Goal: Information Seeking & Learning: Learn about a topic

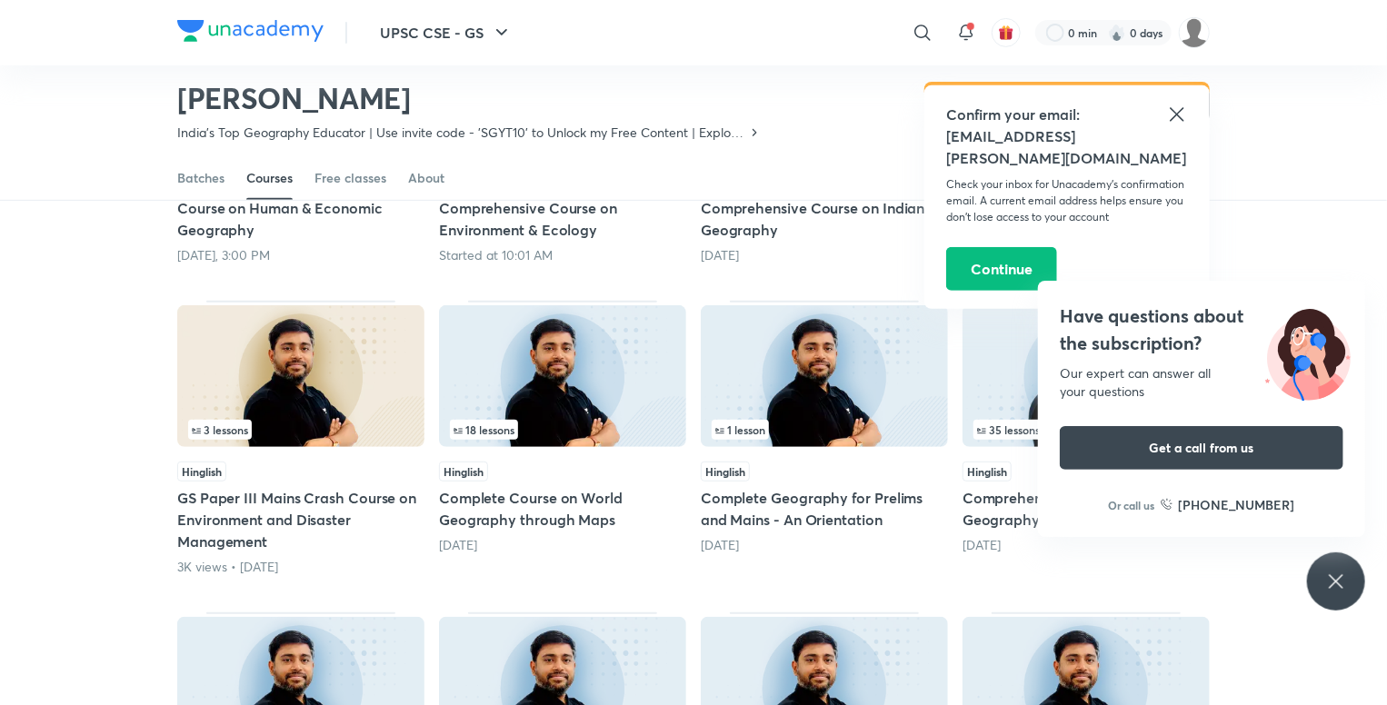
click at [1174, 117] on icon at bounding box center [1176, 114] width 14 height 14
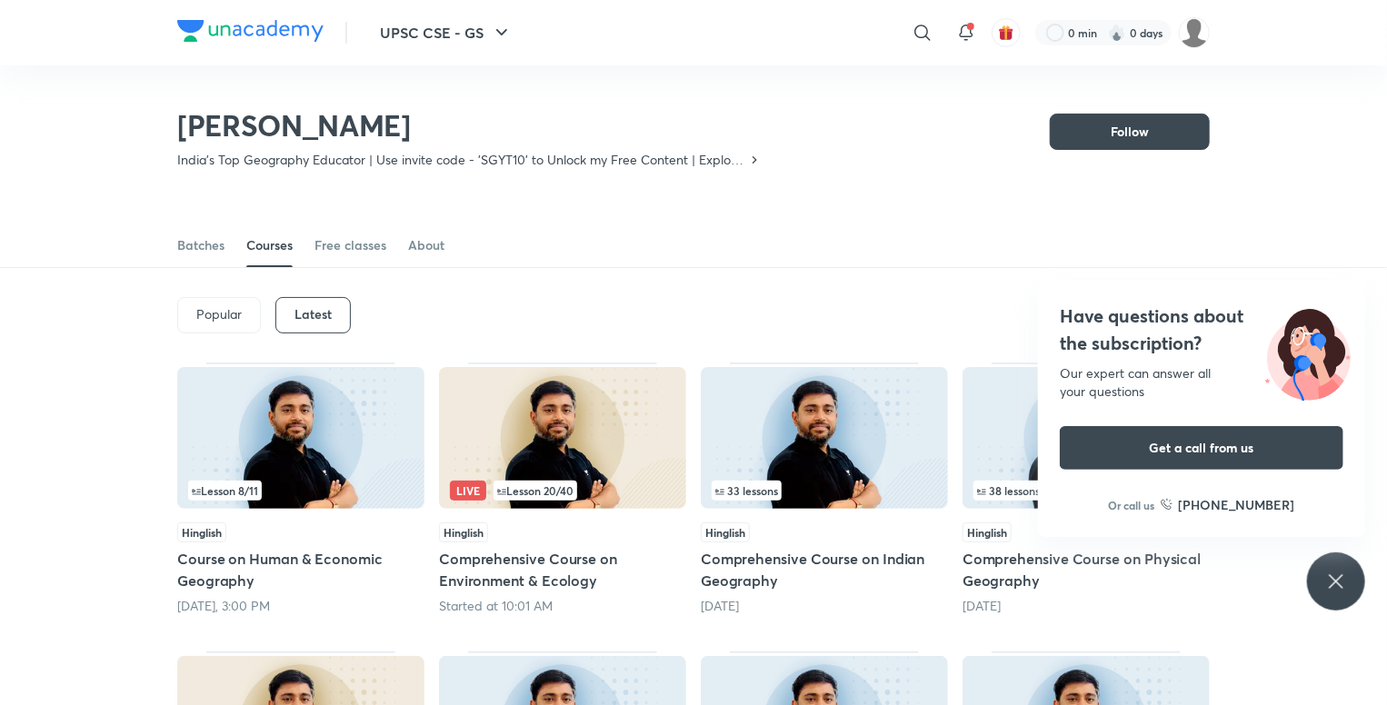
scroll to position [169, 0]
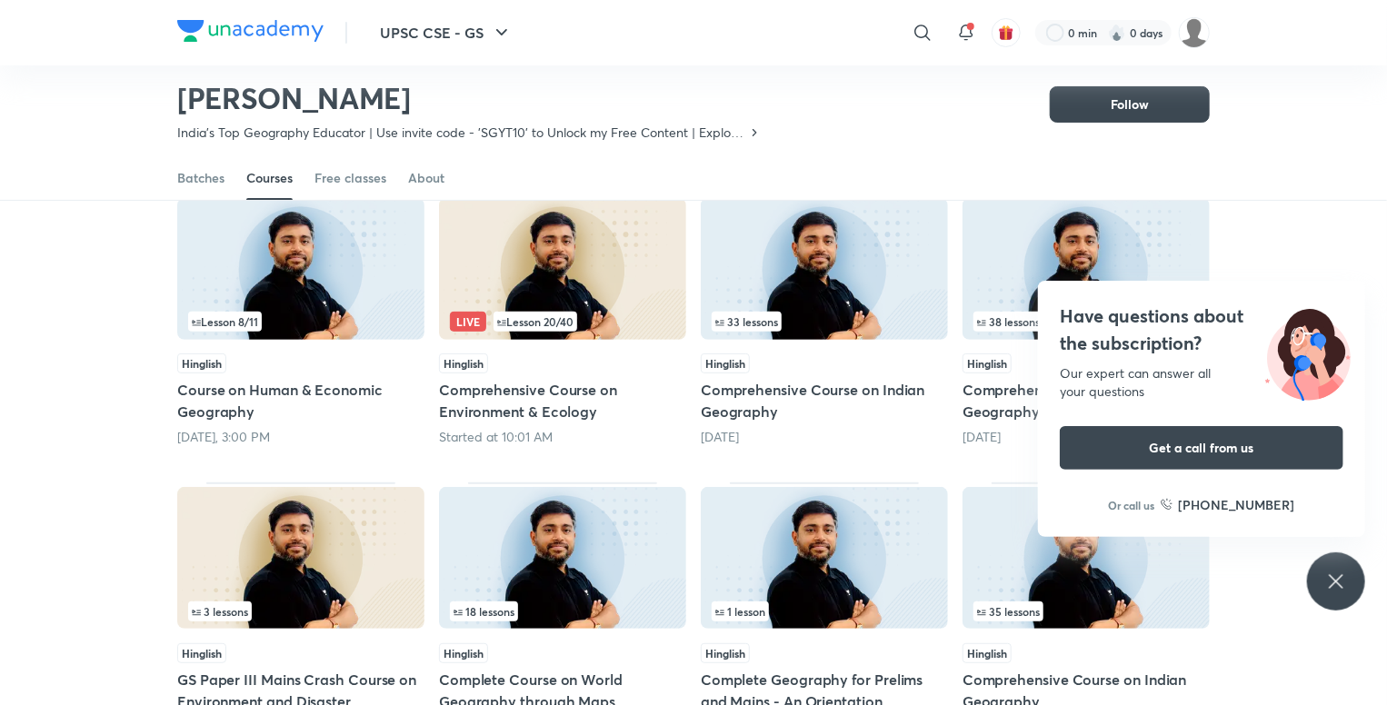
click at [1340, 601] on div "Have questions about the subscription? Our expert can answer all your questions…" at bounding box center [1336, 581] width 58 height 58
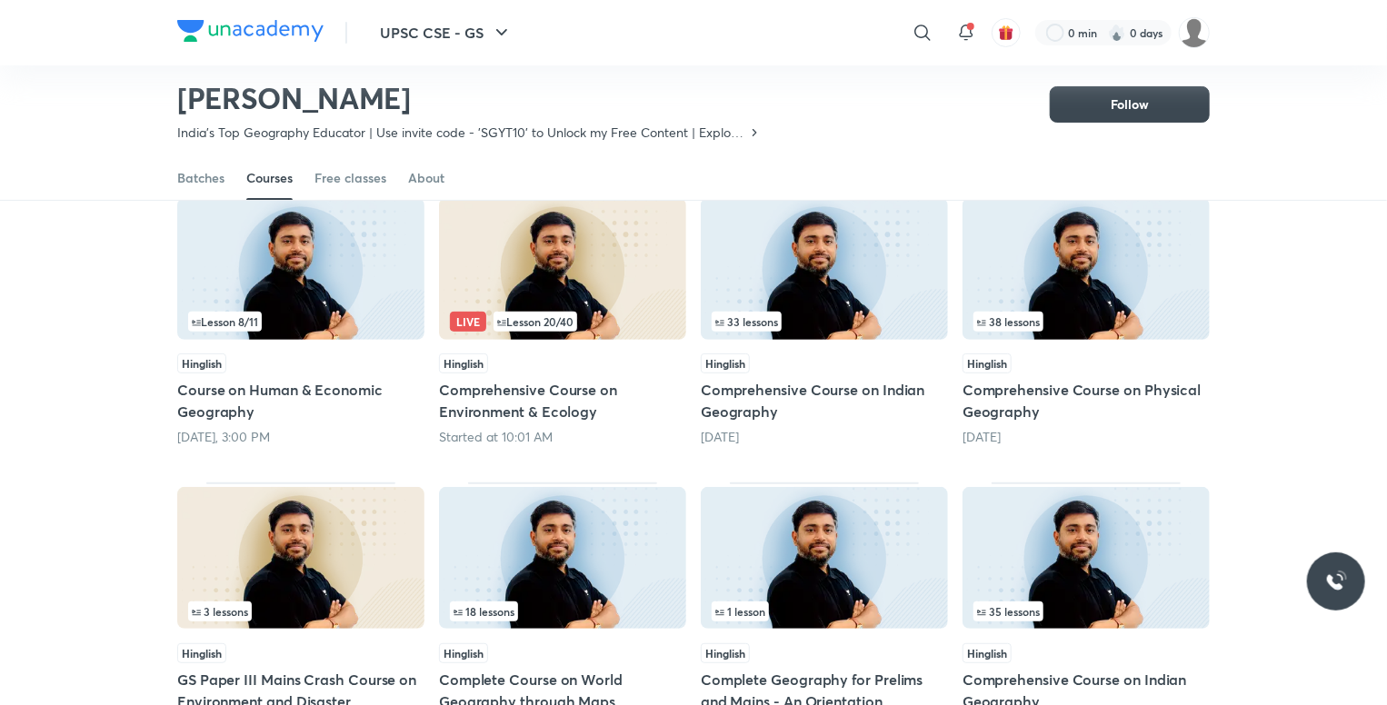
click at [889, 388] on h5 "Comprehensive Course on Indian Geography" at bounding box center [824, 401] width 247 height 44
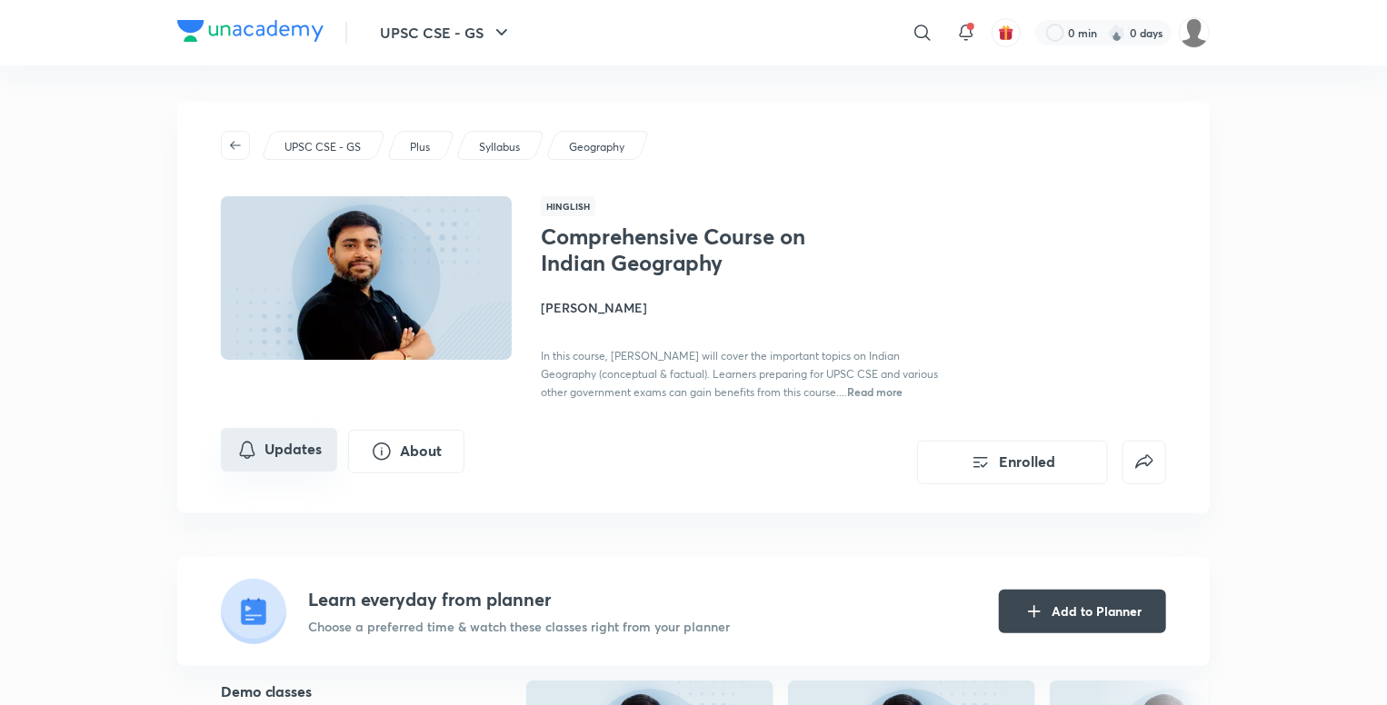
click at [260, 448] on button "Updates" at bounding box center [279, 450] width 116 height 44
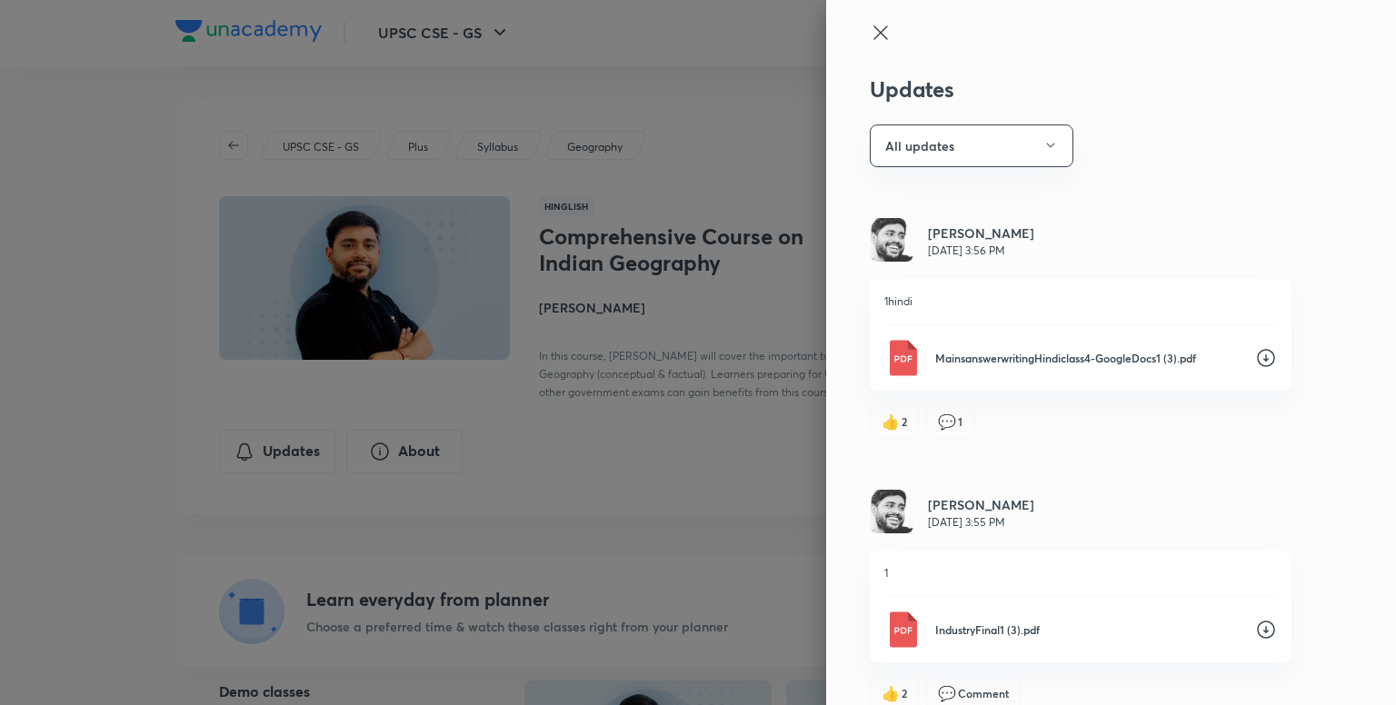
click at [93, 321] on div at bounding box center [698, 352] width 1396 height 705
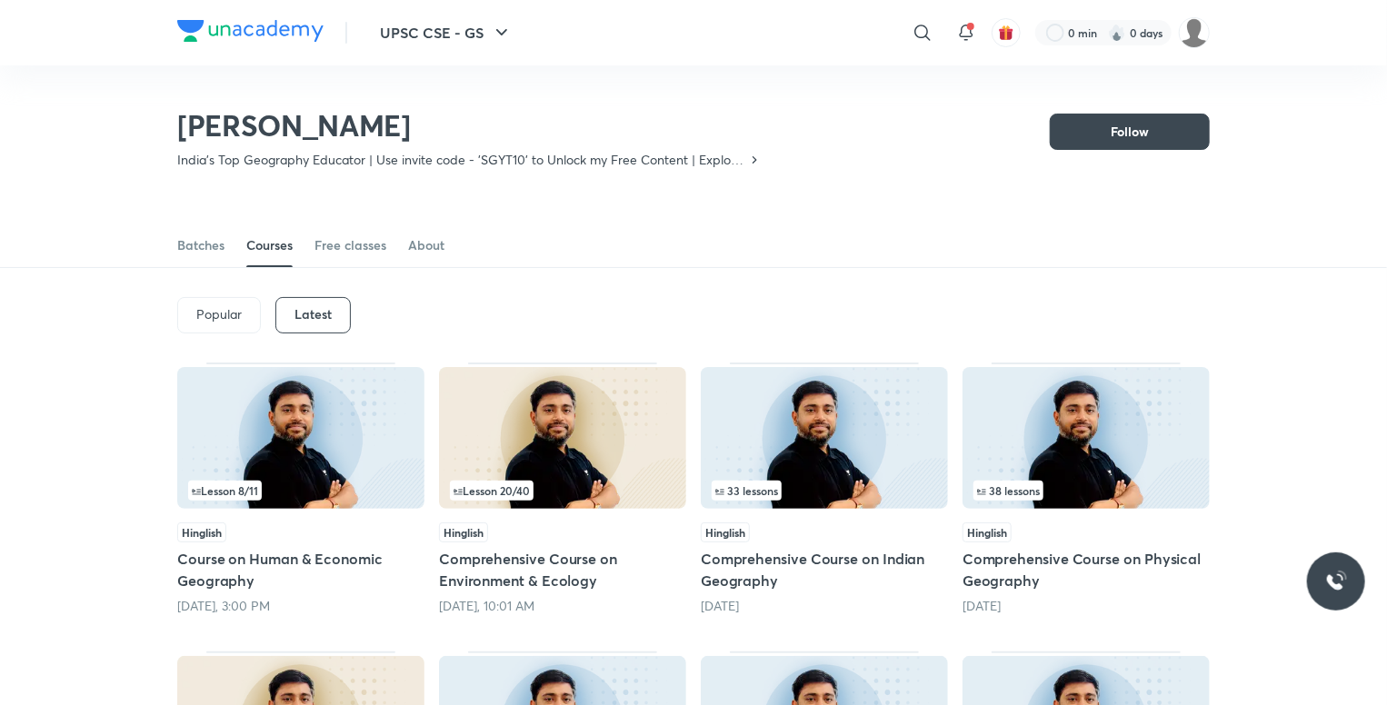
scroll to position [260, 0]
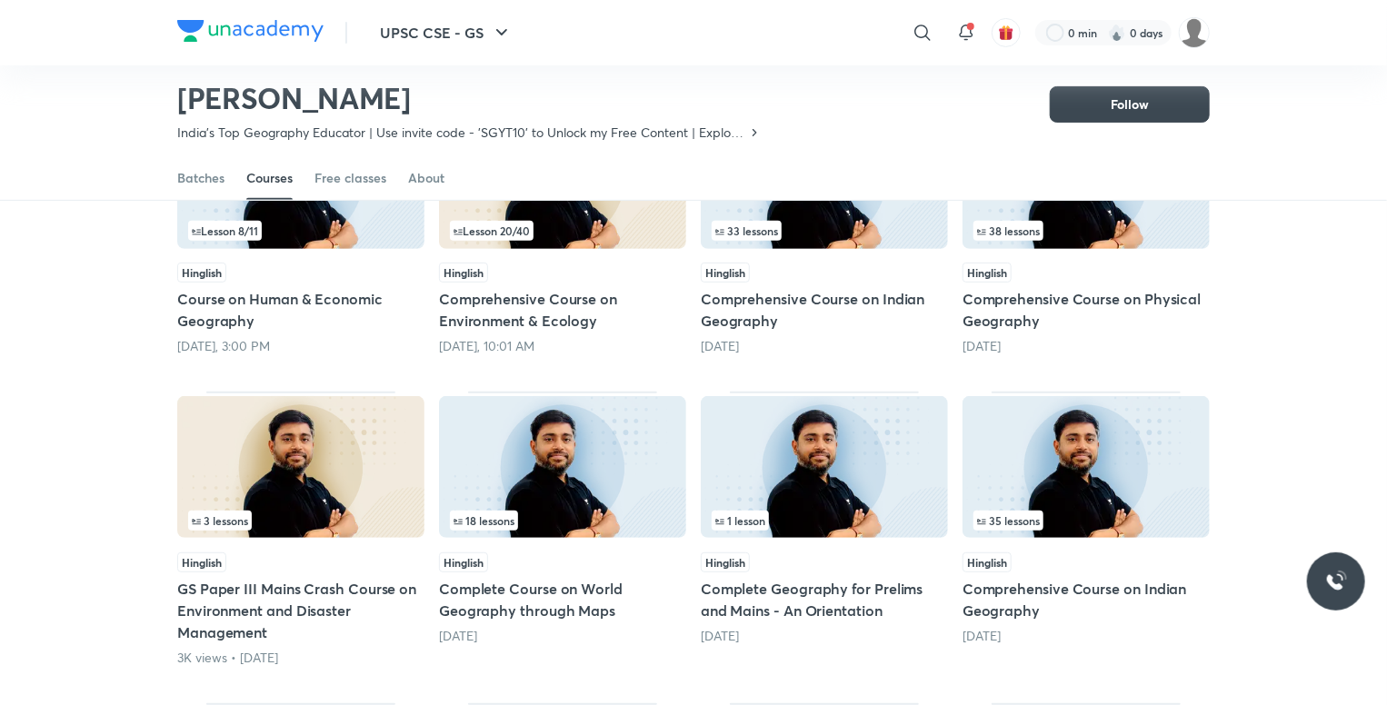
click at [1054, 292] on h5 "Comprehensive Course on Physical Geography" at bounding box center [1085, 310] width 247 height 44
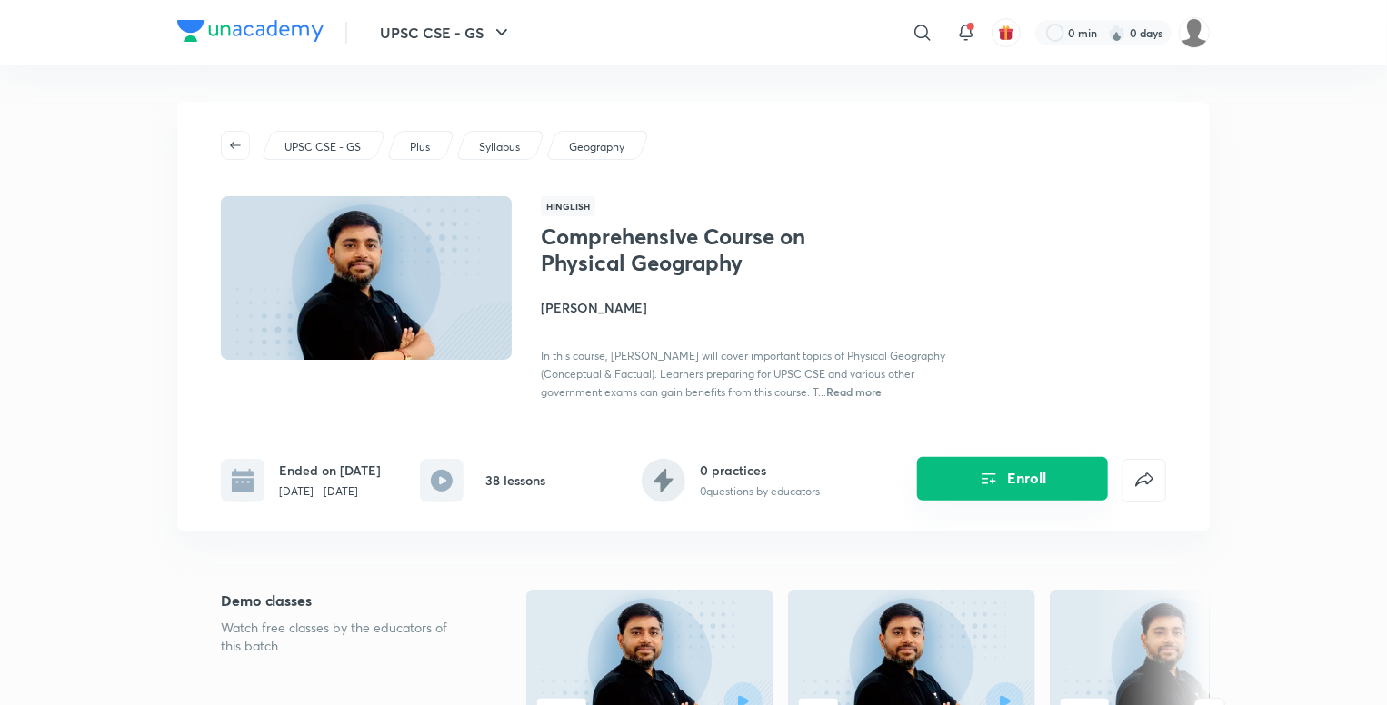
click at [1015, 501] on button "Enroll" at bounding box center [1012, 479] width 191 height 44
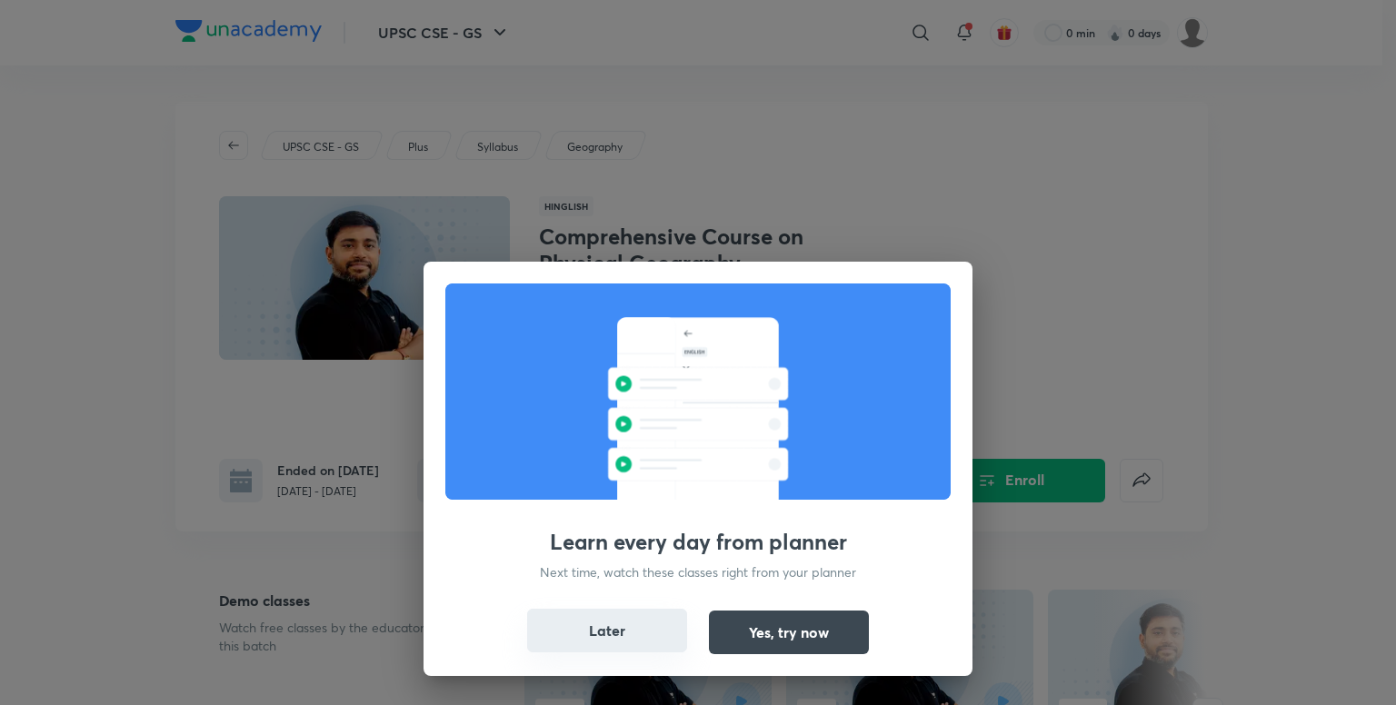
click at [635, 630] on button "Later" at bounding box center [607, 631] width 160 height 44
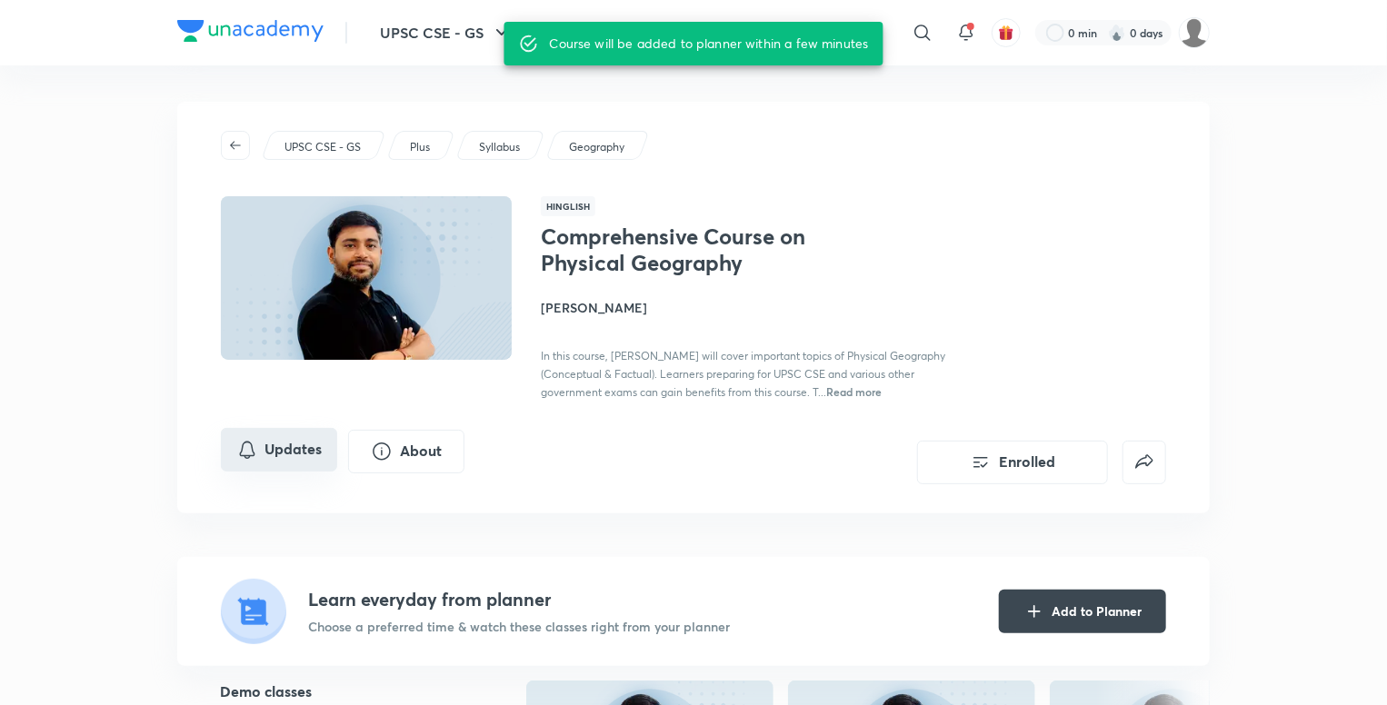
click at [319, 463] on button "Updates" at bounding box center [279, 450] width 116 height 44
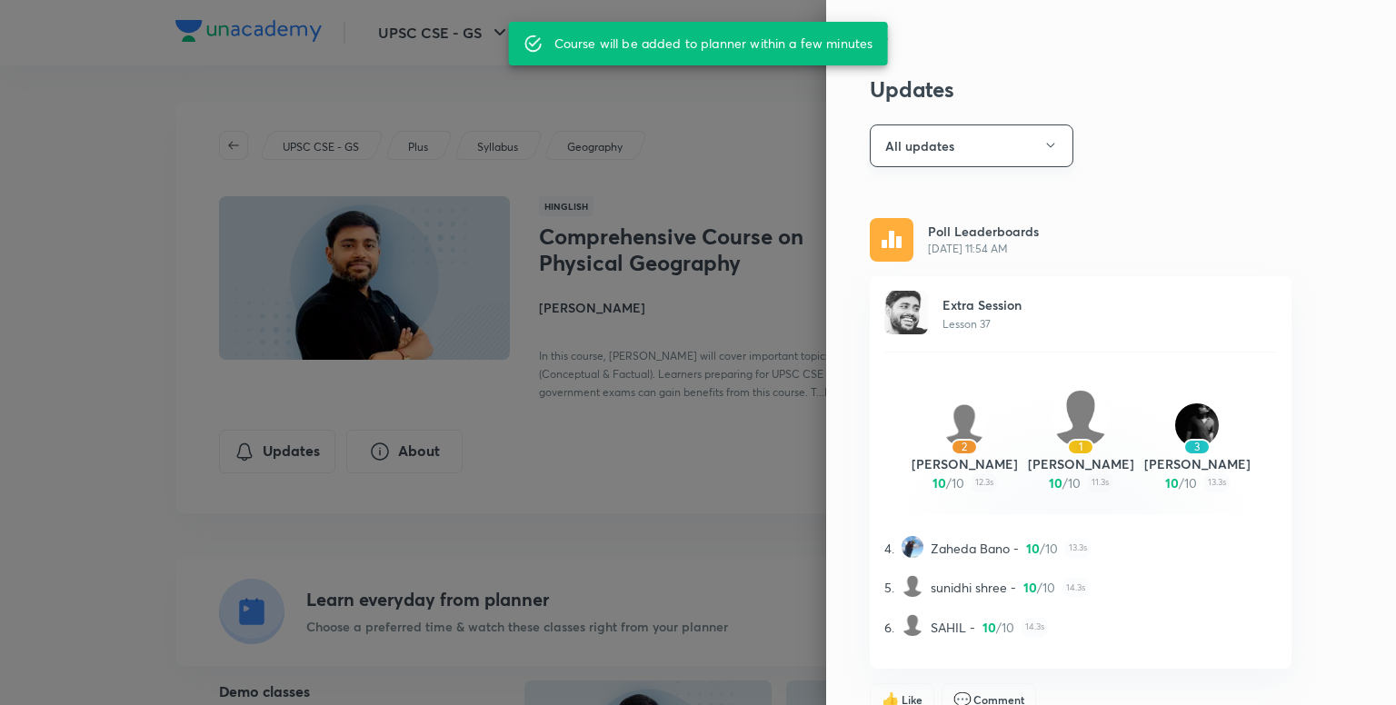
click at [1005, 146] on button "All updates" at bounding box center [972, 145] width 204 height 43
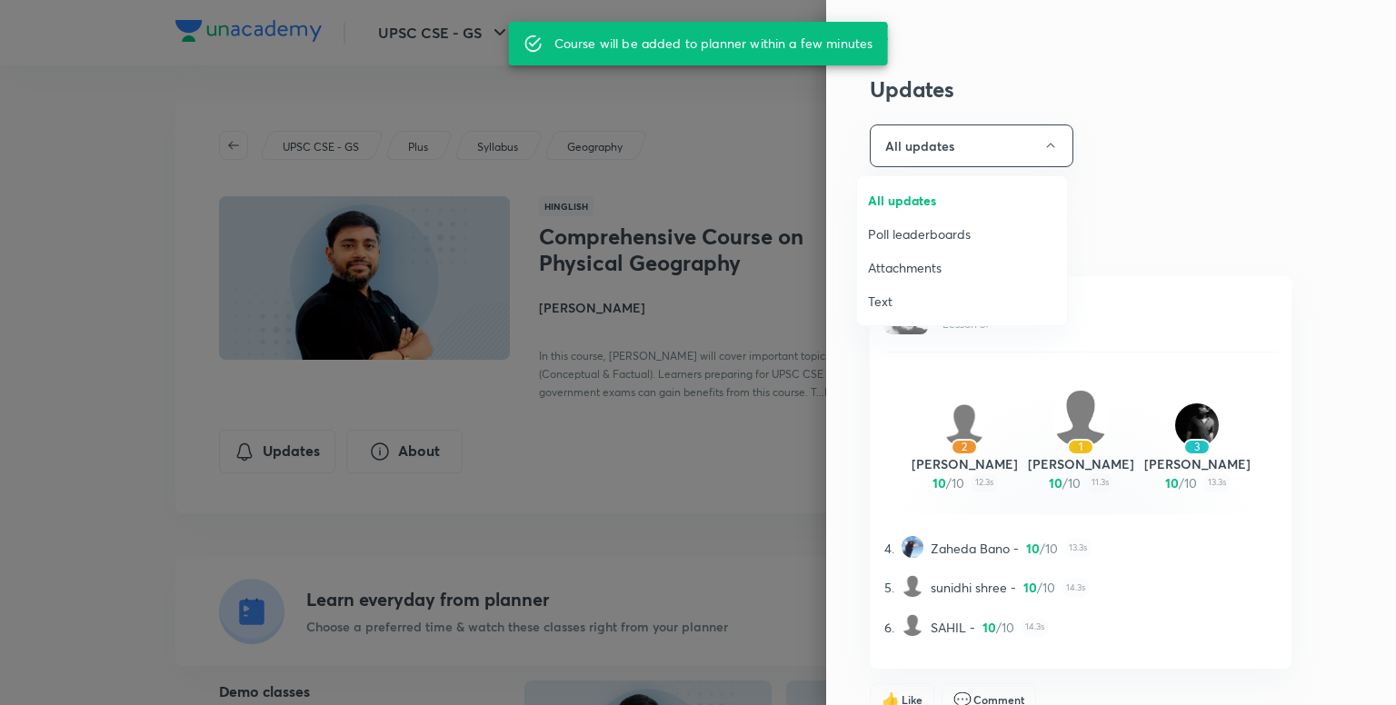
click at [941, 266] on span "Attachments" at bounding box center [962, 267] width 188 height 19
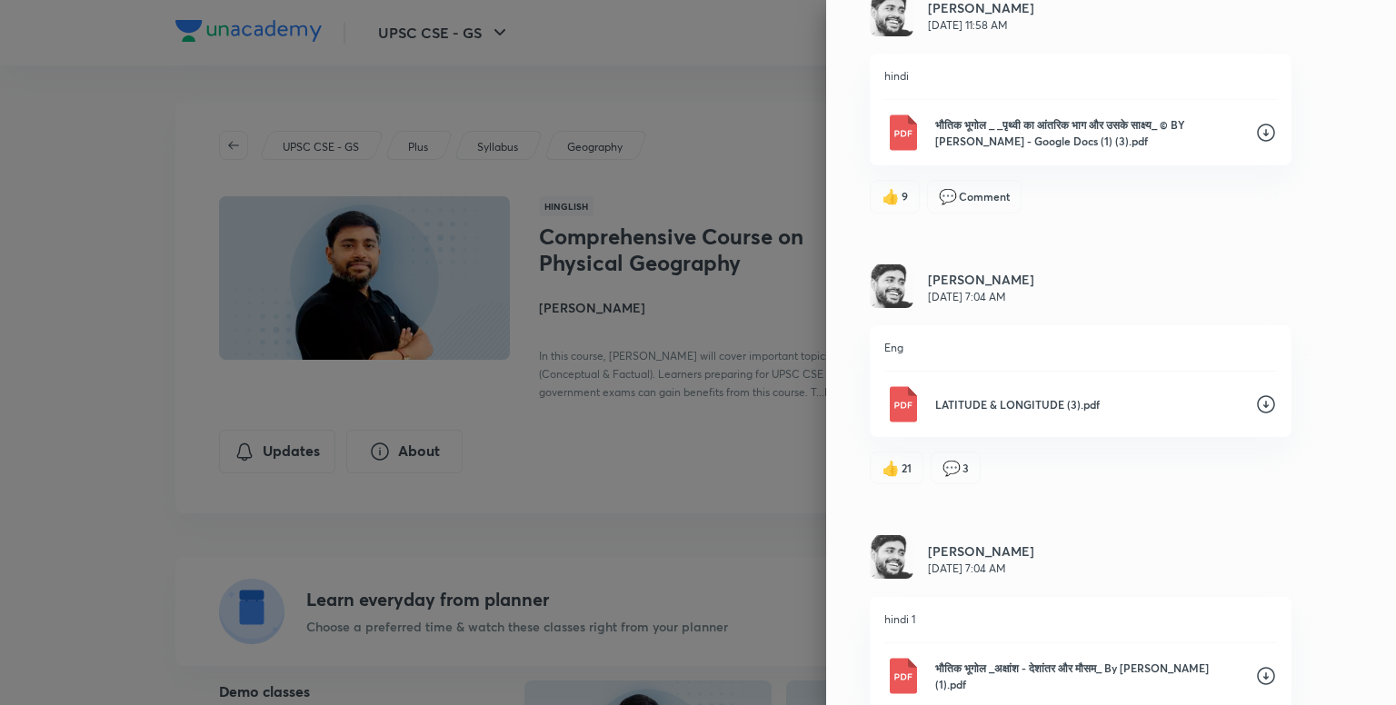
scroll to position [7624, 0]
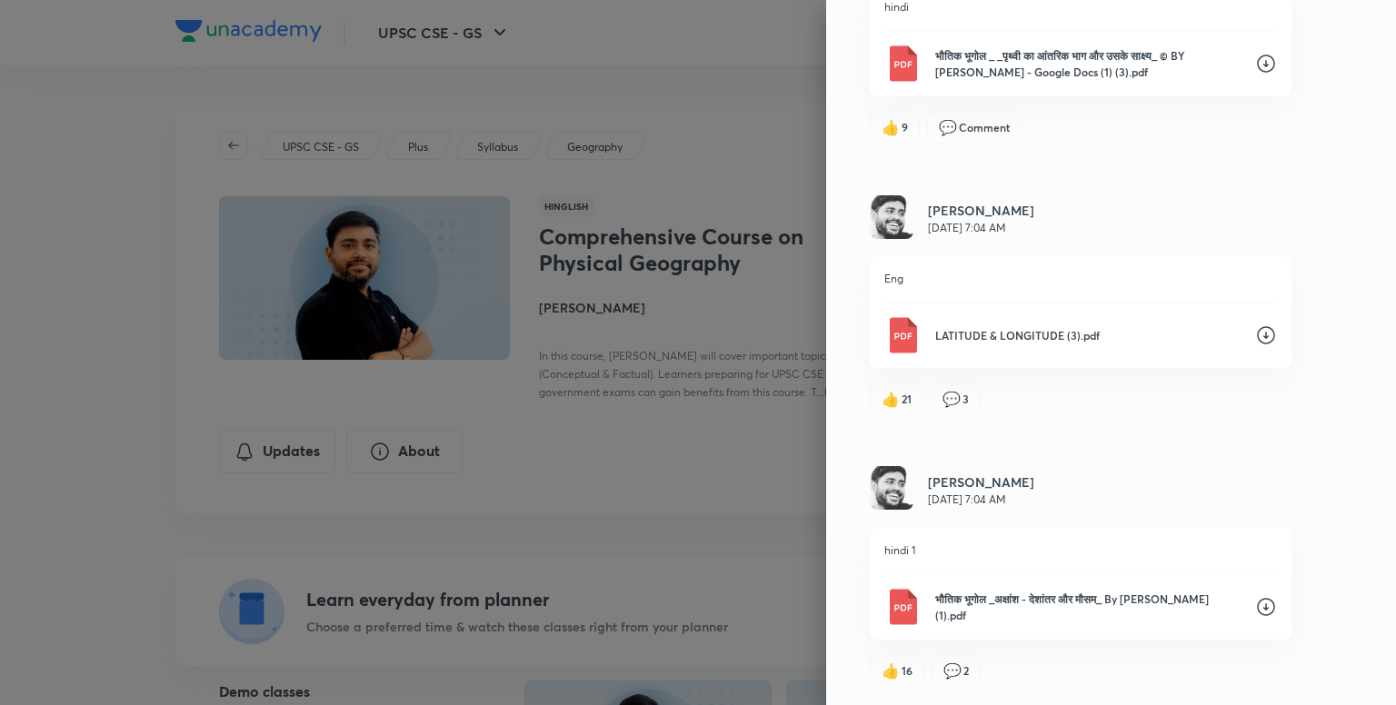
click at [1255, 328] on icon at bounding box center [1266, 335] width 22 height 22
click at [1150, 494] on div "Sudarshan Gurjar Jul 17, 7:04 AM" at bounding box center [1081, 489] width 422 height 46
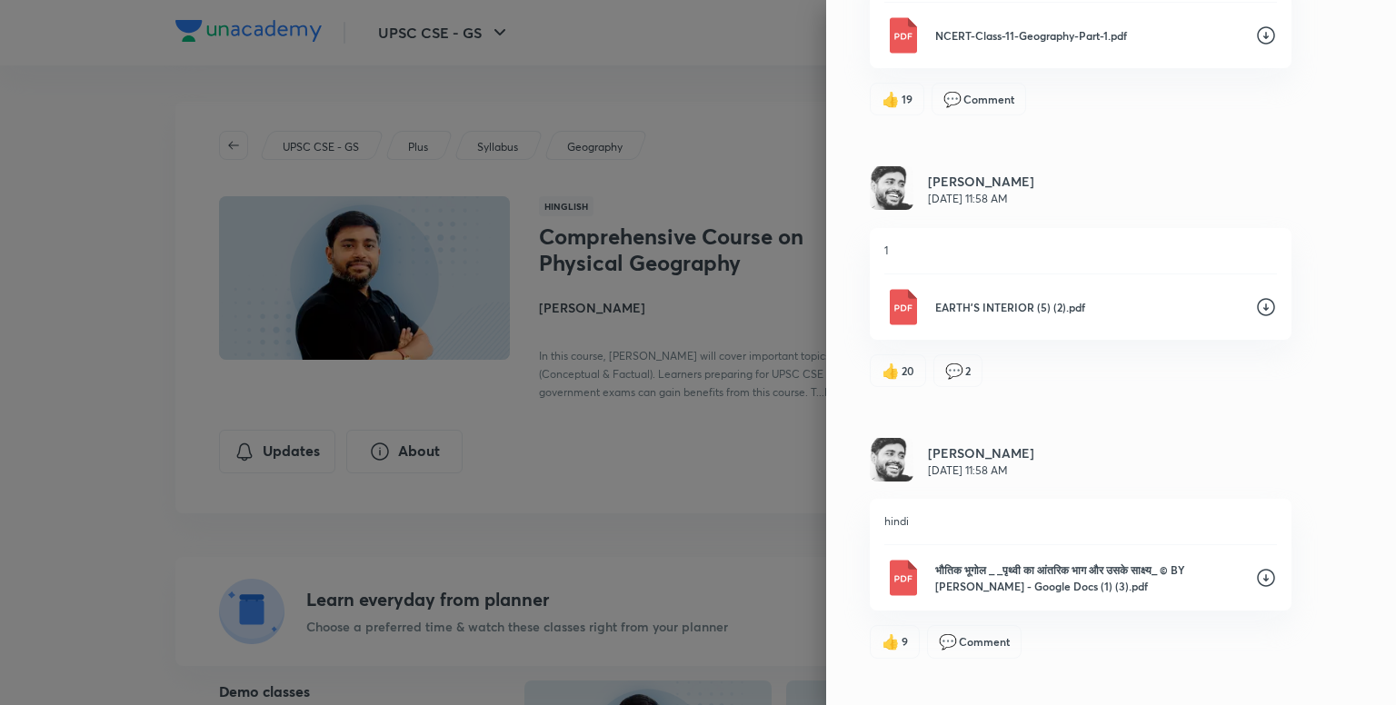
scroll to position [7079, 0]
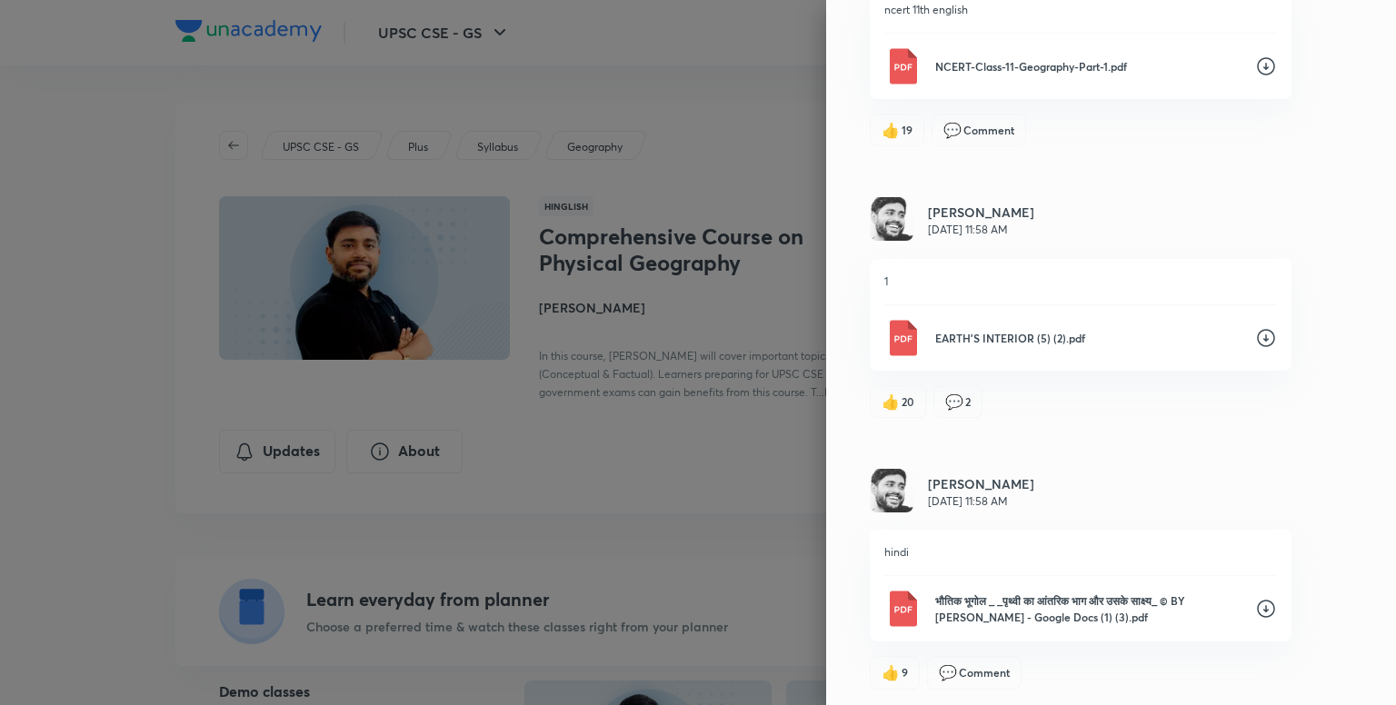
click at [1255, 333] on icon at bounding box center [1266, 338] width 22 height 22
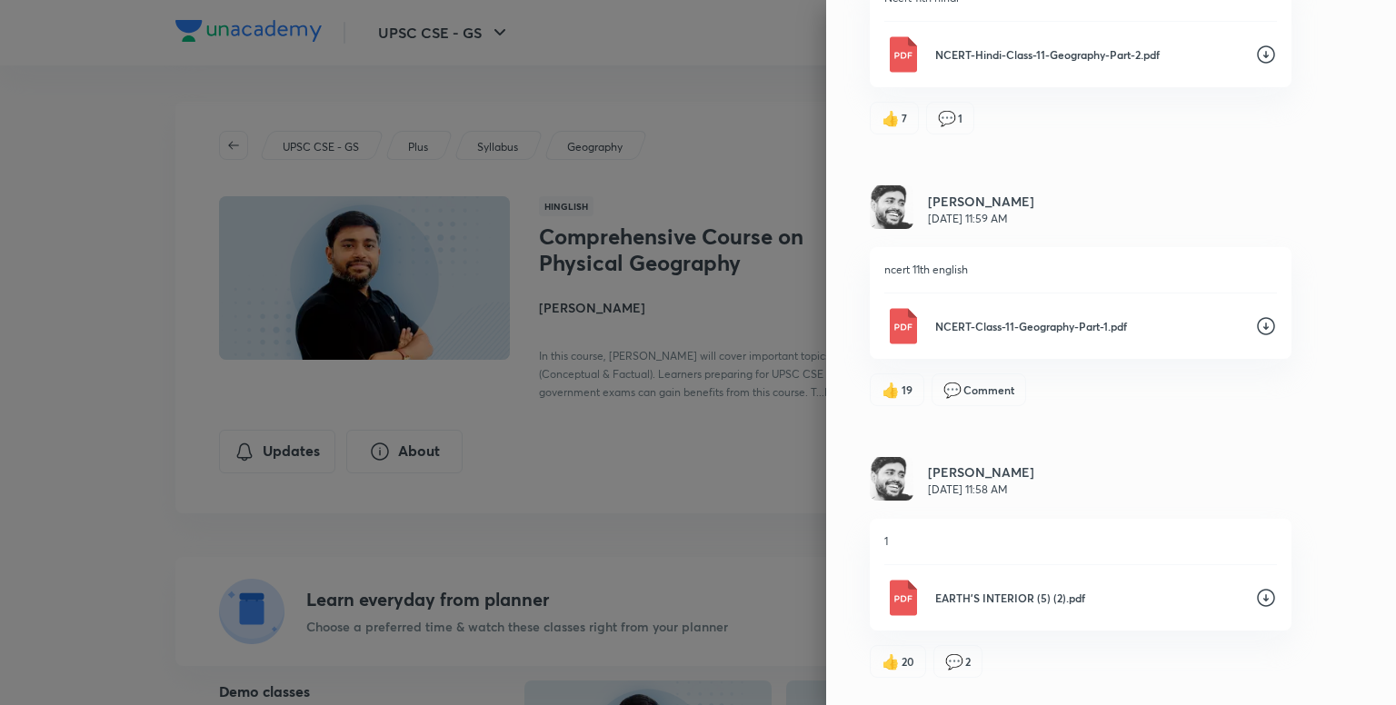
scroll to position [6806, 0]
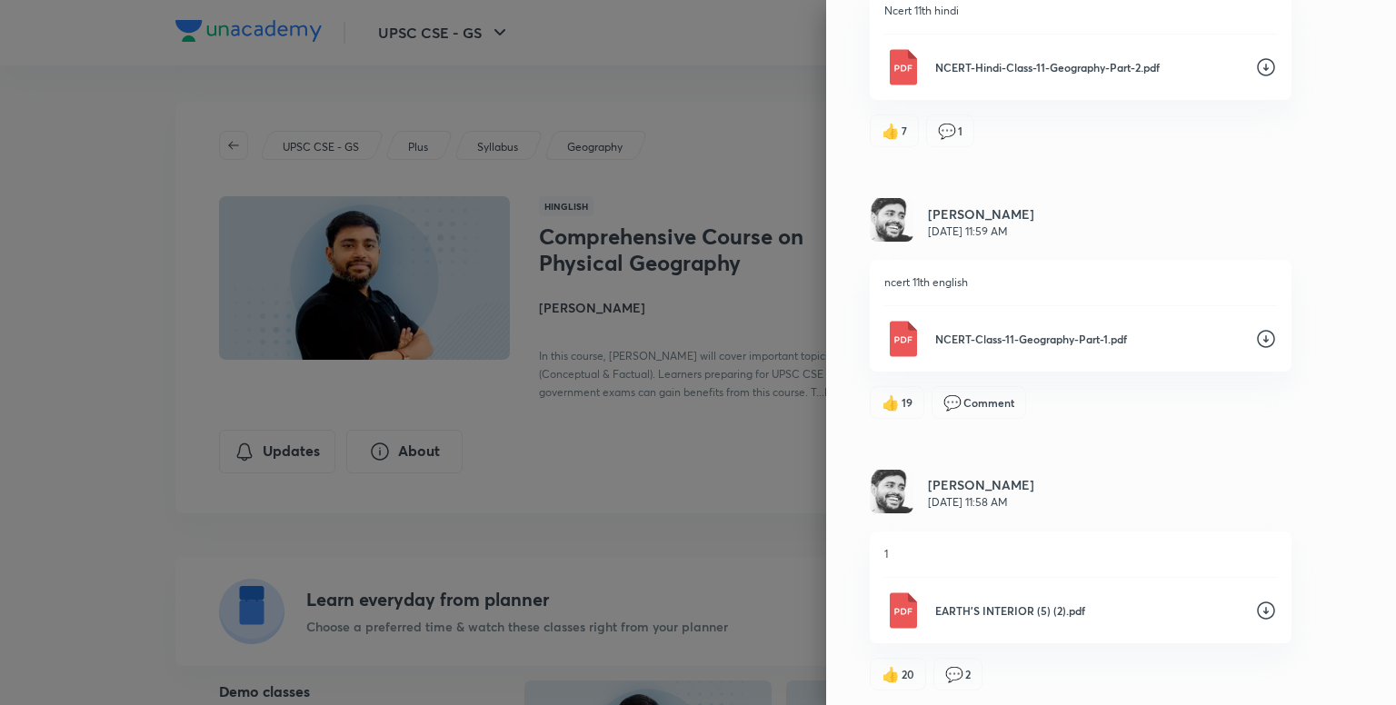
click at [1255, 338] on icon at bounding box center [1266, 339] width 22 height 22
click at [1006, 162] on div "Updates Attachments Sudarshan Gurjar Aug 28, 2:58 PM 2 भौतिक भूगोल _ “समुद्र वि…" at bounding box center [1111, 352] width 570 height 705
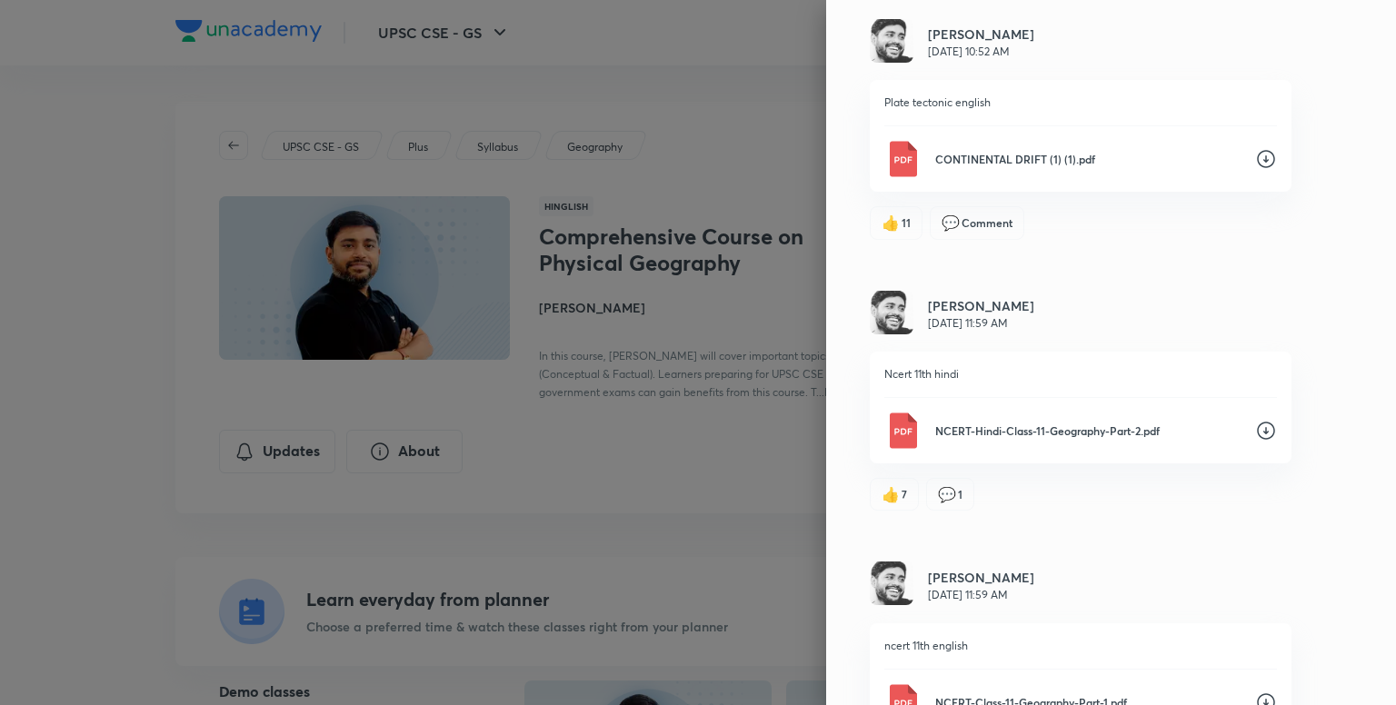
scroll to position [6352, 0]
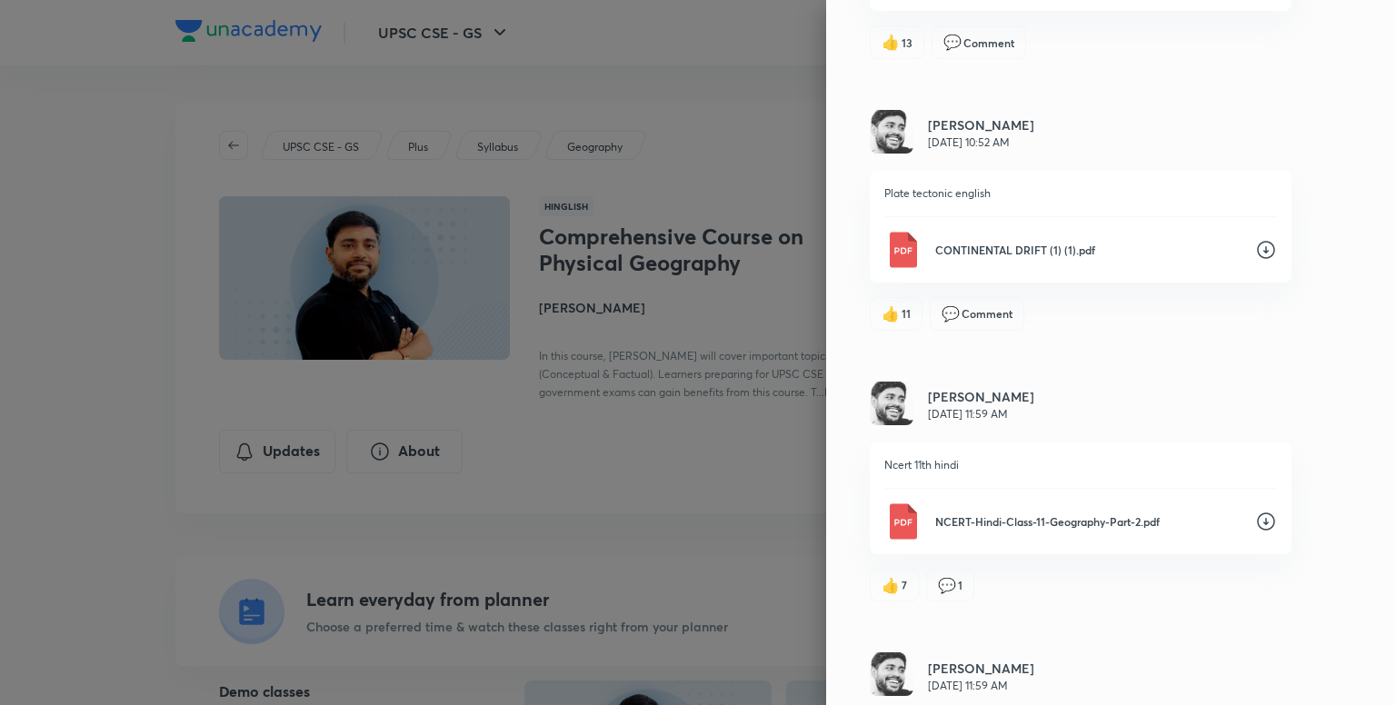
click at [1255, 247] on icon at bounding box center [1266, 250] width 22 height 22
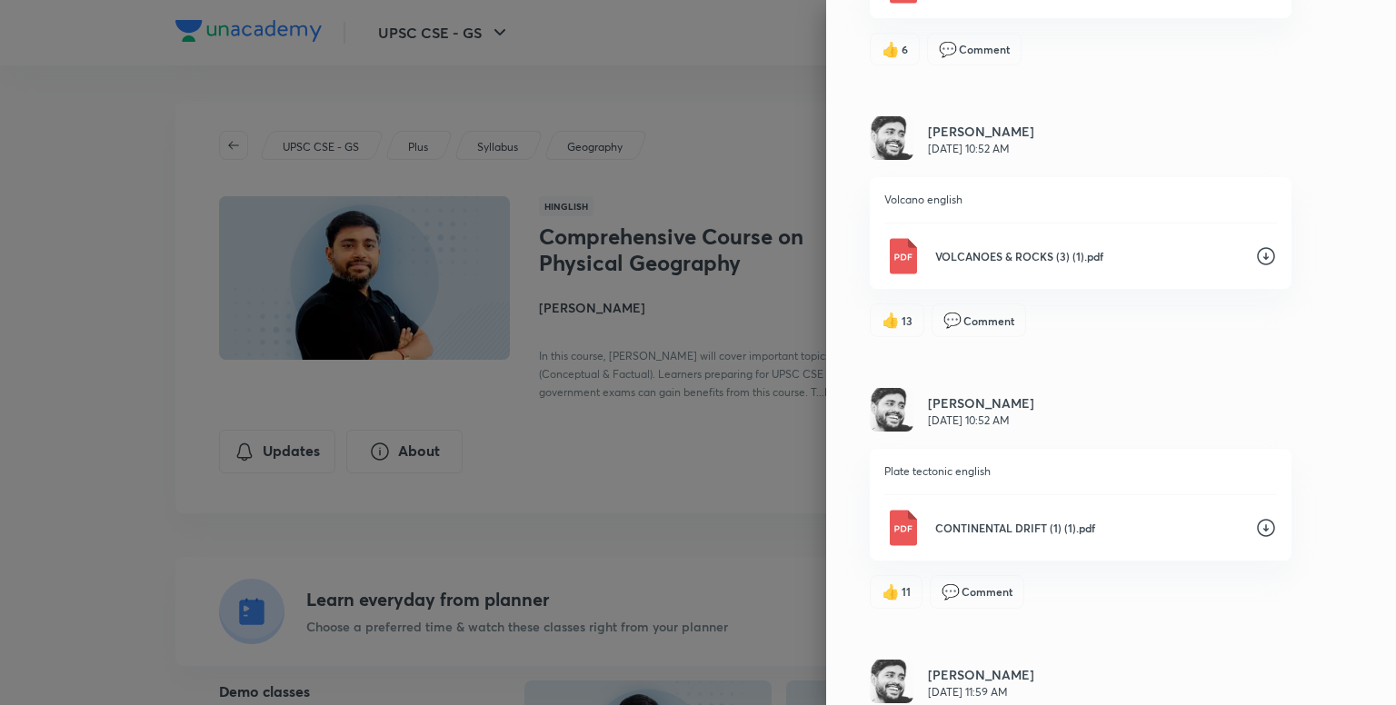
scroll to position [5989, 0]
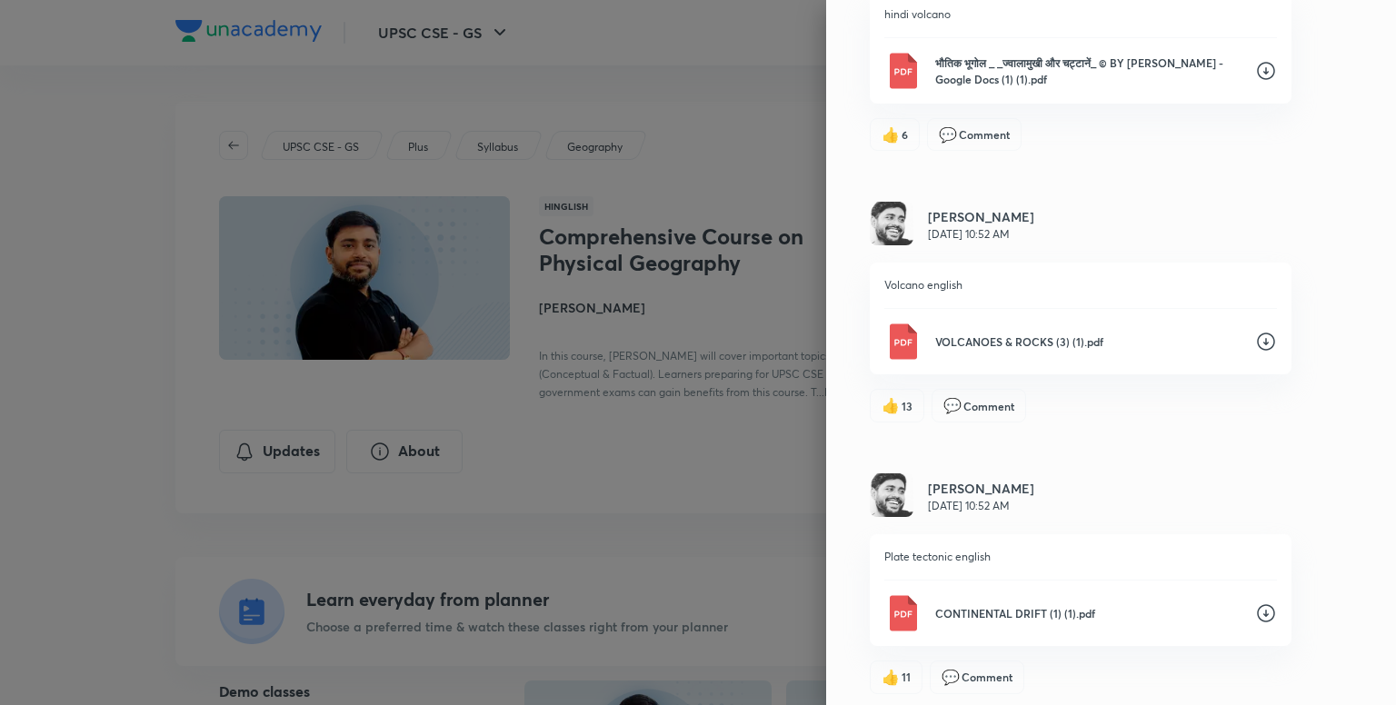
click at [1255, 340] on icon at bounding box center [1266, 342] width 22 height 22
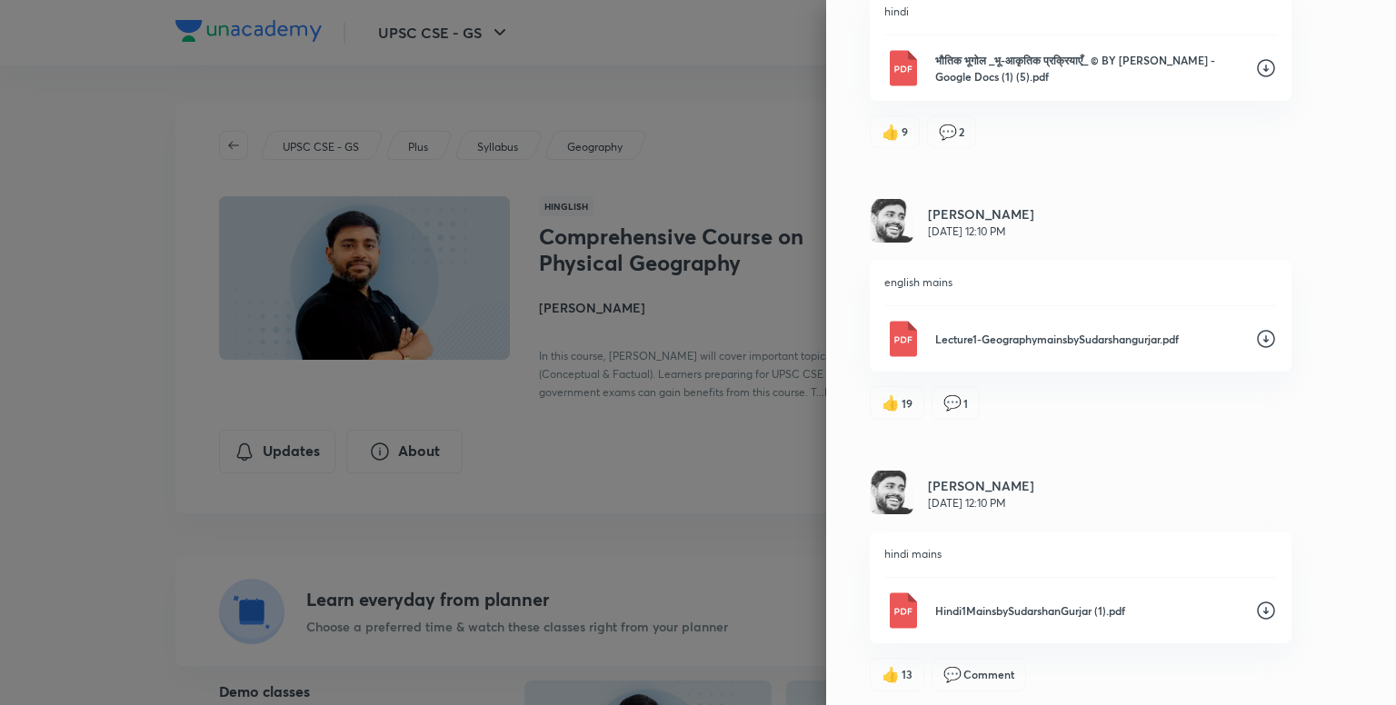
scroll to position [4626, 0]
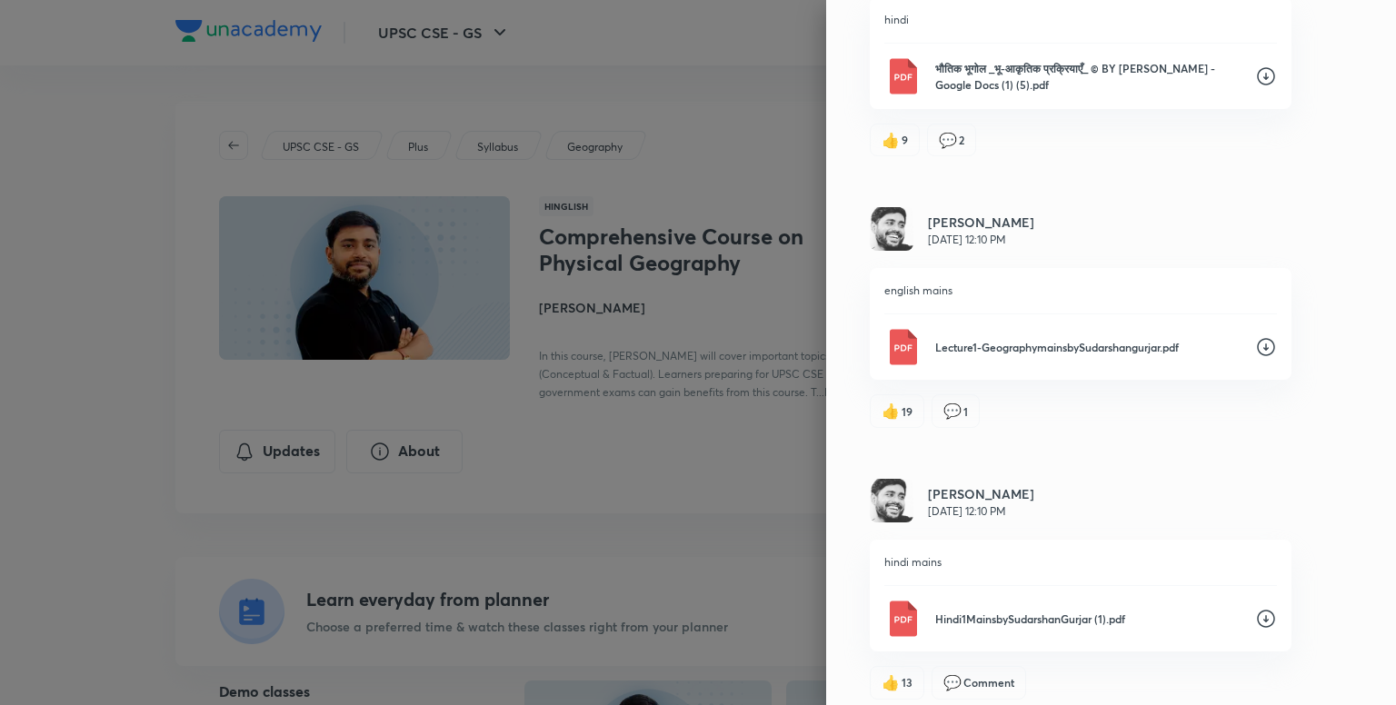
click at [1255, 350] on icon at bounding box center [1266, 347] width 22 height 22
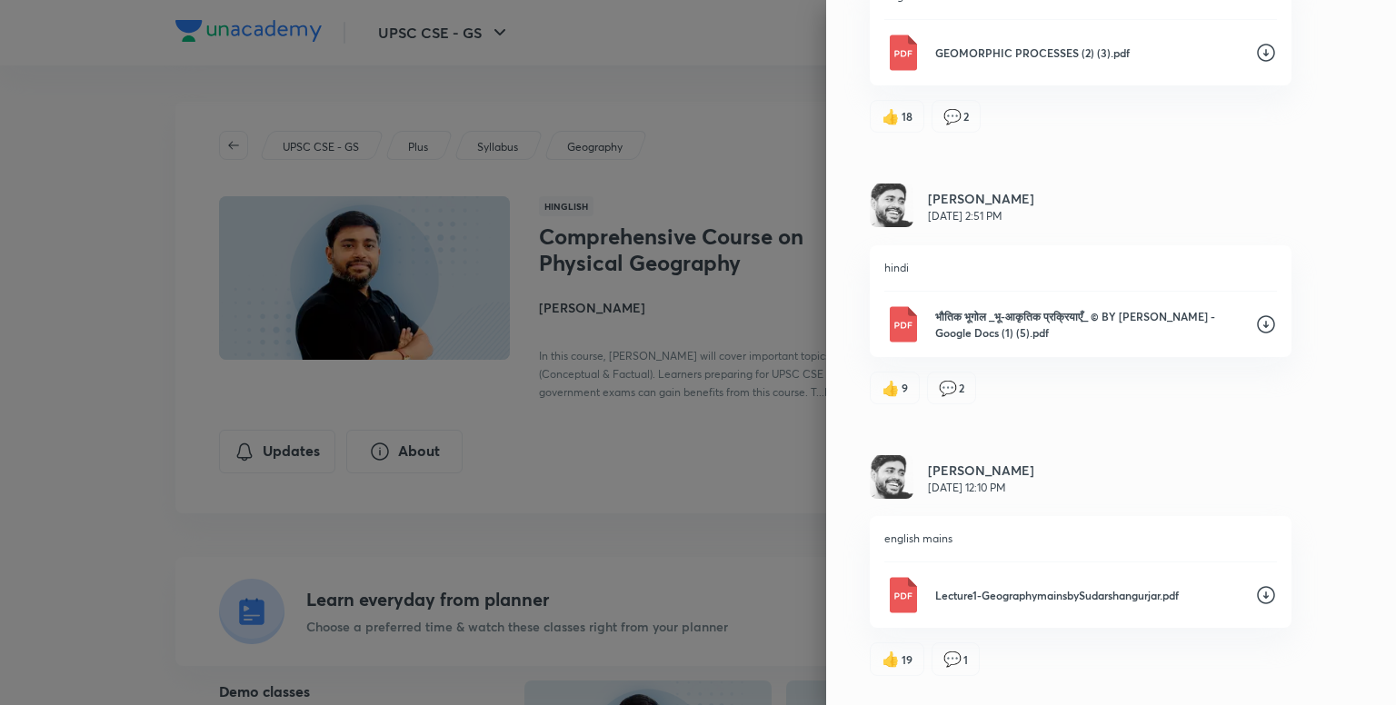
scroll to position [4262, 0]
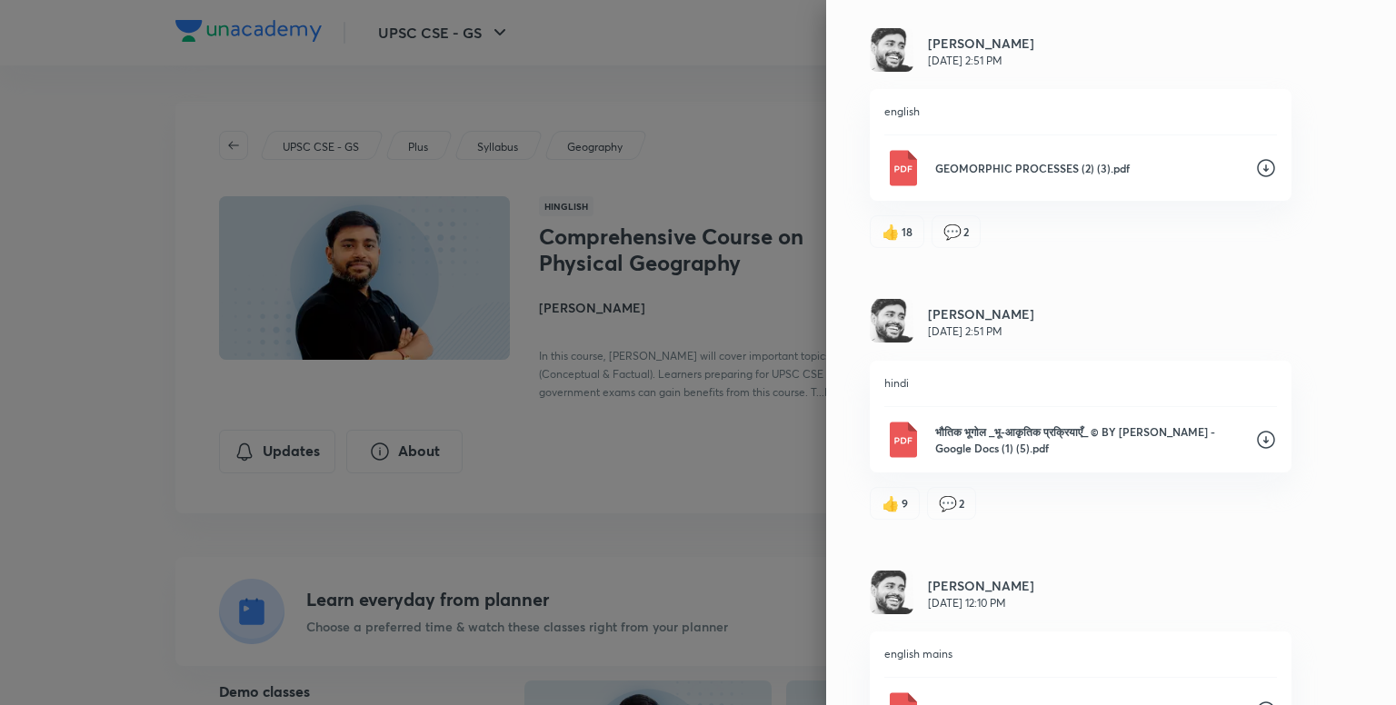
click at [1123, 533] on div "Updates Attachments Sudarshan Gurjar Aug 28, 2:58 PM 2 भौतिक भूगोल _ “समुद्र वि…" at bounding box center [1111, 352] width 570 height 705
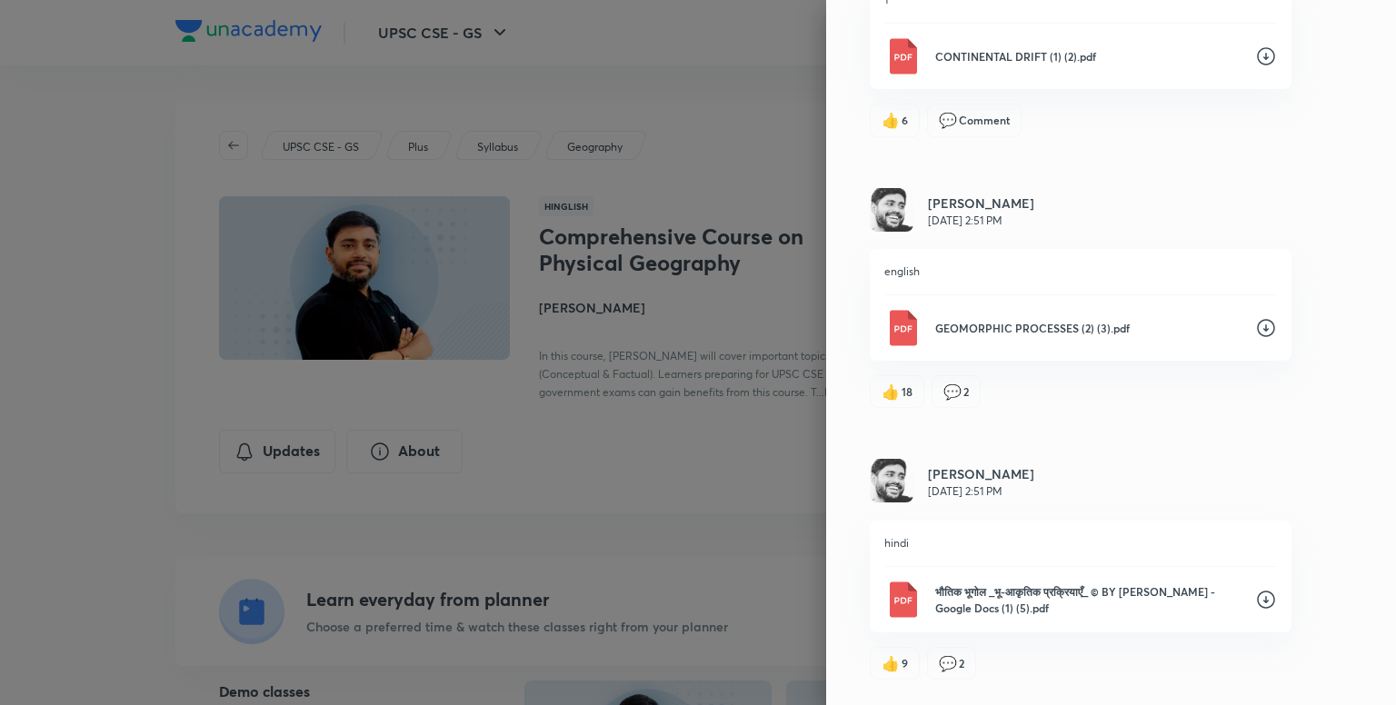
scroll to position [4080, 0]
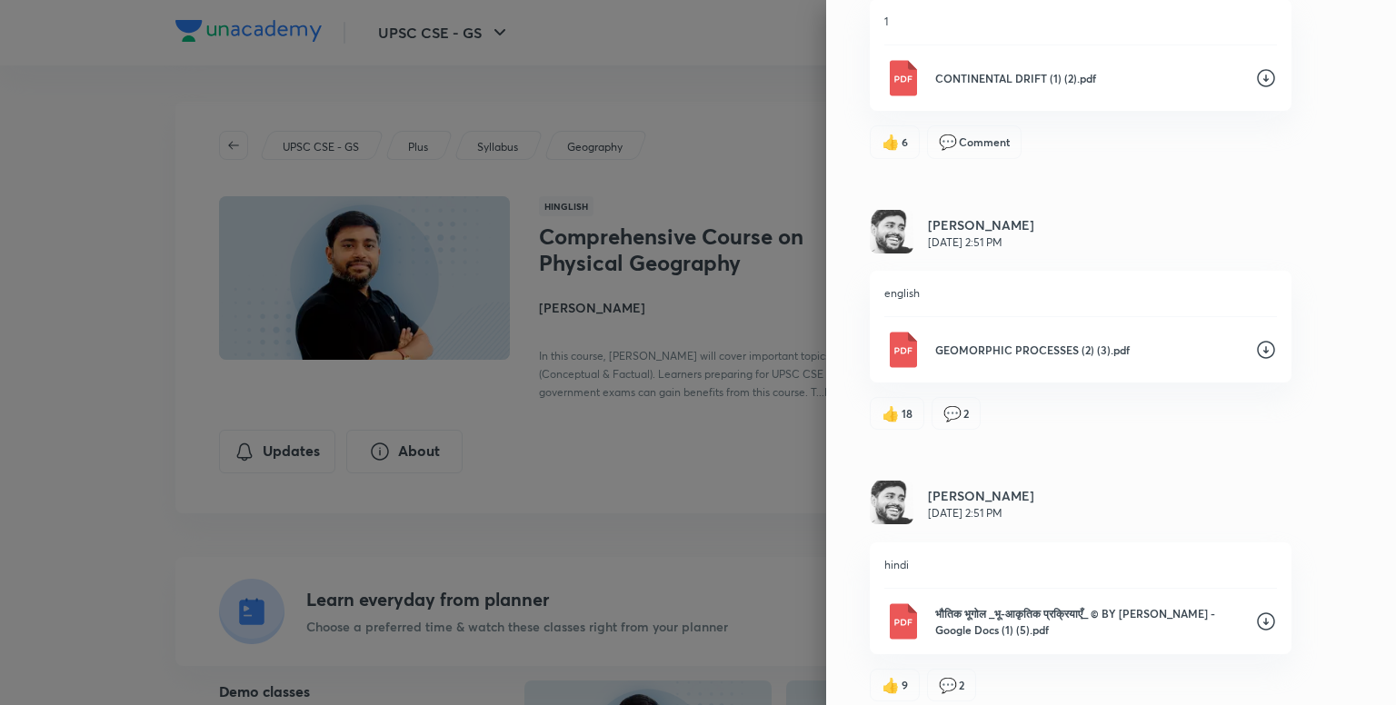
click at [1255, 351] on icon at bounding box center [1266, 350] width 22 height 22
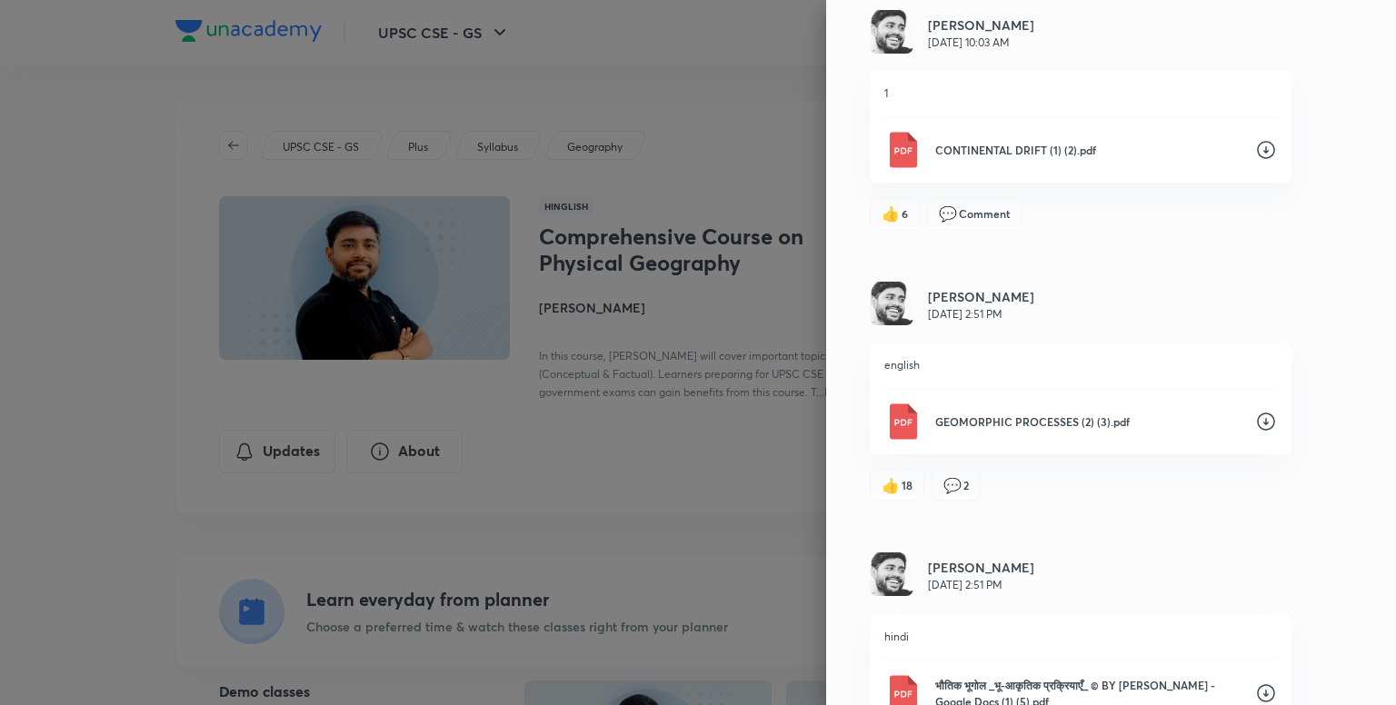
scroll to position [3899, 0]
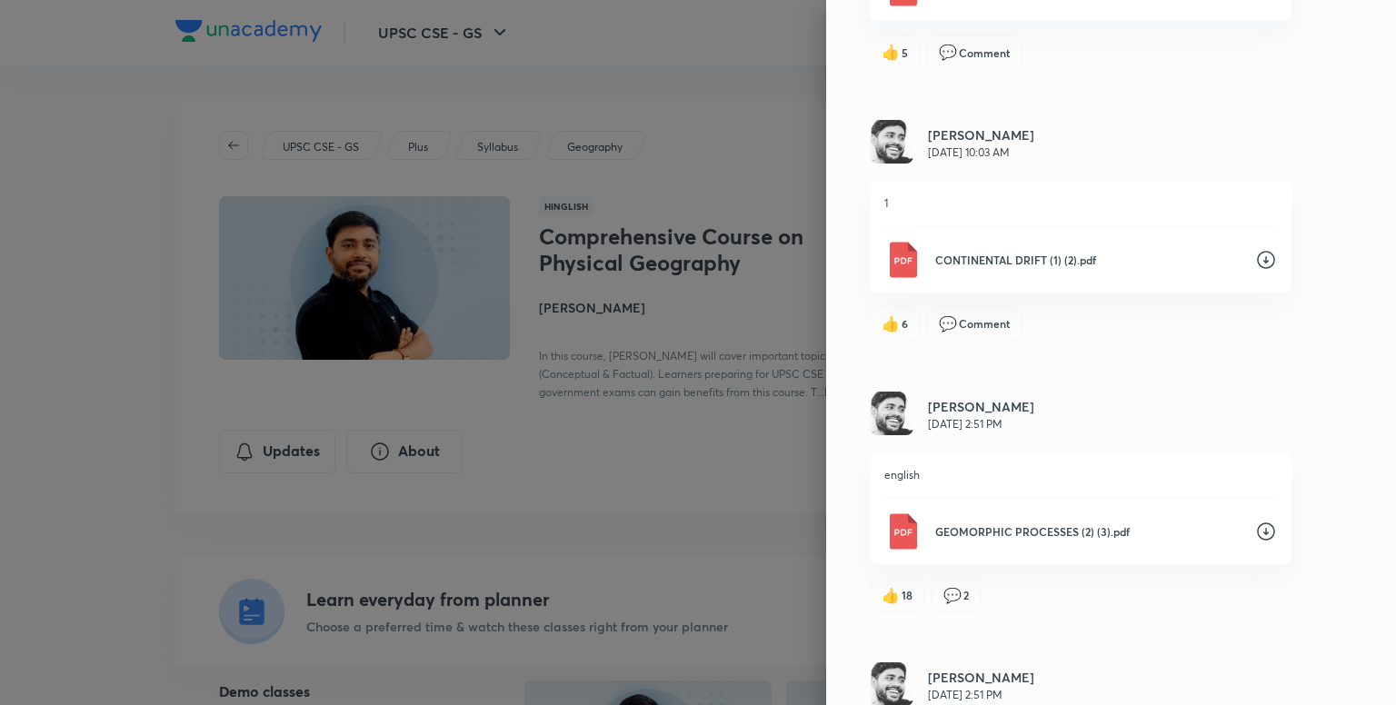
click at [1255, 265] on icon at bounding box center [1266, 260] width 22 height 22
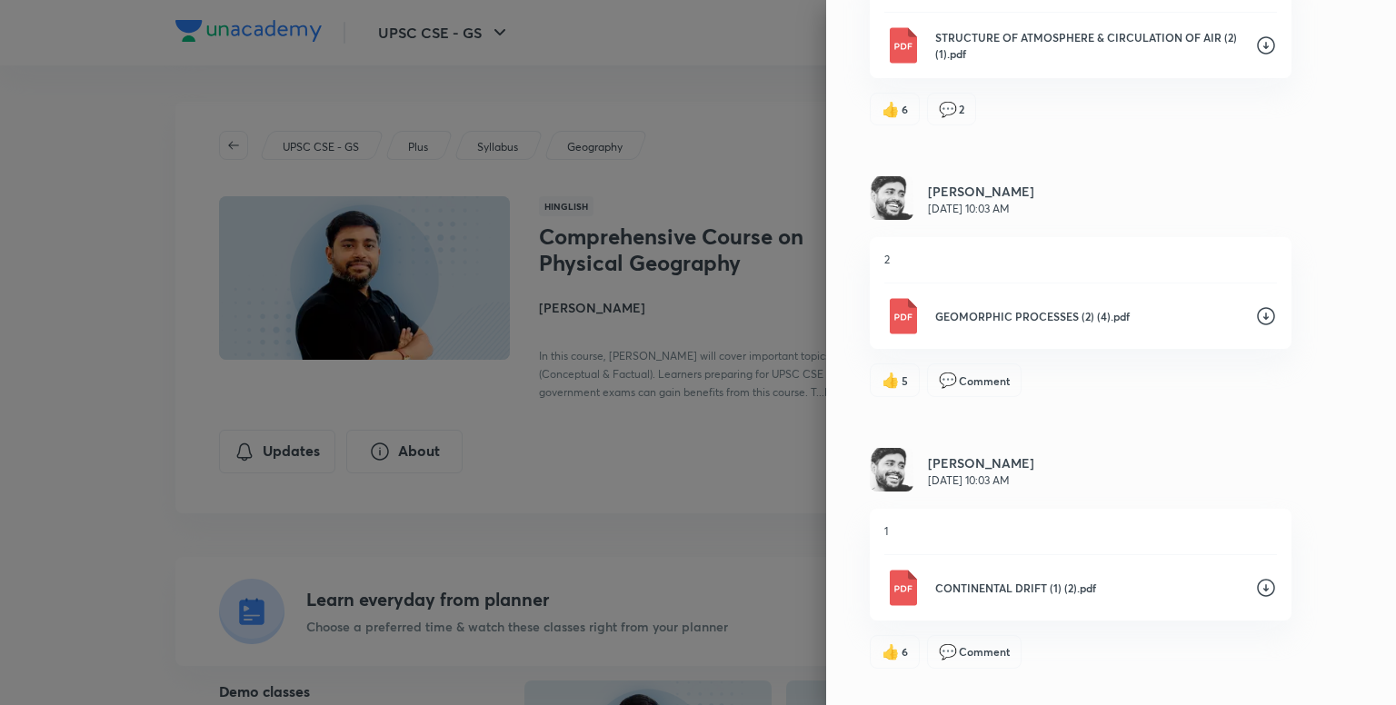
scroll to position [3535, 0]
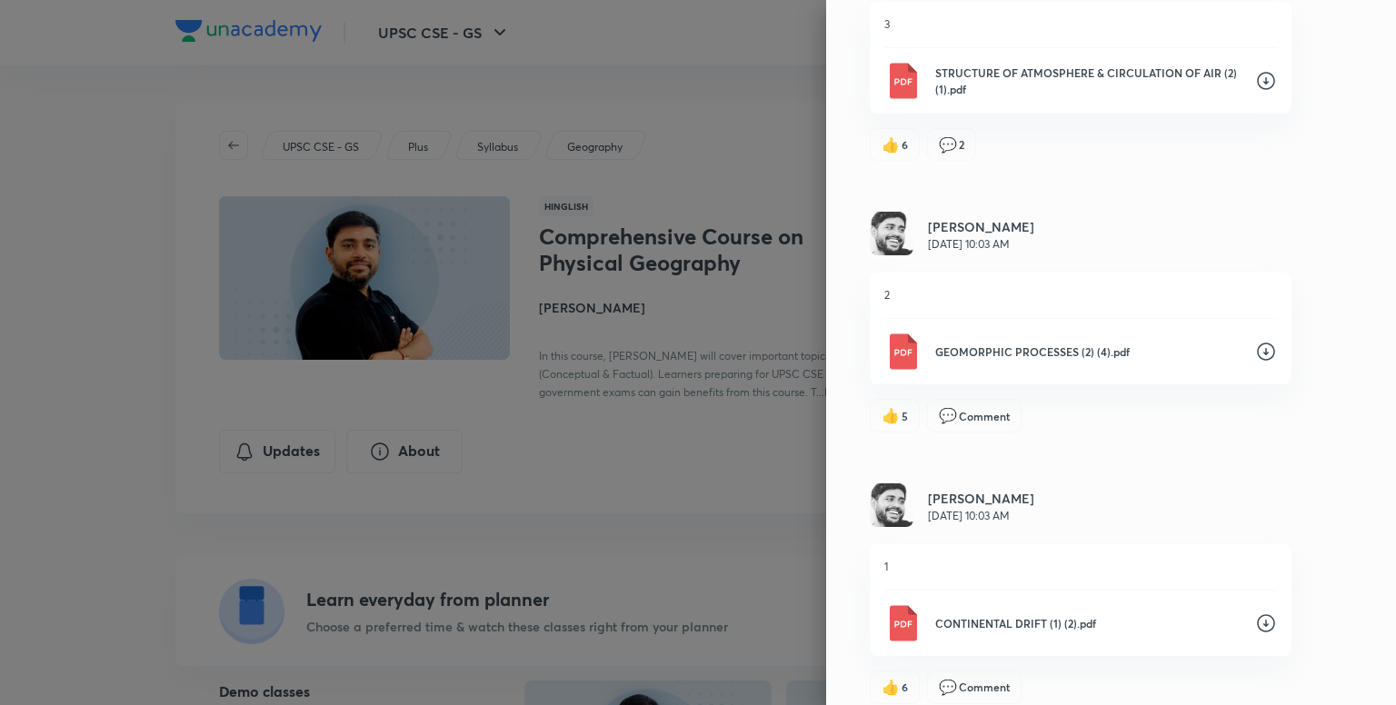
click at [1257, 356] on icon at bounding box center [1266, 352] width 18 height 18
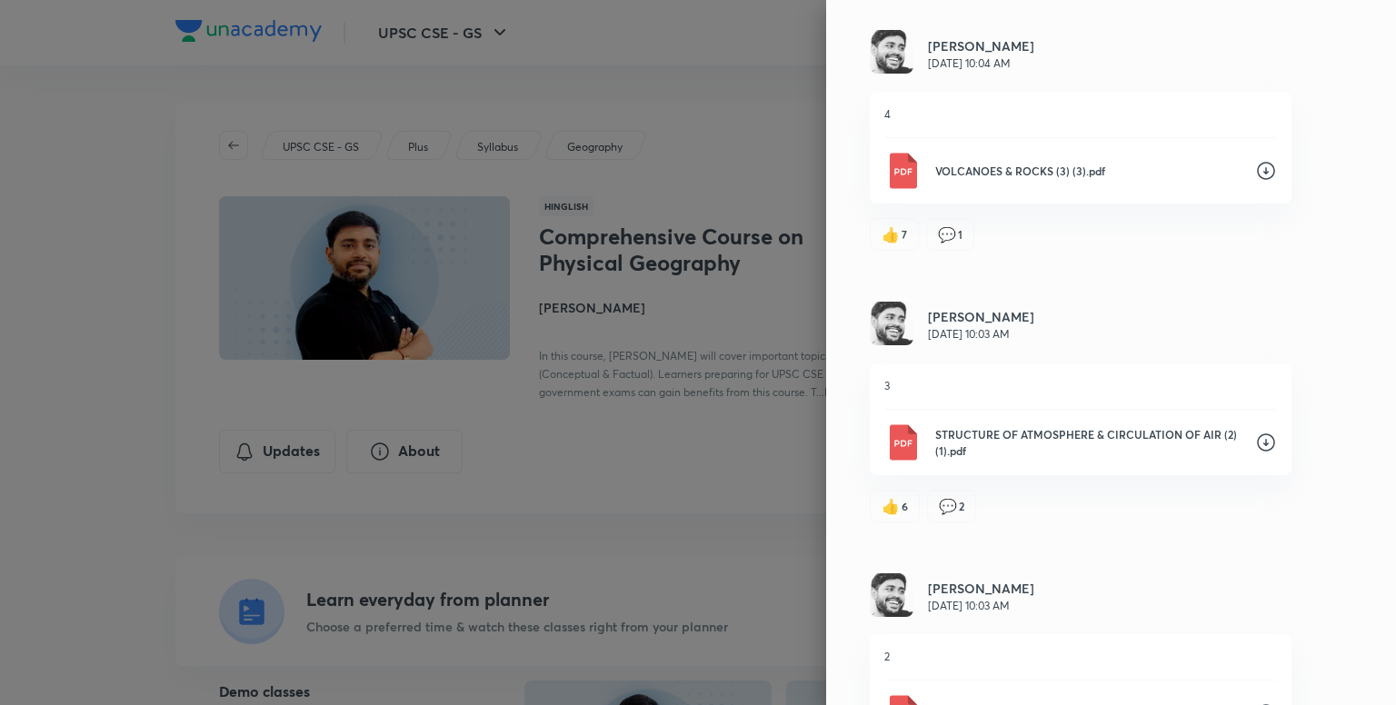
scroll to position [3172, 0]
click at [1255, 452] on icon at bounding box center [1266, 444] width 22 height 22
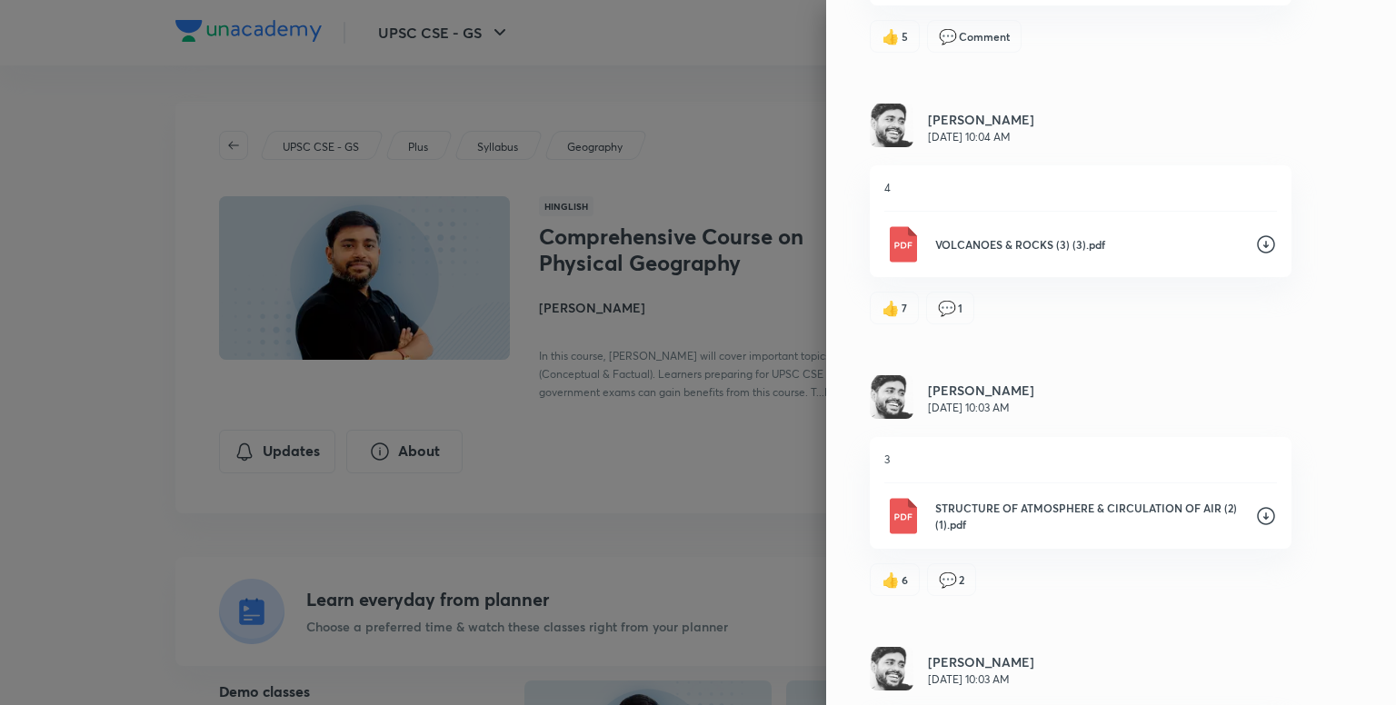
scroll to position [3081, 0]
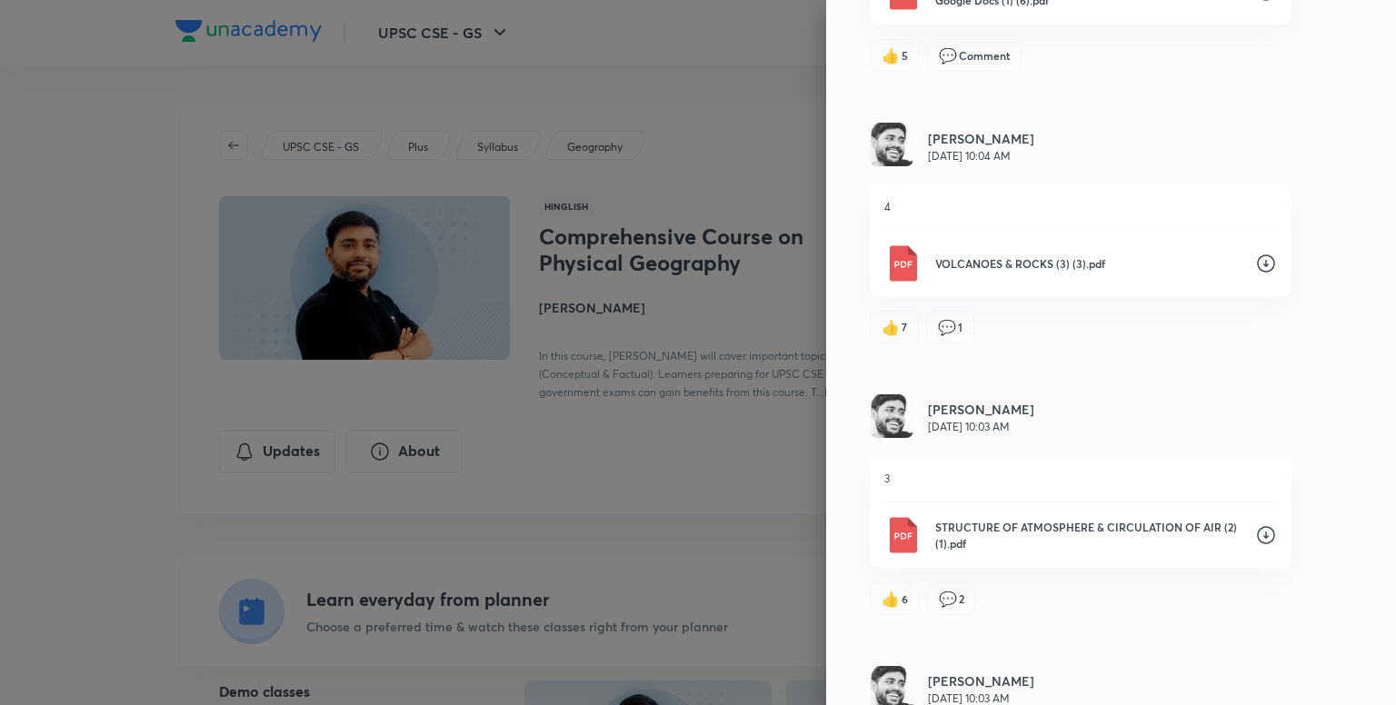
click at [1257, 270] on icon at bounding box center [1266, 264] width 22 height 22
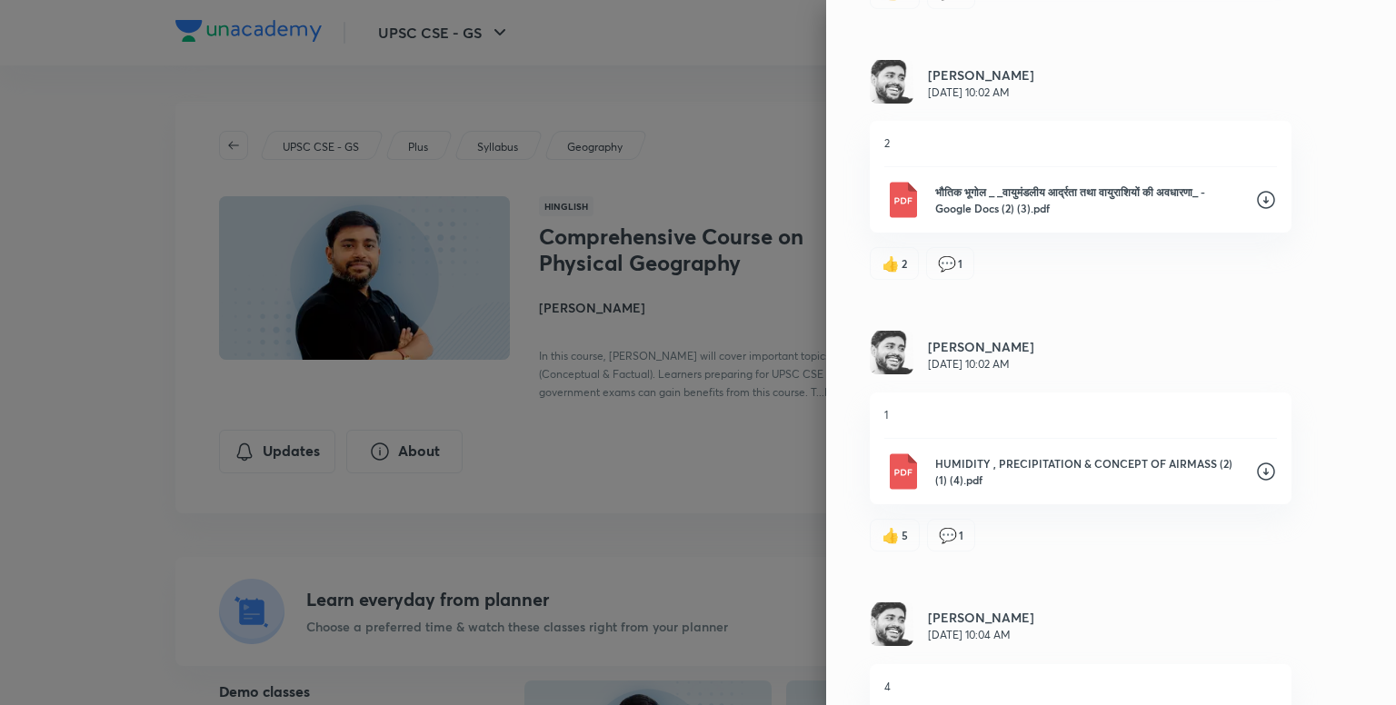
scroll to position [1446, 0]
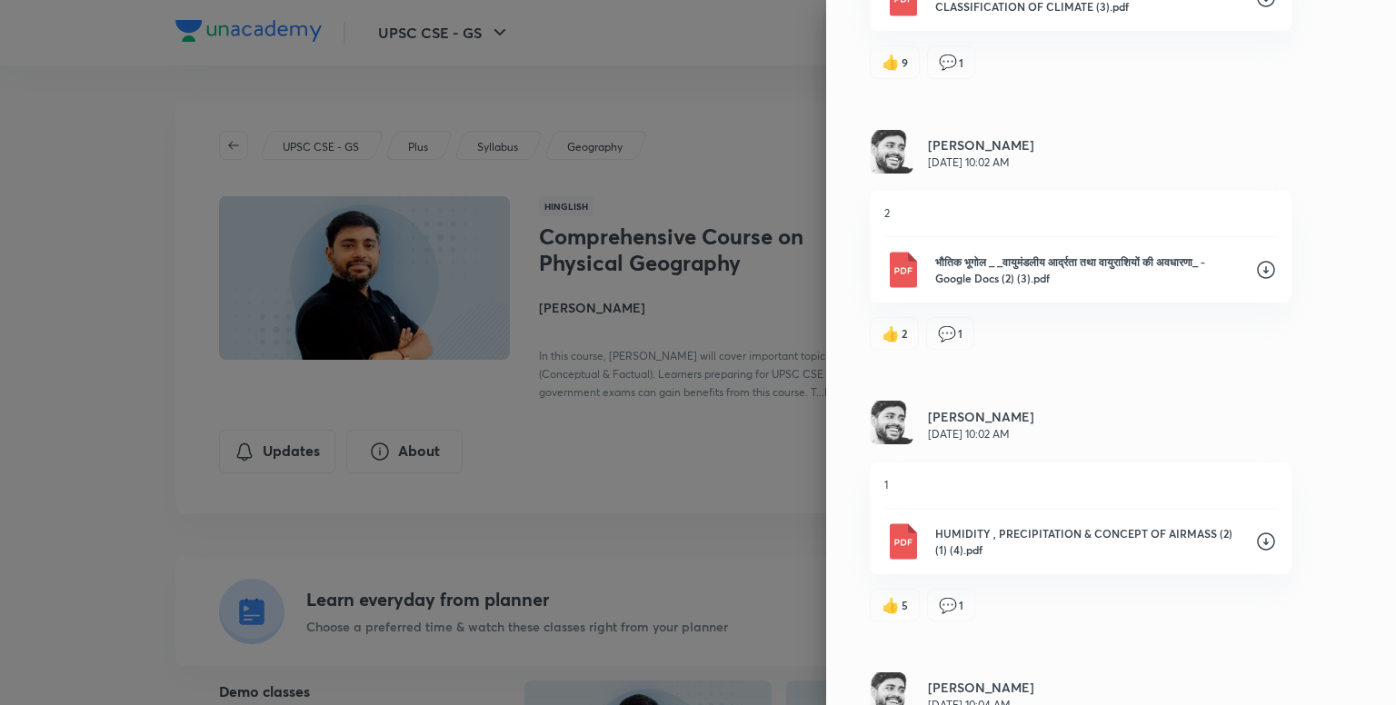
click at [1255, 540] on icon at bounding box center [1266, 542] width 22 height 22
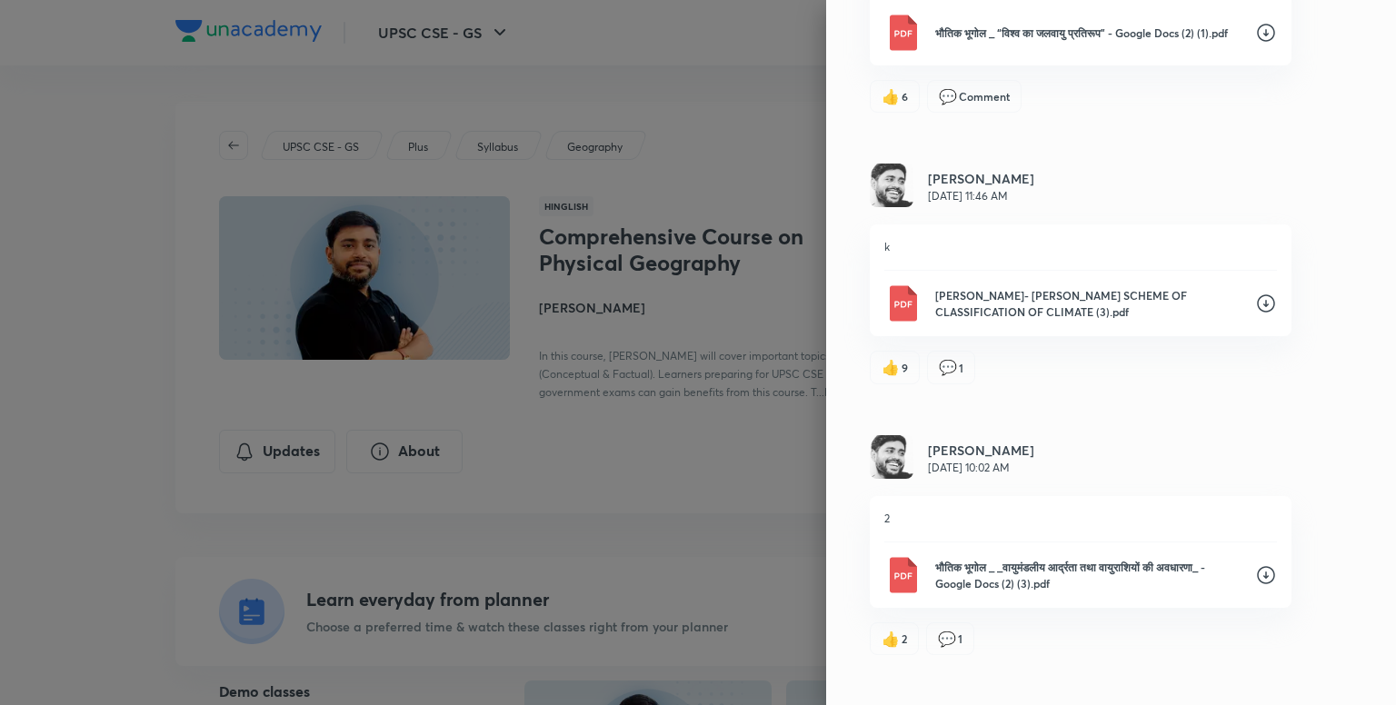
scroll to position [1082, 0]
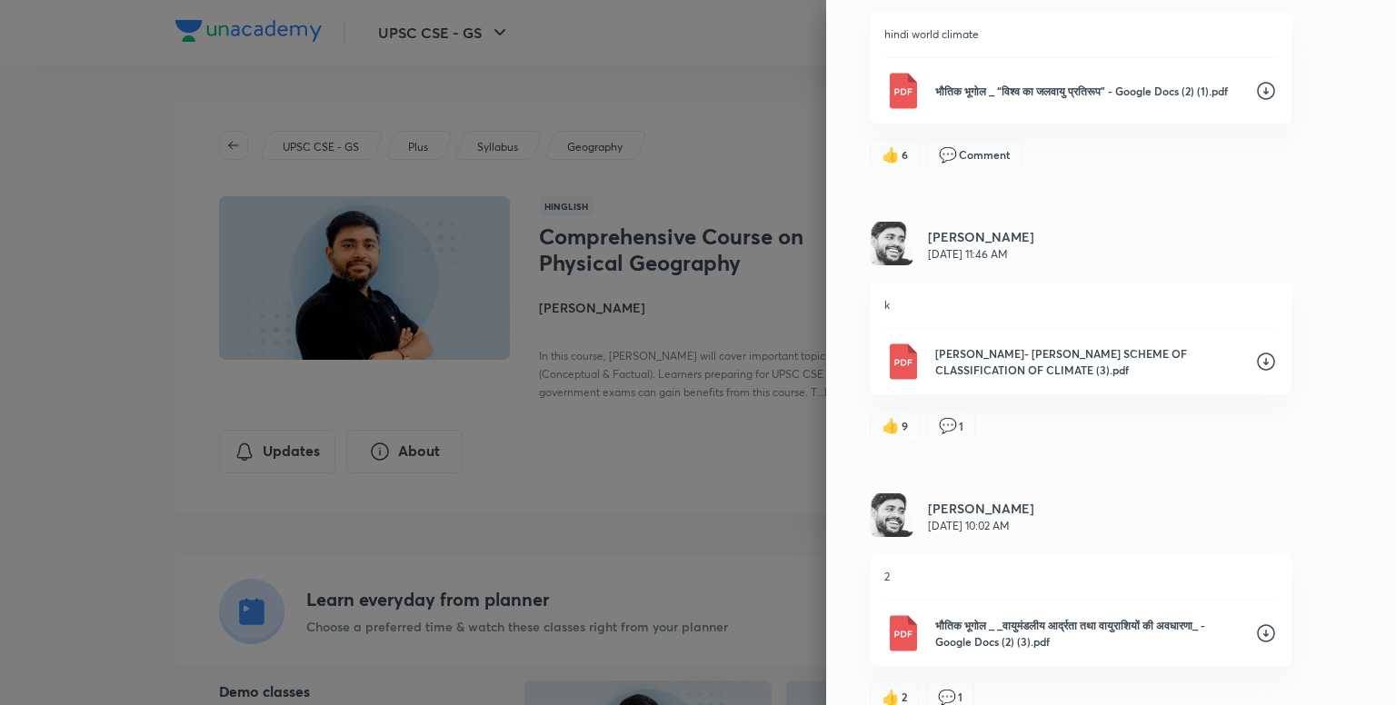
click at [1255, 362] on icon at bounding box center [1266, 362] width 22 height 22
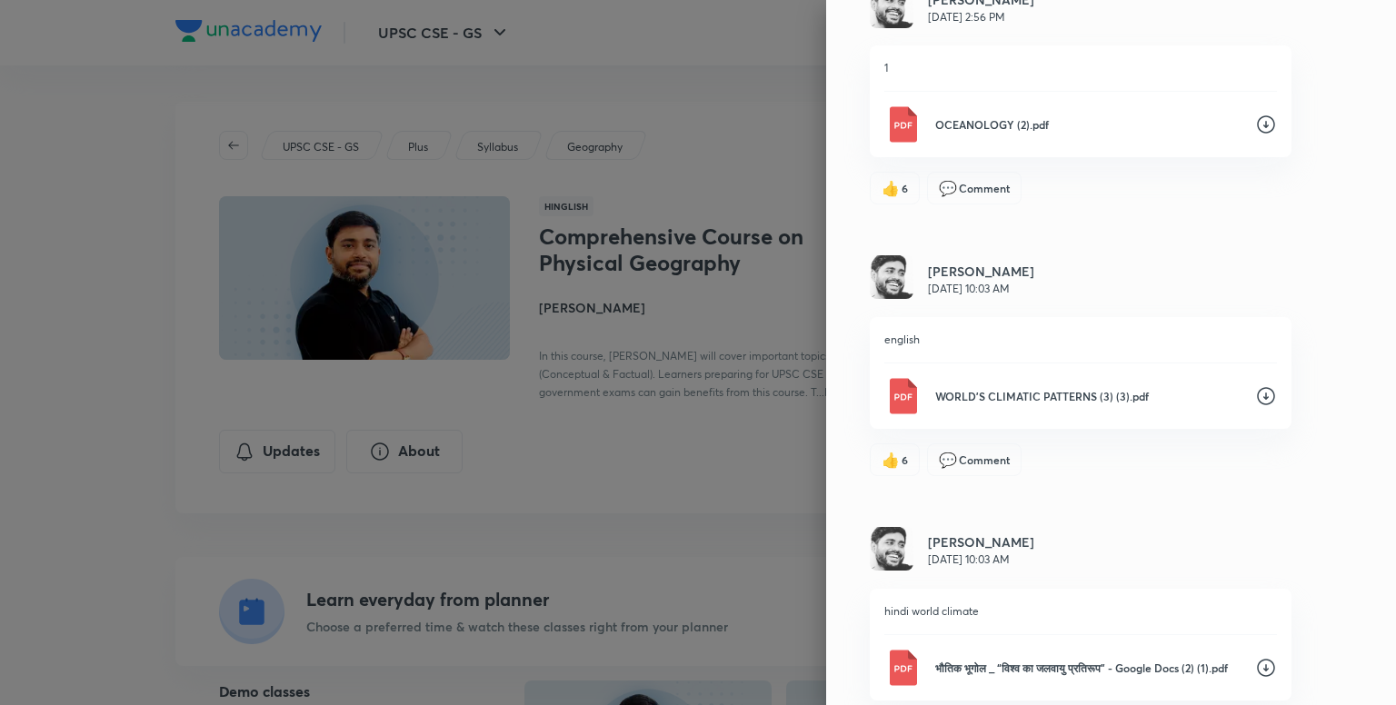
scroll to position [446, 0]
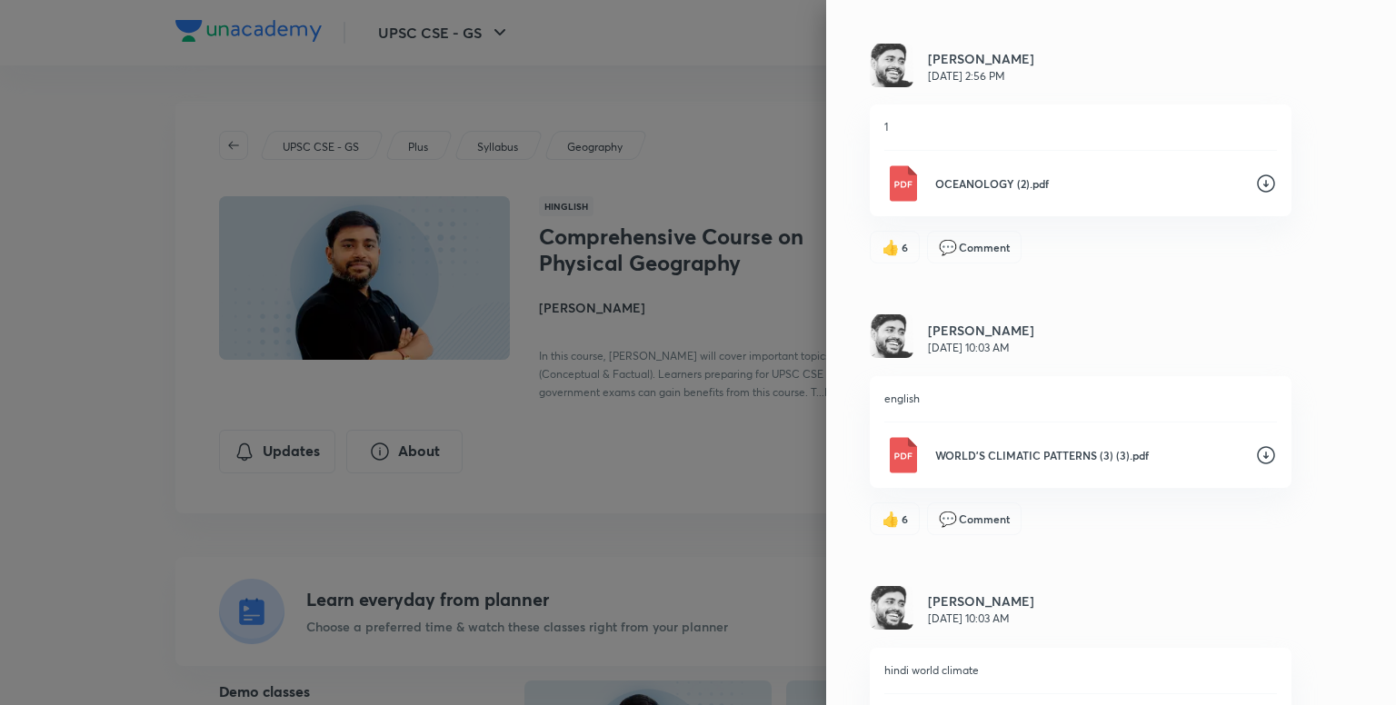
click at [1257, 456] on icon at bounding box center [1266, 455] width 22 height 22
click at [1255, 177] on icon at bounding box center [1266, 184] width 22 height 22
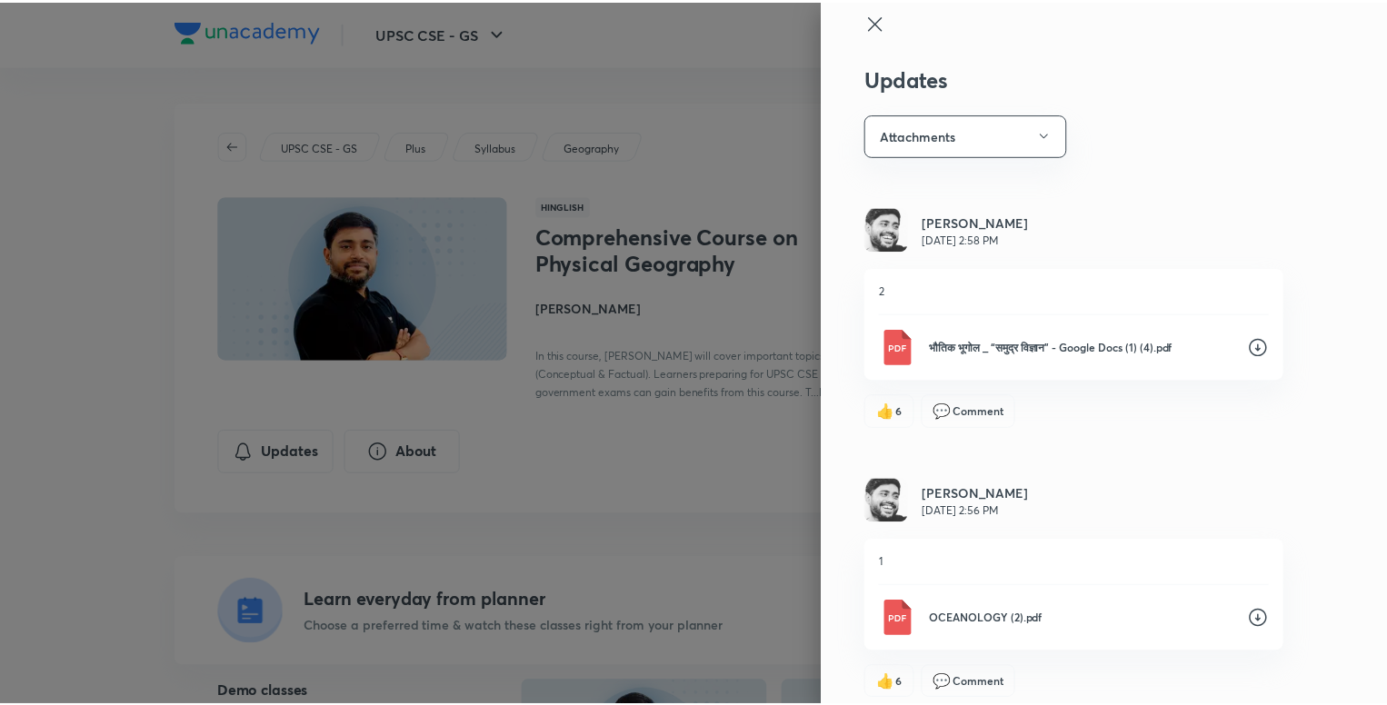
scroll to position [0, 0]
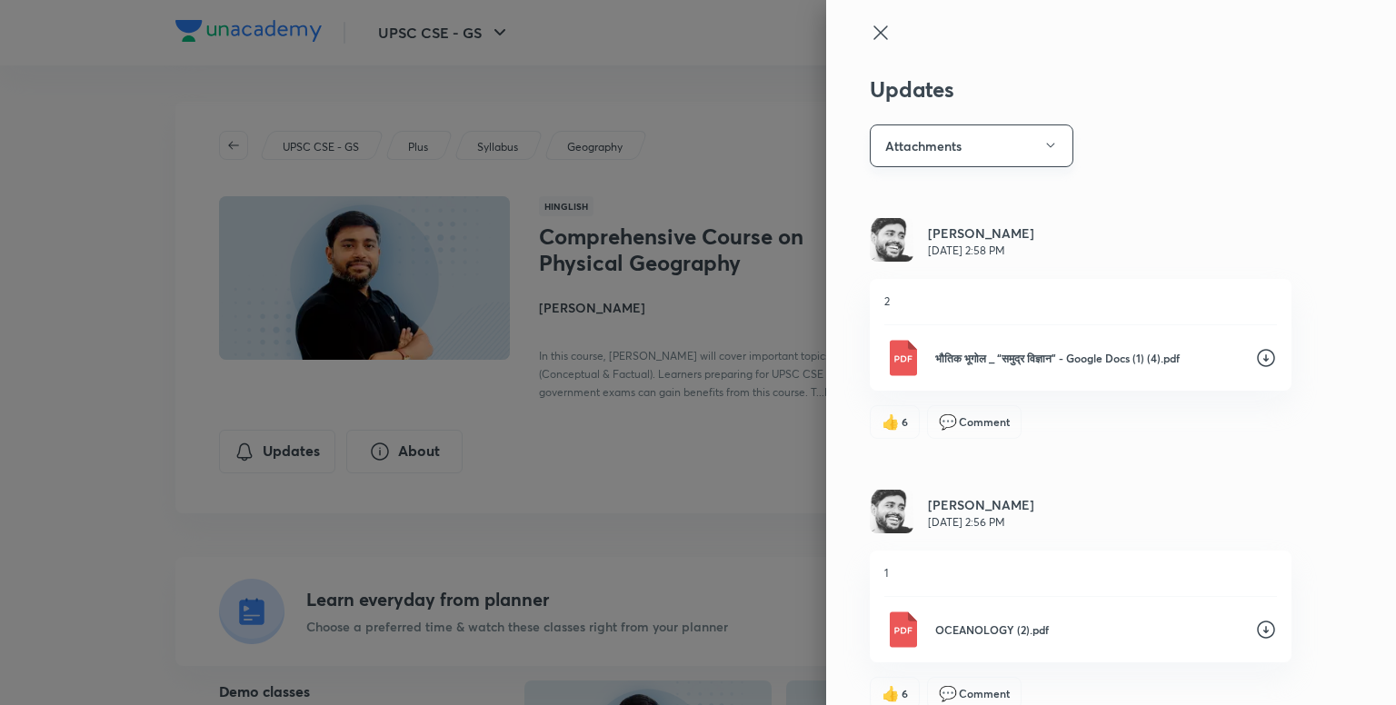
click at [1036, 154] on button "Attachments" at bounding box center [972, 145] width 204 height 43
click at [887, 294] on span "Text" at bounding box center [962, 301] width 188 height 19
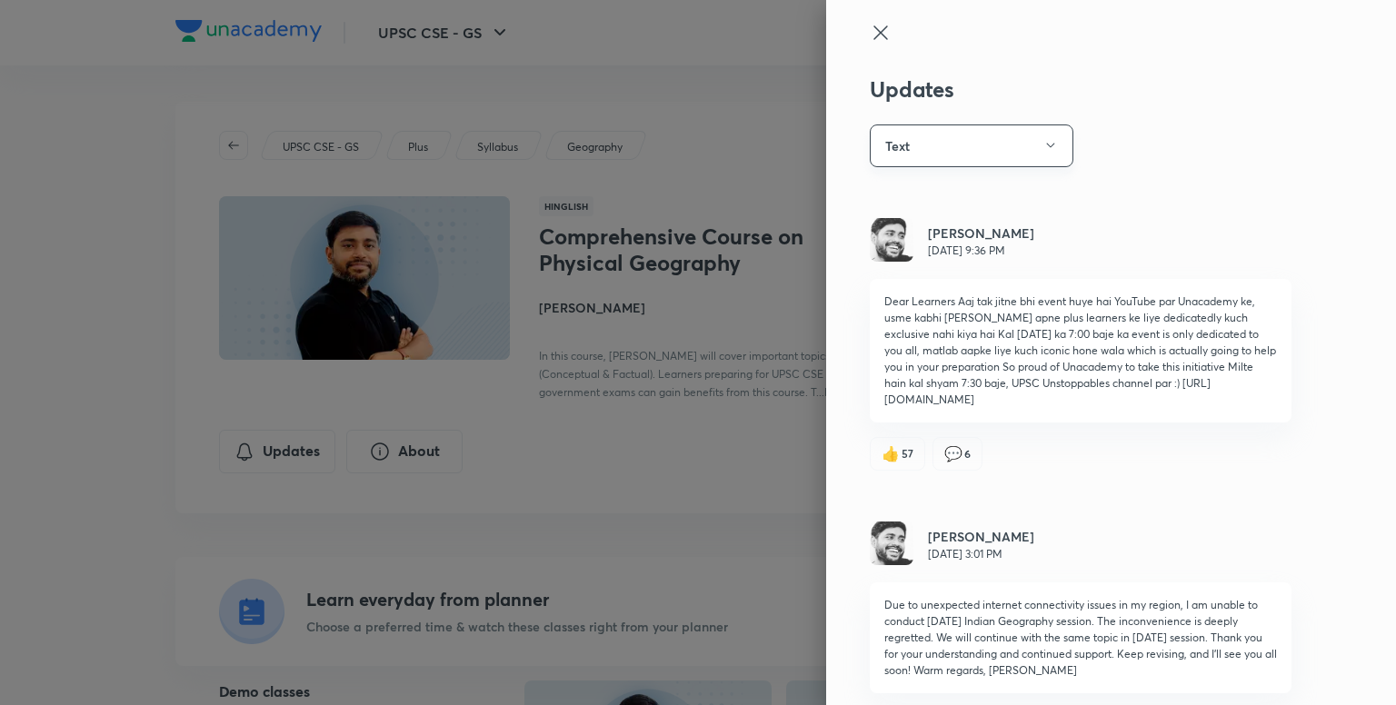
click at [1029, 154] on button "Text" at bounding box center [972, 145] width 204 height 43
click at [1050, 143] on button "Text" at bounding box center [972, 145] width 204 height 43
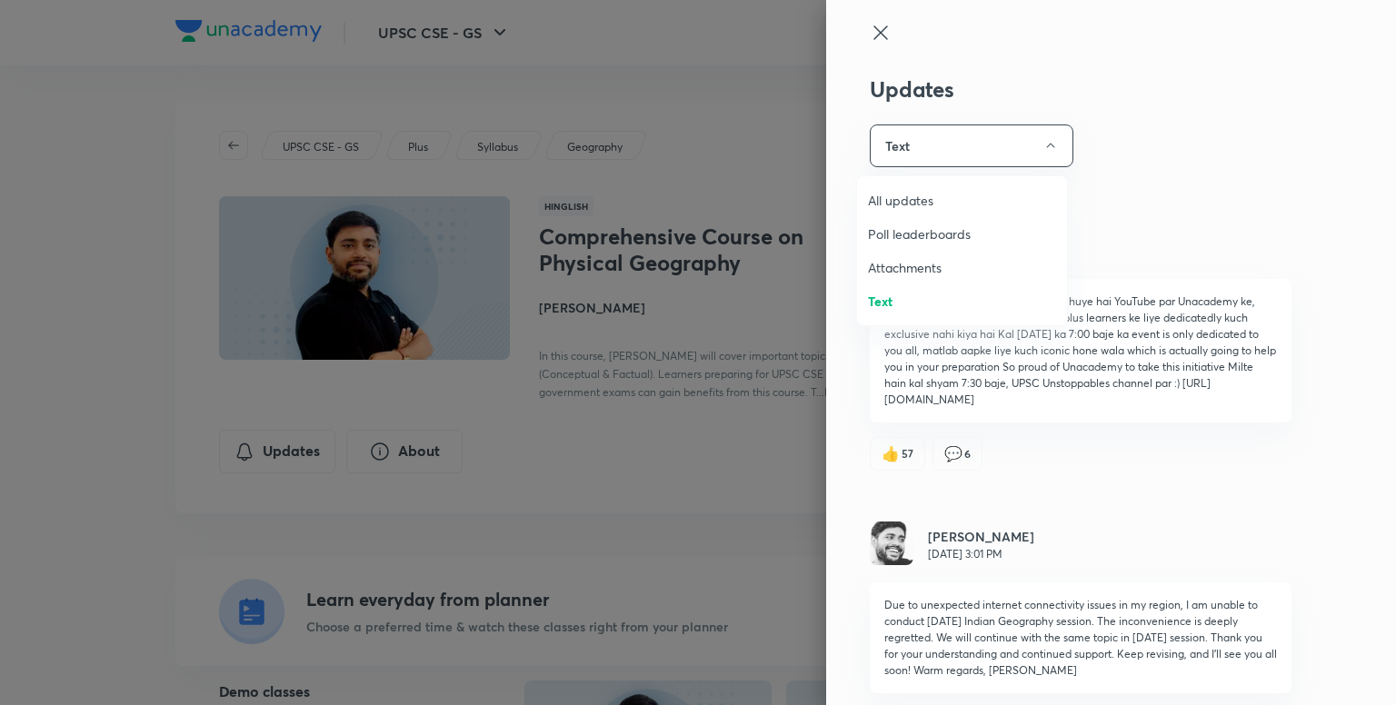
click at [631, 473] on div at bounding box center [698, 352] width 1396 height 705
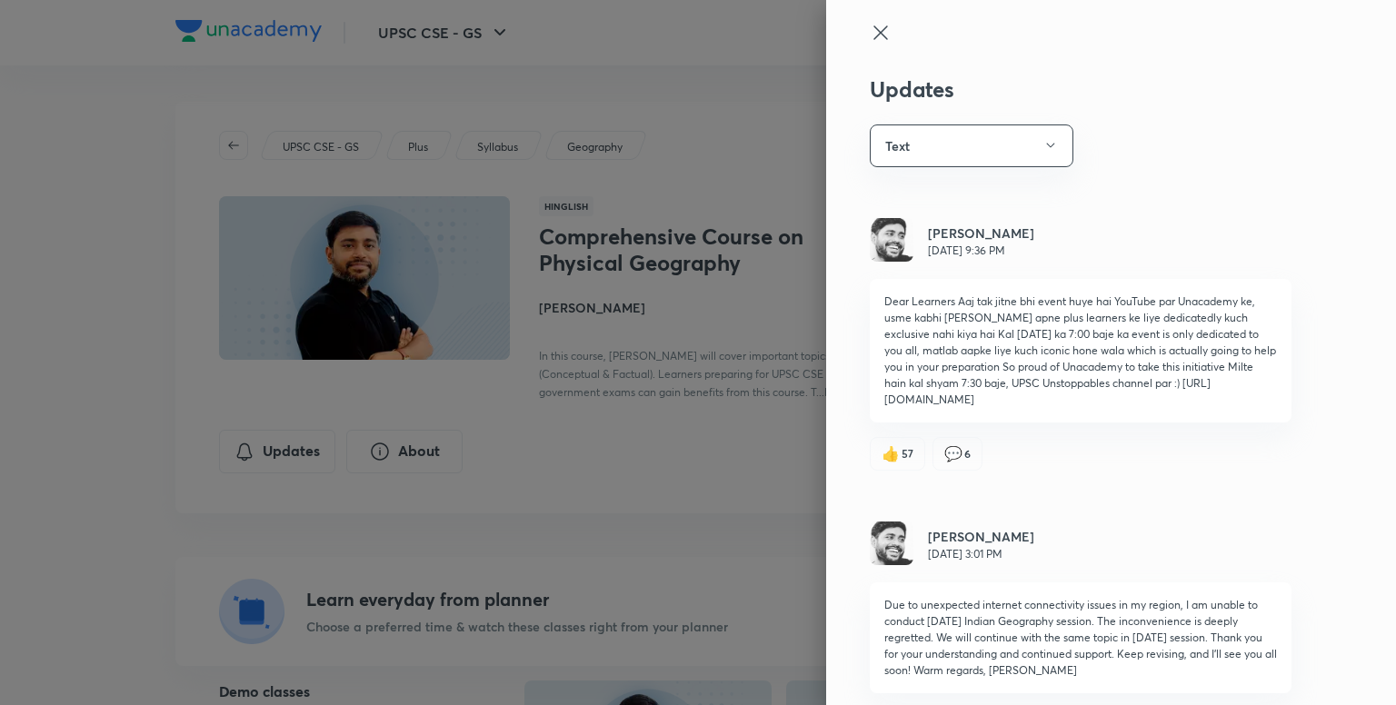
click at [870, 23] on icon at bounding box center [881, 33] width 22 height 22
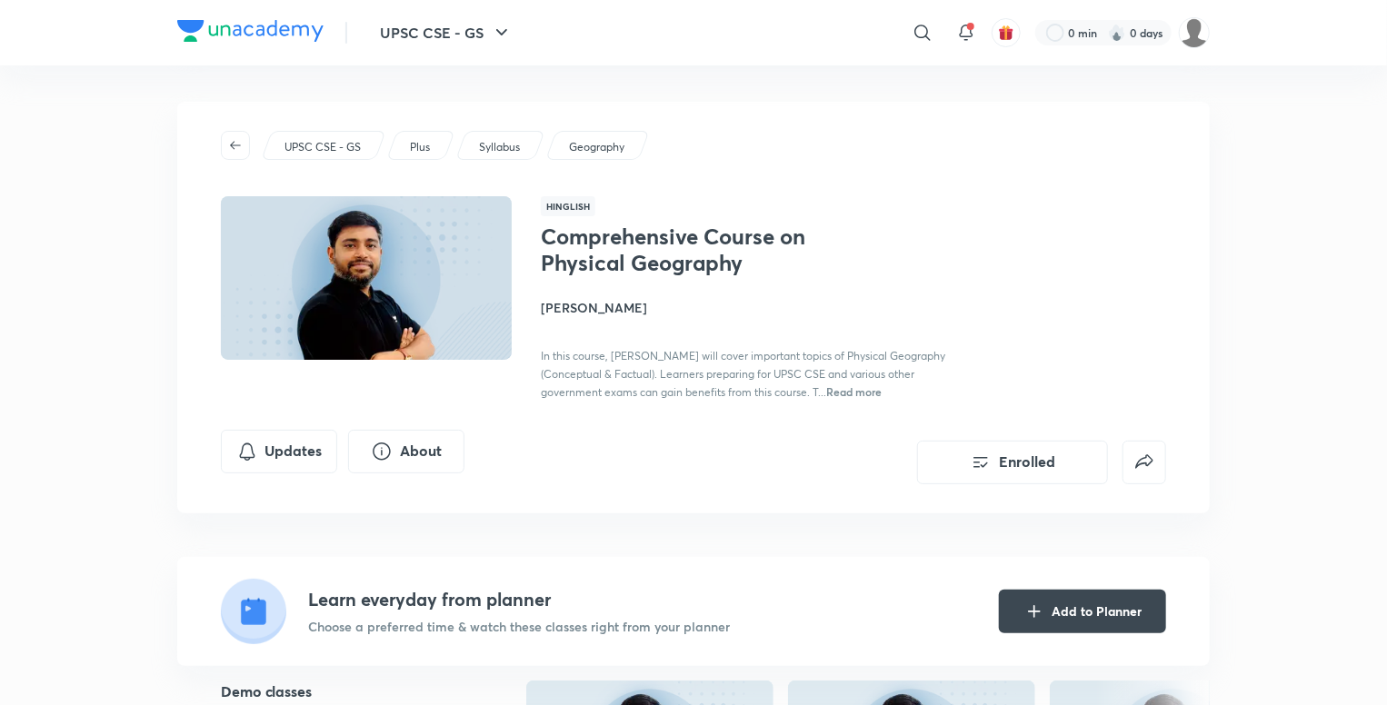
scroll to position [260, 0]
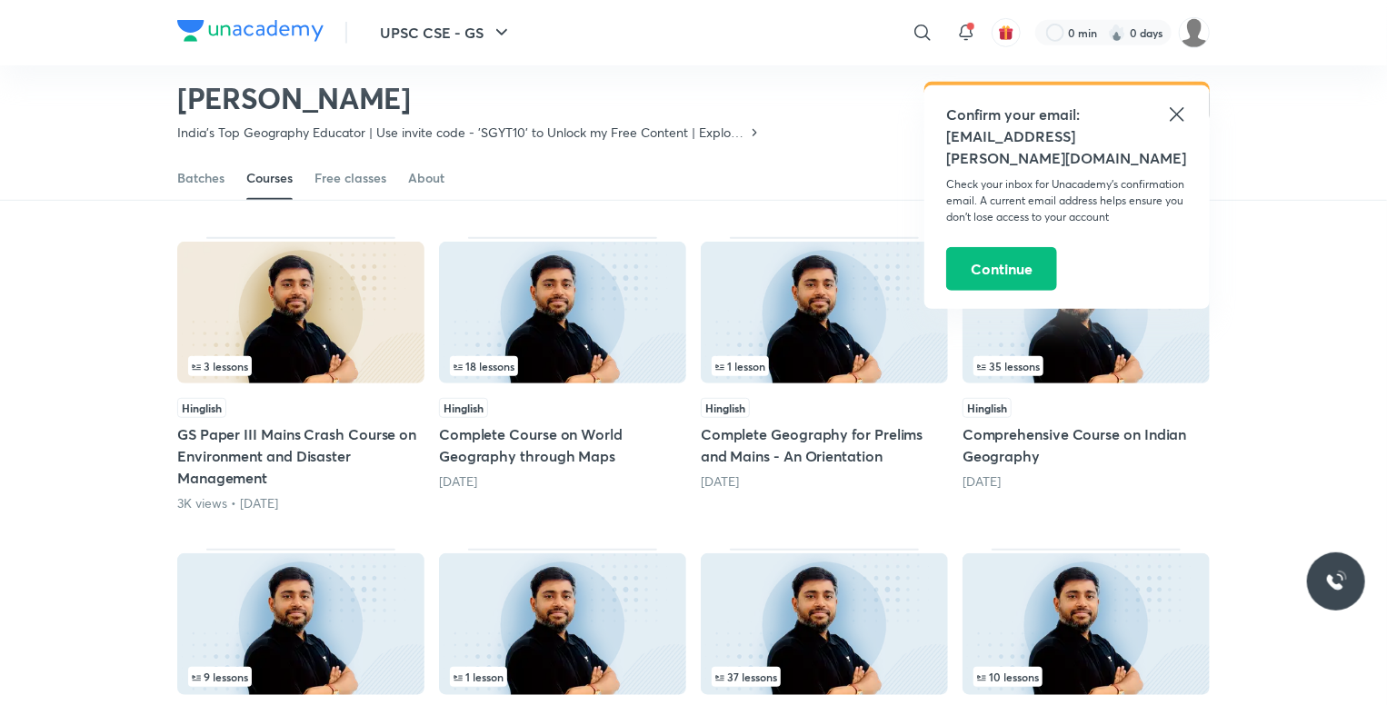
scroll to position [442, 0]
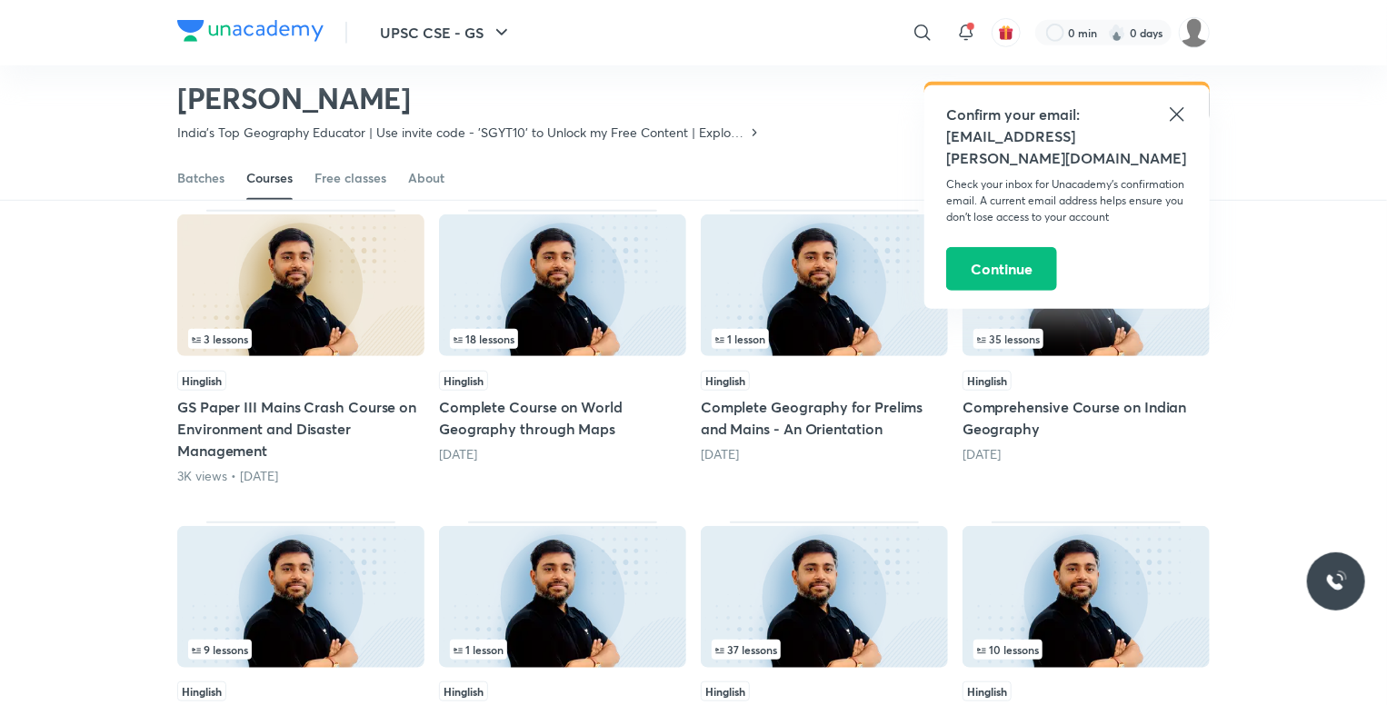
click at [567, 413] on h5 "Complete Course on World Geography through Maps" at bounding box center [562, 418] width 247 height 44
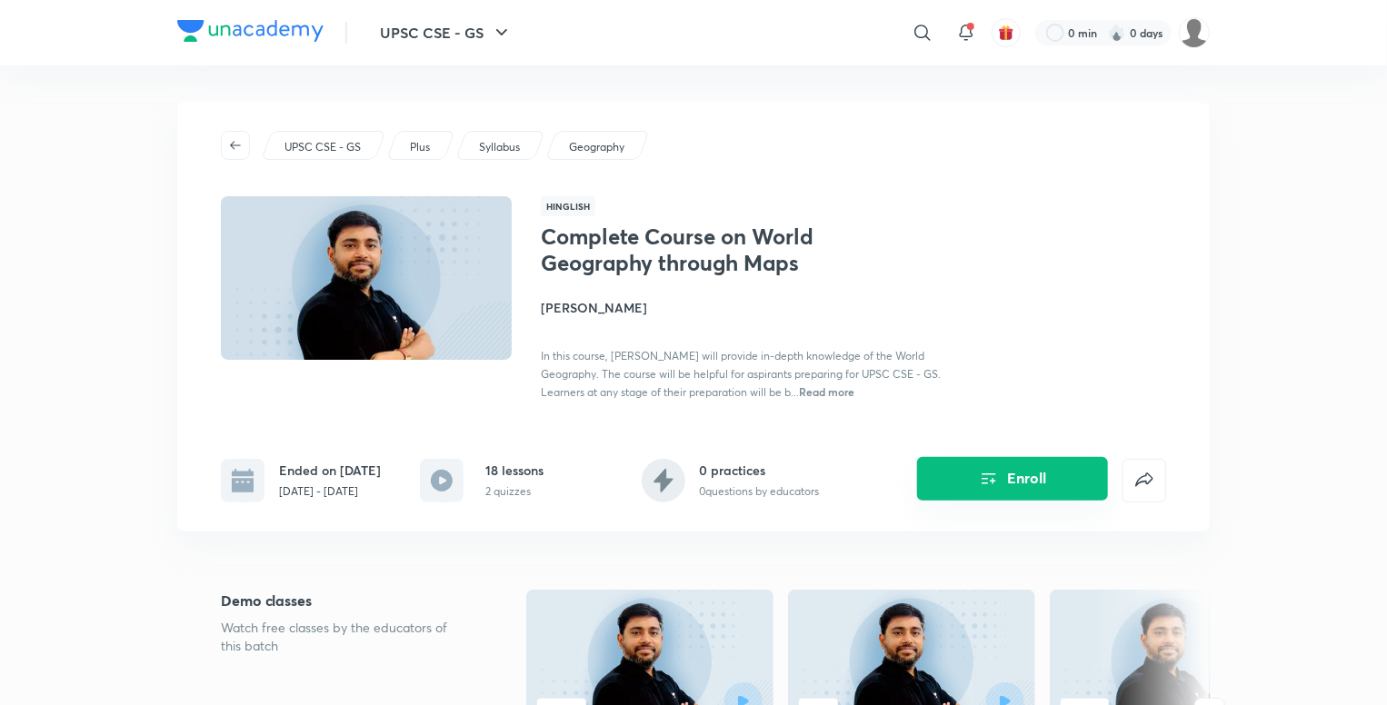
click at [985, 475] on icon "Enroll" at bounding box center [989, 479] width 22 height 22
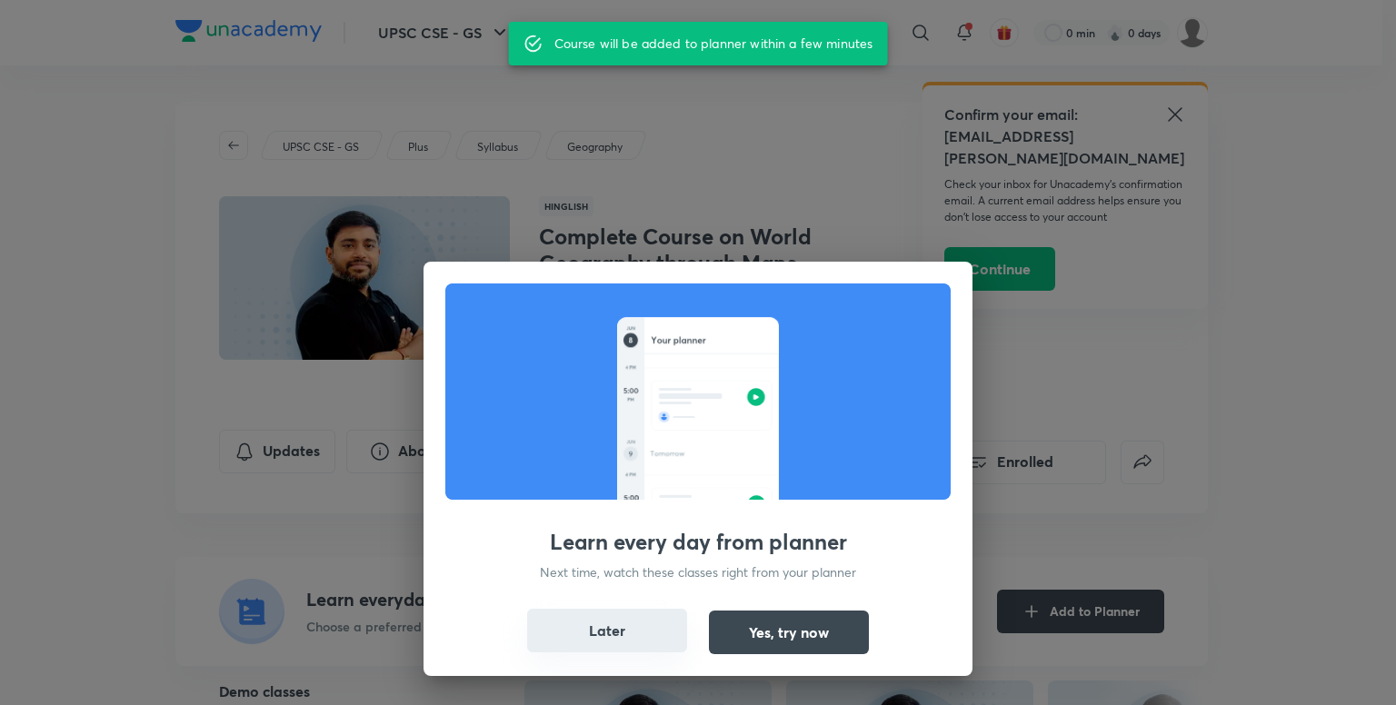
click at [617, 635] on button "Later" at bounding box center [607, 631] width 160 height 44
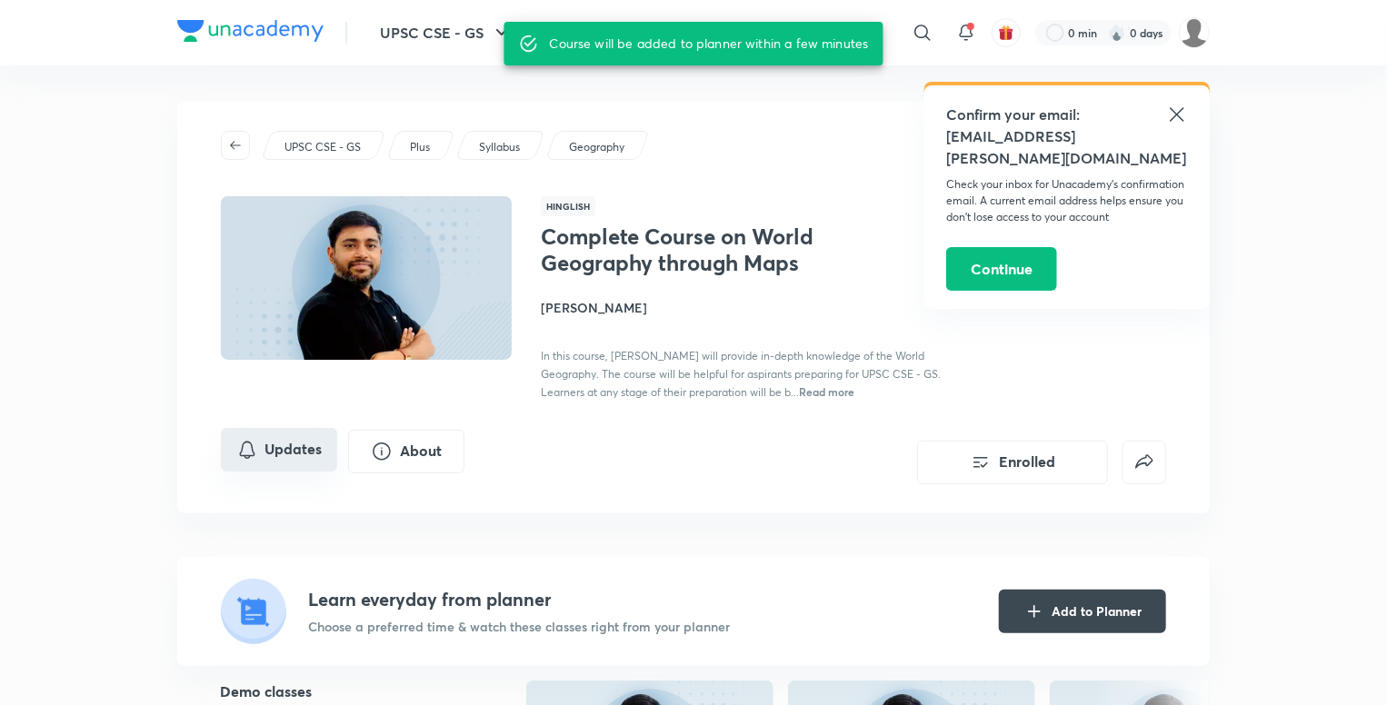
click at [313, 451] on button "Updates" at bounding box center [279, 450] width 116 height 44
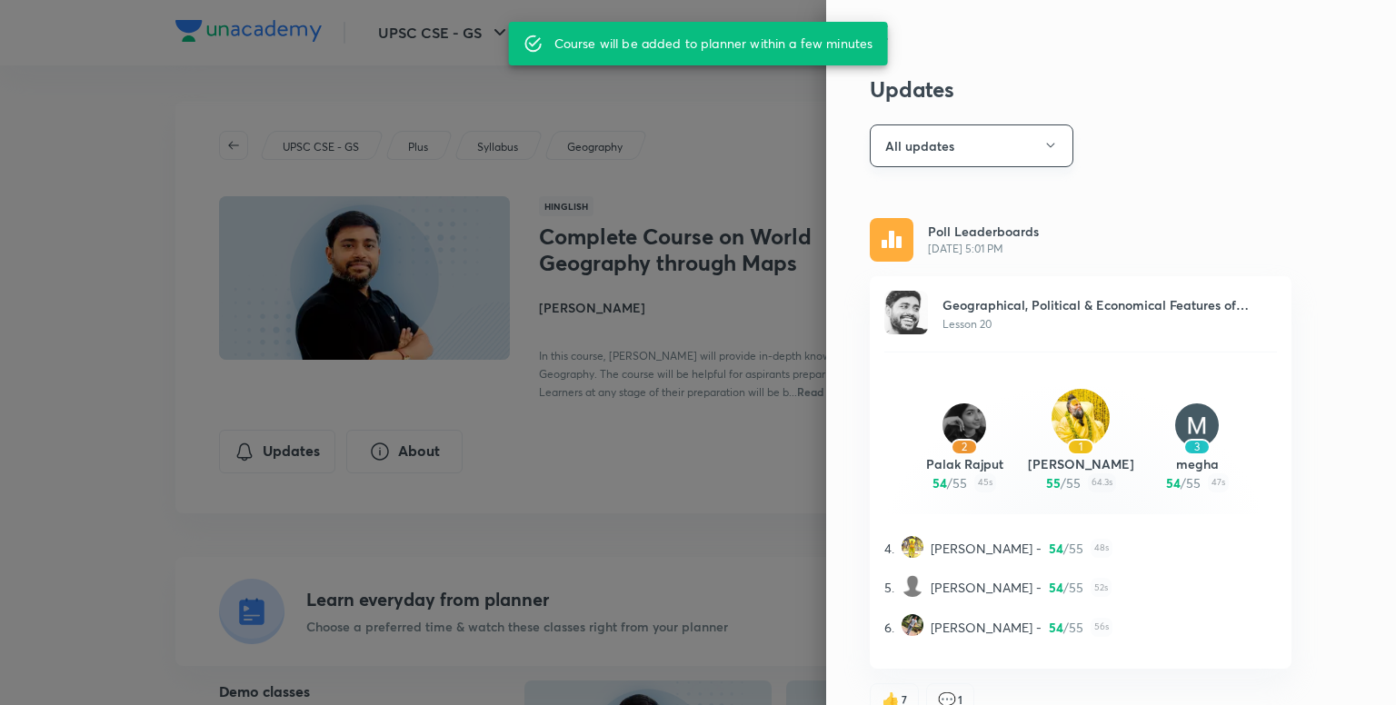
click at [1007, 136] on button "All updates" at bounding box center [972, 145] width 204 height 43
click at [945, 237] on span "Attachments" at bounding box center [962, 233] width 188 height 19
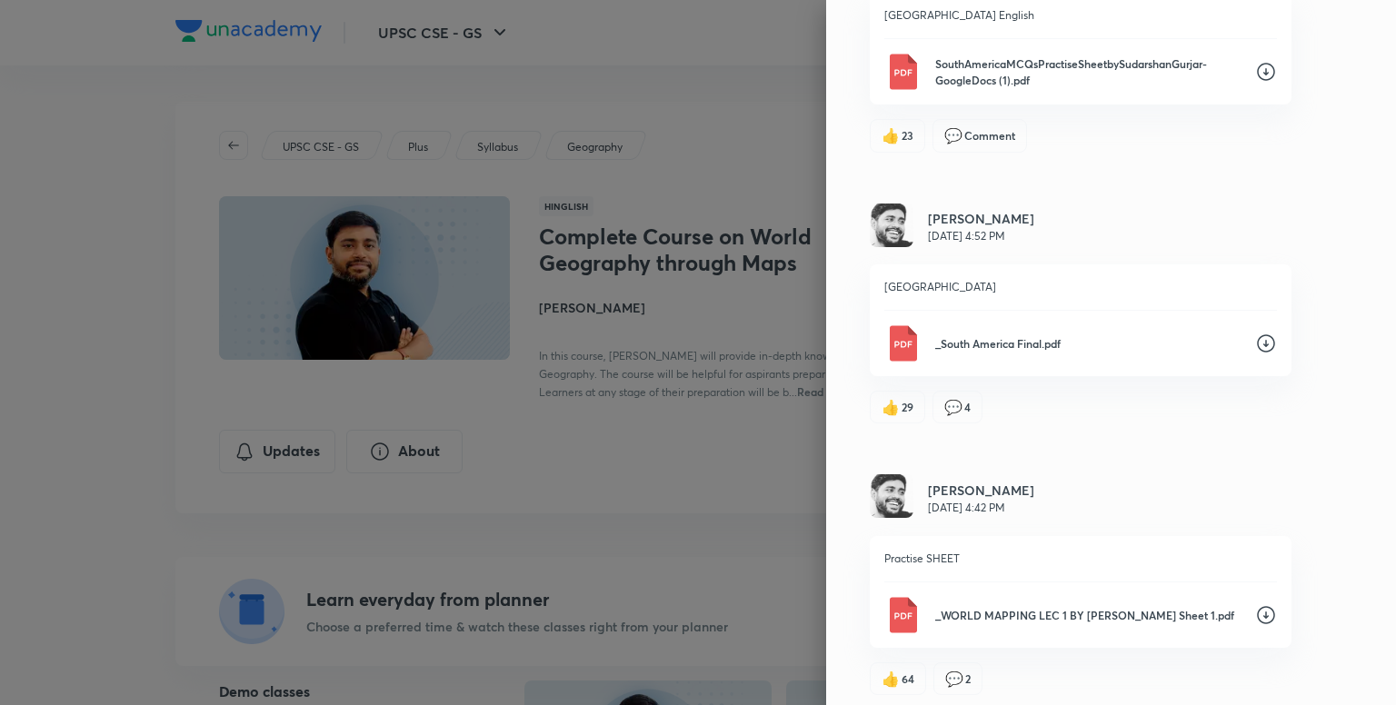
scroll to position [2020, 0]
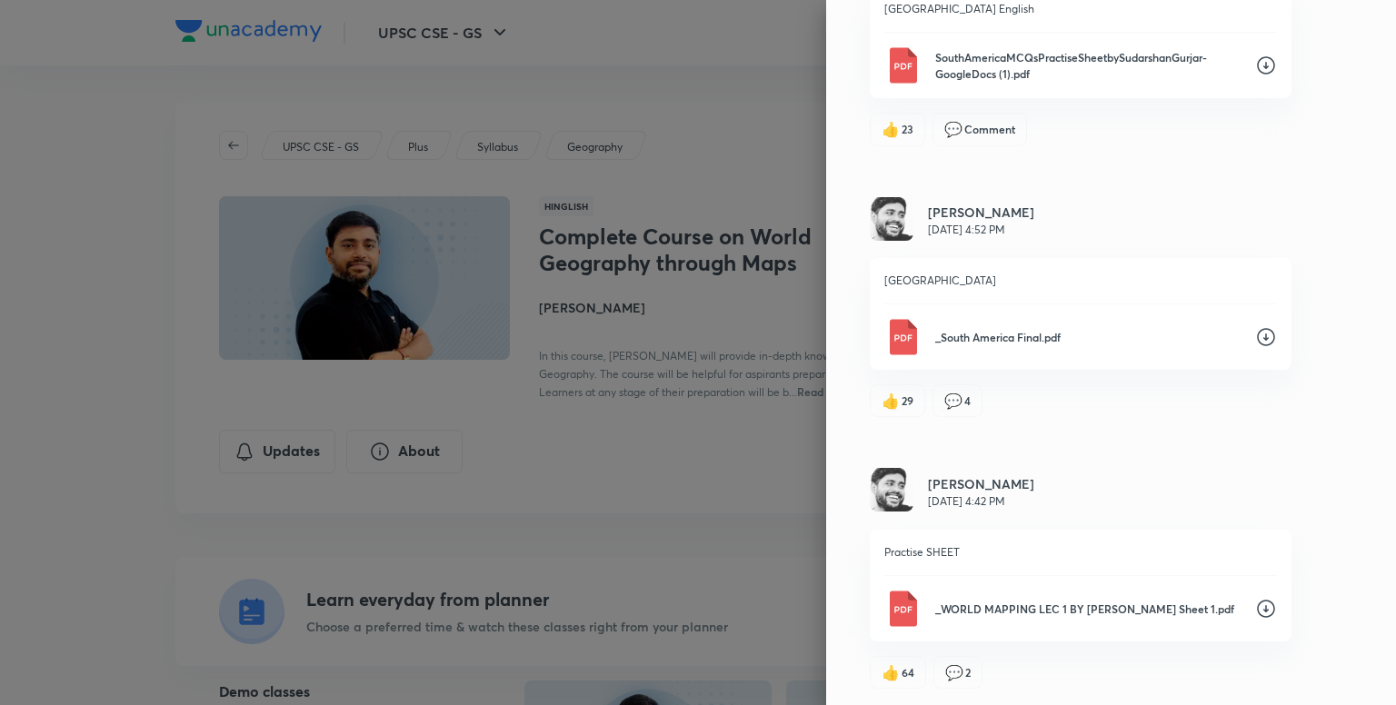
click at [1255, 602] on icon at bounding box center [1266, 609] width 22 height 22
click at [1007, 419] on div "Updates Attachments Sudarshan Gurjar Jul 18, 8:40 PM europe Europe Political Pr…" at bounding box center [1111, 352] width 570 height 705
click at [1257, 332] on icon at bounding box center [1266, 337] width 22 height 22
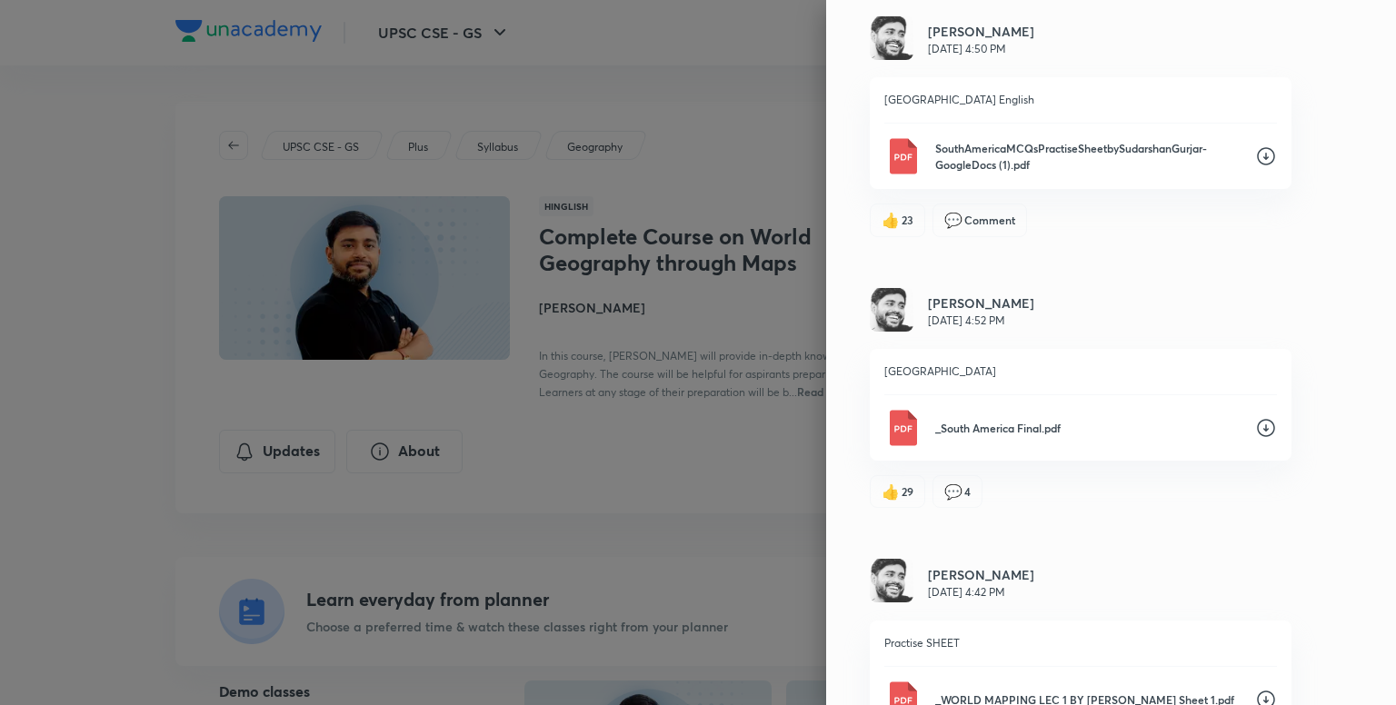
click at [1255, 149] on icon at bounding box center [1266, 156] width 22 height 22
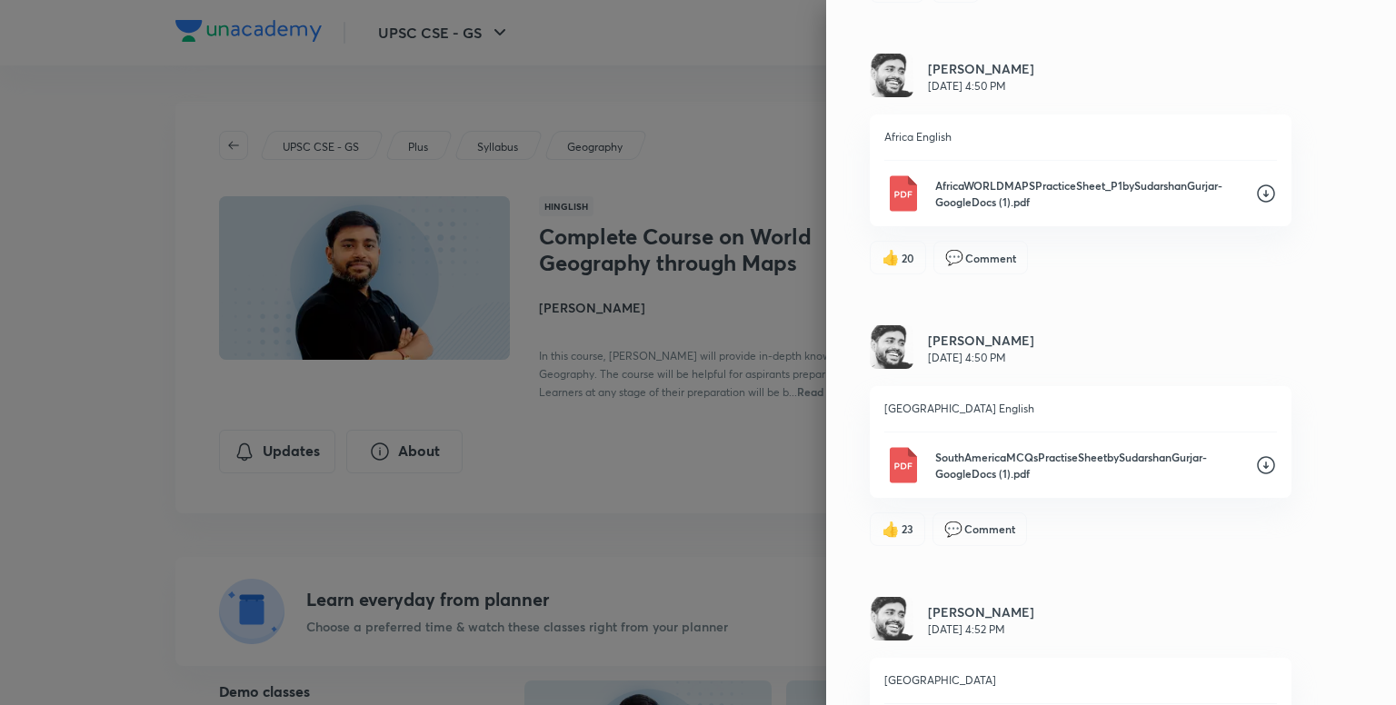
scroll to position [1565, 0]
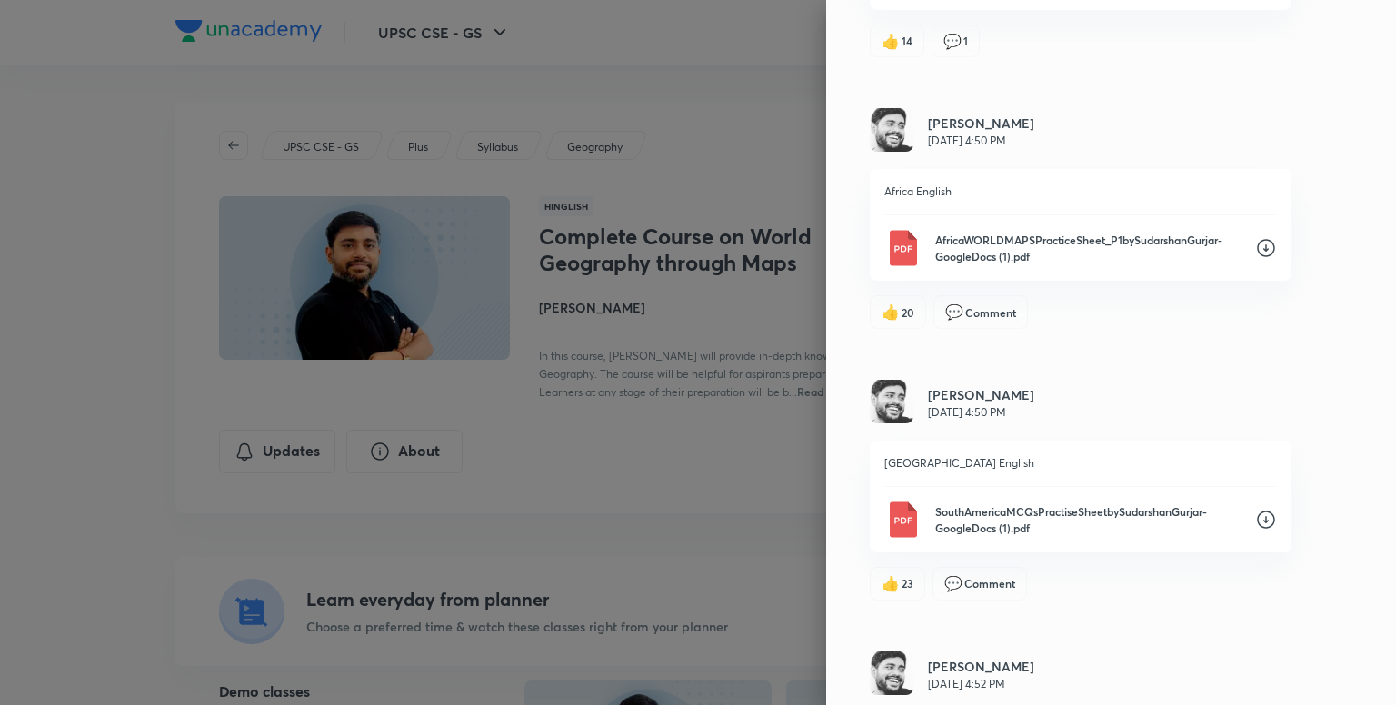
click at [1257, 246] on icon at bounding box center [1266, 249] width 18 height 18
click at [1257, 243] on icon at bounding box center [1266, 249] width 18 height 18
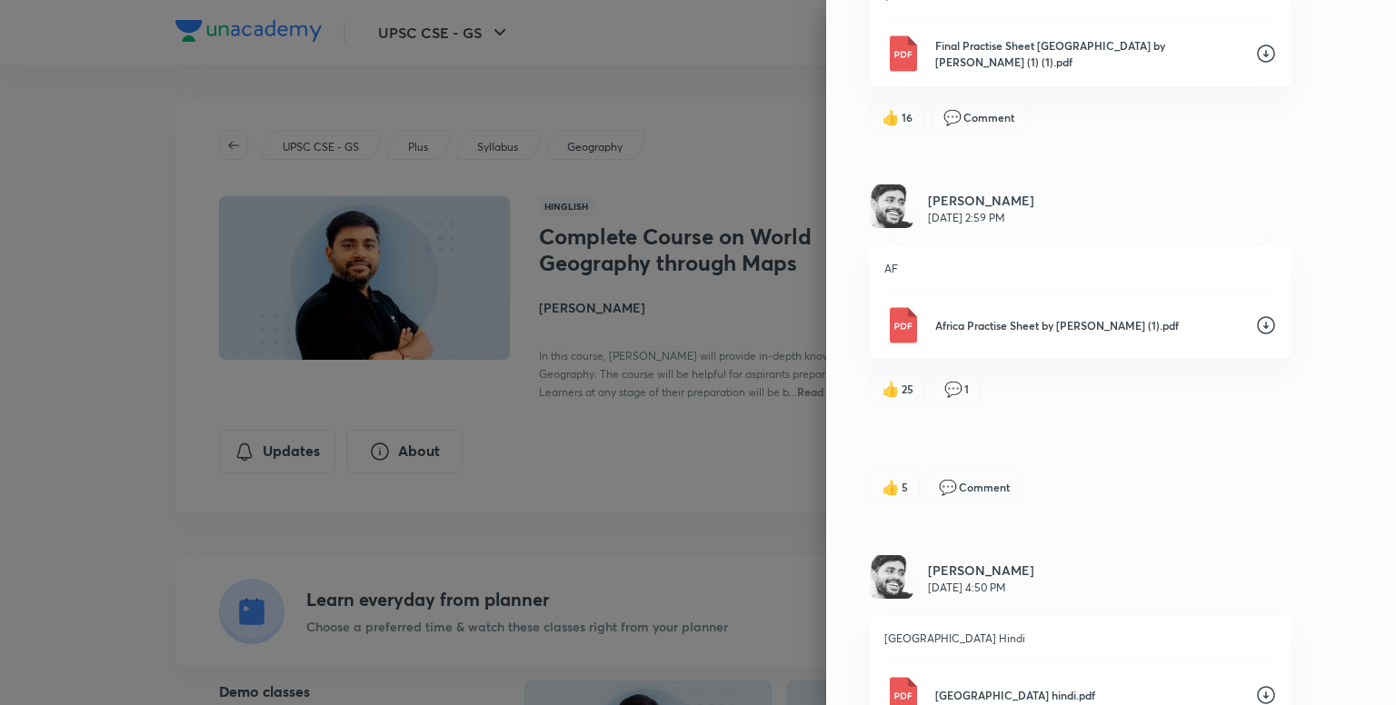
scroll to position [566, 0]
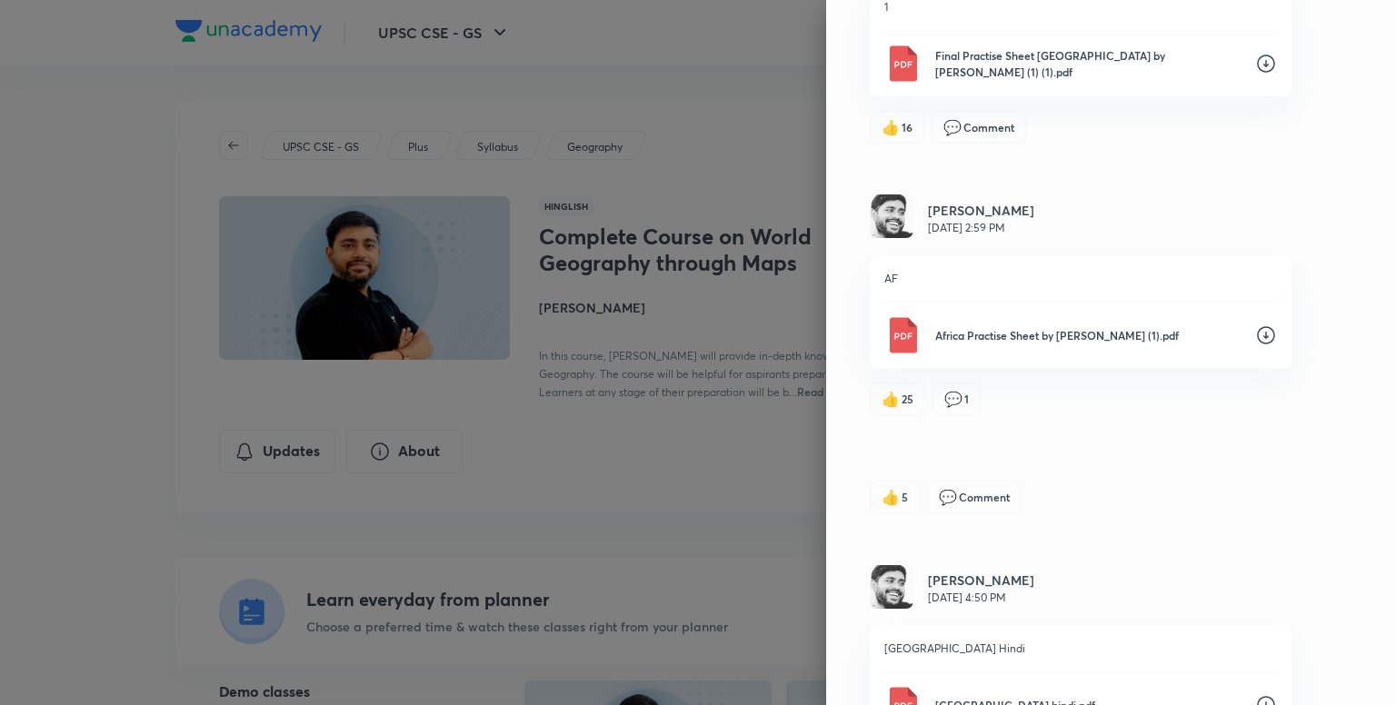
click at [1255, 331] on icon at bounding box center [1266, 335] width 22 height 22
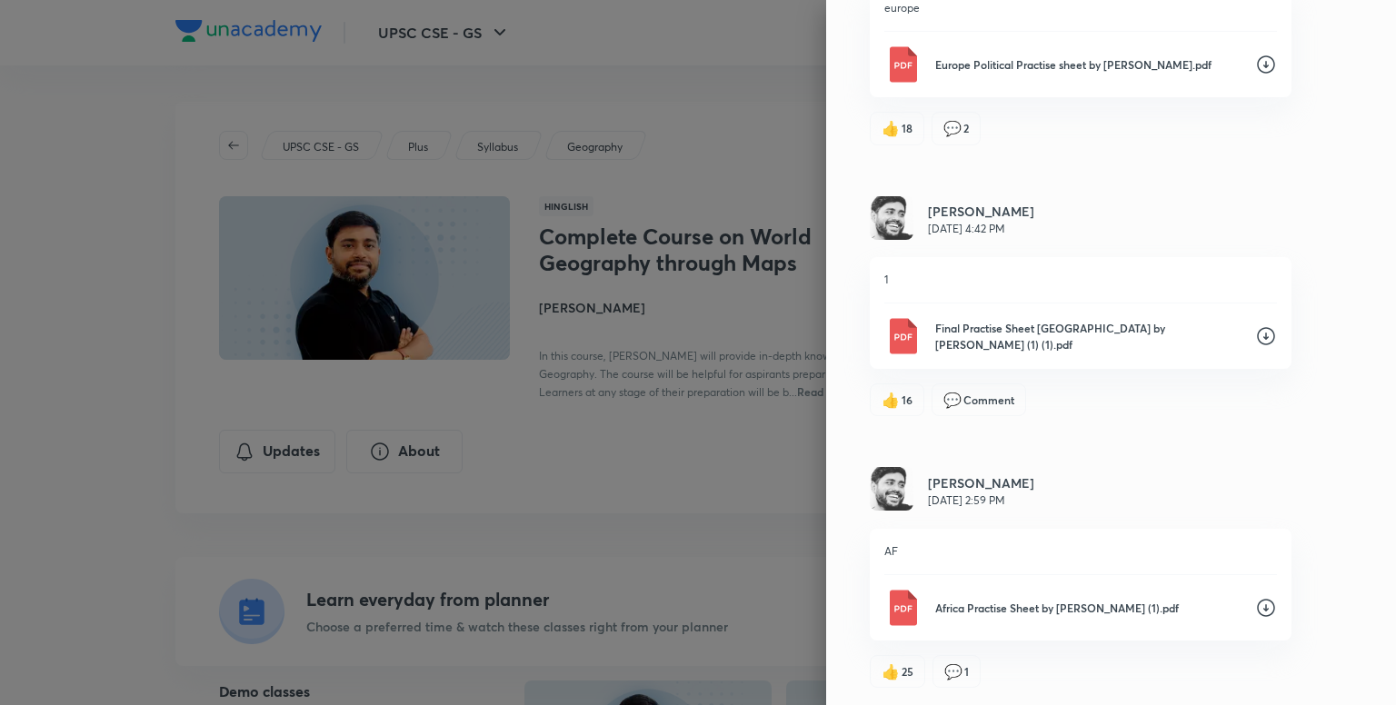
scroll to position [203, 0]
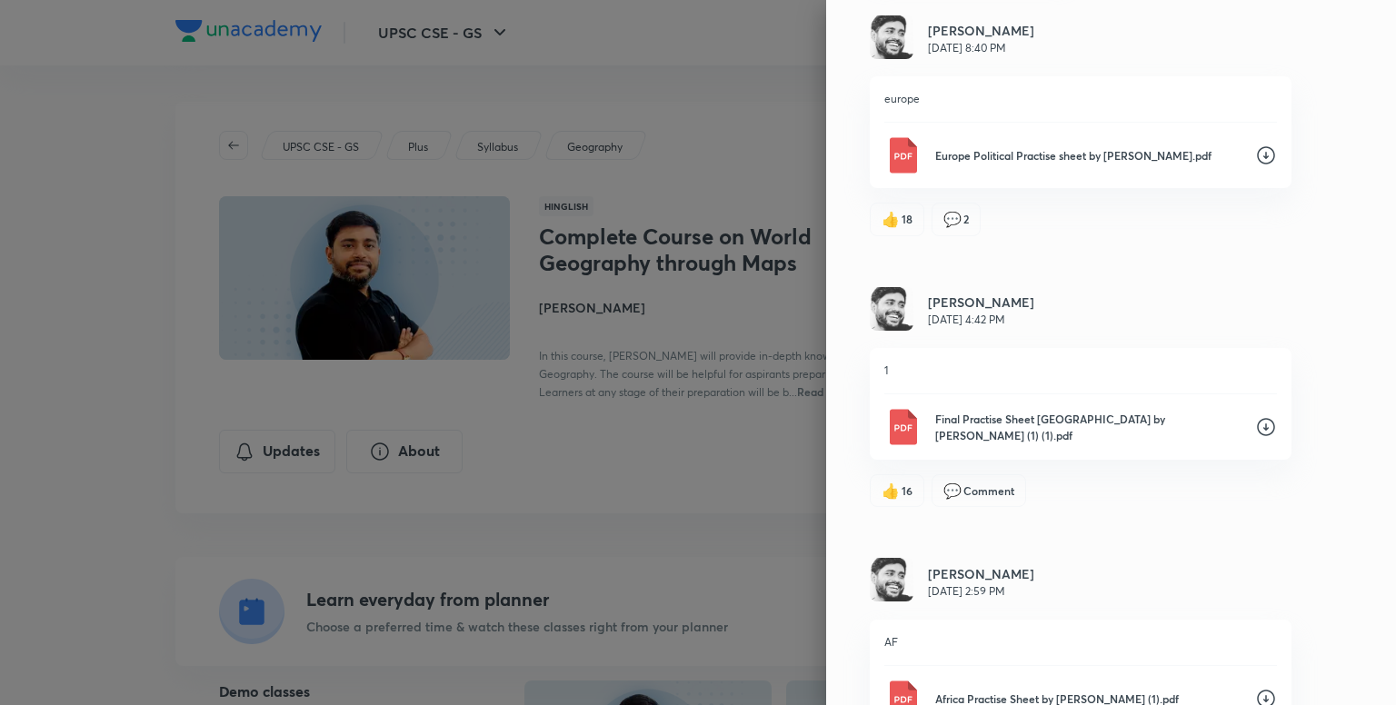
click at [1255, 422] on icon at bounding box center [1266, 427] width 22 height 22
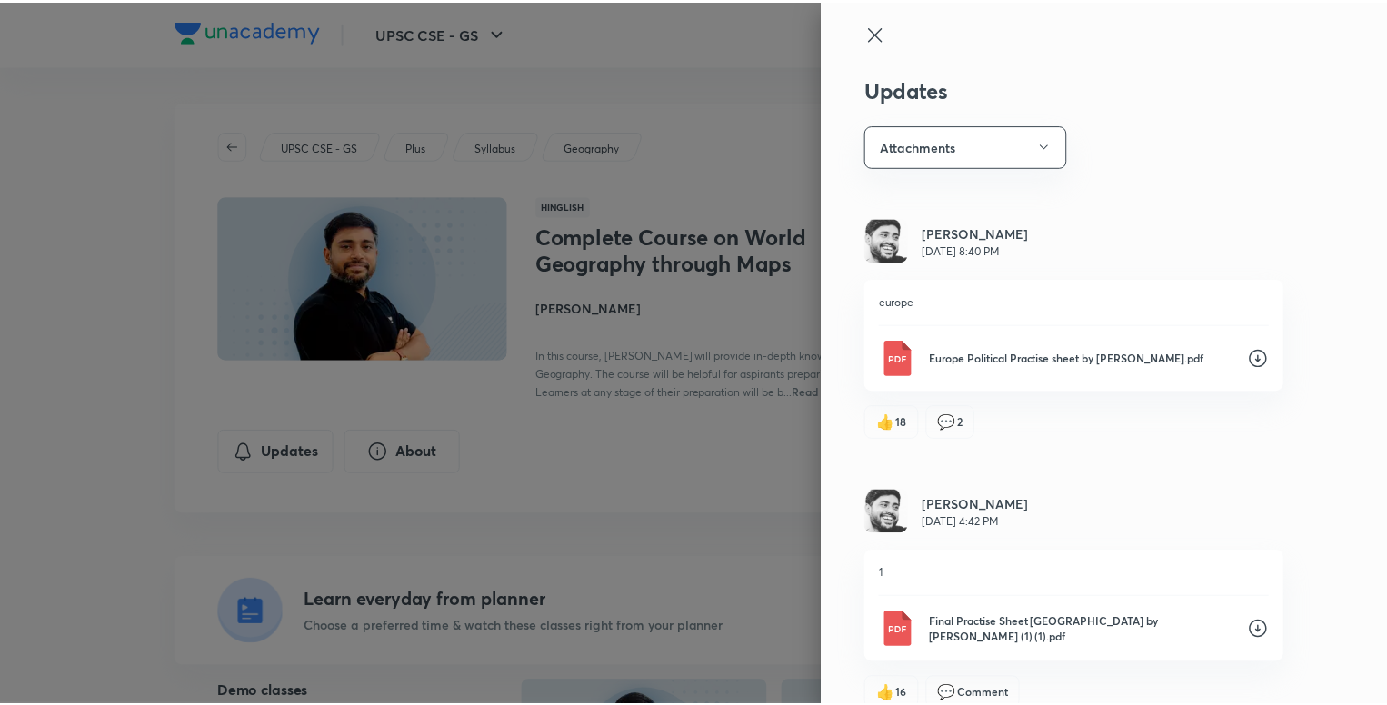
scroll to position [0, 0]
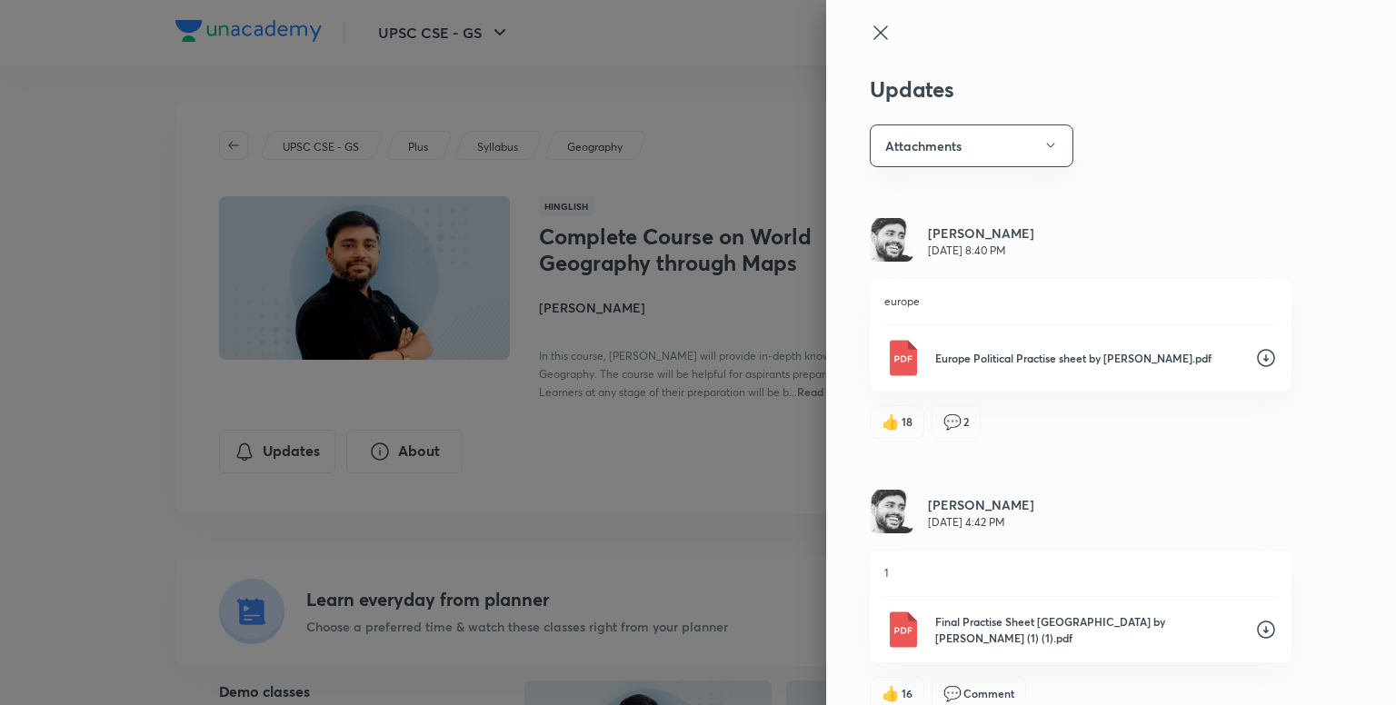
click at [1259, 357] on icon at bounding box center [1266, 358] width 18 height 18
click at [105, 357] on div at bounding box center [698, 352] width 1396 height 705
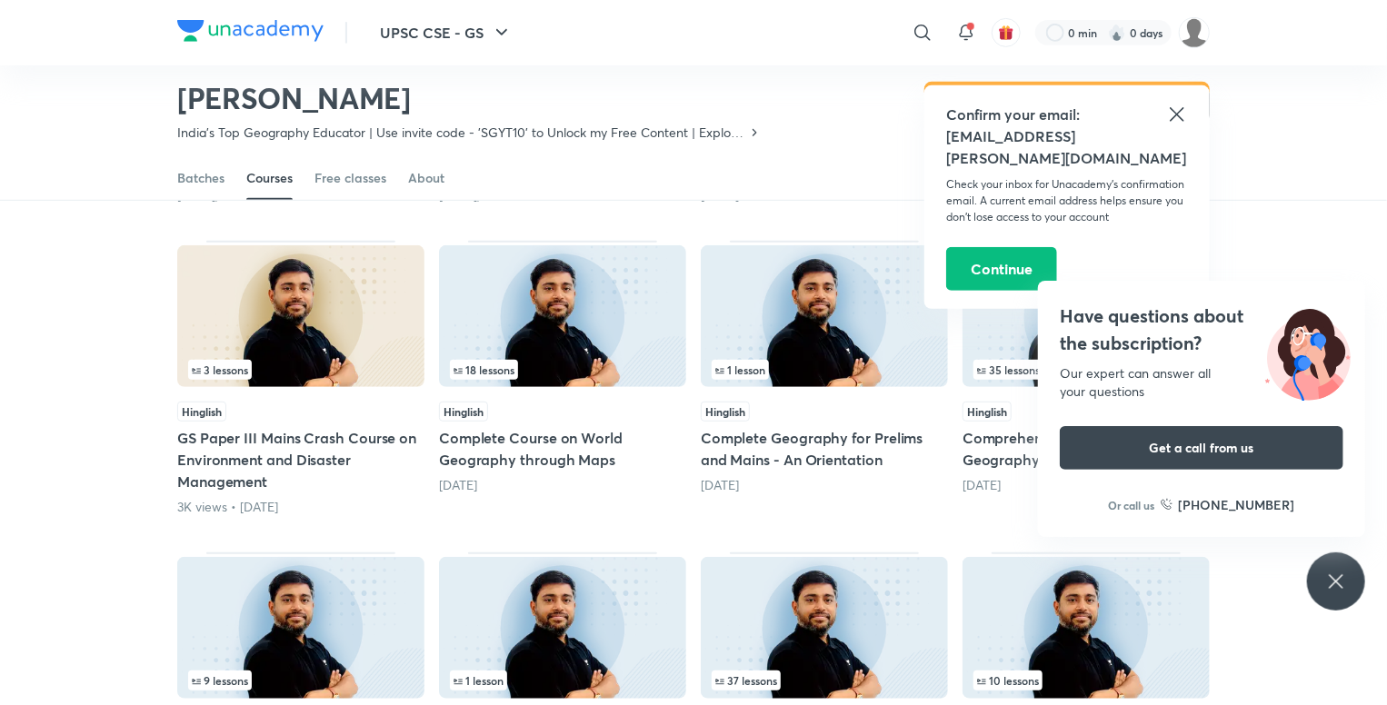
scroll to position [442, 0]
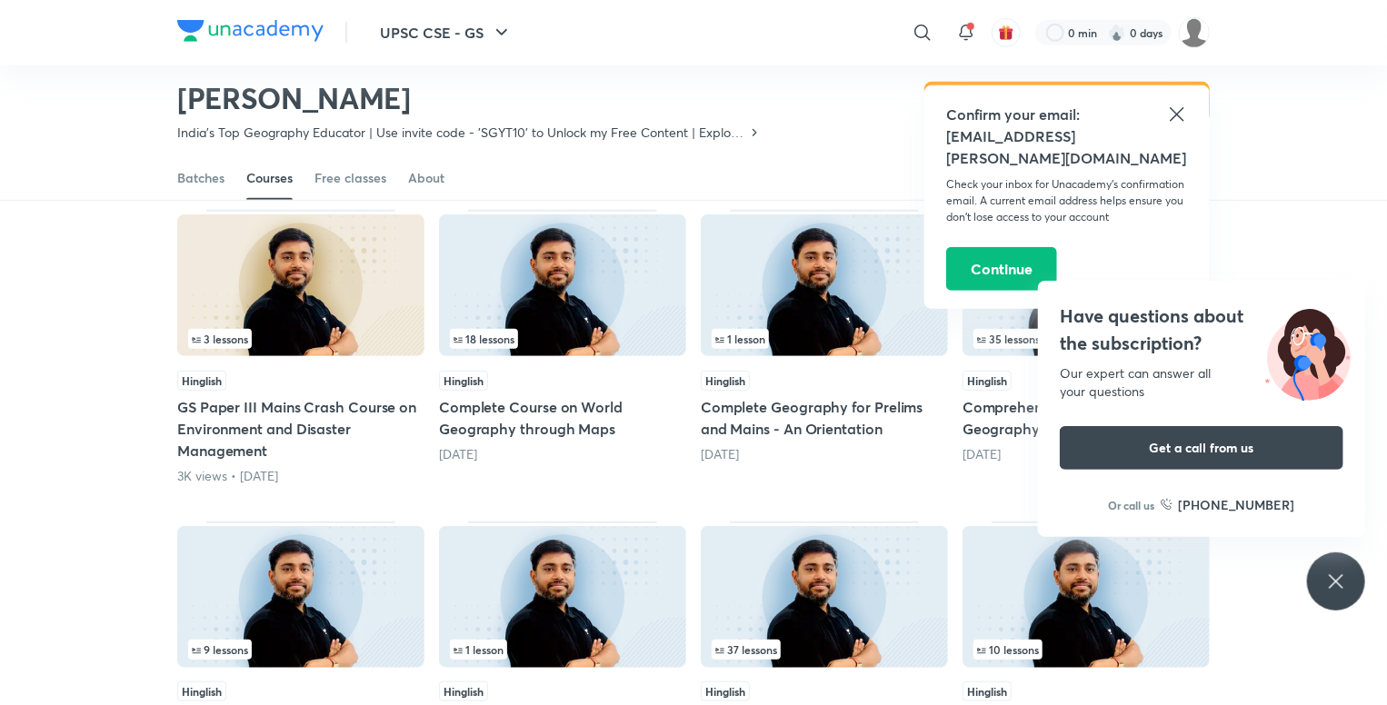
click at [73, 510] on div "Popular Latest Lesson 8 / 11 Hinglish Course on Human & Economic Geography Toda…" at bounding box center [693, 360] width 1387 height 1069
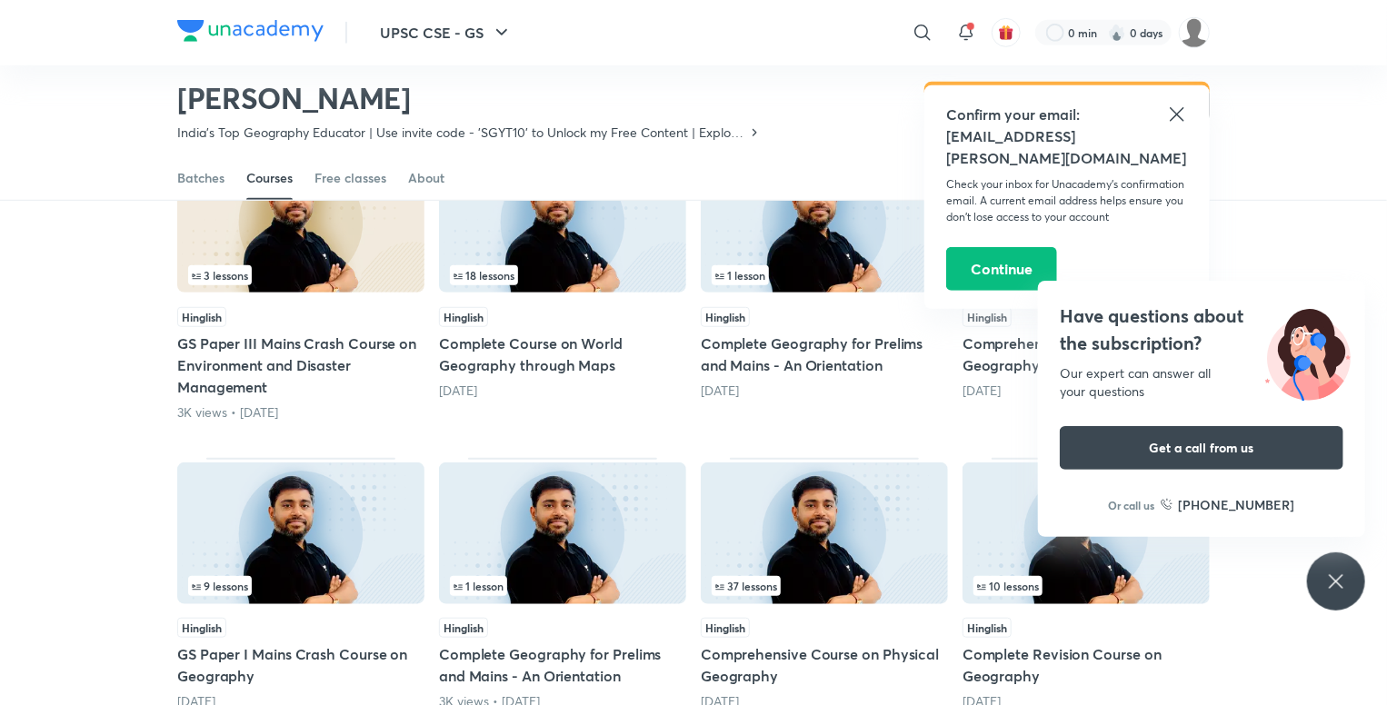
scroll to position [532, 0]
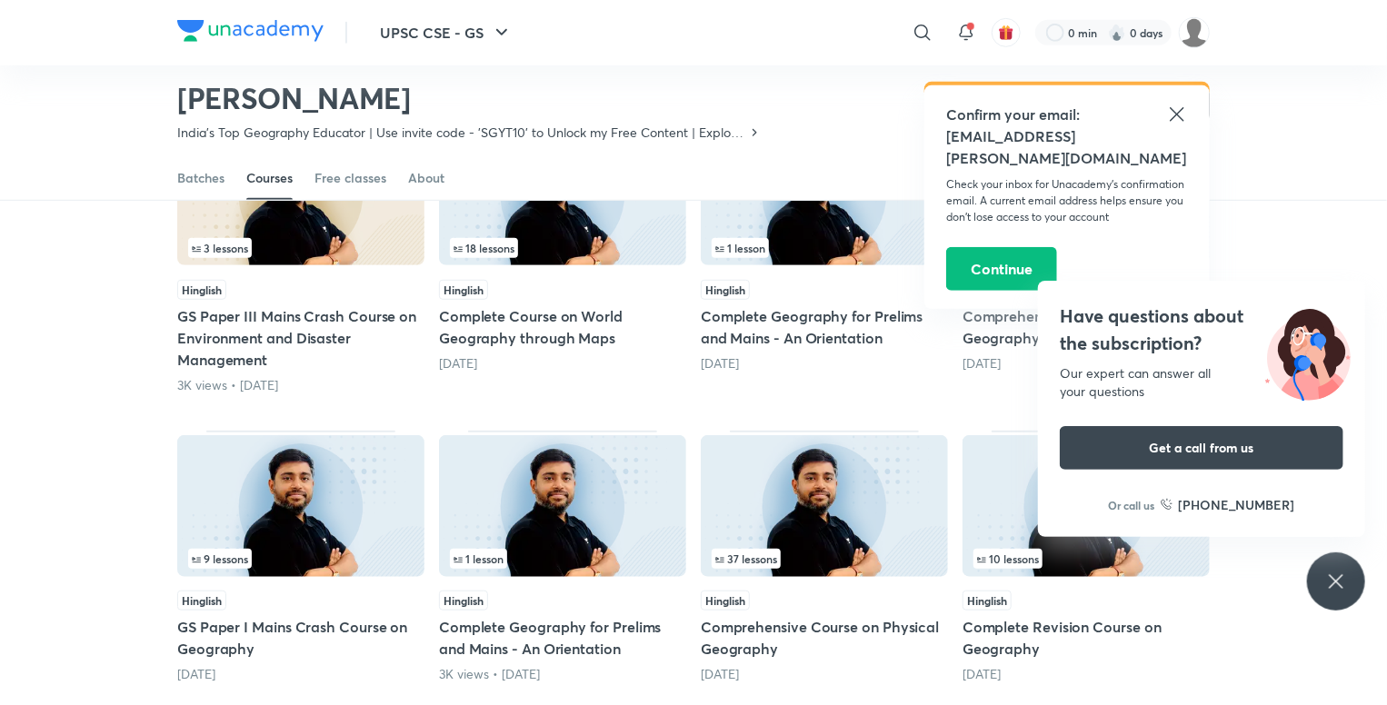
click at [1329, 587] on icon at bounding box center [1335, 581] width 14 height 14
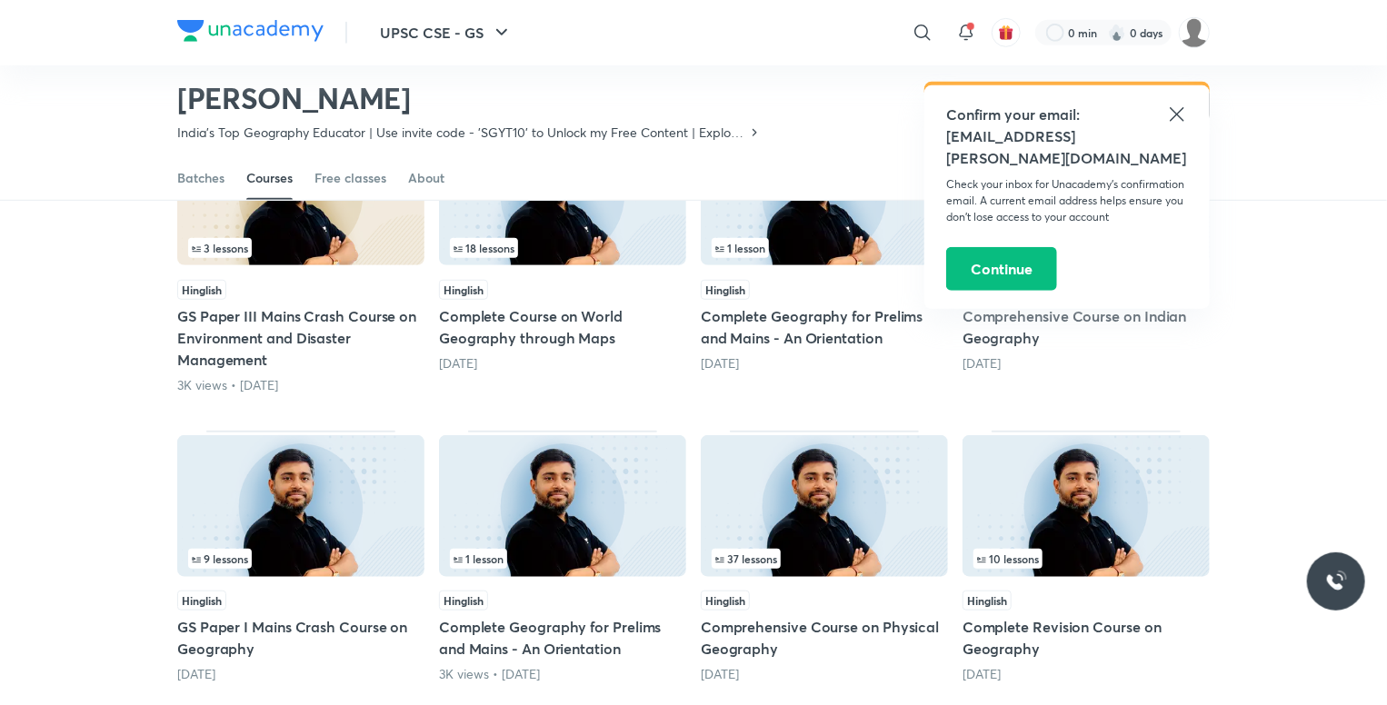
click at [92, 480] on div "Popular Latest Lesson 8 / 11 Hinglish Course on Human & Economic Geography Toda…" at bounding box center [693, 270] width 1387 height 1069
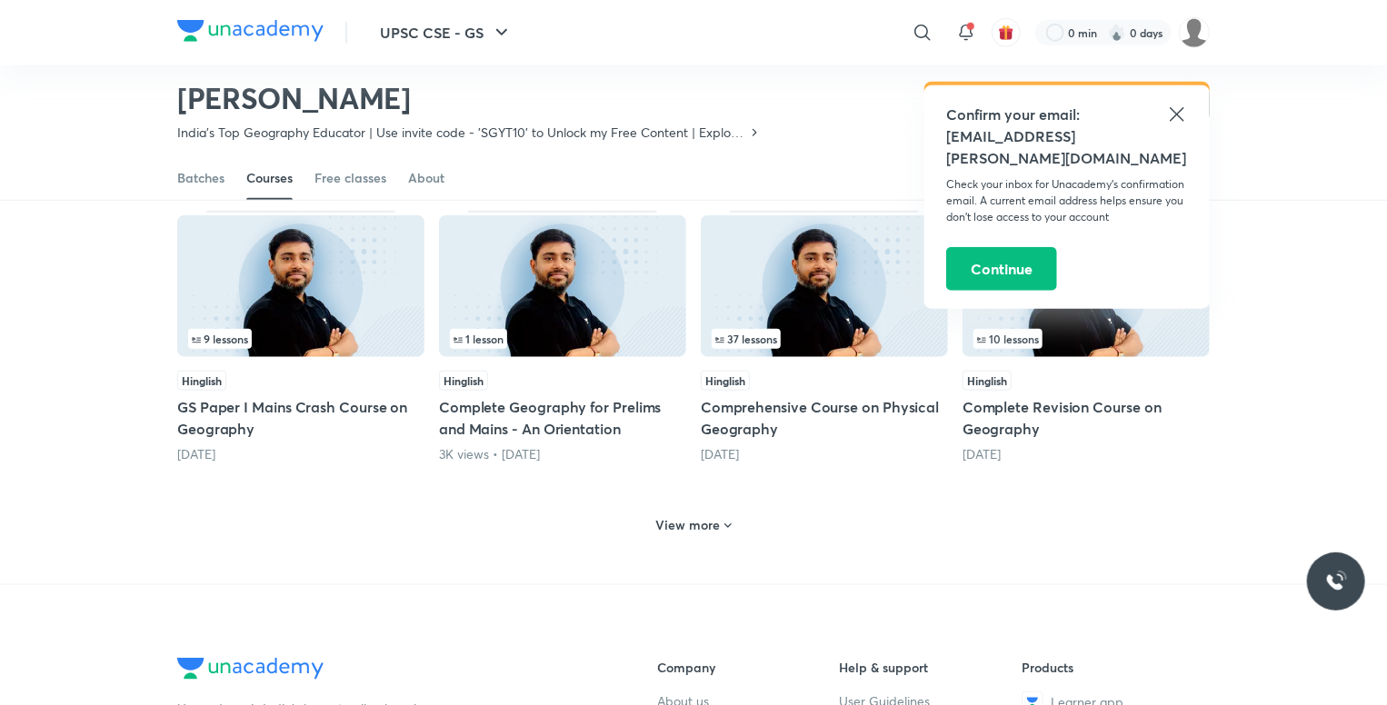
scroll to position [805, 0]
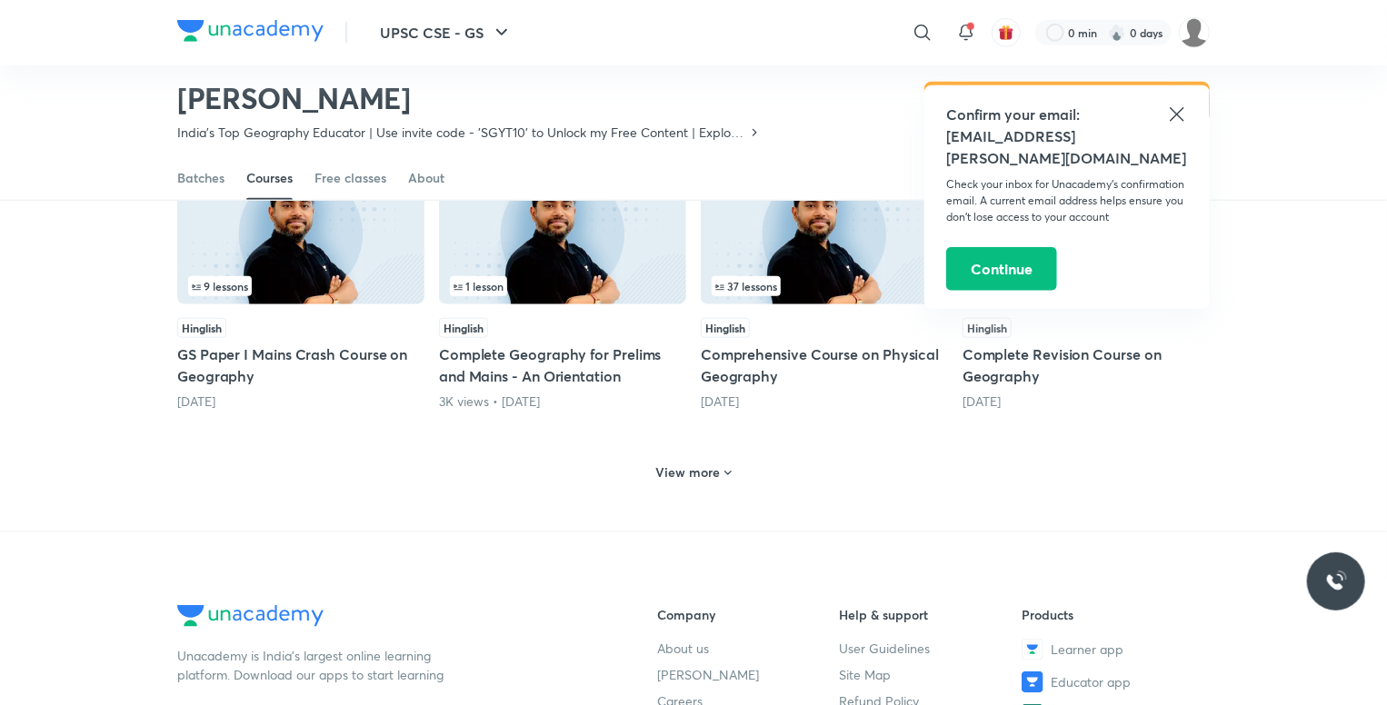
click at [721, 481] on span at bounding box center [728, 474] width 15 height 17
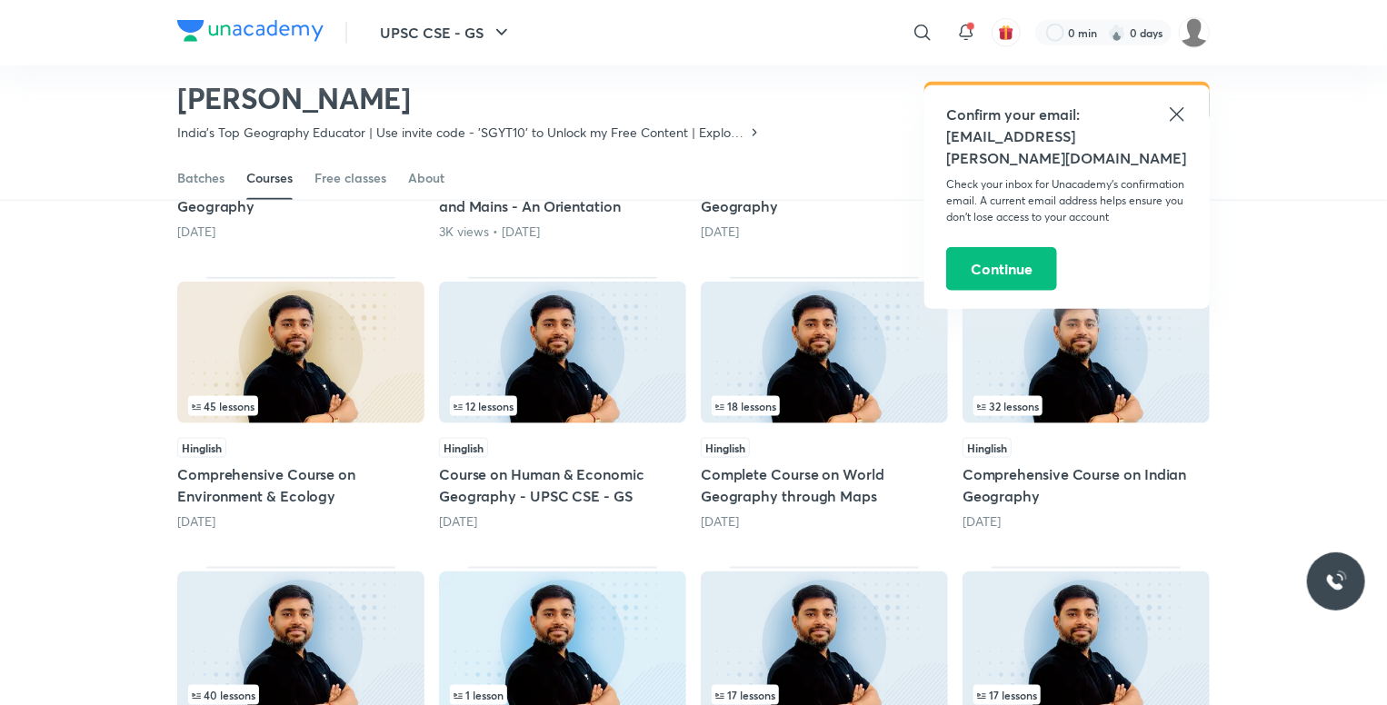
scroll to position [896, 0]
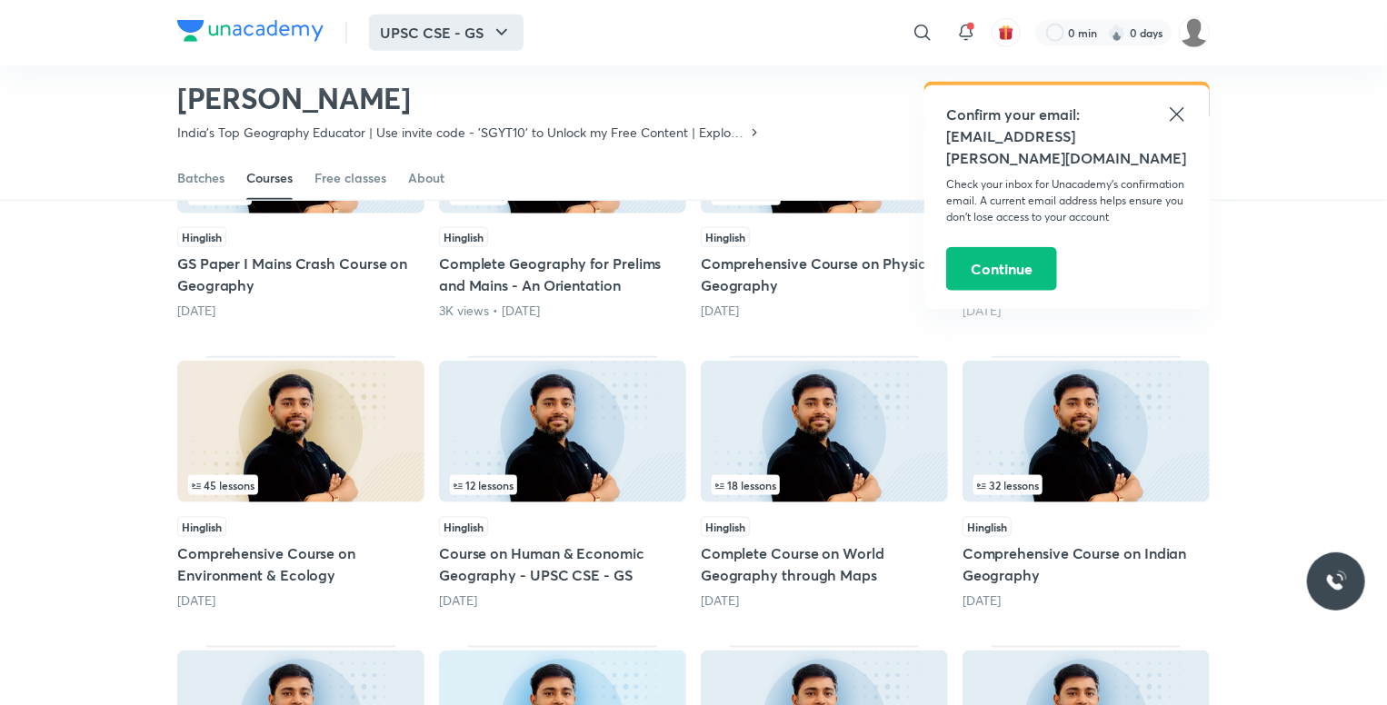
click at [452, 38] on button "UPSC CSE - GS" at bounding box center [446, 33] width 154 height 36
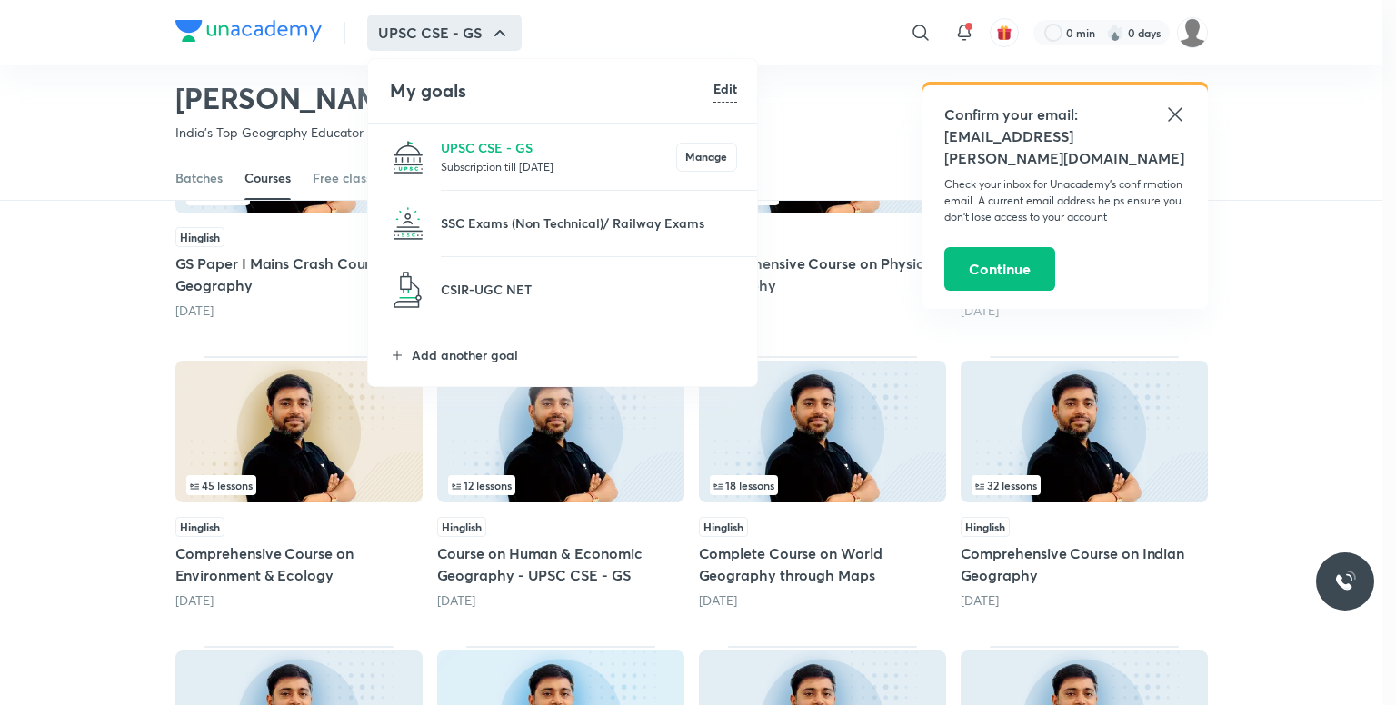
click at [45, 179] on div at bounding box center [698, 352] width 1396 height 705
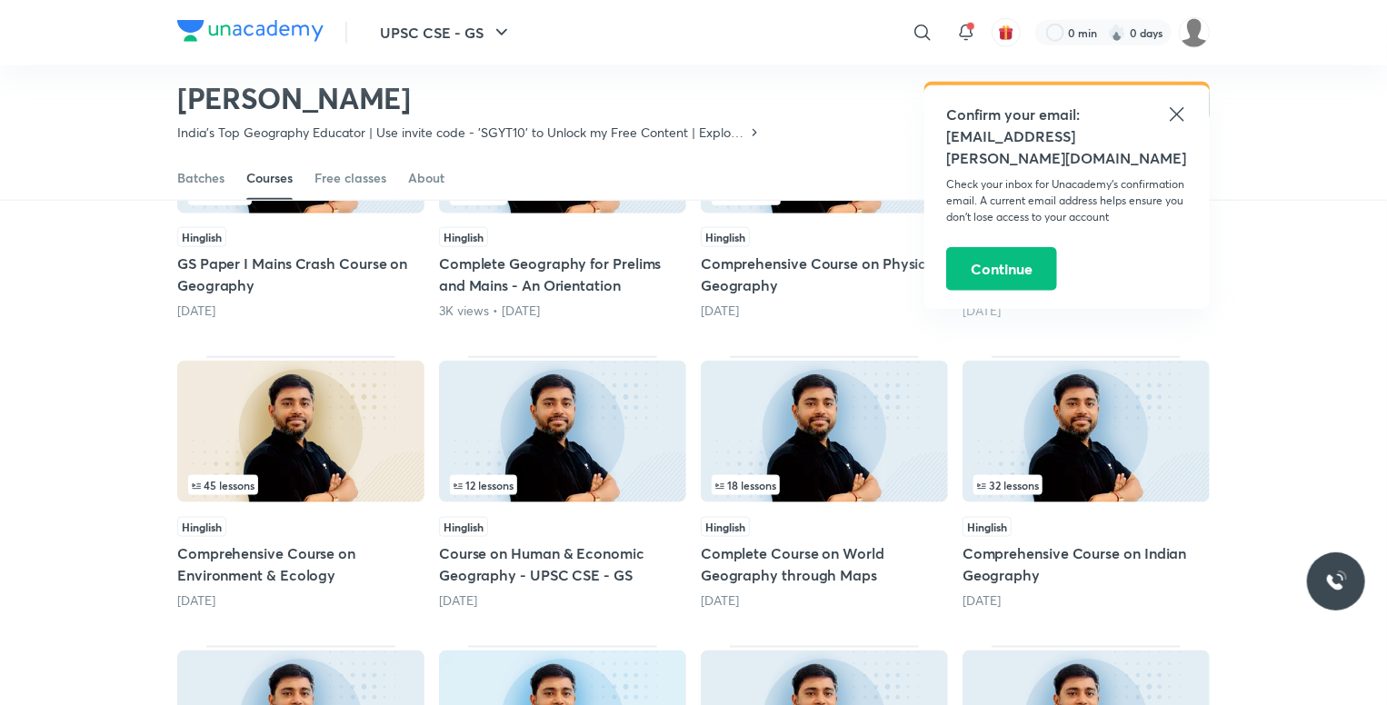
click at [1176, 117] on icon at bounding box center [1177, 115] width 22 height 22
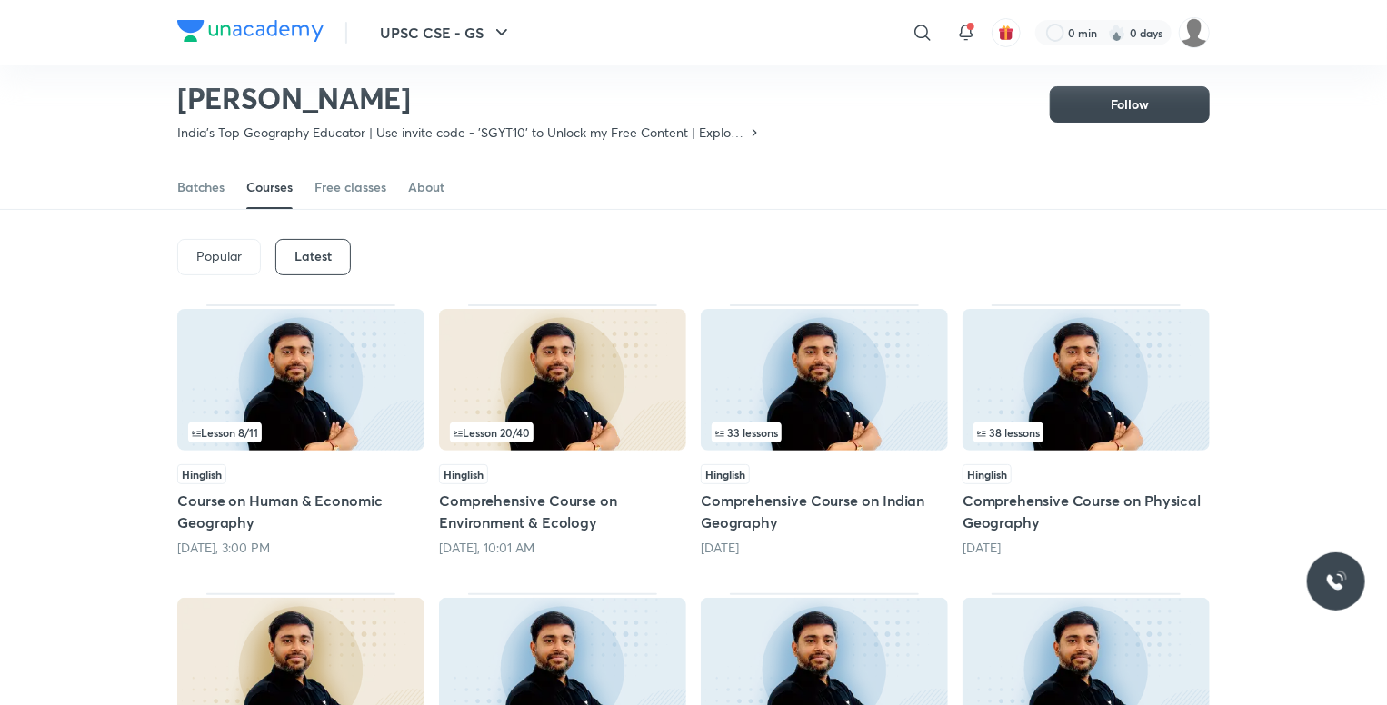
scroll to position [0, 0]
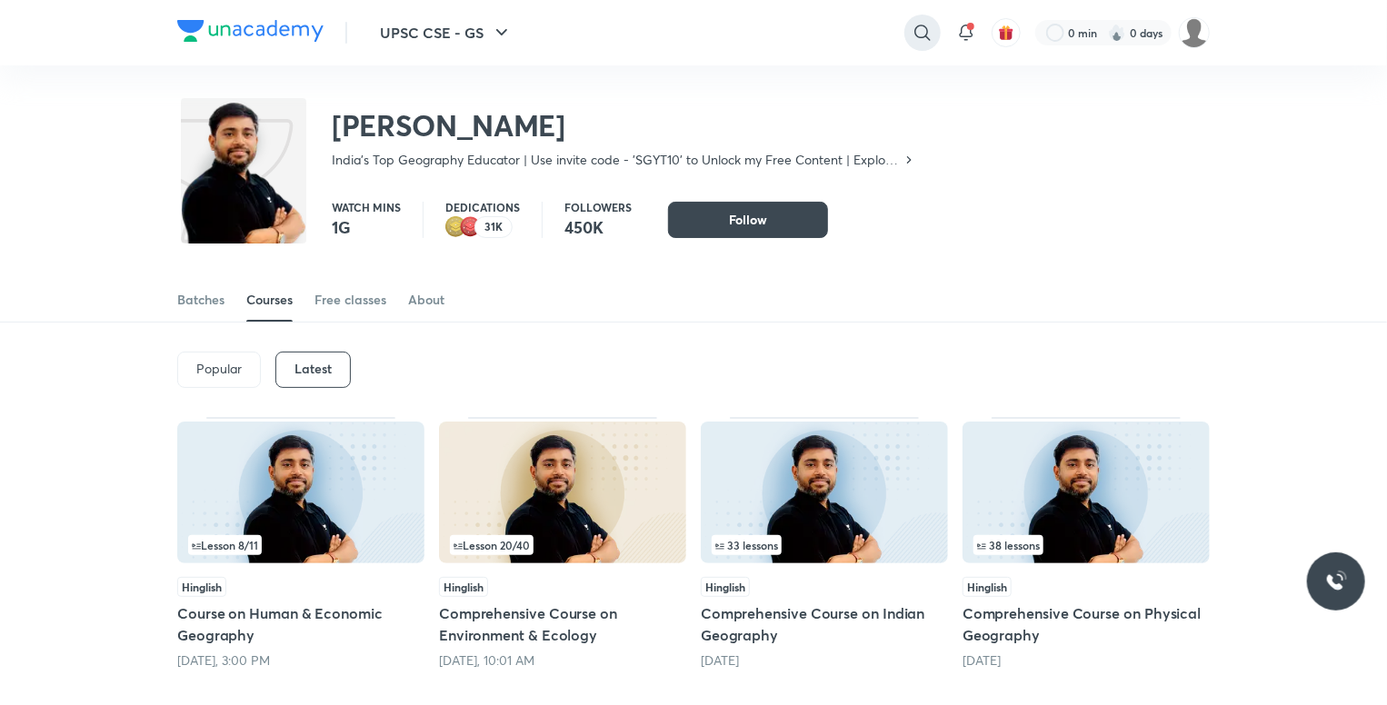
click at [914, 23] on icon at bounding box center [922, 33] width 22 height 22
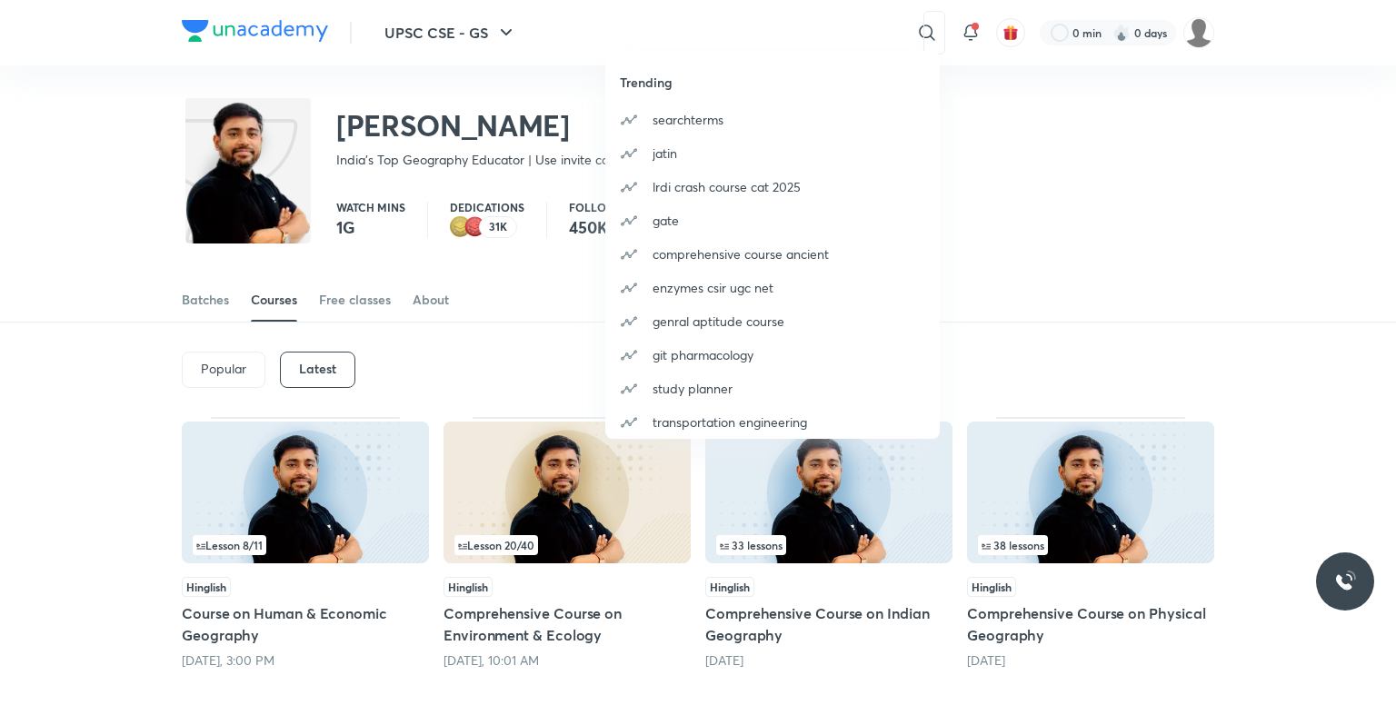
click at [31, 521] on div "Trending searchterms jatin lrdi crash course cat 2025 gate comprehensive course…" at bounding box center [698, 352] width 1396 height 705
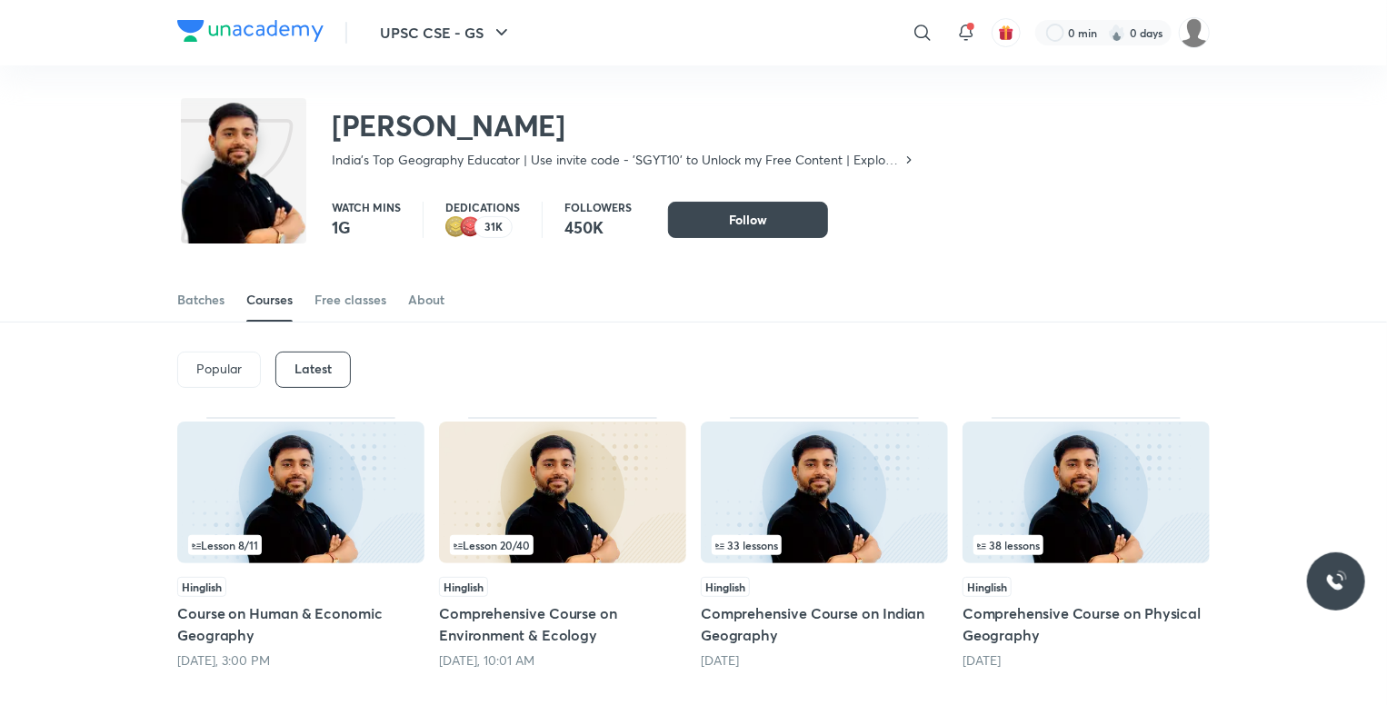
click at [540, 621] on h5 "Comprehensive Course on Environment & Ecology" at bounding box center [562, 624] width 247 height 44
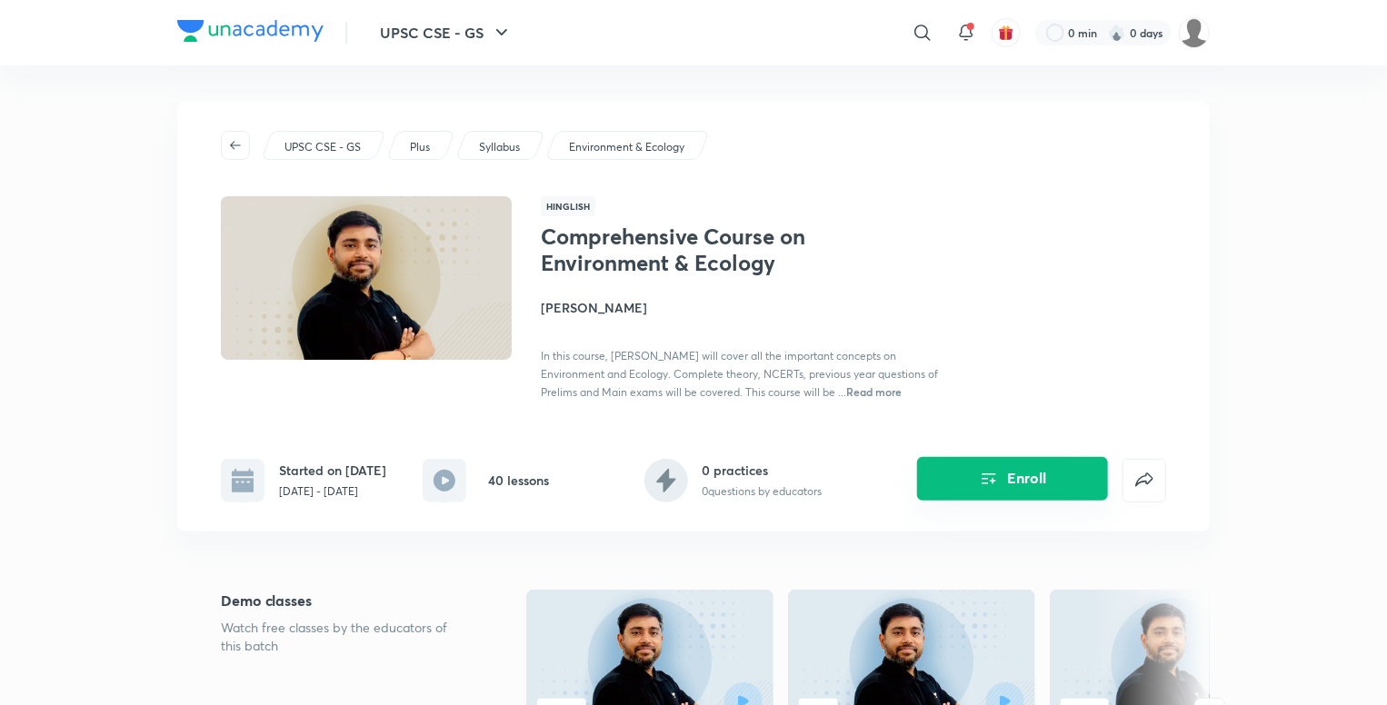
click at [1007, 477] on button "Enroll" at bounding box center [1012, 479] width 191 height 44
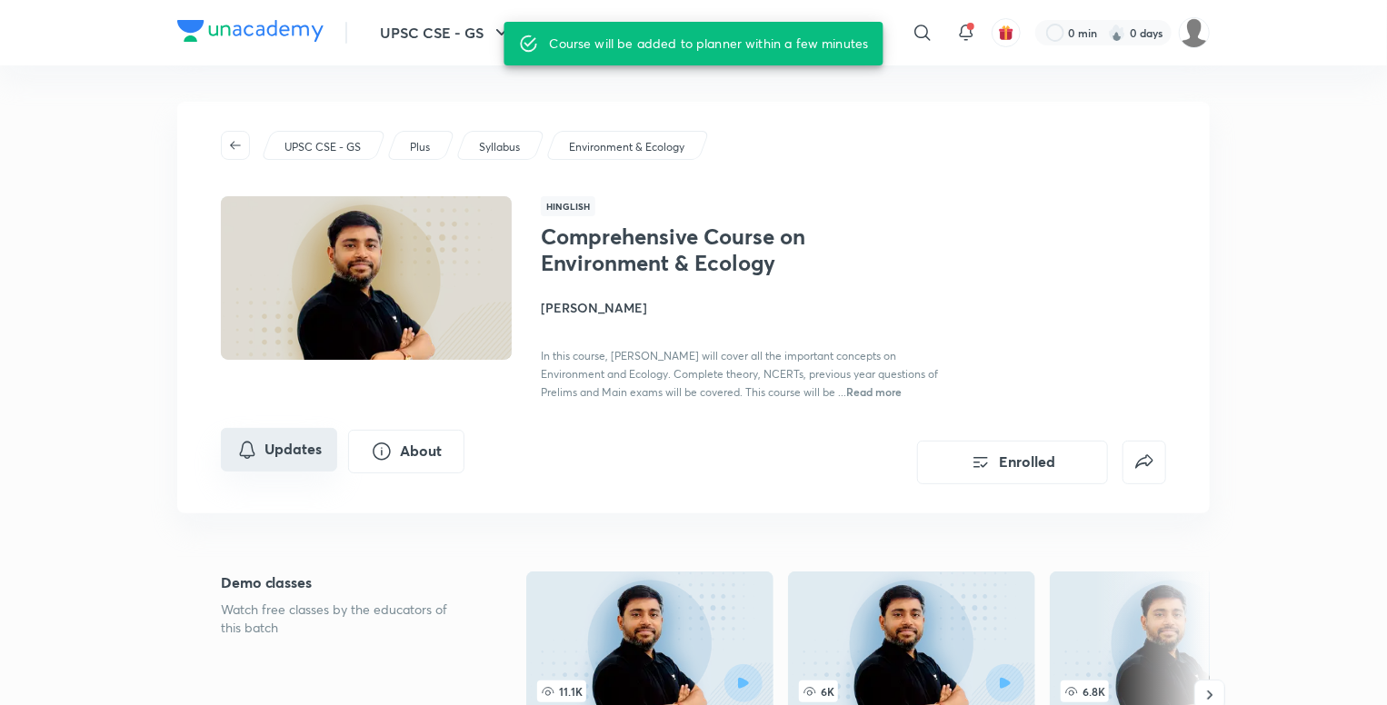
click at [284, 456] on button "Updates" at bounding box center [279, 450] width 116 height 44
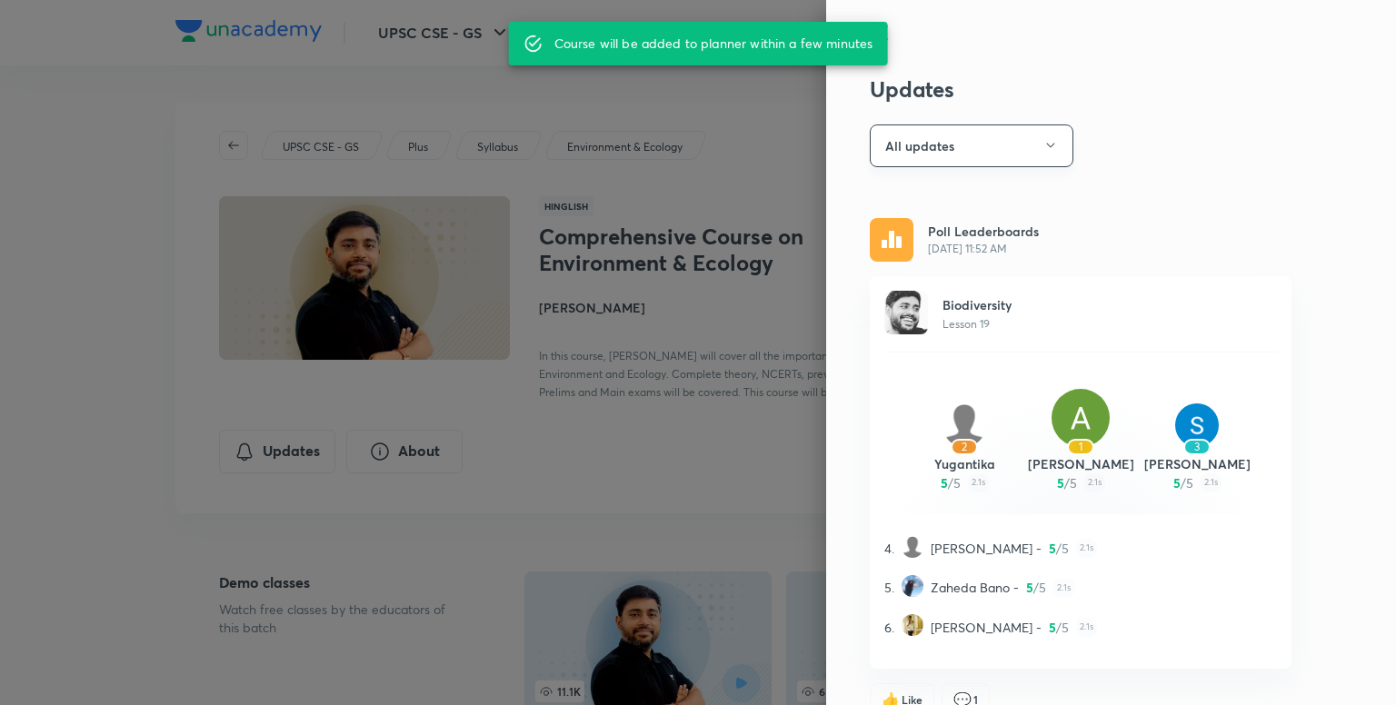
click at [1018, 141] on button "All updates" at bounding box center [972, 145] width 204 height 43
click at [920, 268] on span "Attachments" at bounding box center [962, 267] width 188 height 19
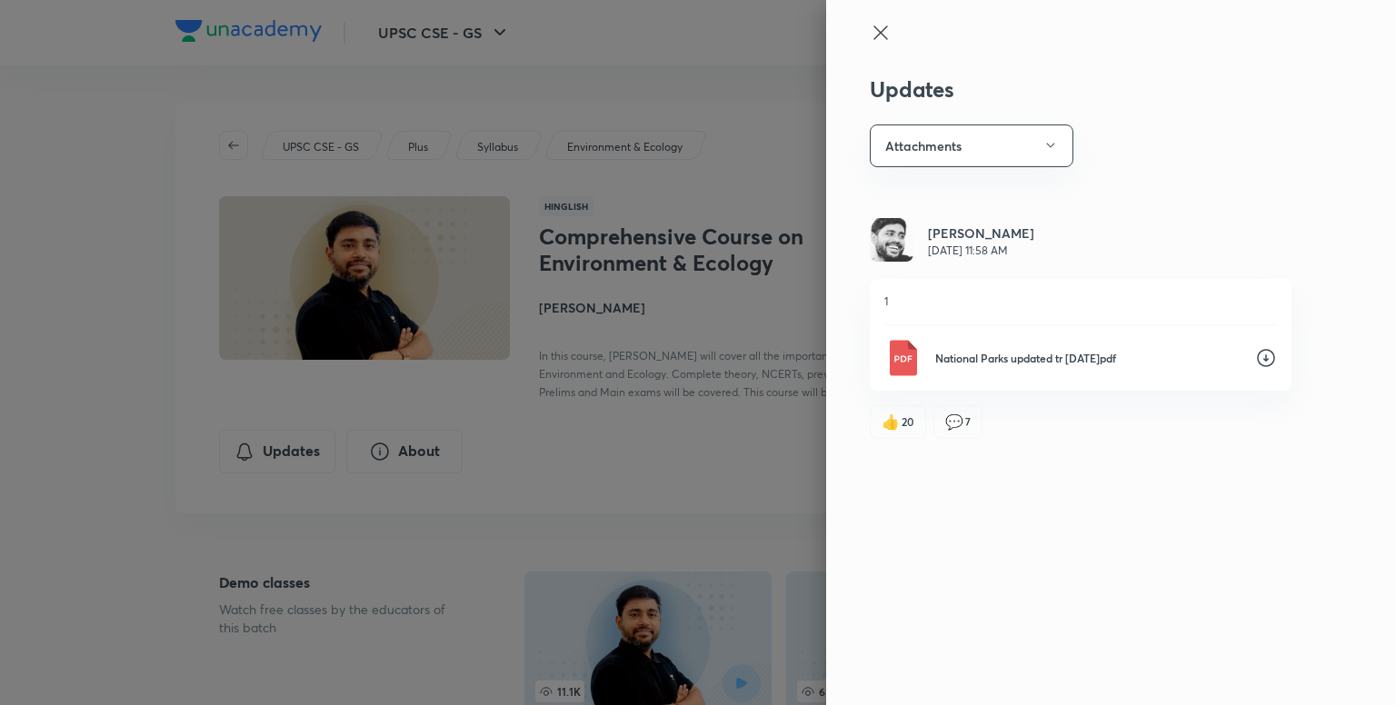
click at [654, 462] on div at bounding box center [698, 352] width 1396 height 705
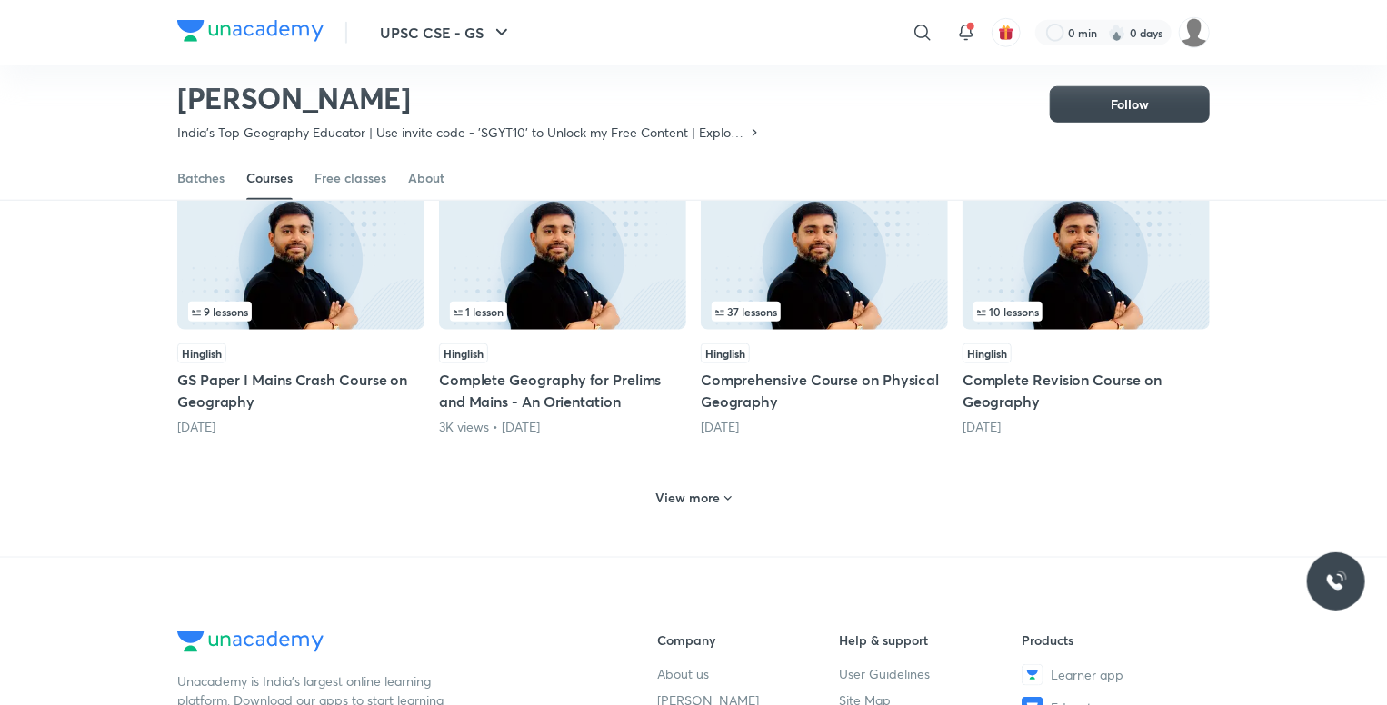
scroll to position [805, 0]
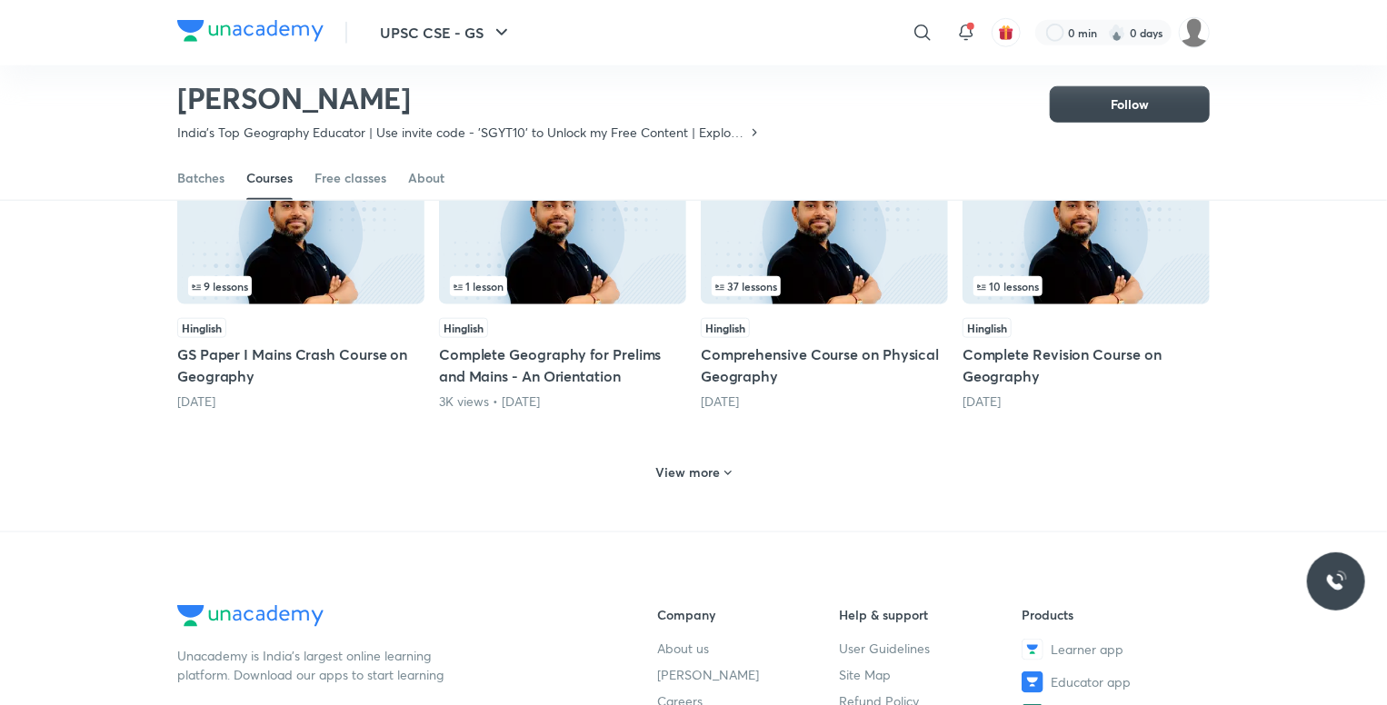
click at [686, 467] on h6 "View more" at bounding box center [688, 472] width 65 height 18
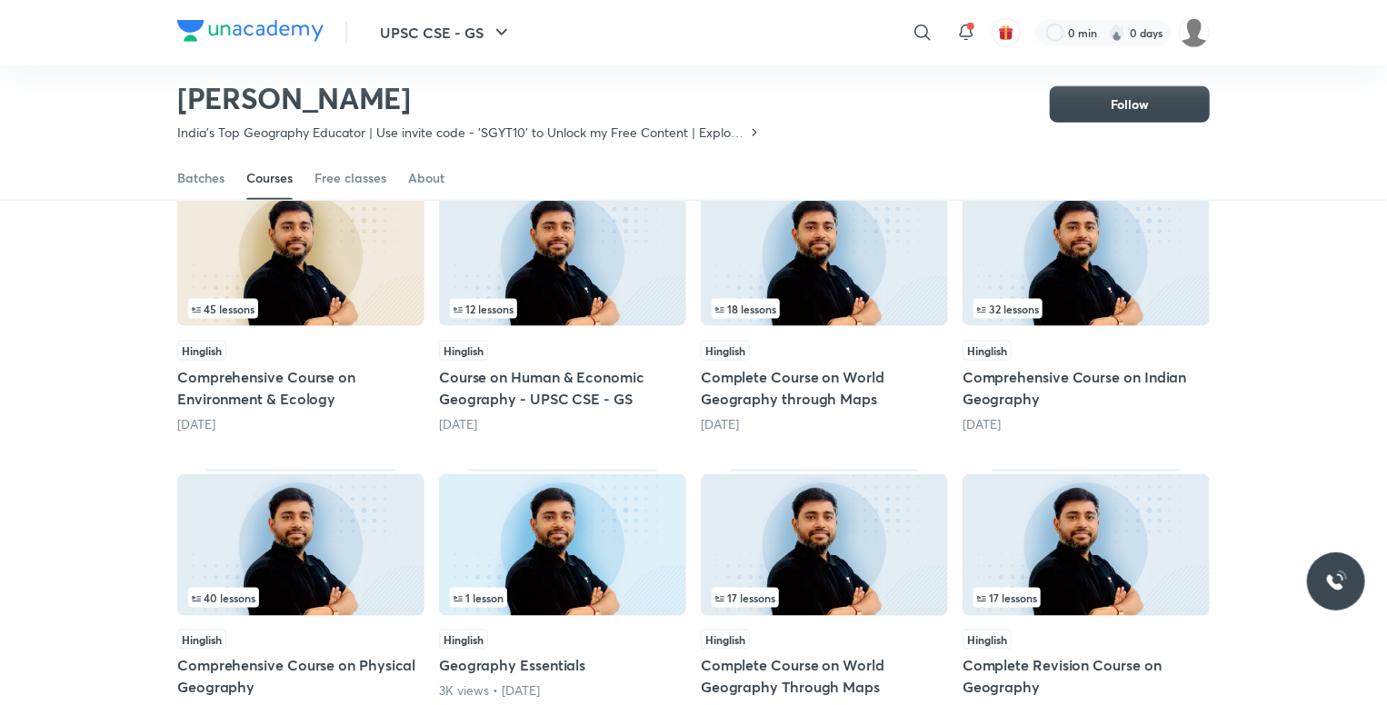
scroll to position [1078, 0]
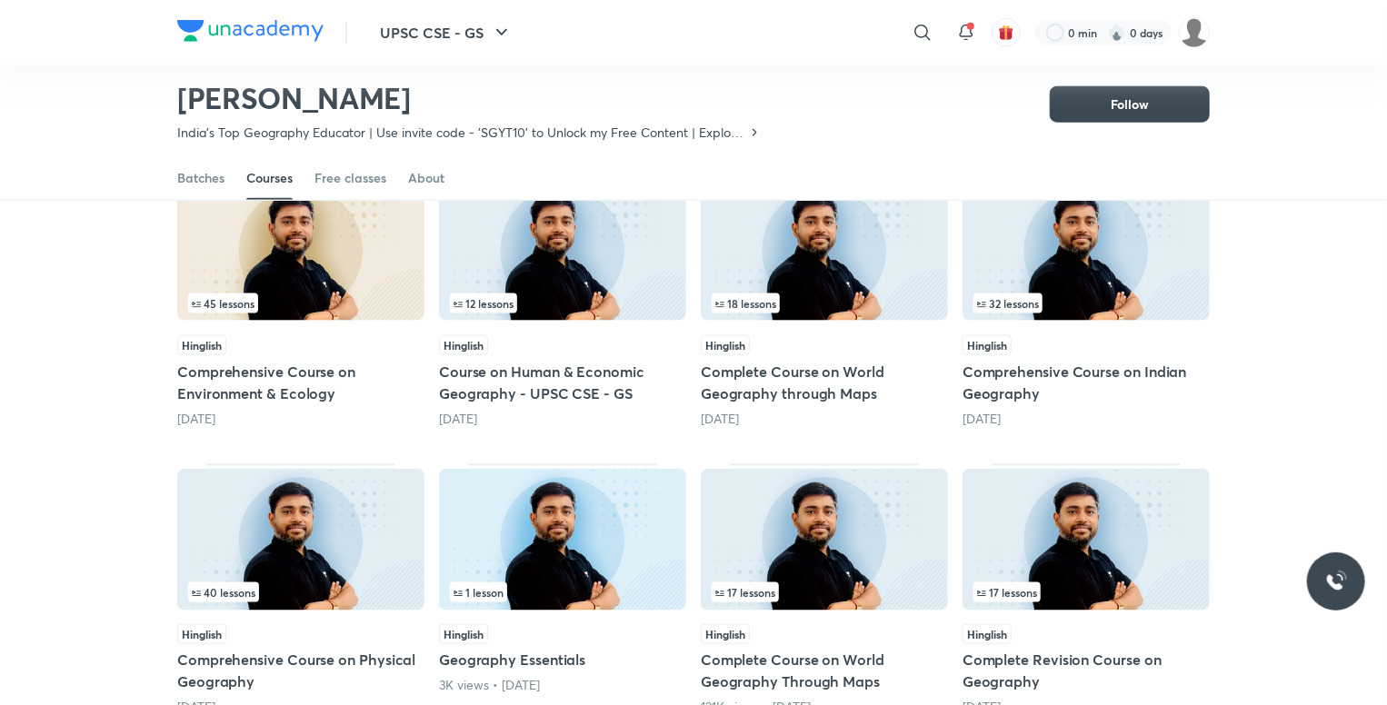
click at [264, 366] on h5 "Comprehensive Course on Environment & Ecology" at bounding box center [300, 383] width 247 height 44
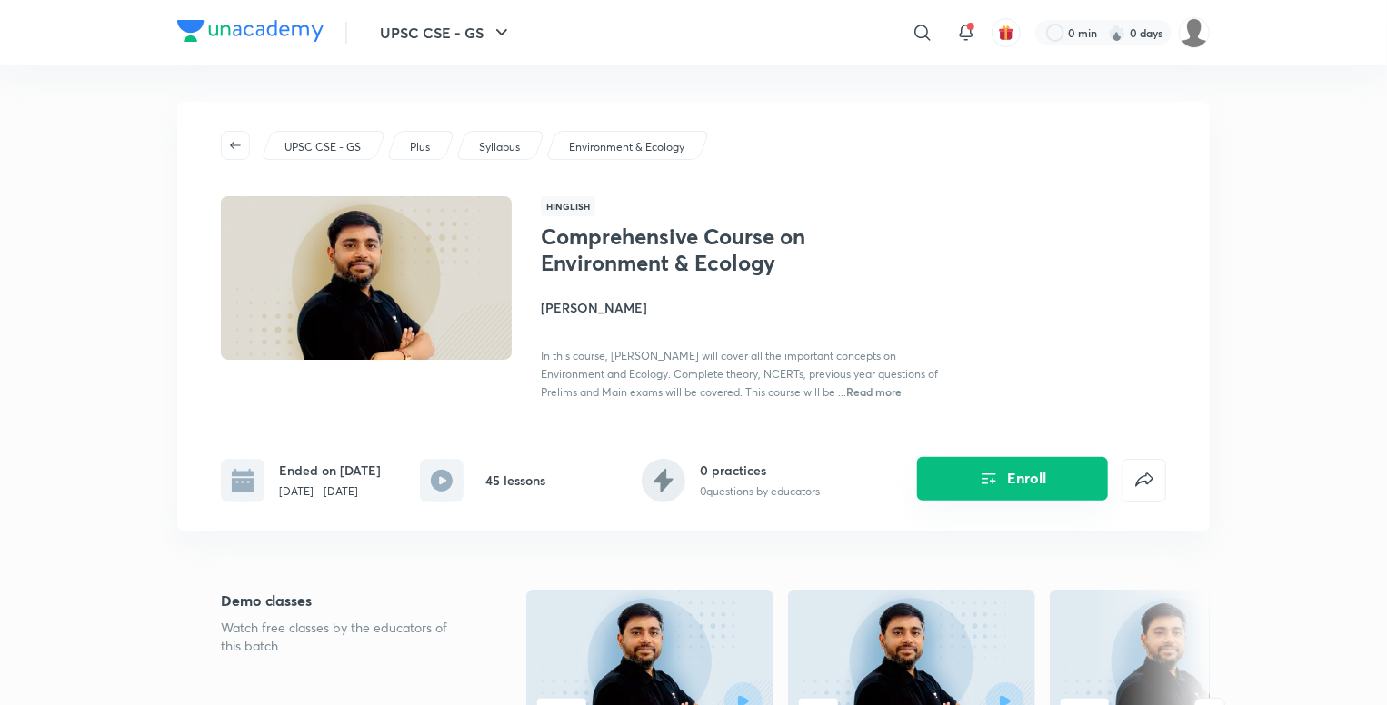
click at [1039, 481] on button "Enroll" at bounding box center [1012, 479] width 191 height 44
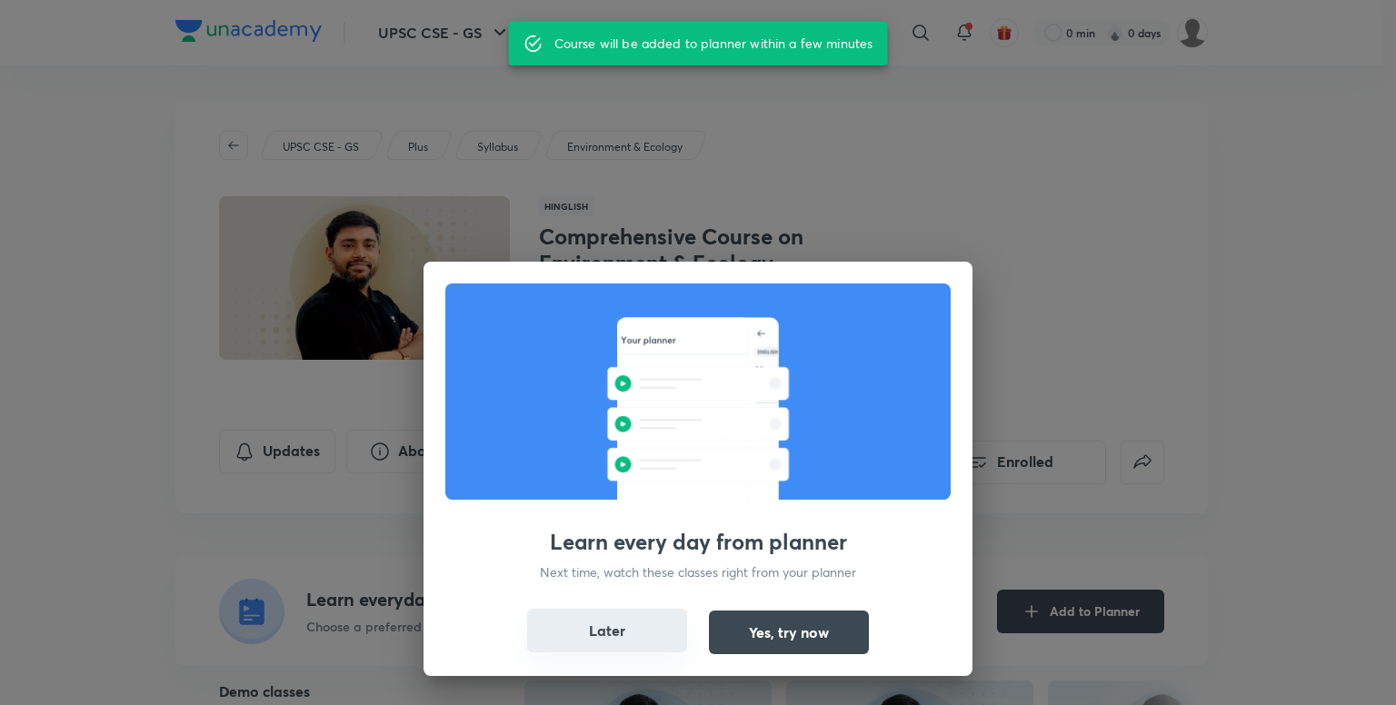
click at [623, 632] on button "Later" at bounding box center [607, 631] width 160 height 44
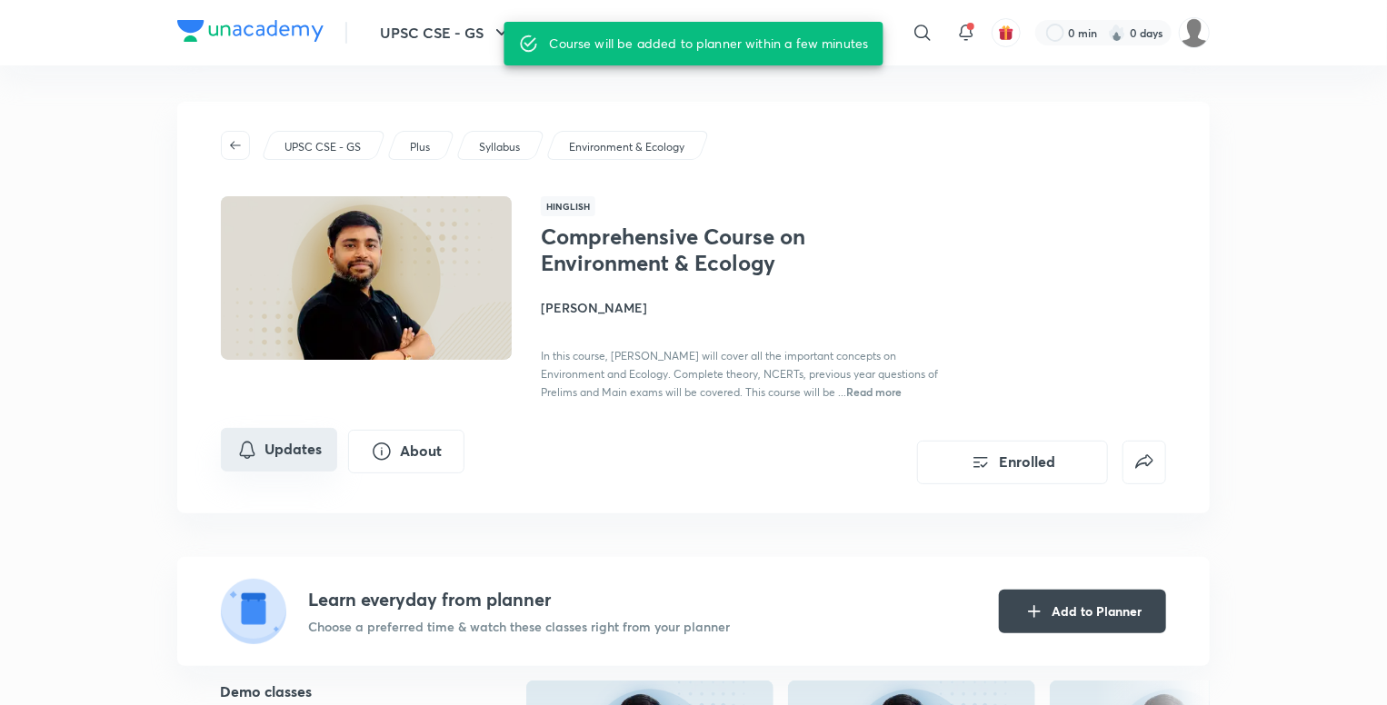
click at [280, 451] on button "Updates" at bounding box center [279, 450] width 116 height 44
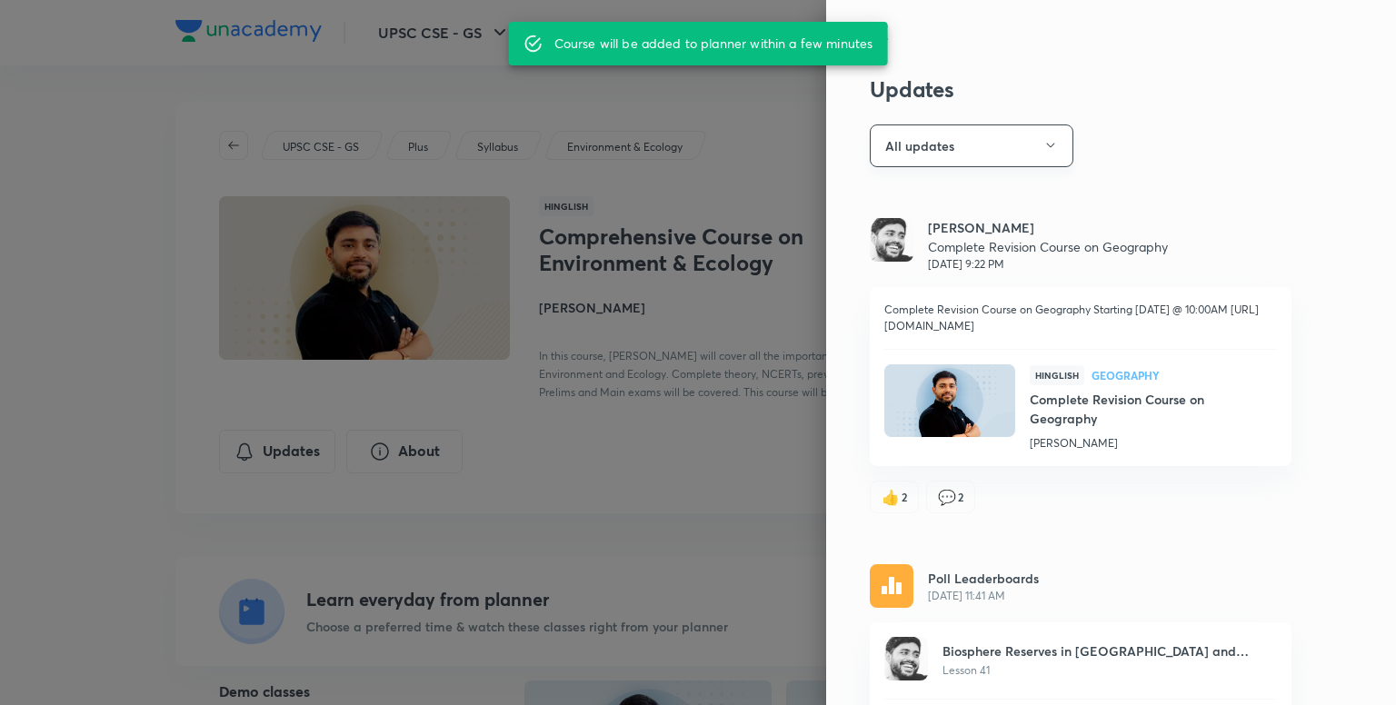
click at [1015, 147] on button "All updates" at bounding box center [972, 145] width 204 height 43
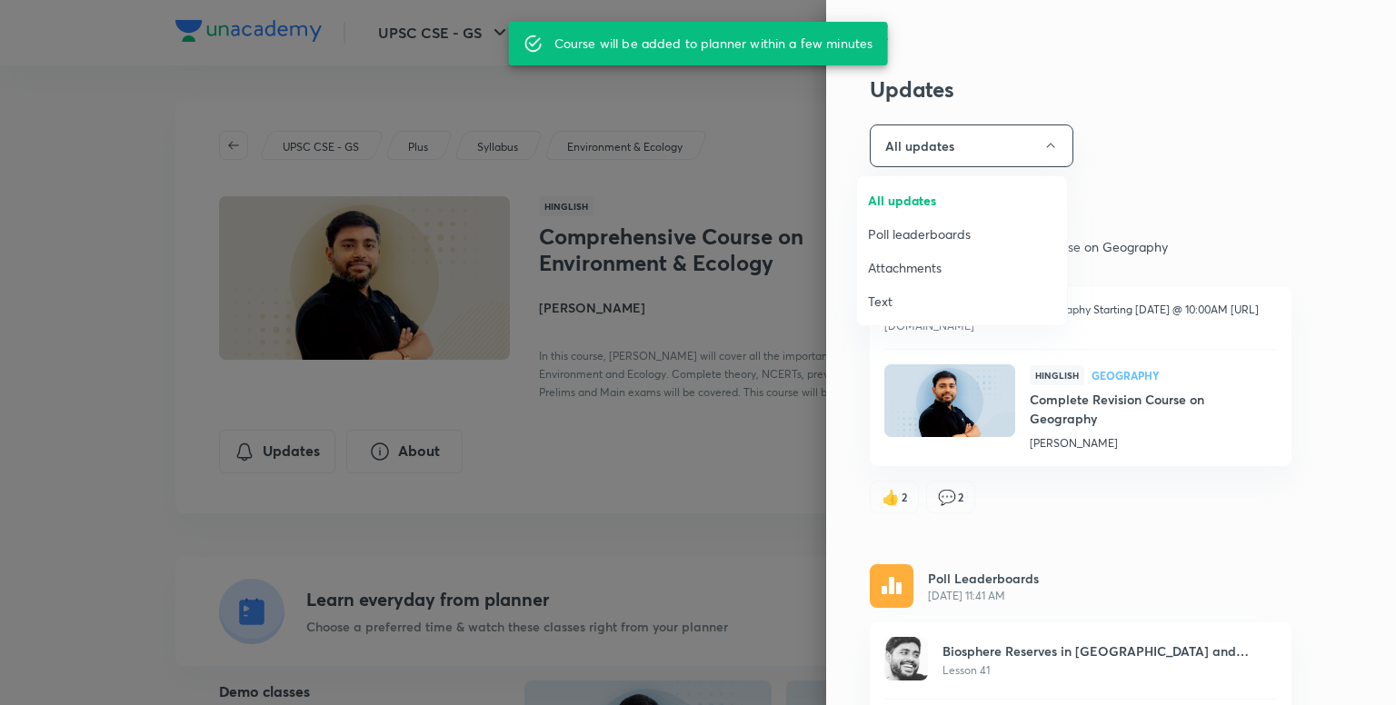
click at [926, 263] on span "Attachments" at bounding box center [962, 267] width 188 height 19
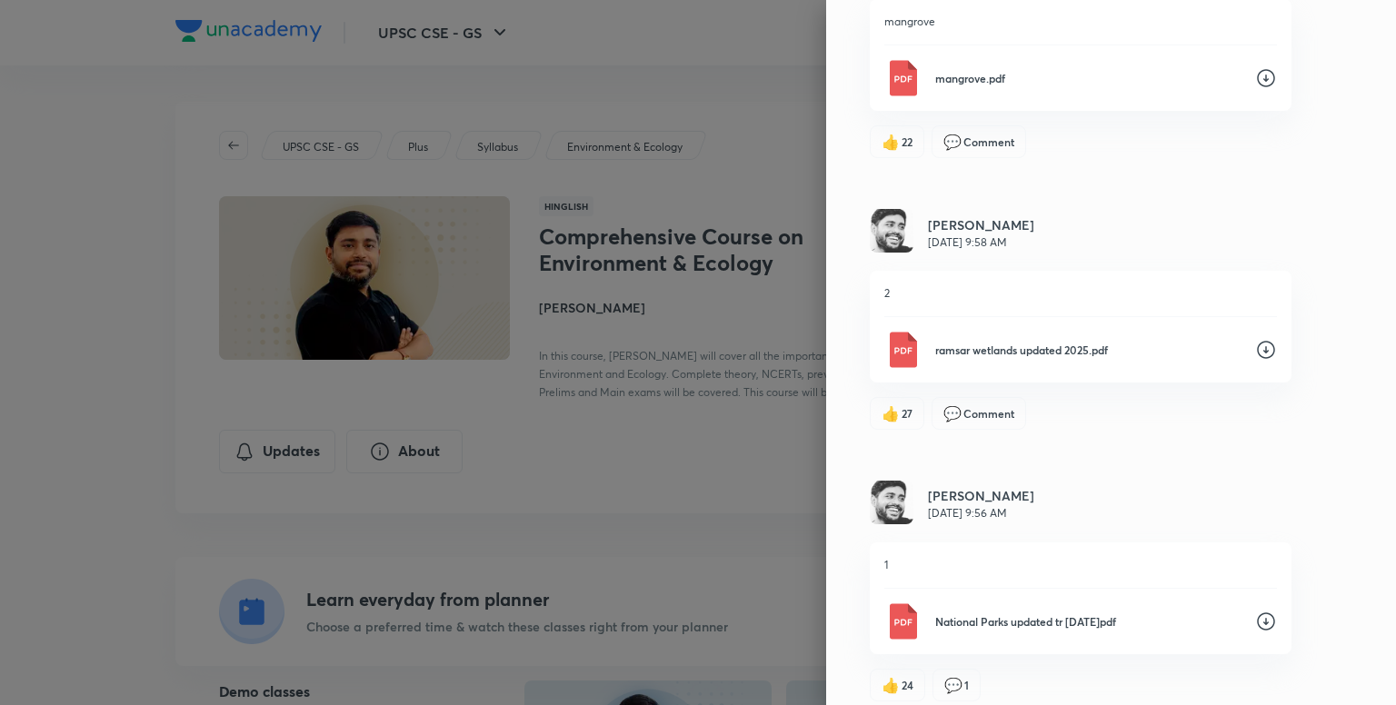
scroll to position [1650, 0]
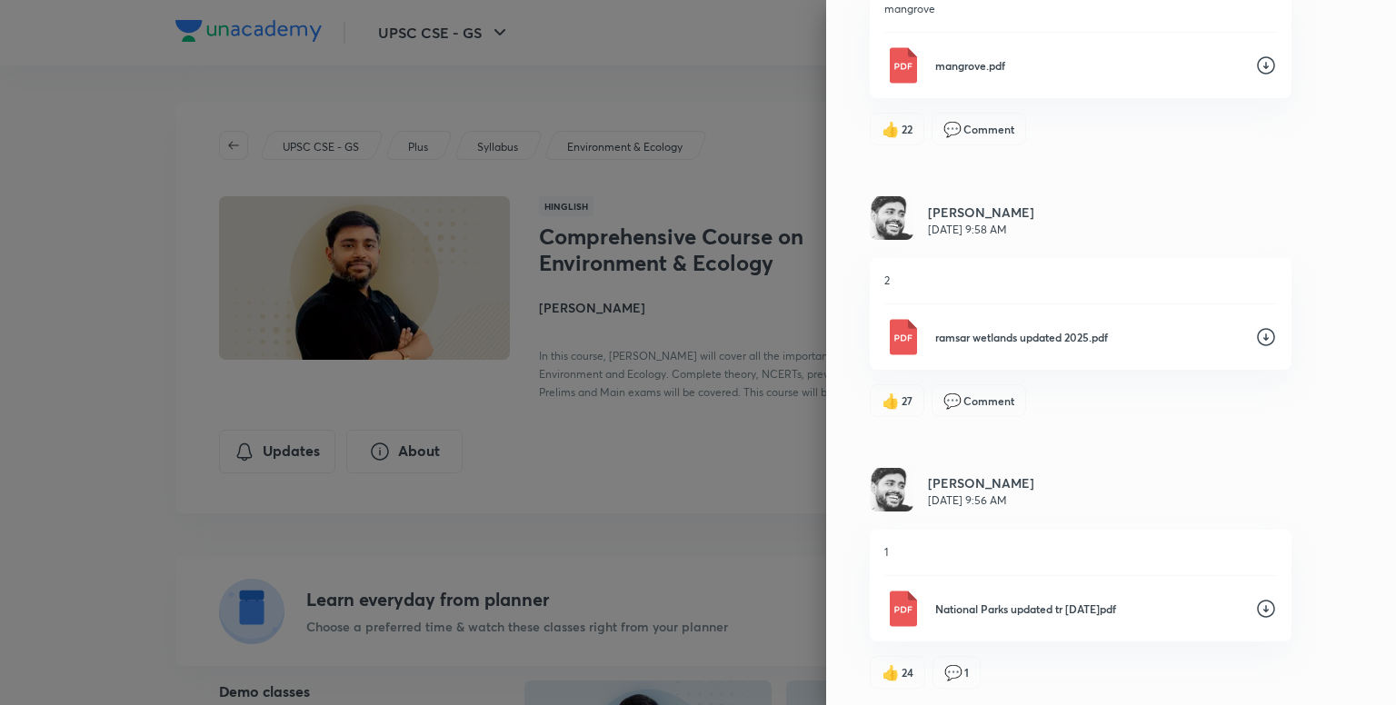
click at [1255, 603] on icon at bounding box center [1266, 609] width 22 height 22
click at [1255, 335] on icon at bounding box center [1266, 337] width 22 height 22
click at [1257, 63] on icon at bounding box center [1266, 66] width 22 height 22
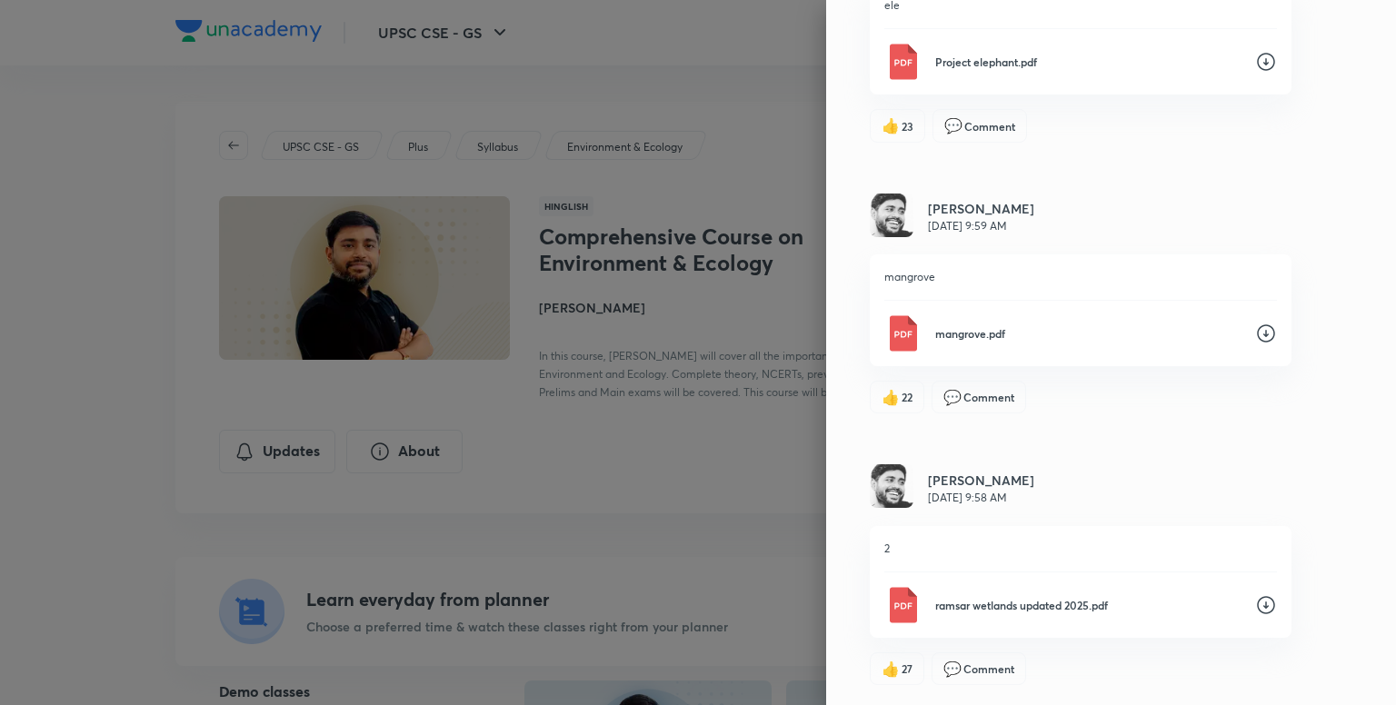
scroll to position [1377, 0]
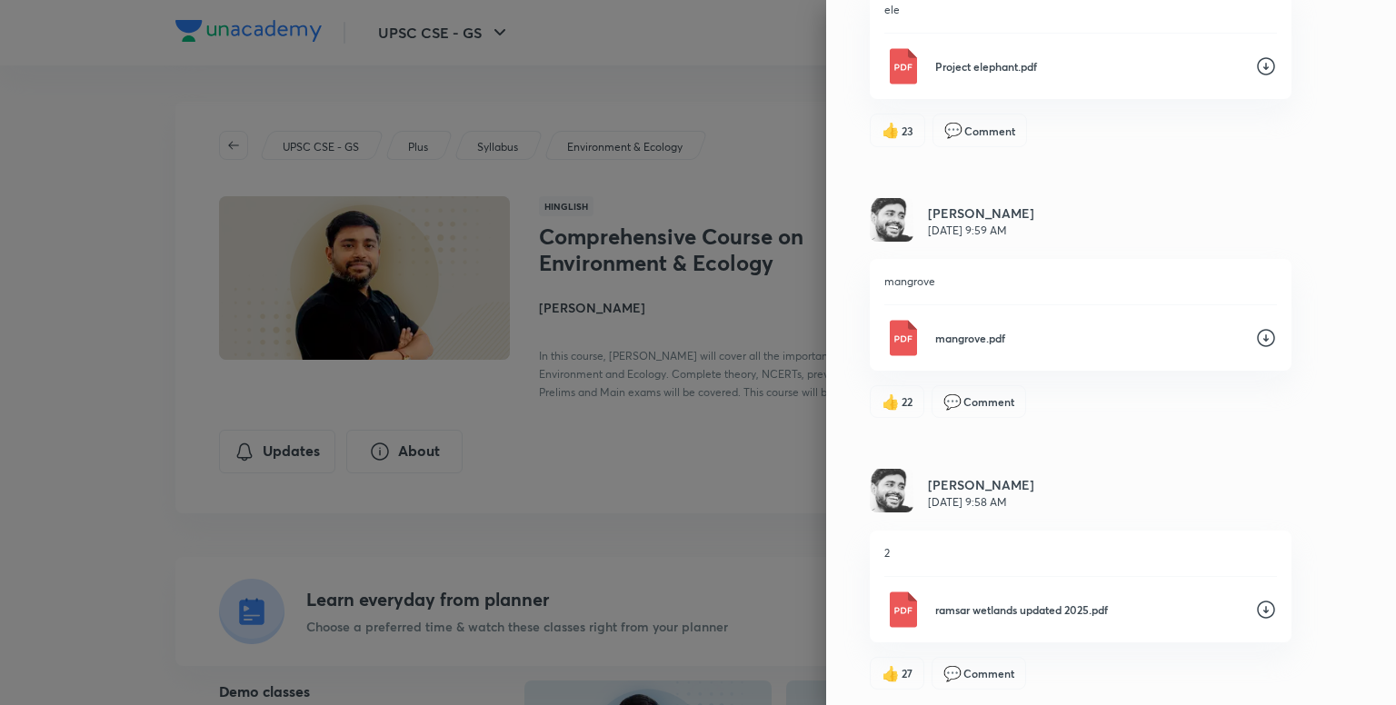
click at [1255, 60] on icon at bounding box center [1266, 66] width 22 height 22
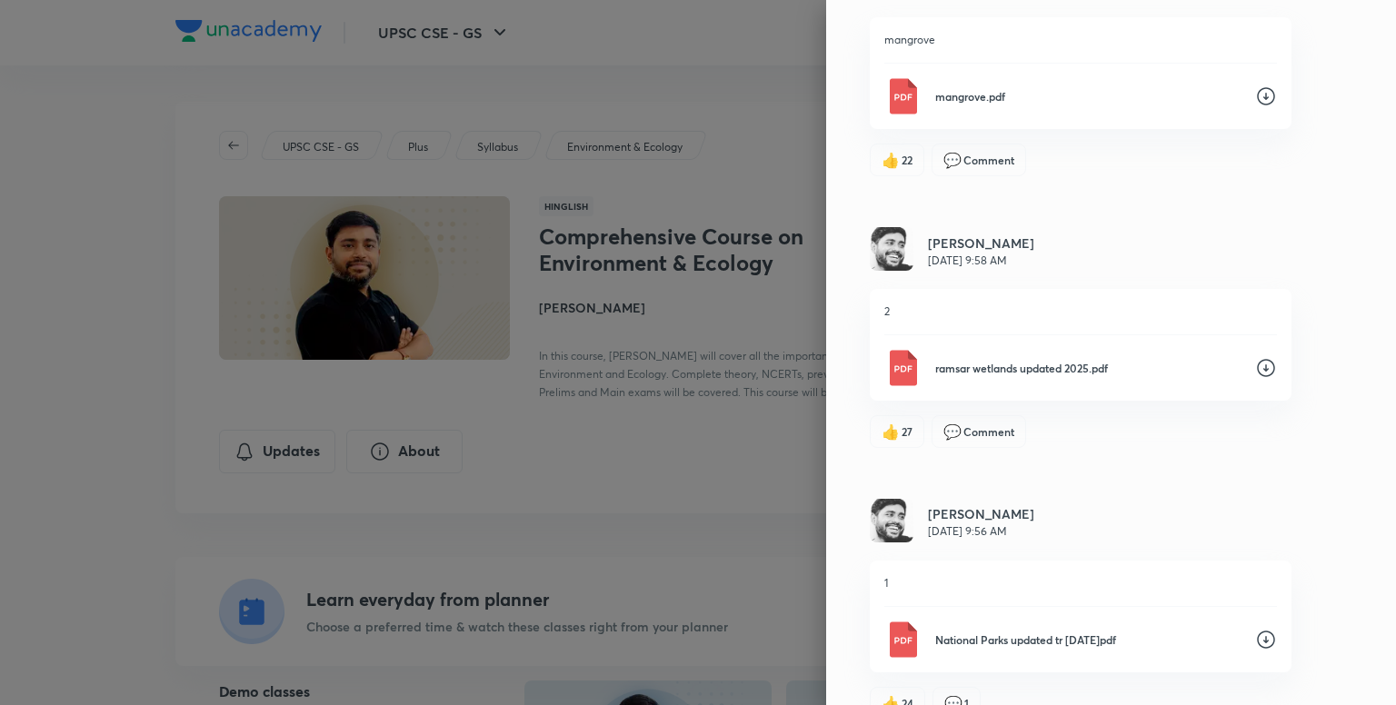
scroll to position [1650, 0]
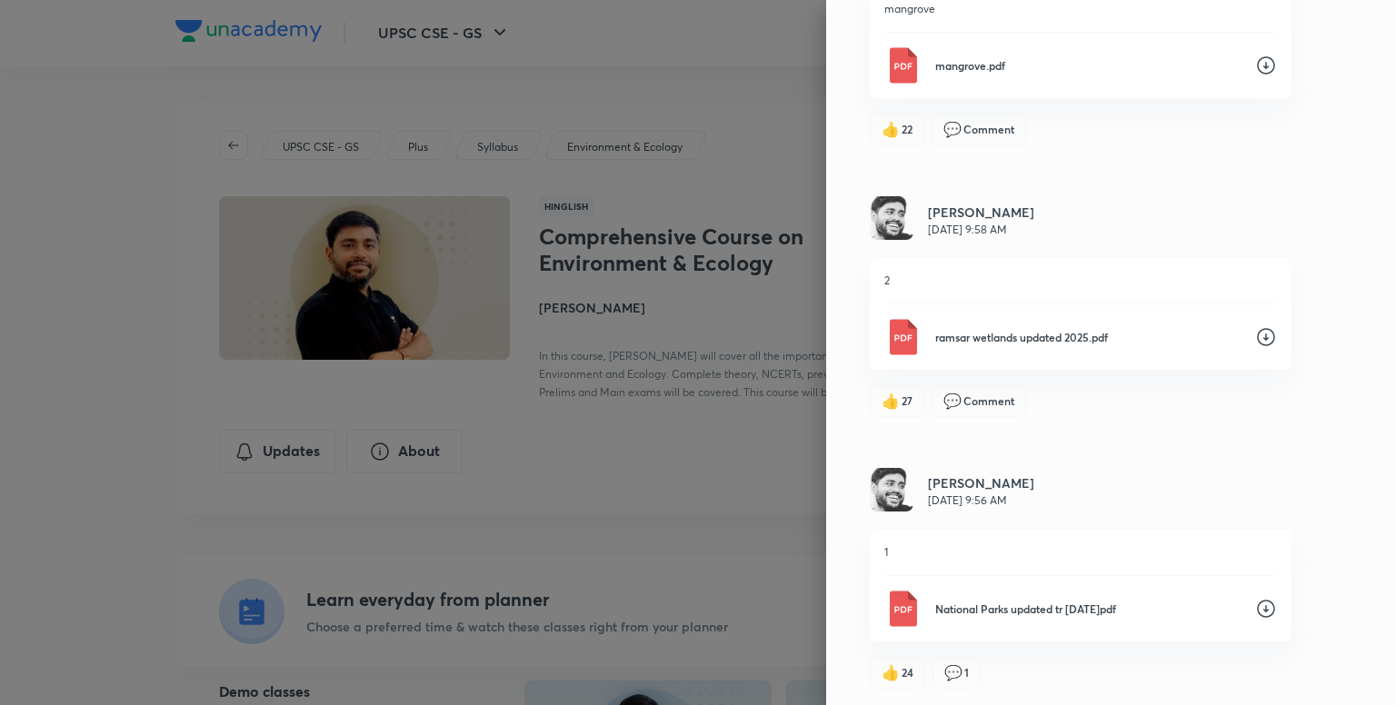
click at [1257, 601] on icon at bounding box center [1266, 609] width 22 height 22
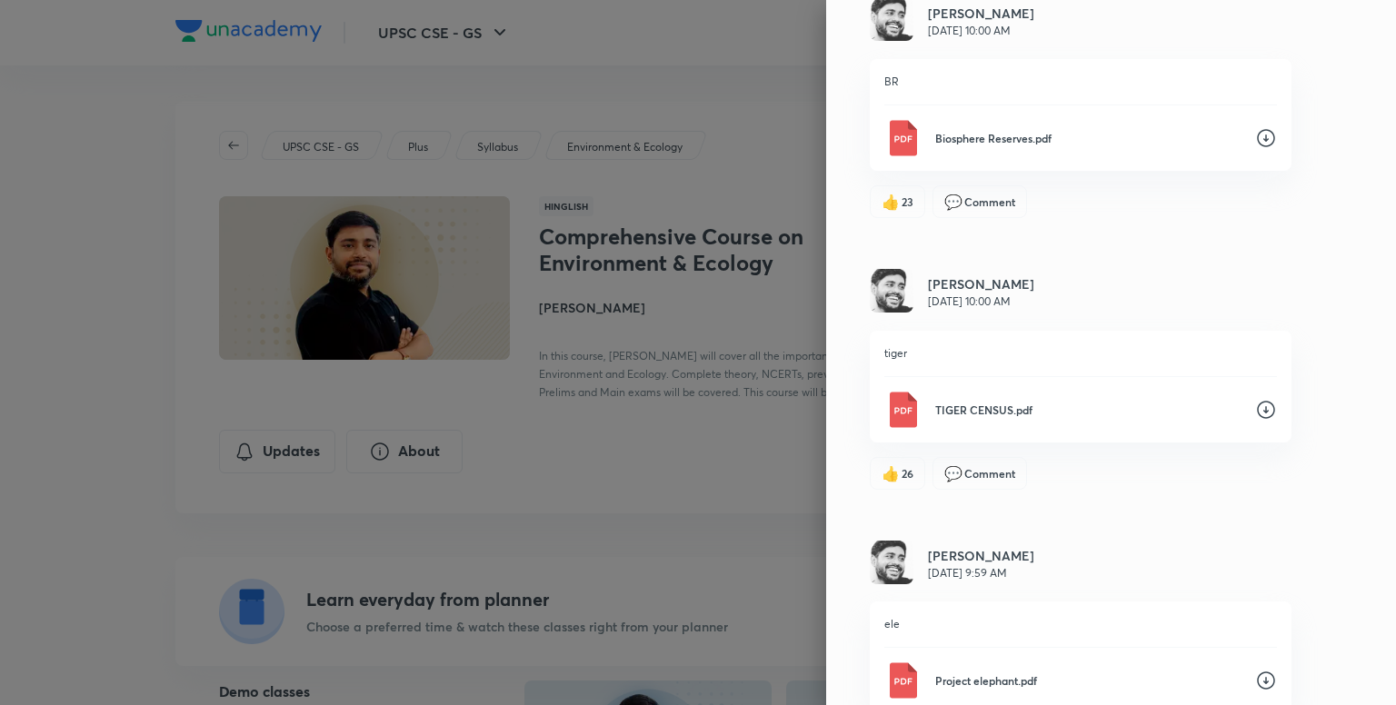
scroll to position [741, 0]
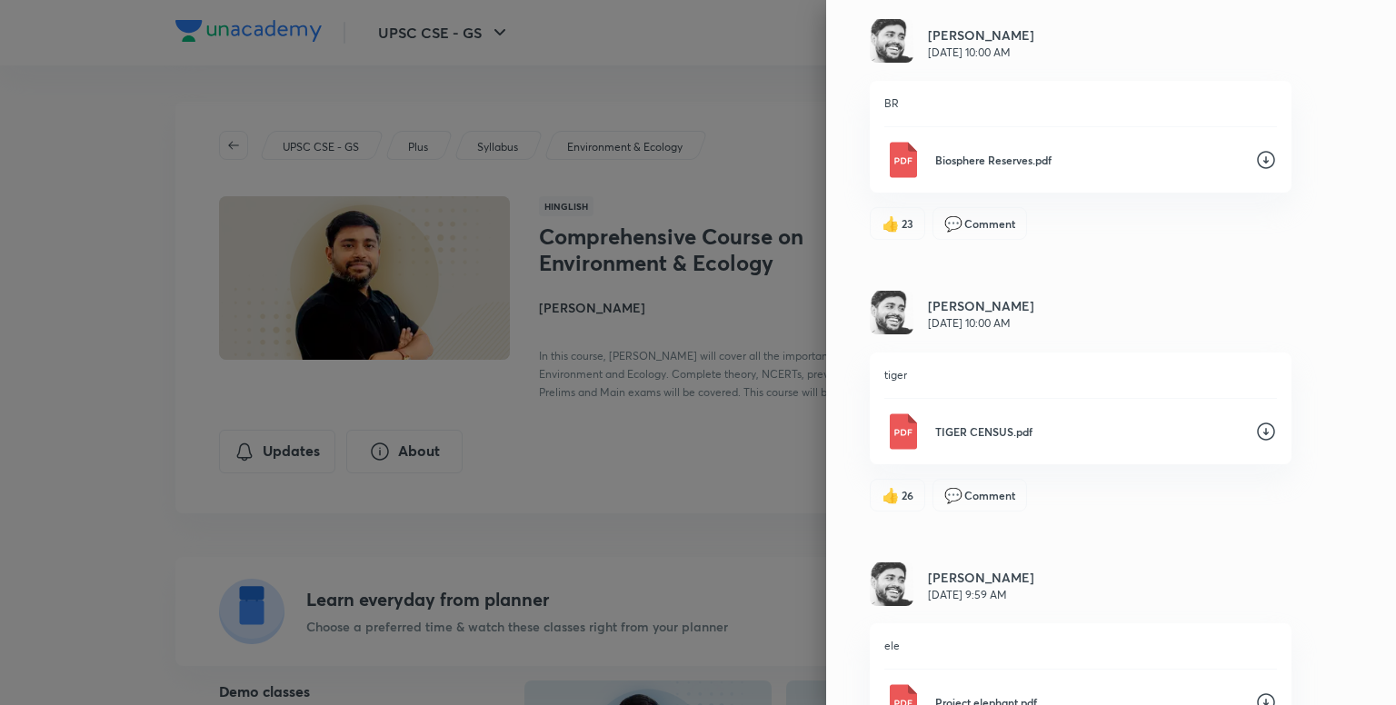
click at [1255, 424] on icon at bounding box center [1266, 432] width 22 height 22
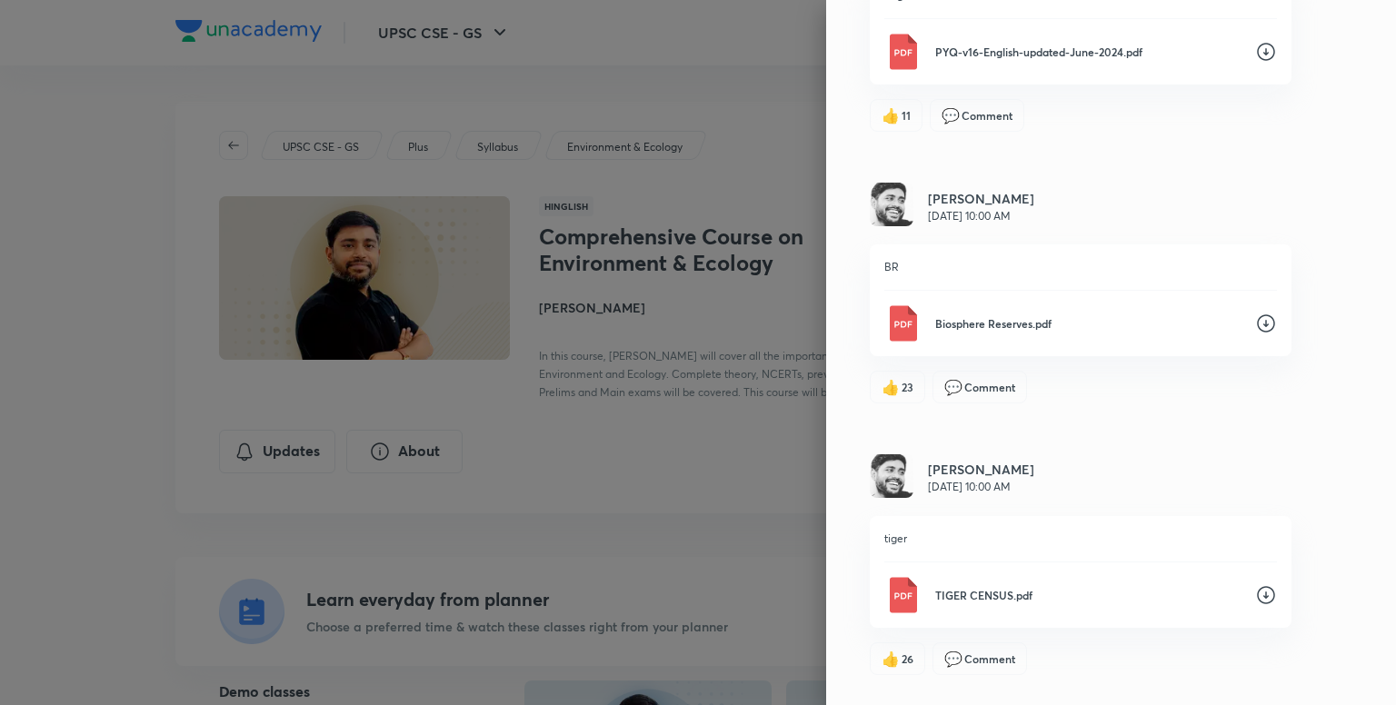
scroll to position [560, 0]
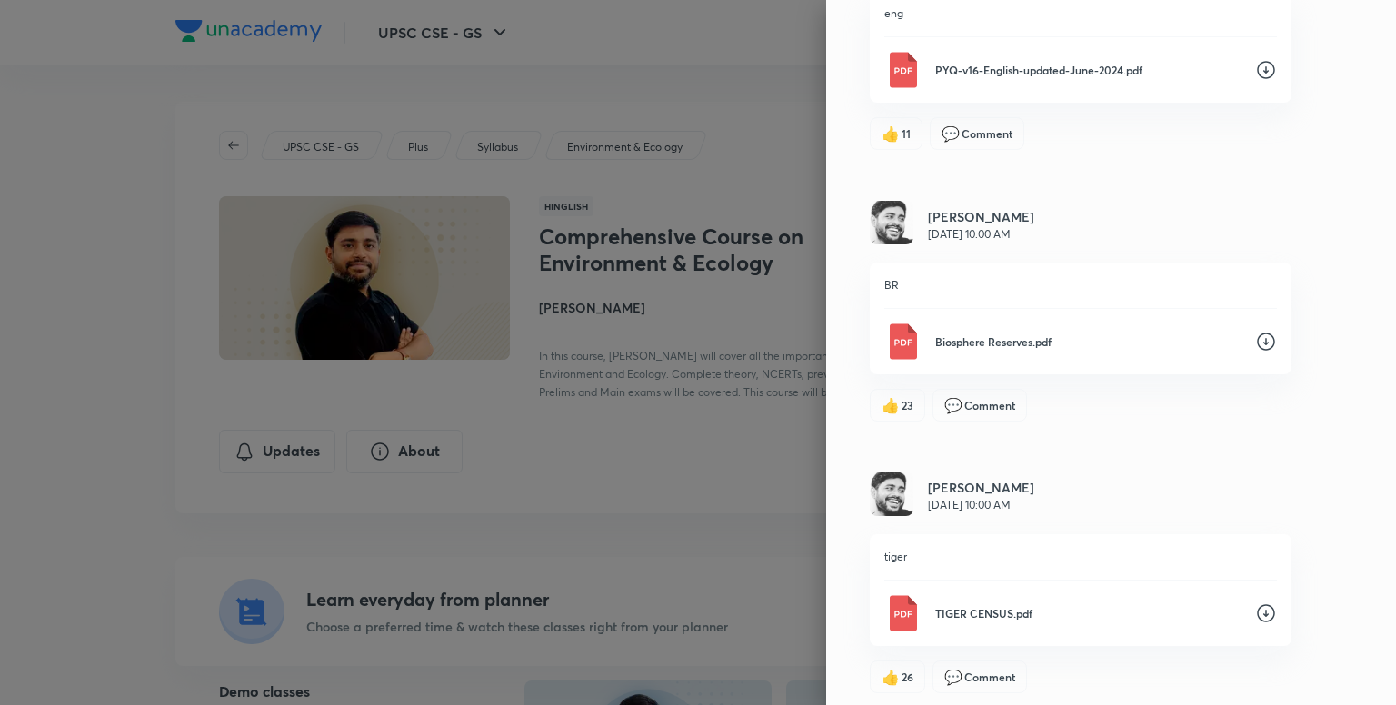
click at [1255, 334] on icon at bounding box center [1266, 342] width 22 height 22
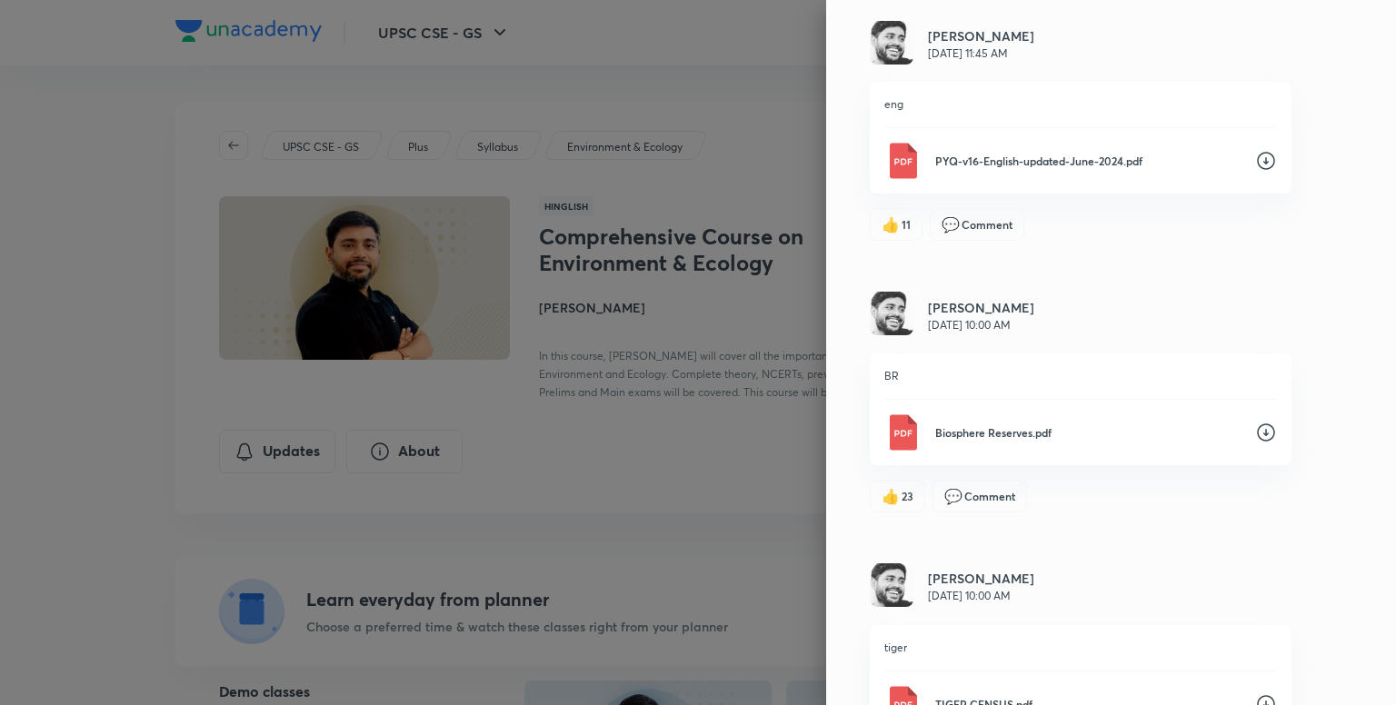
scroll to position [378, 0]
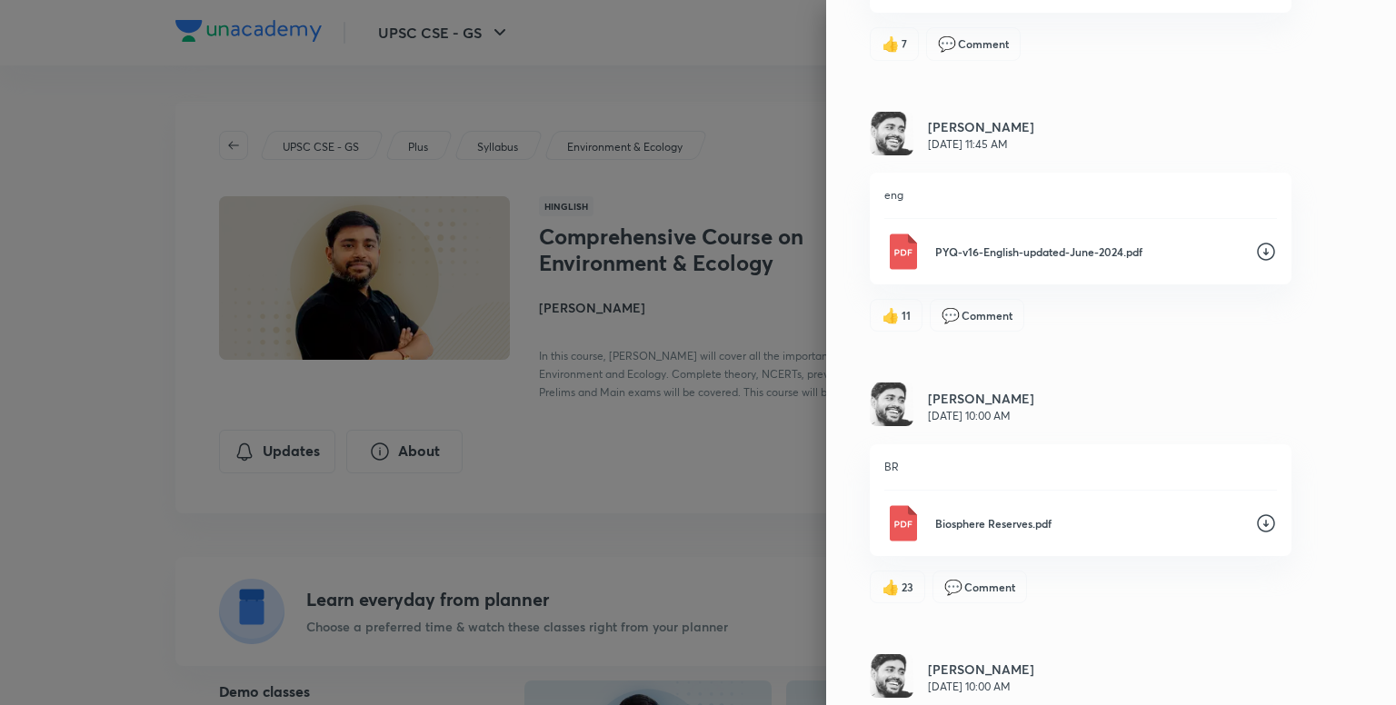
click at [1255, 251] on icon at bounding box center [1266, 252] width 22 height 22
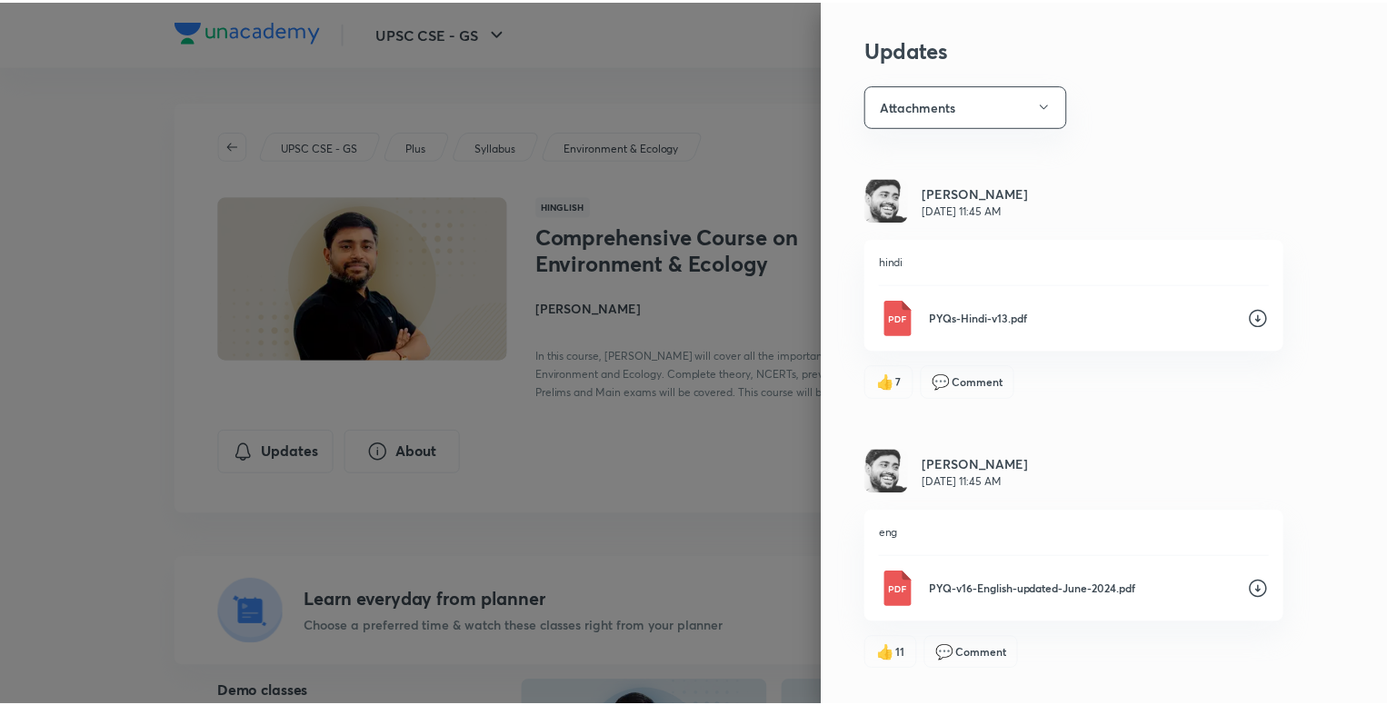
scroll to position [0, 0]
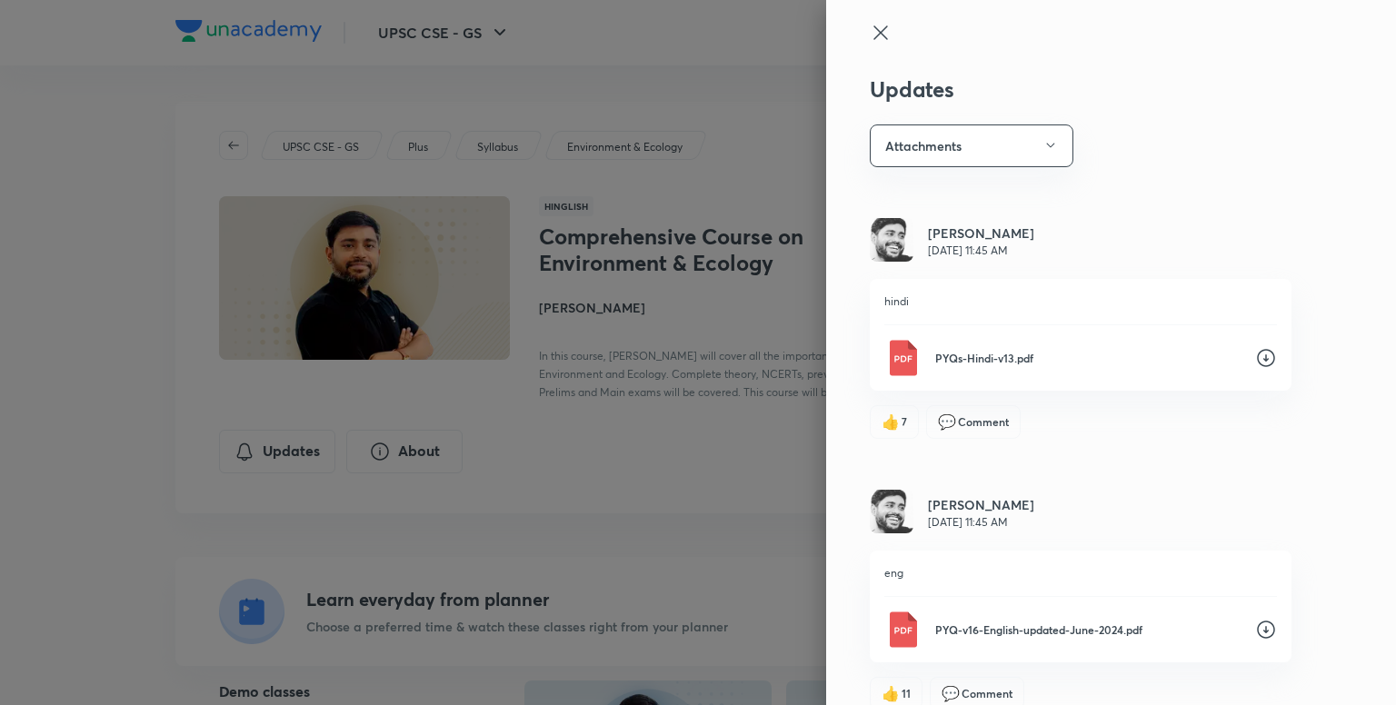
click at [607, 473] on div at bounding box center [698, 352] width 1396 height 705
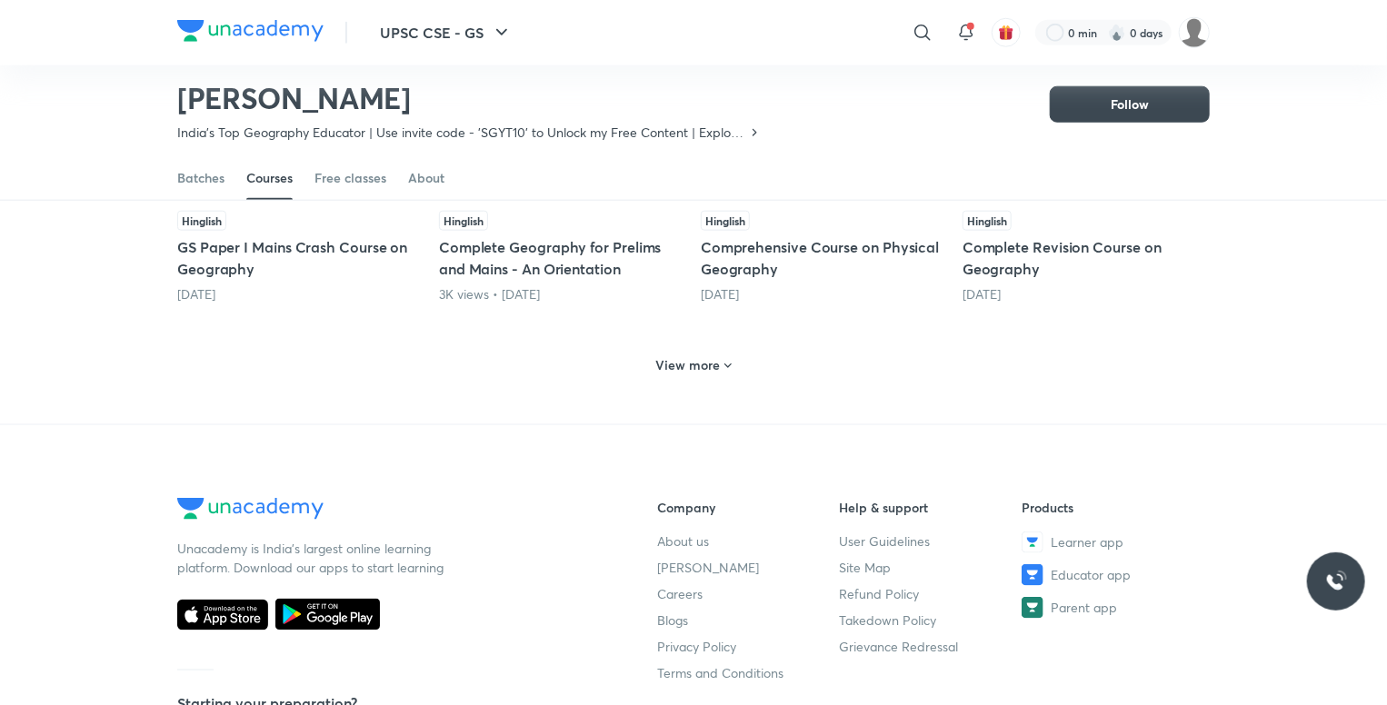
scroll to position [985, 0]
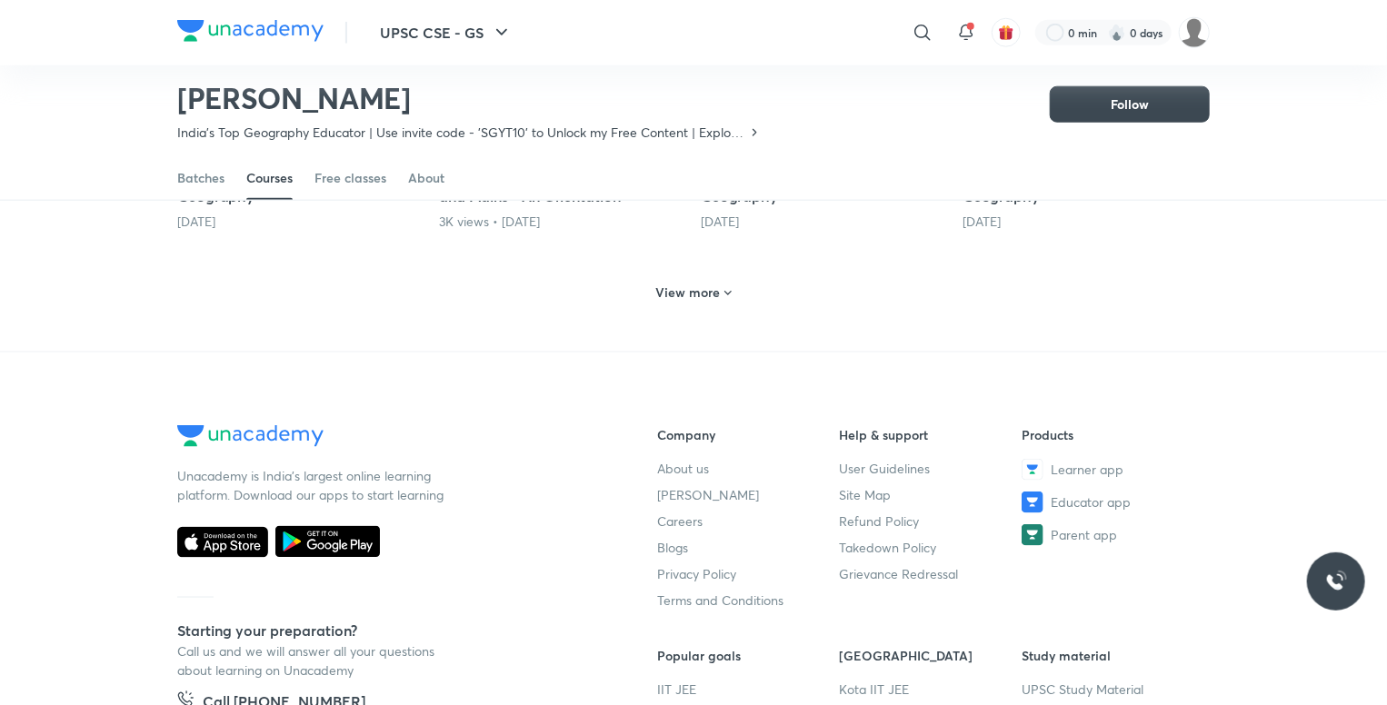
click at [713, 292] on h6 "View more" at bounding box center [688, 292] width 65 height 18
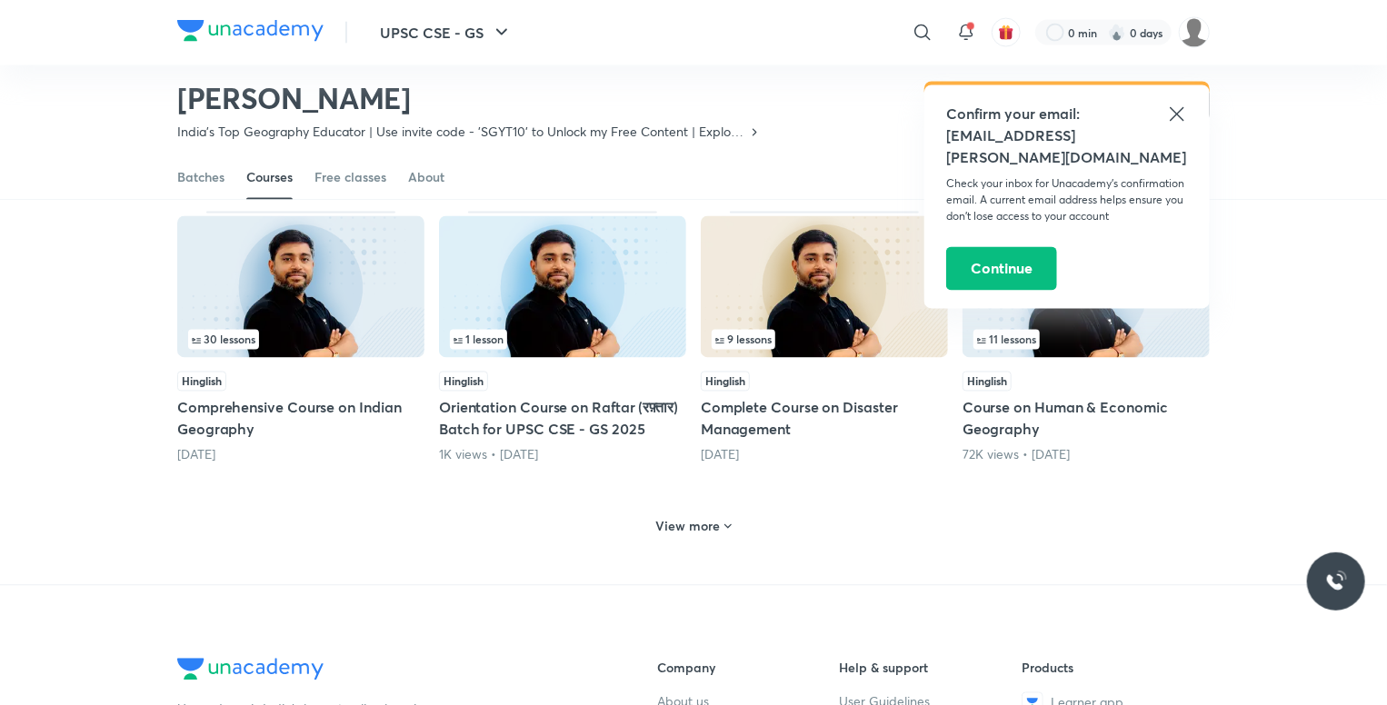
scroll to position [1621, 0]
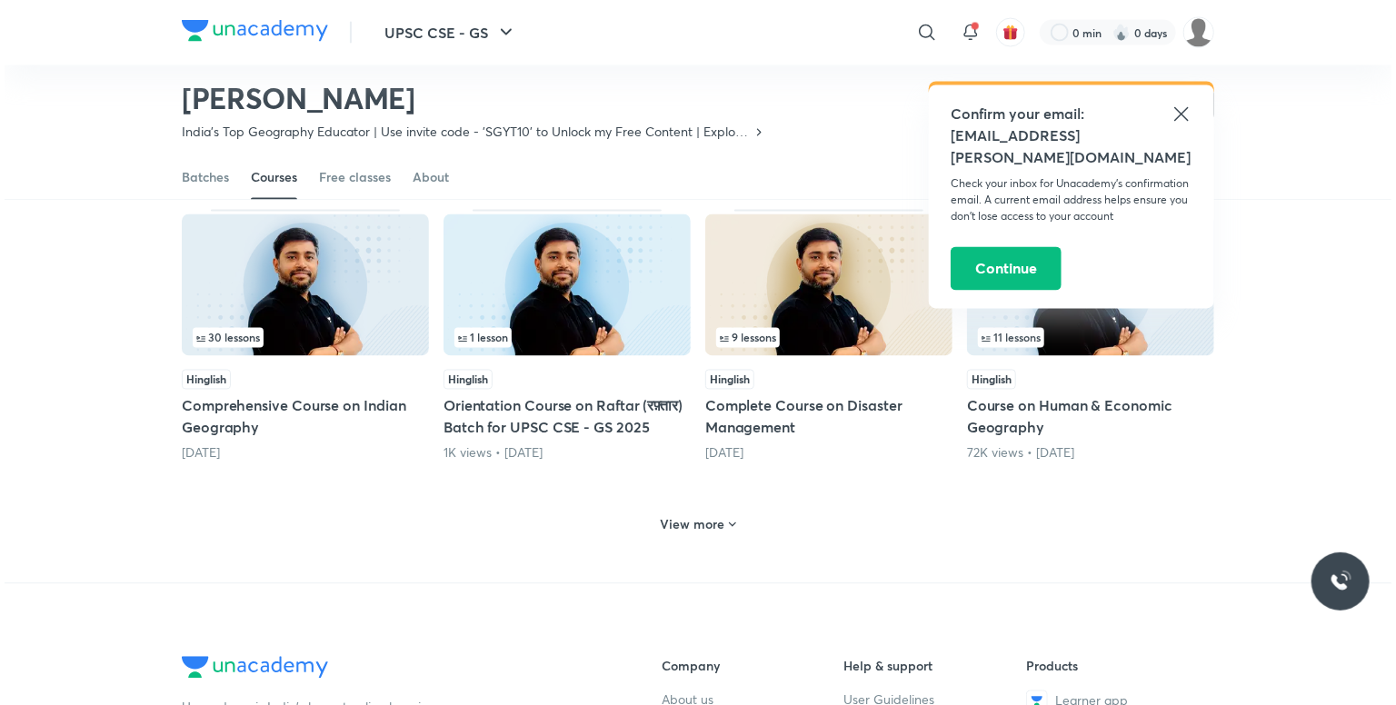
scroll to position [1439, 0]
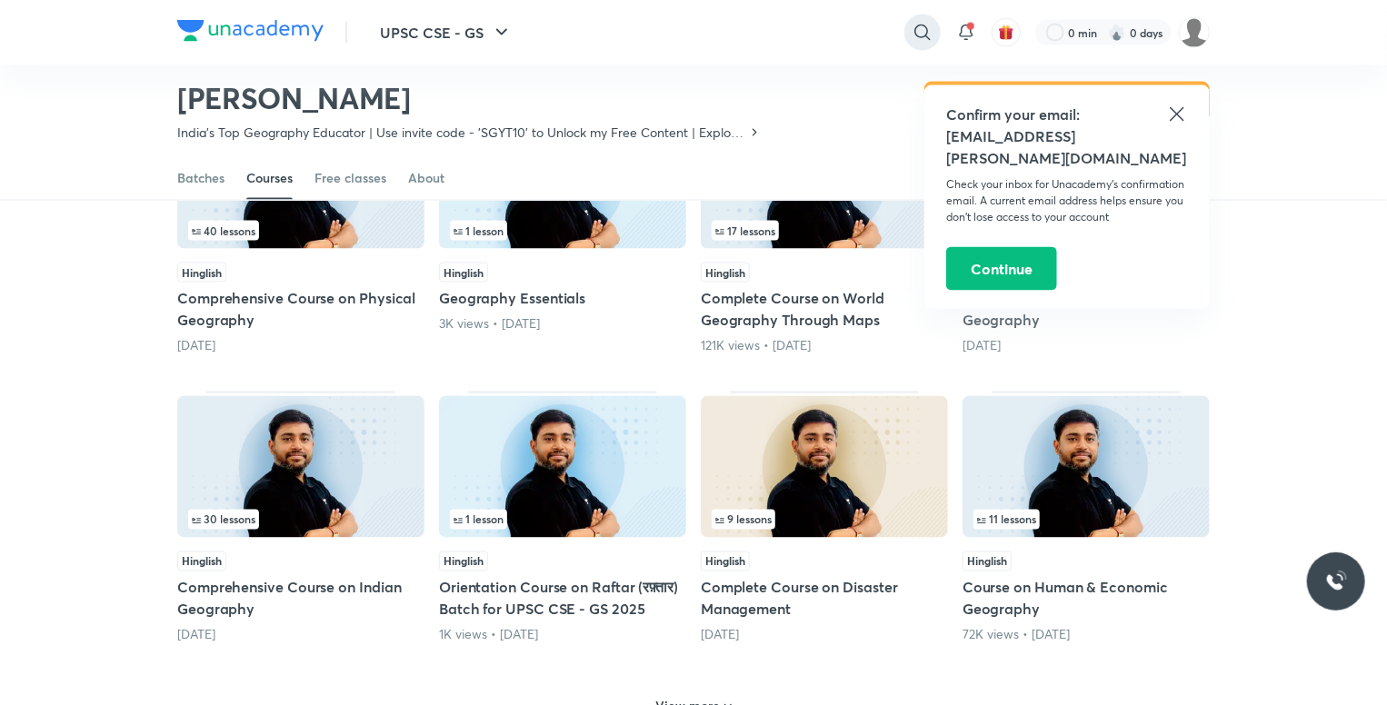
click at [927, 44] on div at bounding box center [922, 33] width 36 height 36
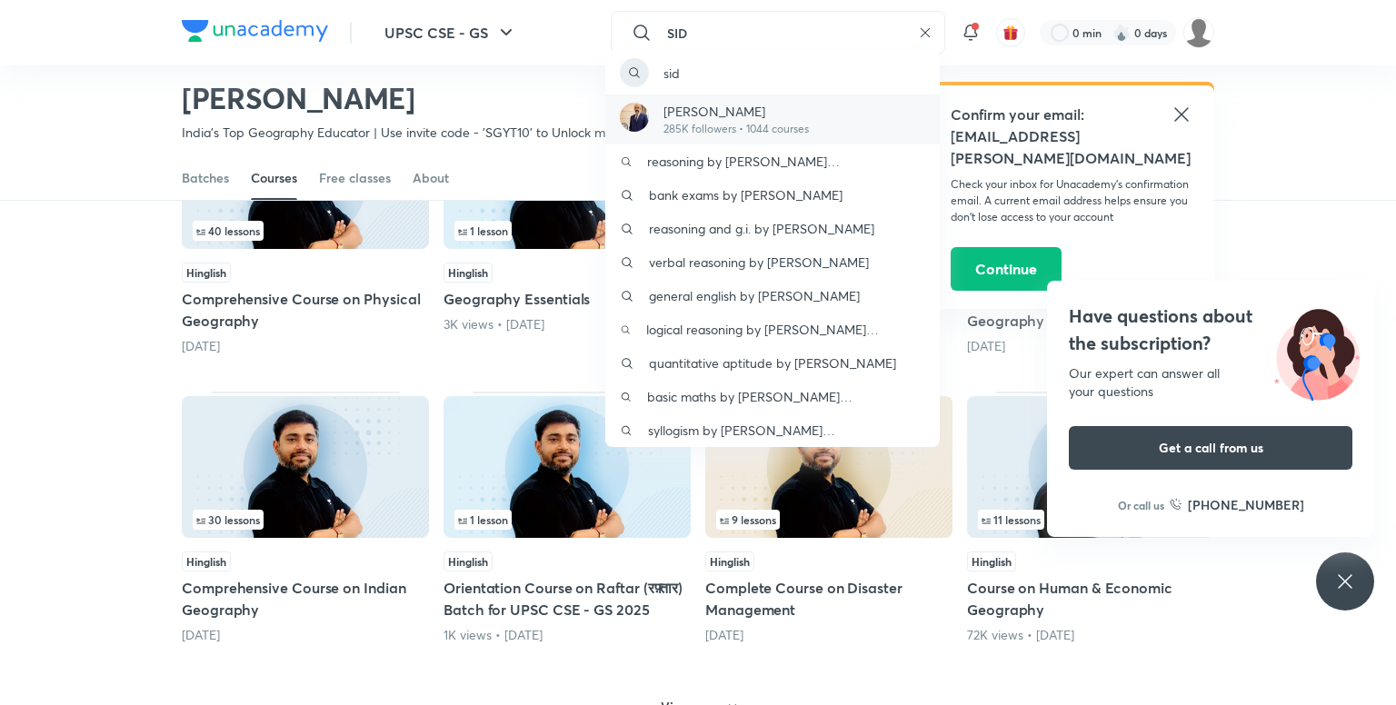
type input "SID"
click at [745, 104] on p "[PERSON_NAME]" at bounding box center [735, 111] width 145 height 19
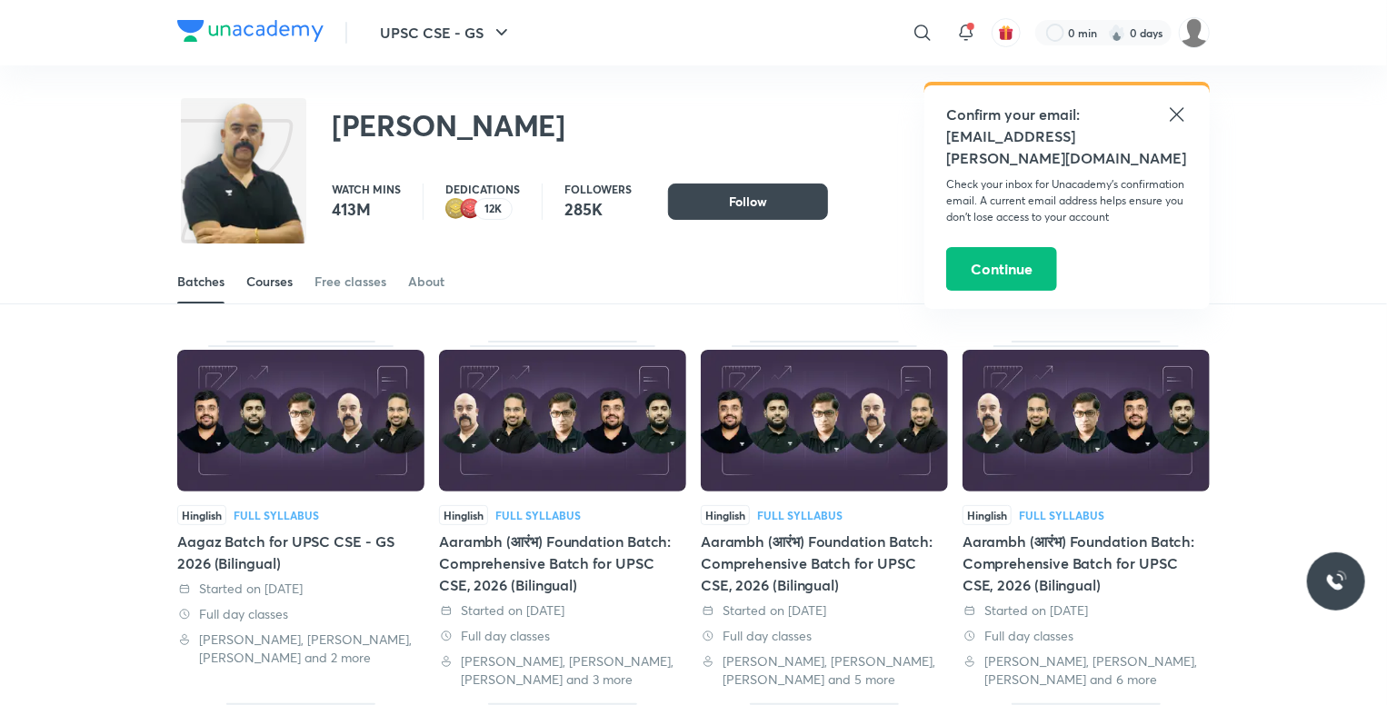
click at [254, 277] on div "Courses" at bounding box center [269, 282] width 46 height 18
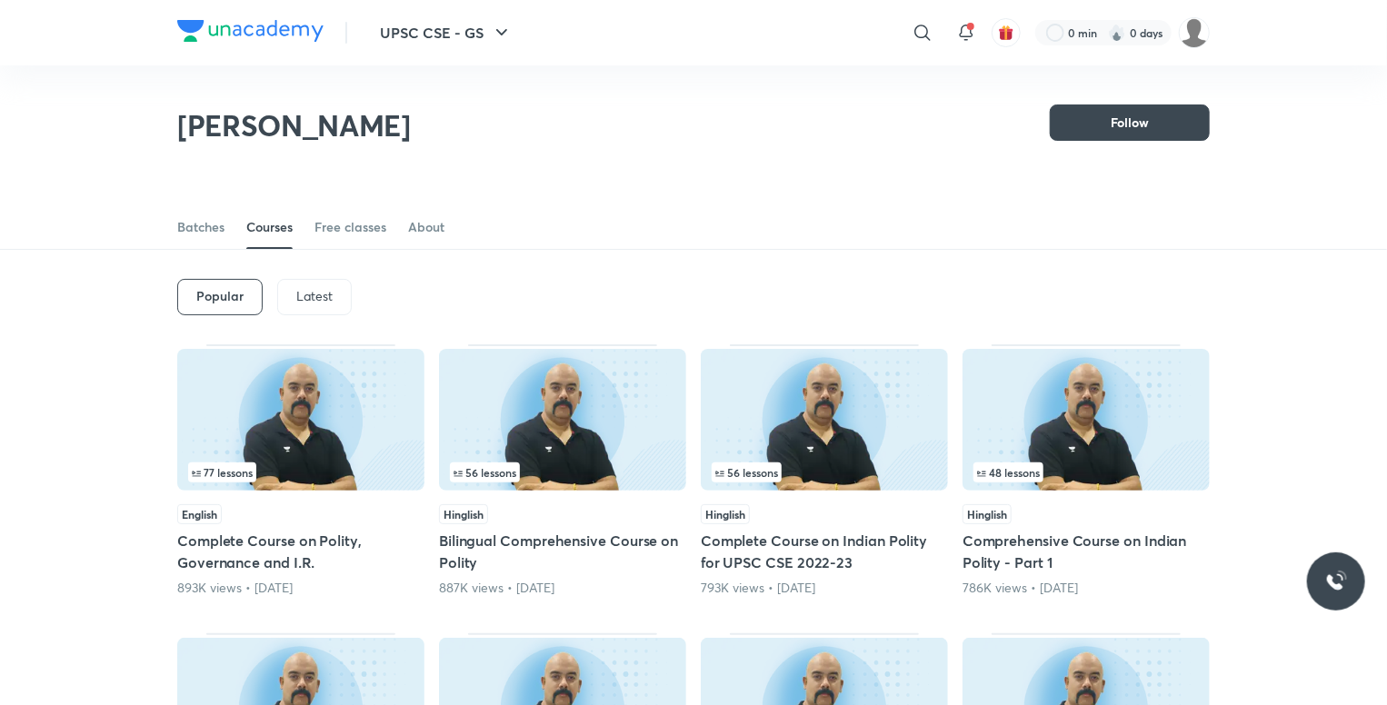
scroll to position [169, 0]
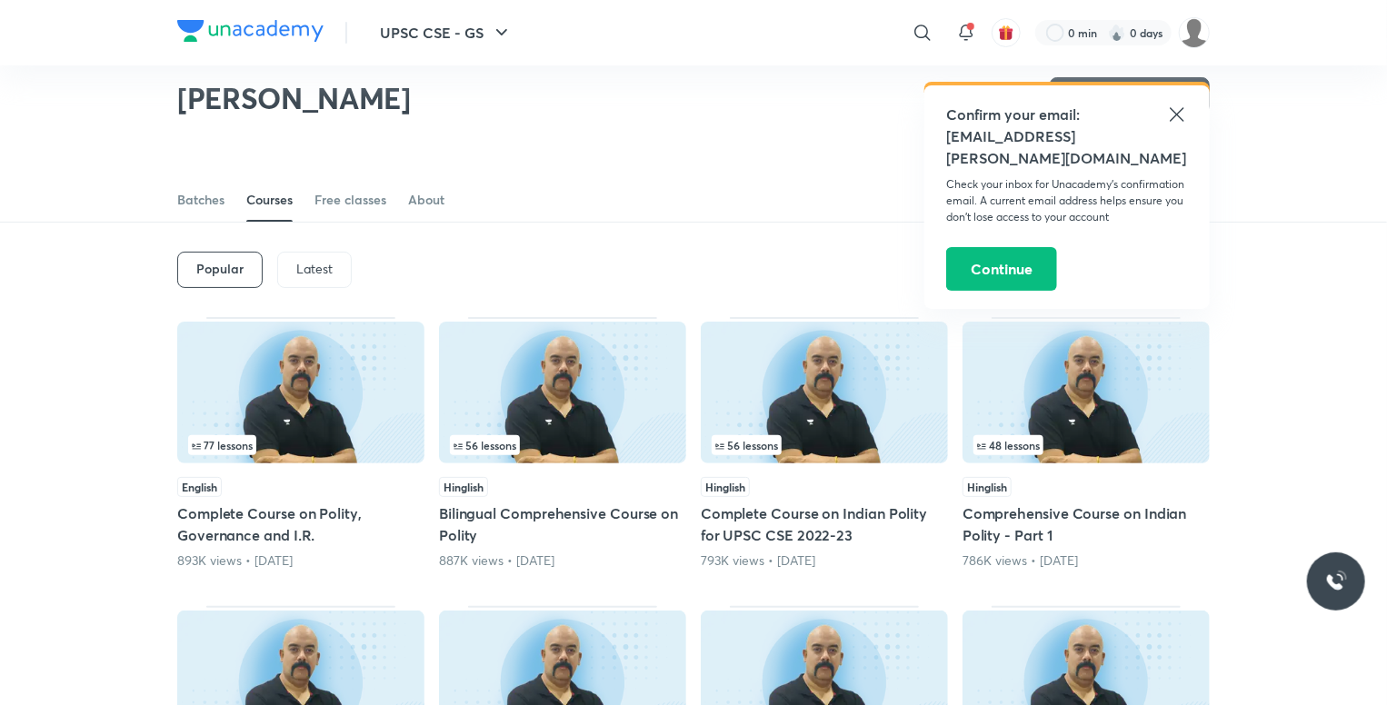
click at [313, 214] on div "Dr Sidharth Arora Follow Watch mins 413M Dedications 12K Followers 285K Follow …" at bounding box center [693, 654] width 1387 height 1232
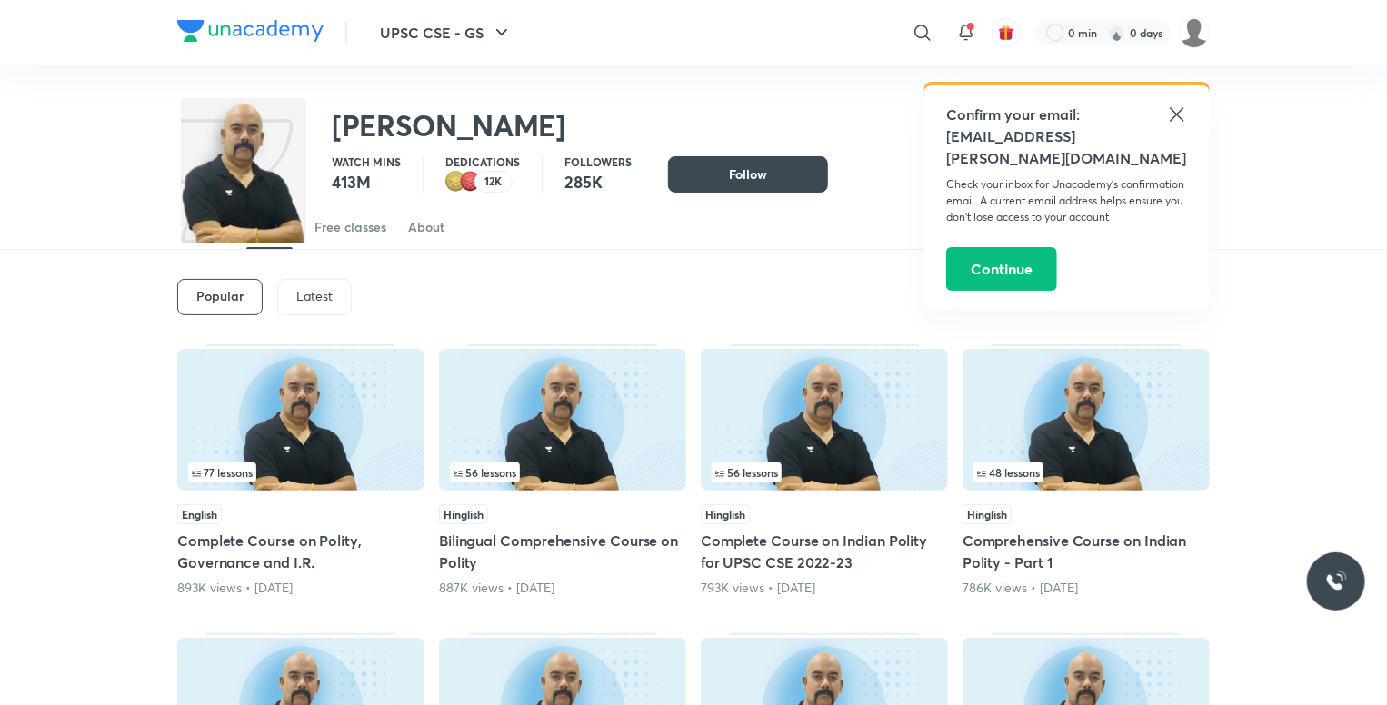
click at [307, 307] on div "Latest" at bounding box center [314, 297] width 75 height 36
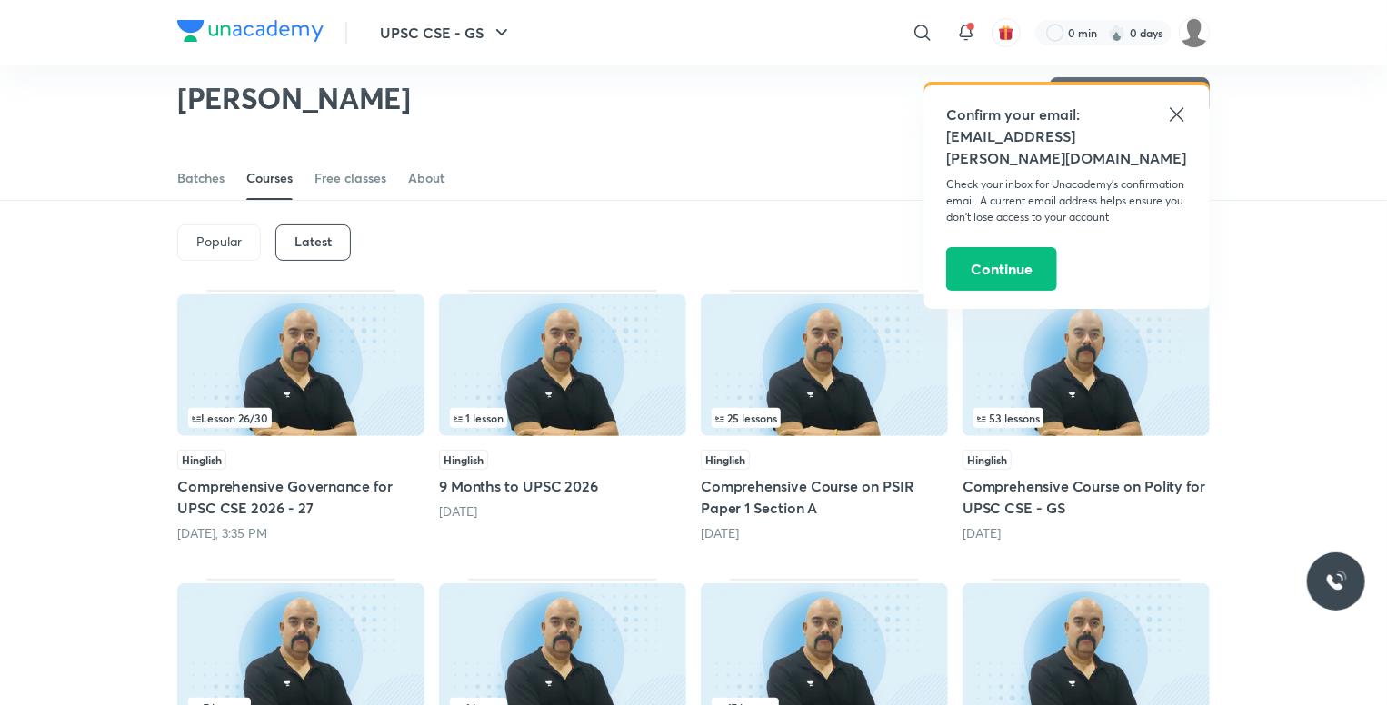
scroll to position [171, 0]
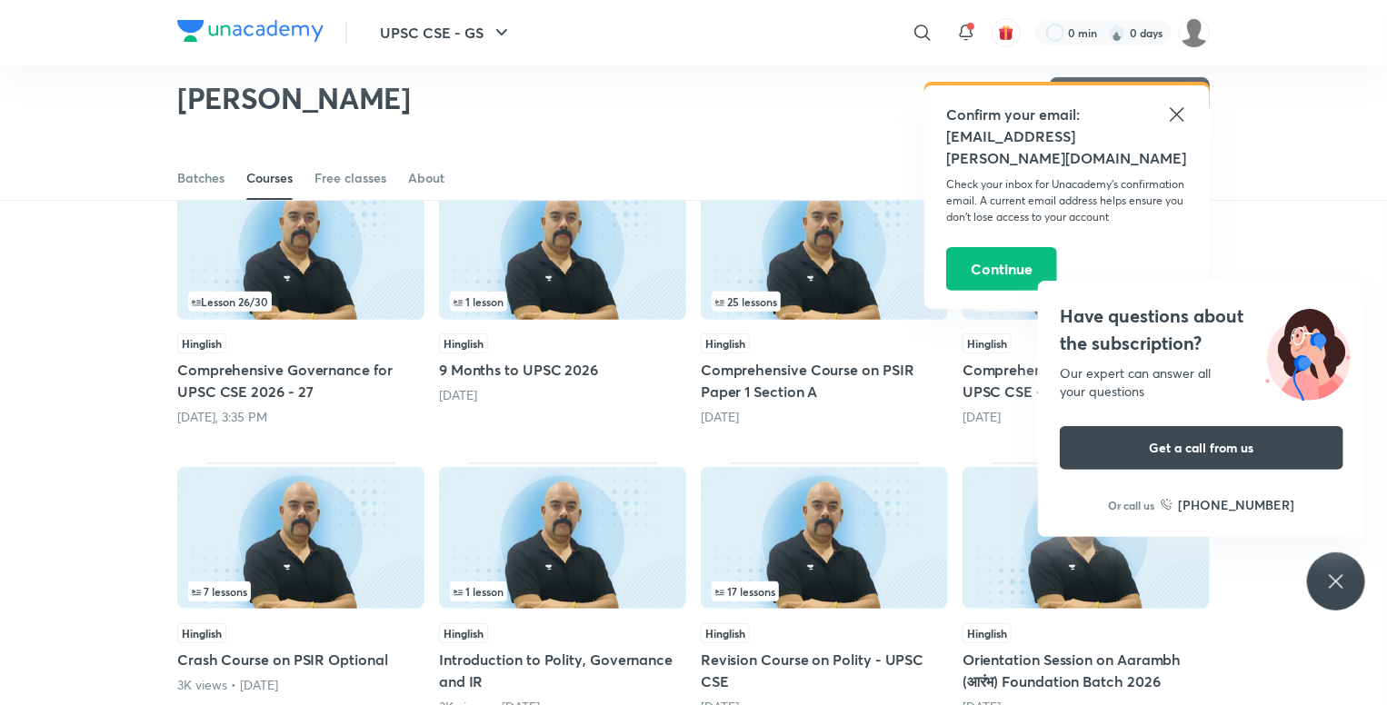
click at [1182, 110] on icon at bounding box center [1177, 115] width 22 height 22
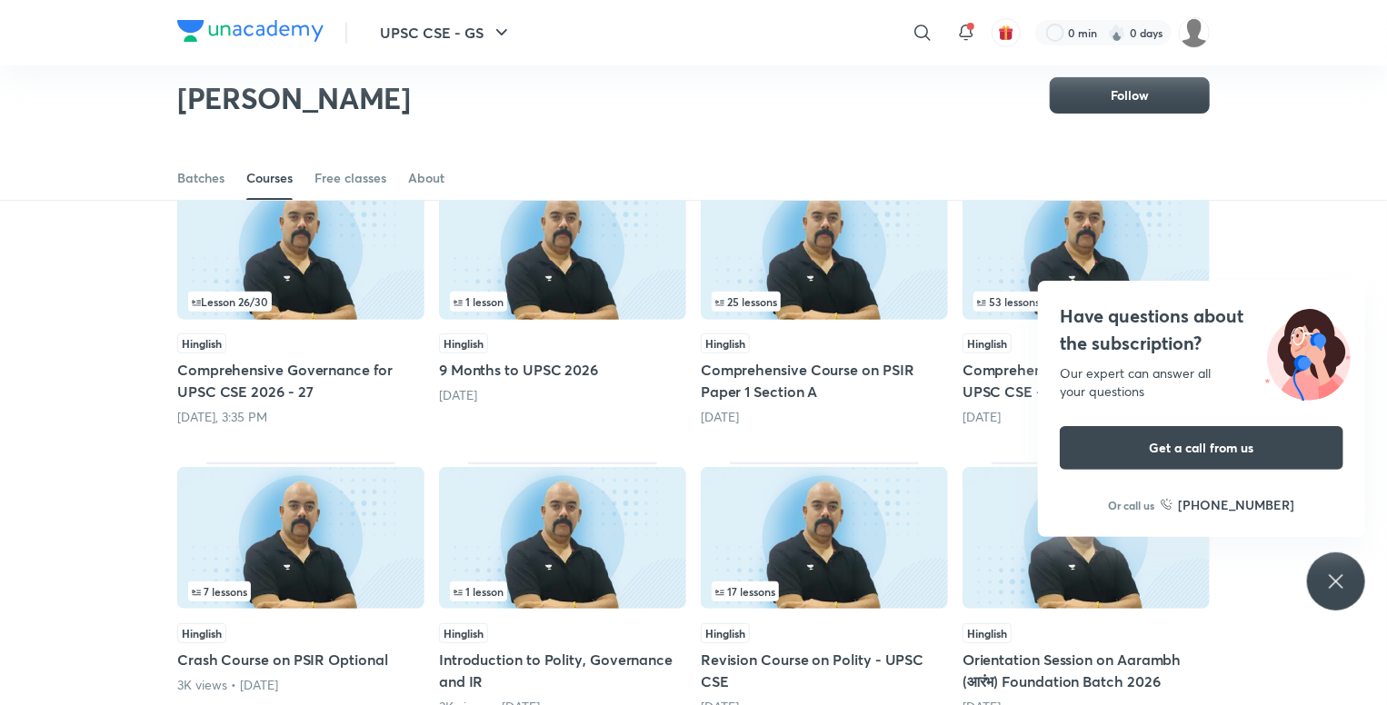
click at [1337, 567] on div "Have questions about the subscription? Our expert can answer all your questions…" at bounding box center [1336, 581] width 58 height 58
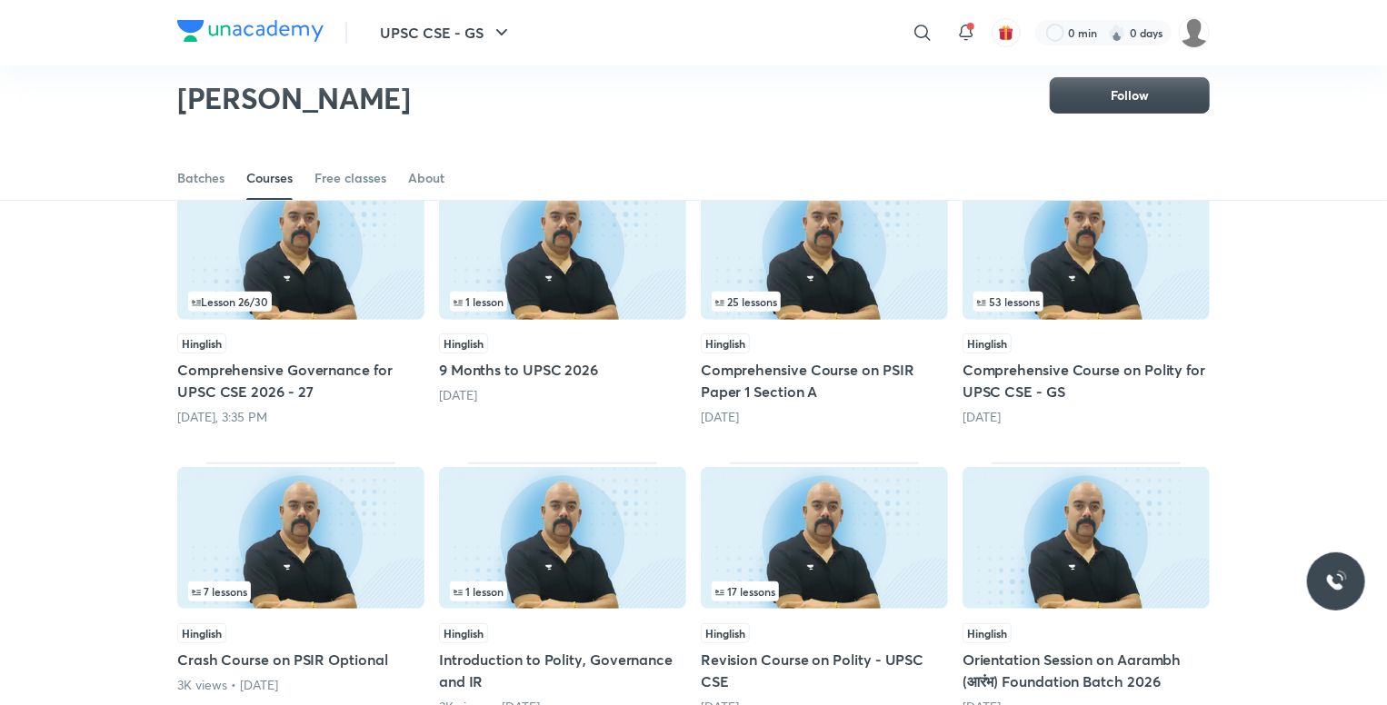
click at [1012, 375] on h5 "Comprehensive Course on Polity for UPSC CSE - GS" at bounding box center [1085, 381] width 247 height 44
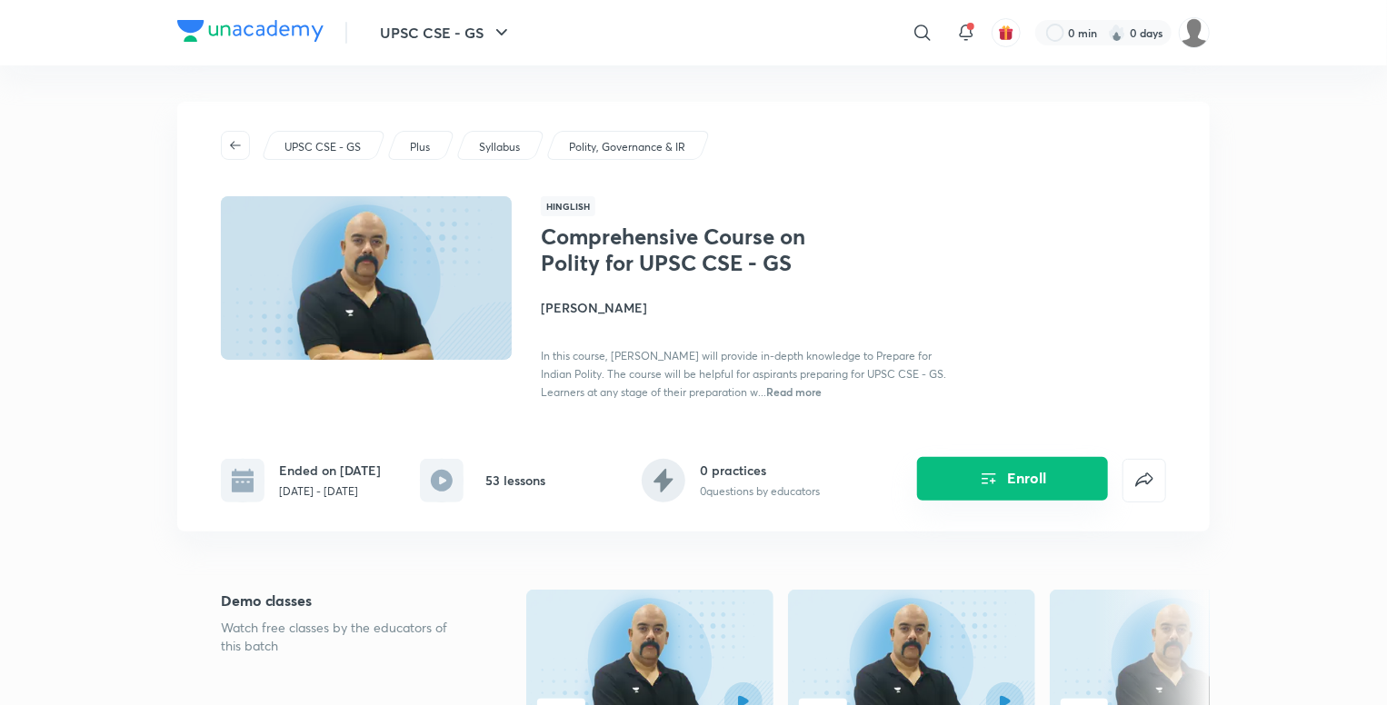
click at [981, 495] on button "Enroll" at bounding box center [1012, 479] width 191 height 44
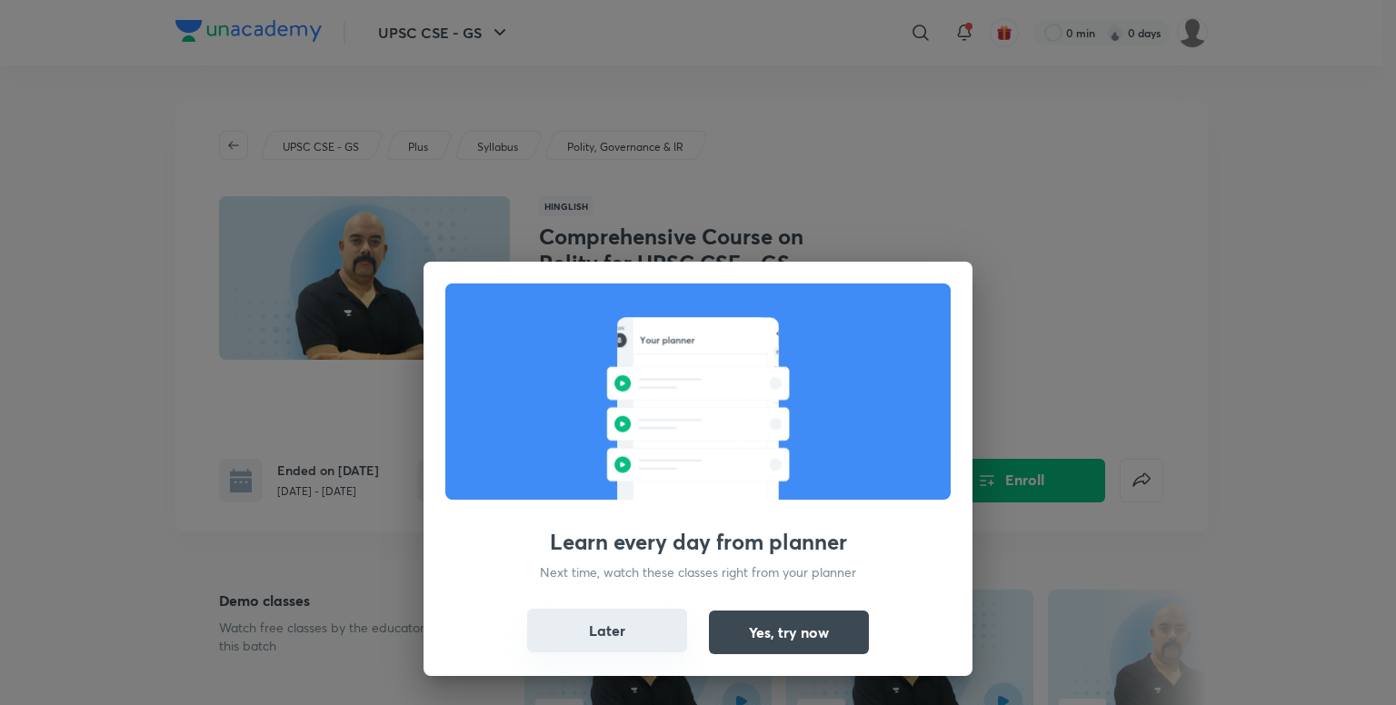
click at [618, 625] on button "Later" at bounding box center [607, 631] width 160 height 44
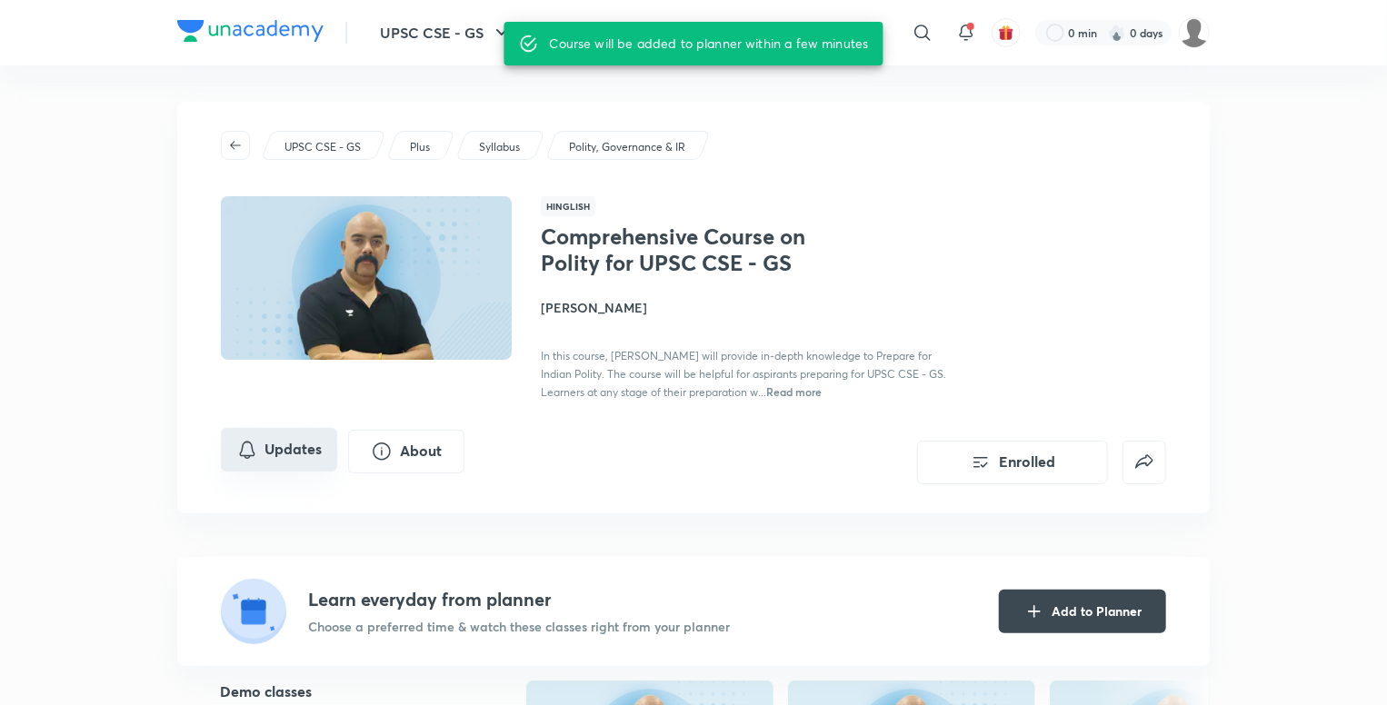
click at [313, 453] on button "Updates" at bounding box center [279, 450] width 116 height 44
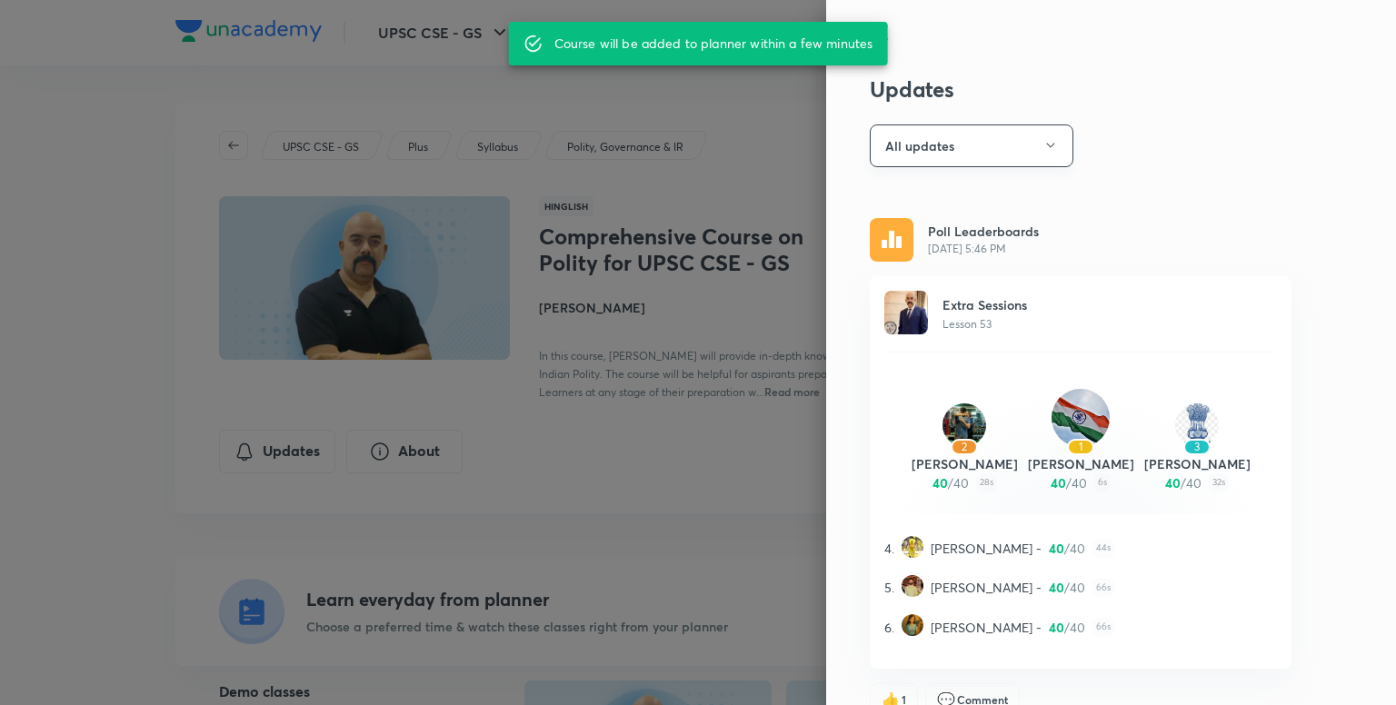
click at [1023, 146] on button "All updates" at bounding box center [972, 145] width 204 height 43
click at [951, 265] on span "Attachments" at bounding box center [962, 267] width 188 height 19
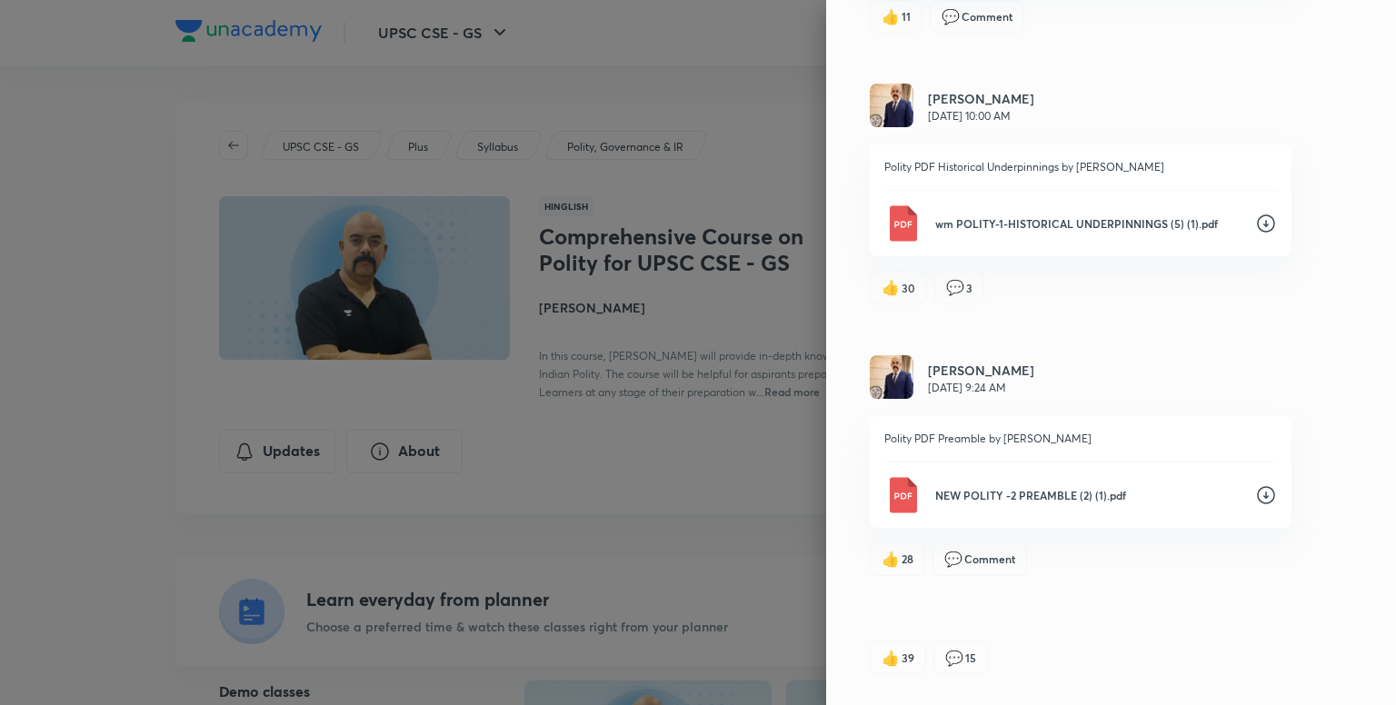
scroll to position [2314, 0]
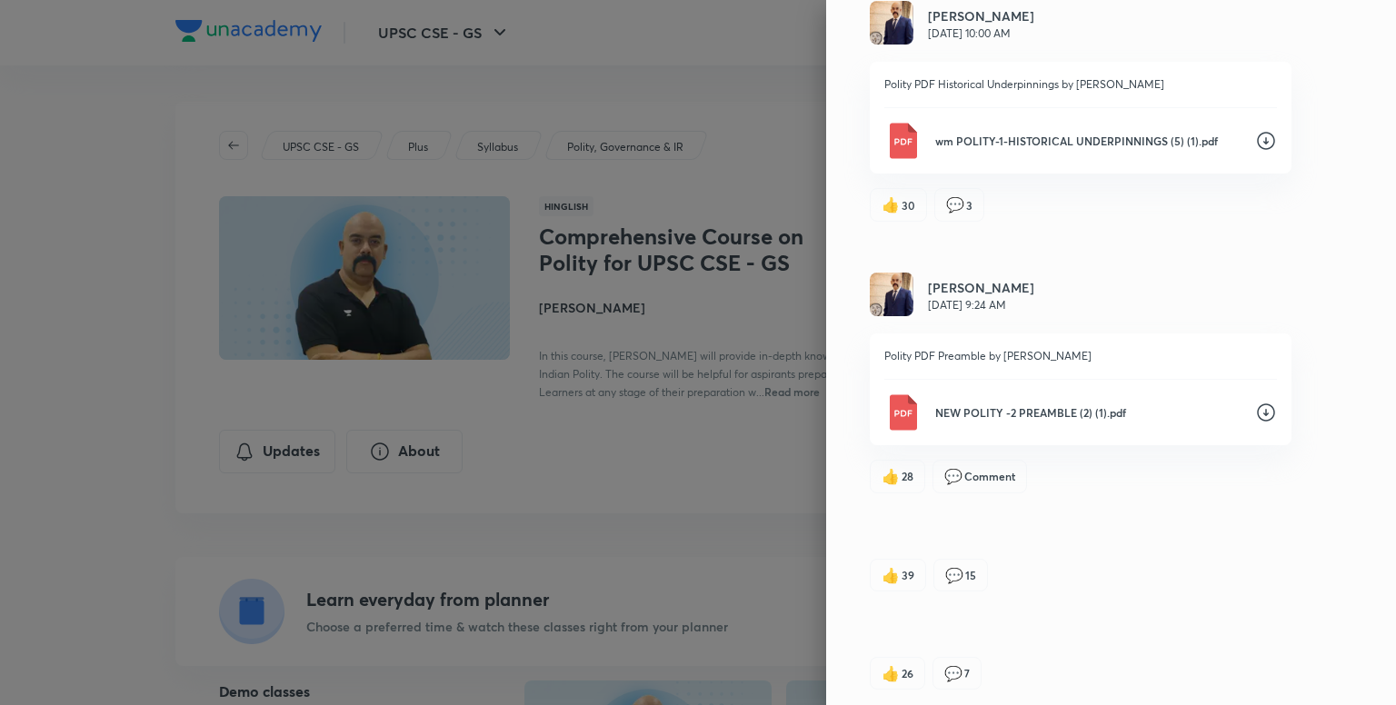
click at [1255, 402] on icon at bounding box center [1266, 413] width 22 height 22
click at [1255, 141] on icon at bounding box center [1266, 141] width 22 height 22
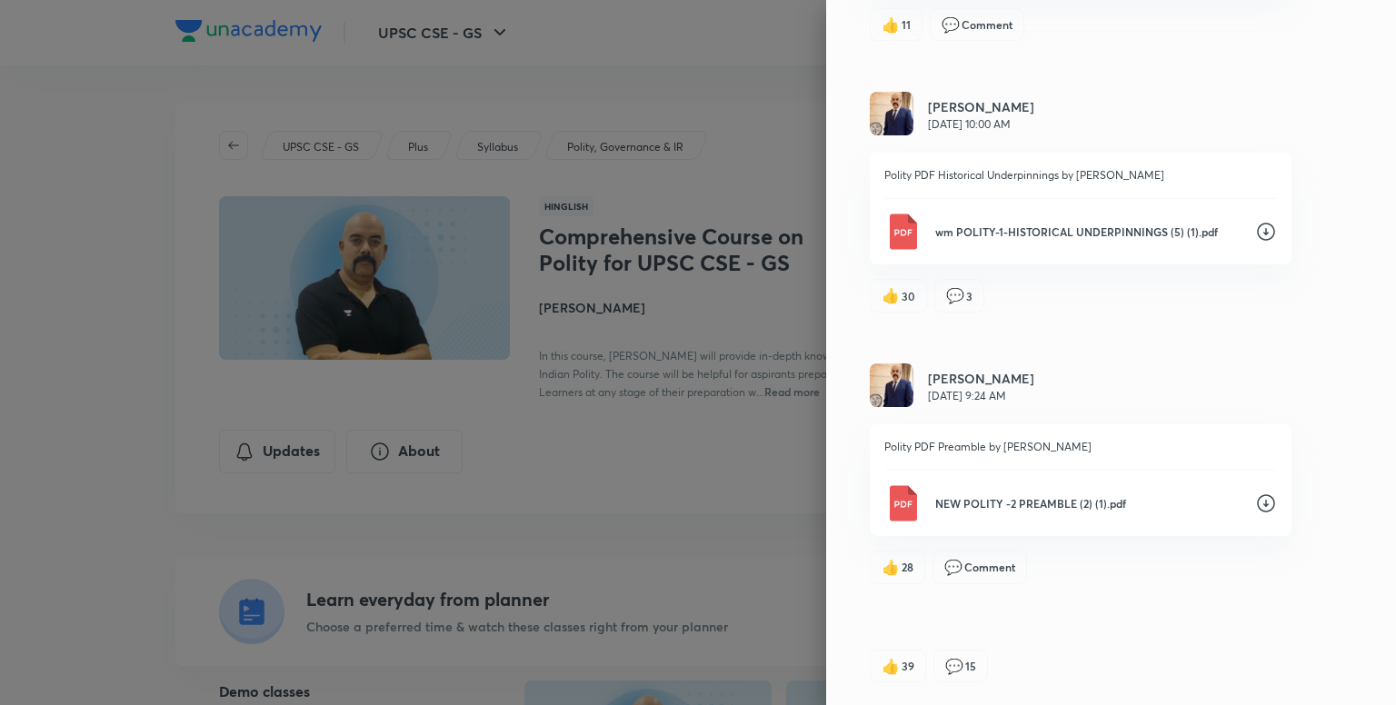
scroll to position [1951, 0]
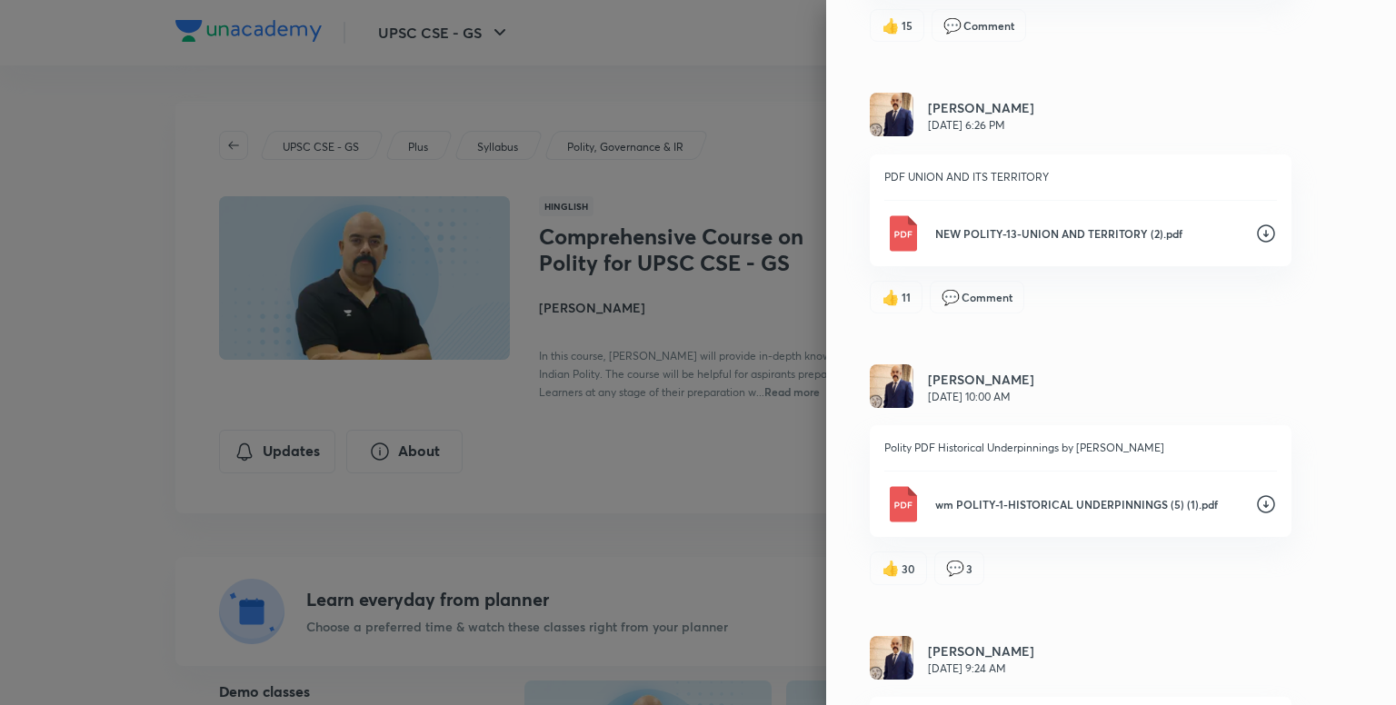
click at [1257, 230] on icon at bounding box center [1266, 233] width 18 height 18
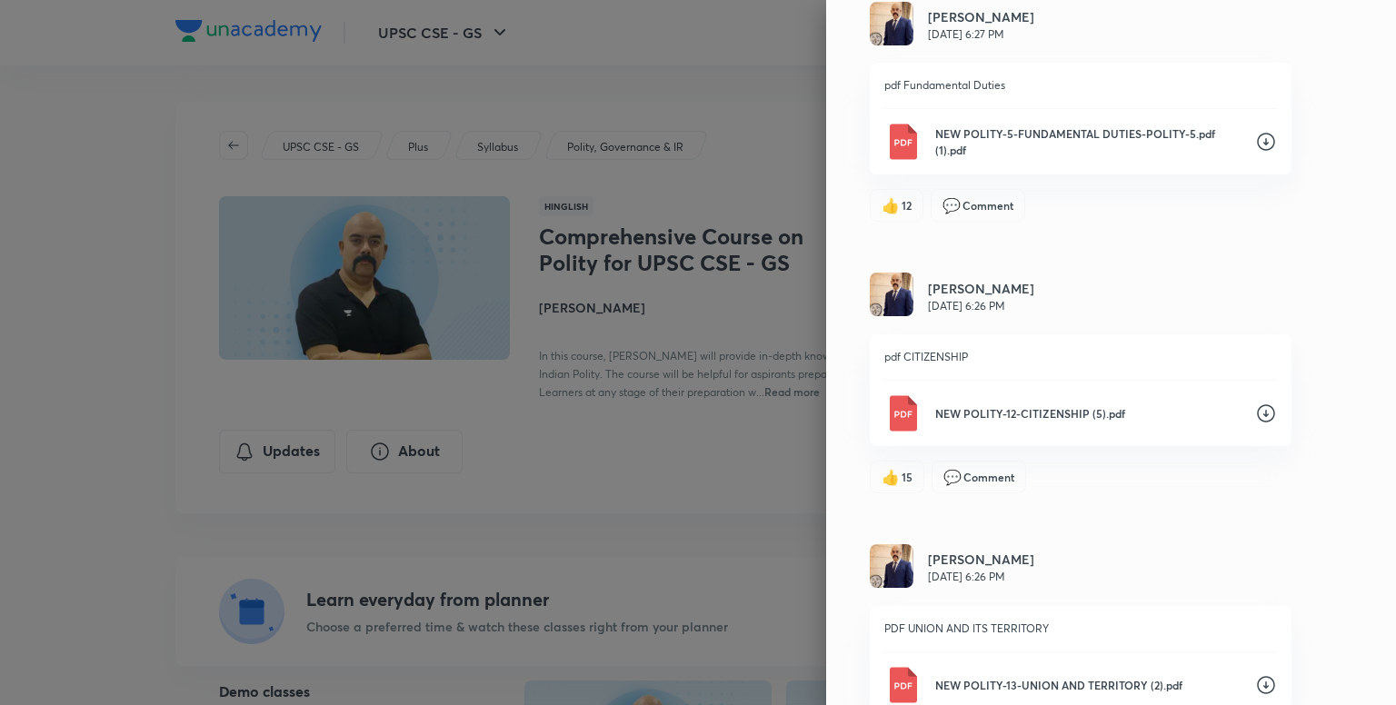
scroll to position [1496, 0]
click at [1255, 412] on icon at bounding box center [1266, 416] width 22 height 22
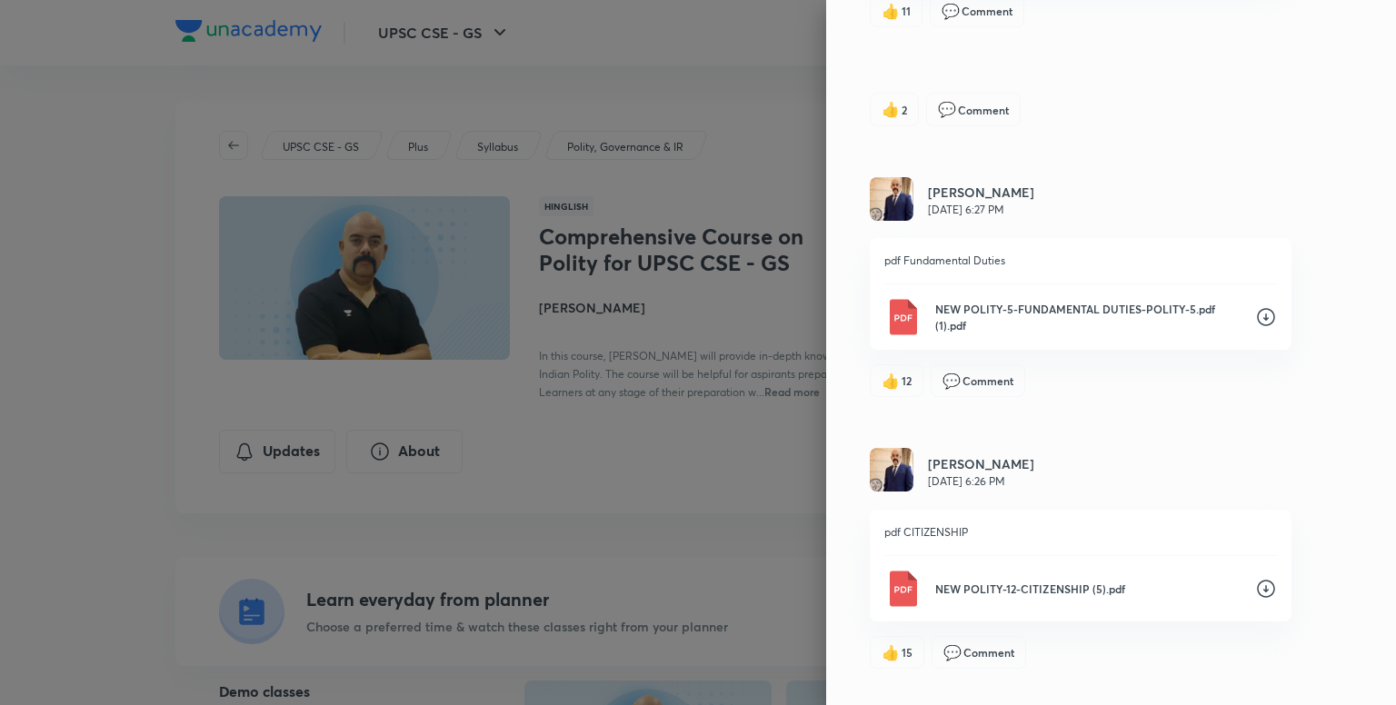
scroll to position [1224, 0]
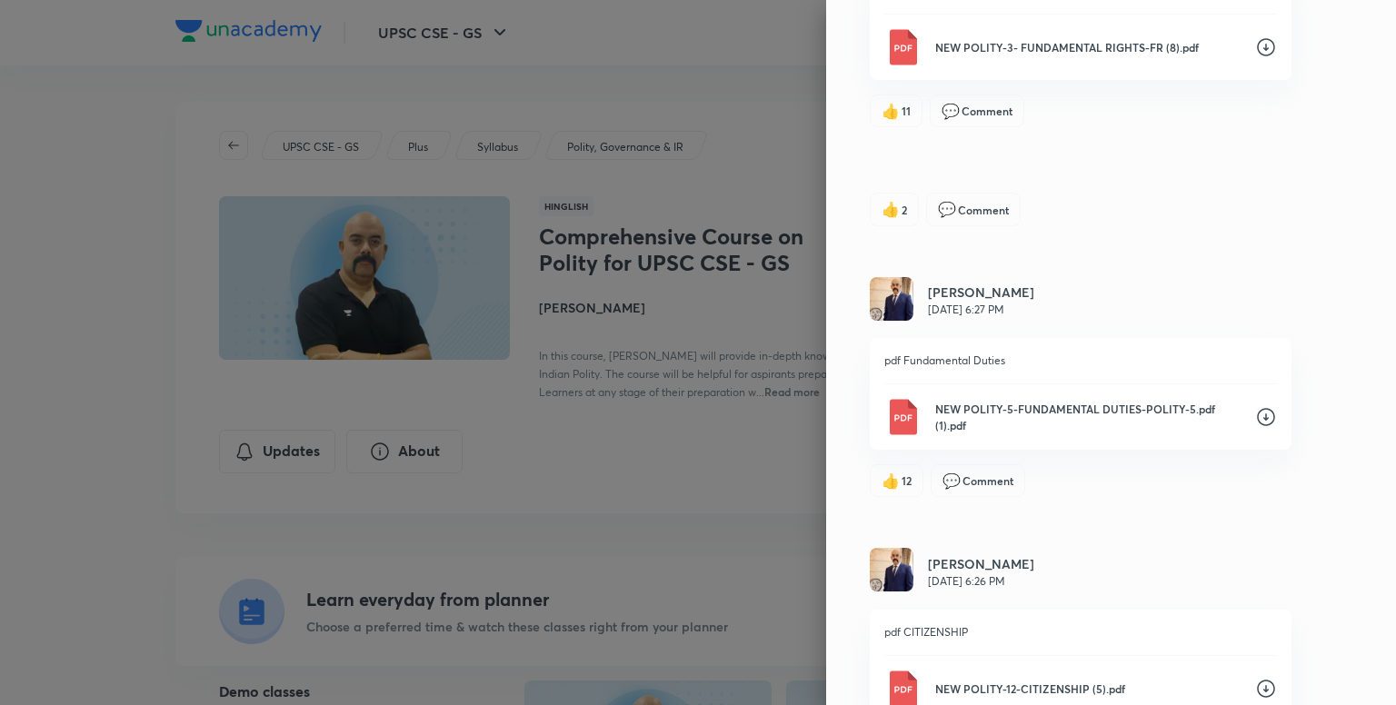
click at [1255, 412] on icon at bounding box center [1266, 417] width 22 height 22
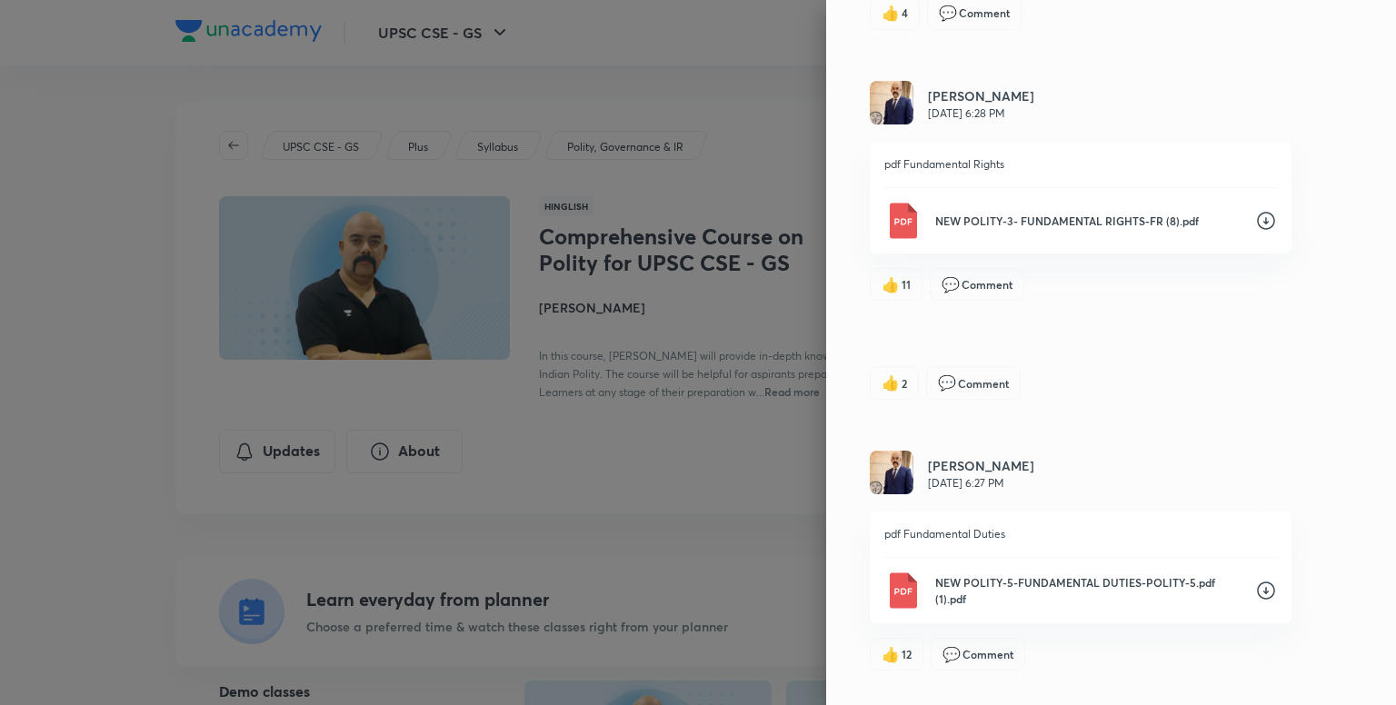
scroll to position [951, 0]
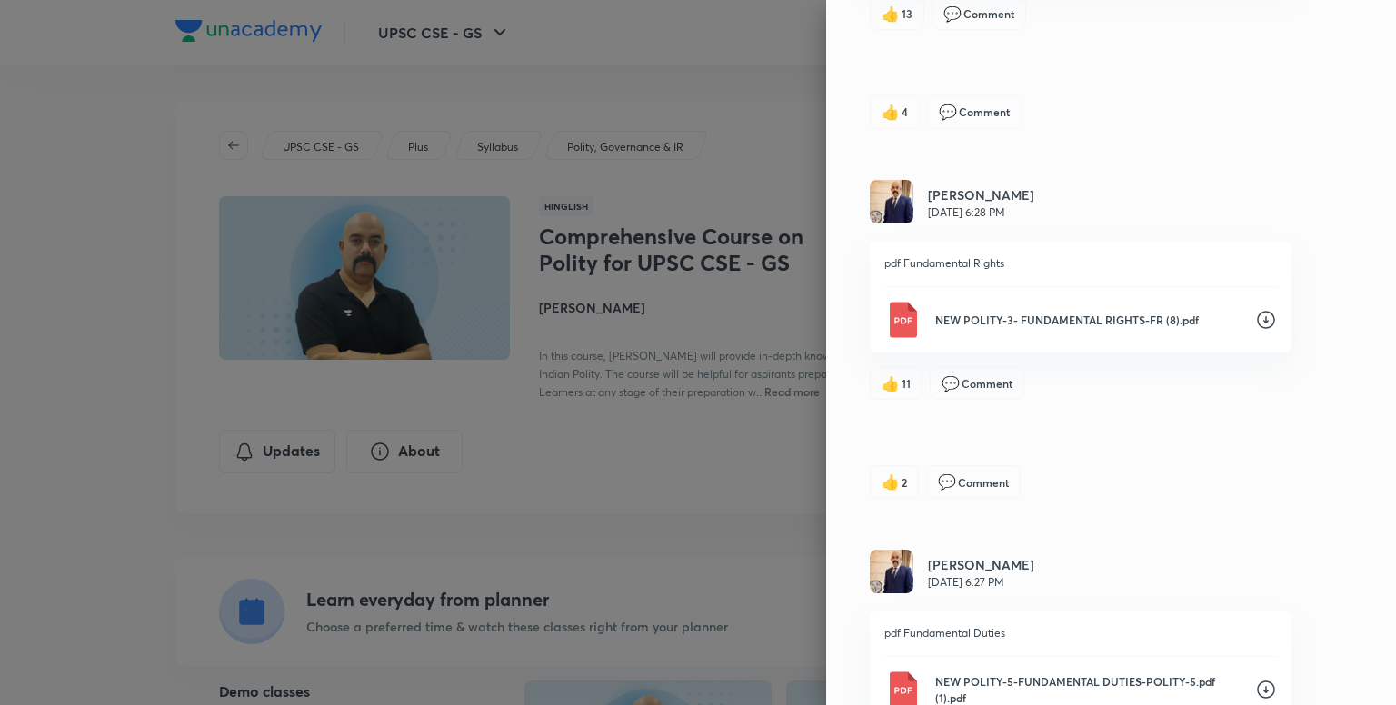
click at [1256, 321] on icon at bounding box center [1266, 320] width 22 height 22
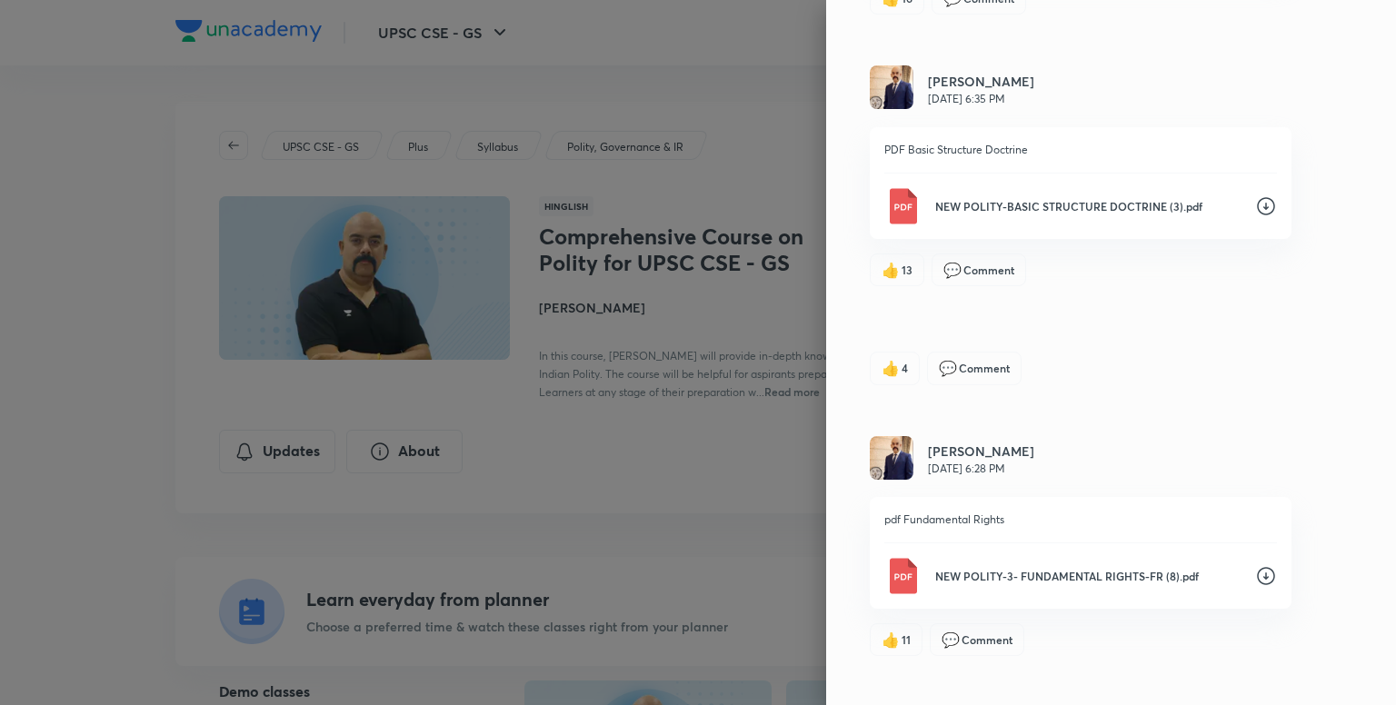
scroll to position [588, 0]
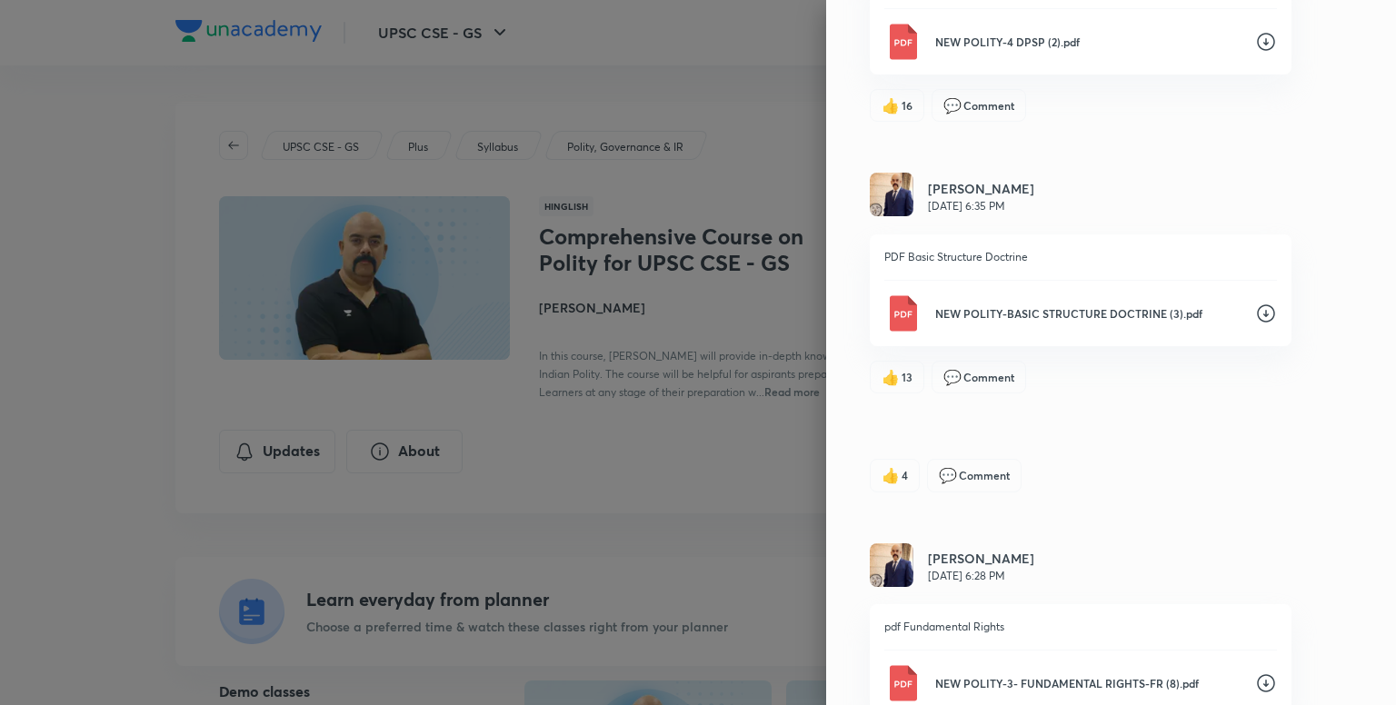
click at [1255, 312] on icon at bounding box center [1266, 314] width 22 height 22
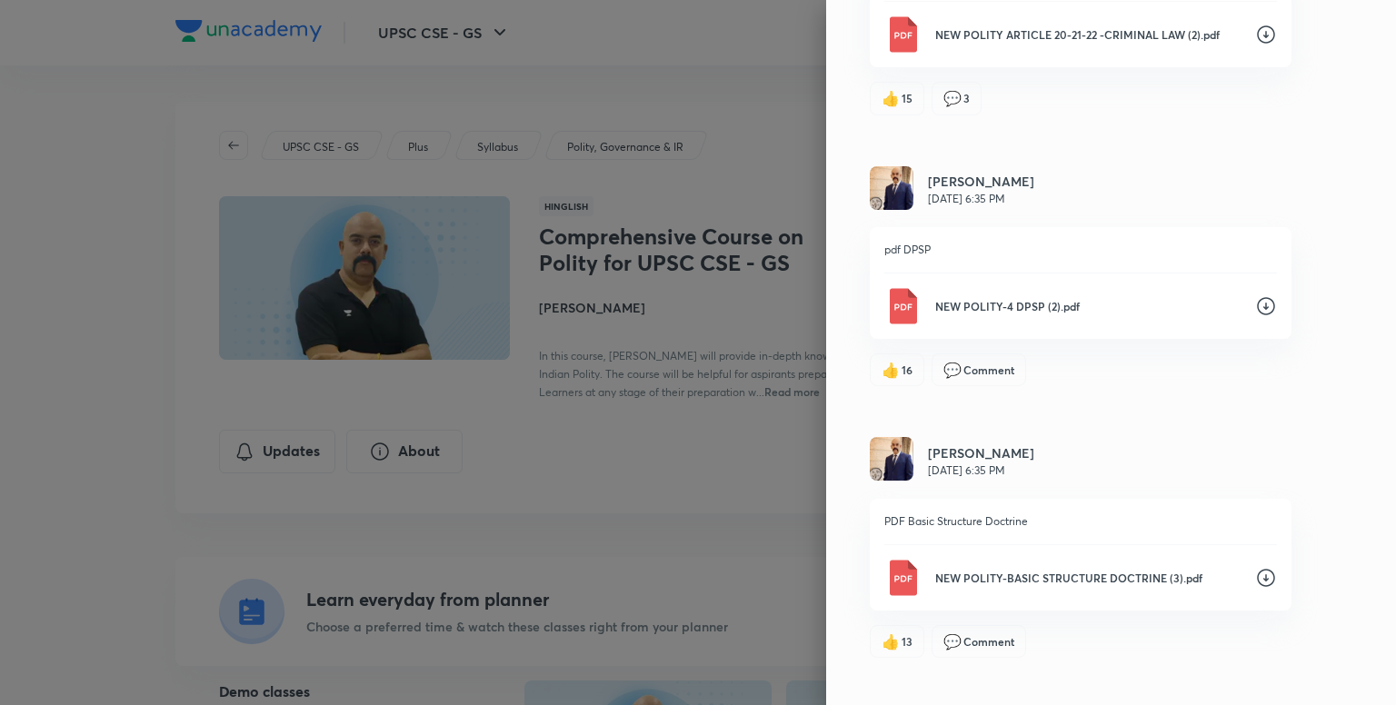
scroll to position [224, 0]
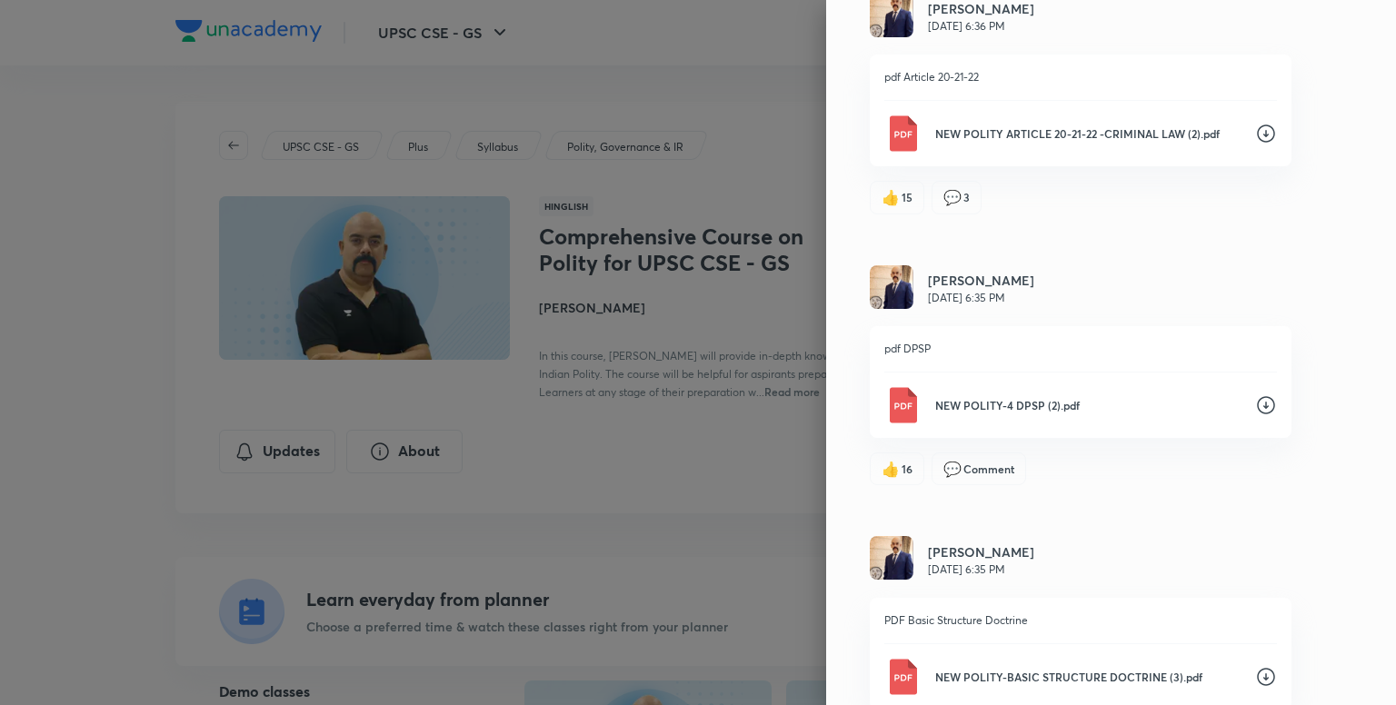
click at [1257, 406] on icon at bounding box center [1266, 405] width 18 height 18
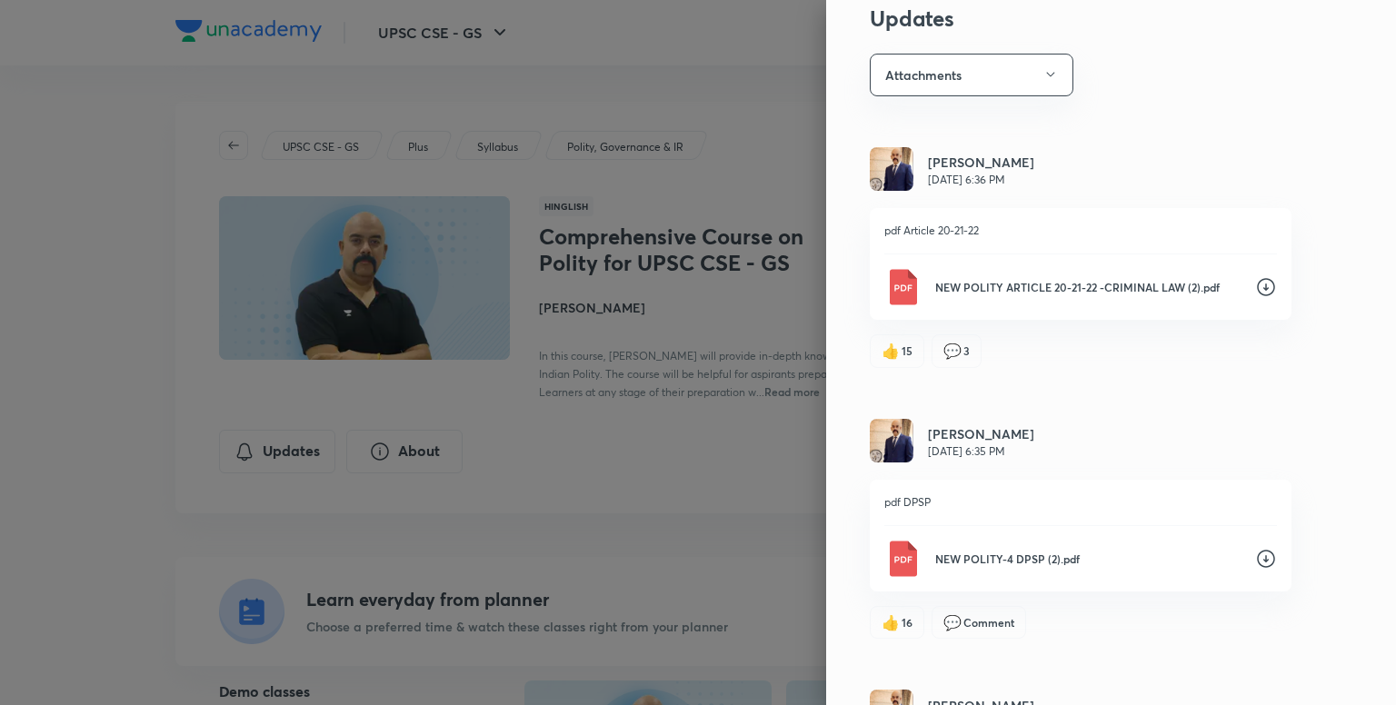
scroll to position [43, 0]
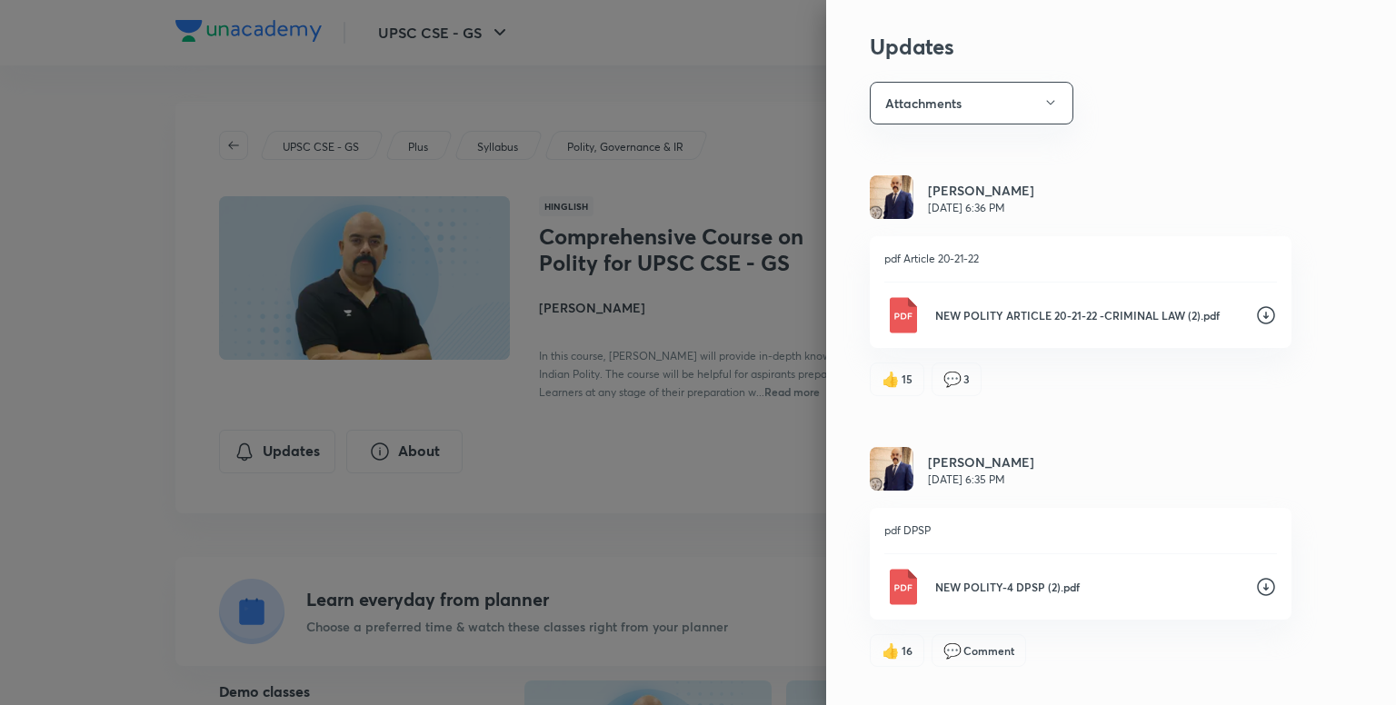
click at [1255, 312] on icon at bounding box center [1266, 315] width 22 height 22
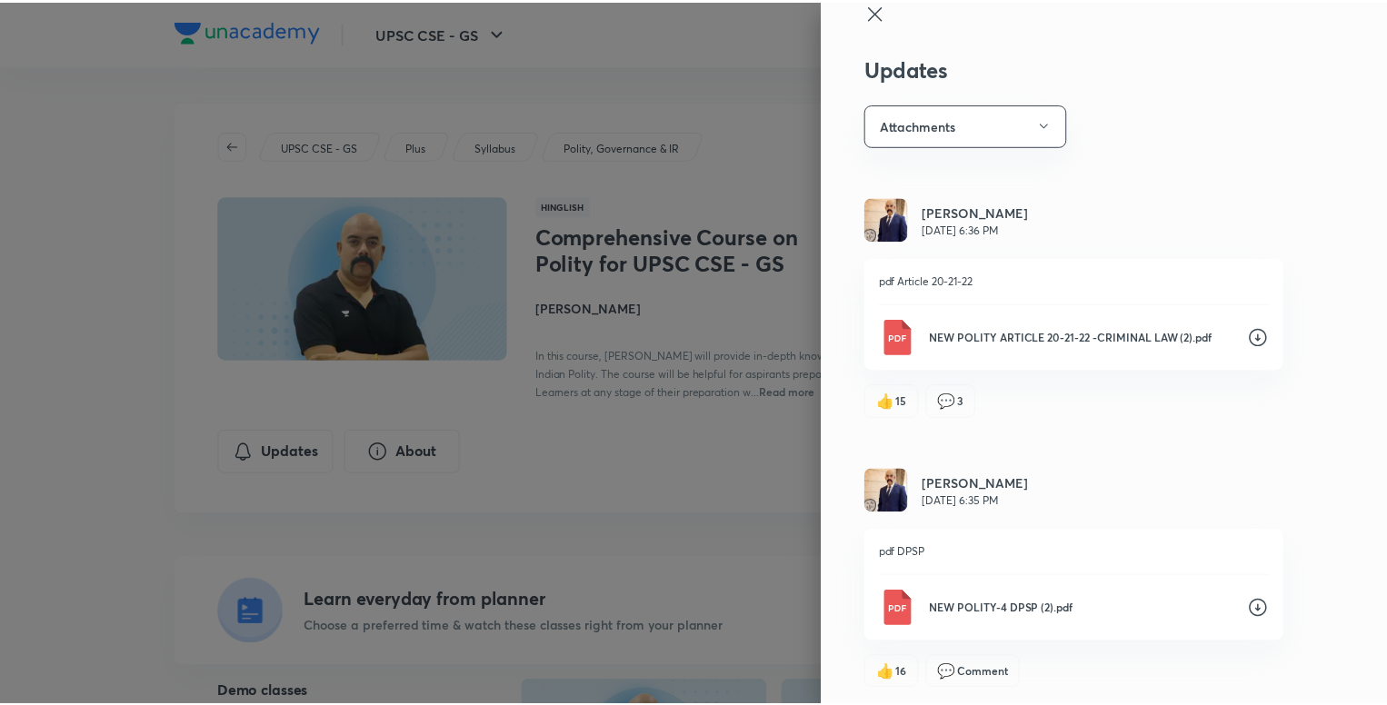
scroll to position [0, 0]
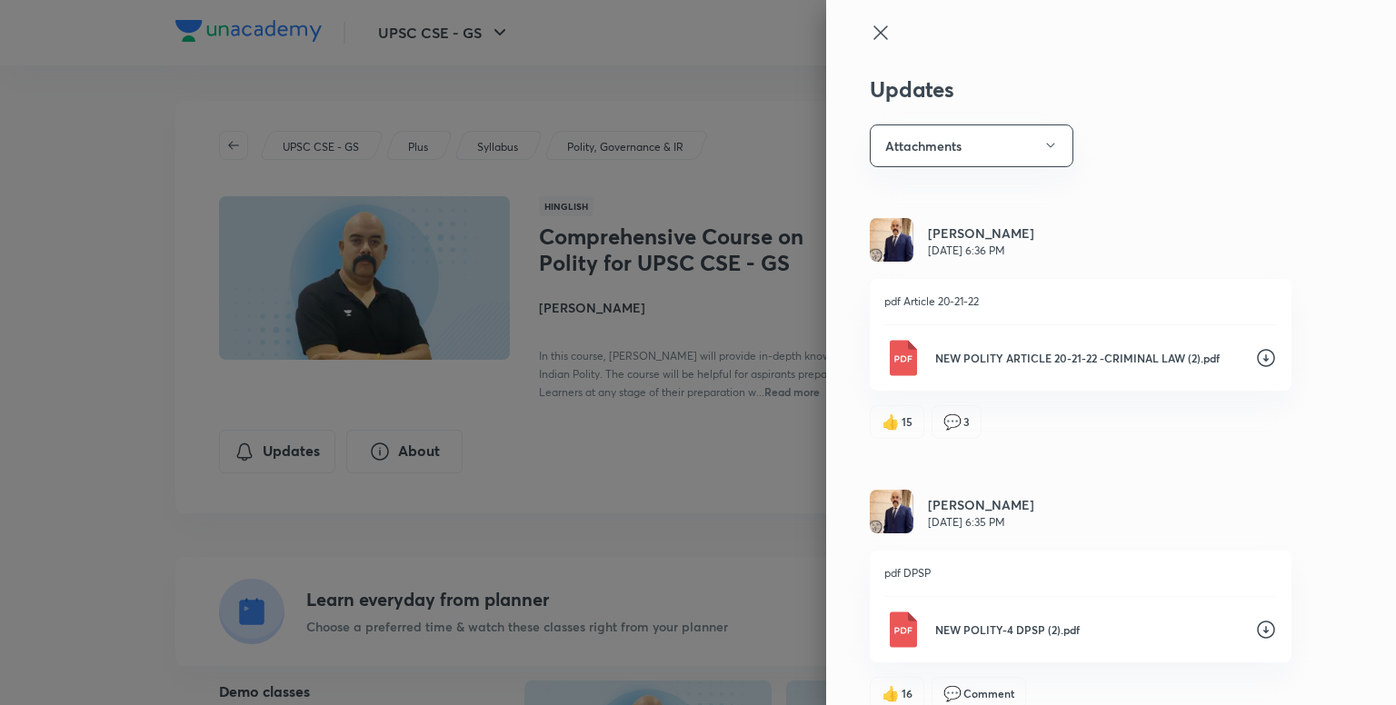
click at [690, 482] on div at bounding box center [698, 352] width 1396 height 705
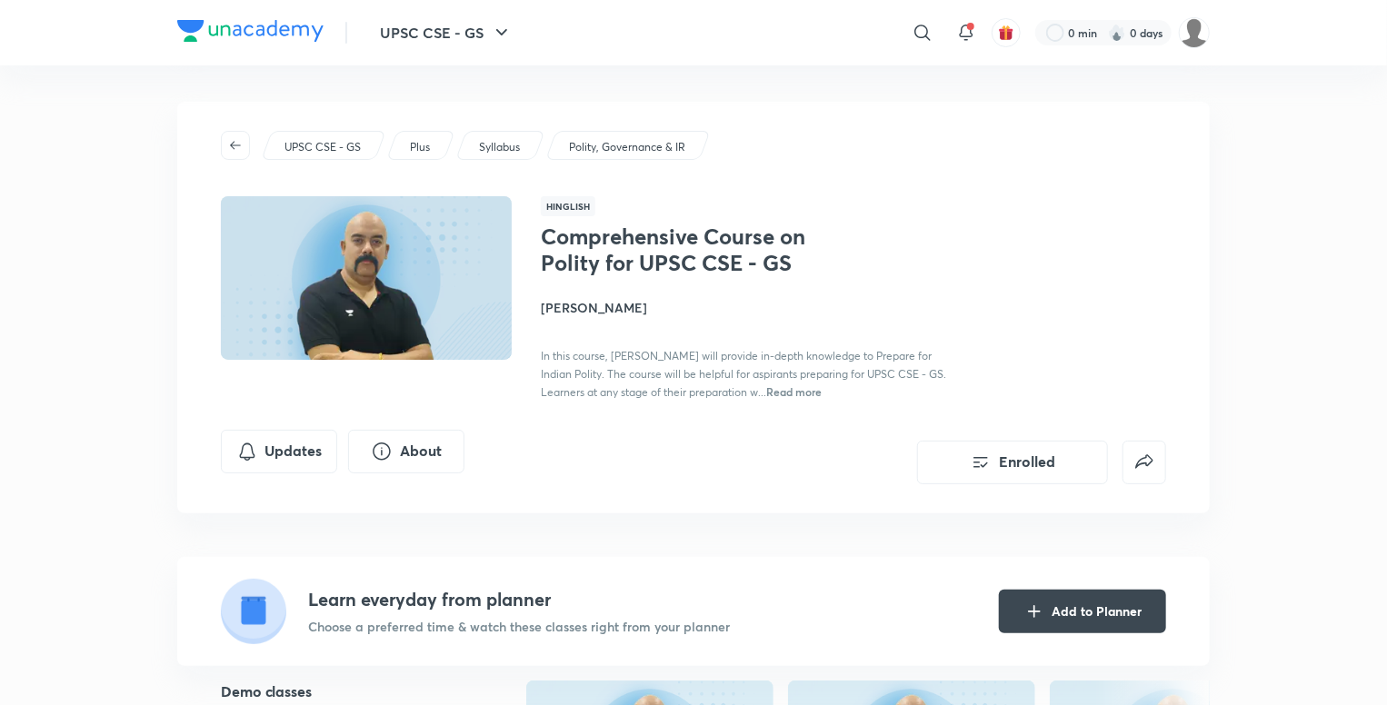
scroll to position [171, 0]
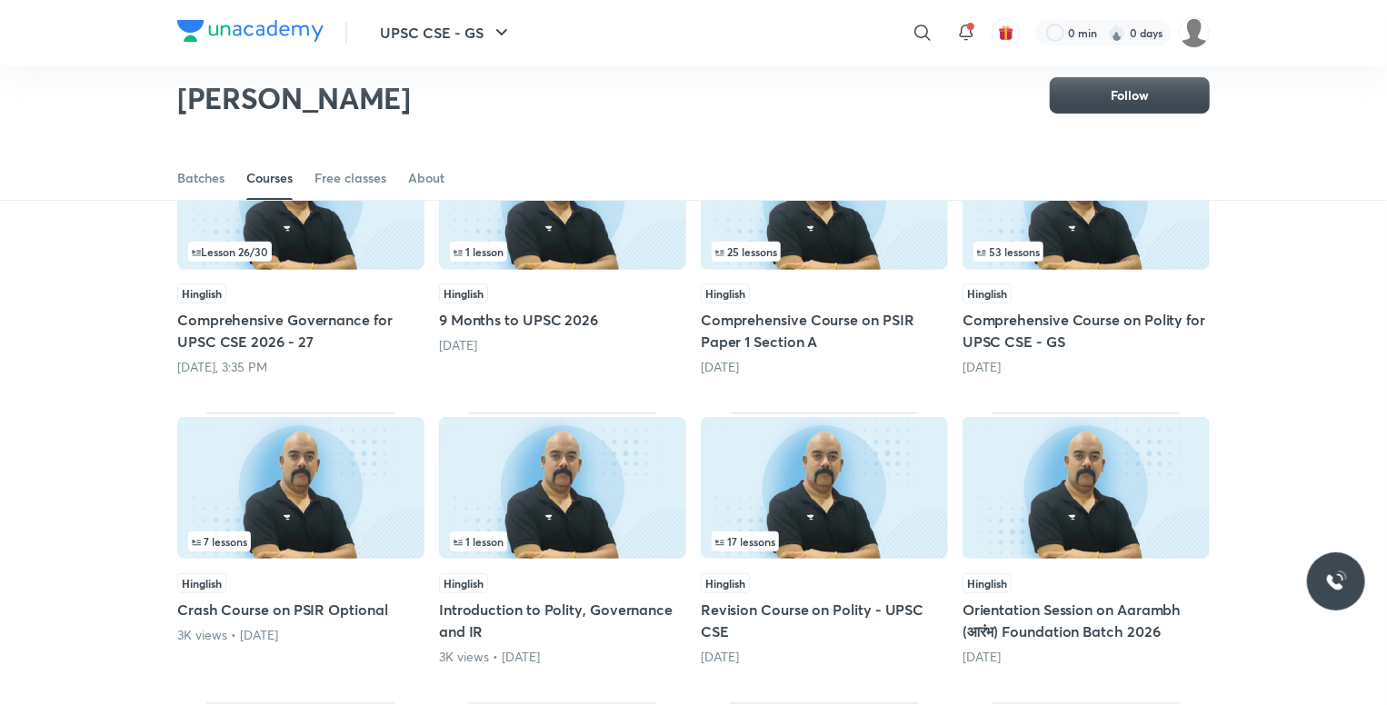
scroll to position [169, 0]
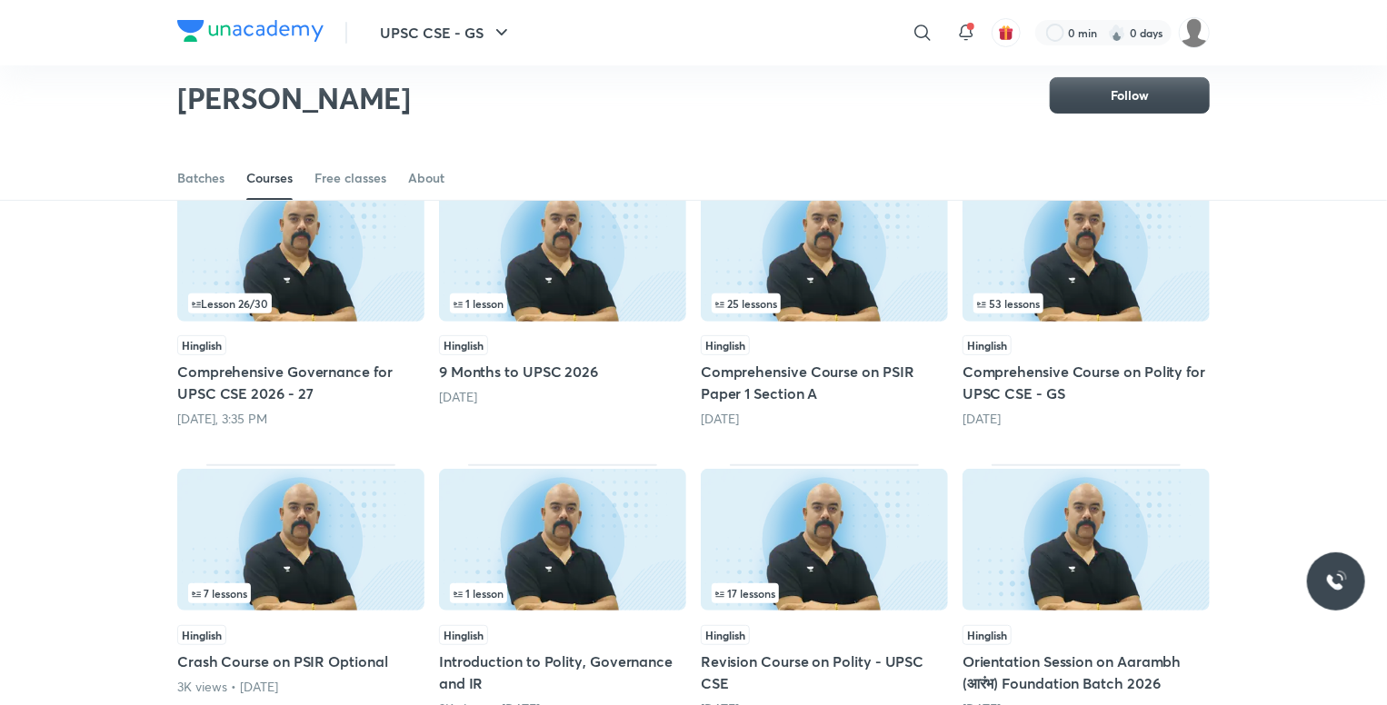
click at [262, 368] on h5 "Comprehensive Governance for UPSC CSE 2026 - 27" at bounding box center [300, 383] width 247 height 44
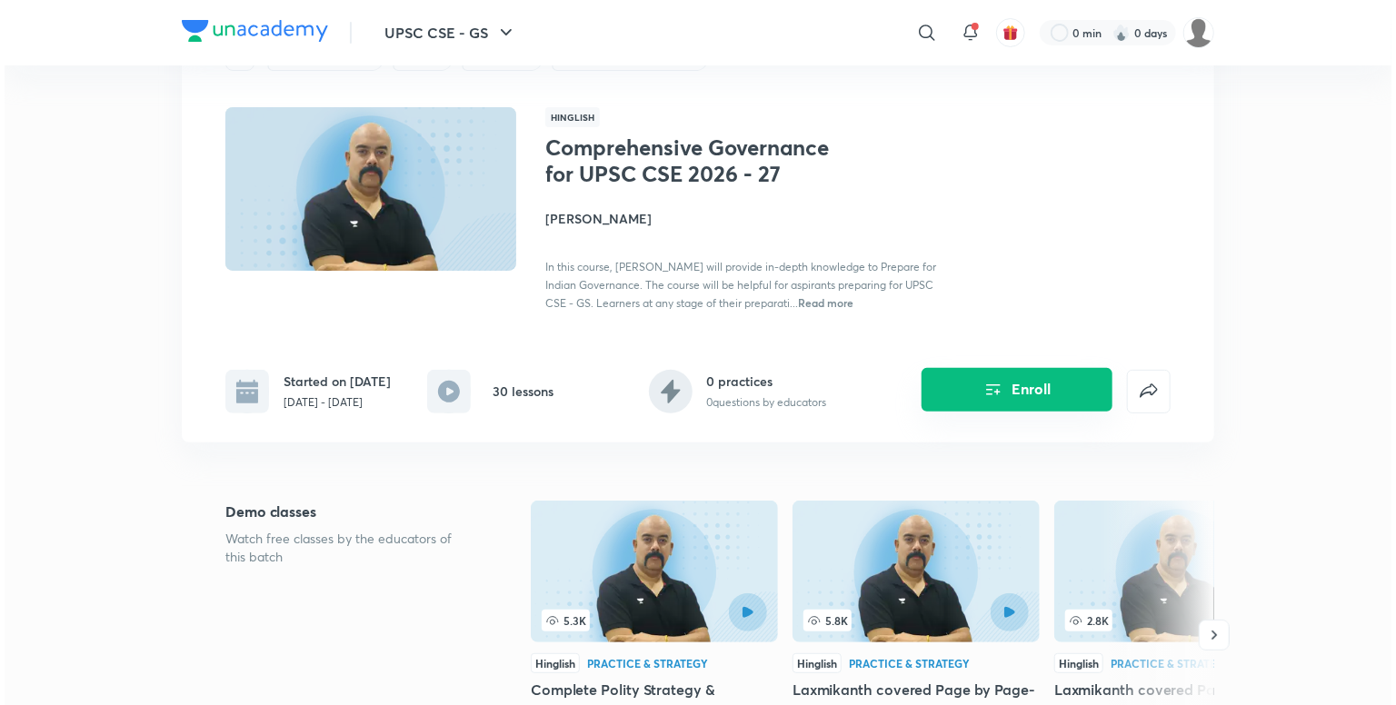
scroll to position [91, 0]
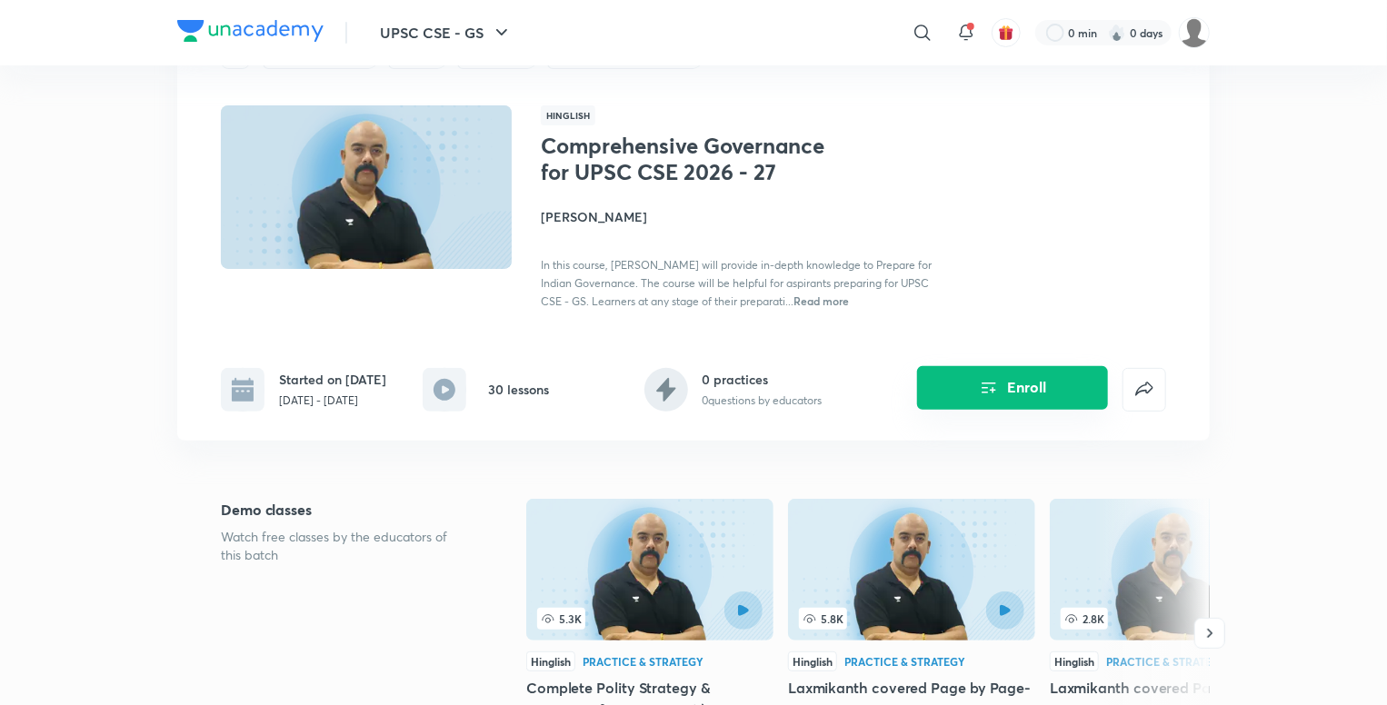
click at [1028, 368] on button "Enroll" at bounding box center [1012, 388] width 191 height 44
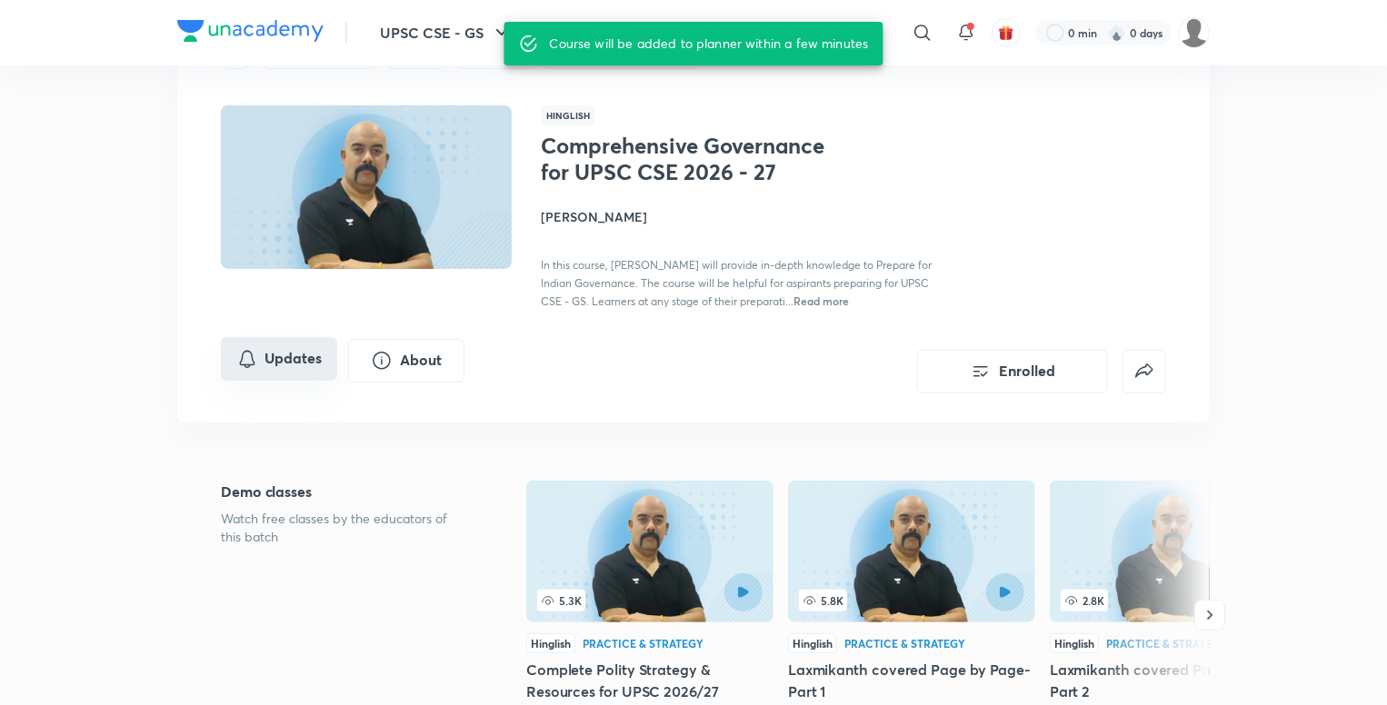
click at [294, 356] on button "Updates" at bounding box center [279, 359] width 116 height 44
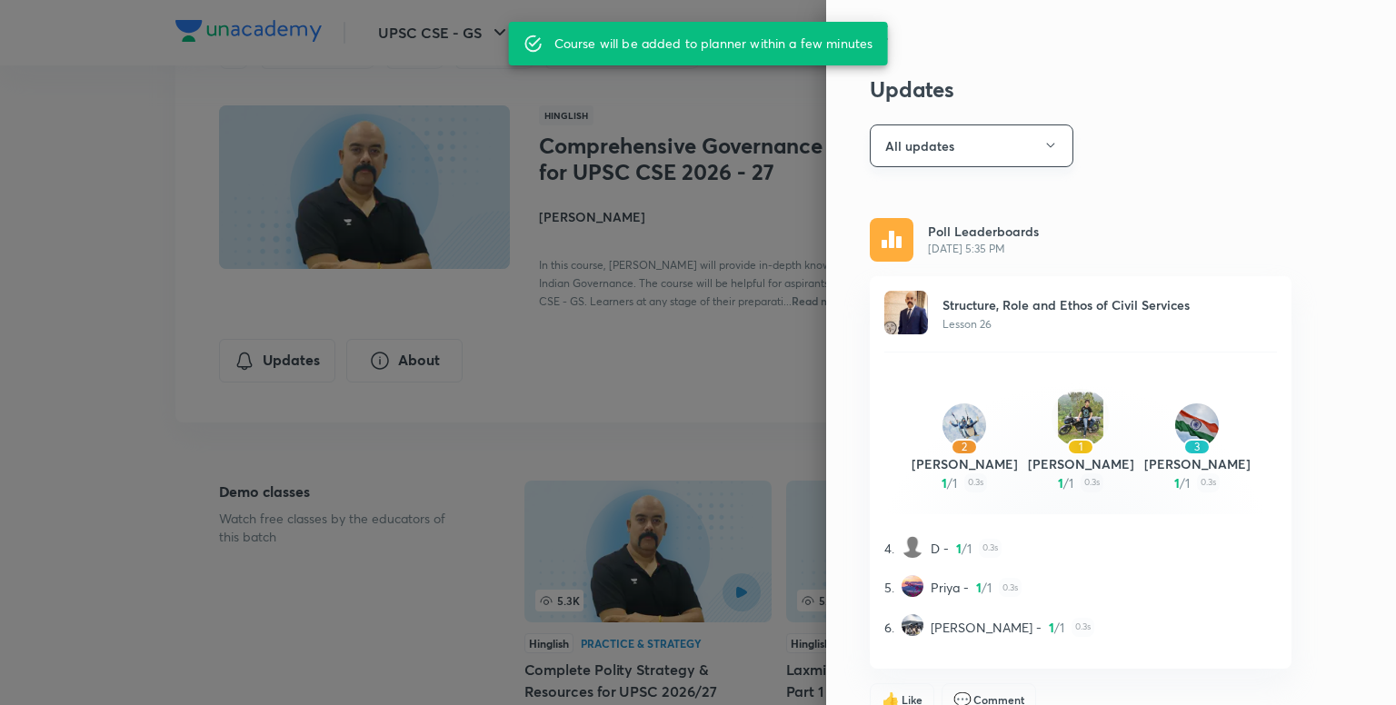
click at [1043, 139] on icon "button" at bounding box center [1050, 145] width 15 height 15
click at [949, 261] on span "Attachments" at bounding box center [962, 267] width 188 height 19
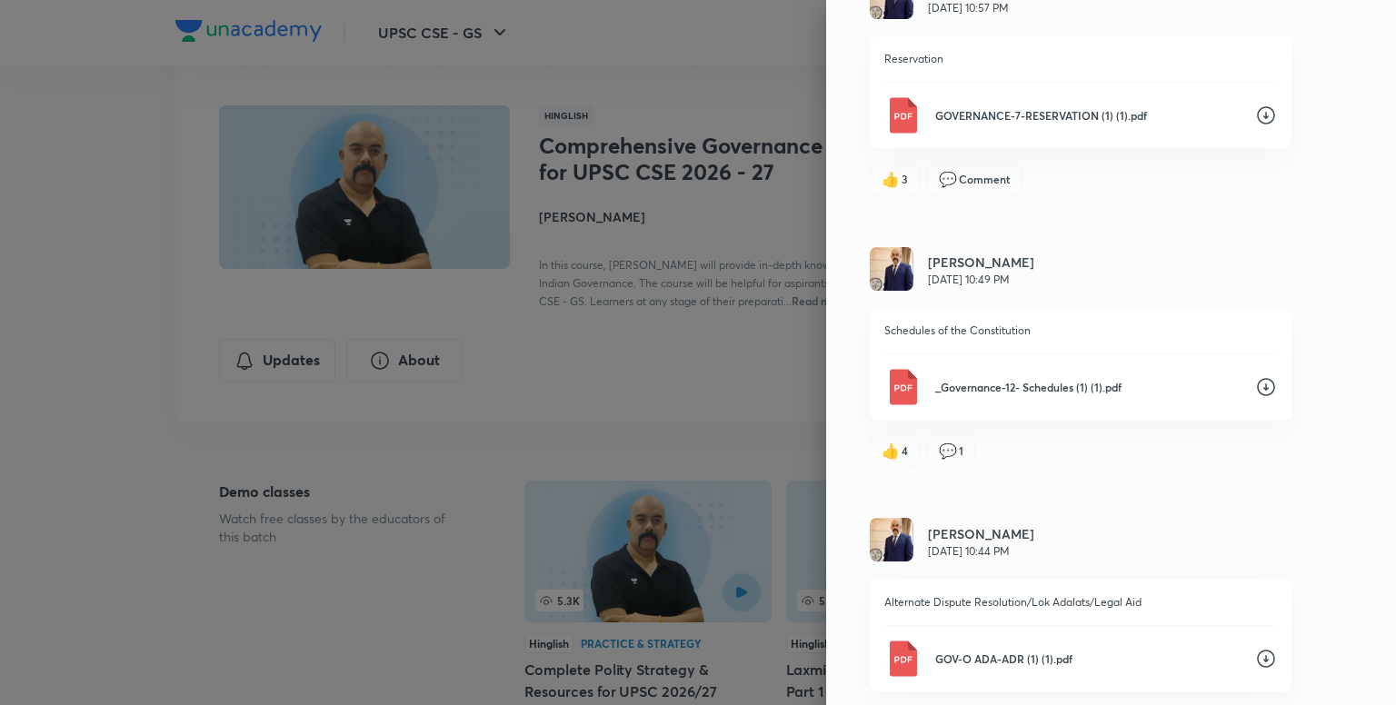
scroll to position [3374, 0]
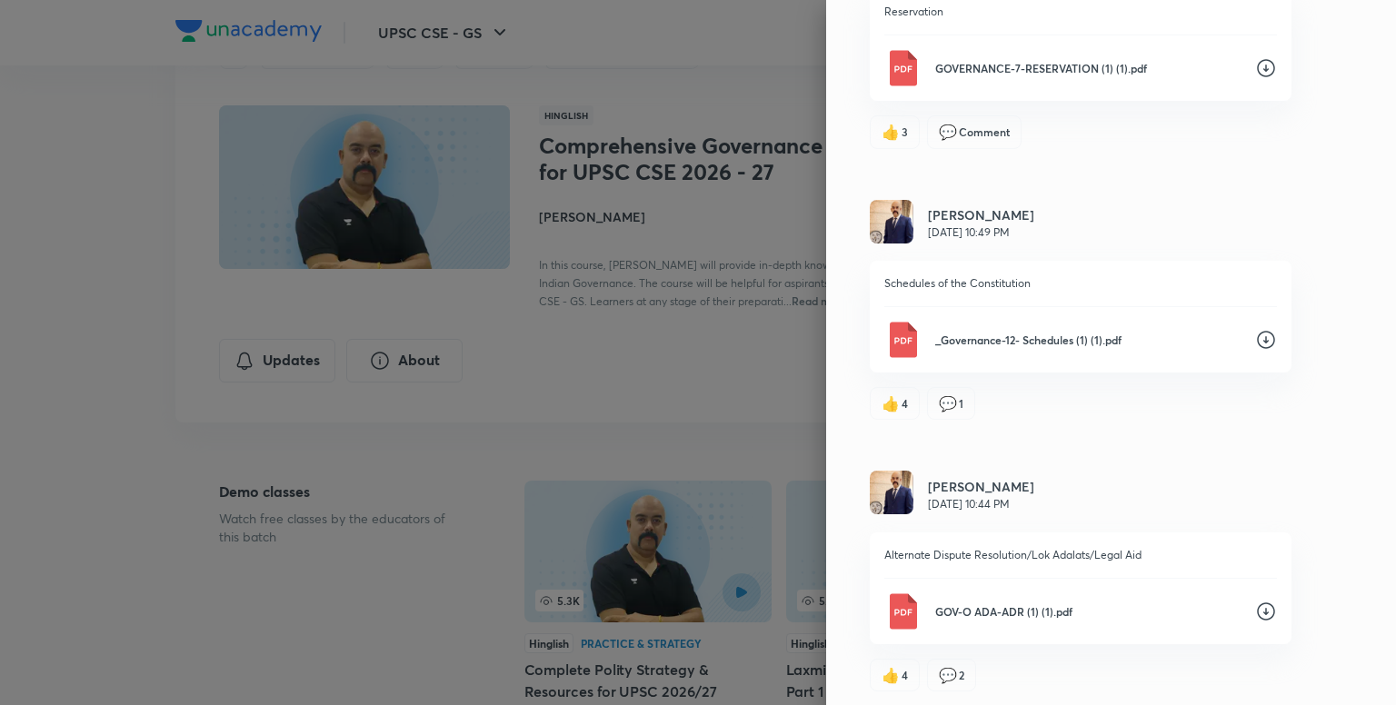
click at [1255, 608] on icon at bounding box center [1266, 612] width 22 height 22
click at [1255, 329] on icon at bounding box center [1266, 340] width 22 height 22
click at [1255, 62] on icon at bounding box center [1266, 68] width 22 height 22
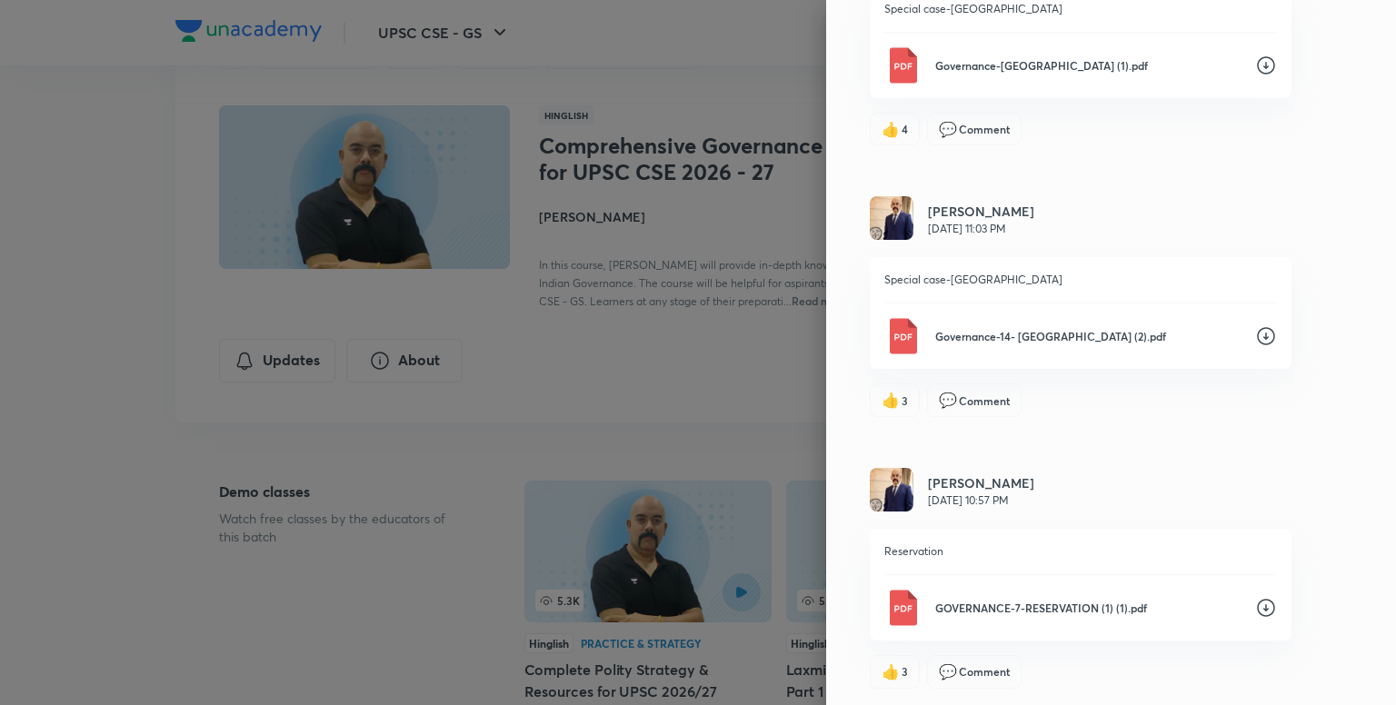
scroll to position [2829, 0]
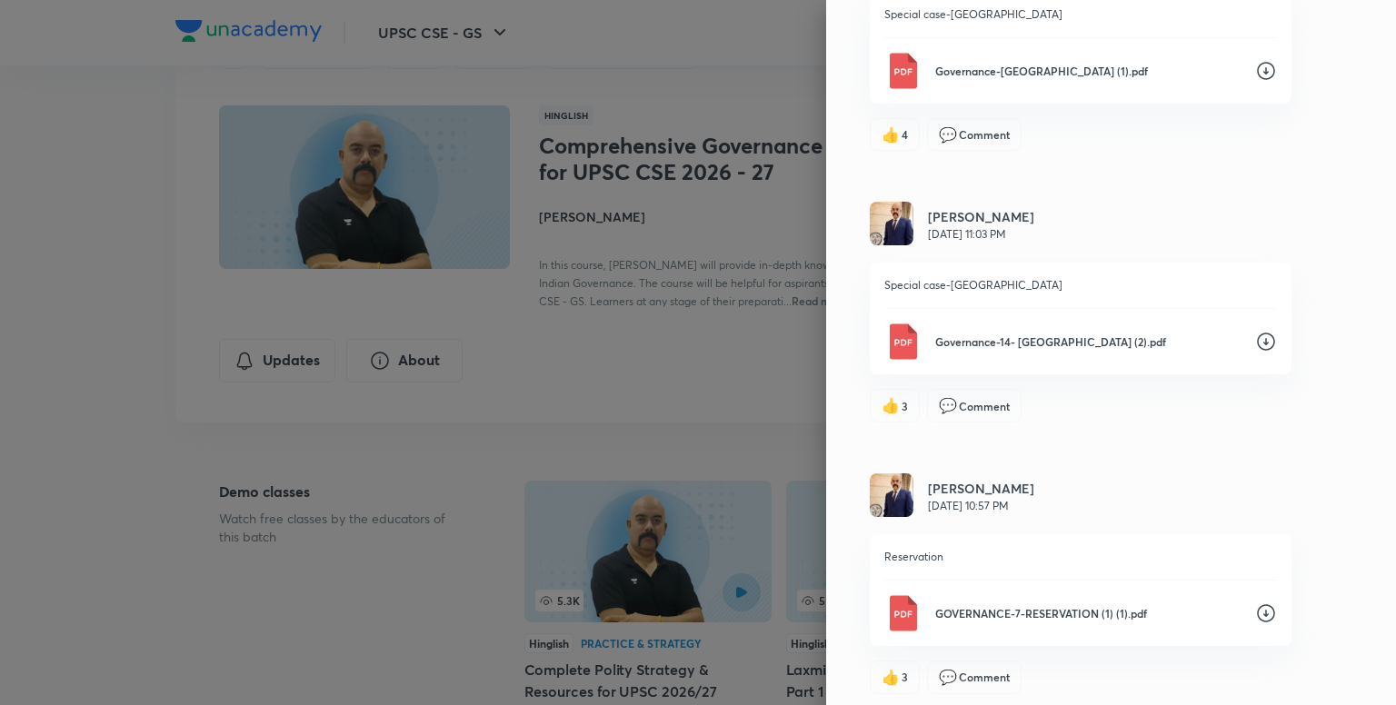
click at [1257, 334] on icon at bounding box center [1266, 342] width 22 height 22
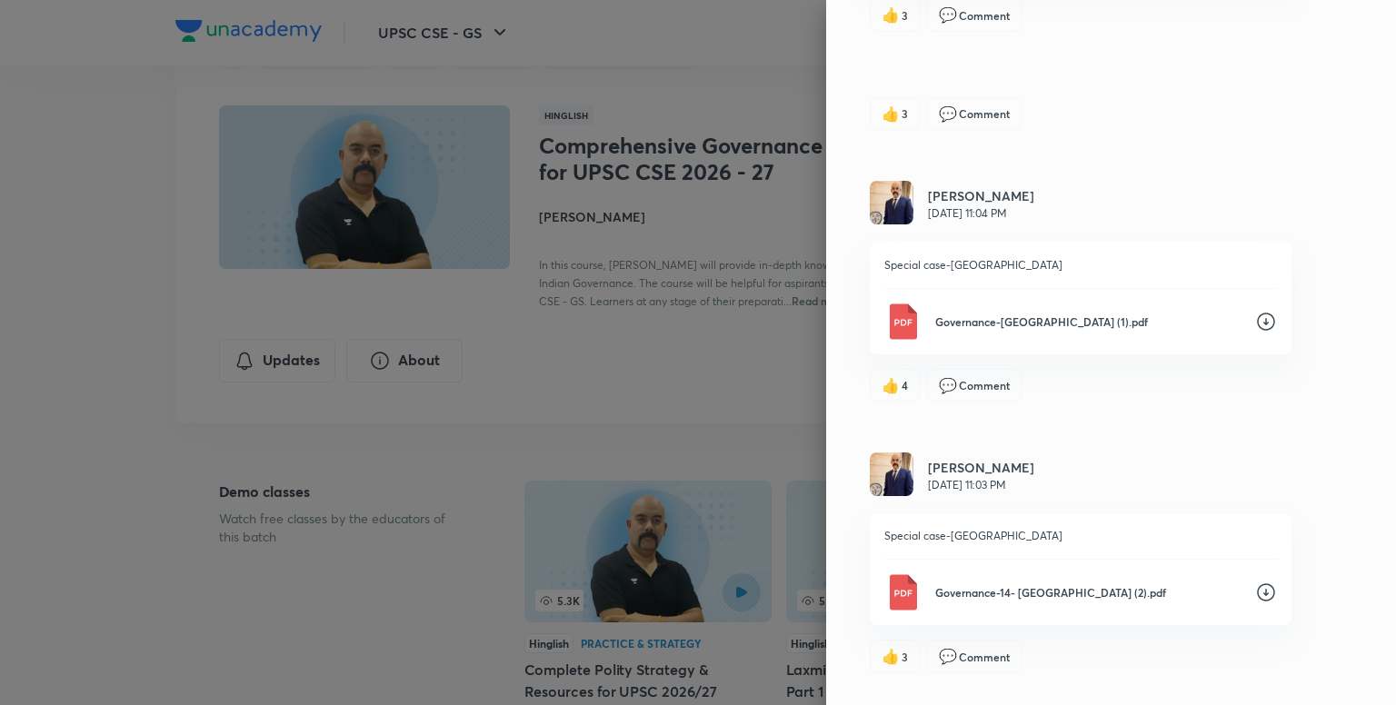
scroll to position [2557, 0]
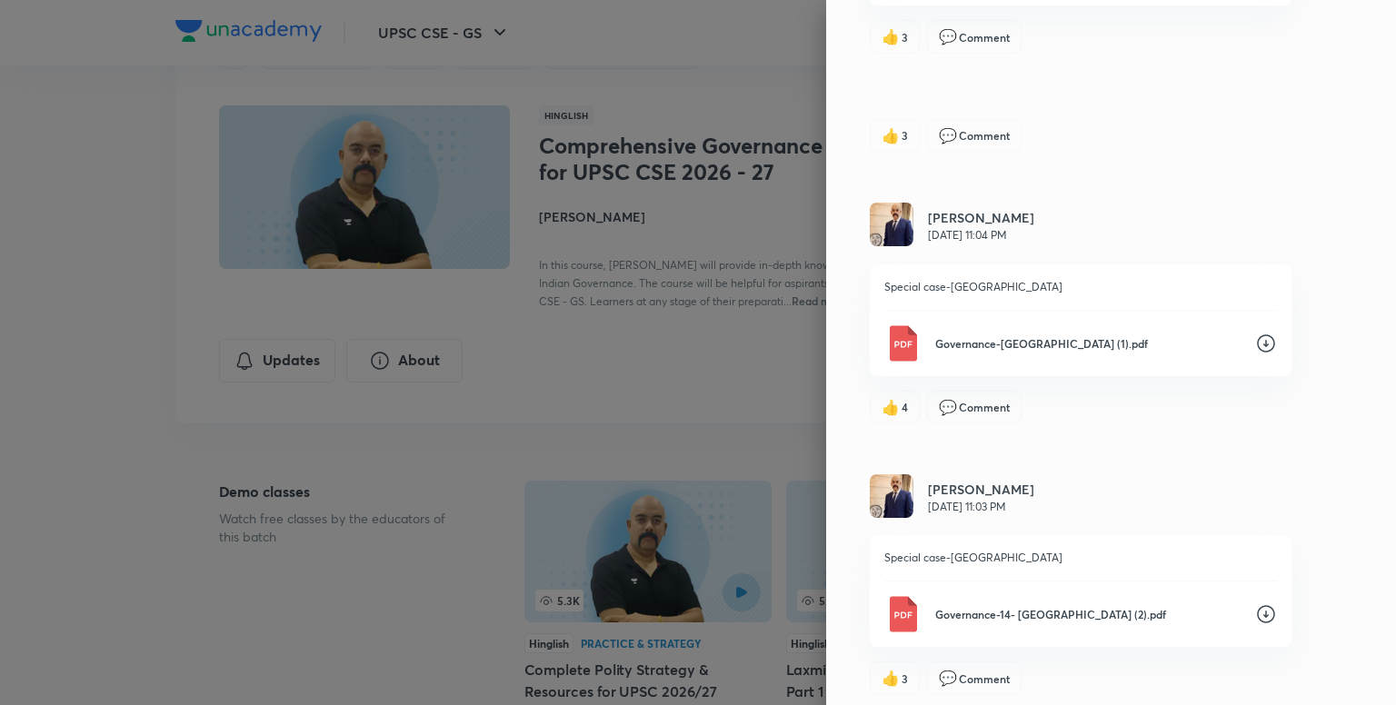
click at [1257, 336] on icon at bounding box center [1266, 344] width 22 height 22
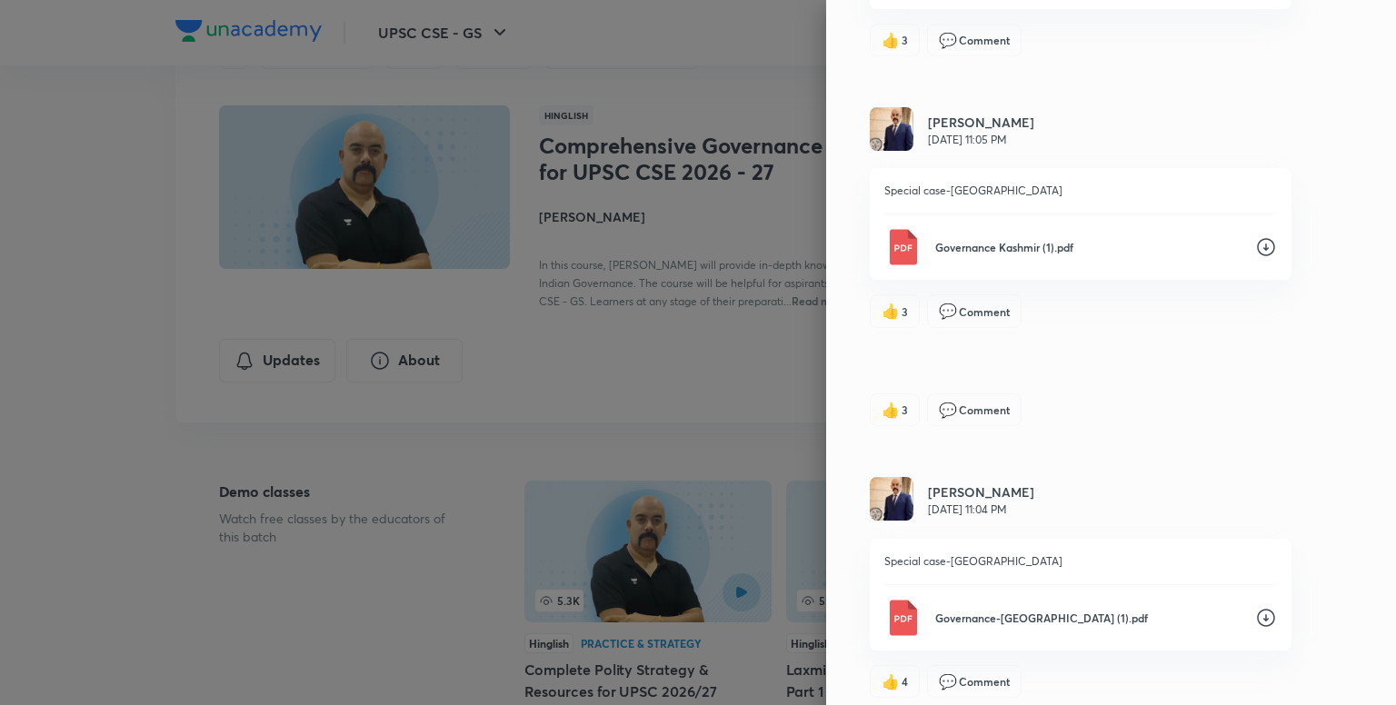
scroll to position [2284, 0]
click at [1255, 244] on icon at bounding box center [1266, 245] width 22 height 22
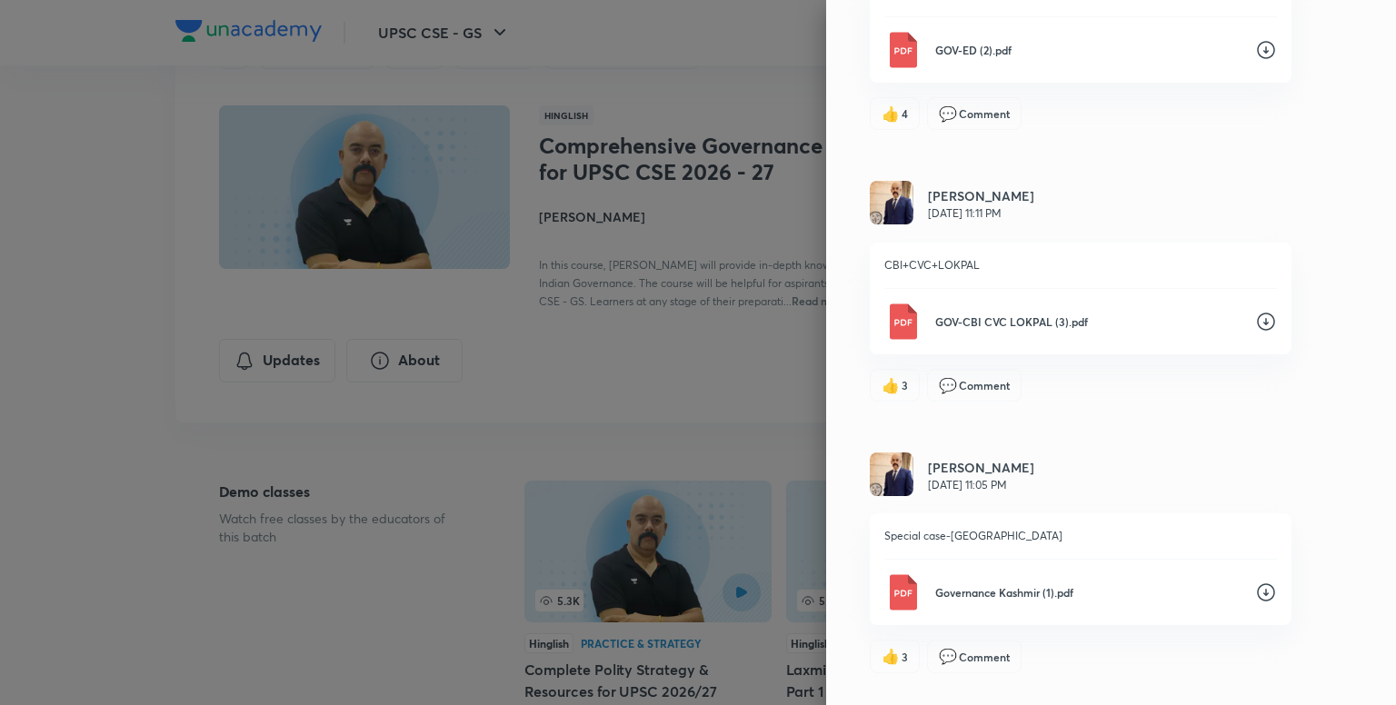
scroll to position [1921, 0]
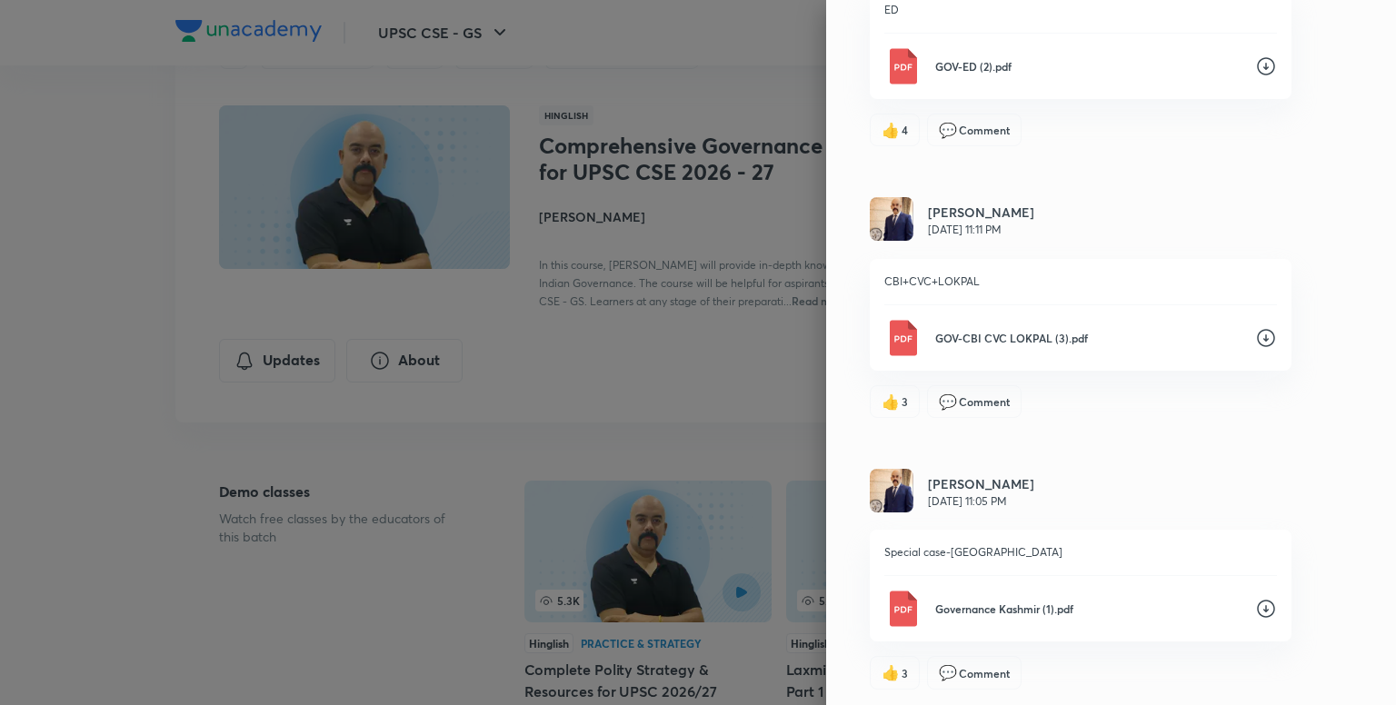
click at [1255, 327] on icon at bounding box center [1266, 338] width 22 height 22
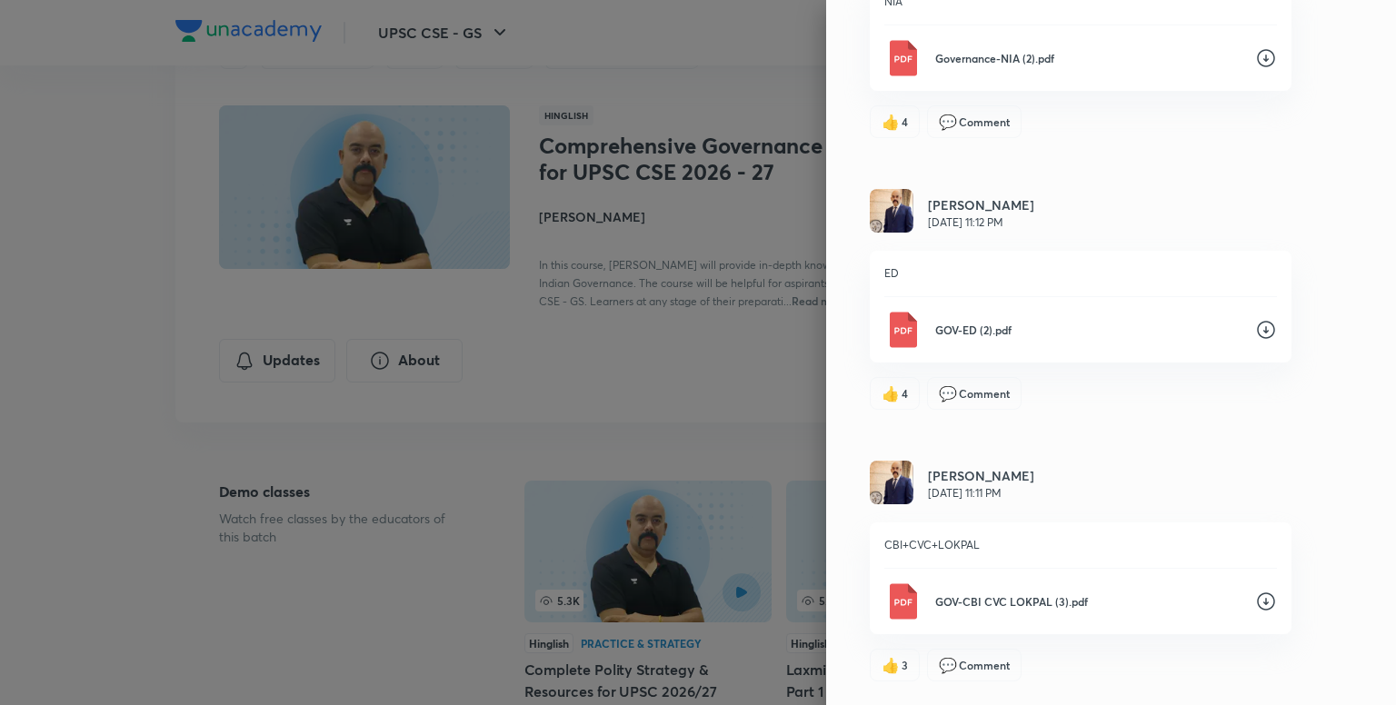
scroll to position [1648, 0]
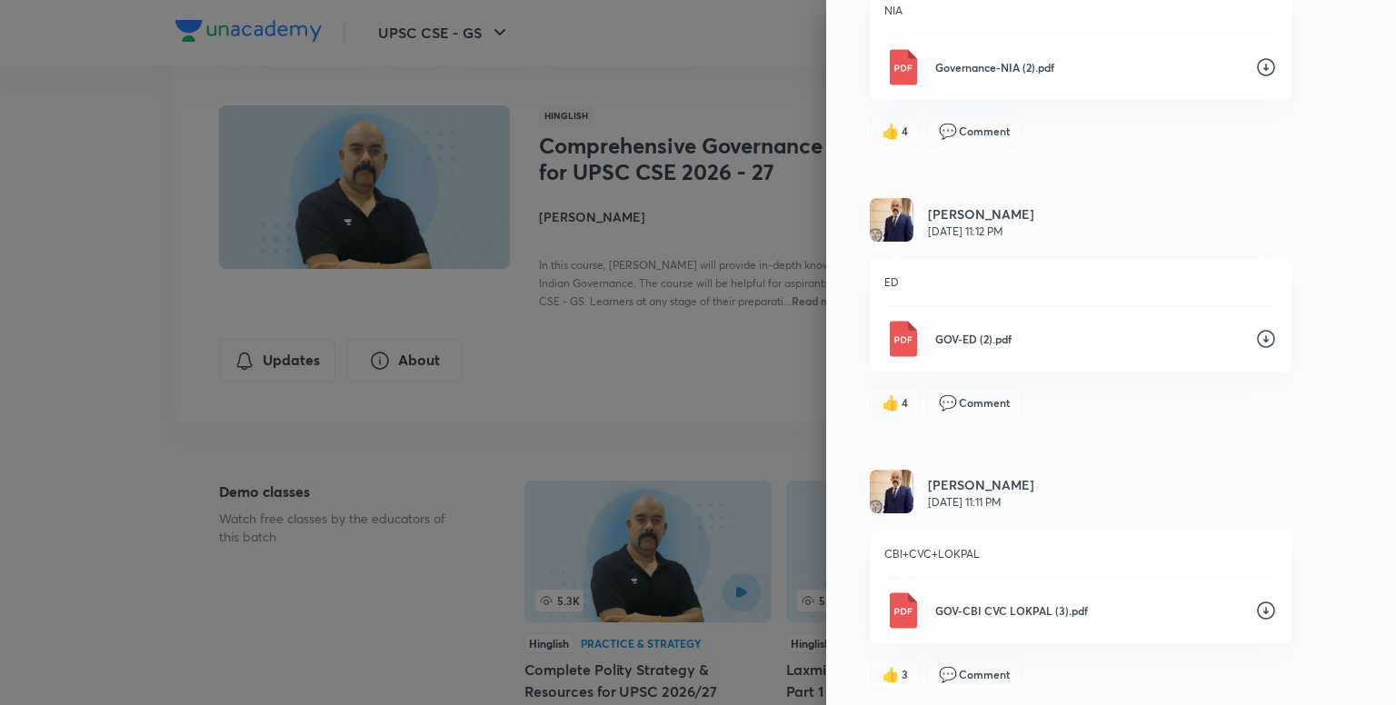
click at [1255, 333] on icon at bounding box center [1266, 339] width 22 height 22
click at [1256, 334] on icon at bounding box center [1266, 340] width 22 height 22
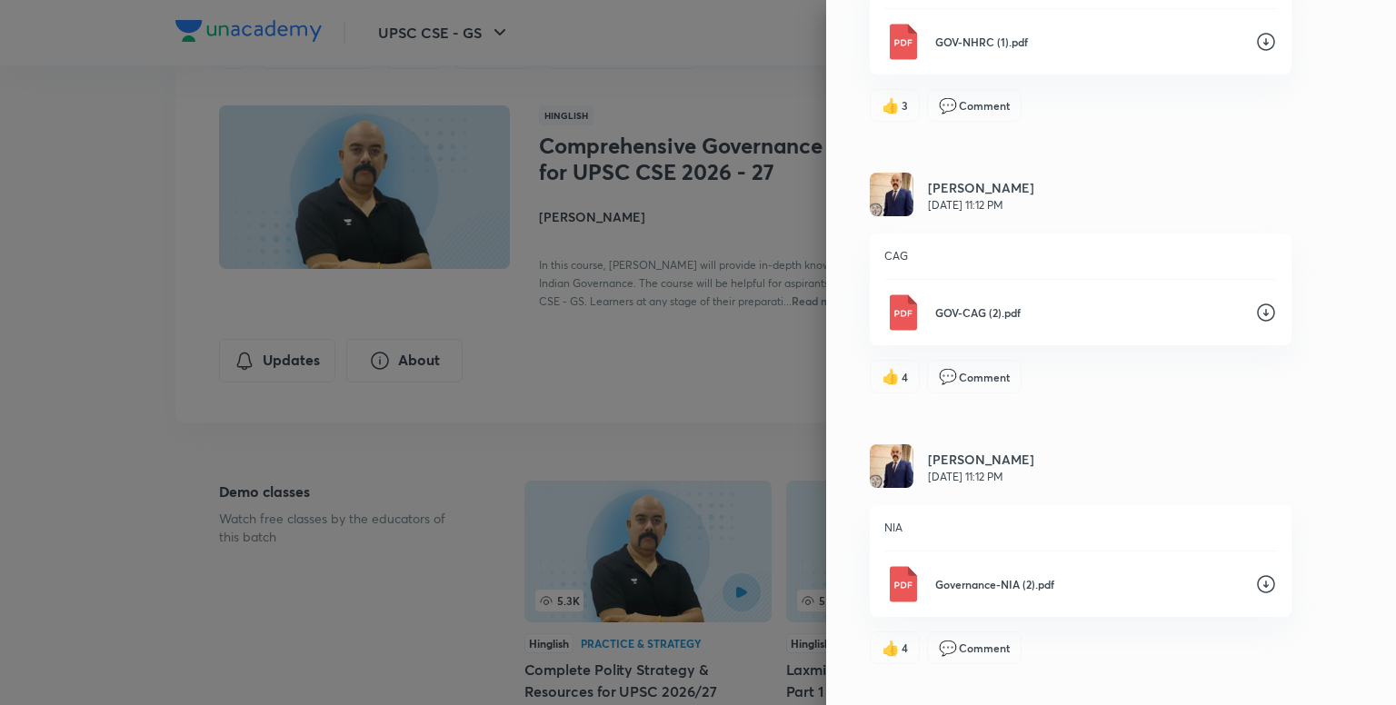
scroll to position [1012, 0]
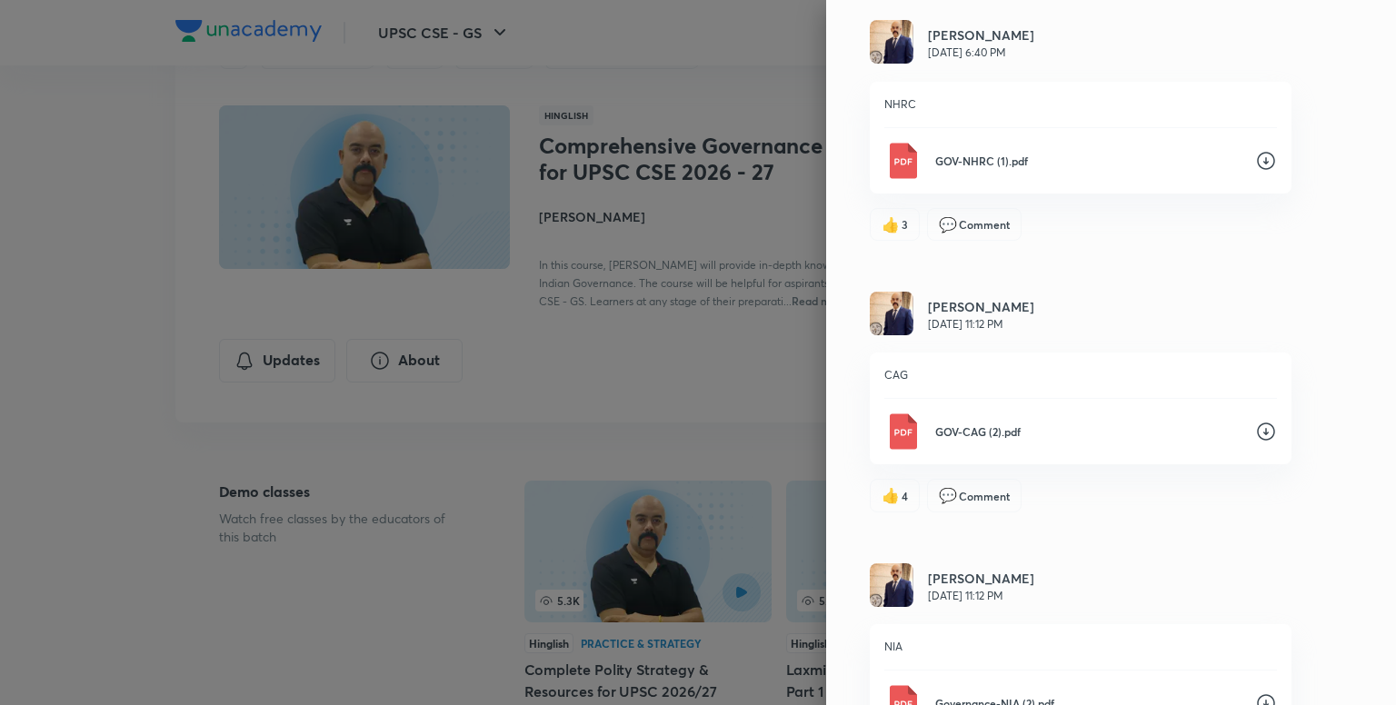
click at [1257, 431] on icon at bounding box center [1266, 432] width 18 height 18
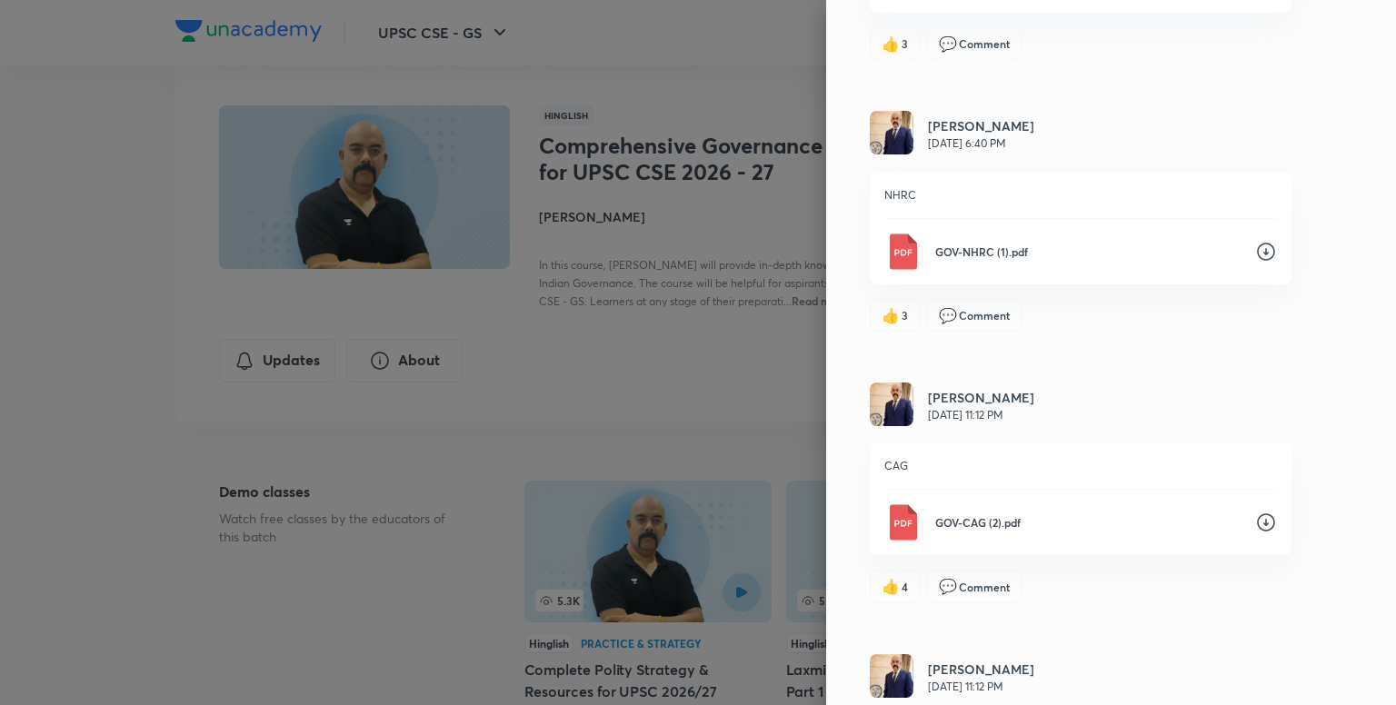
click at [1325, 263] on div "Updates Attachments Dr Sidharth Arora Sep 28, 6:41 PM All Commissions GOVERNANC…" at bounding box center [1111, 352] width 570 height 705
click at [1257, 251] on icon at bounding box center [1266, 252] width 22 height 22
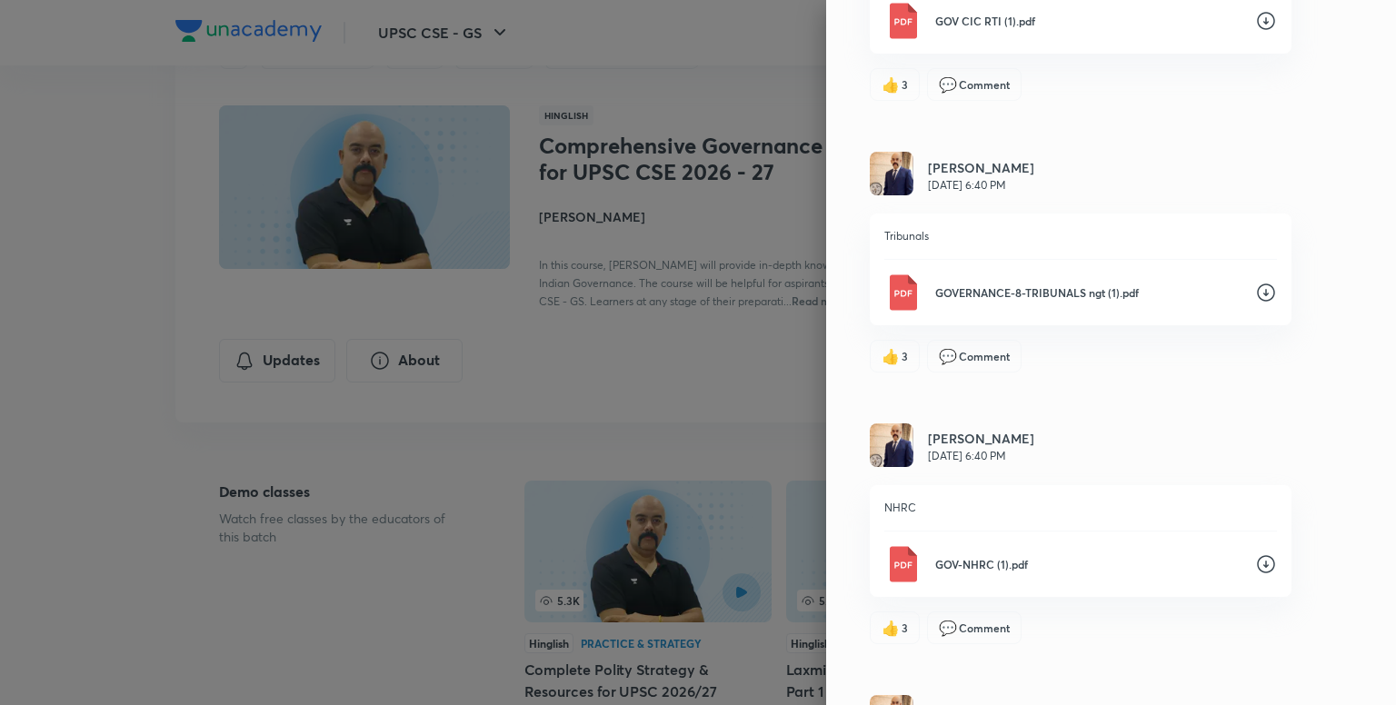
scroll to position [467, 0]
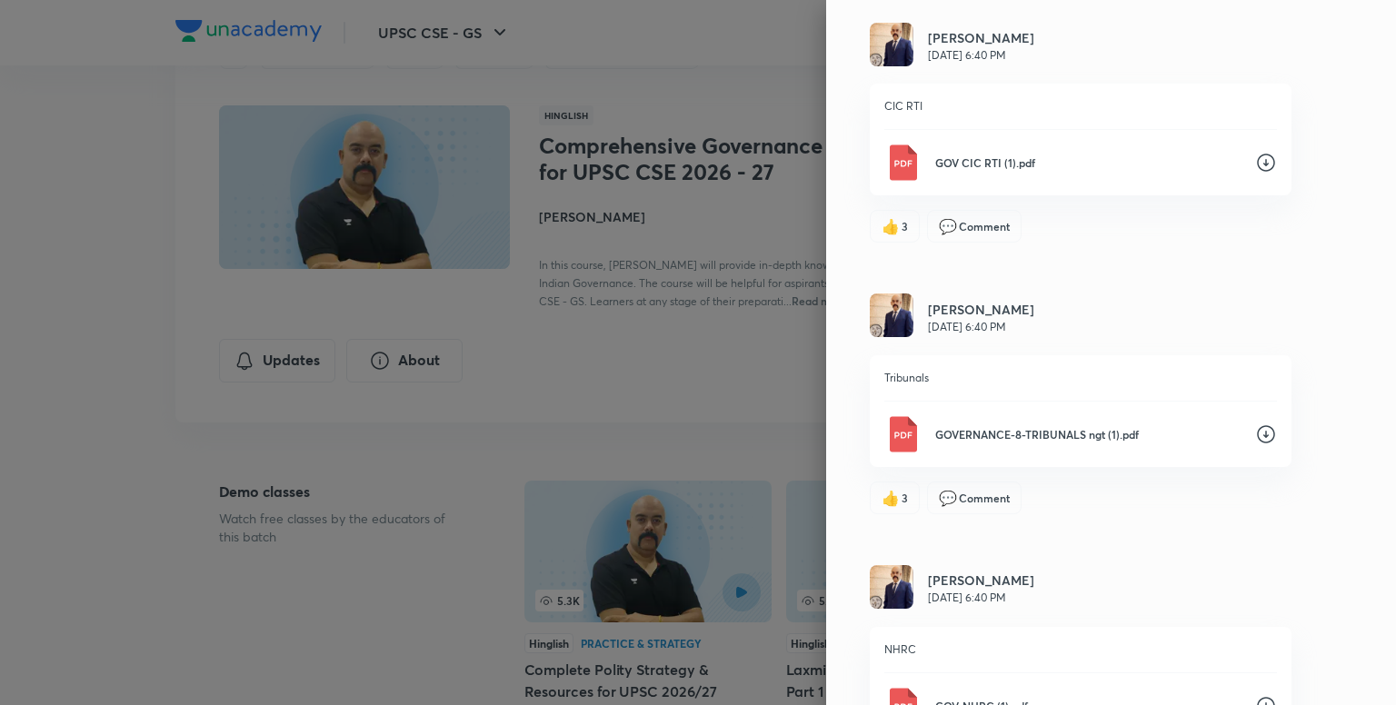
click at [1257, 433] on icon at bounding box center [1266, 434] width 18 height 18
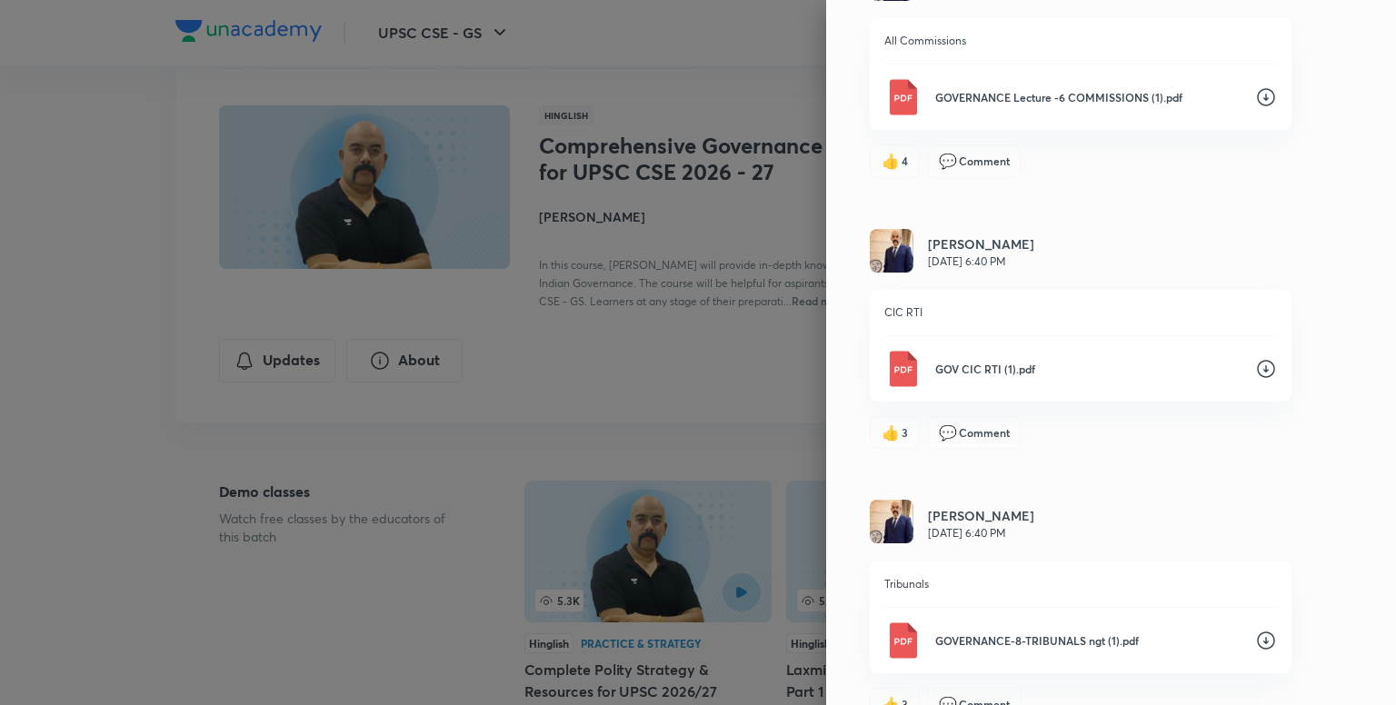
scroll to position [194, 0]
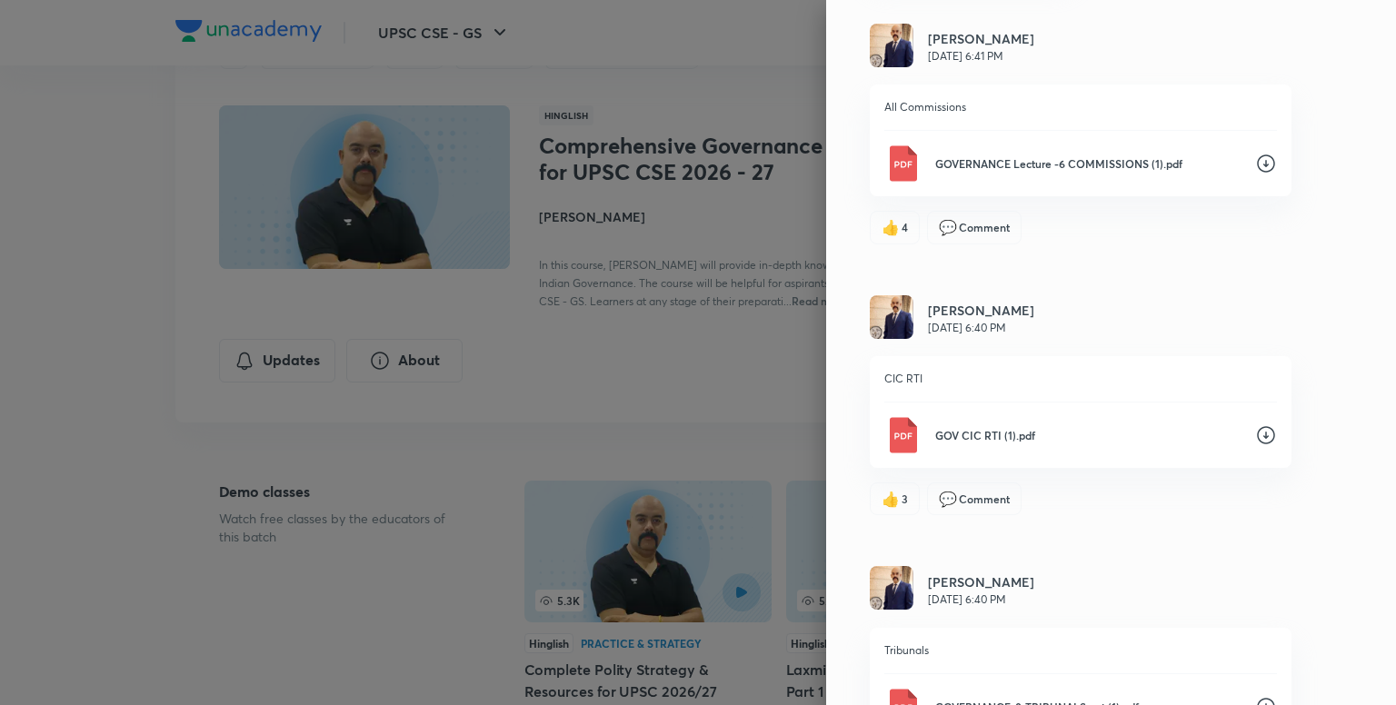
click at [1257, 435] on icon at bounding box center [1266, 435] width 22 height 22
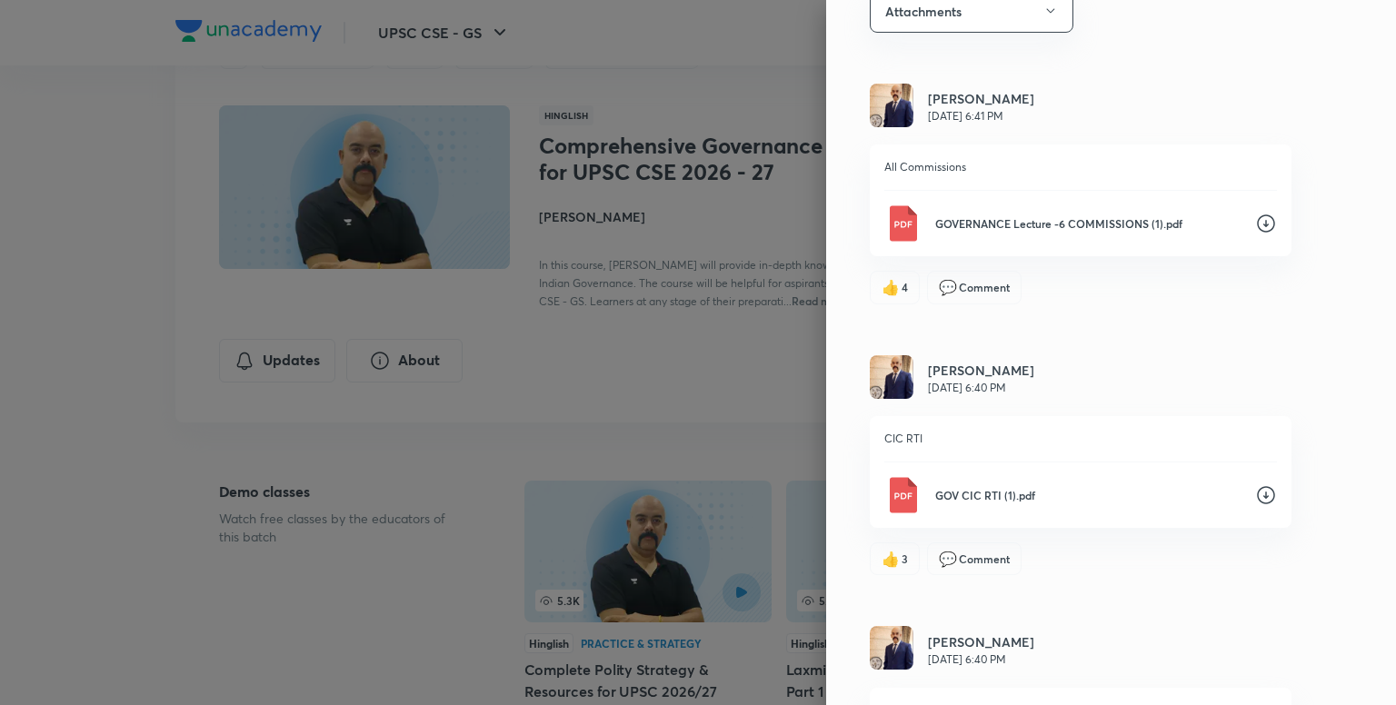
scroll to position [104, 0]
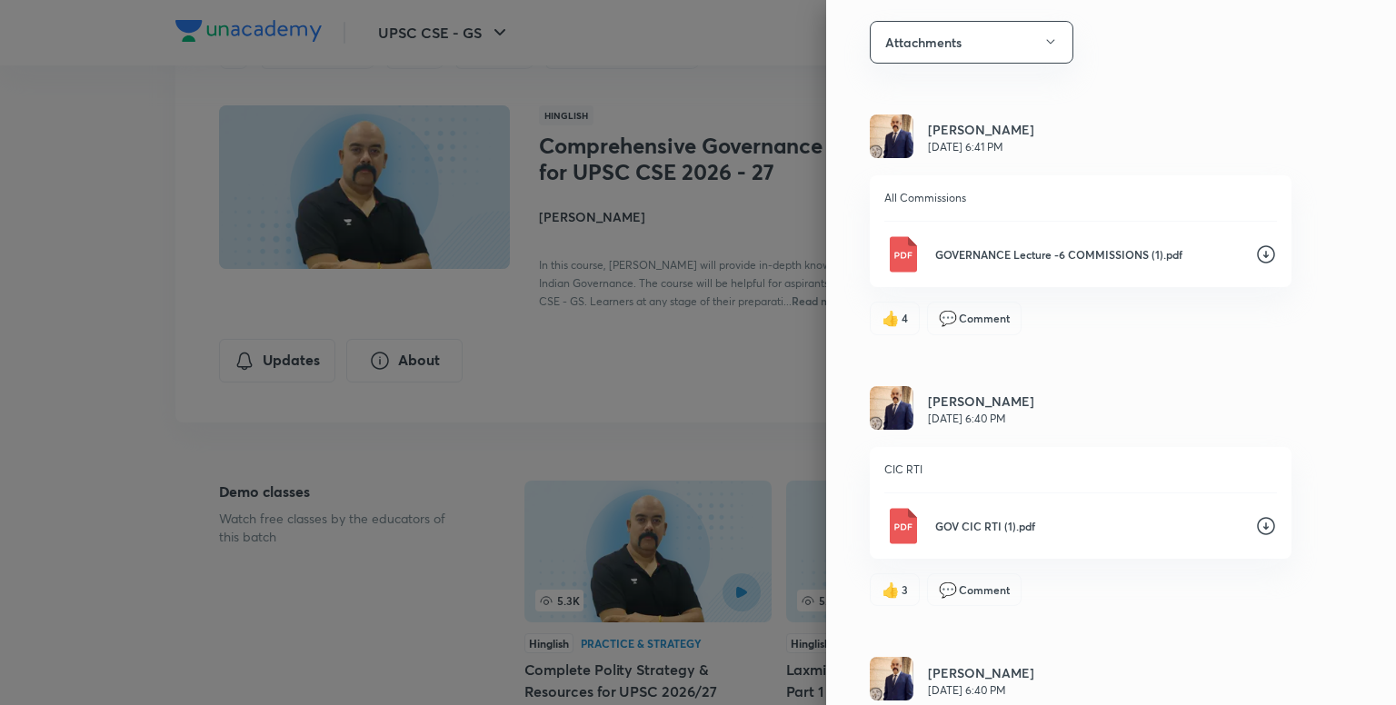
click at [1256, 257] on icon at bounding box center [1266, 255] width 22 height 22
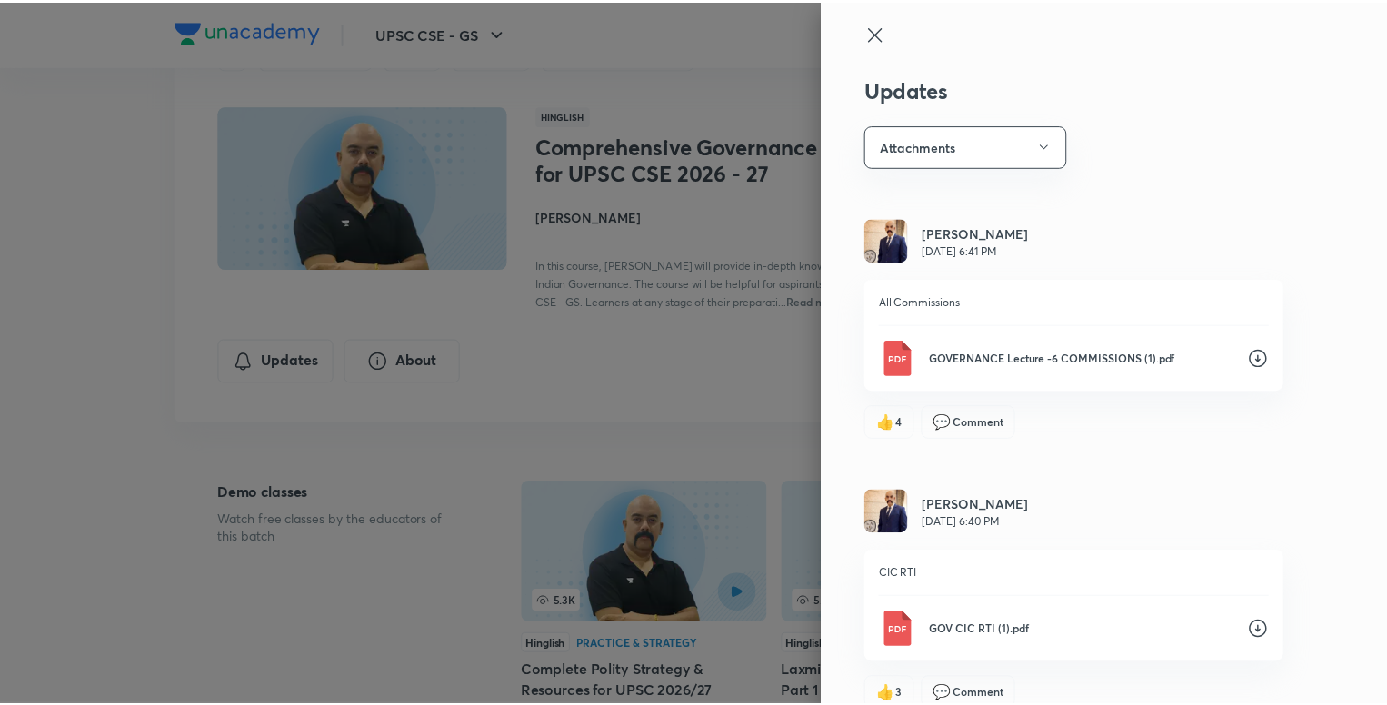
scroll to position [0, 0]
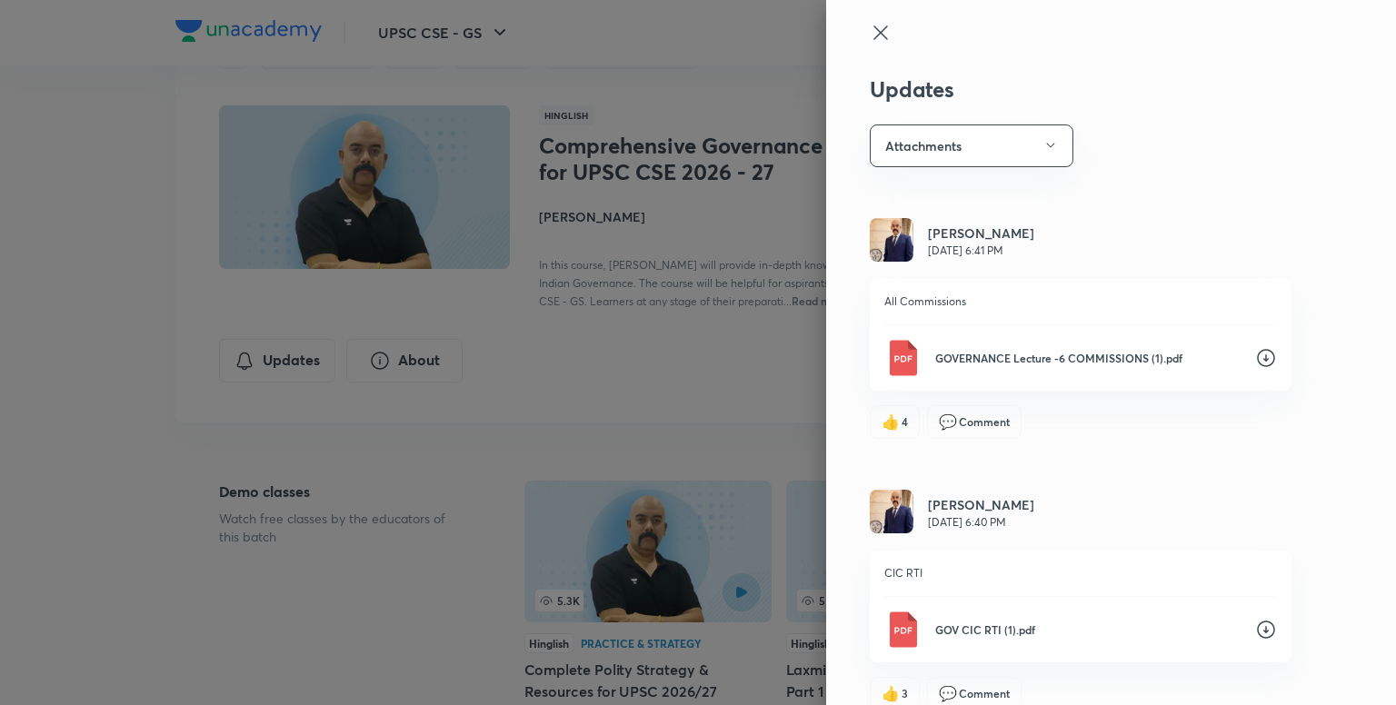
click at [607, 370] on div at bounding box center [698, 352] width 1396 height 705
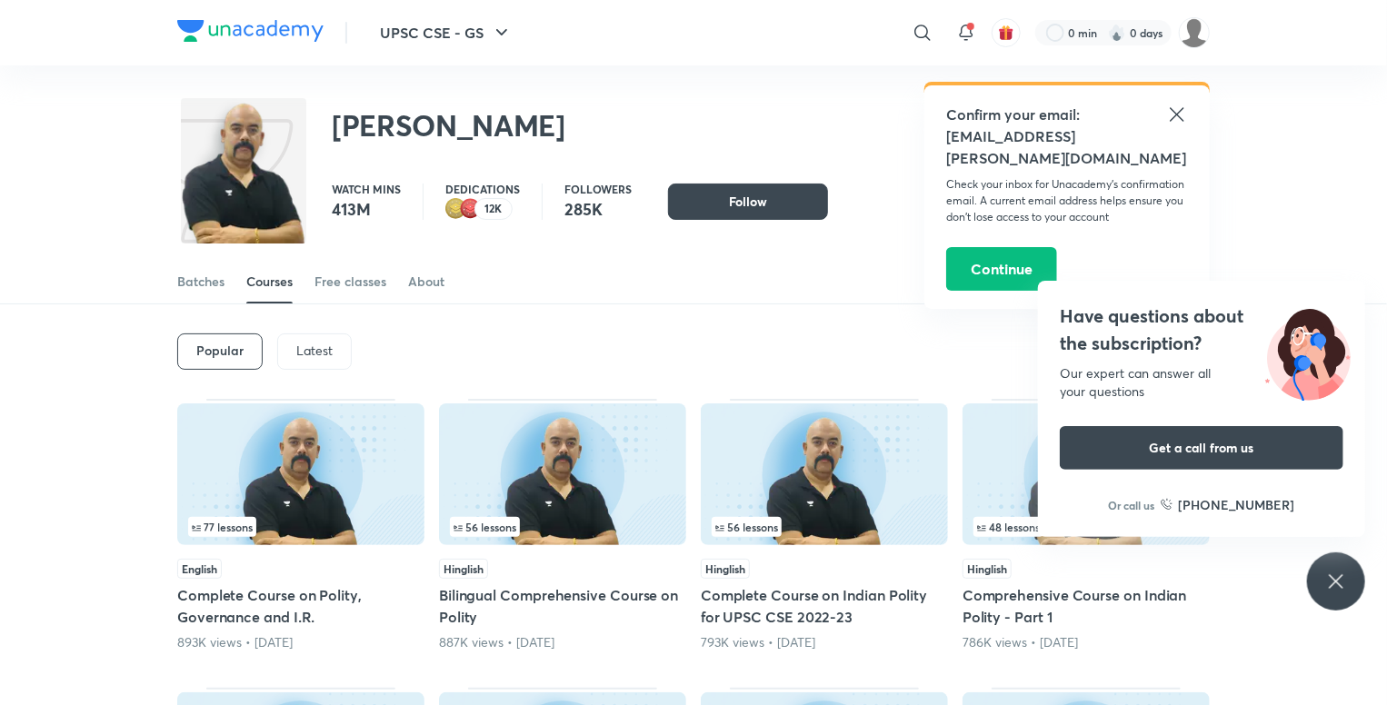
click at [327, 353] on p "Latest" at bounding box center [314, 350] width 36 height 15
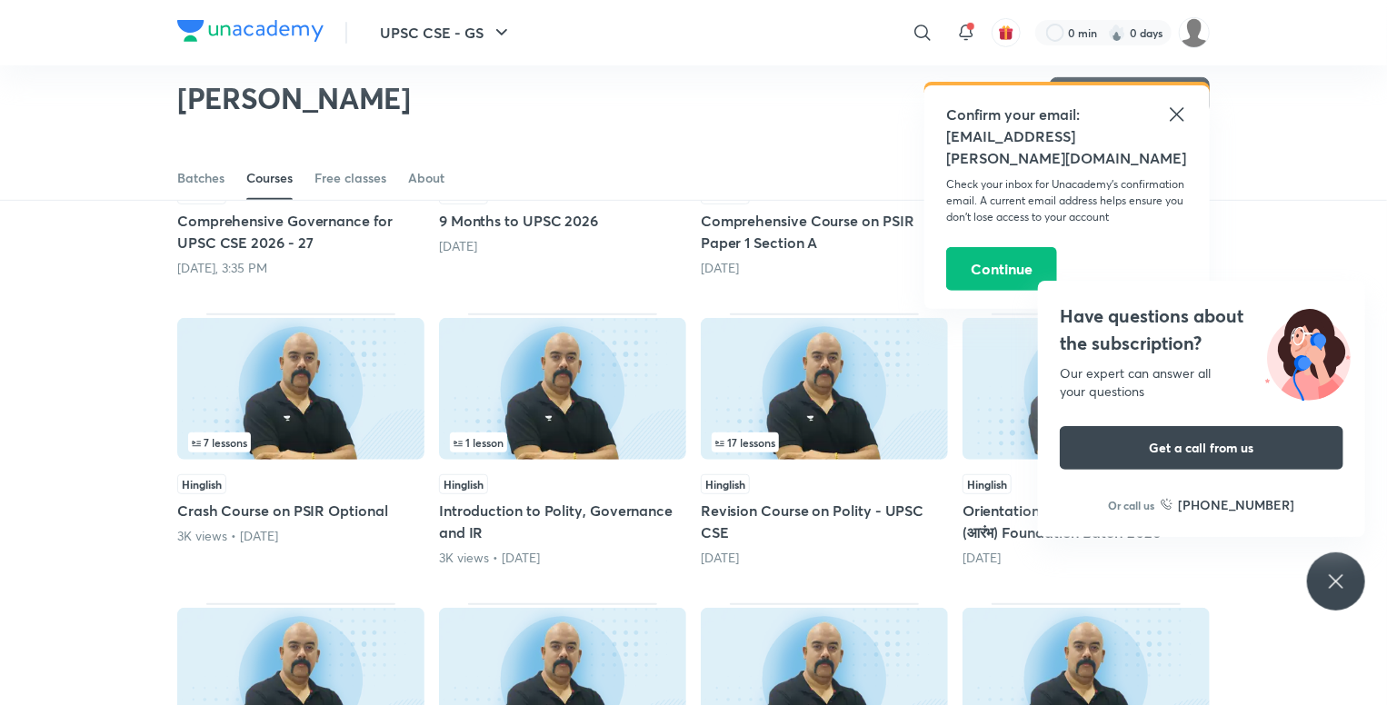
scroll to position [442, 0]
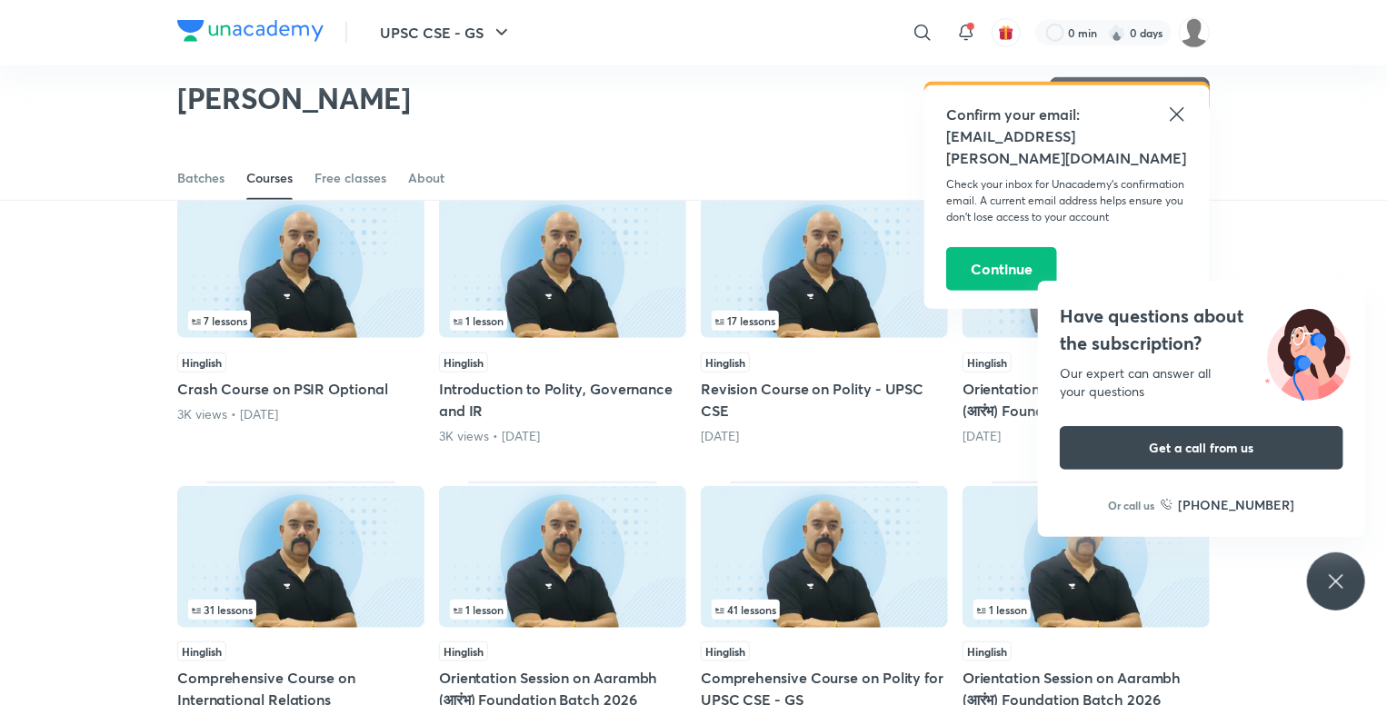
click at [1341, 579] on icon at bounding box center [1336, 582] width 22 height 22
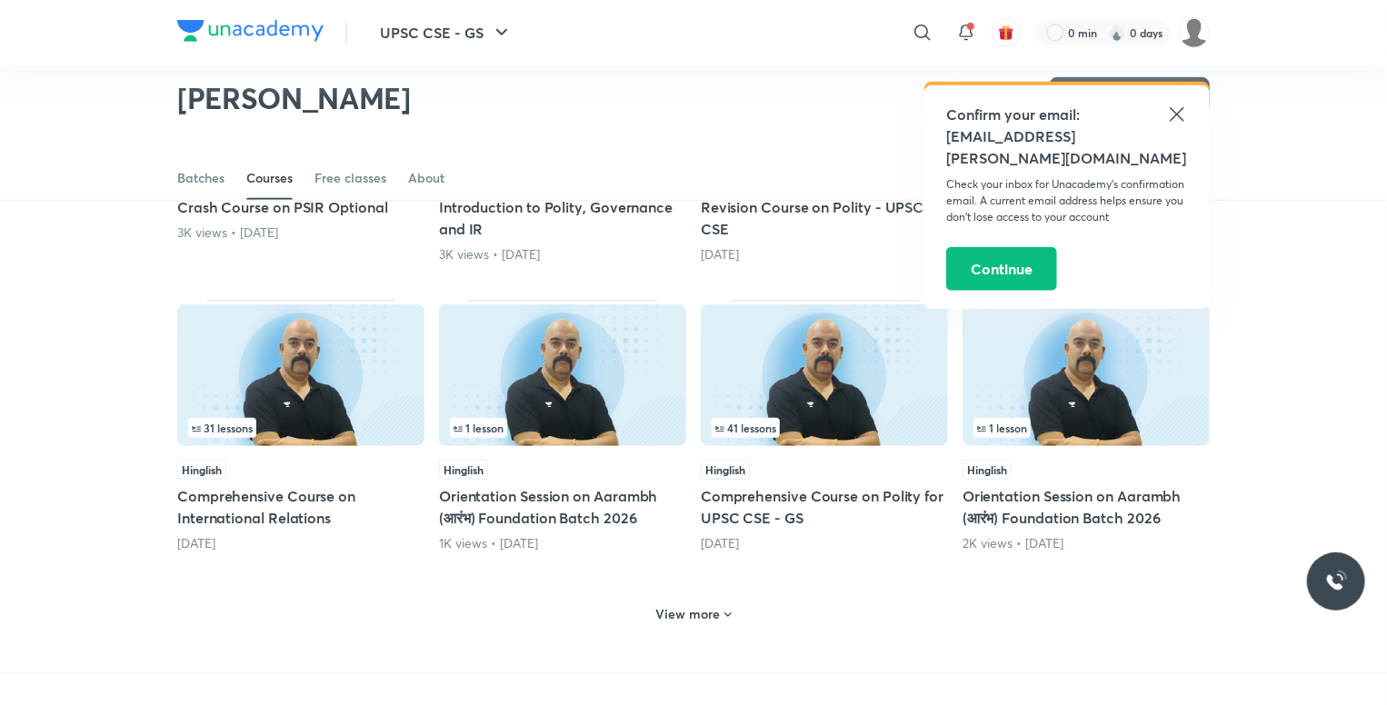
scroll to position [714, 0]
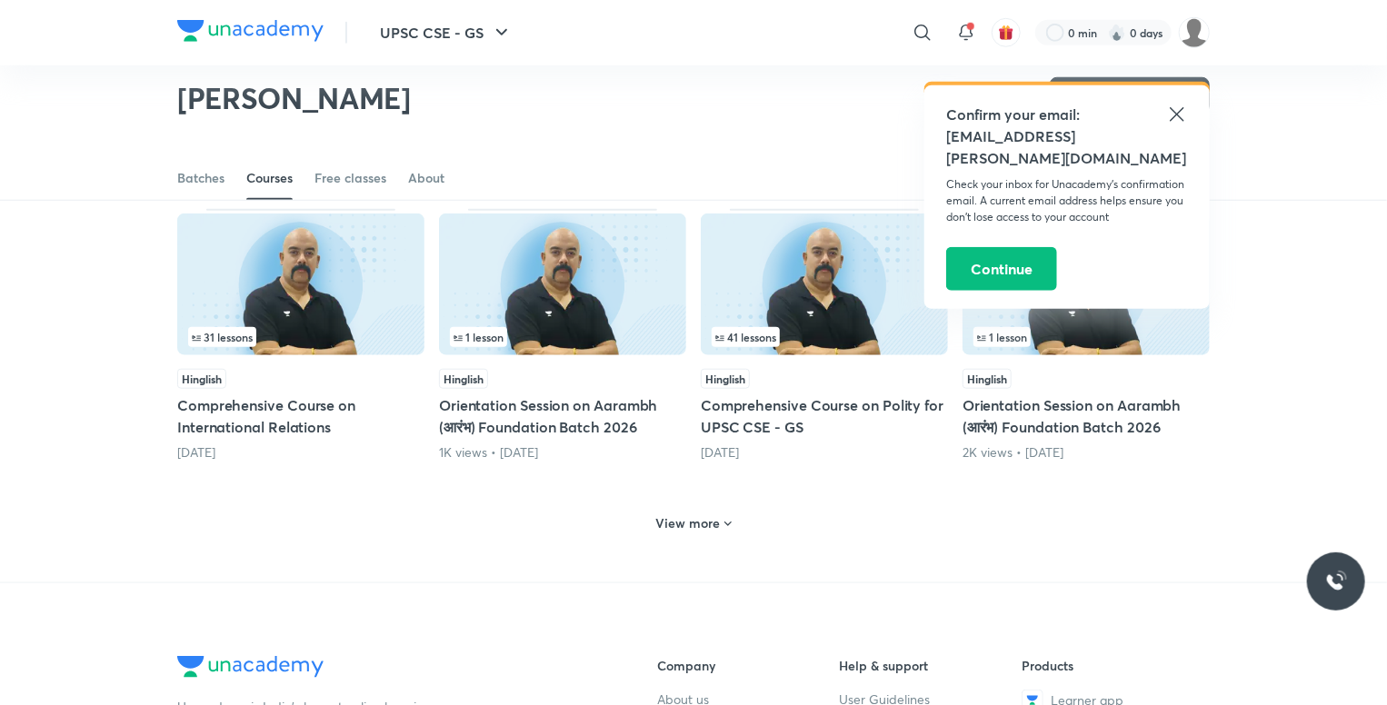
click at [721, 522] on icon at bounding box center [728, 524] width 15 height 15
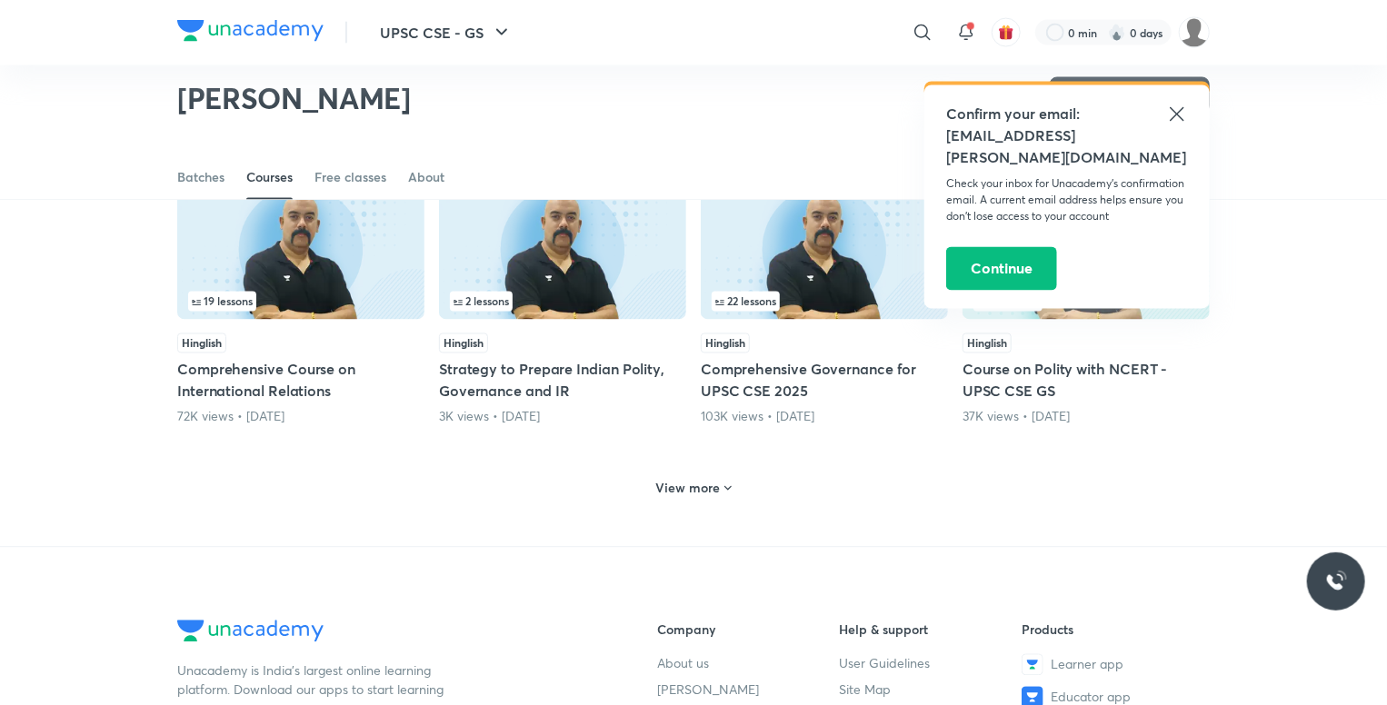
scroll to position [1623, 0]
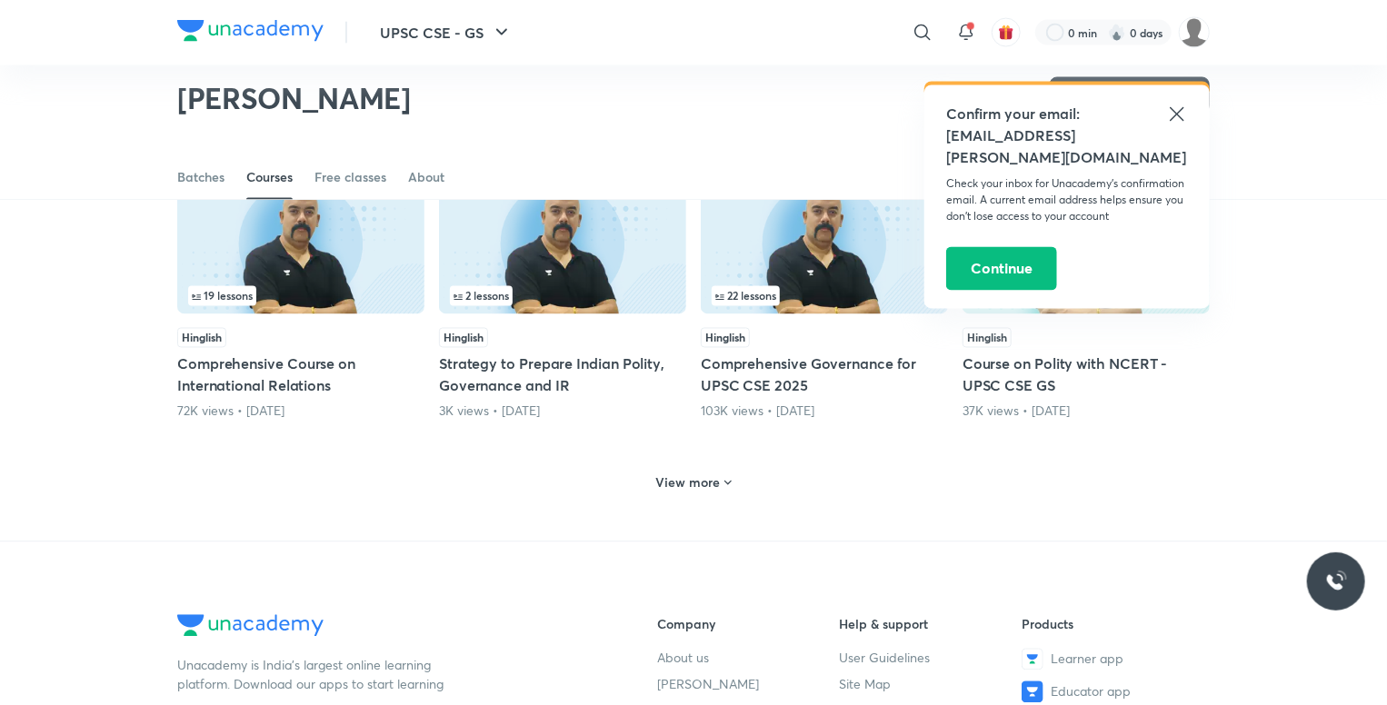
click at [1007, 368] on h5 "Course on Polity with NCERT - UPSC CSE GS" at bounding box center [1085, 375] width 247 height 44
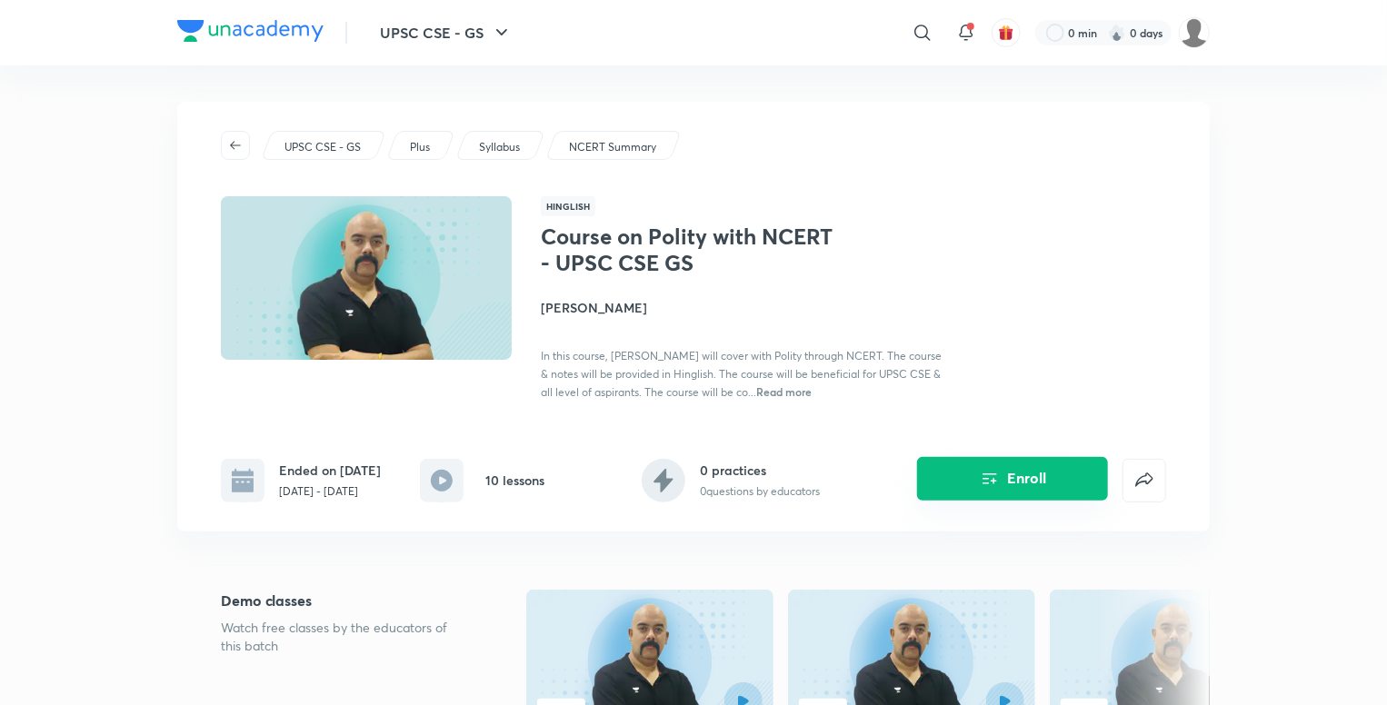
click at [1032, 473] on button "Enroll" at bounding box center [1012, 479] width 191 height 44
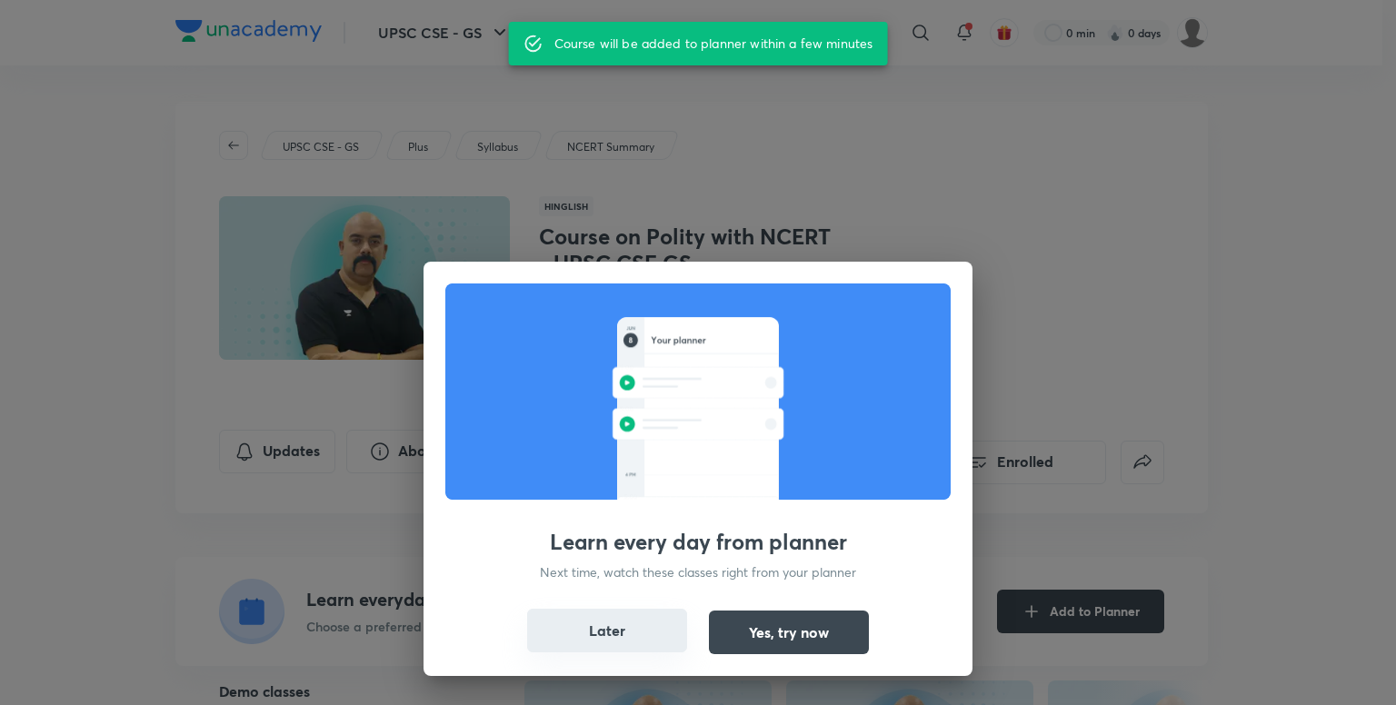
click at [661, 636] on button "Later" at bounding box center [607, 631] width 160 height 44
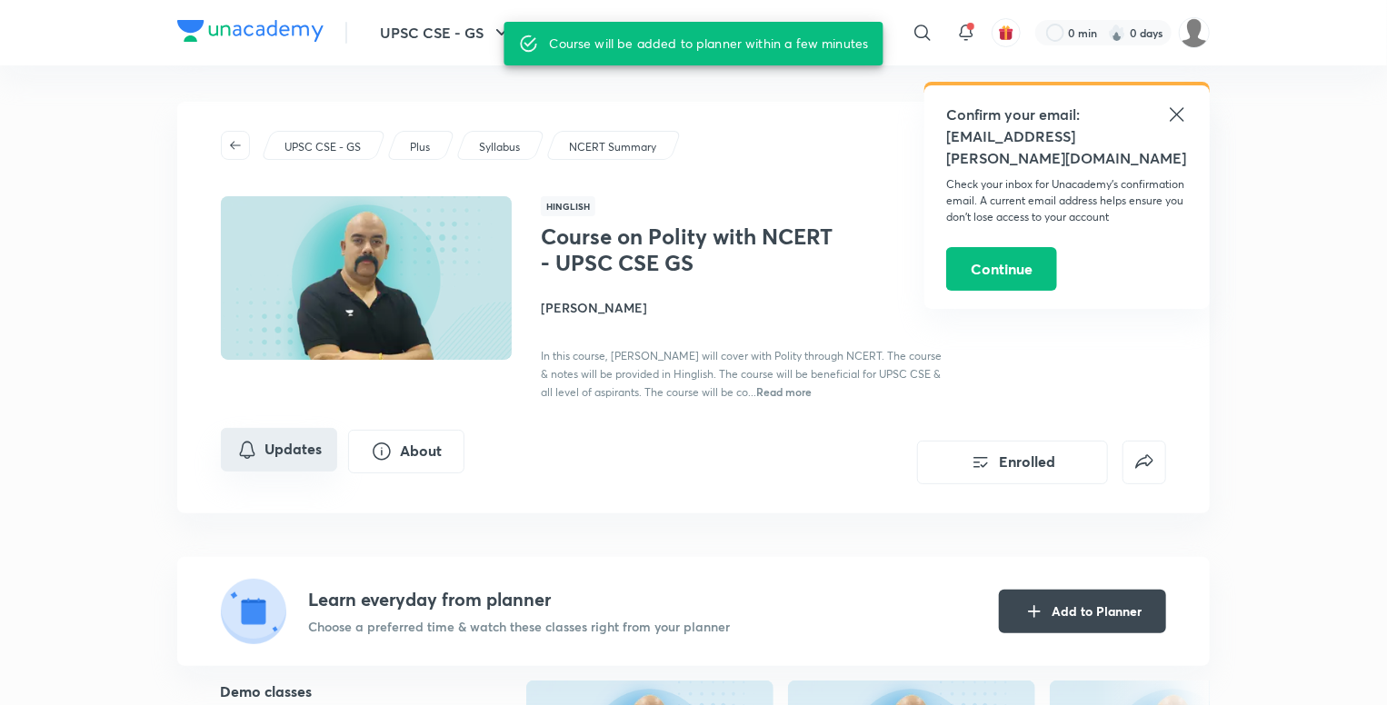
click at [247, 452] on icon "Updates" at bounding box center [247, 450] width 22 height 22
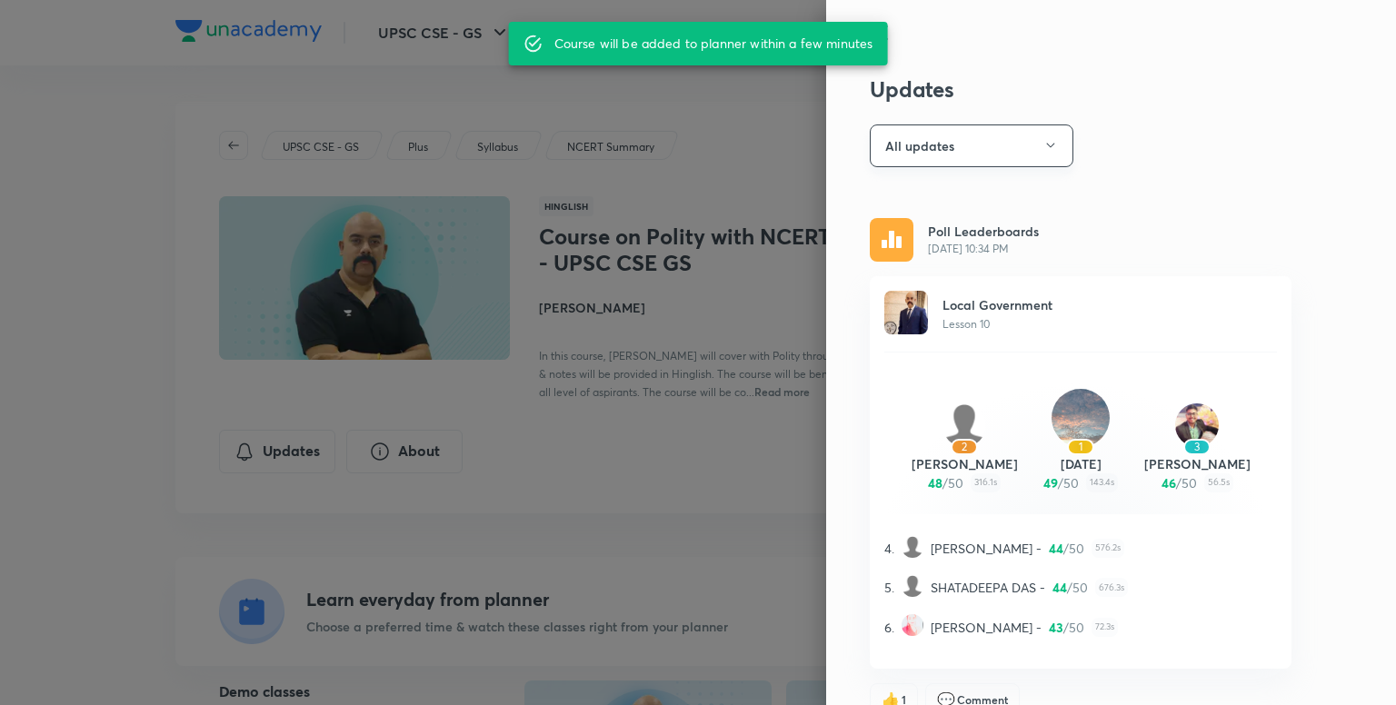
click at [978, 146] on button "All updates" at bounding box center [972, 145] width 204 height 43
click at [1255, 208] on div at bounding box center [698, 352] width 1396 height 705
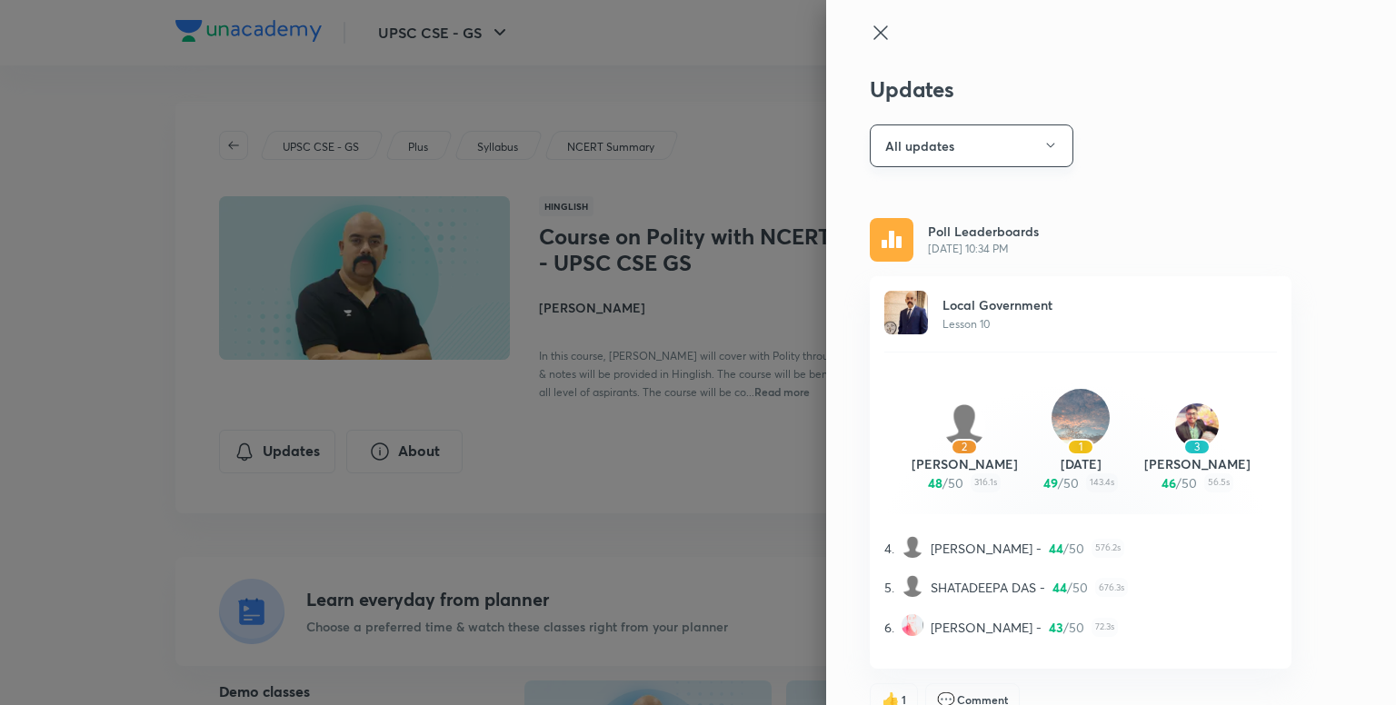
click at [967, 143] on button "All updates" at bounding box center [972, 145] width 204 height 43
click at [1216, 230] on div at bounding box center [698, 352] width 1396 height 705
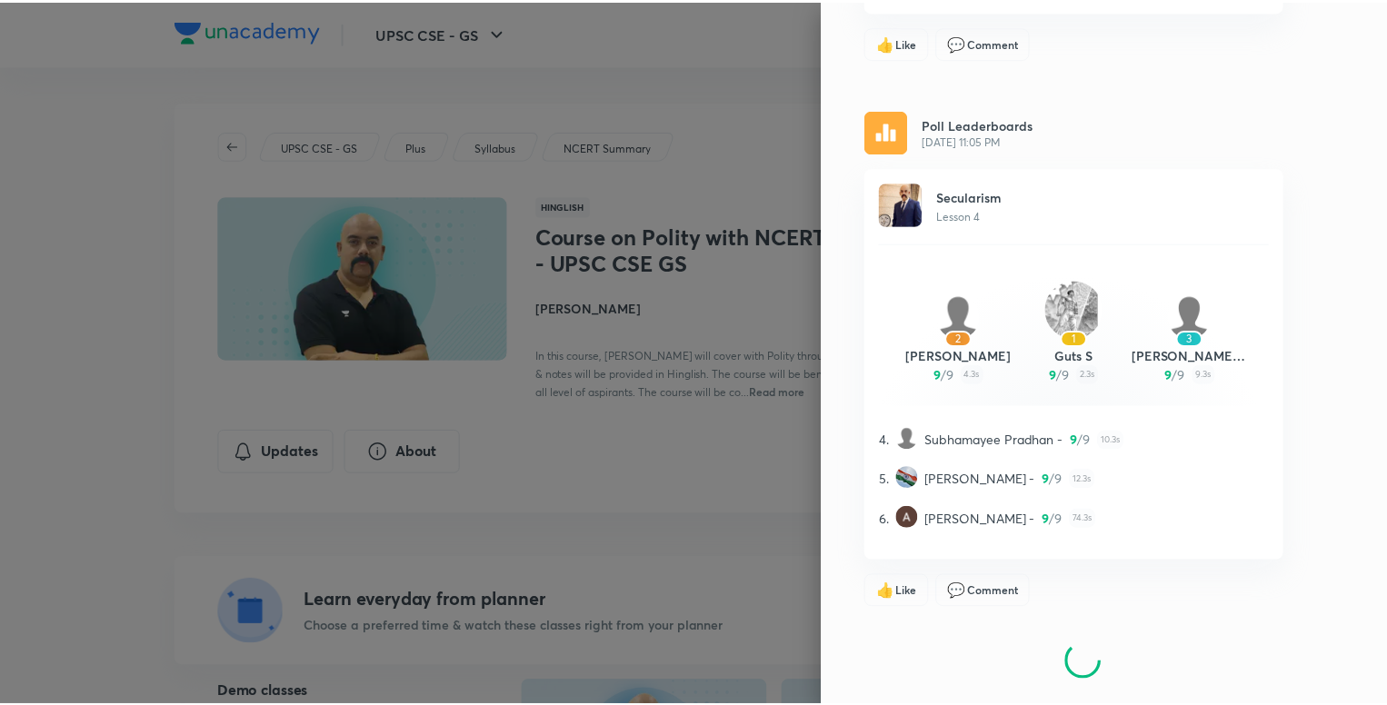
scroll to position [3426, 0]
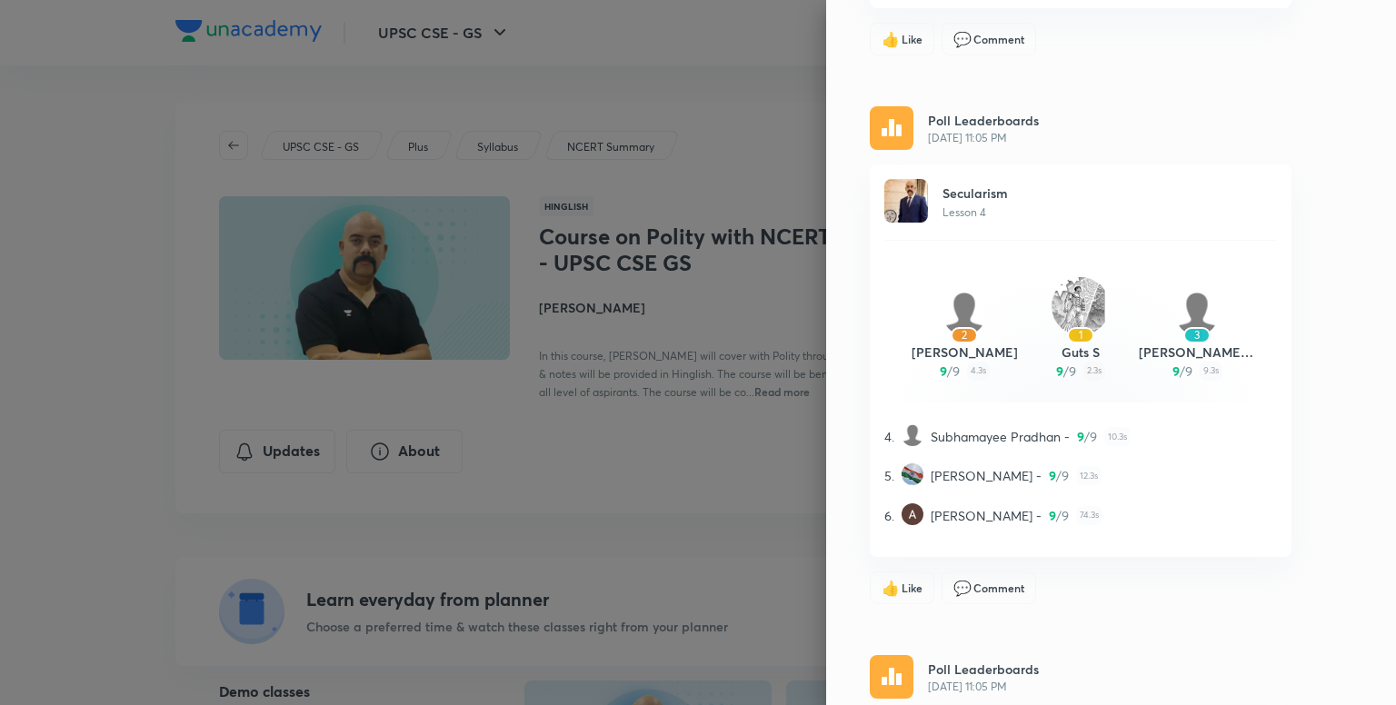
click at [662, 501] on div at bounding box center [698, 352] width 1396 height 705
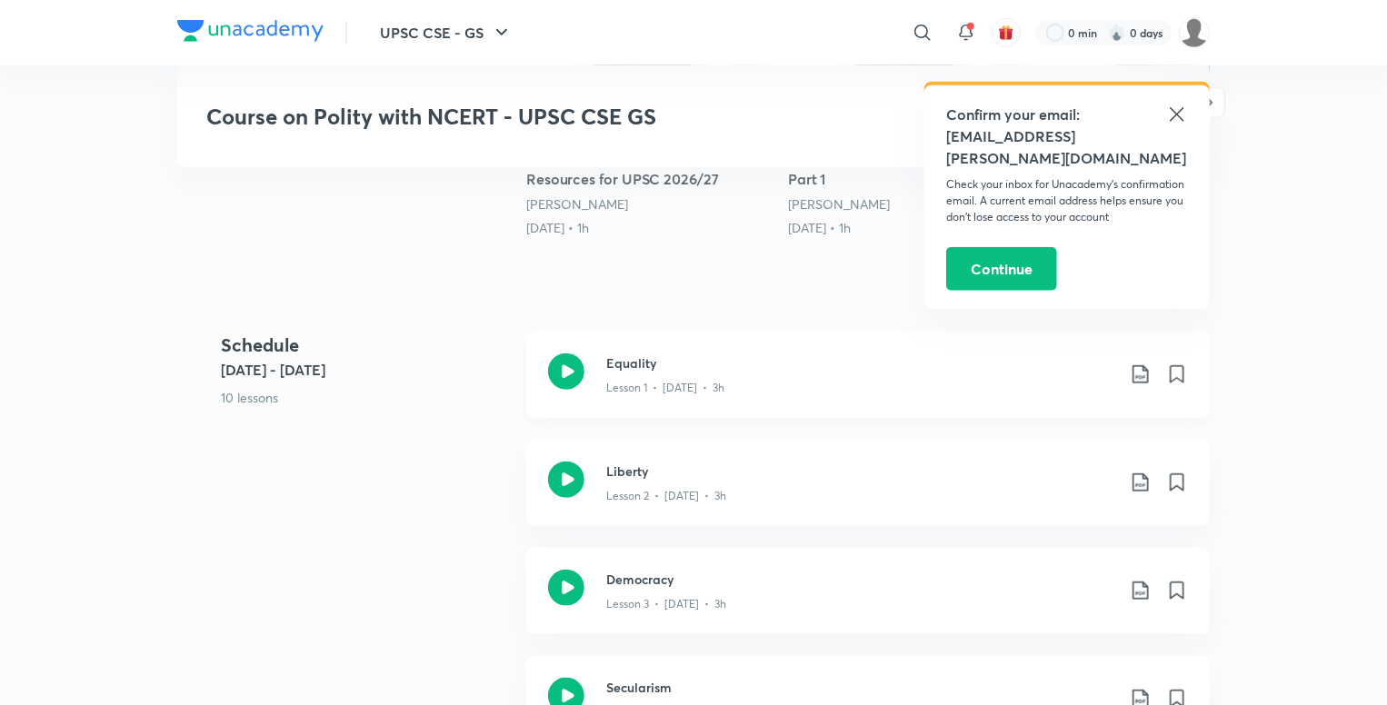
scroll to position [727, 0]
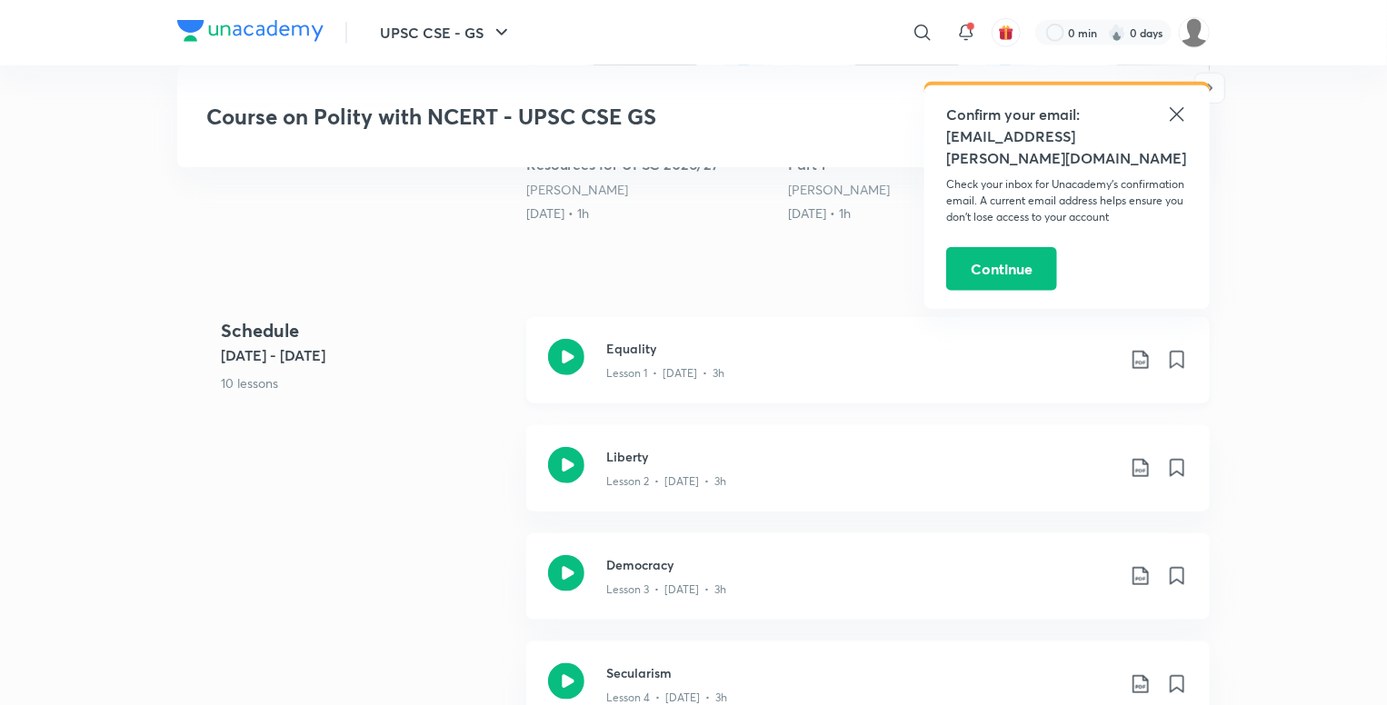
click at [1140, 361] on icon at bounding box center [1139, 360] width 15 height 18
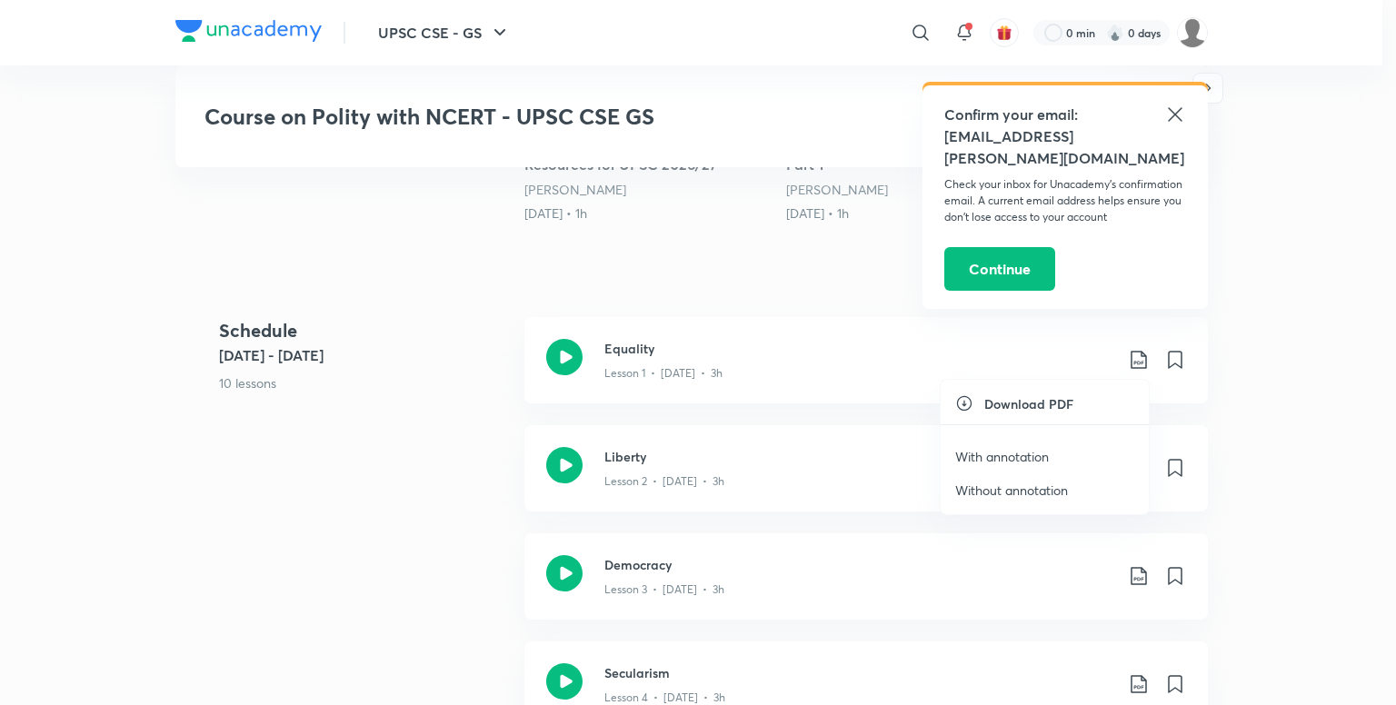
click at [962, 403] on icon at bounding box center [964, 403] width 18 height 18
click at [1016, 492] on p "Without annotation" at bounding box center [1011, 490] width 113 height 19
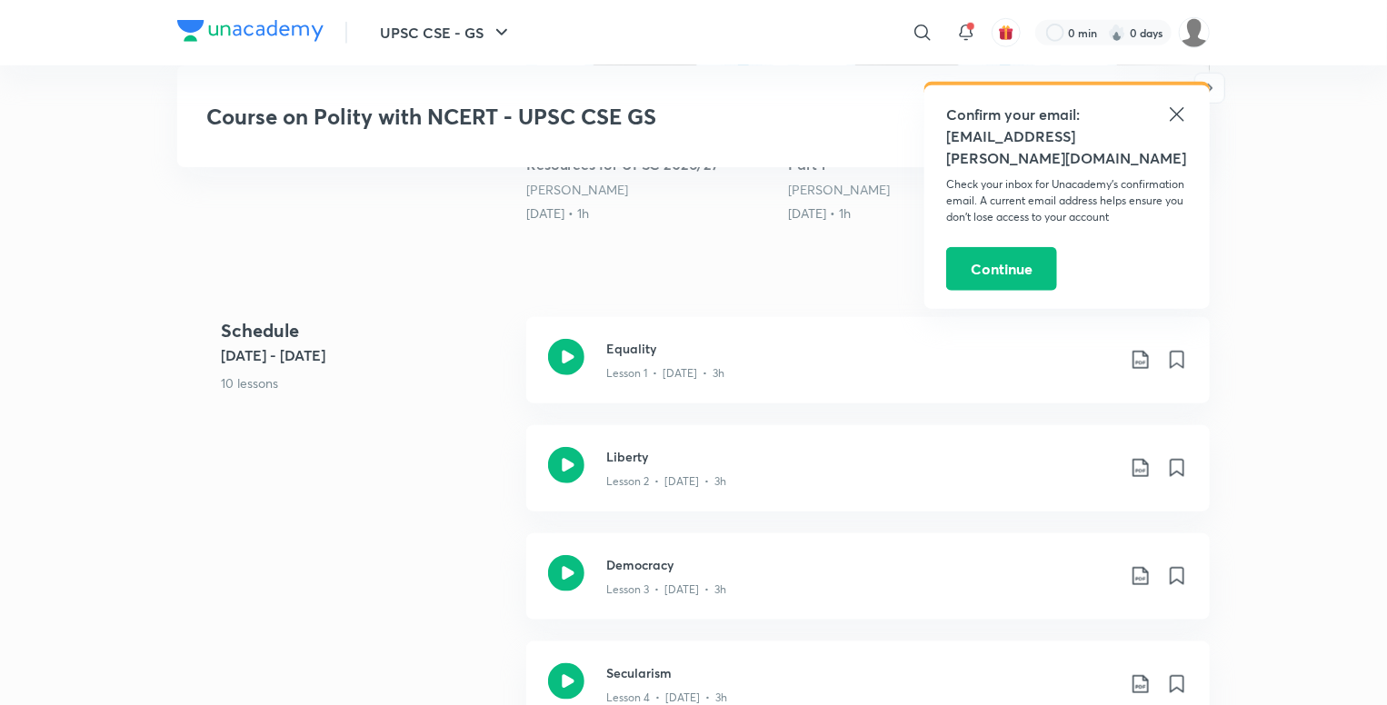
scroll to position [1623, 0]
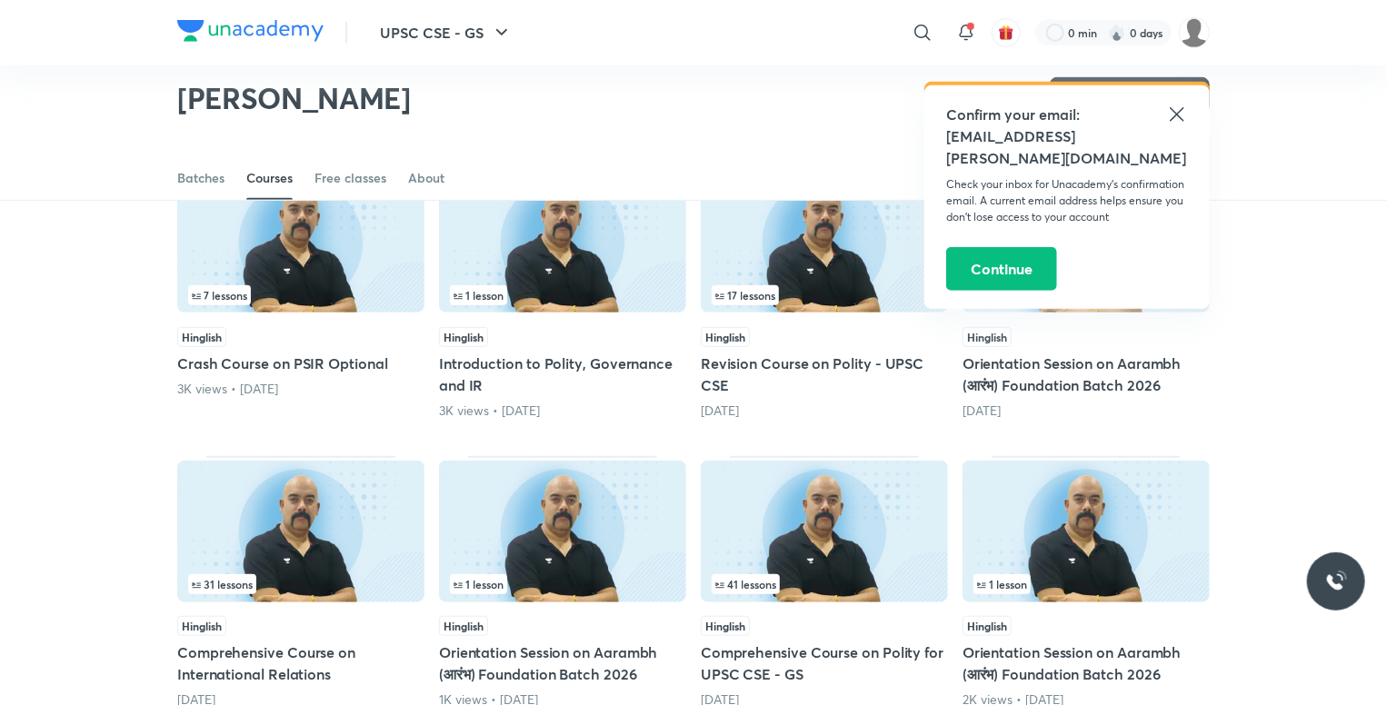
scroll to position [442, 0]
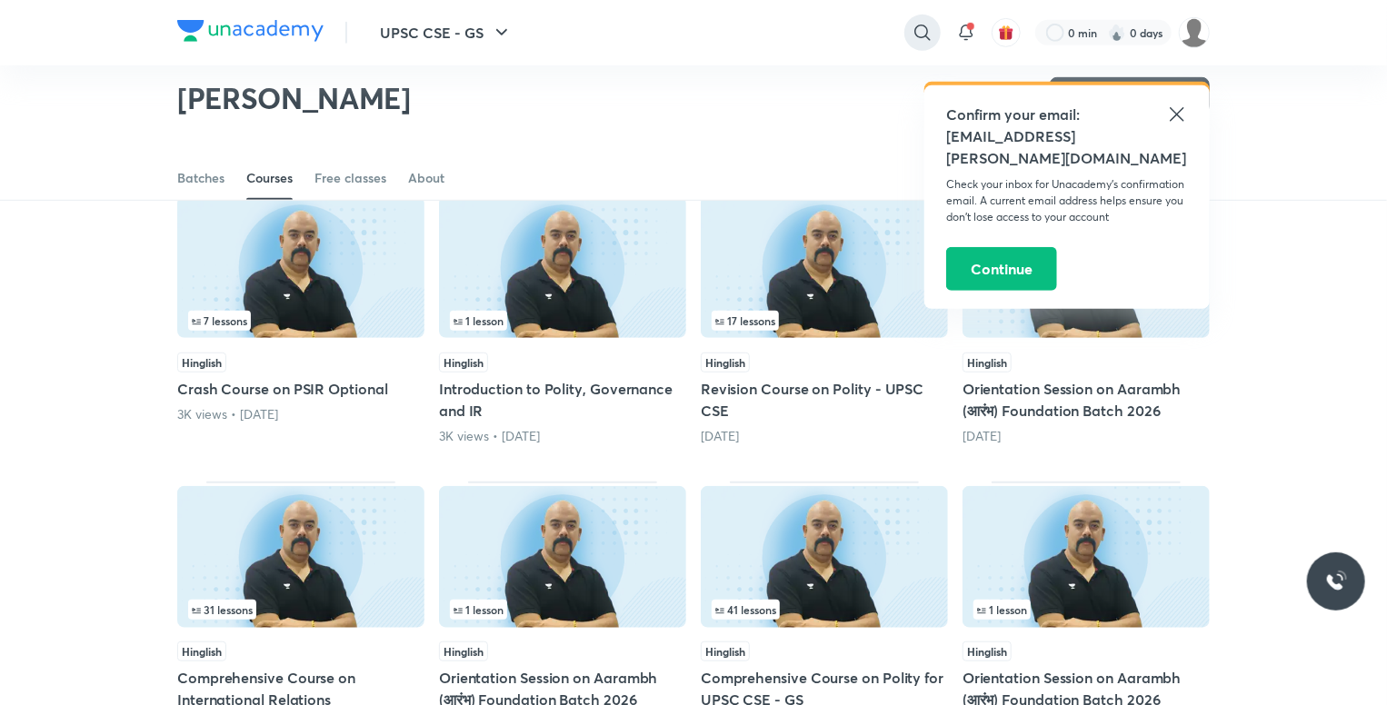
click at [923, 31] on icon at bounding box center [922, 33] width 22 height 22
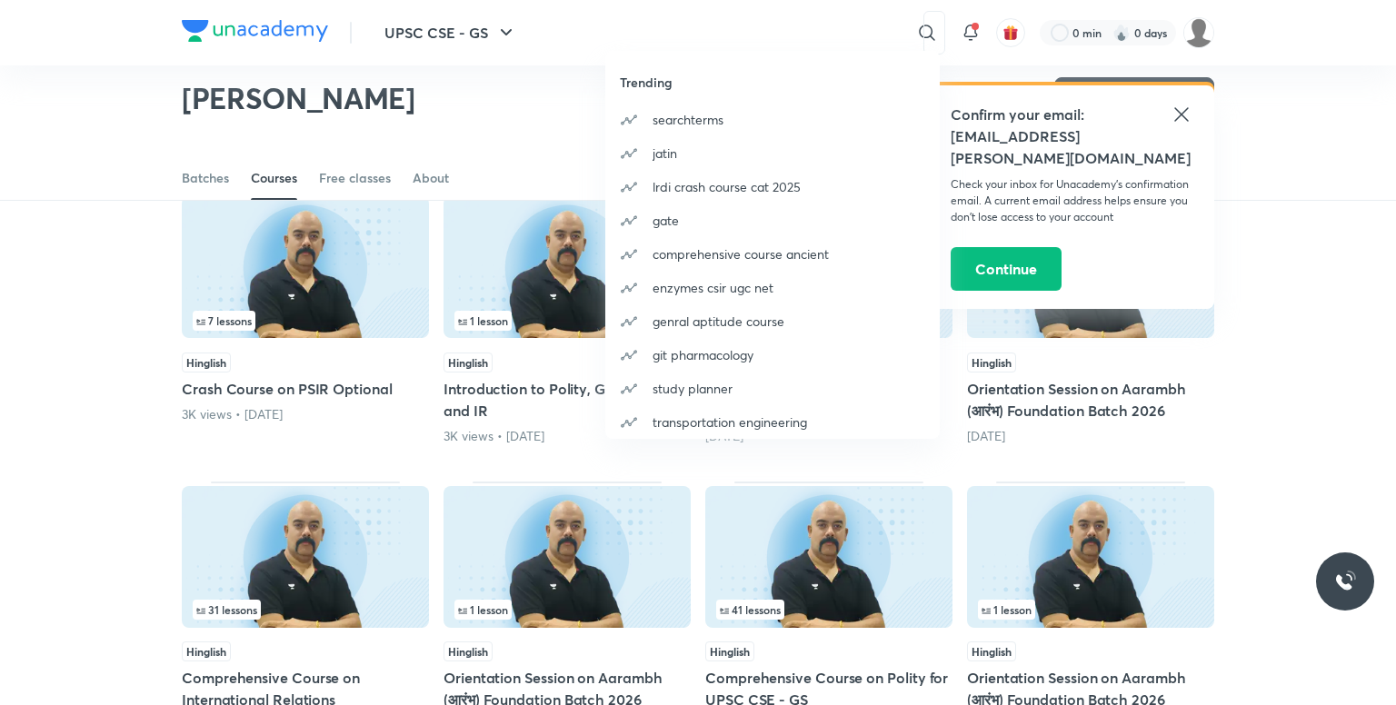
click at [1198, 32] on div "Trending searchterms jatin lrdi crash course cat 2025 gate comprehensive course…" at bounding box center [698, 352] width 1396 height 705
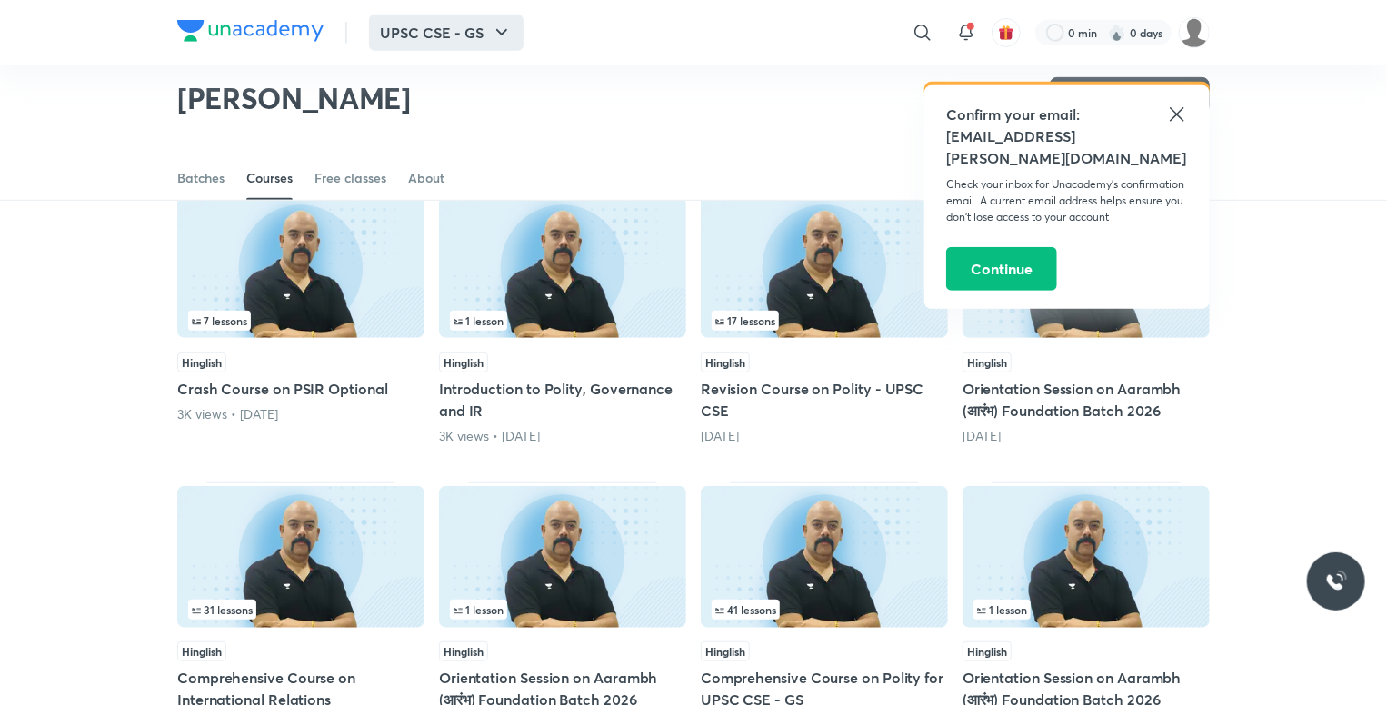
click at [507, 35] on icon "button" at bounding box center [502, 33] width 22 height 22
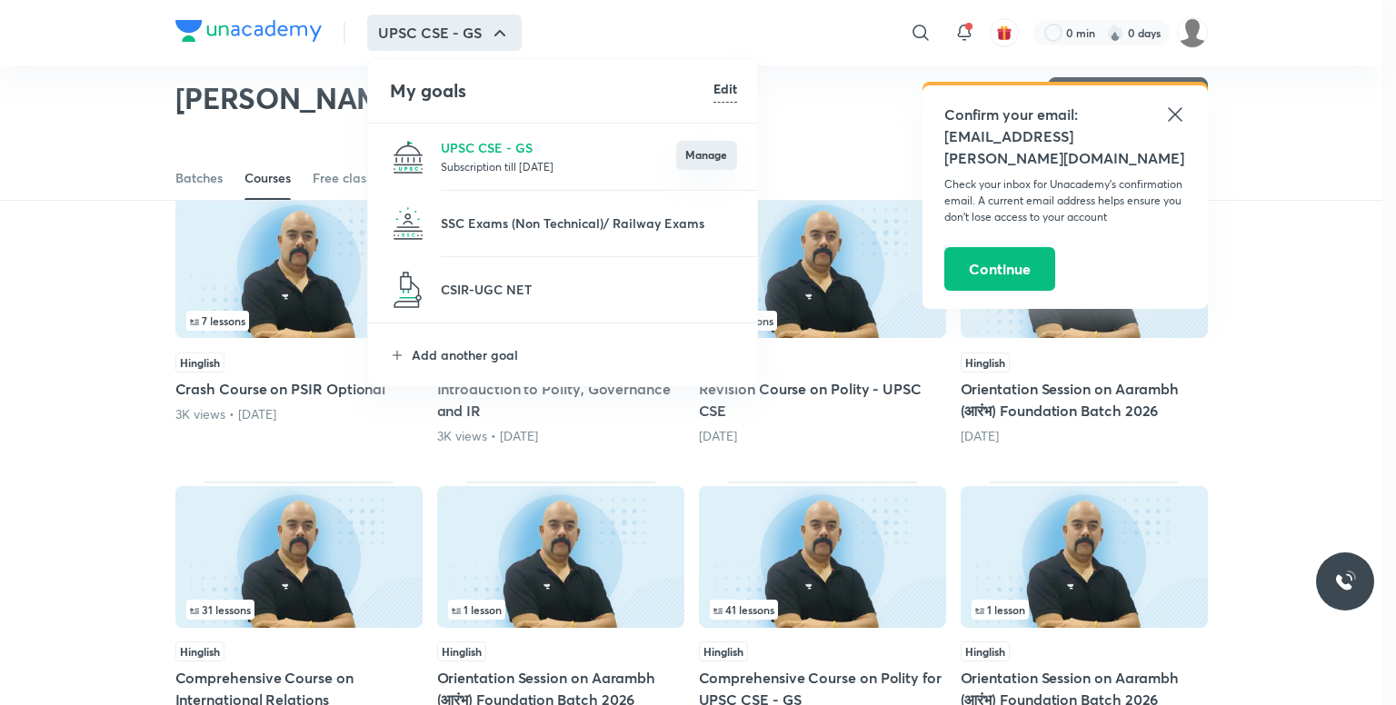
click at [684, 164] on button "Manage" at bounding box center [706, 155] width 61 height 29
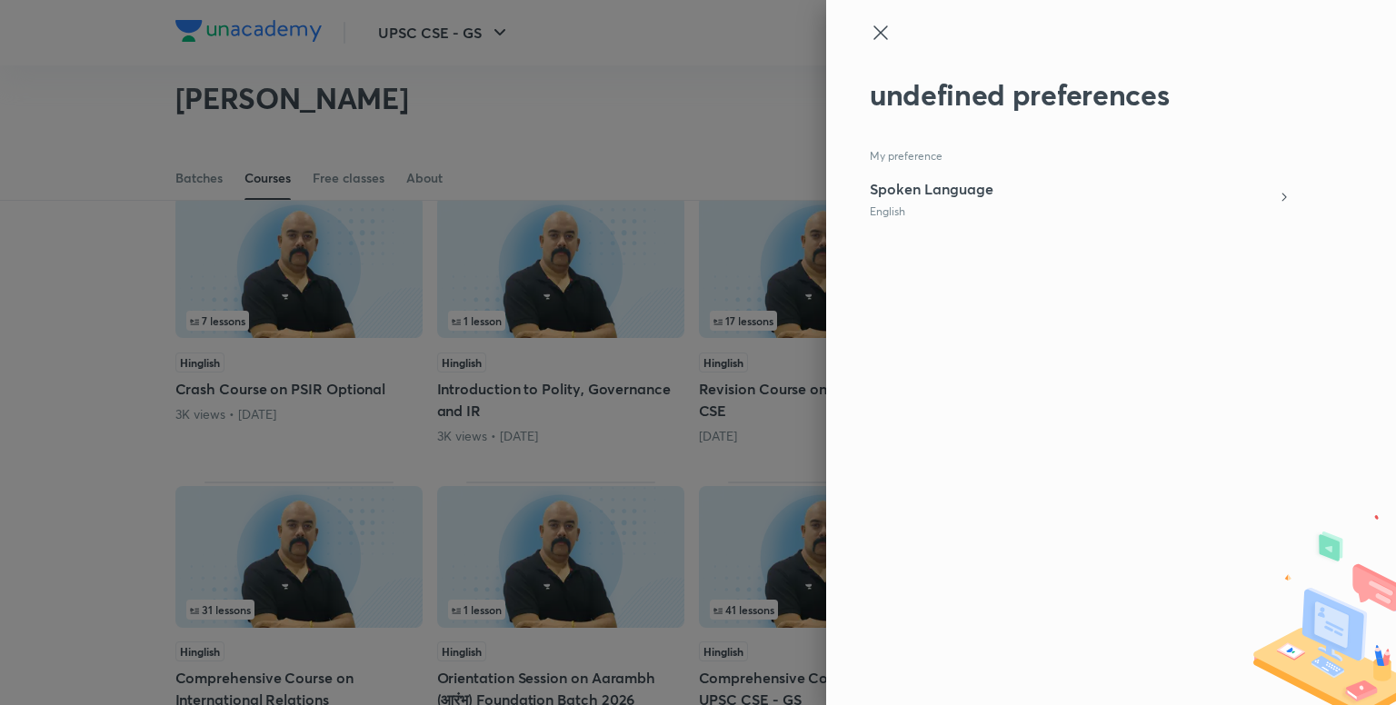
click at [894, 41] on div at bounding box center [1081, 49] width 422 height 55
click at [865, 25] on div "undefined preferences My preference Spoken Language English" at bounding box center [1111, 352] width 570 height 705
click at [880, 34] on icon at bounding box center [881, 33] width 22 height 22
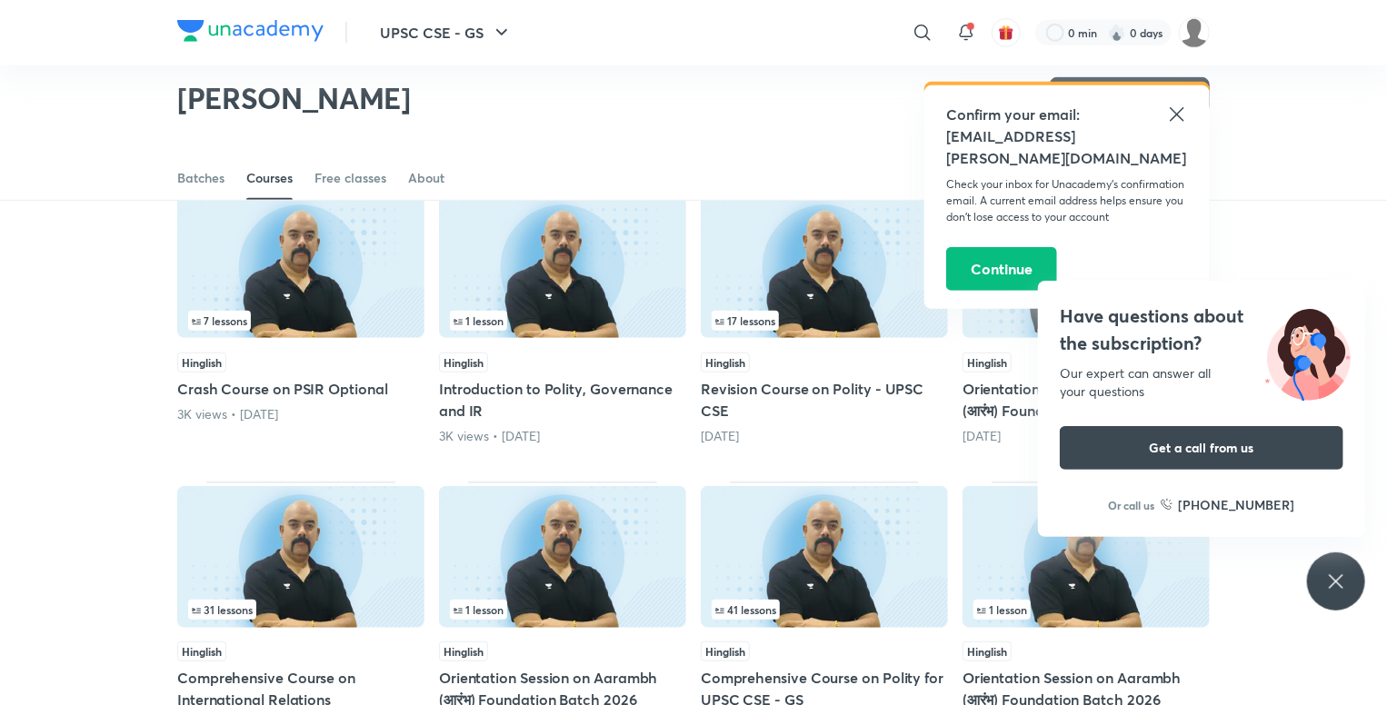
click at [208, 26] on img at bounding box center [250, 31] width 146 height 22
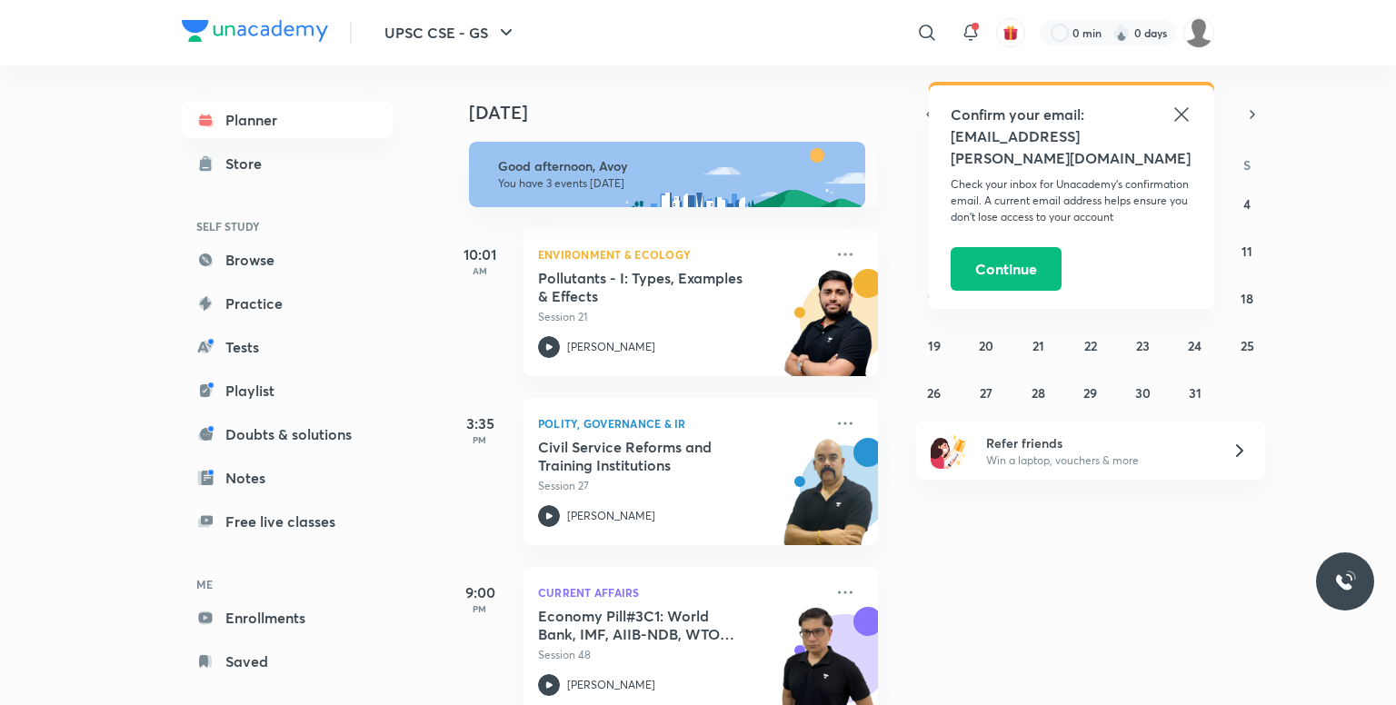
click at [1178, 113] on icon at bounding box center [1181, 115] width 22 height 22
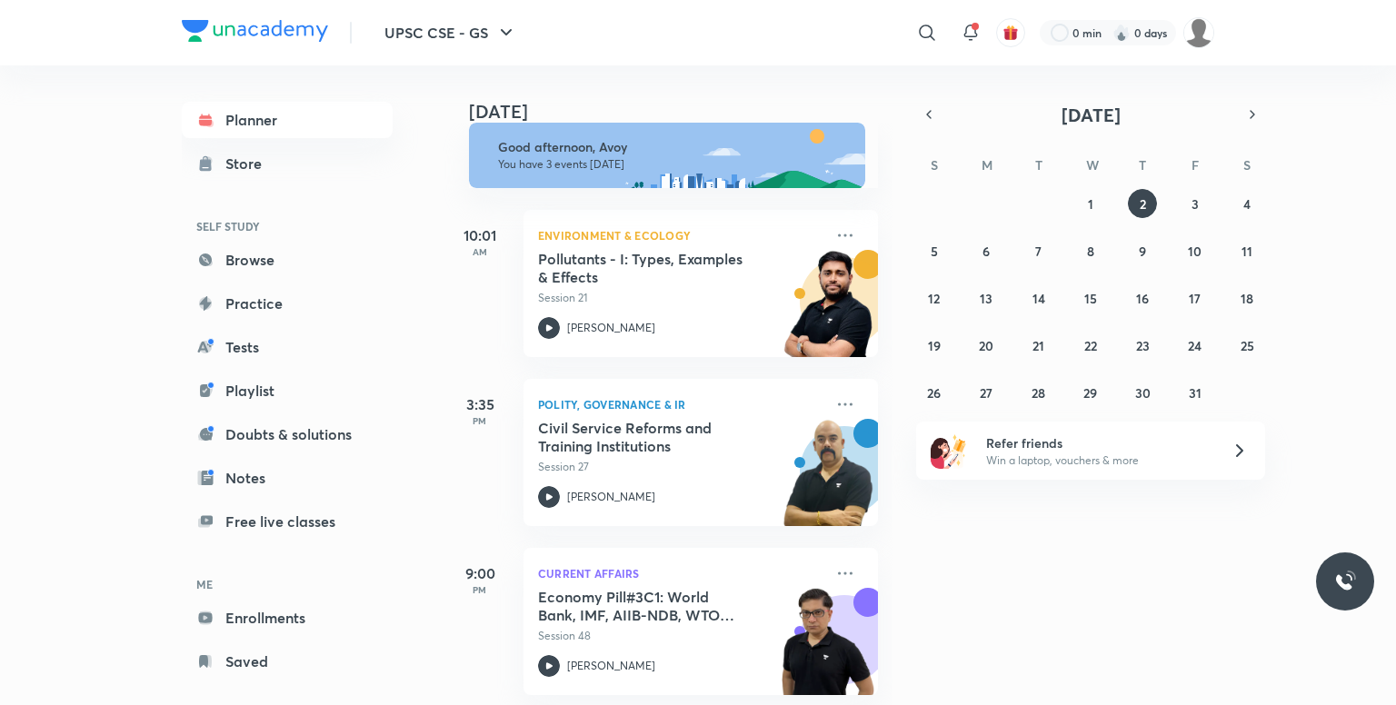
scroll to position [37, 0]
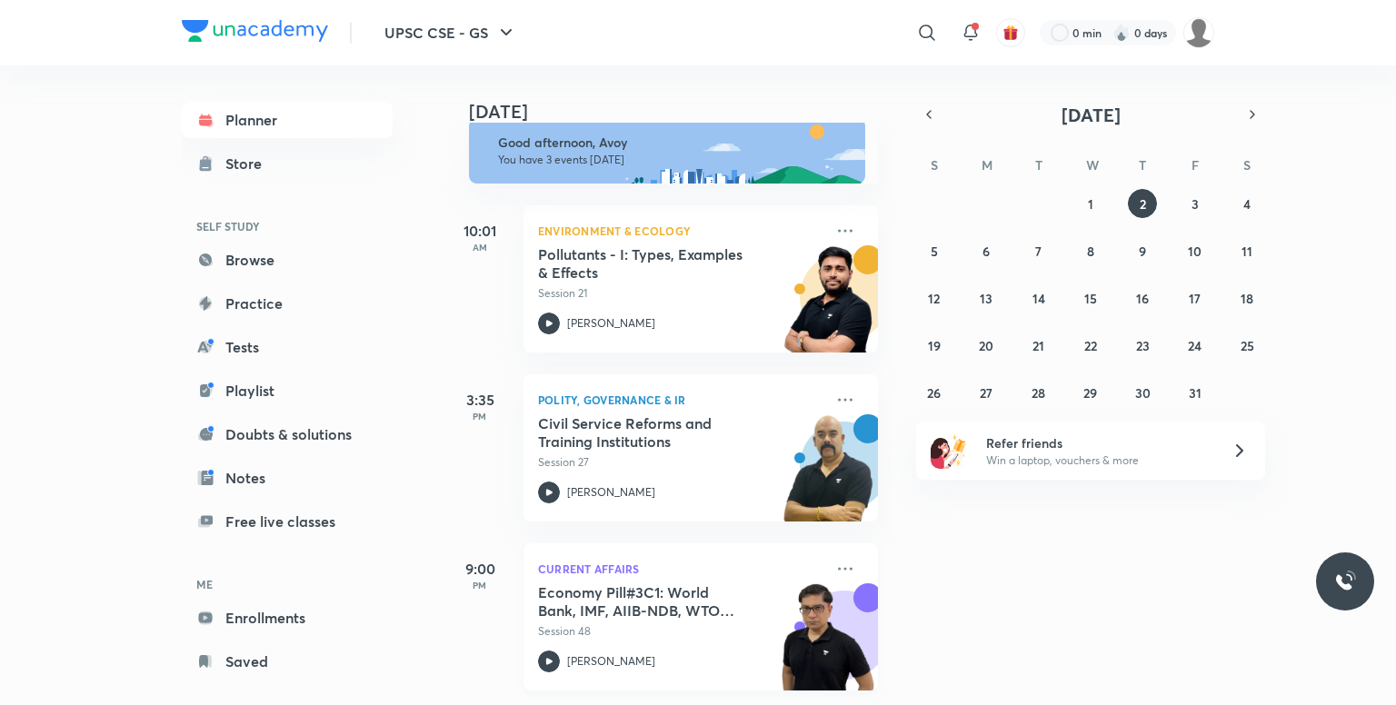
click at [573, 584] on h5 "Economy Pill#3C1: World Bank, IMF, AIIB-NDB, WTO Intro" at bounding box center [651, 601] width 226 height 36
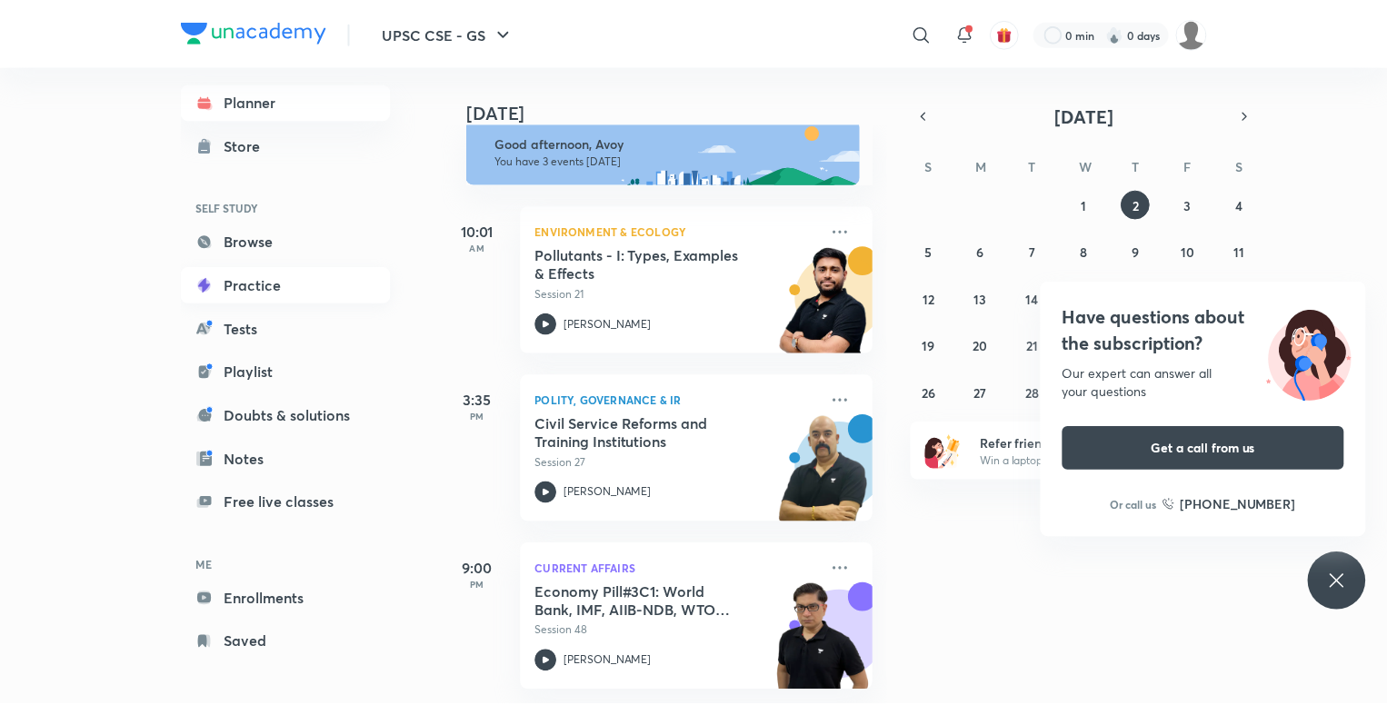
scroll to position [25, 0]
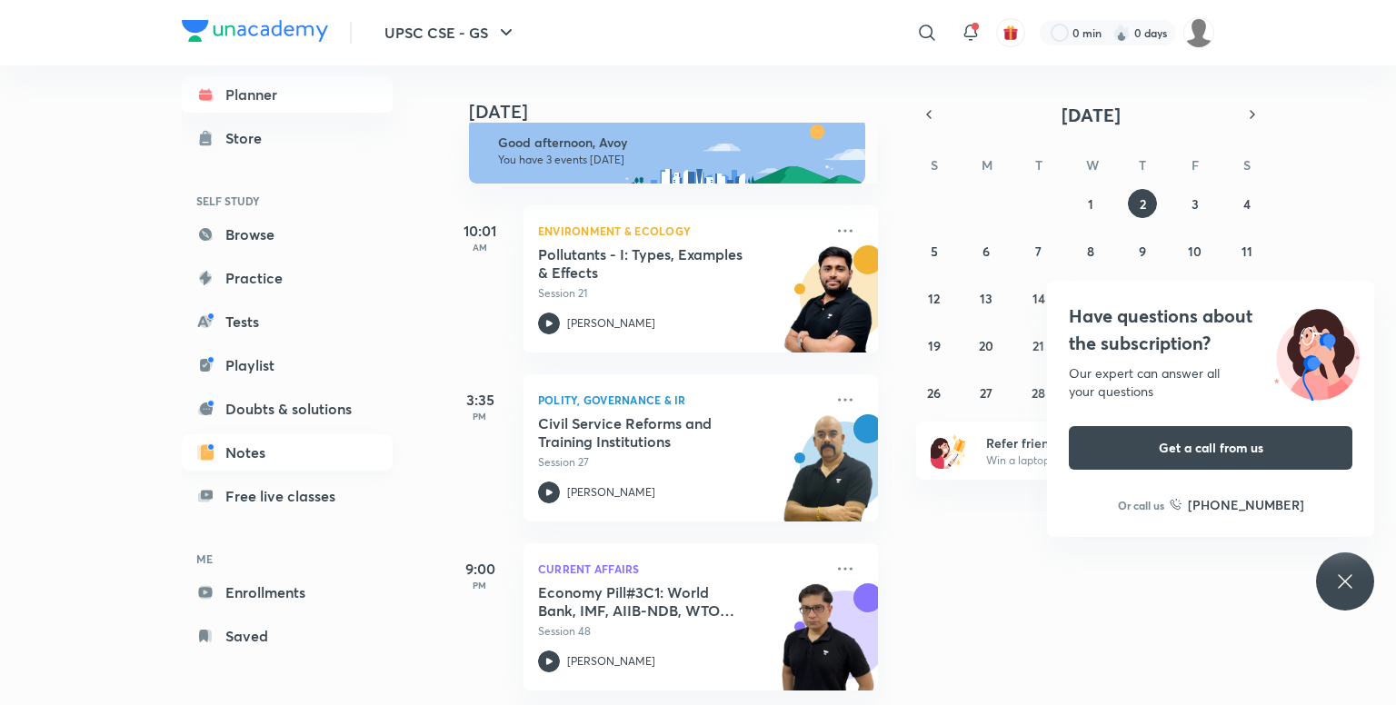
click at [300, 458] on link "Notes" at bounding box center [287, 452] width 211 height 36
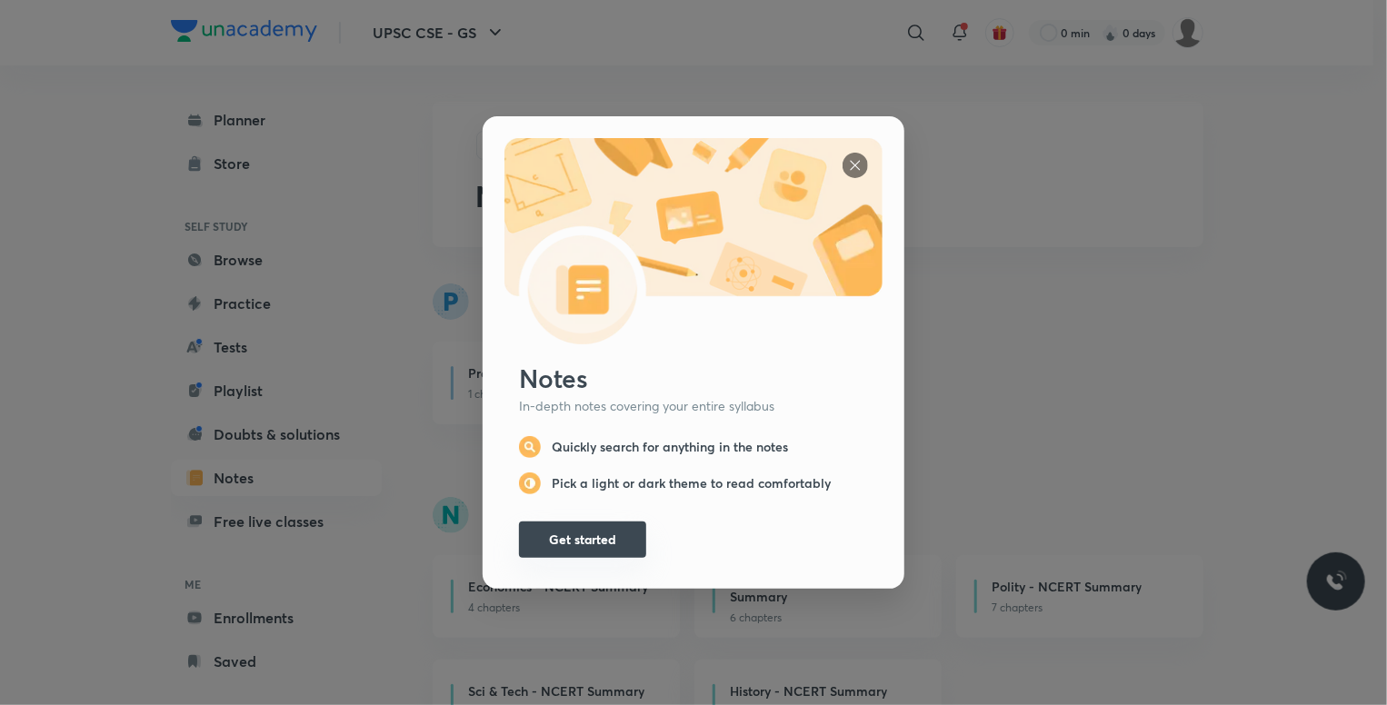
click at [599, 531] on button "Get started" at bounding box center [582, 540] width 127 height 36
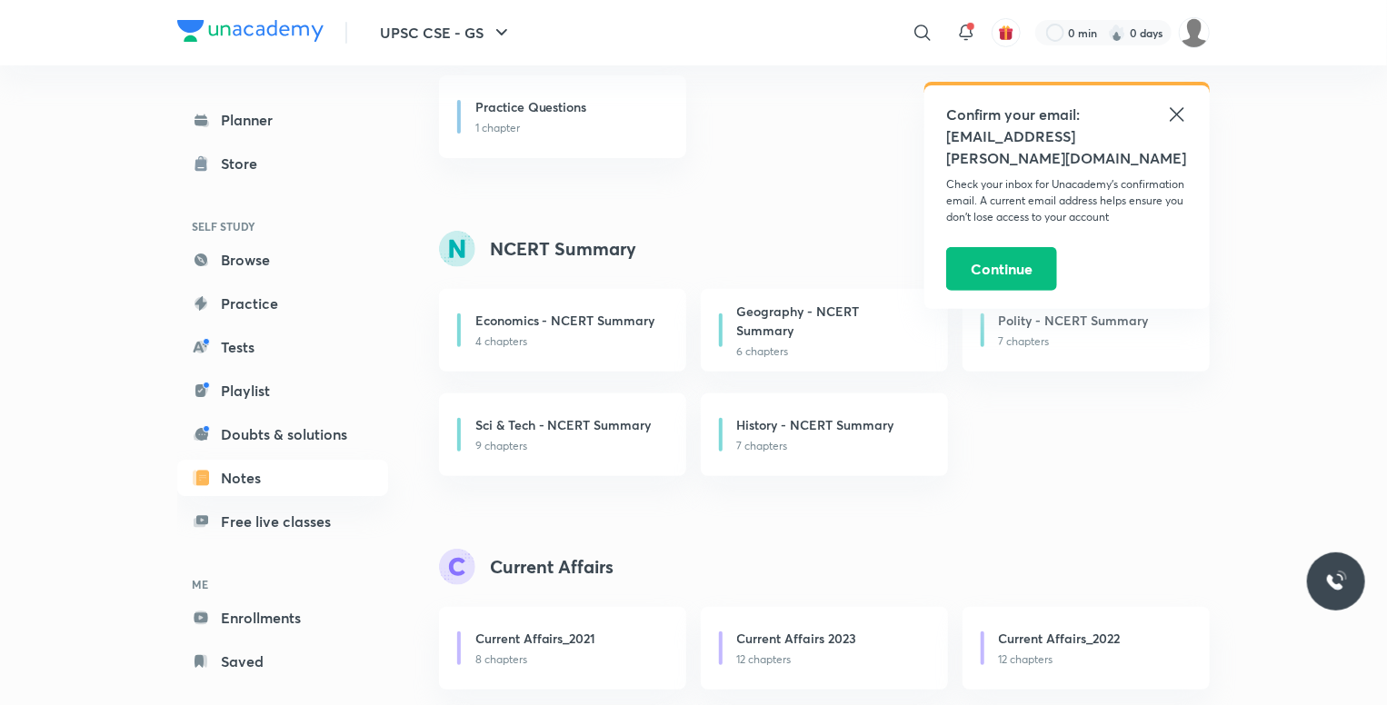
scroll to position [273, 0]
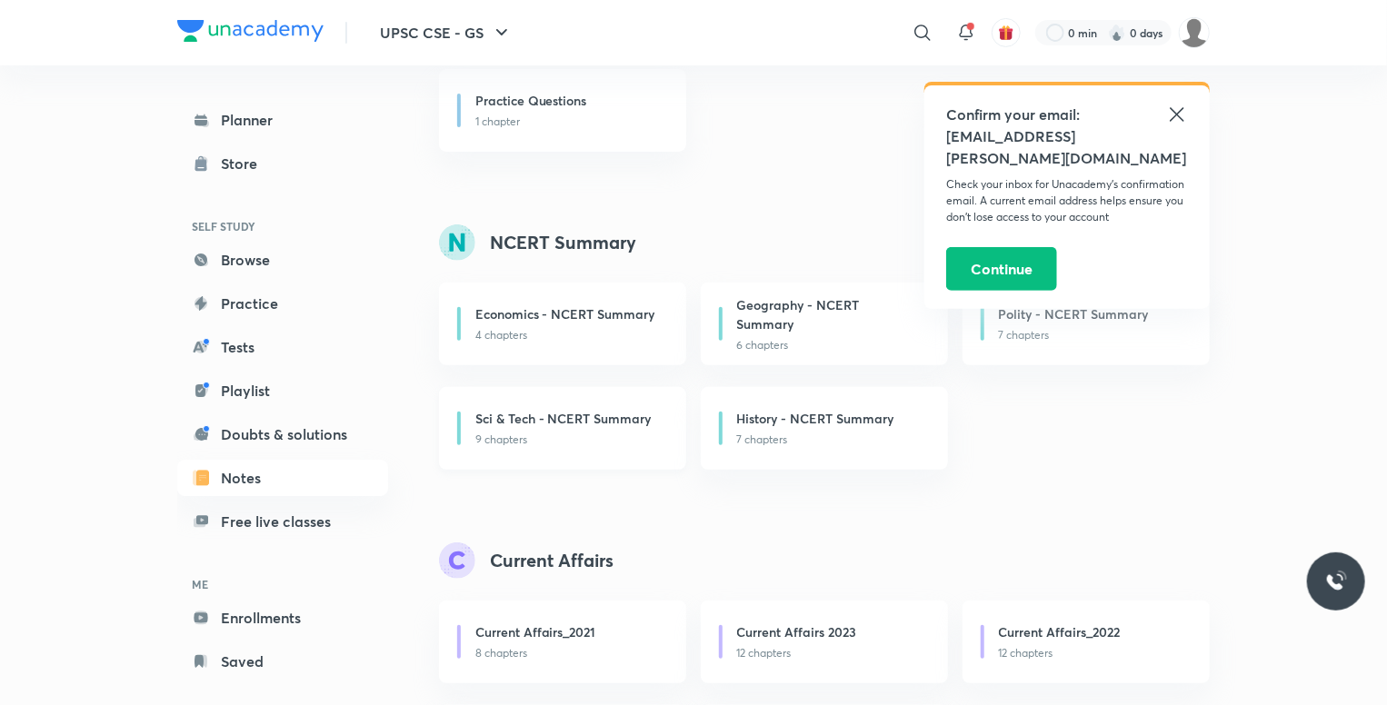
click at [566, 422] on h6 "Sci & Tech - NCERT Summary" at bounding box center [563, 418] width 176 height 19
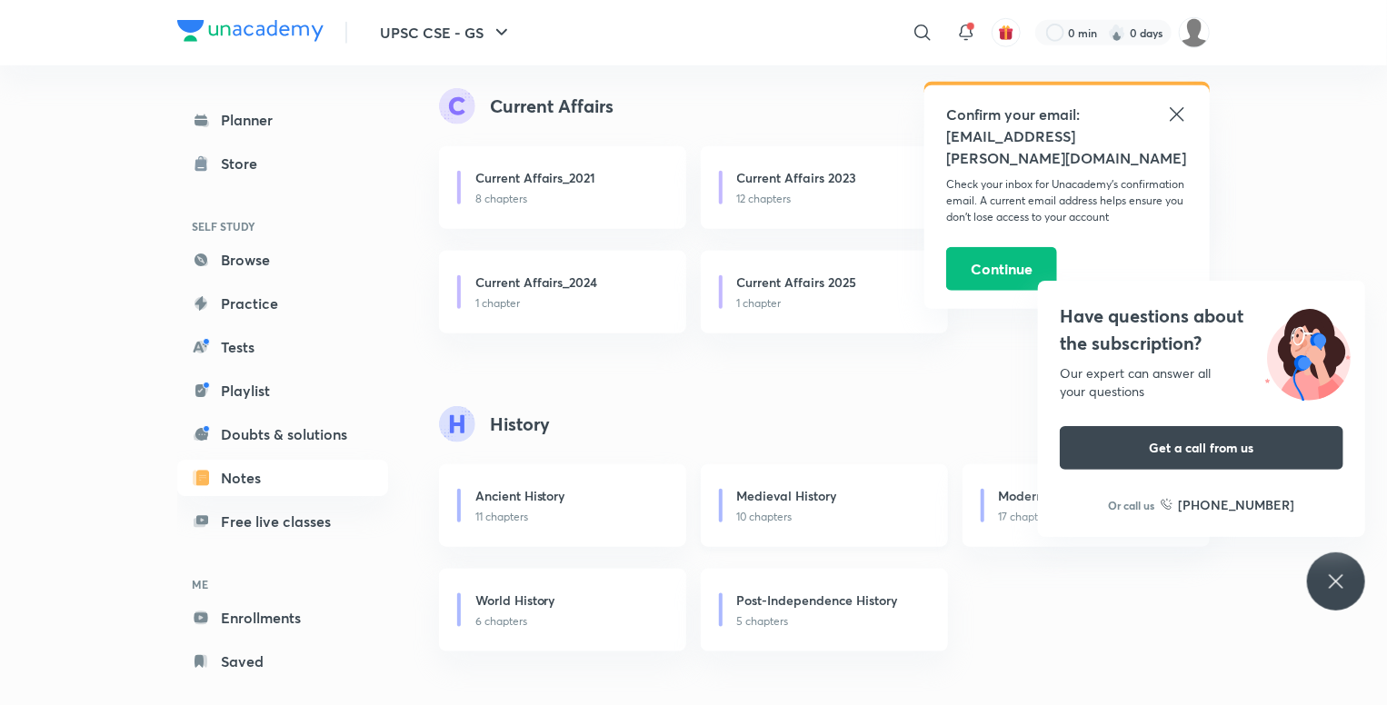
scroll to position [545, 0]
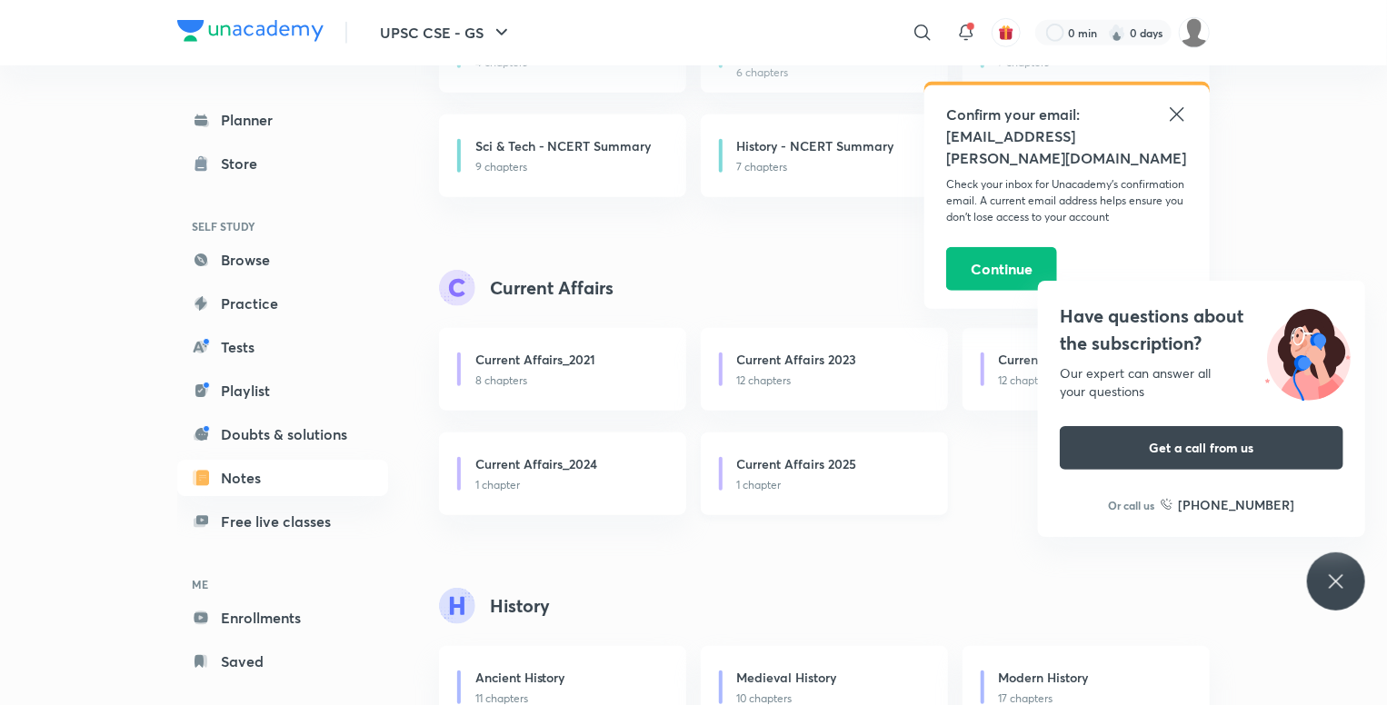
click at [836, 466] on h6 "Current Affairs 2025" at bounding box center [797, 463] width 120 height 19
click at [1172, 115] on icon at bounding box center [1177, 115] width 22 height 22
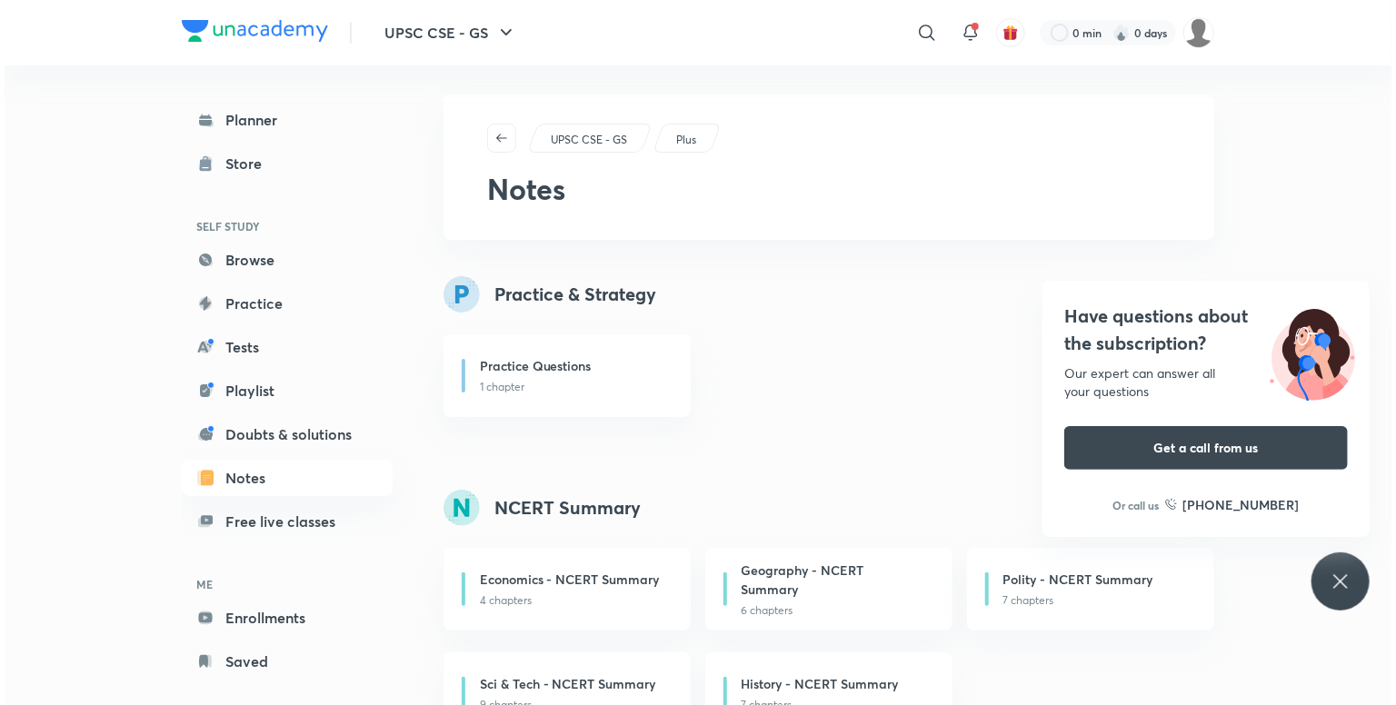
scroll to position [0, 0]
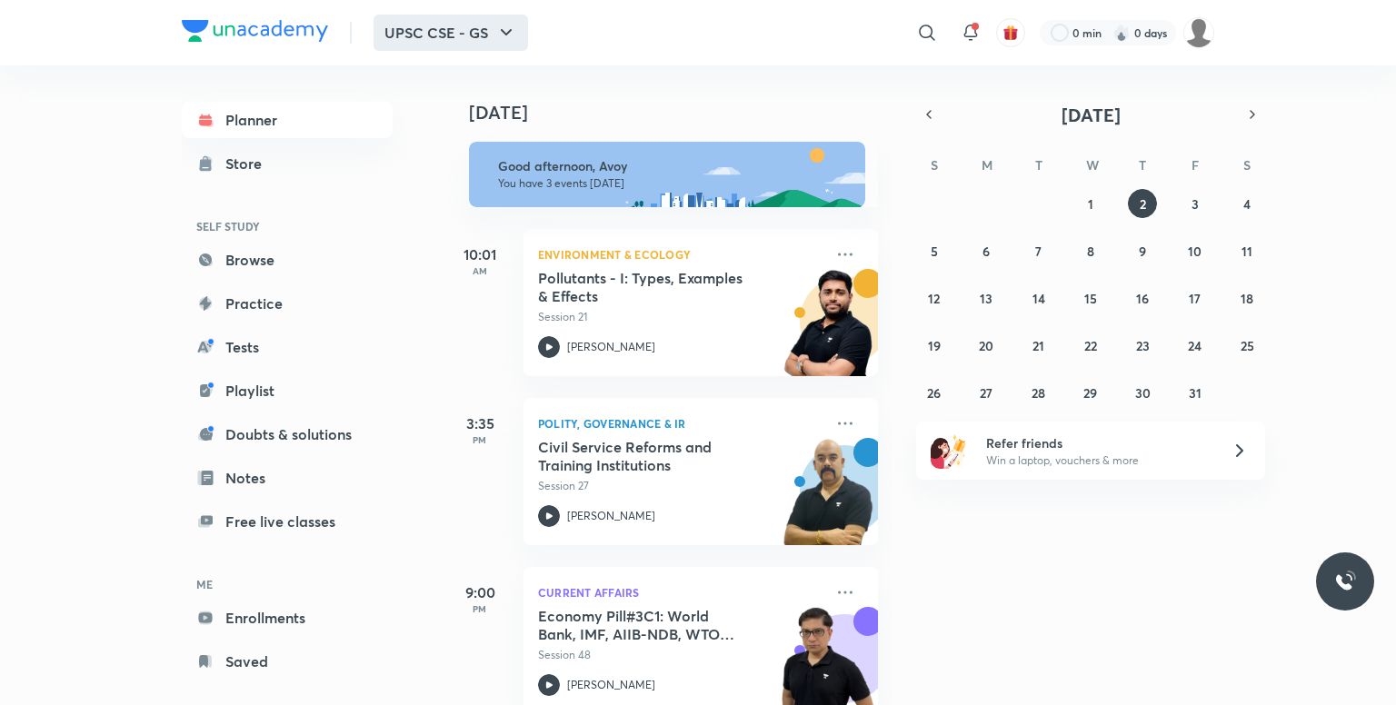
click at [476, 43] on button "UPSC CSE - GS" at bounding box center [450, 33] width 154 height 36
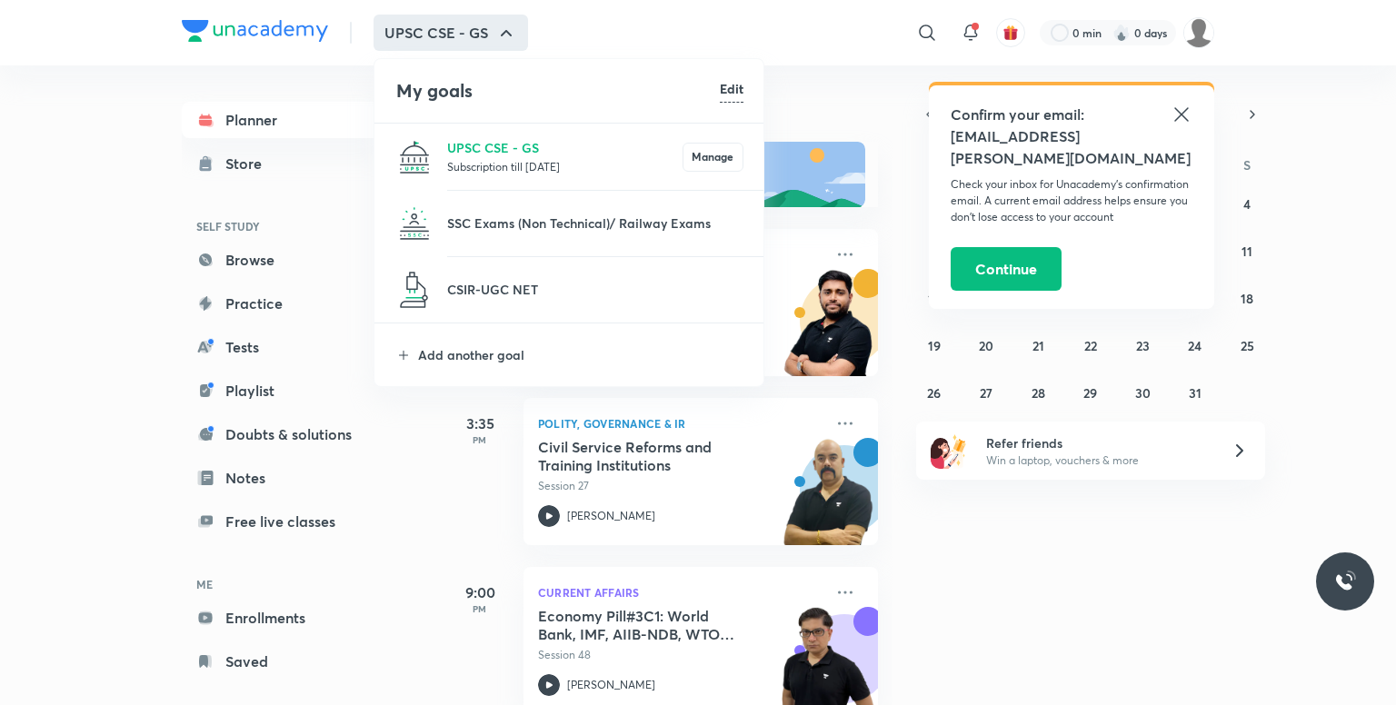
click at [476, 43] on div at bounding box center [698, 352] width 1396 height 705
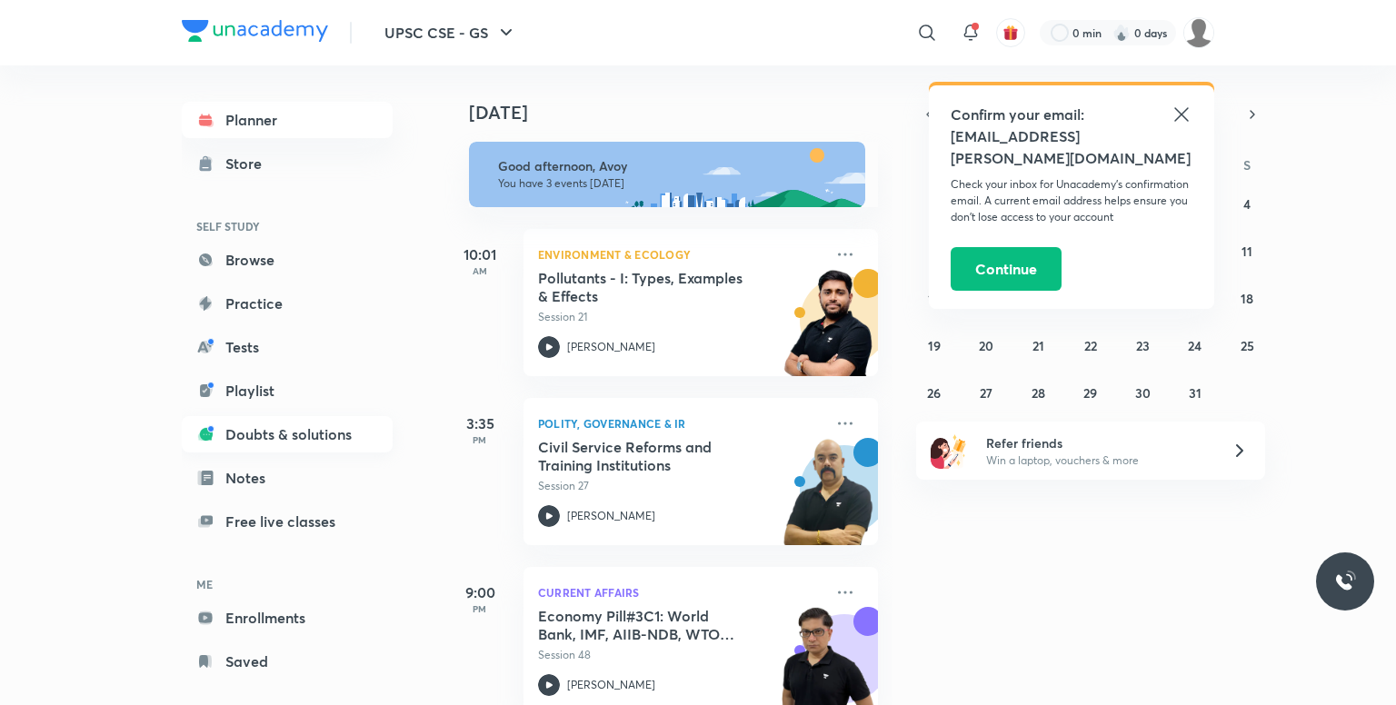
scroll to position [25, 0]
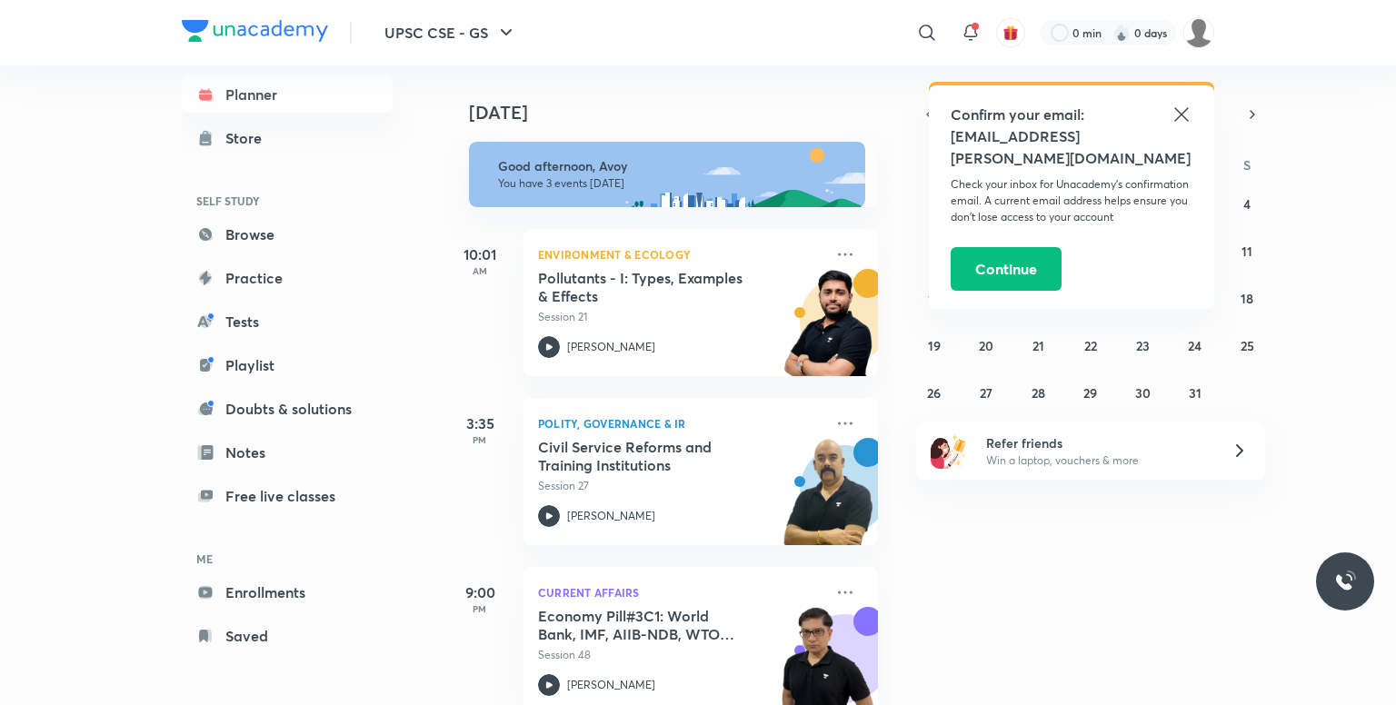
click at [1180, 117] on icon at bounding box center [1181, 115] width 22 height 22
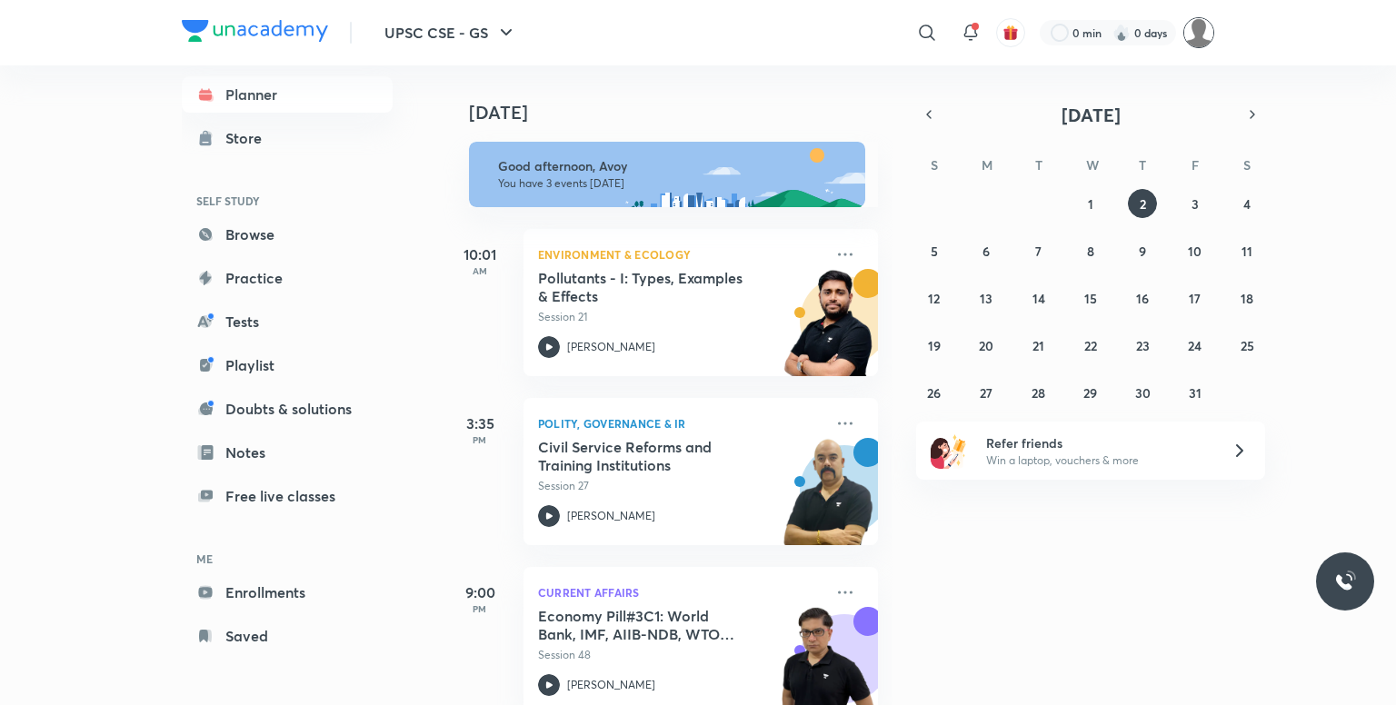
click at [1188, 37] on img at bounding box center [1198, 32] width 31 height 31
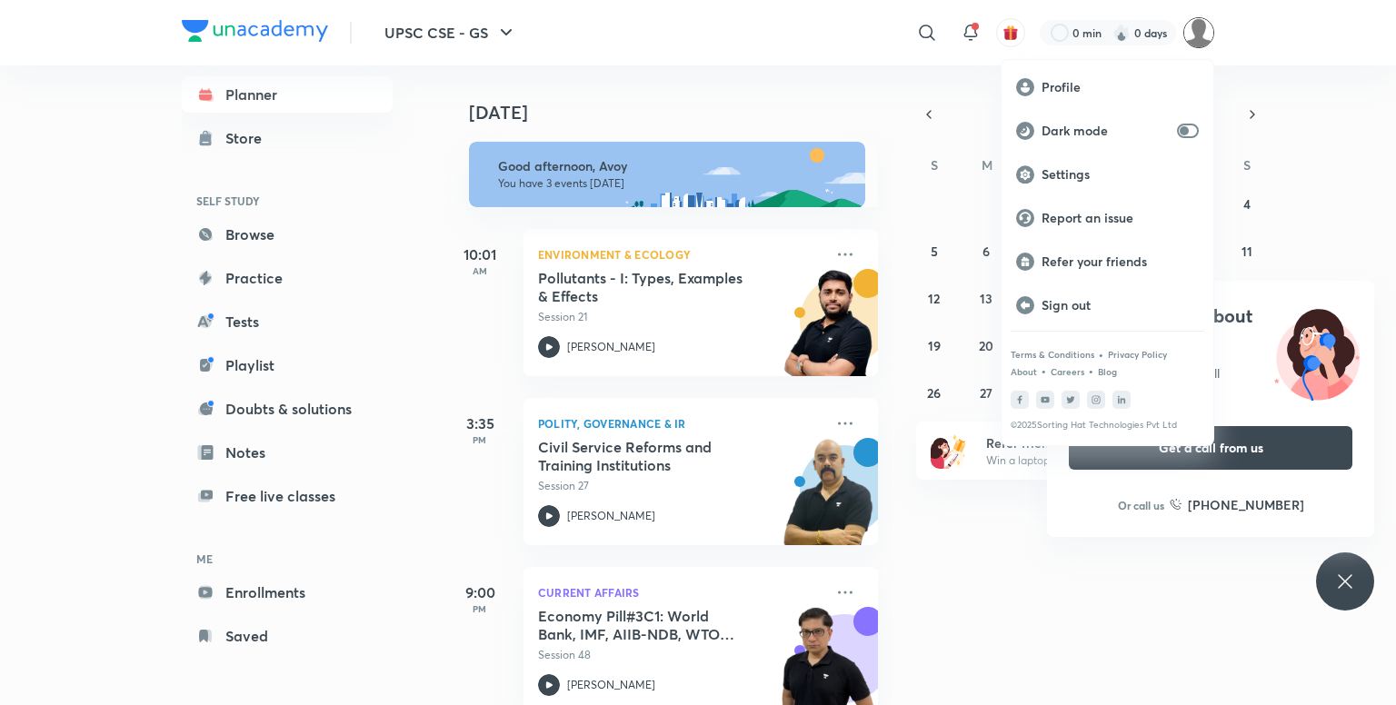
click at [962, 34] on div at bounding box center [698, 352] width 1396 height 705
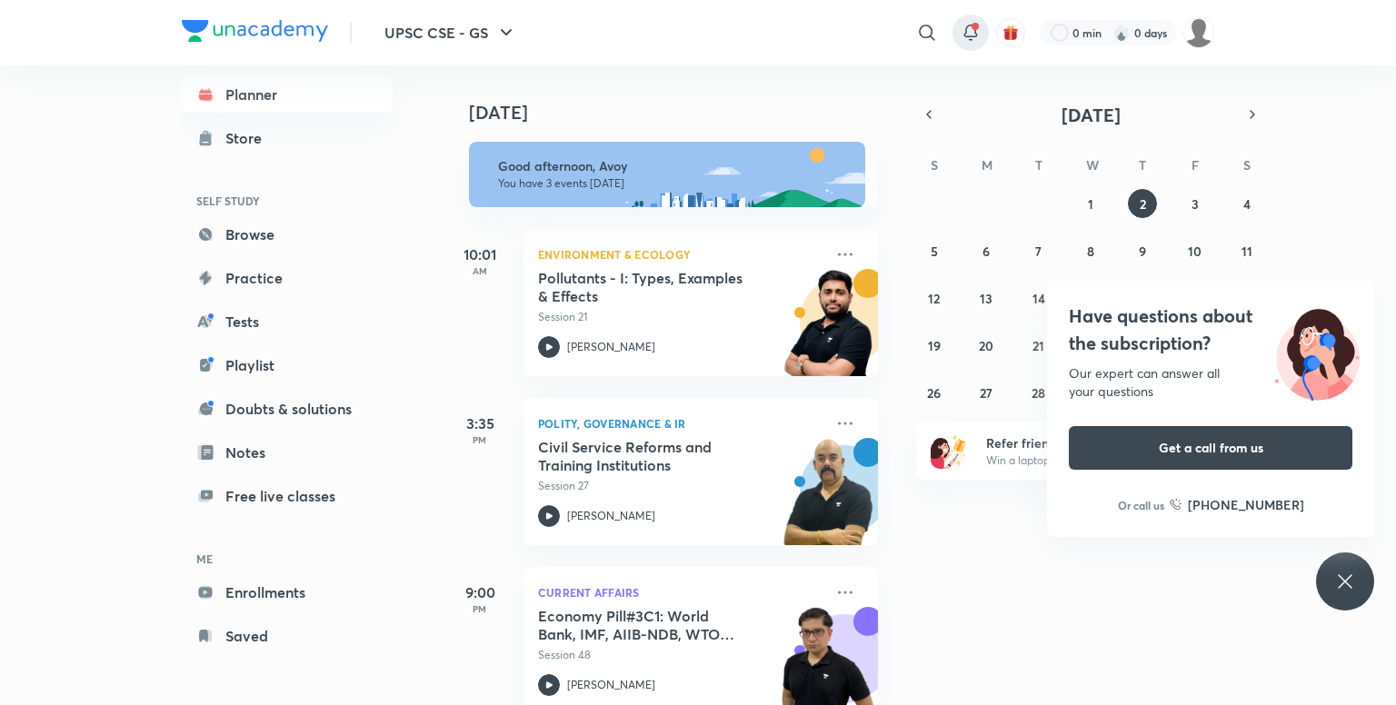
click at [981, 25] on div at bounding box center [970, 33] width 36 height 36
click at [974, 31] on icon at bounding box center [970, 30] width 12 height 11
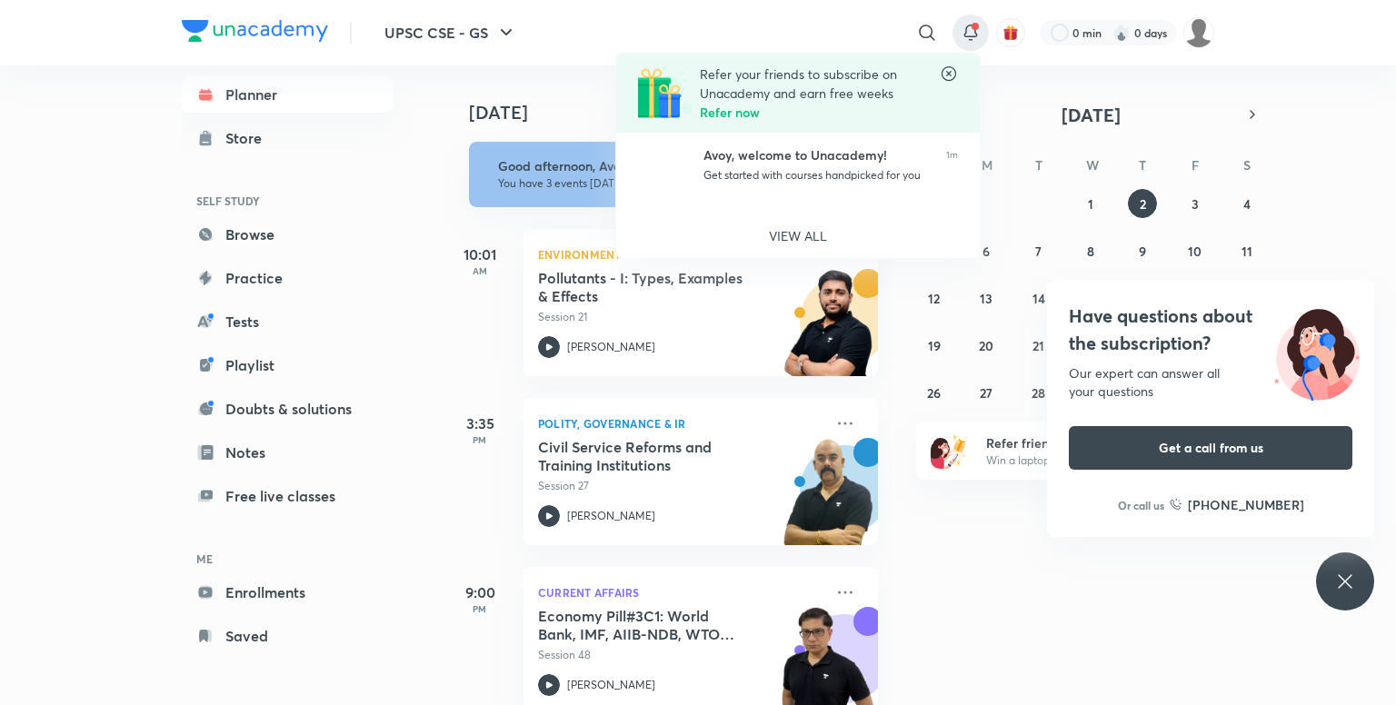
click at [970, 23] on div at bounding box center [698, 352] width 1396 height 705
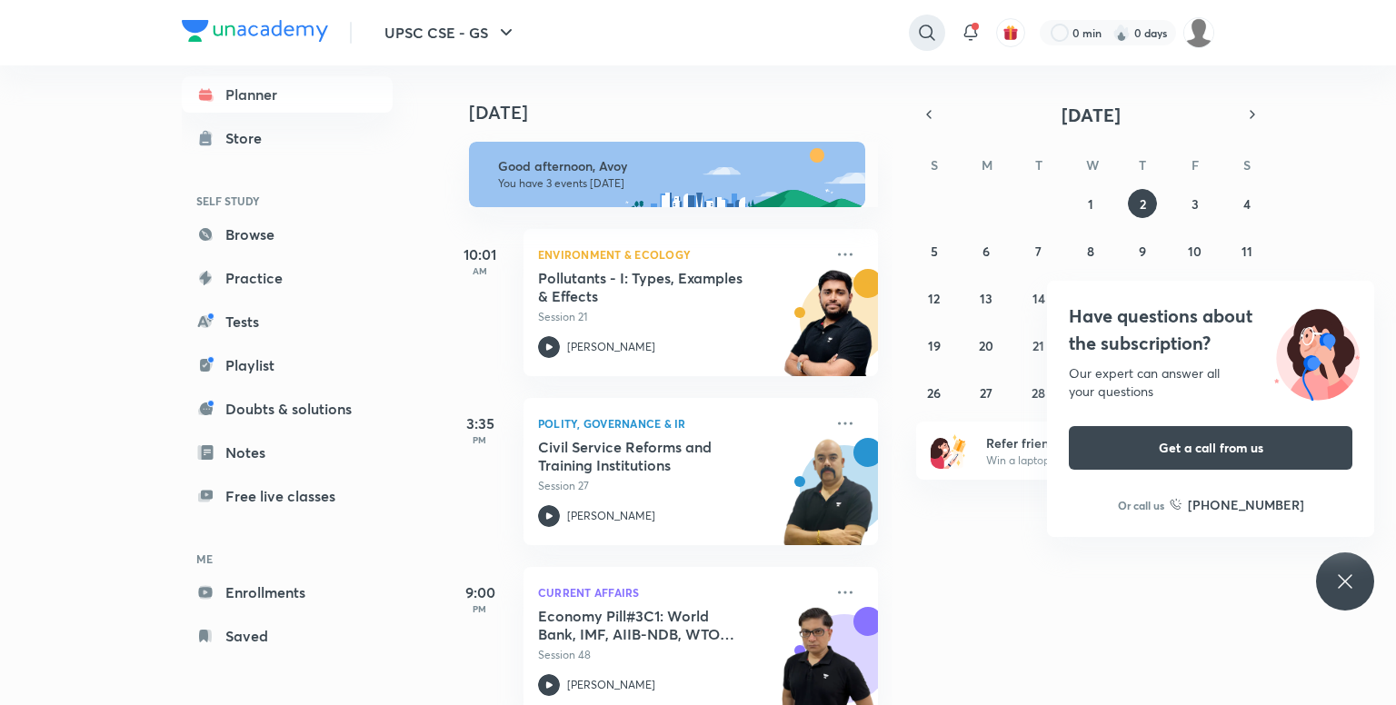
click at [936, 27] on icon at bounding box center [927, 33] width 22 height 22
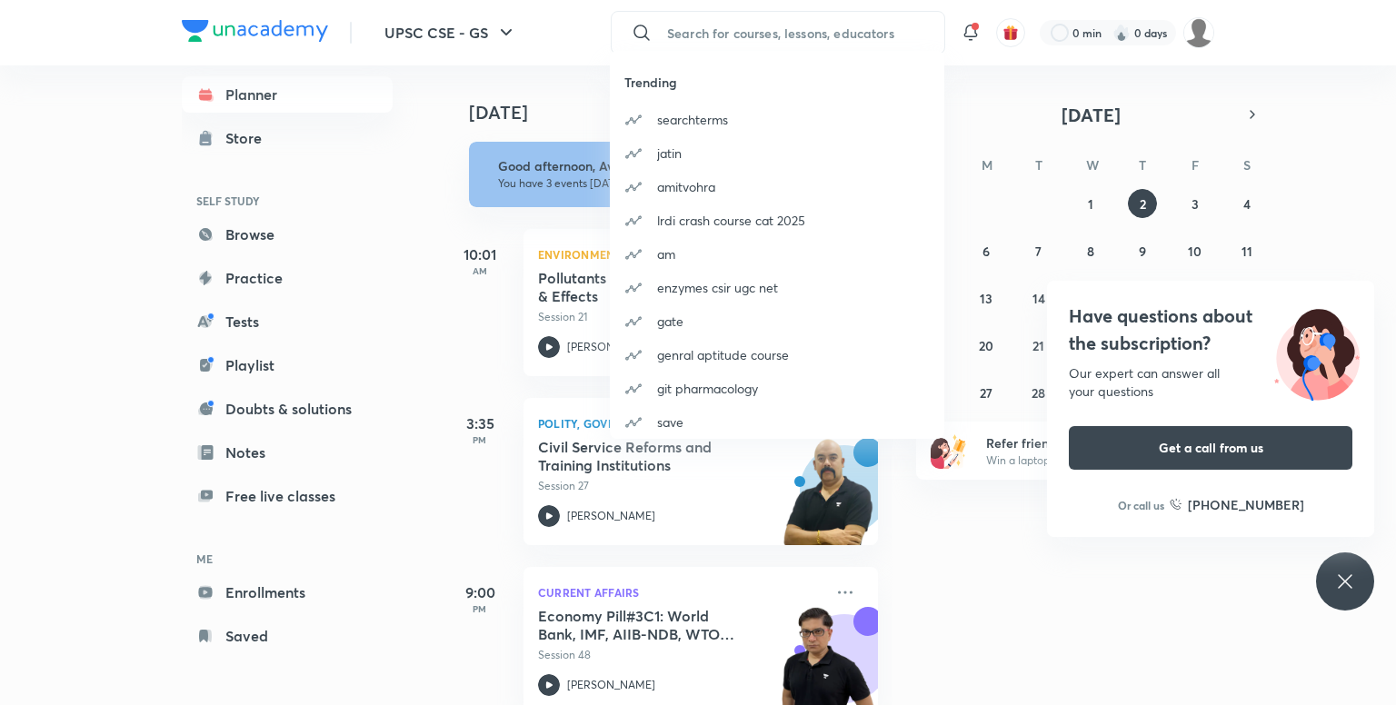
click at [269, 26] on div "Trending searchterms [PERSON_NAME] amitvohra lrdi crash course cat 2025 am enzy…" at bounding box center [698, 352] width 1396 height 705
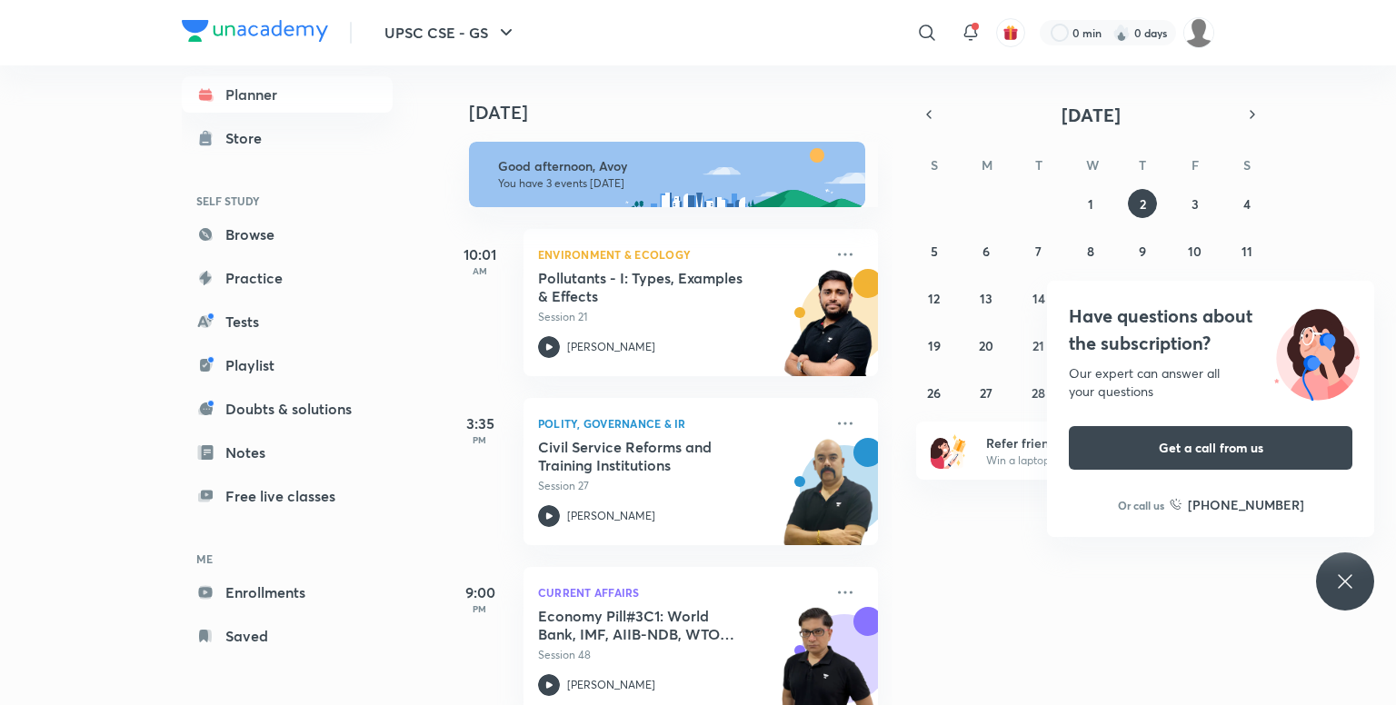
click at [265, 37] on img at bounding box center [255, 31] width 146 height 22
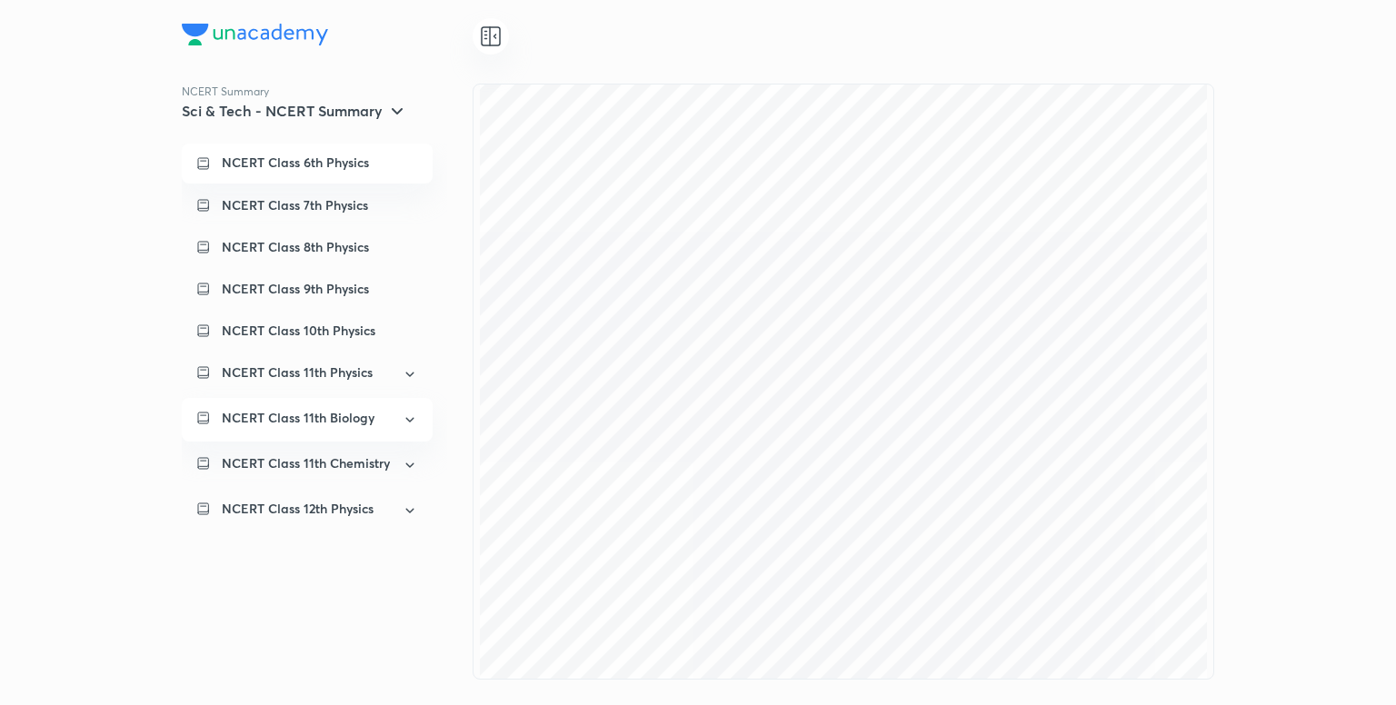
scroll to position [18172, 0]
click at [407, 416] on icon at bounding box center [410, 420] width 16 height 22
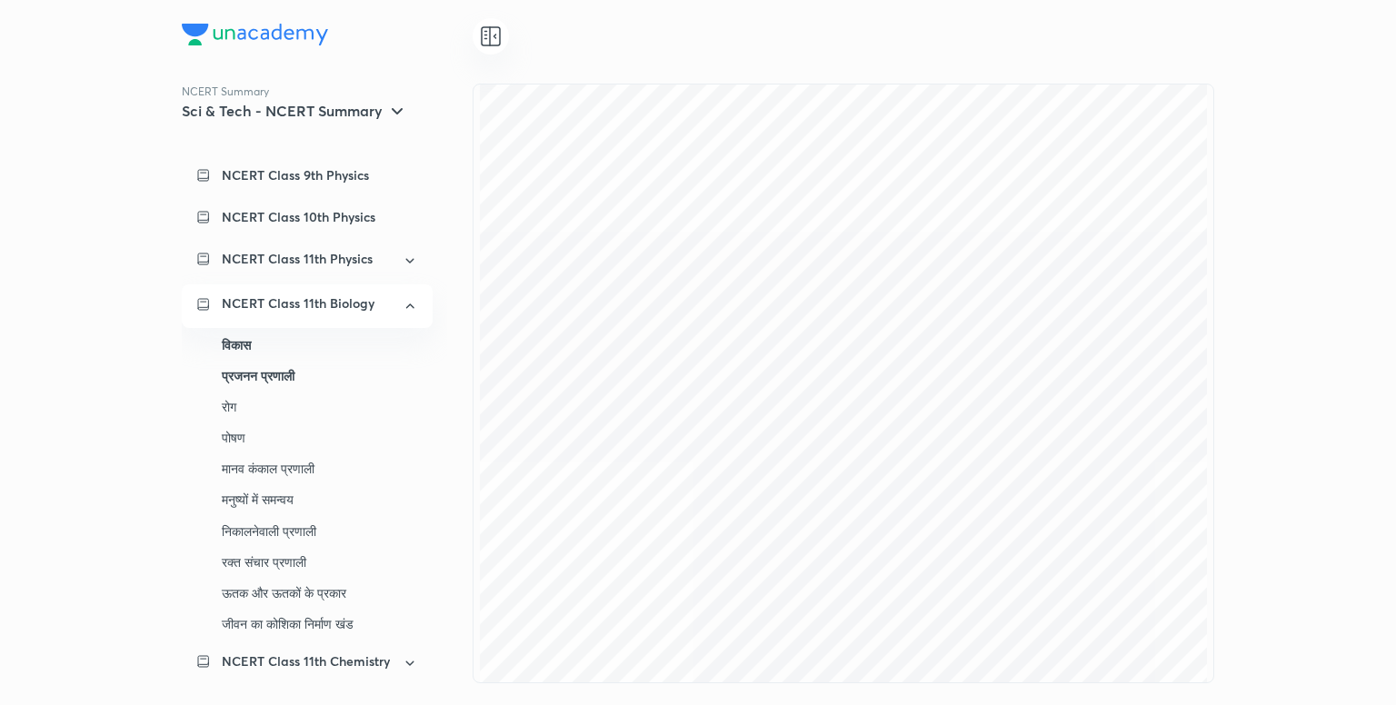
scroll to position [91, 0]
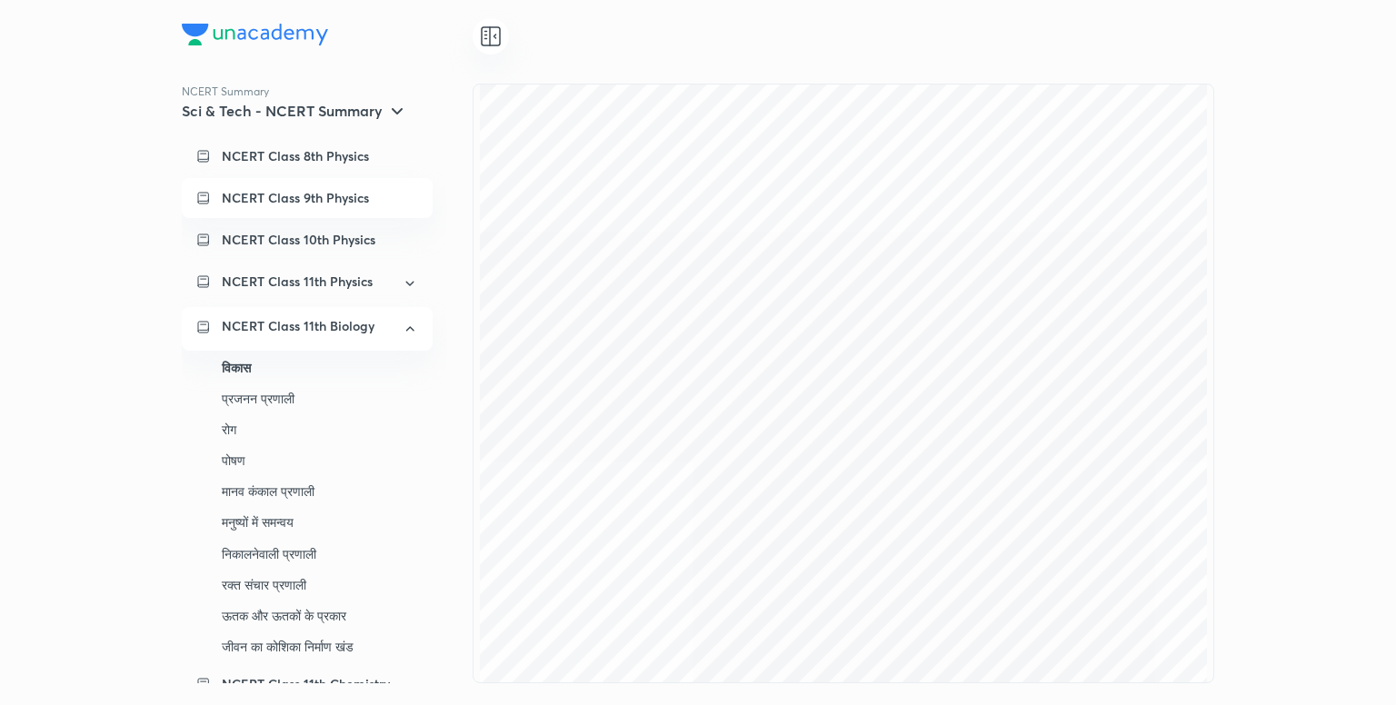
click at [373, 288] on div "NCERT Class 11th Physics" at bounding box center [306, 282] width 169 height 18
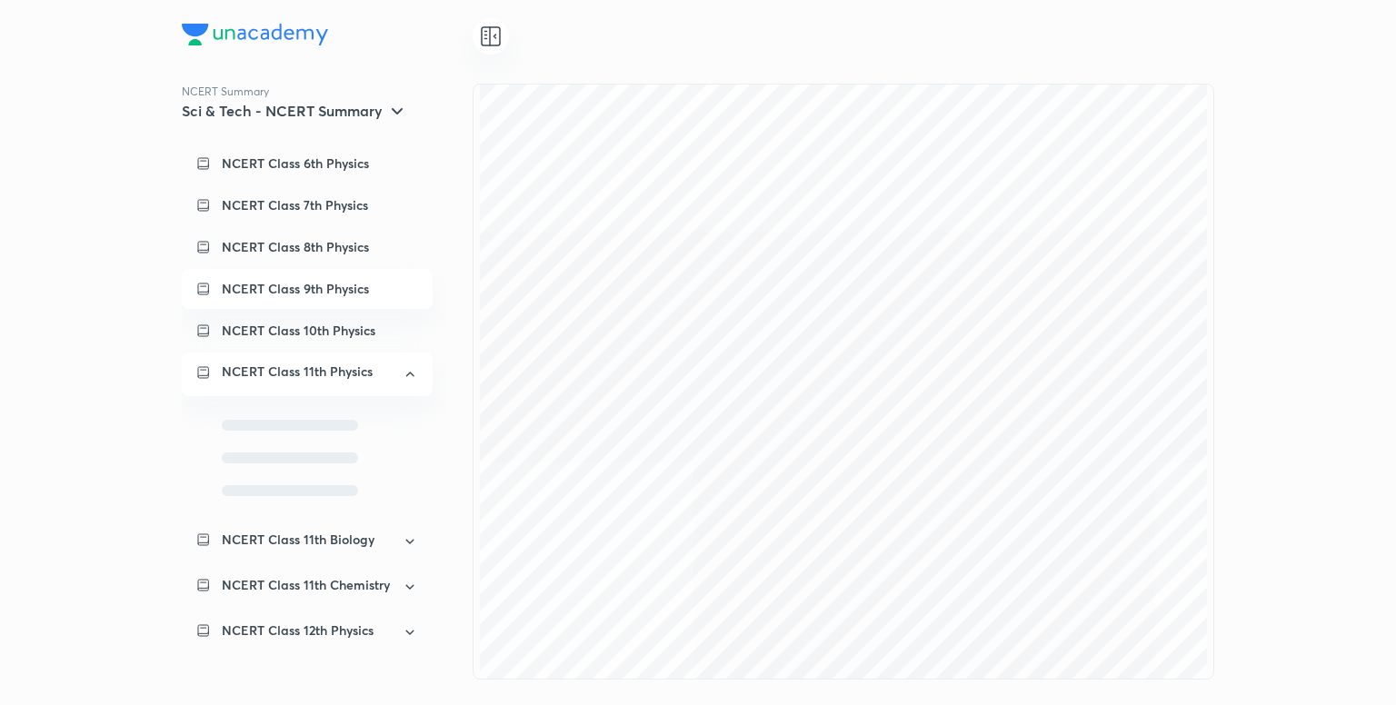
scroll to position [0, 0]
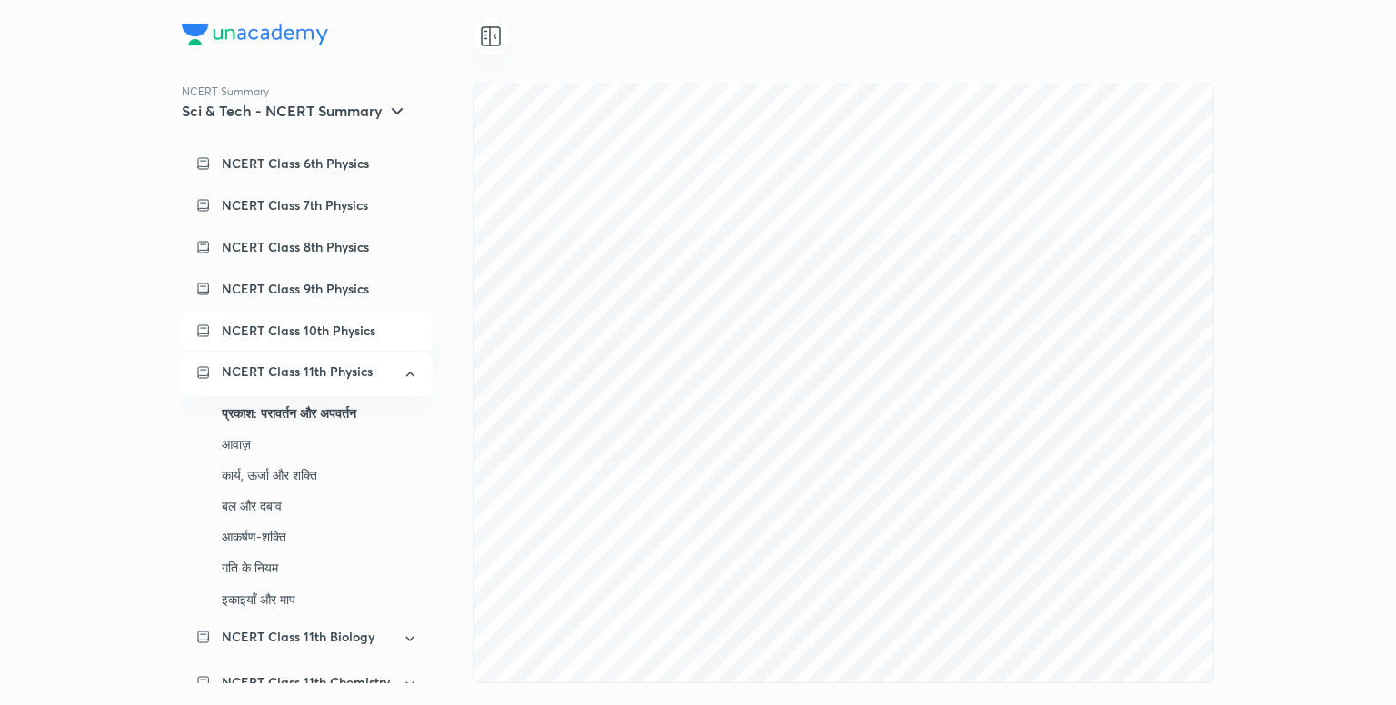
click at [378, 333] on div "NCERT Class 10th Physics" at bounding box center [320, 331] width 196 height 18
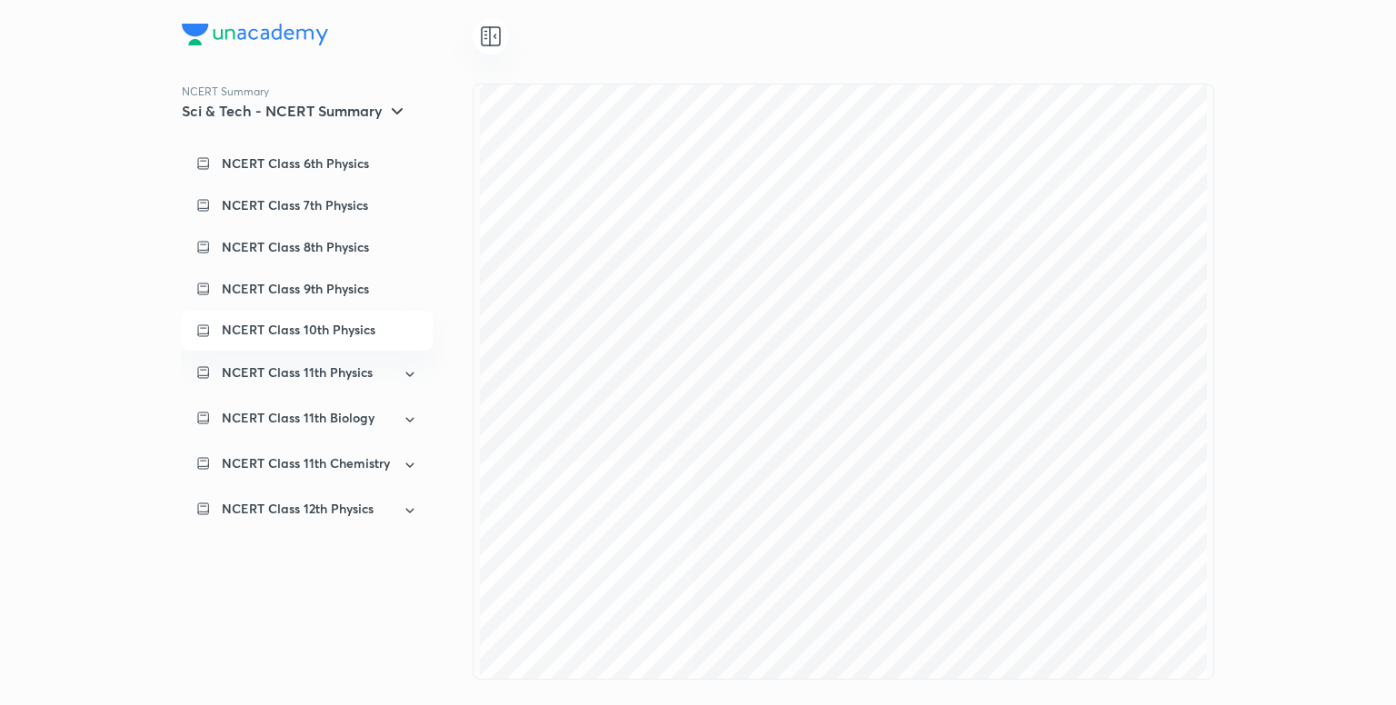
scroll to position [5088, 0]
drag, startPoint x: 1220, startPoint y: 401, endPoint x: 1268, endPoint y: 376, distance: 54.0
click at [1268, 376] on div "NCERT Summary Sci & Tech - NCERT Summary NCERT Class 6th Physics NCERT Class 7t…" at bounding box center [698, 352] width 1396 height 705
click at [408, 473] on icon at bounding box center [410, 465] width 16 height 22
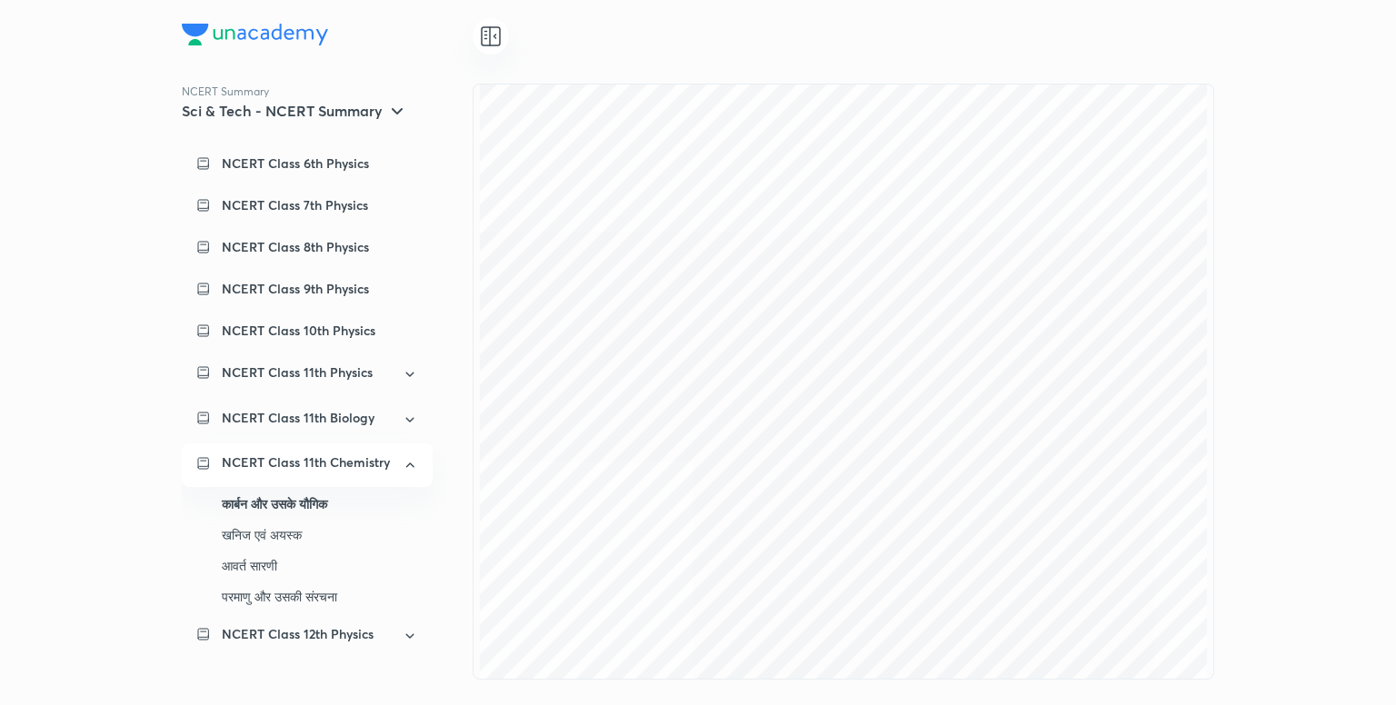
click at [383, 121] on div "Sci & Tech - NCERT Summary" at bounding box center [295, 111] width 226 height 22
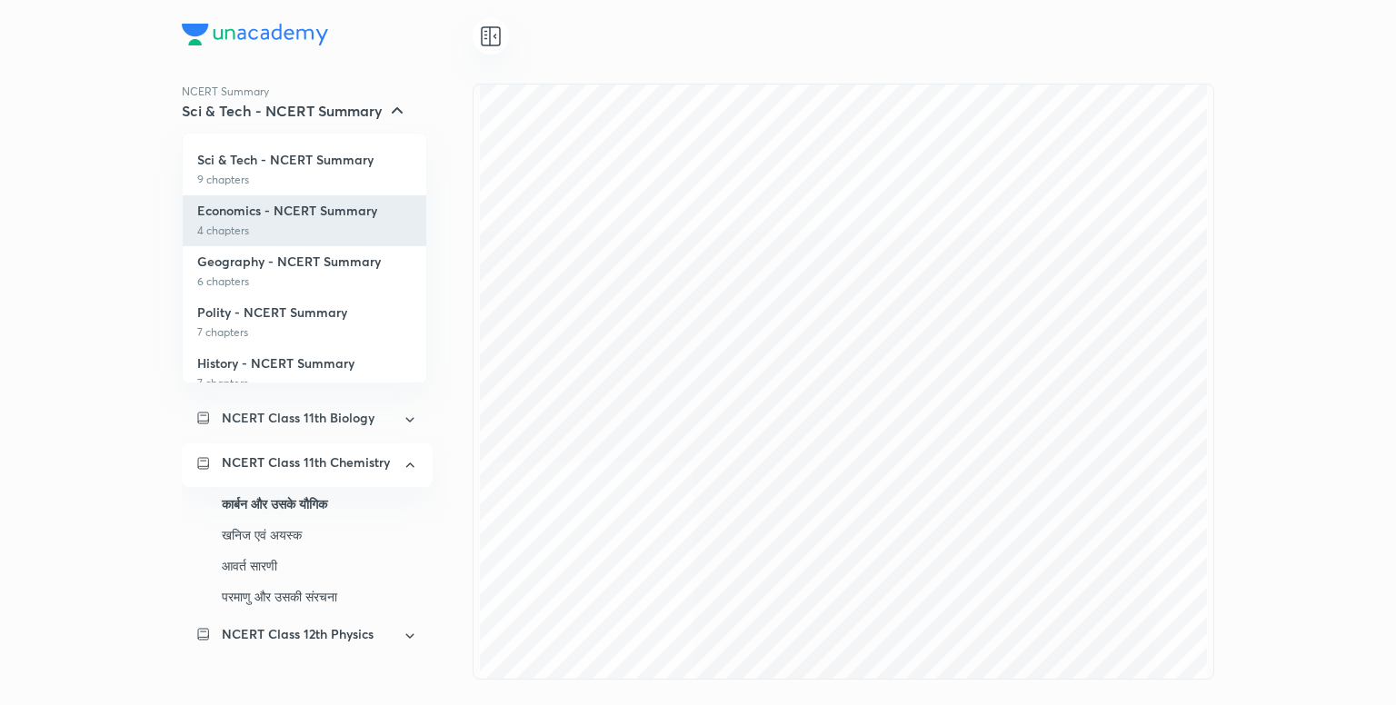
click at [293, 212] on p "Economics - NCERT Summary" at bounding box center [287, 211] width 180 height 16
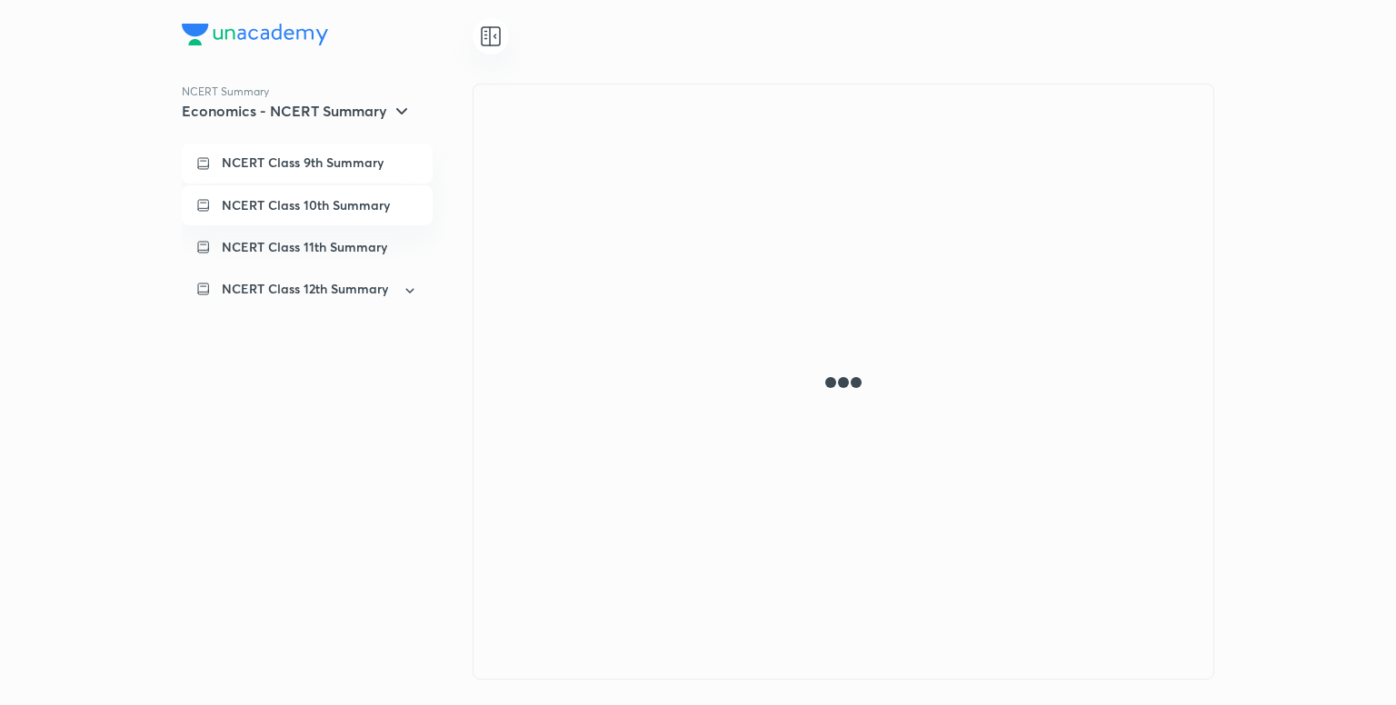
click at [378, 210] on p "NCERT Class 10th Summary" at bounding box center [306, 205] width 168 height 18
click at [389, 289] on div "NCERT Class 12th Summary" at bounding box center [307, 291] width 251 height 44
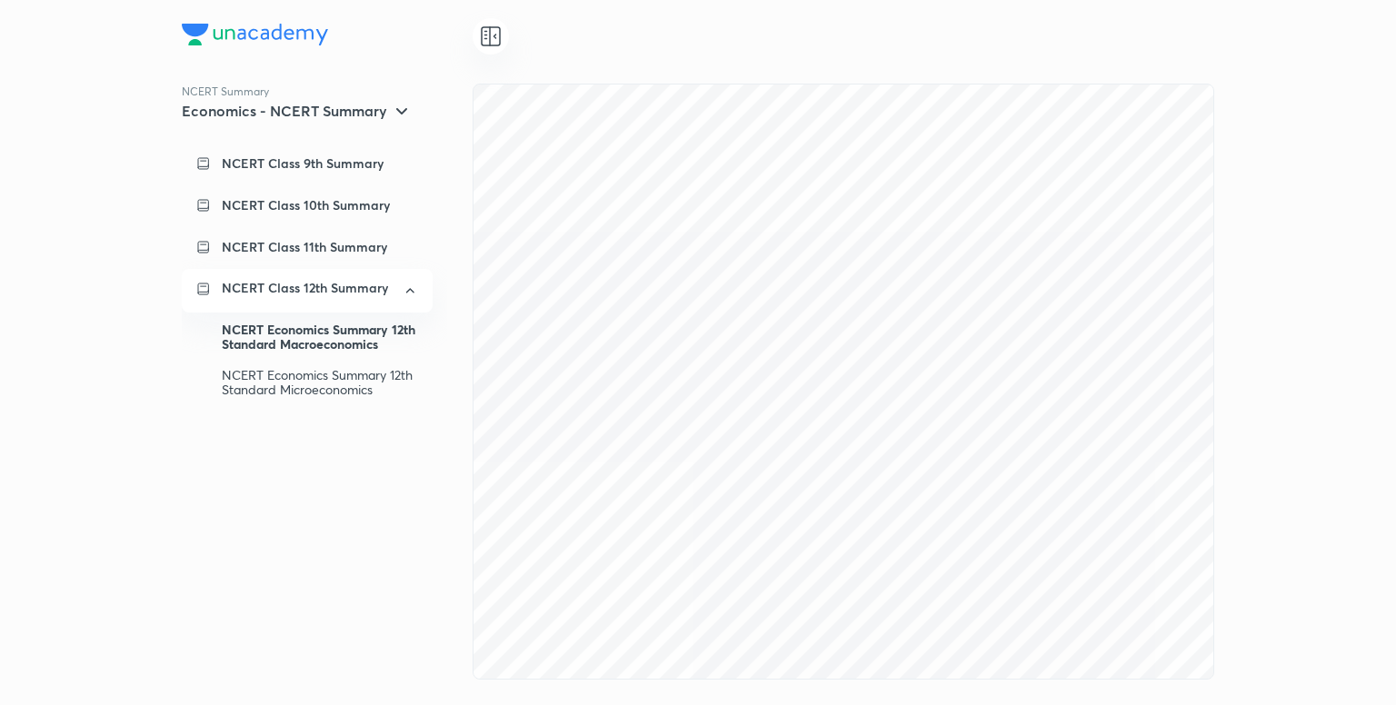
click at [383, 346] on div "NCERT Economics Summary 12th Standard Macroeconomics" at bounding box center [320, 336] width 196 height 45
click at [343, 393] on div "NCERT Economics Summary 12th Standard Microeconomics" at bounding box center [320, 382] width 196 height 45
drag, startPoint x: 348, startPoint y: 347, endPoint x: 313, endPoint y: 353, distance: 35.9
click at [313, 353] on div "NCERT Economics Summary 12th Standard Macroeconomics" at bounding box center [320, 336] width 196 height 45
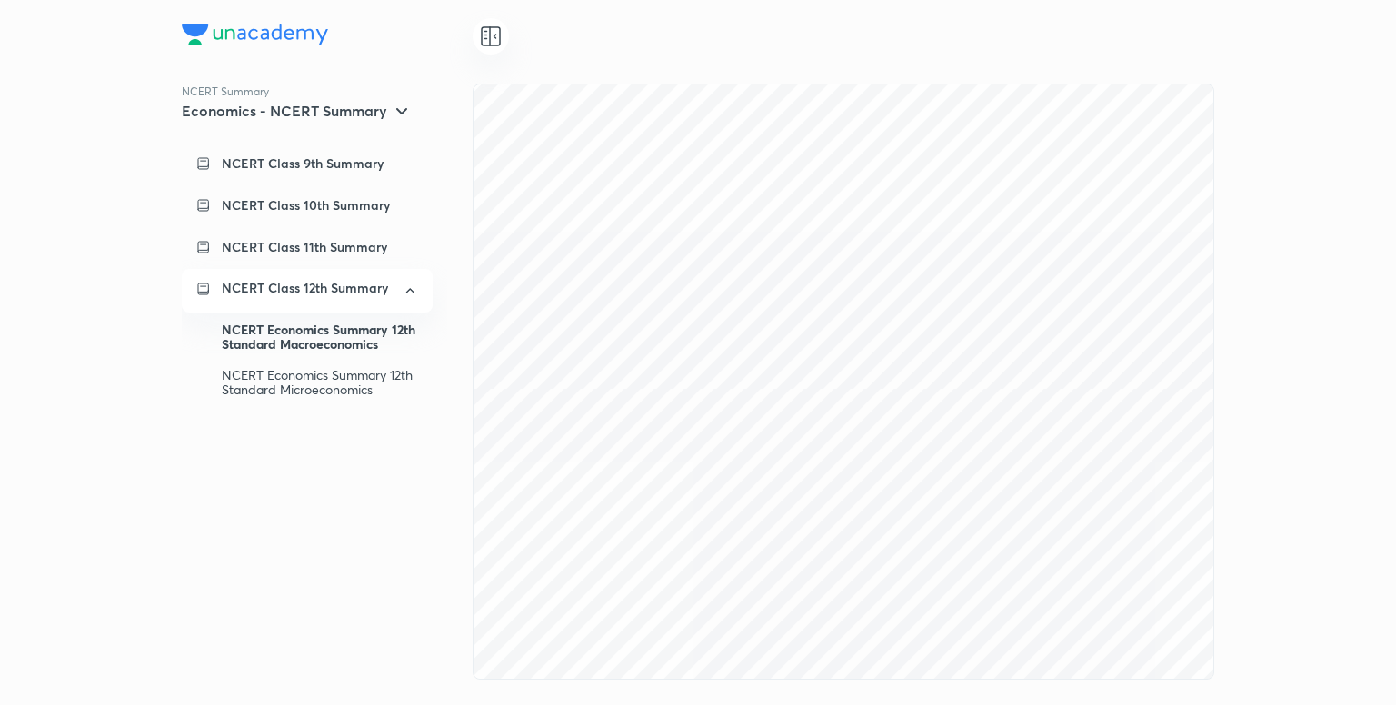
scroll to position [0, 0]
drag, startPoint x: 313, startPoint y: 353, endPoint x: 1308, endPoint y: 259, distance: 1000.2
click at [1308, 259] on div "NCERT Summary Economics - NCERT Summary NCERT Class 9th Summary NCERT Class 10t…" at bounding box center [698, 352] width 1396 height 705
click at [486, 35] on icon at bounding box center [486, 35] width 2 height 0
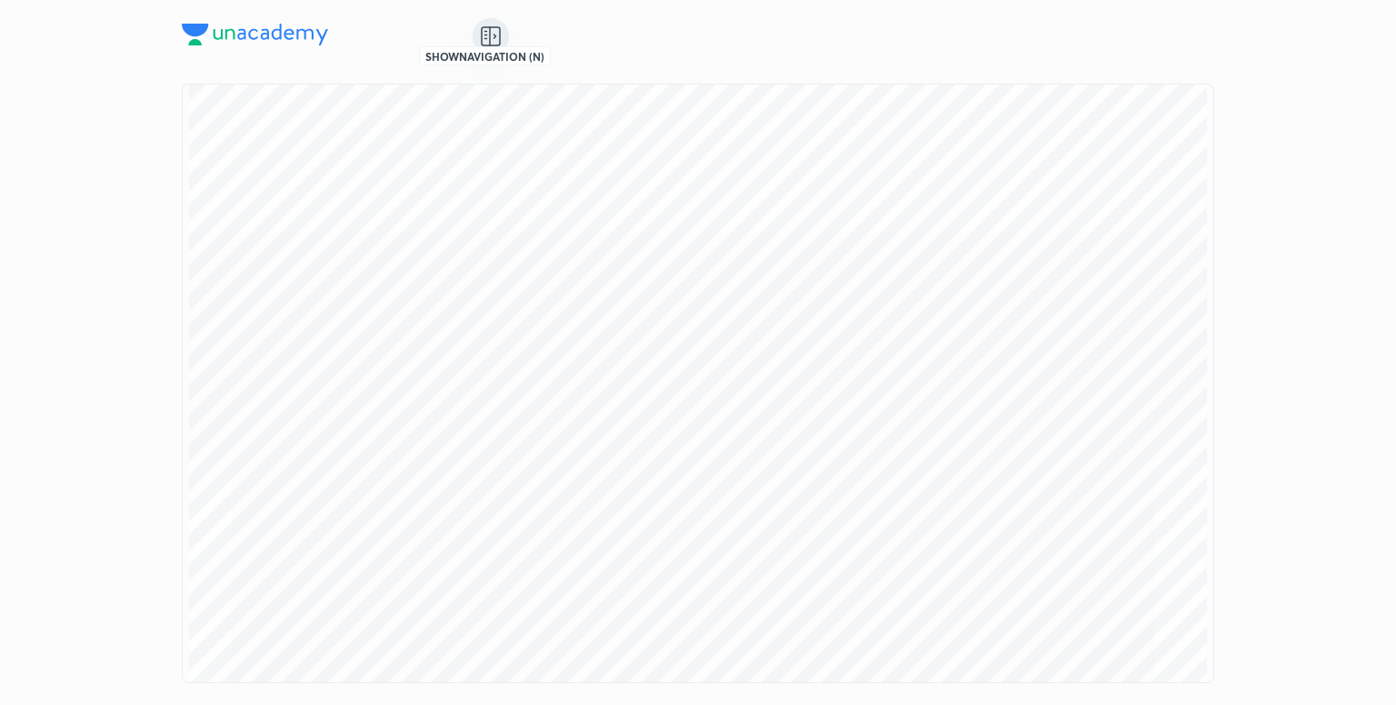
click at [486, 35] on icon at bounding box center [486, 35] width 2 height 0
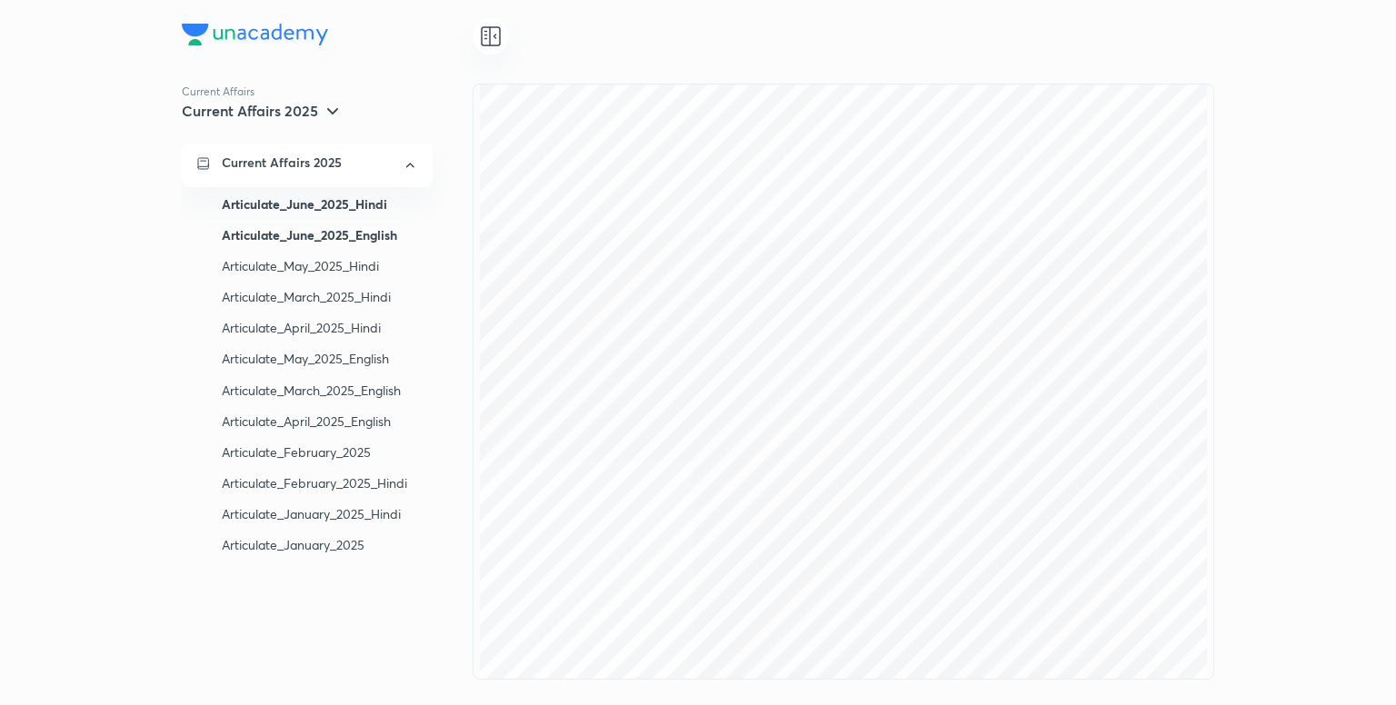
click at [334, 234] on div "Articulate_June_2025_English" at bounding box center [320, 235] width 196 height 31
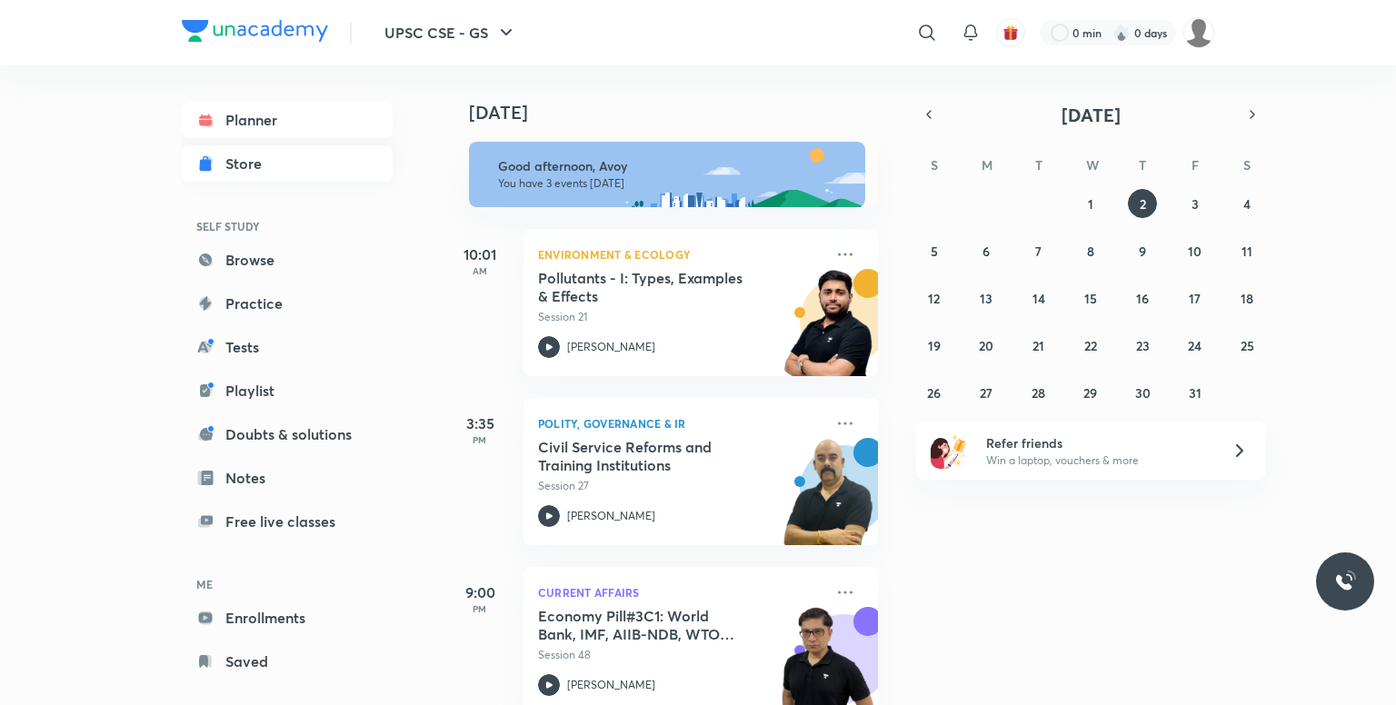
click at [277, 170] on link "Store" at bounding box center [287, 163] width 211 height 36
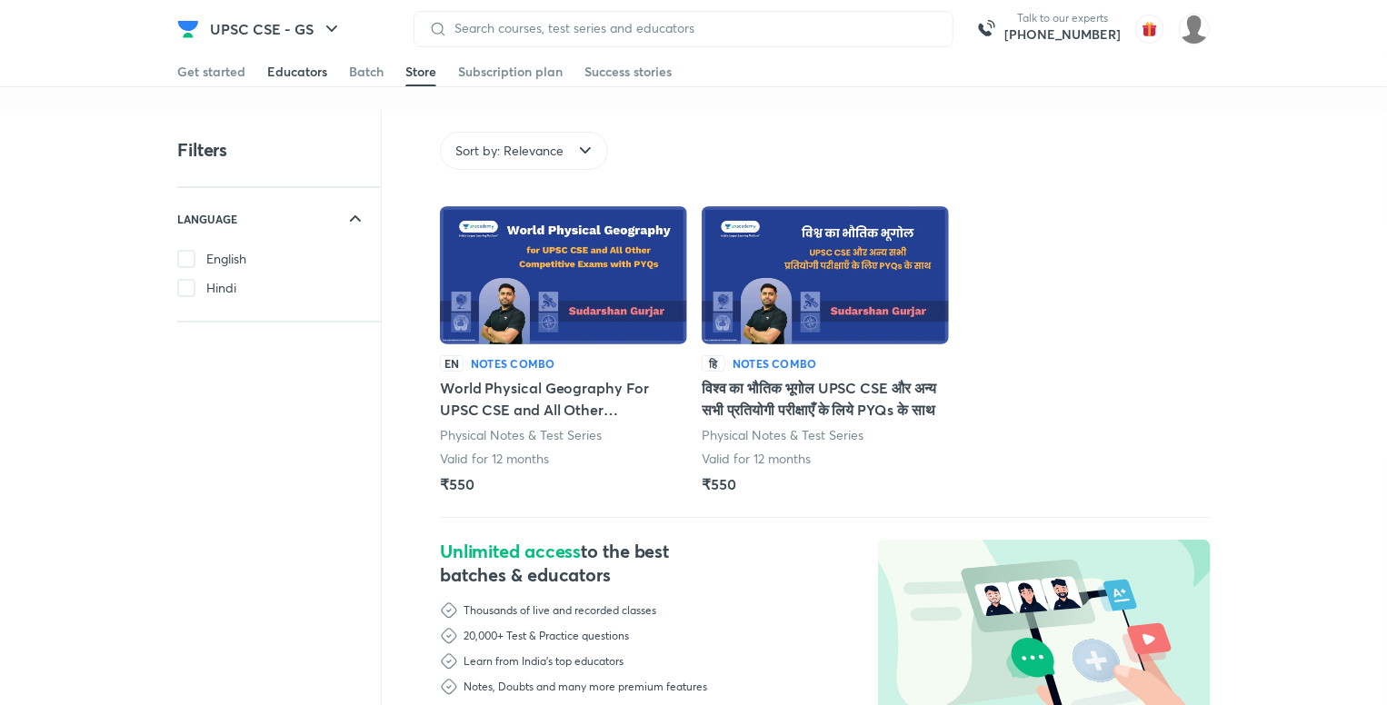
click at [302, 67] on div "Educators" at bounding box center [297, 72] width 60 height 18
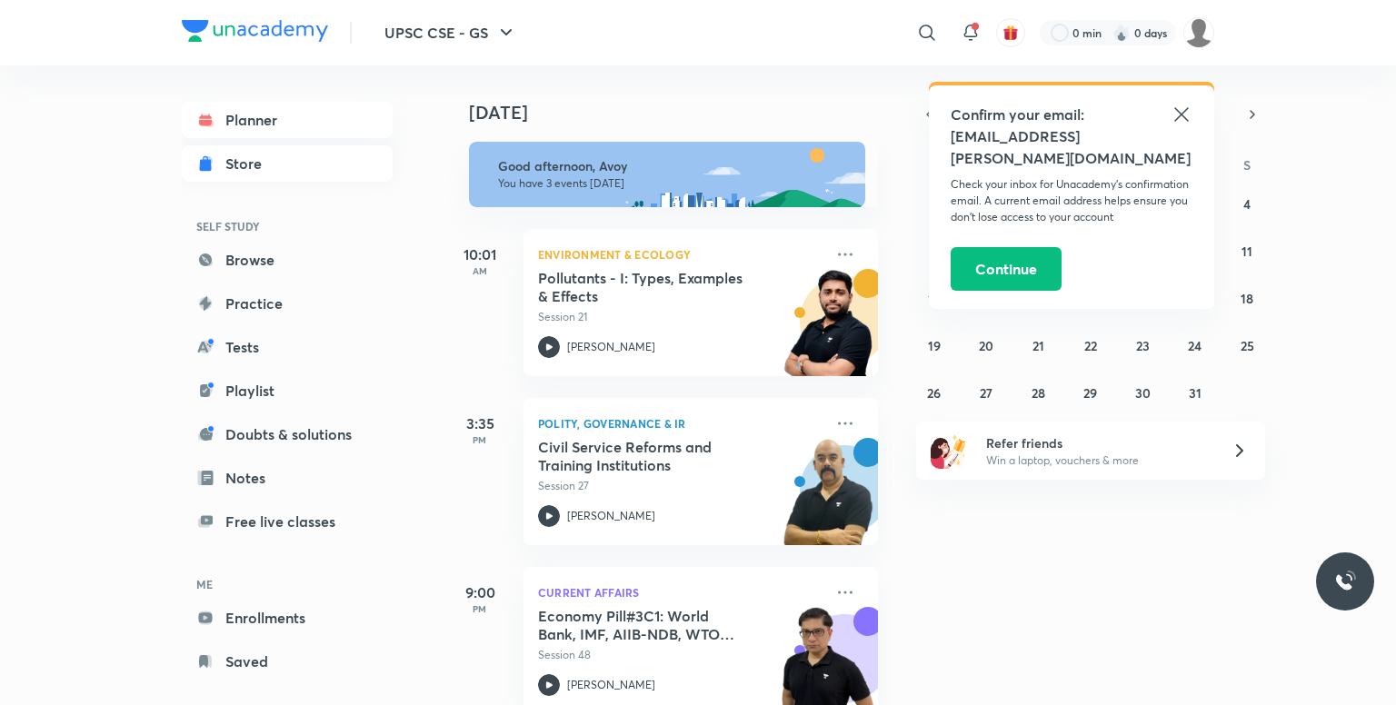
click at [307, 154] on link "Store" at bounding box center [287, 163] width 211 height 36
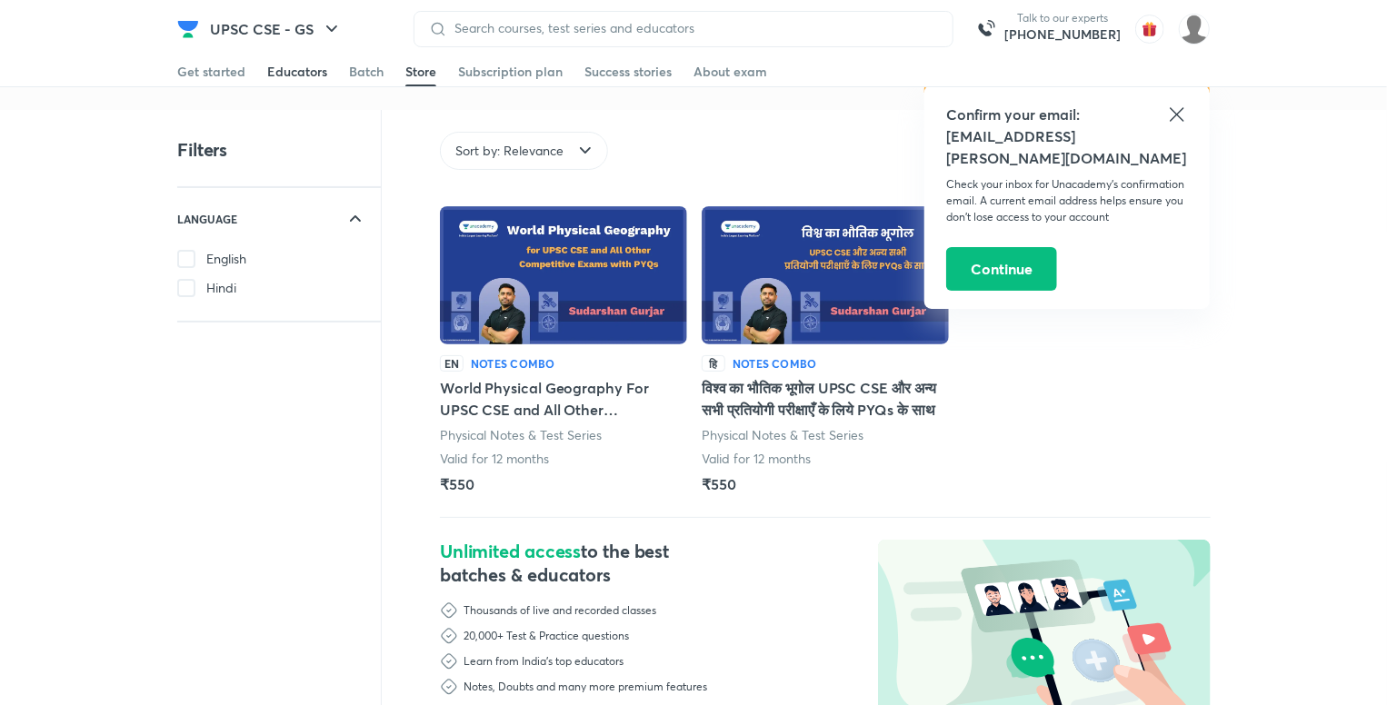
click at [305, 76] on div "Educators" at bounding box center [297, 72] width 60 height 18
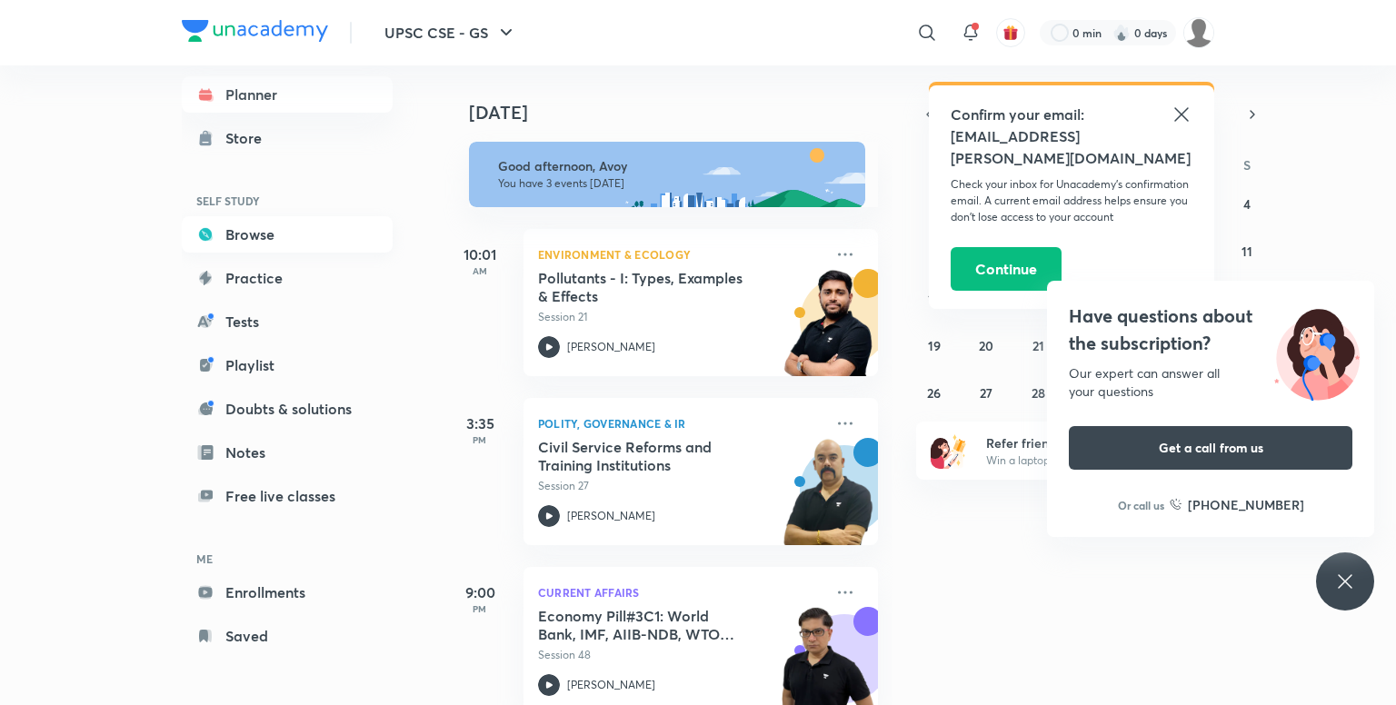
click at [263, 237] on link "Browse" at bounding box center [287, 234] width 211 height 36
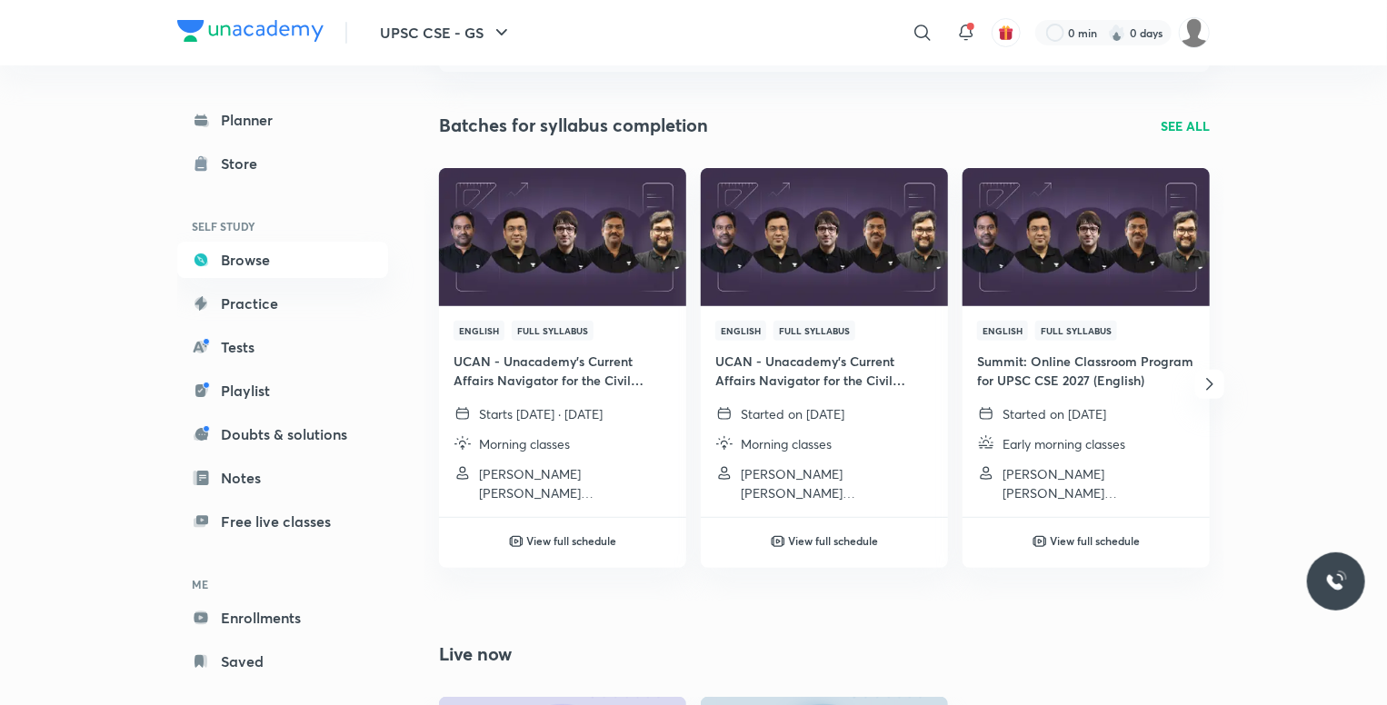
scroll to position [182, 0]
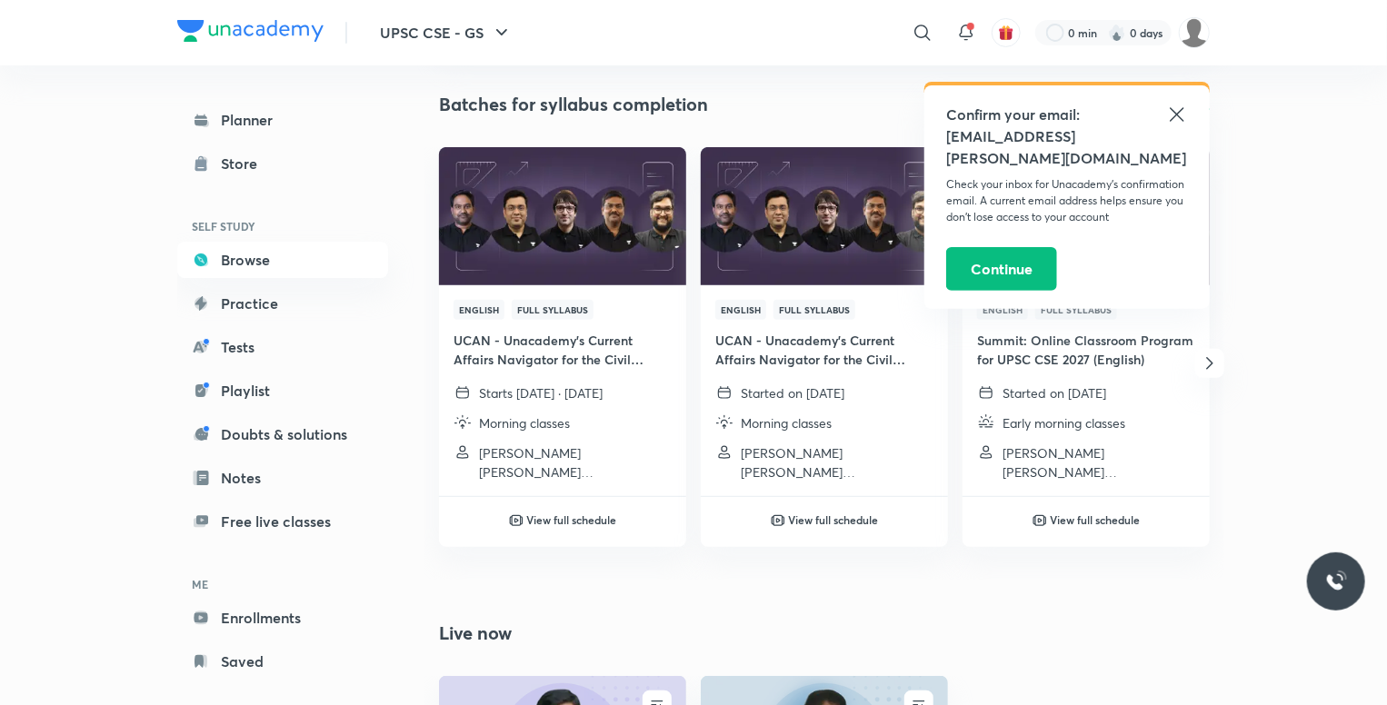
click at [1175, 111] on icon at bounding box center [1177, 115] width 22 height 22
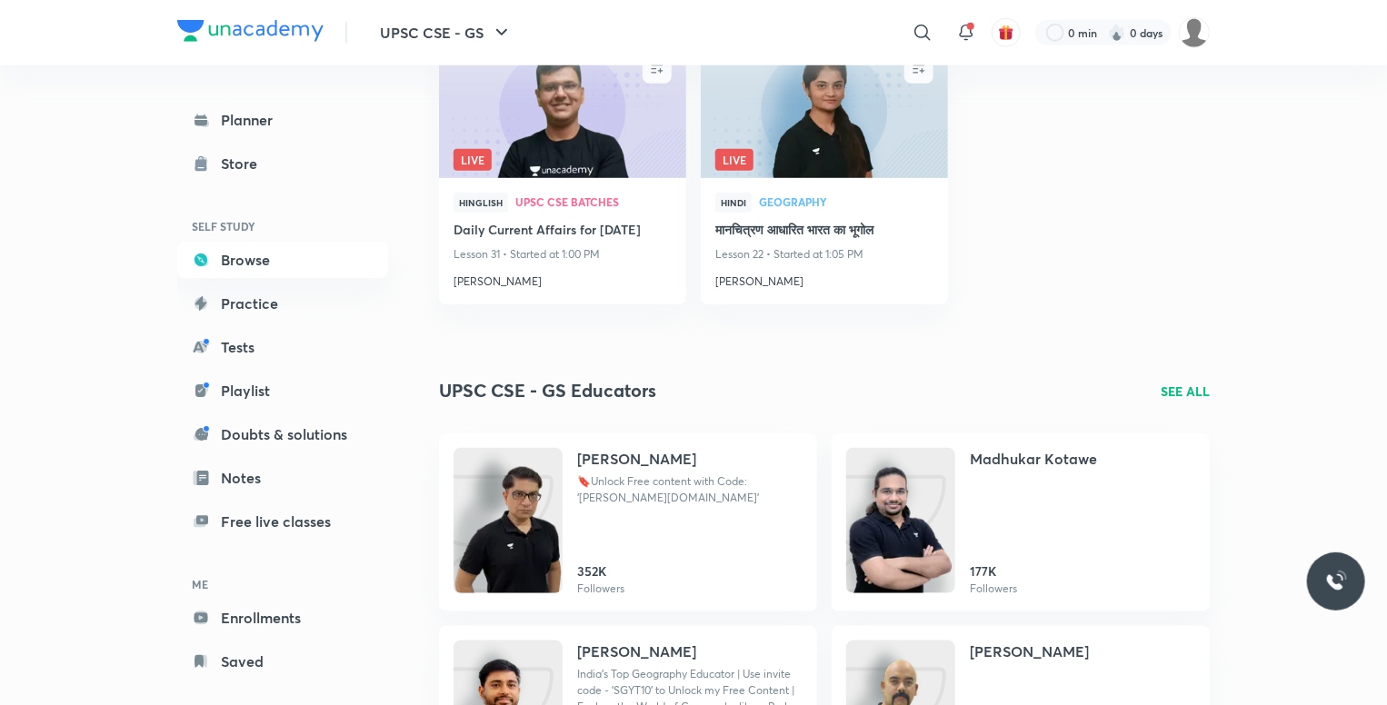
scroll to position [727, 0]
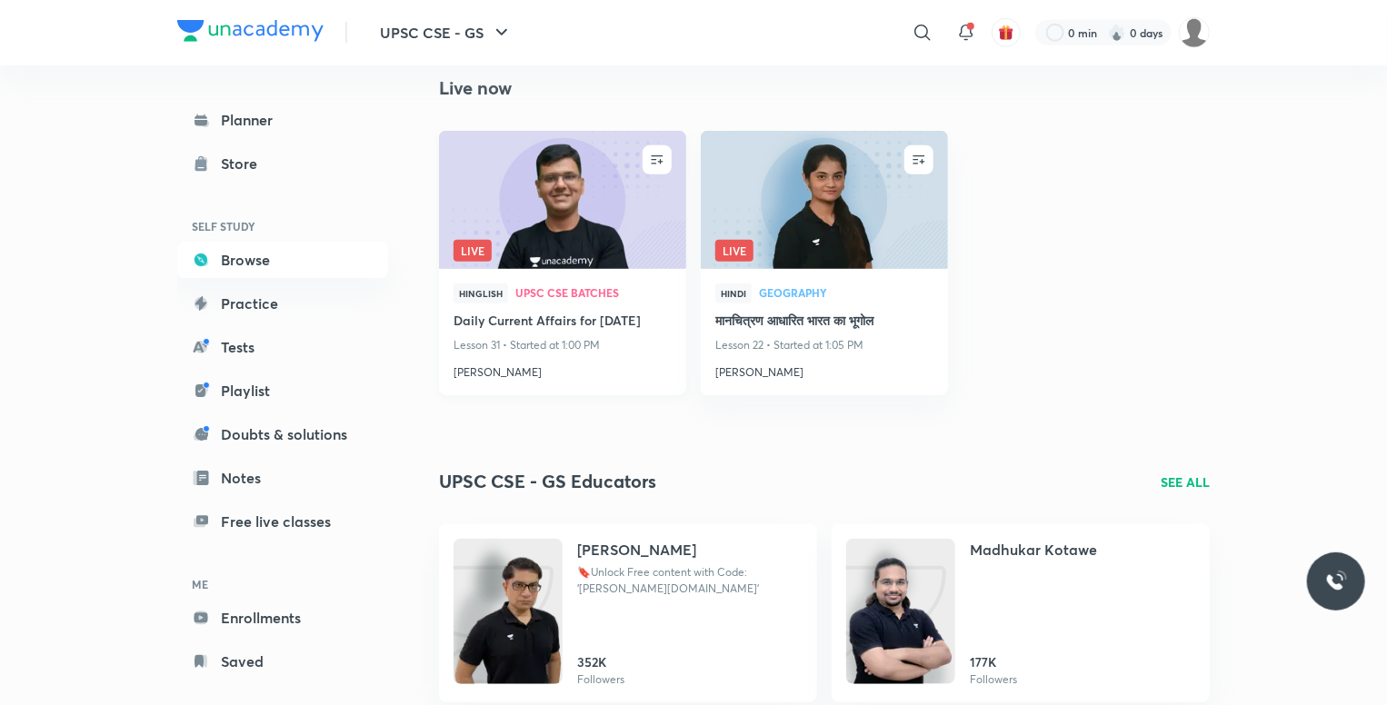
click at [469, 332] on h4 "Daily Current Affairs for [DATE]" at bounding box center [562, 322] width 218 height 23
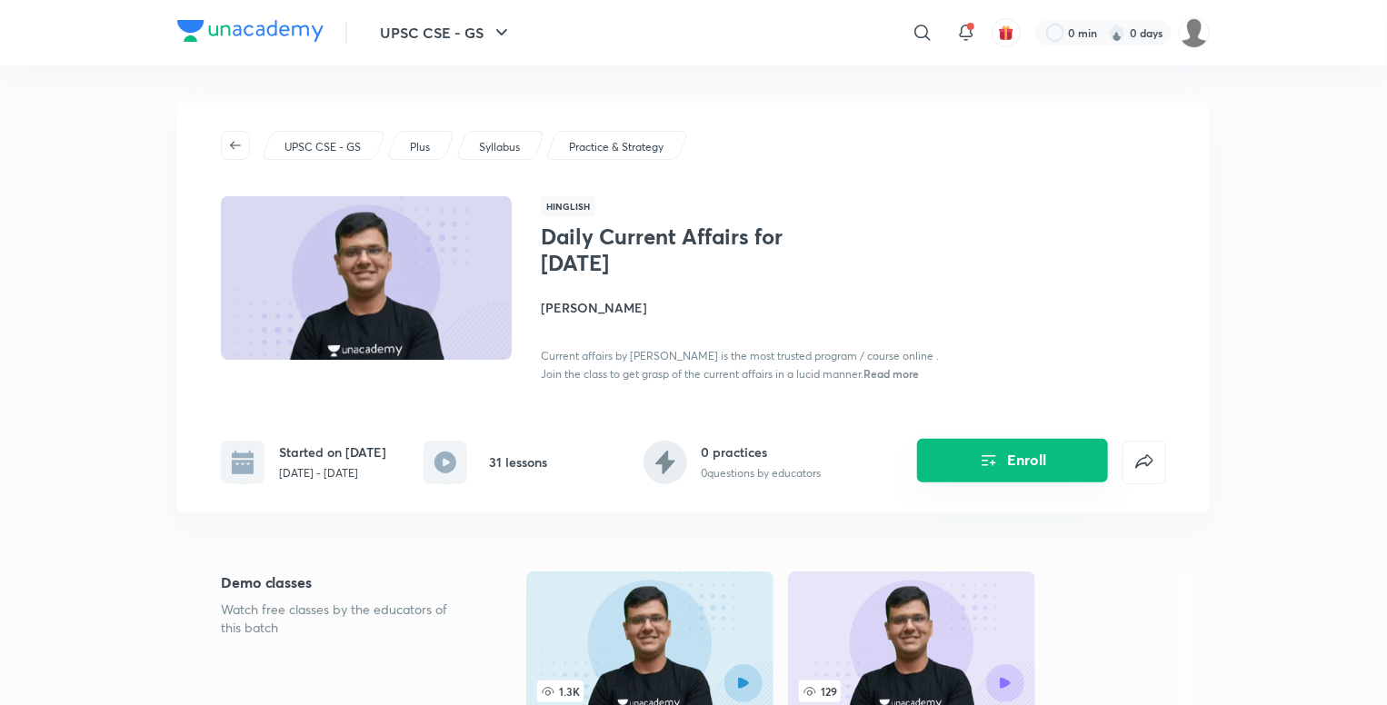
click at [1009, 462] on button "Enroll" at bounding box center [1012, 461] width 191 height 44
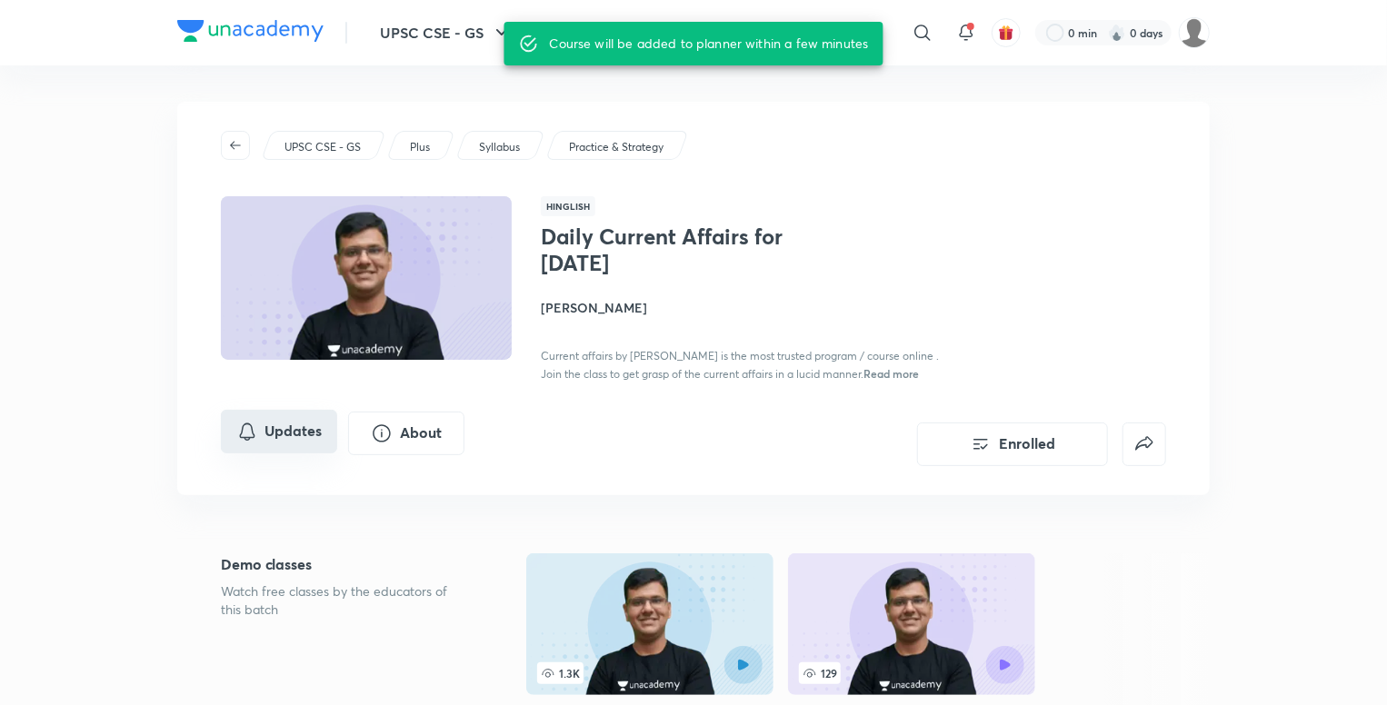
click at [282, 431] on button "Updates" at bounding box center [279, 432] width 116 height 44
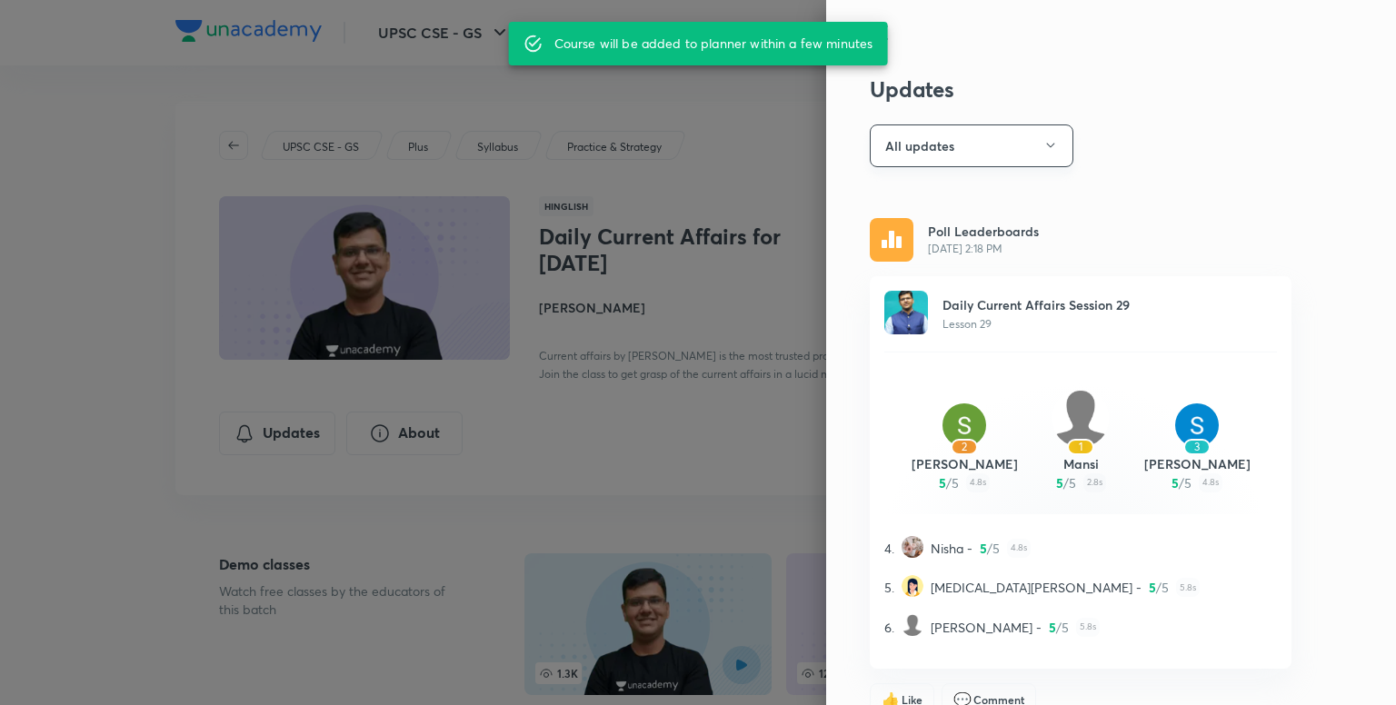
click at [999, 141] on button "All updates" at bounding box center [972, 145] width 204 height 43
click at [1221, 244] on div at bounding box center [698, 352] width 1396 height 705
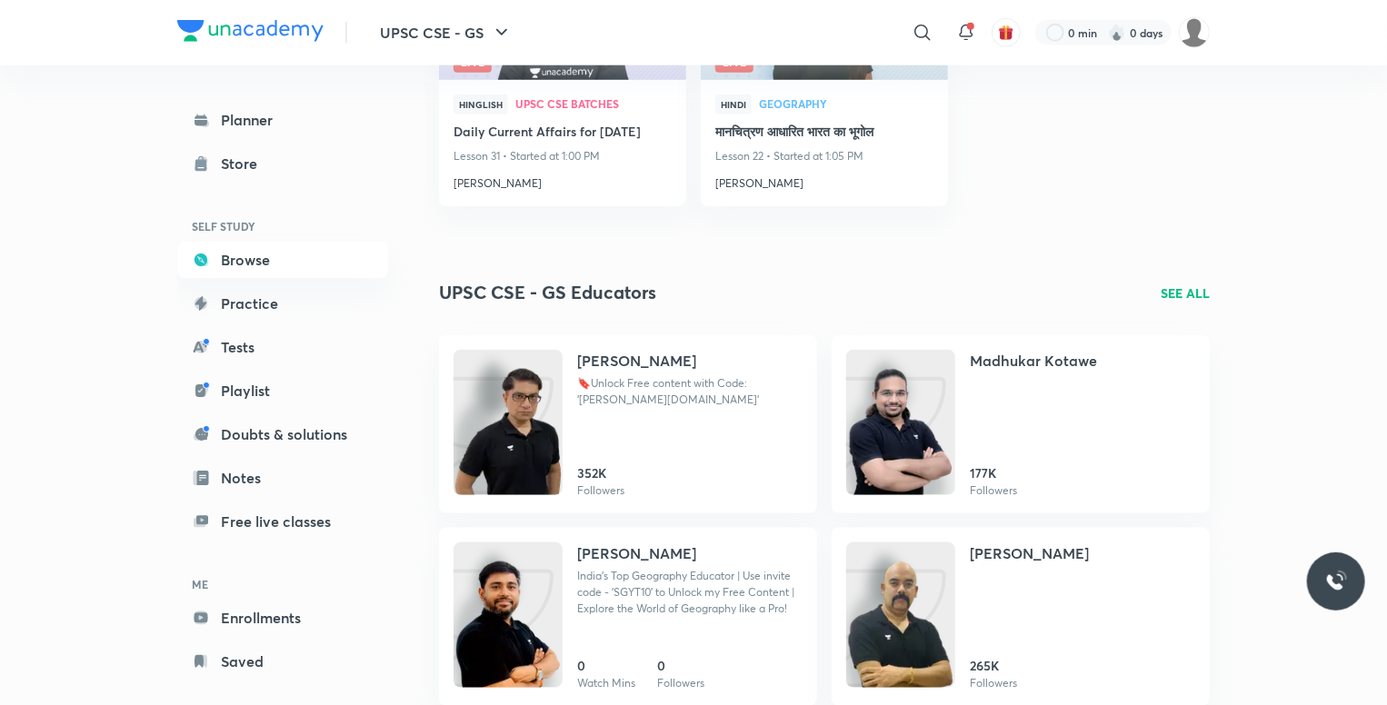
scroll to position [1023, 0]
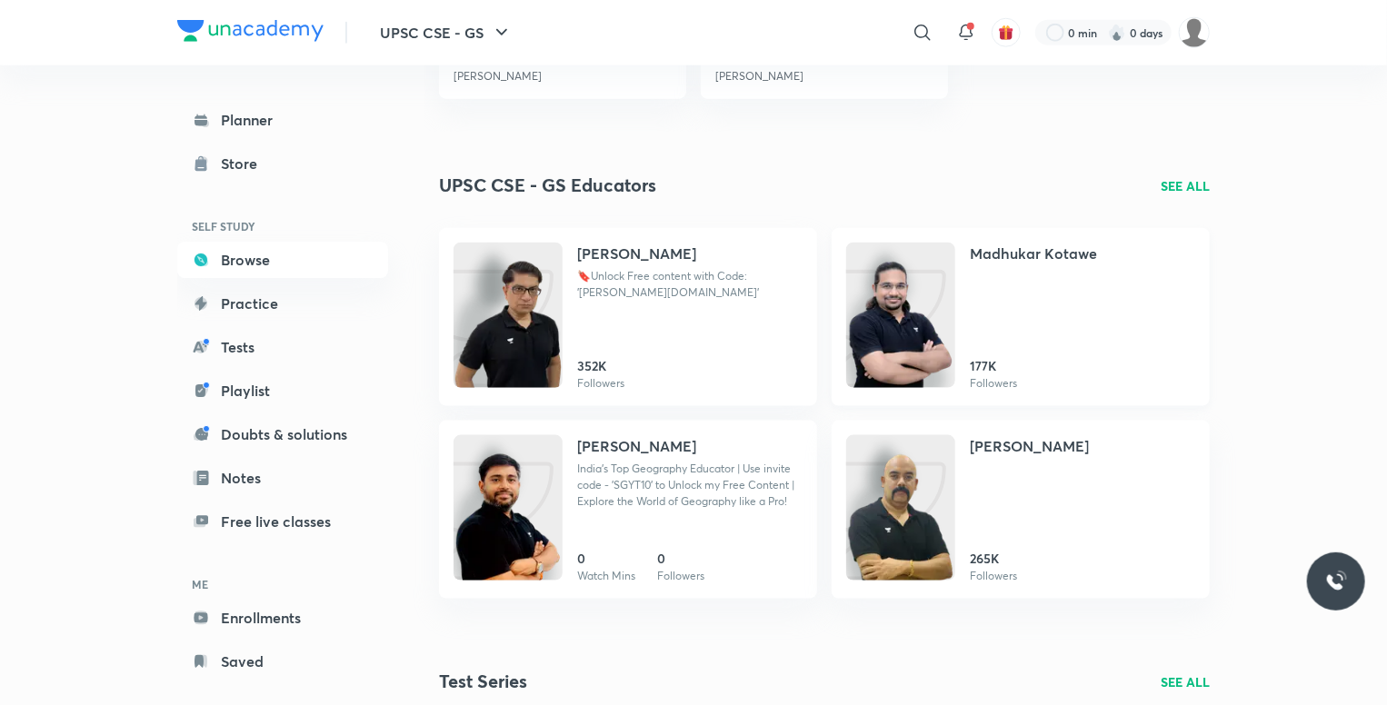
click at [1024, 264] on h4 "Madhukar Kotawe" at bounding box center [1032, 254] width 127 height 22
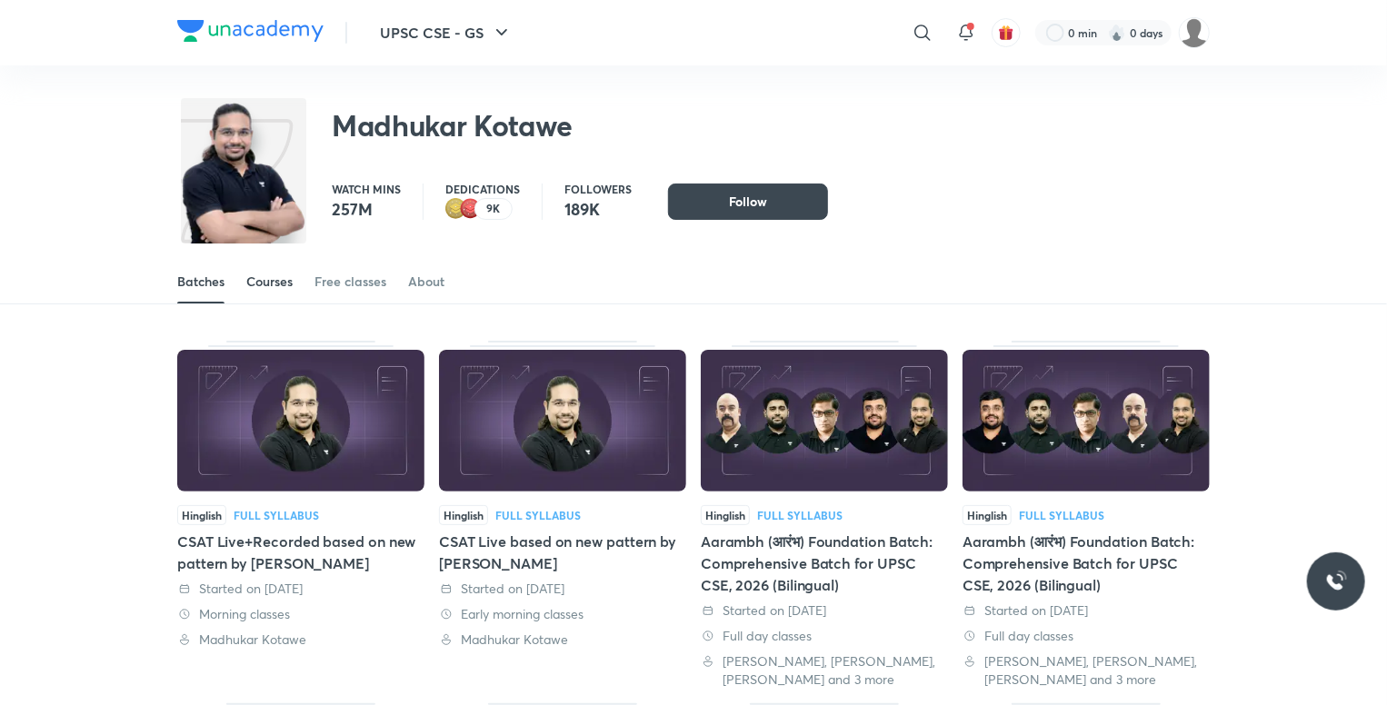
click at [272, 276] on div "Courses" at bounding box center [269, 282] width 46 height 18
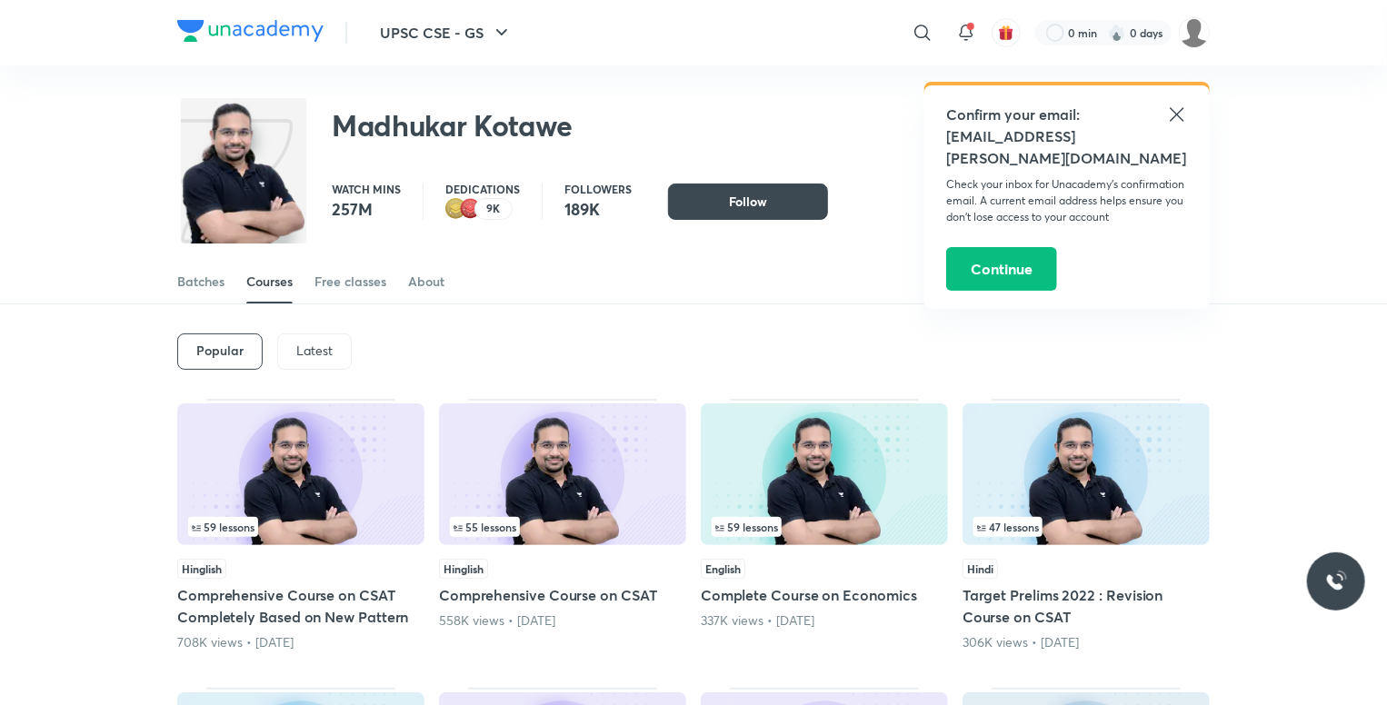
click at [1174, 120] on icon at bounding box center [1177, 115] width 22 height 22
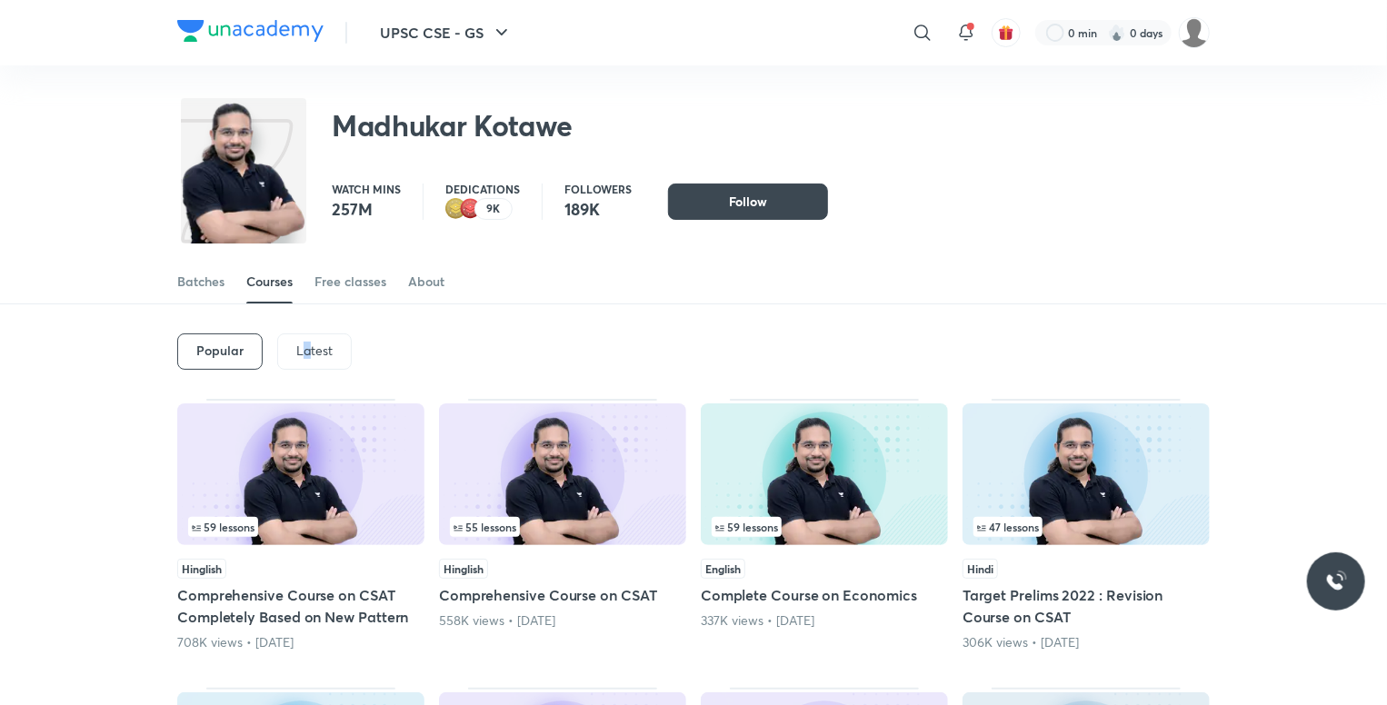
click at [306, 346] on p "Latest" at bounding box center [314, 350] width 36 height 15
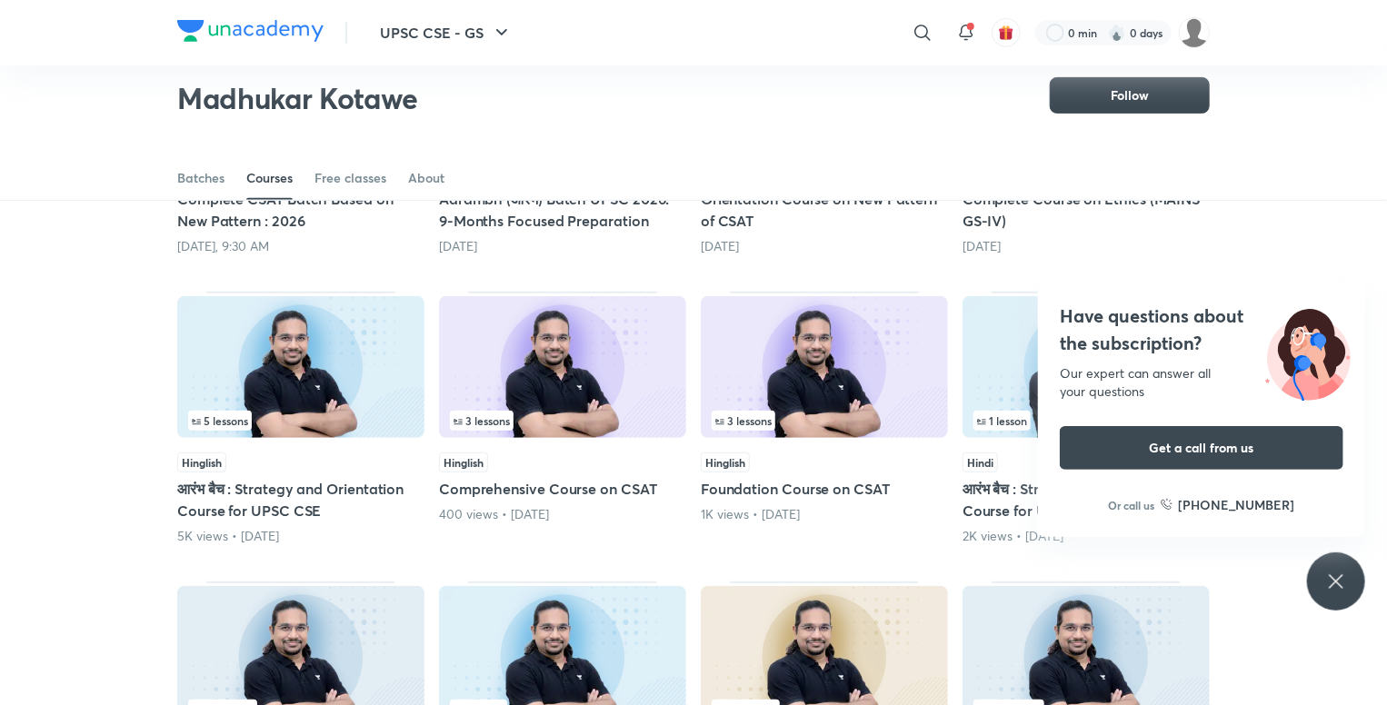
scroll to position [351, 0]
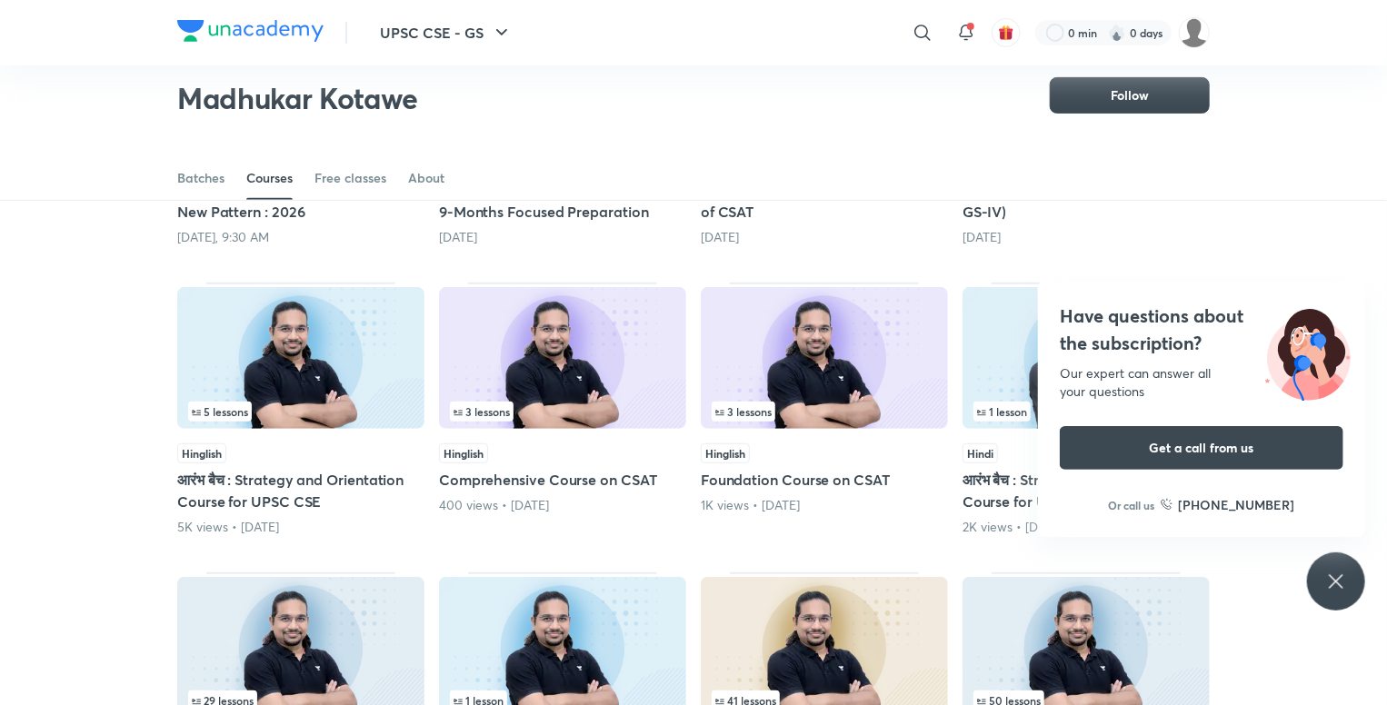
click at [1338, 593] on div "Have questions about the subscription? Our expert can answer all your questions…" at bounding box center [1336, 581] width 58 height 58
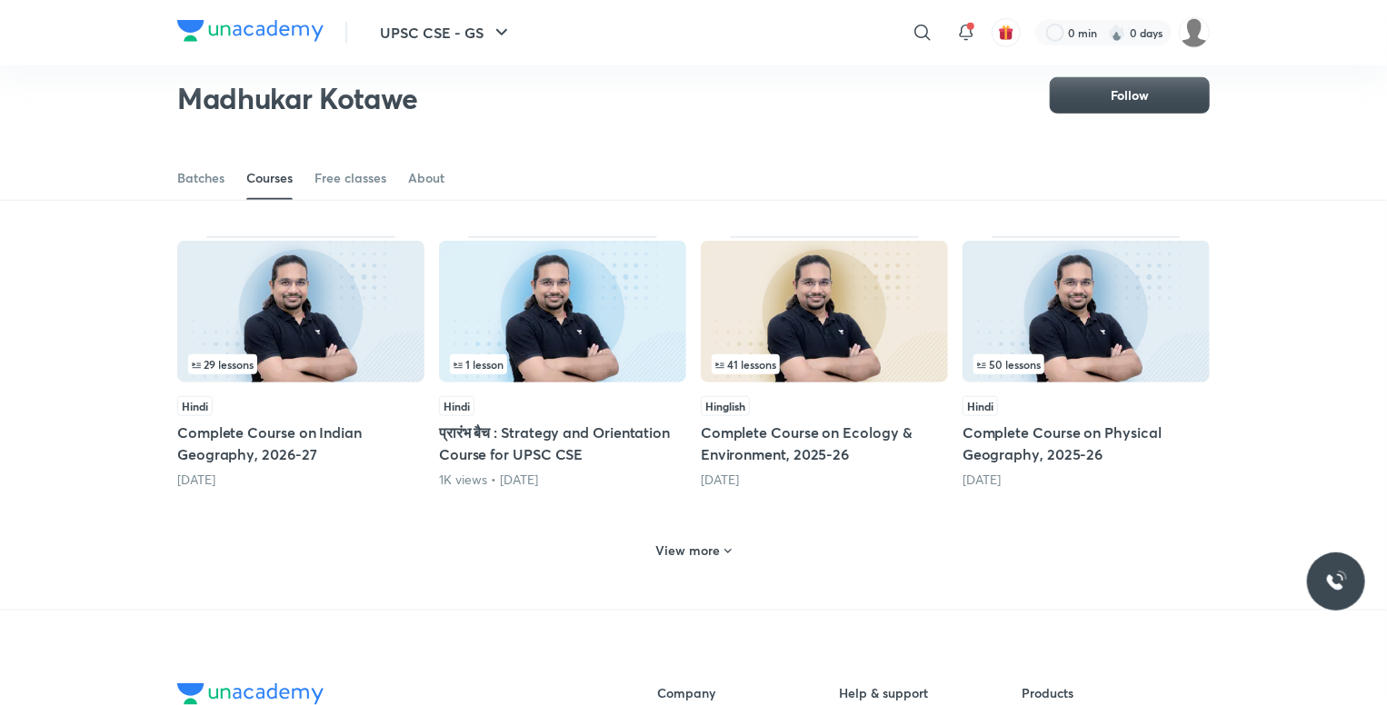
scroll to position [714, 0]
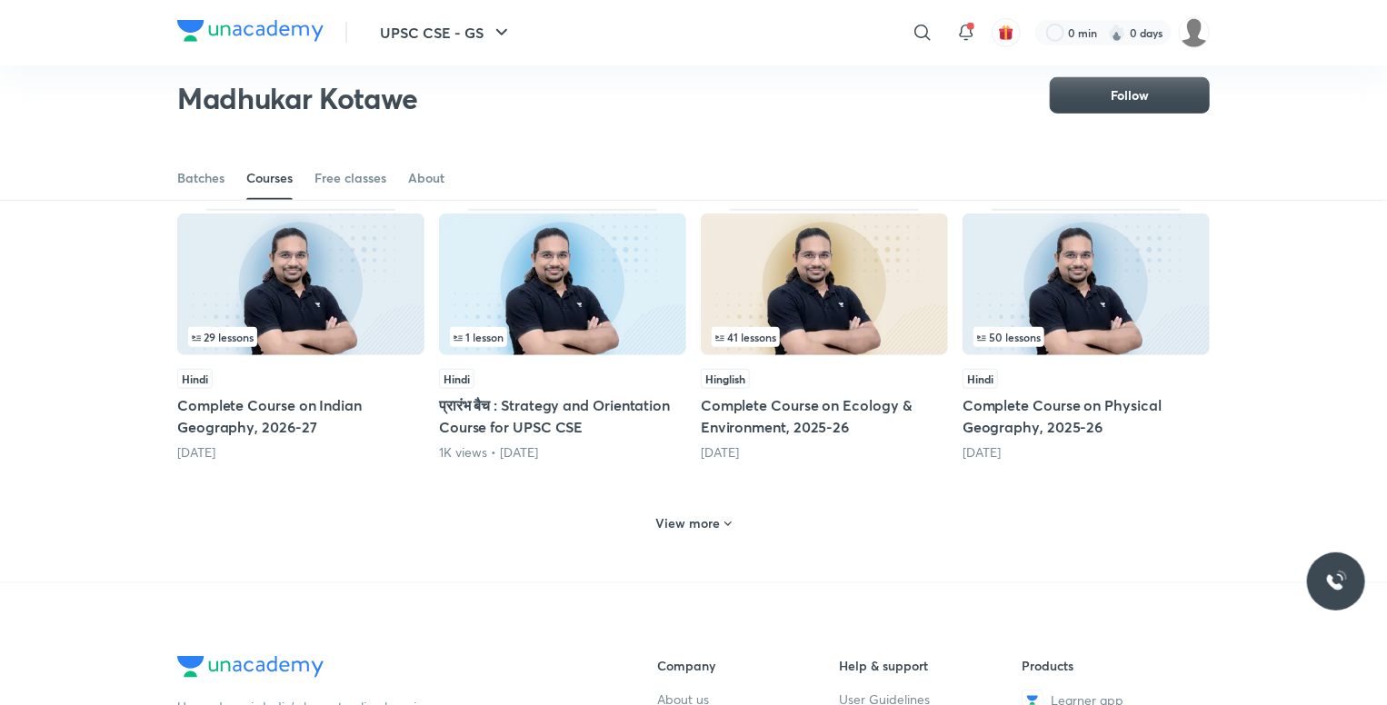
click at [698, 528] on h6 "View more" at bounding box center [688, 523] width 65 height 18
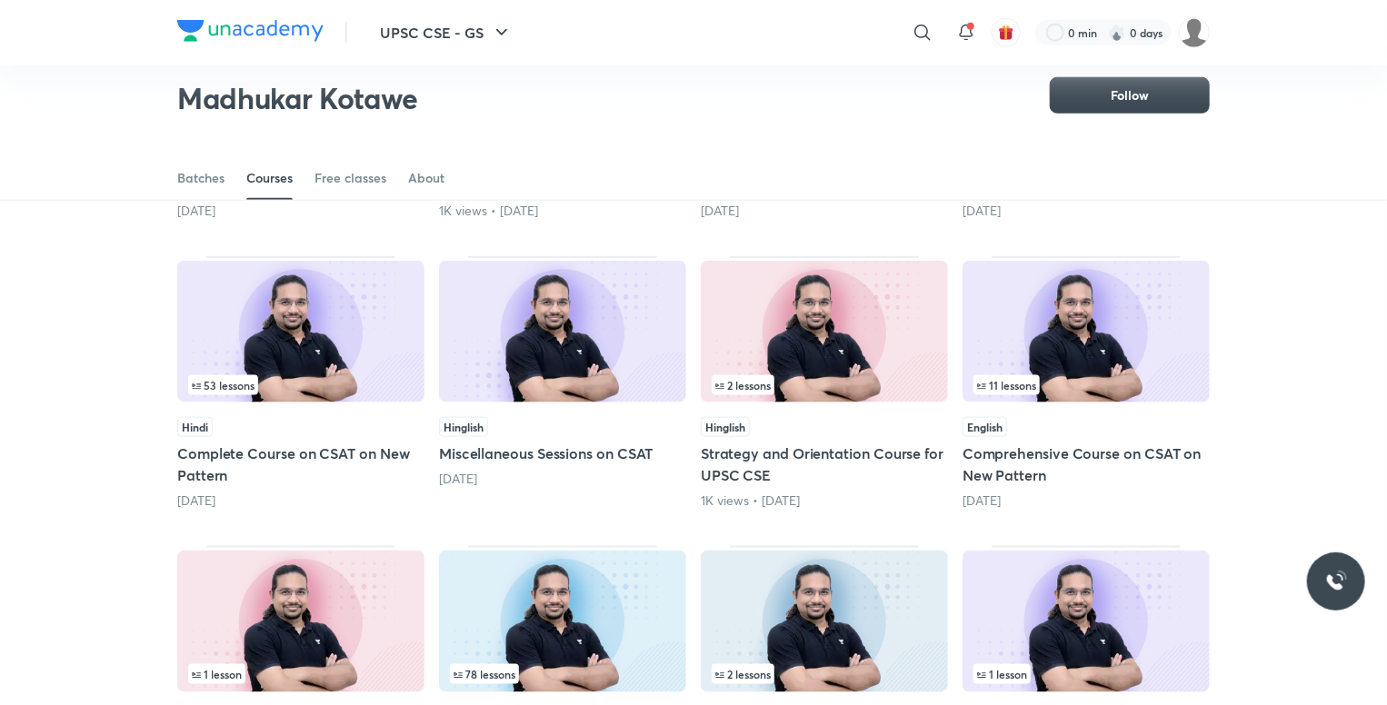
scroll to position [987, 0]
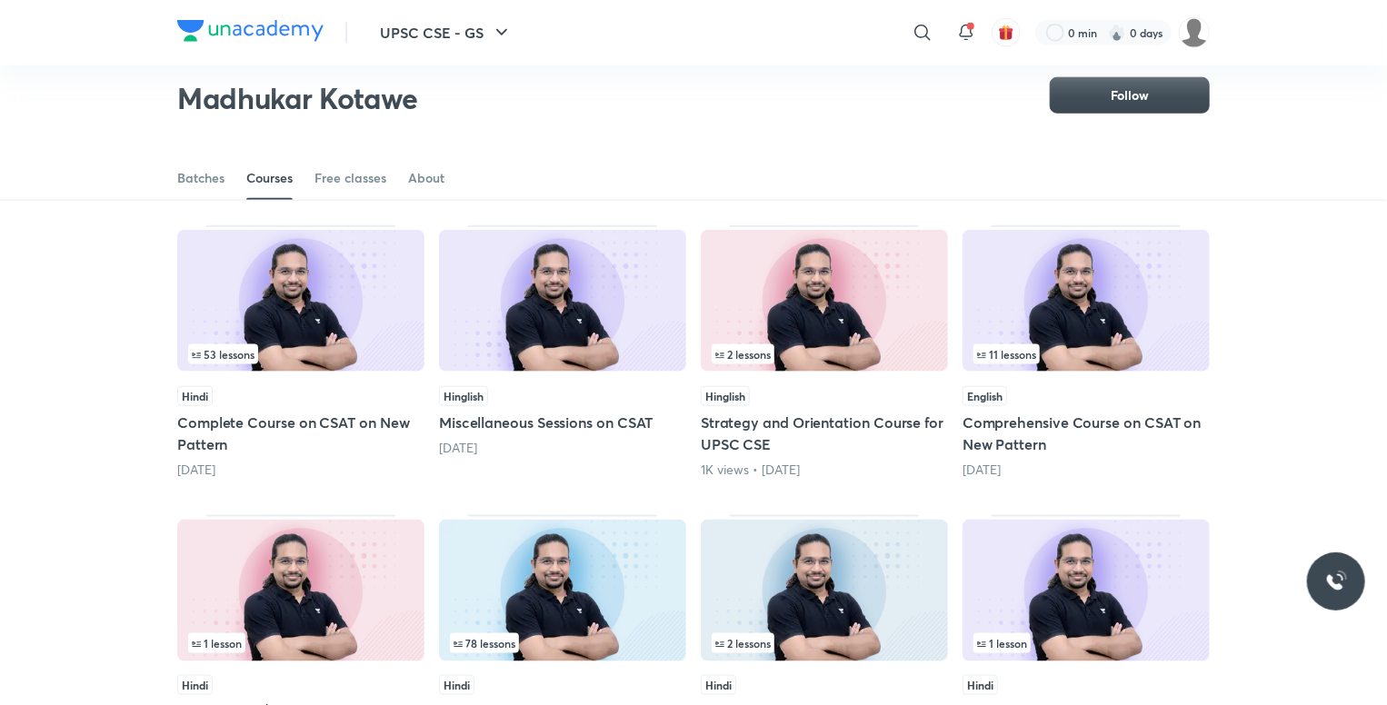
click at [269, 417] on h5 "Complete Course on CSAT on New Pattern" at bounding box center [300, 434] width 247 height 44
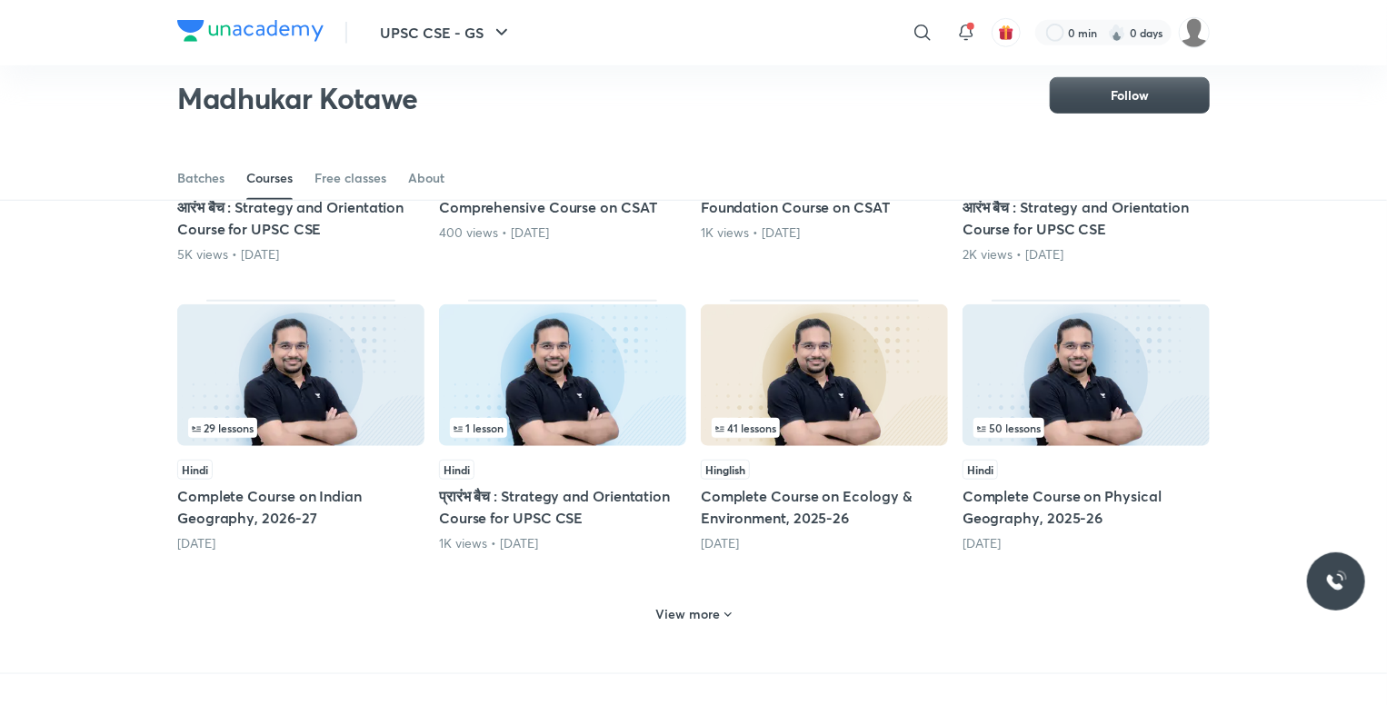
scroll to position [714, 0]
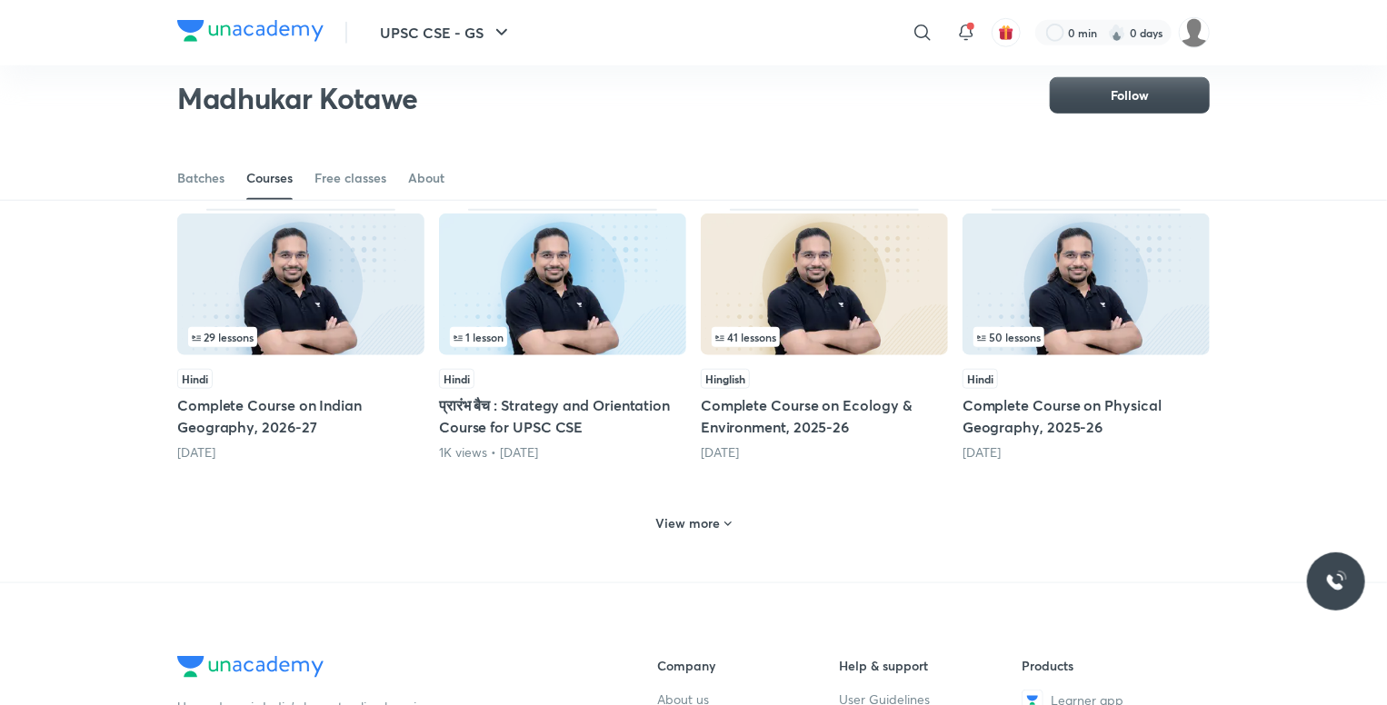
click at [698, 510] on div "View more" at bounding box center [694, 523] width 90 height 29
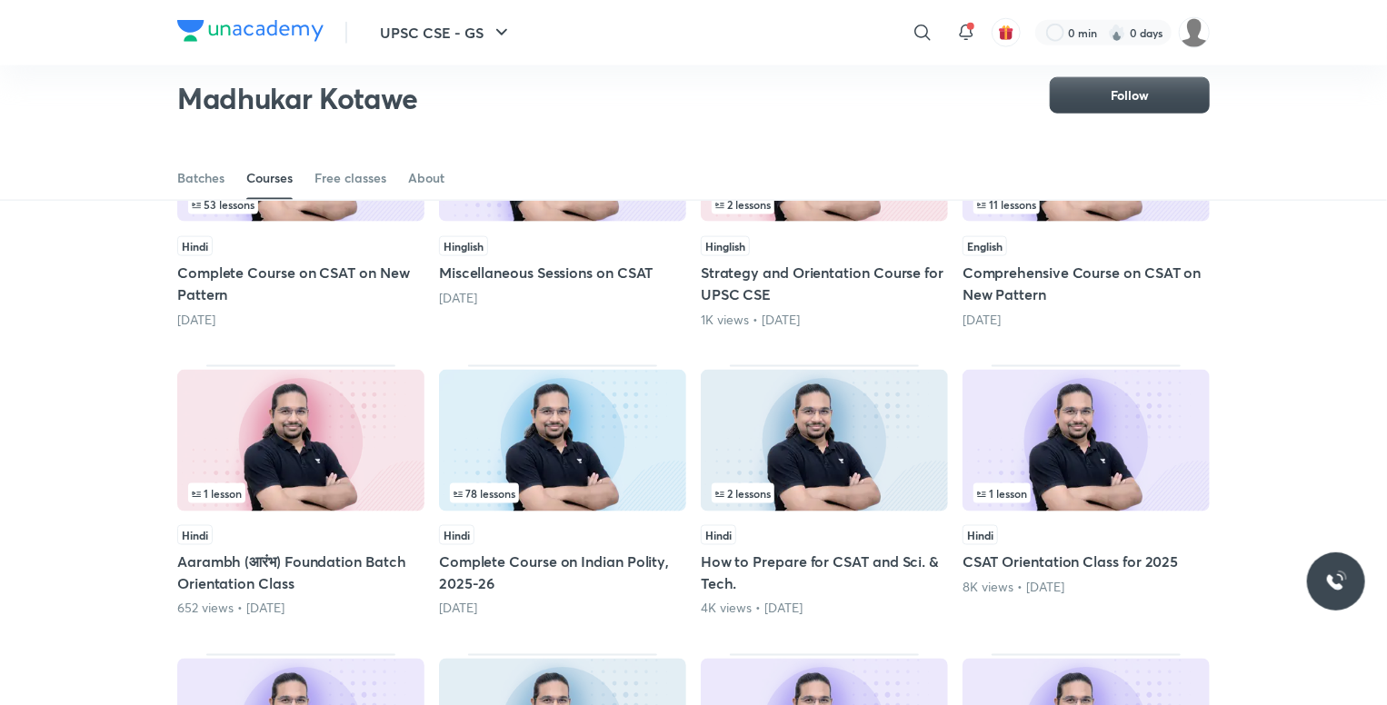
scroll to position [1168, 0]
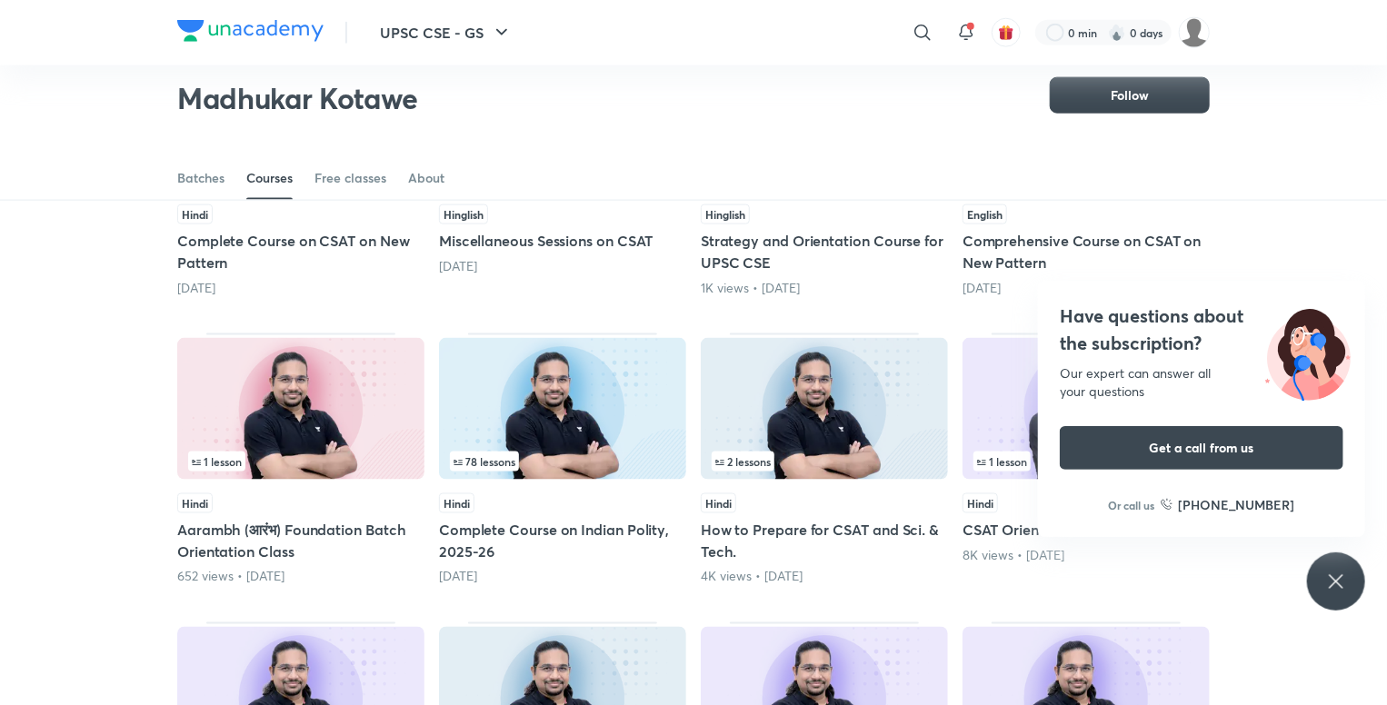
click at [1225, 591] on div "Popular Latest Lesson 17 / 41 Hinglish Complete CSAT Batch Based on New Pattern…" at bounding box center [693, 49] width 1387 height 1937
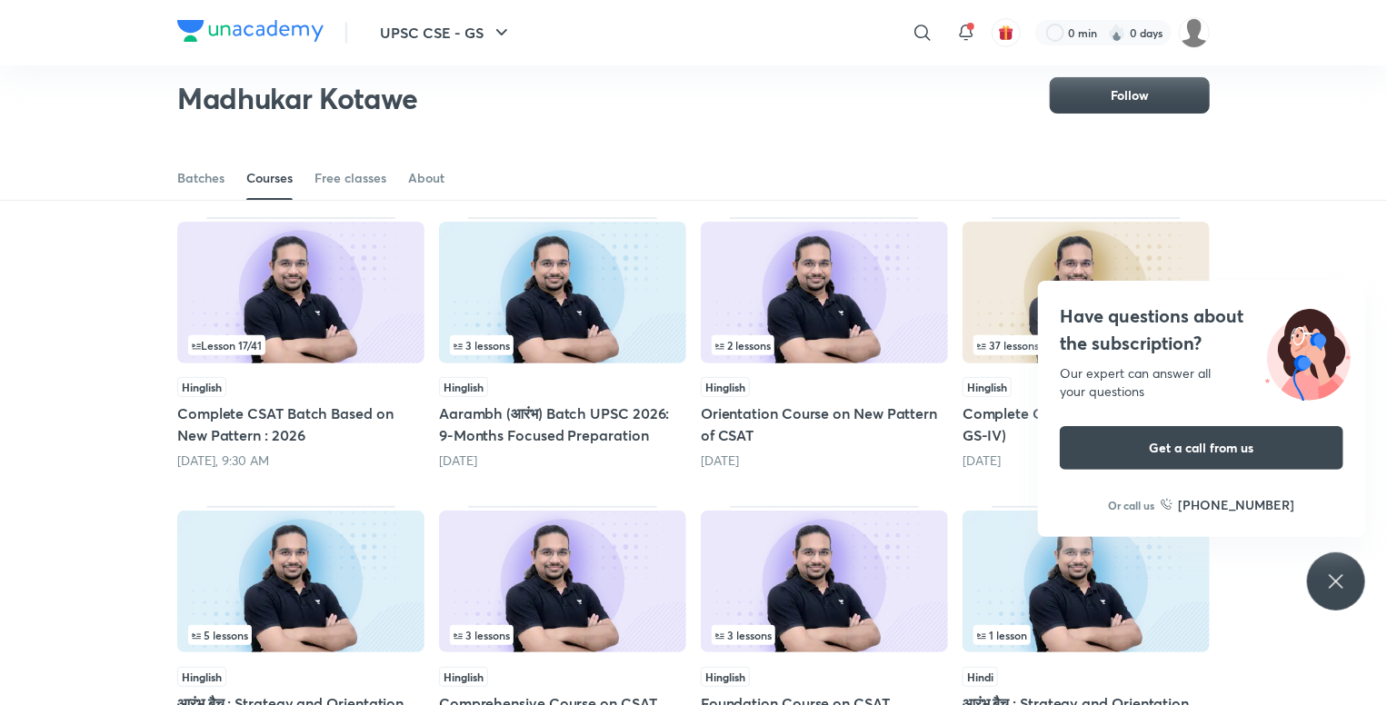
scroll to position [169, 0]
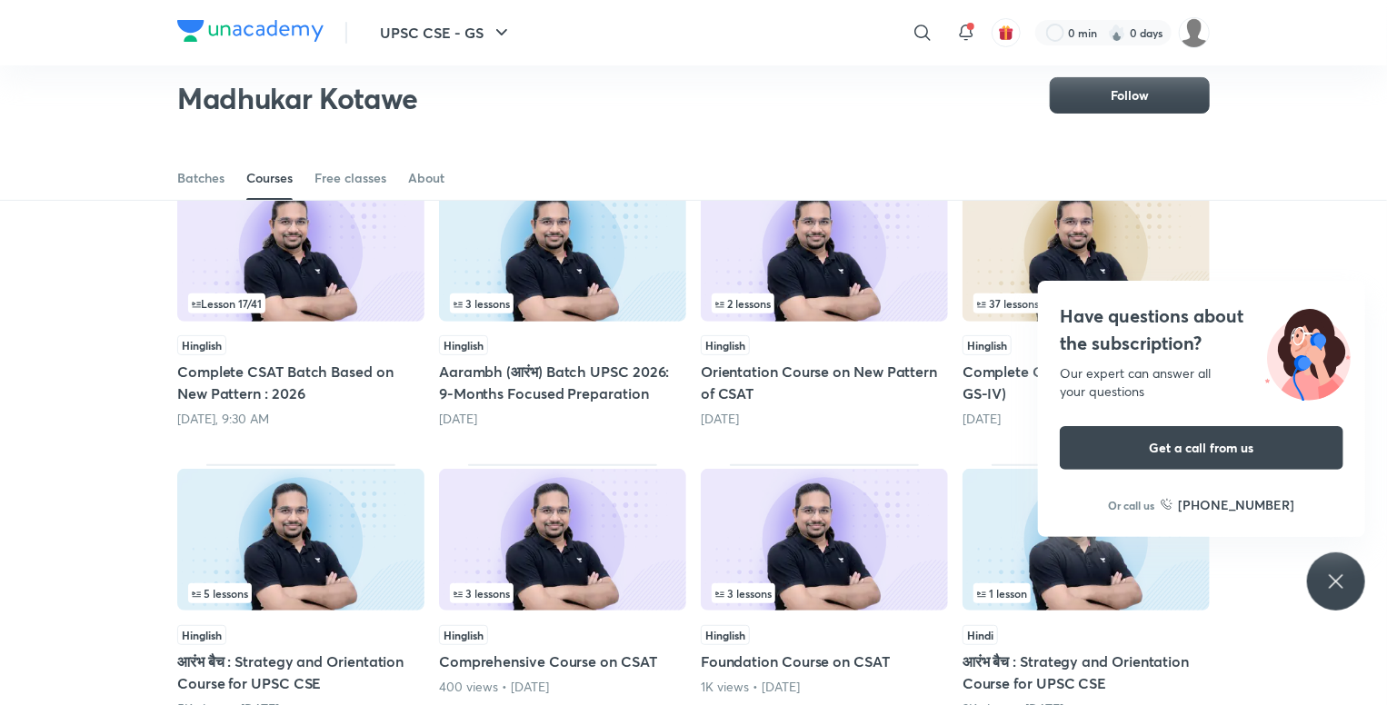
click at [1341, 572] on icon at bounding box center [1336, 582] width 22 height 22
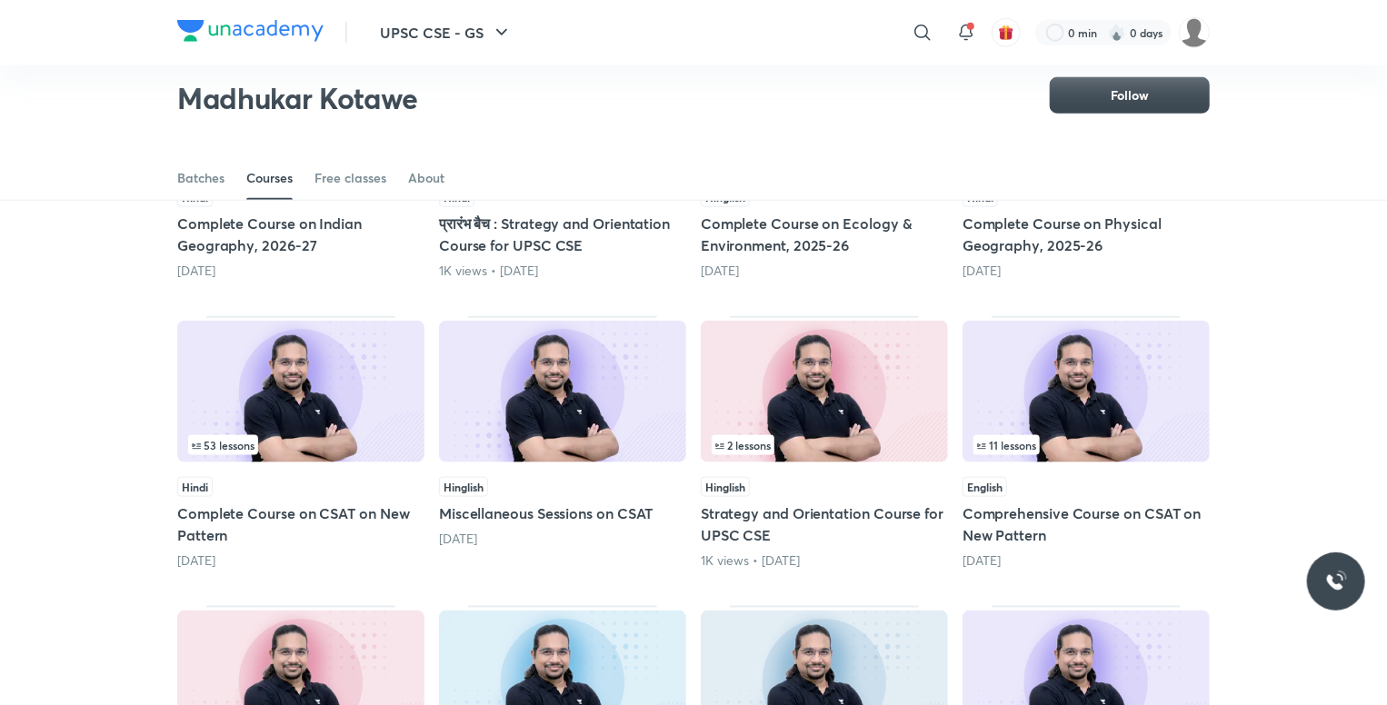
scroll to position [987, 0]
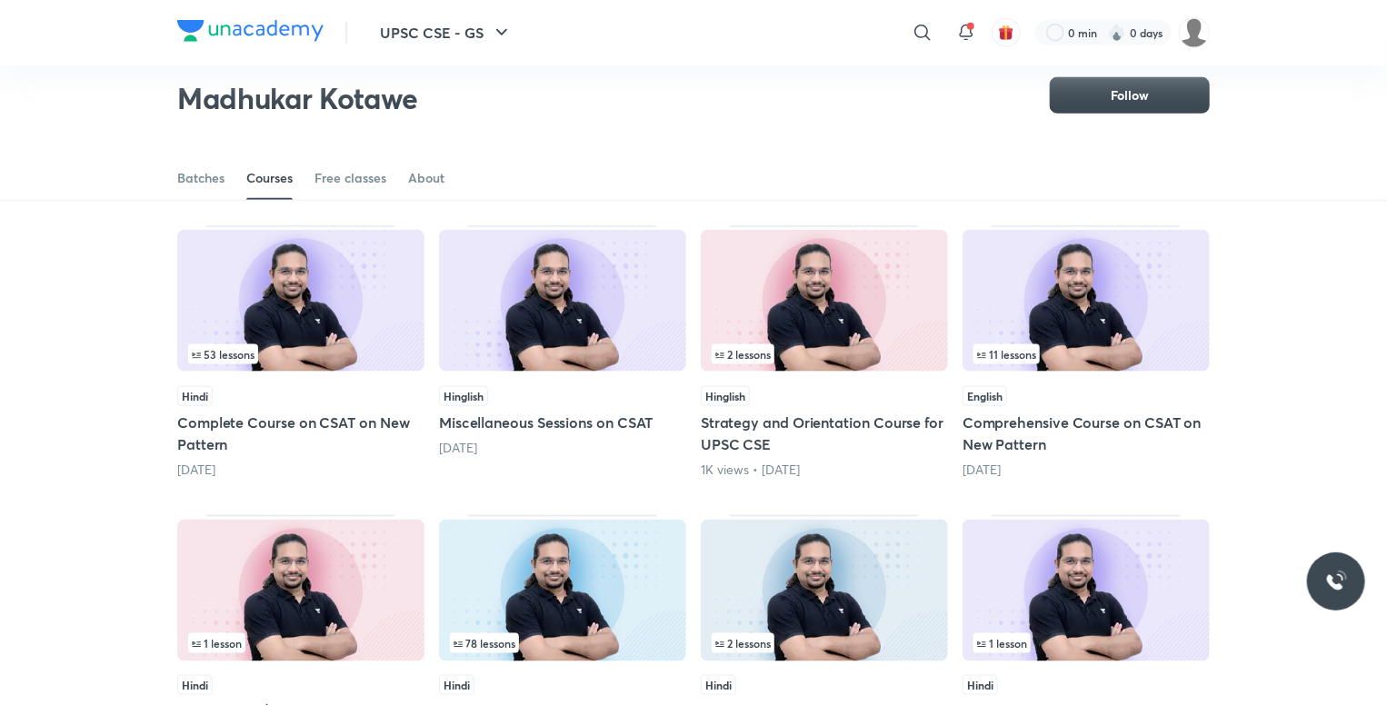
click at [1022, 430] on h5 "Comprehensive Course on CSAT on New Pattern" at bounding box center [1085, 434] width 247 height 44
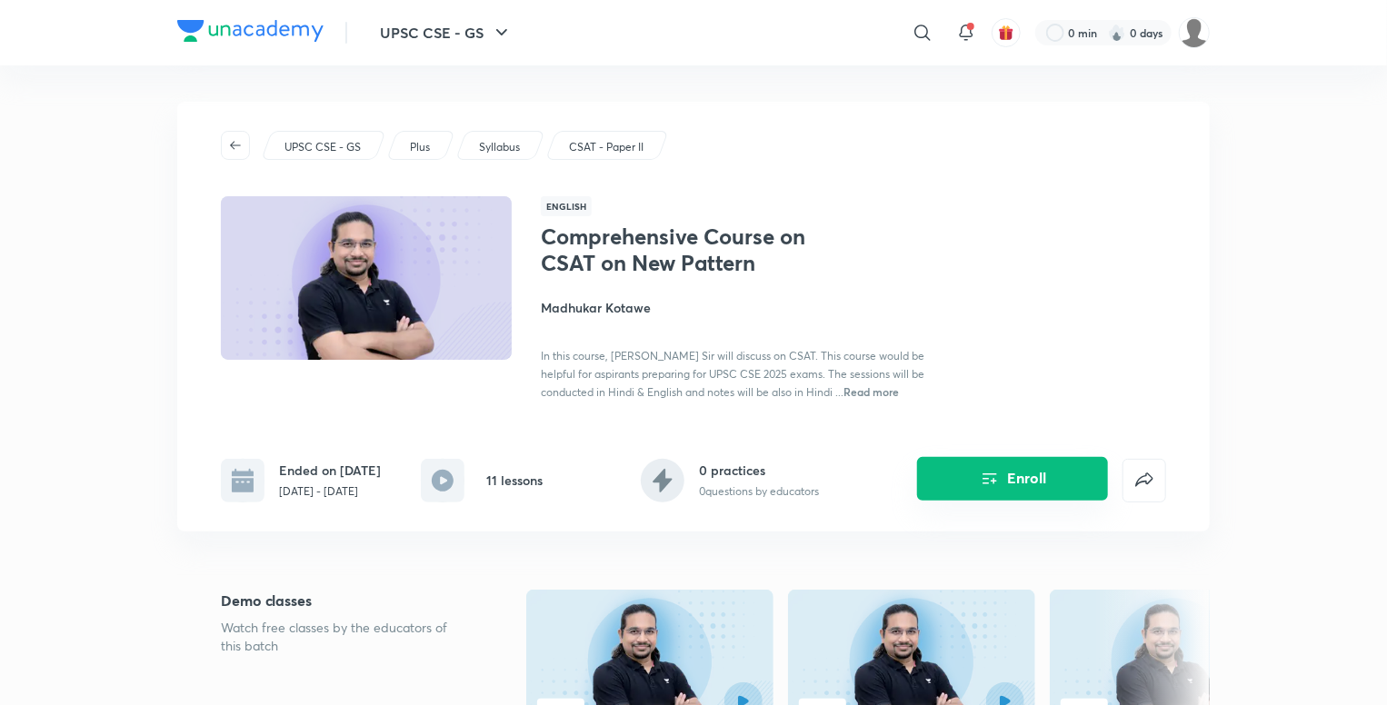
click at [970, 473] on button "Enroll" at bounding box center [1012, 479] width 191 height 44
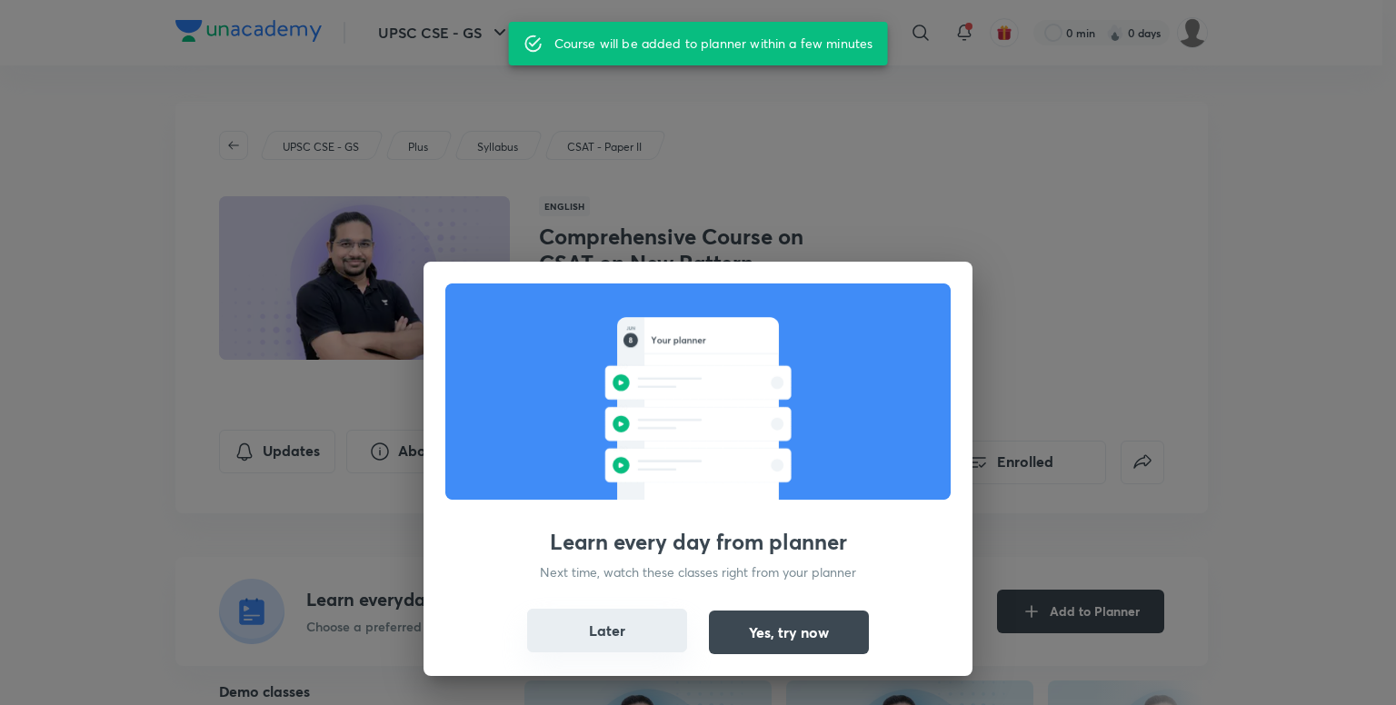
click at [585, 633] on button "Later" at bounding box center [607, 631] width 160 height 44
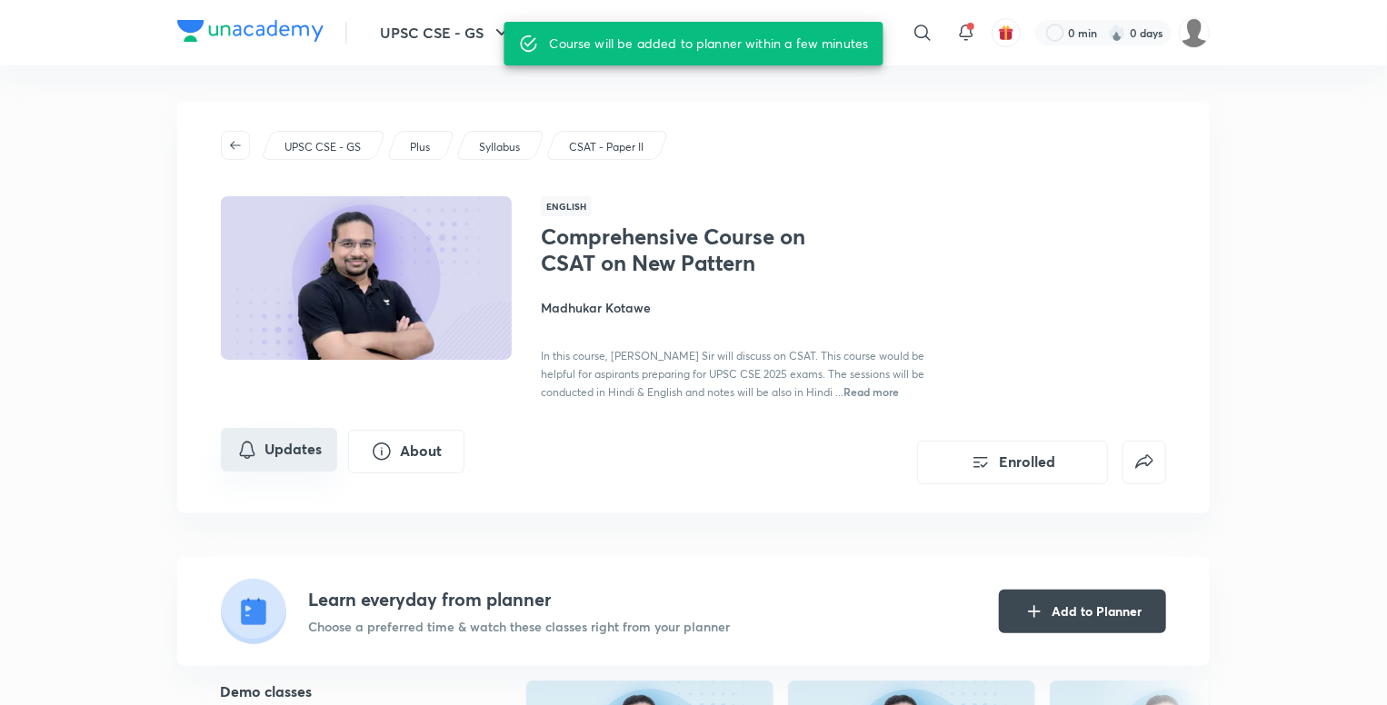
click at [293, 455] on button "Updates" at bounding box center [279, 450] width 116 height 44
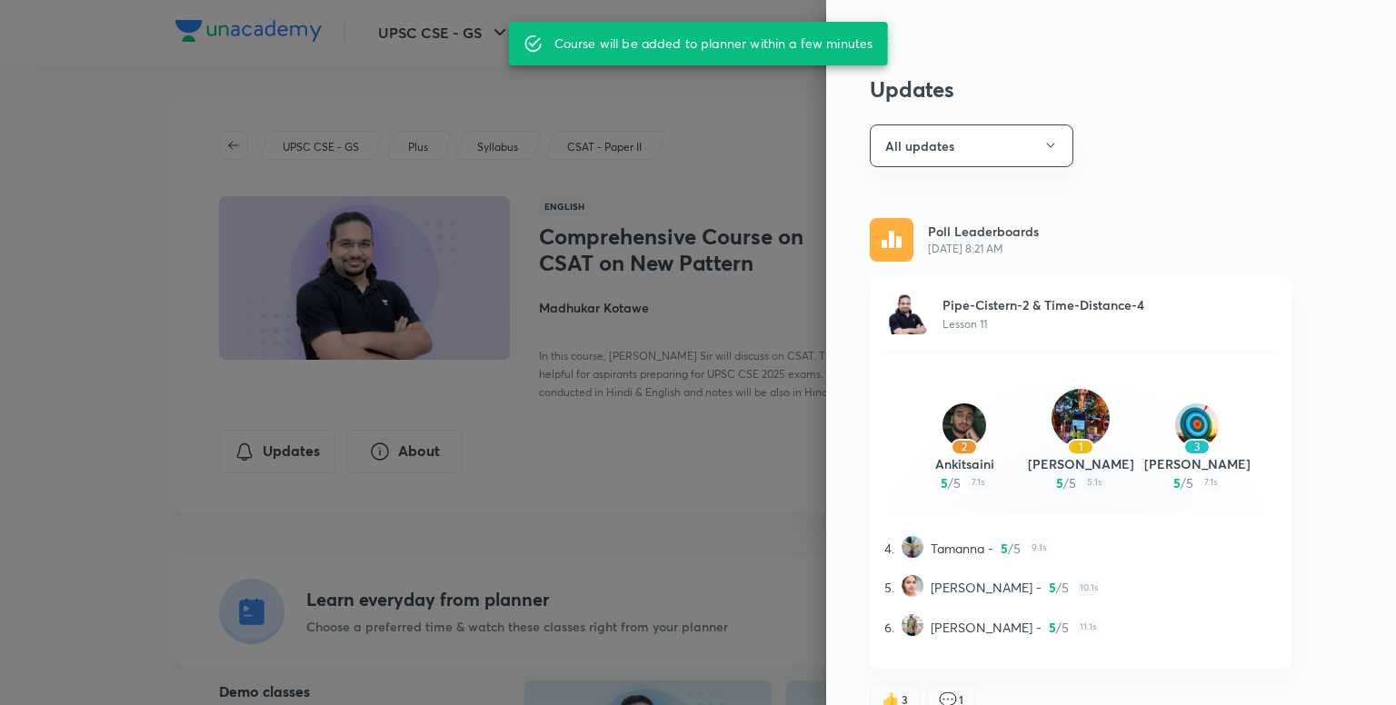
click at [1018, 118] on div "Updates All updates Poll Leaderboards Feb 14, 8:21 AM Pipe-Cistern-2 & Time-Dis…" at bounding box center [1111, 352] width 570 height 705
click at [1023, 156] on button "All updates" at bounding box center [972, 145] width 204 height 43
click at [1133, 214] on div at bounding box center [698, 352] width 1396 height 705
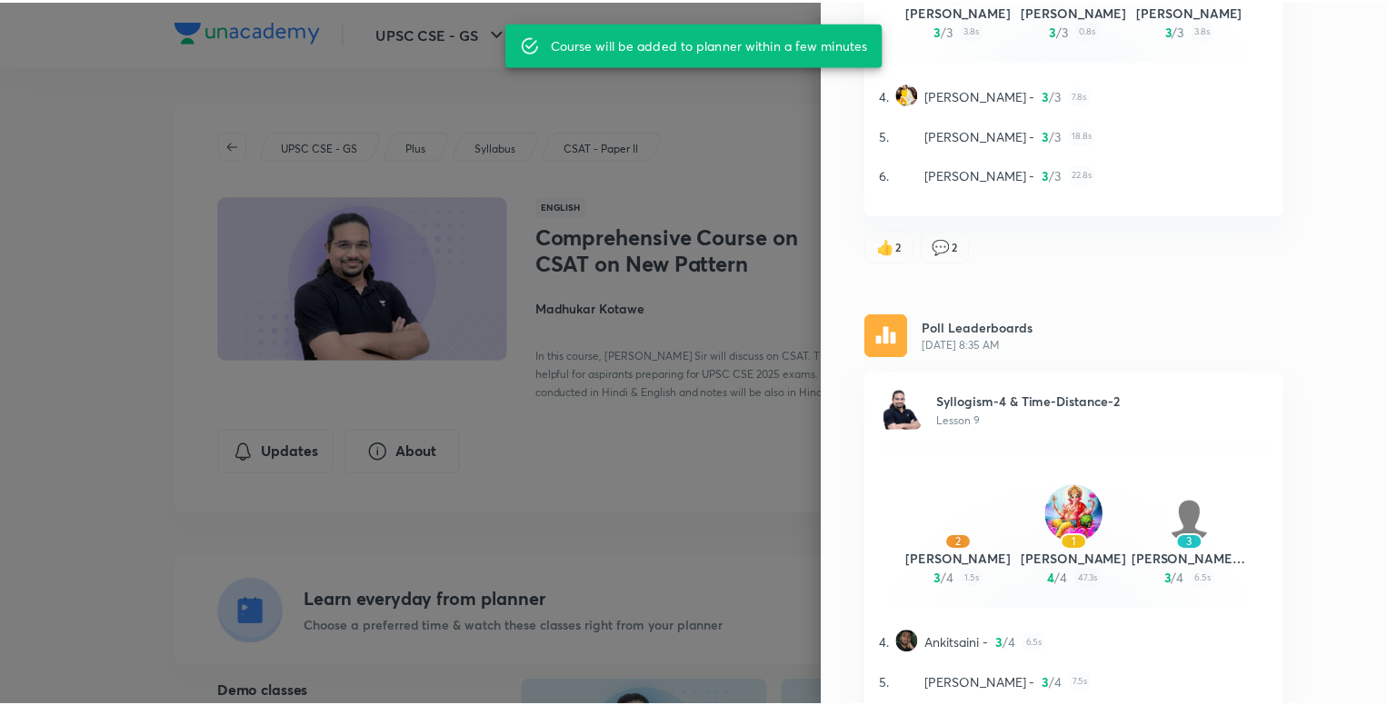
scroll to position [1090, 0]
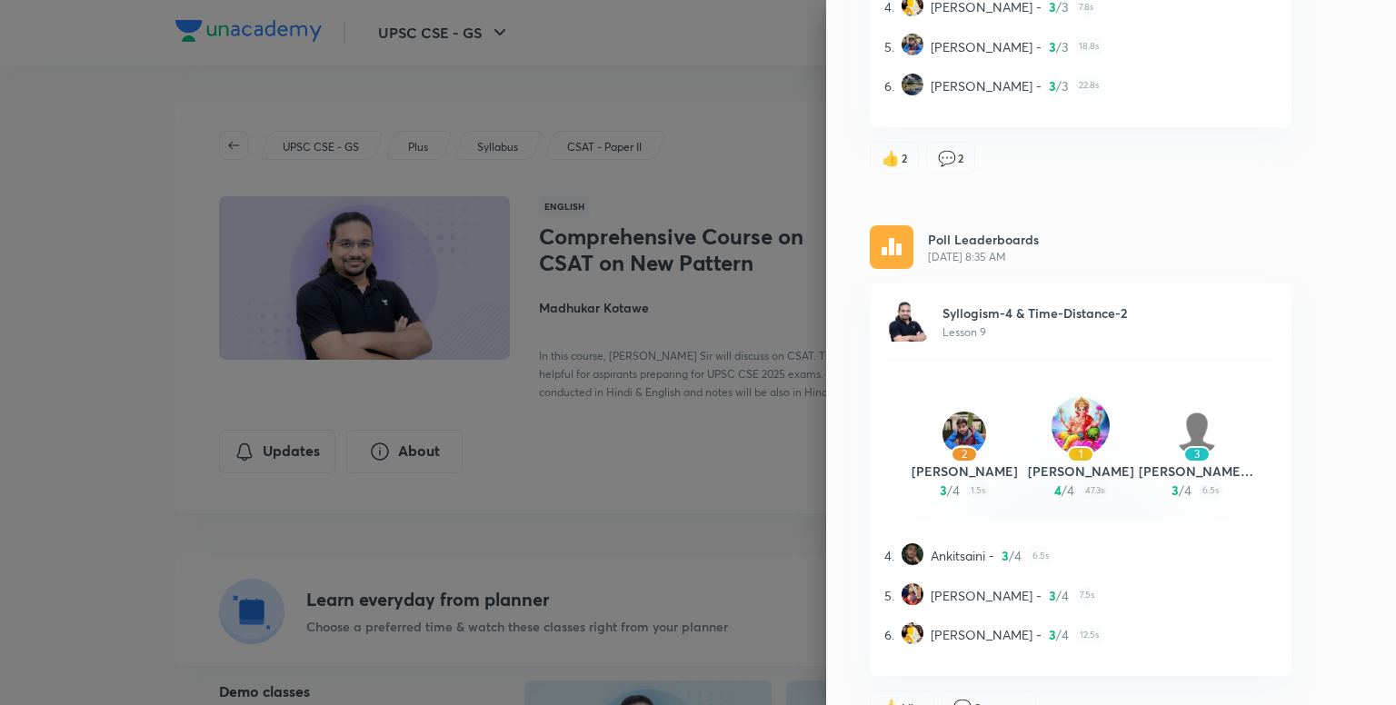
click at [581, 434] on div at bounding box center [698, 352] width 1396 height 705
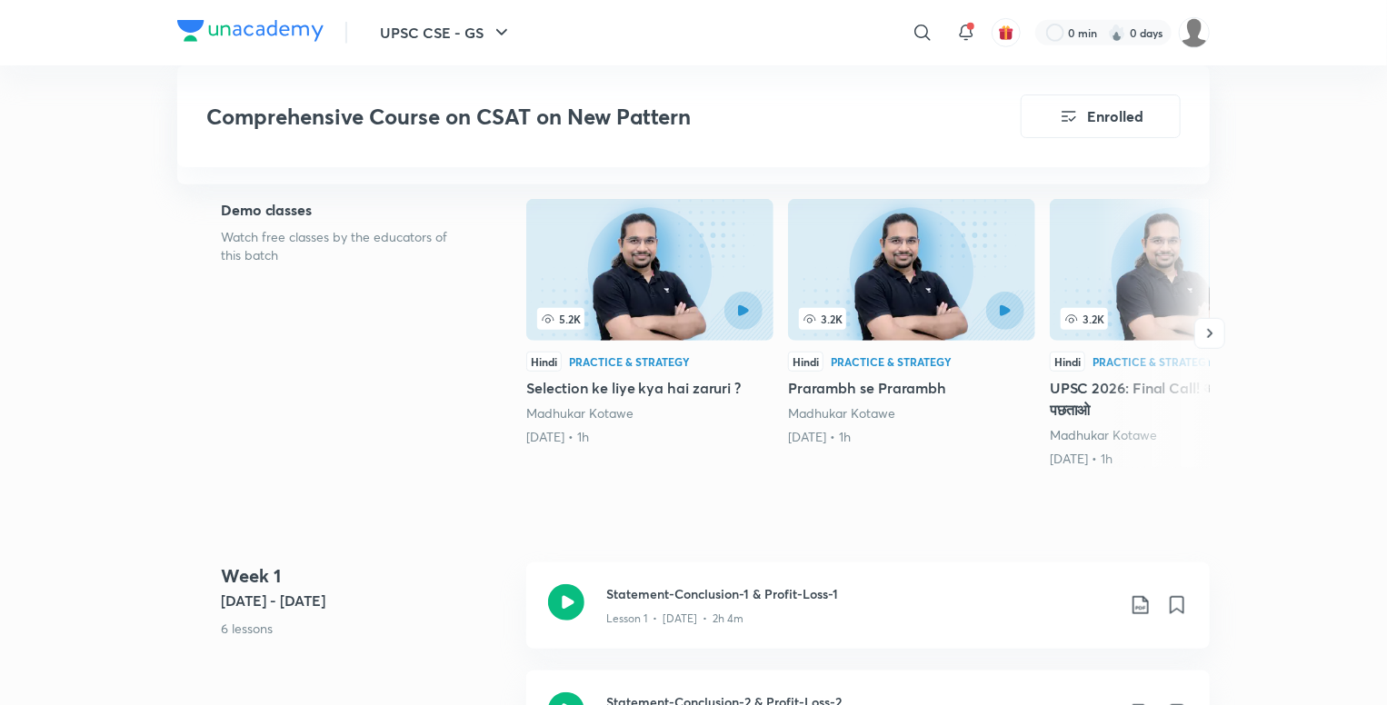
scroll to position [454, 0]
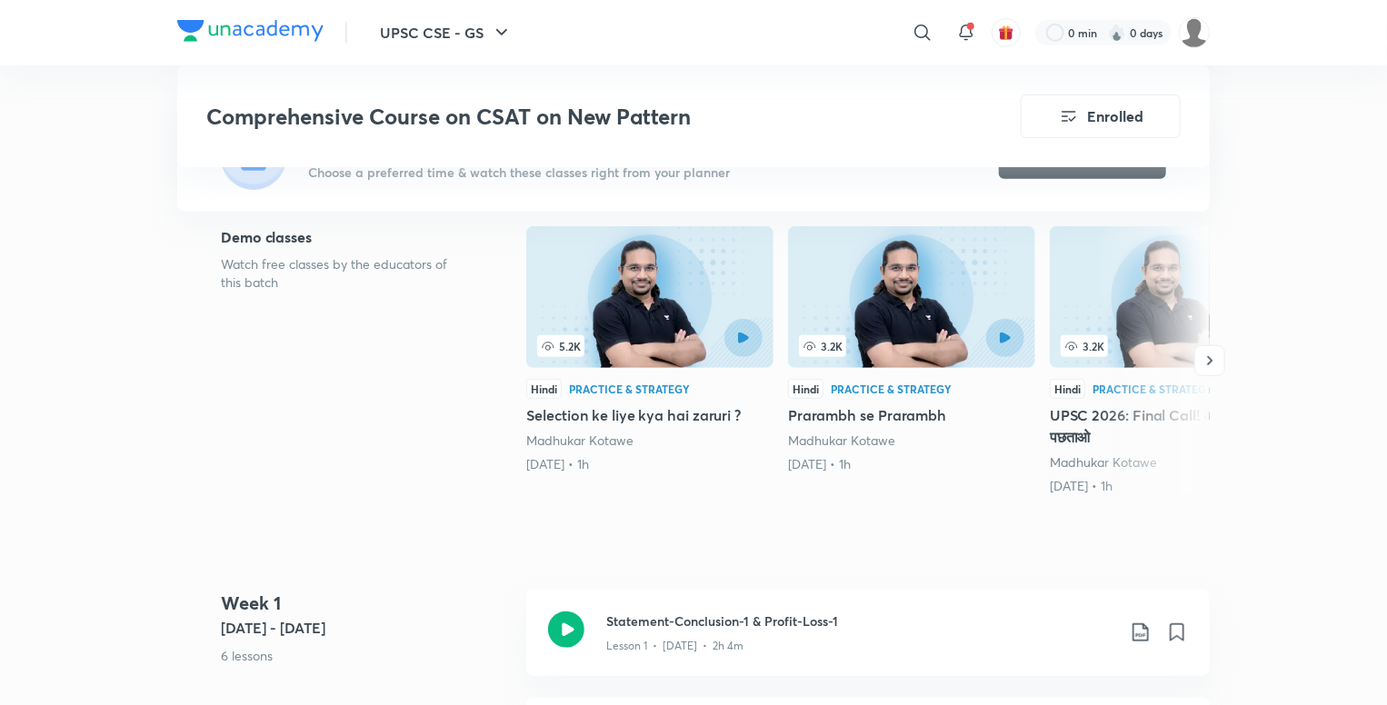
scroll to position [987, 0]
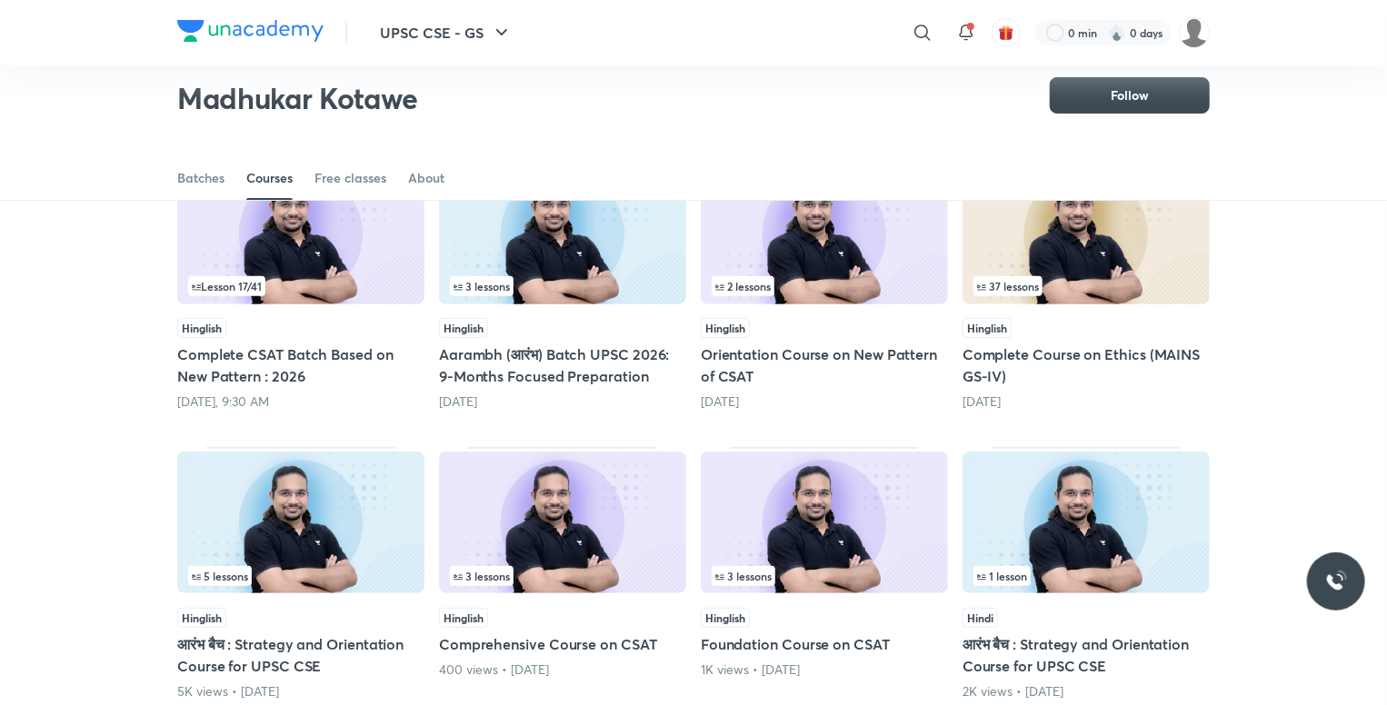
scroll to position [169, 0]
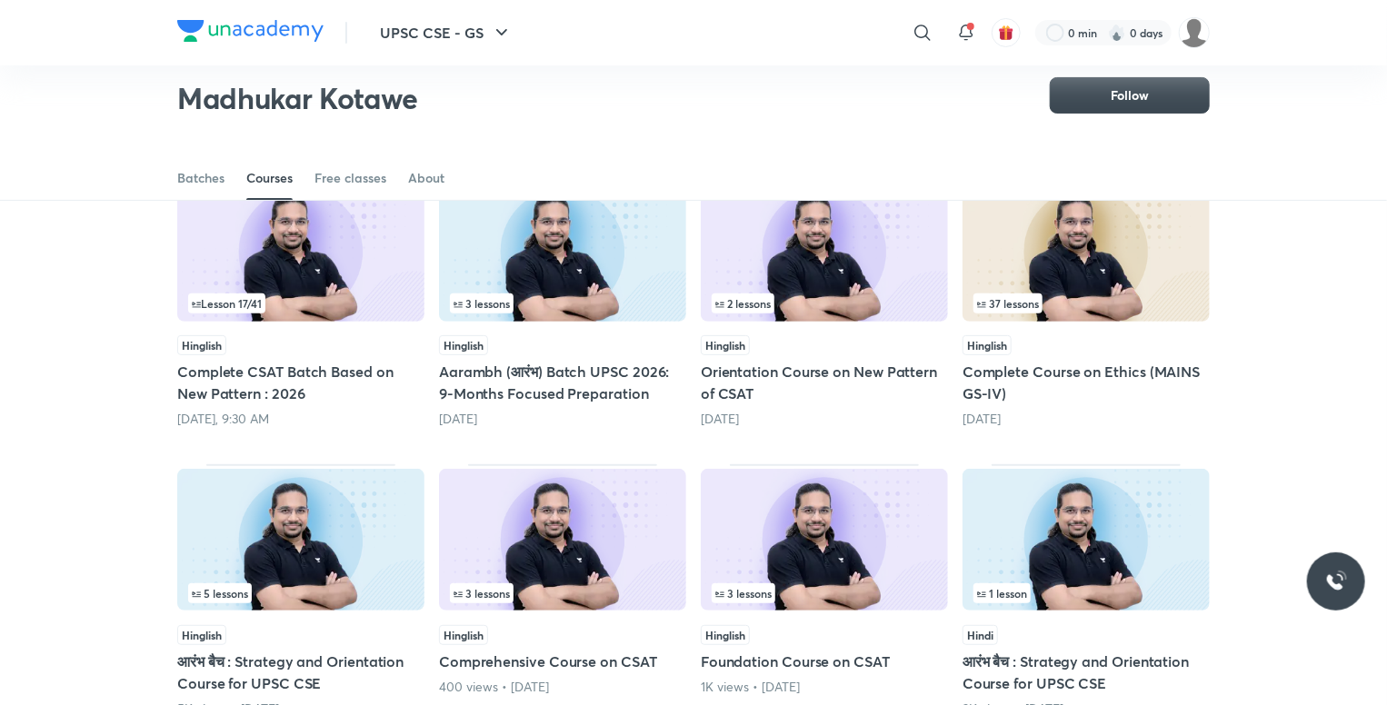
click at [279, 389] on h5 "Complete CSAT Batch Based on New Pattern : 2026" at bounding box center [300, 383] width 247 height 44
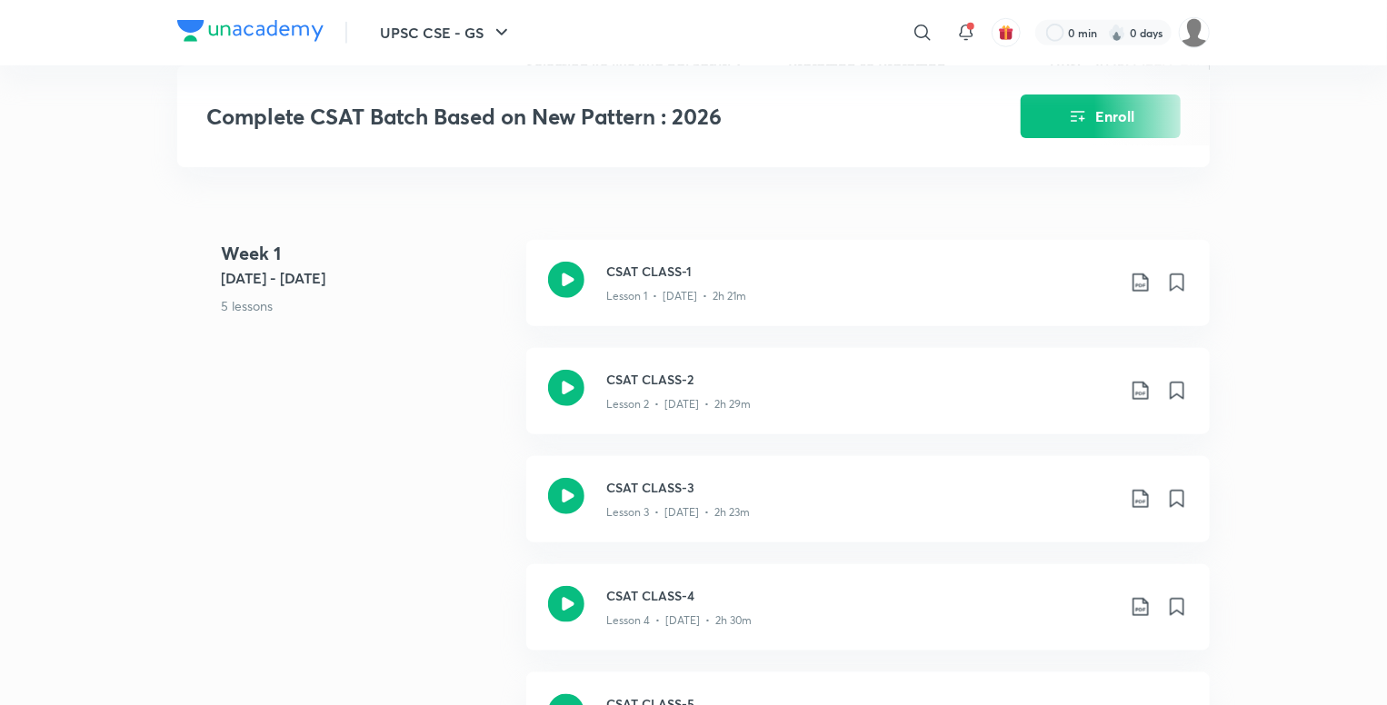
scroll to position [545, 0]
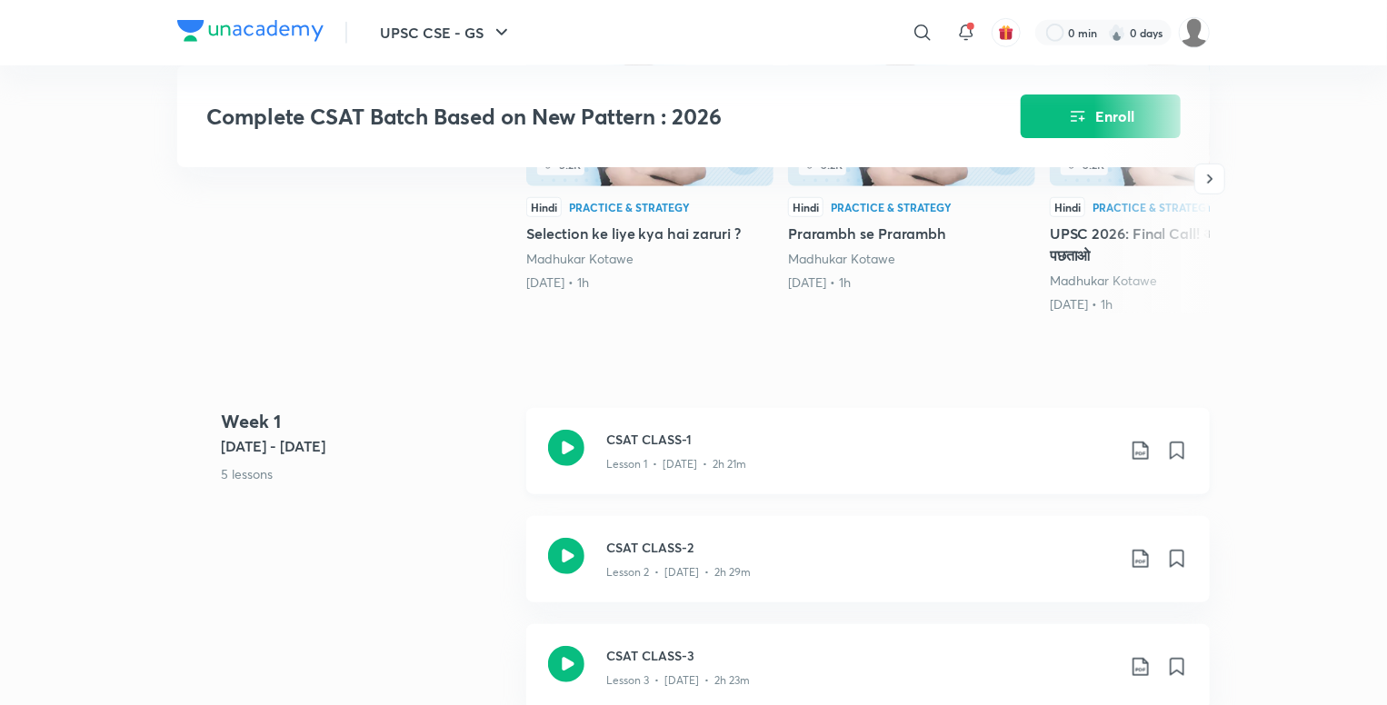
click at [1137, 442] on icon at bounding box center [1140, 451] width 22 height 22
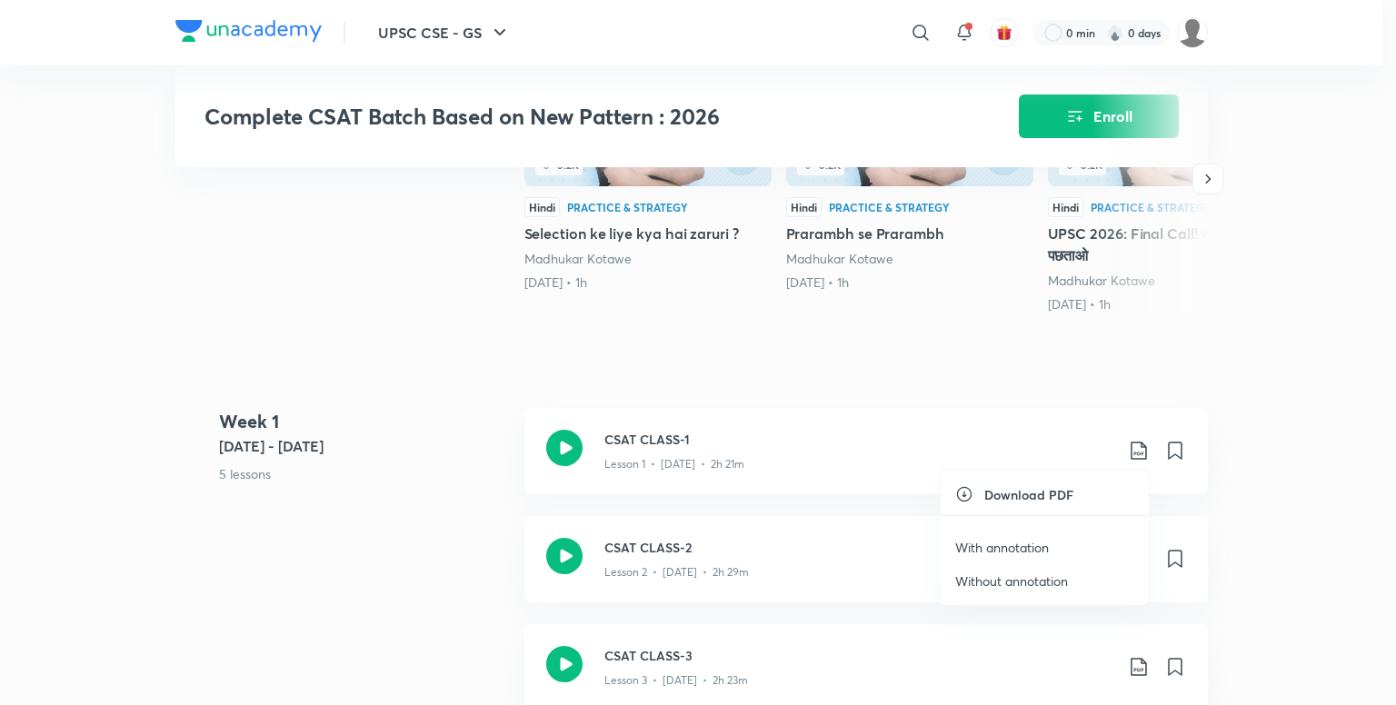
click at [1012, 542] on p "With annotation" at bounding box center [1002, 547] width 94 height 19
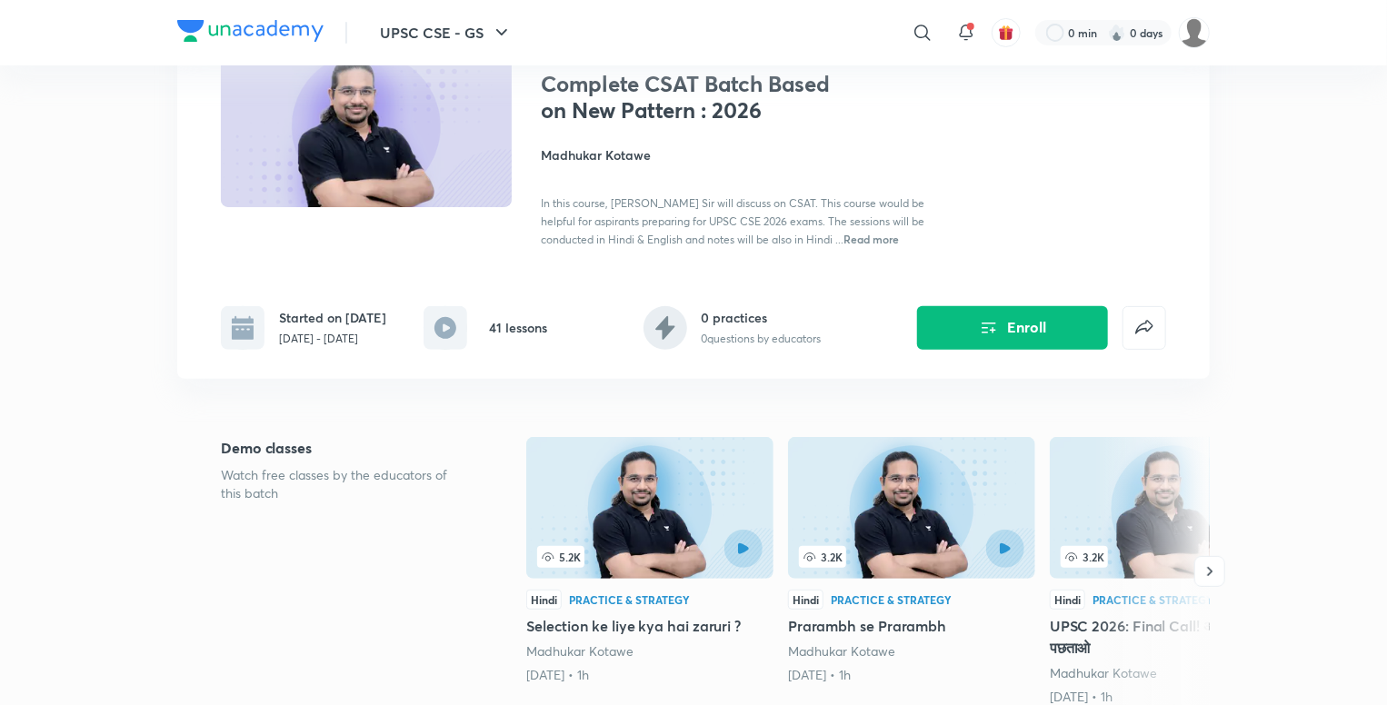
scroll to position [0, 0]
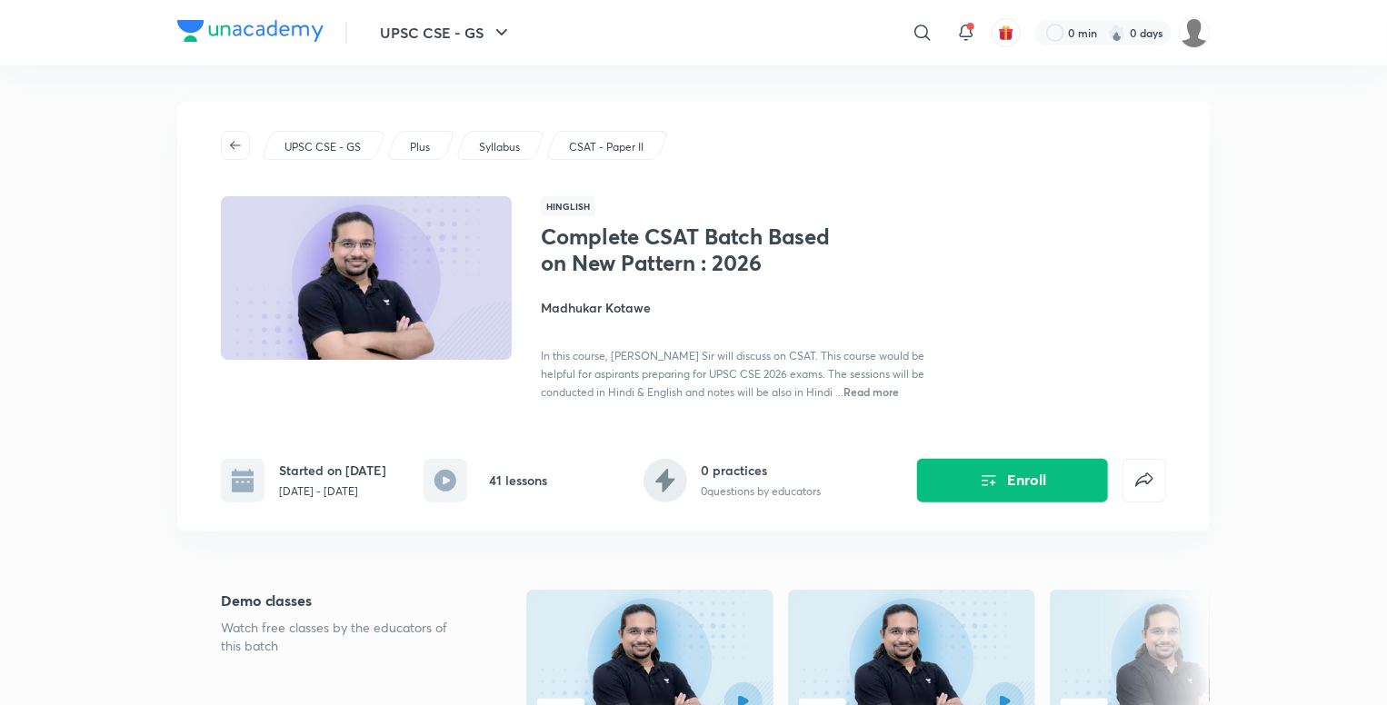
scroll to position [169, 0]
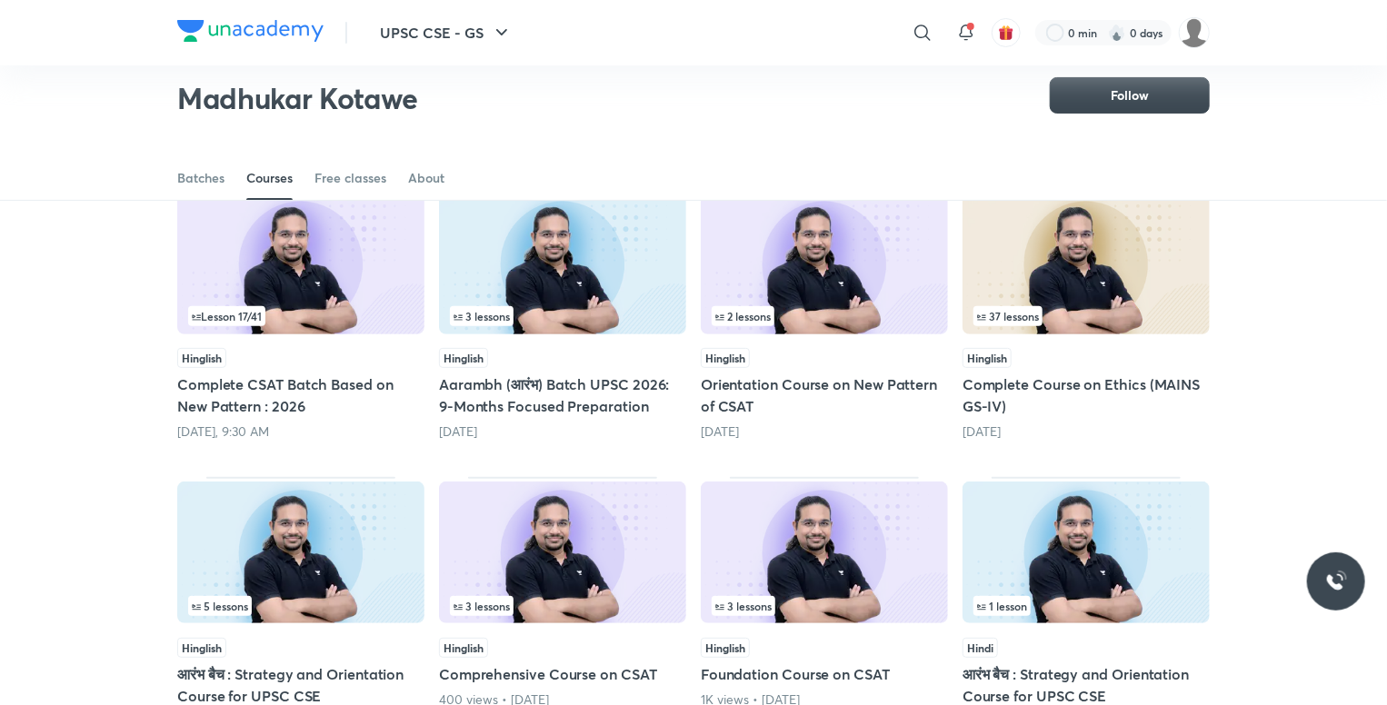
scroll to position [260, 0]
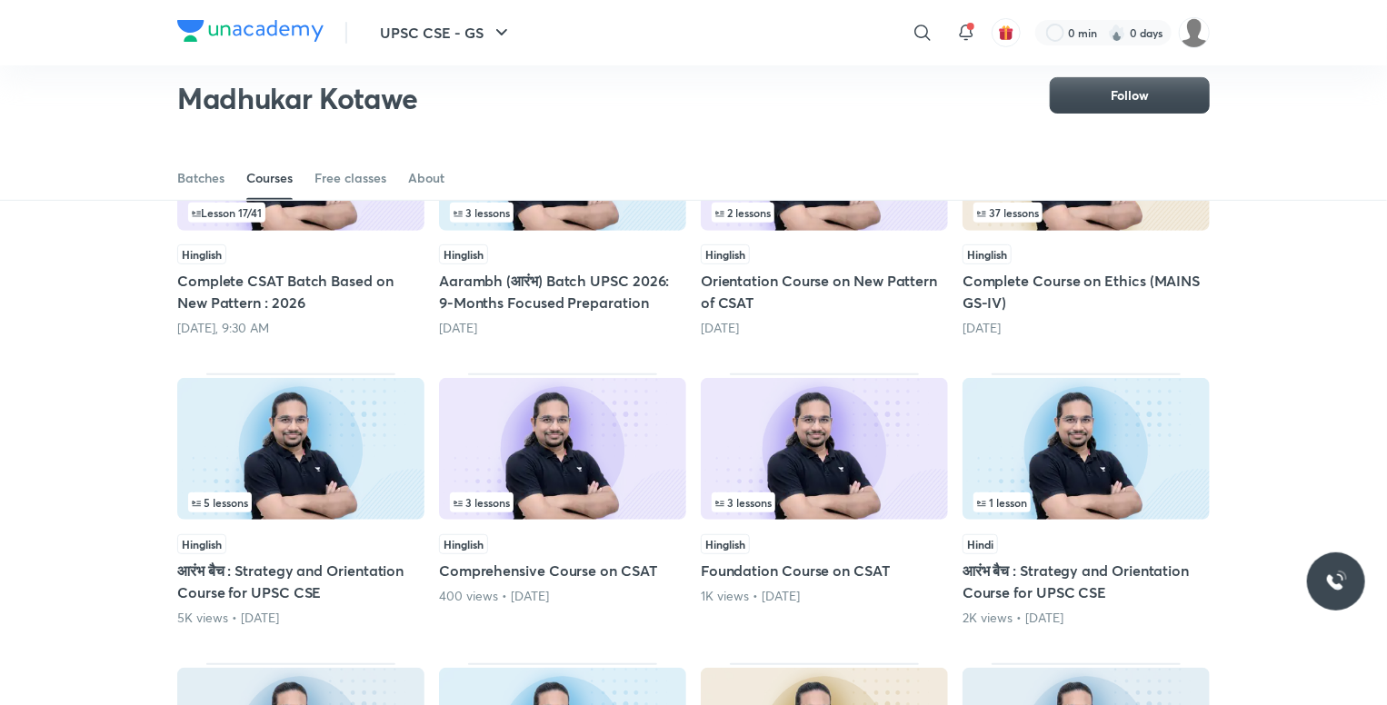
click at [1021, 283] on h5 "Complete Course on Ethics (MAINS GS-IV)" at bounding box center [1085, 292] width 247 height 44
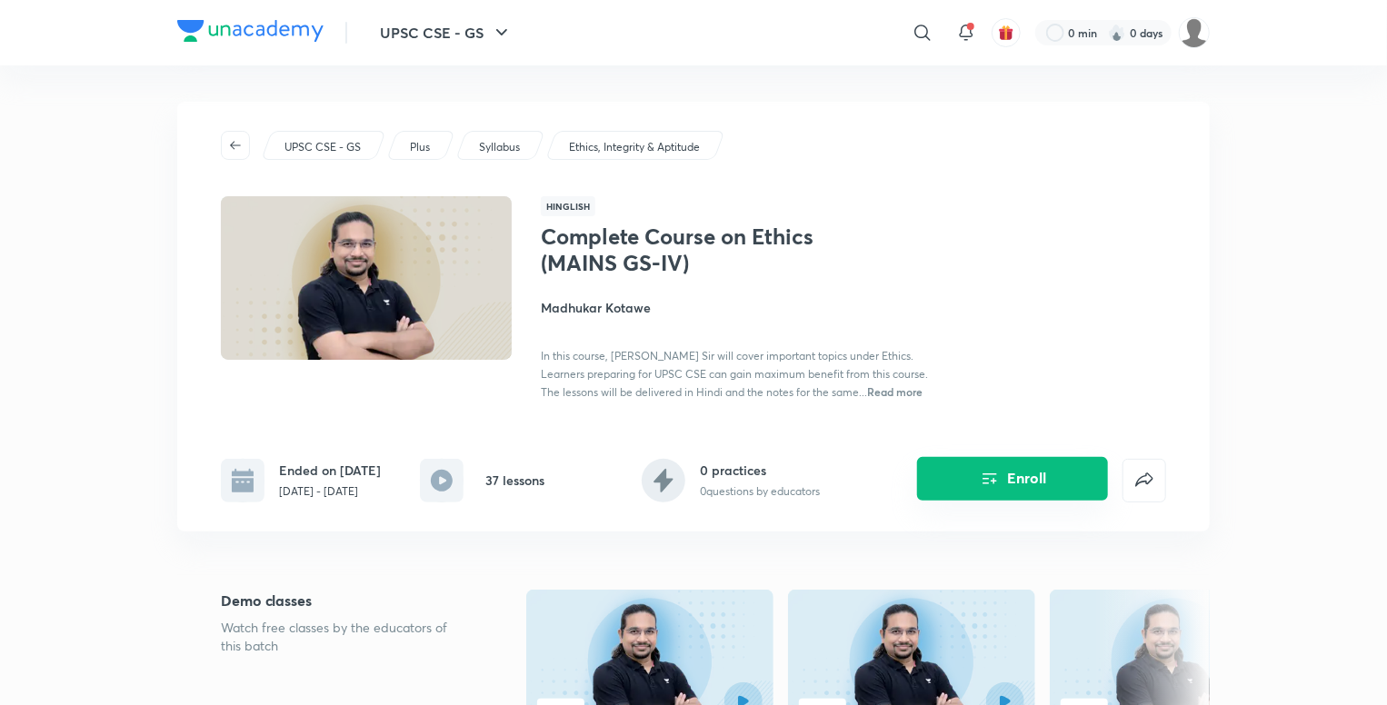
click at [1040, 481] on button "Enroll" at bounding box center [1012, 479] width 191 height 44
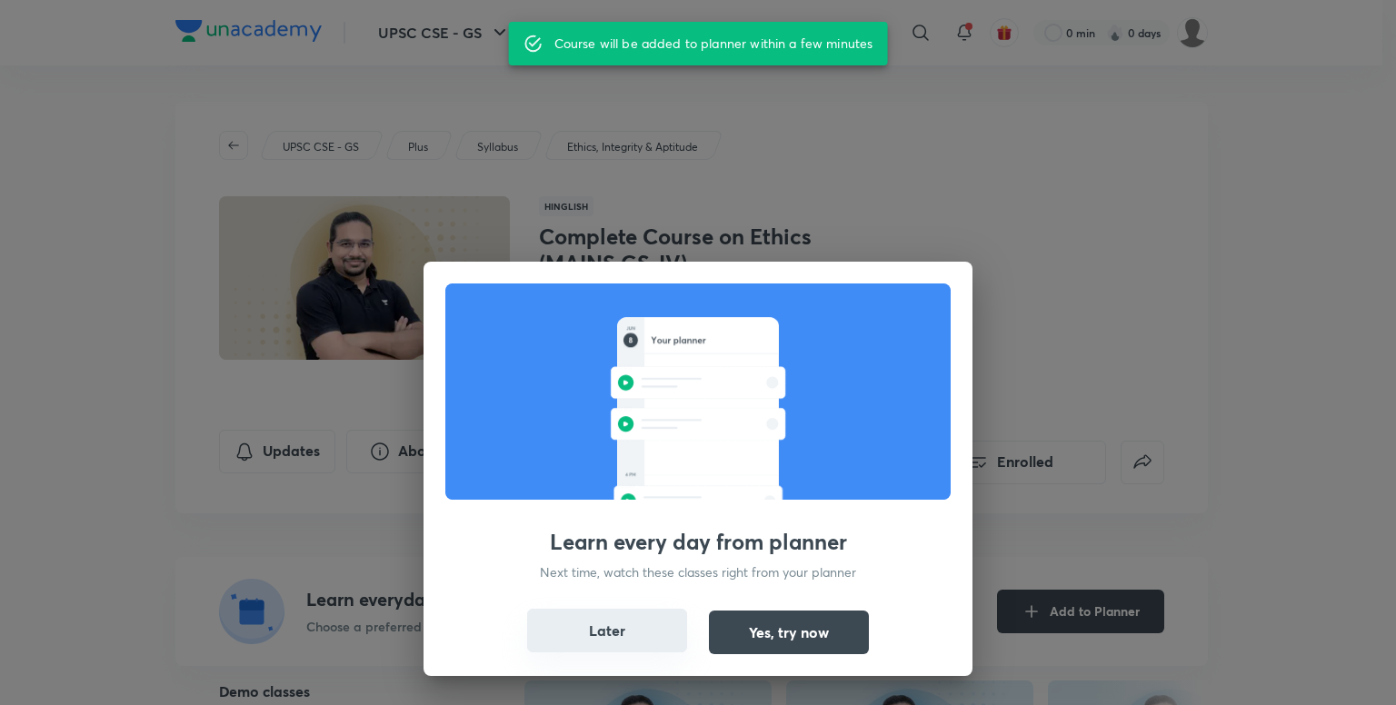
click at [661, 622] on button "Later" at bounding box center [607, 631] width 160 height 44
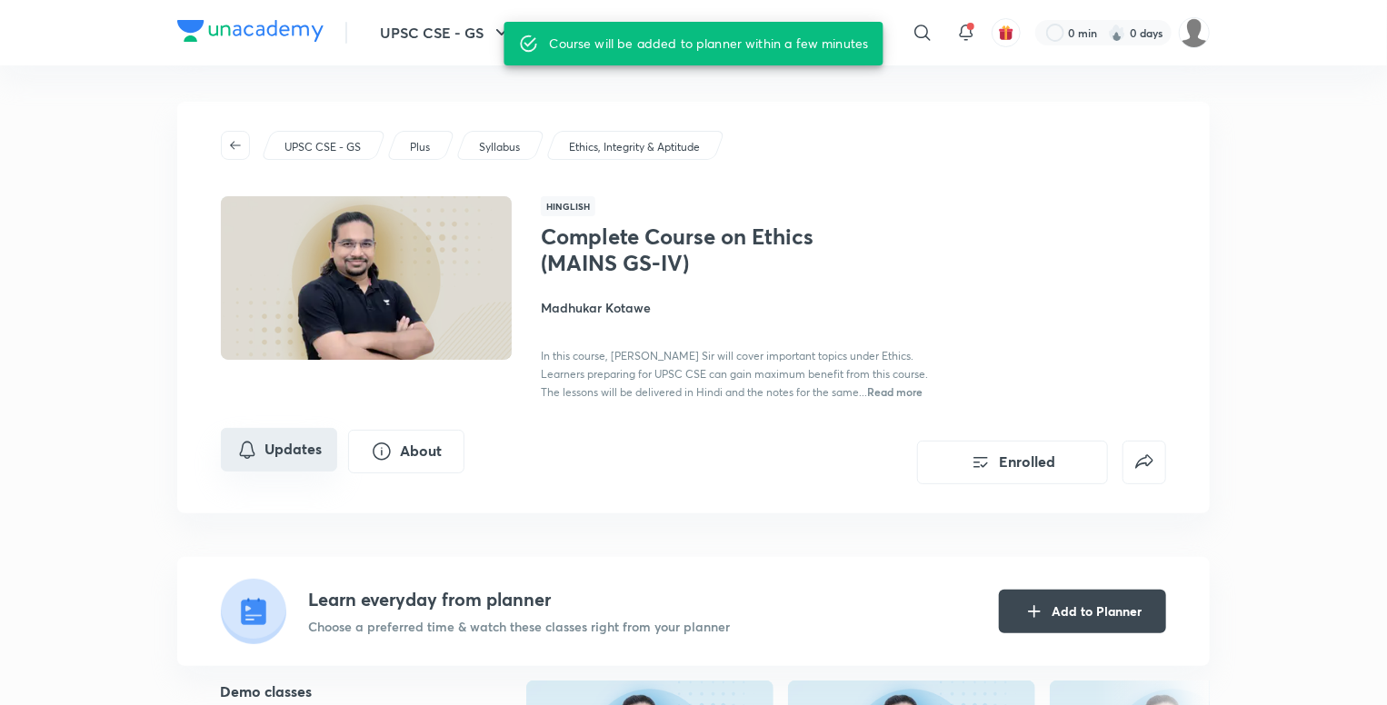
click at [299, 452] on button "Updates" at bounding box center [279, 450] width 116 height 44
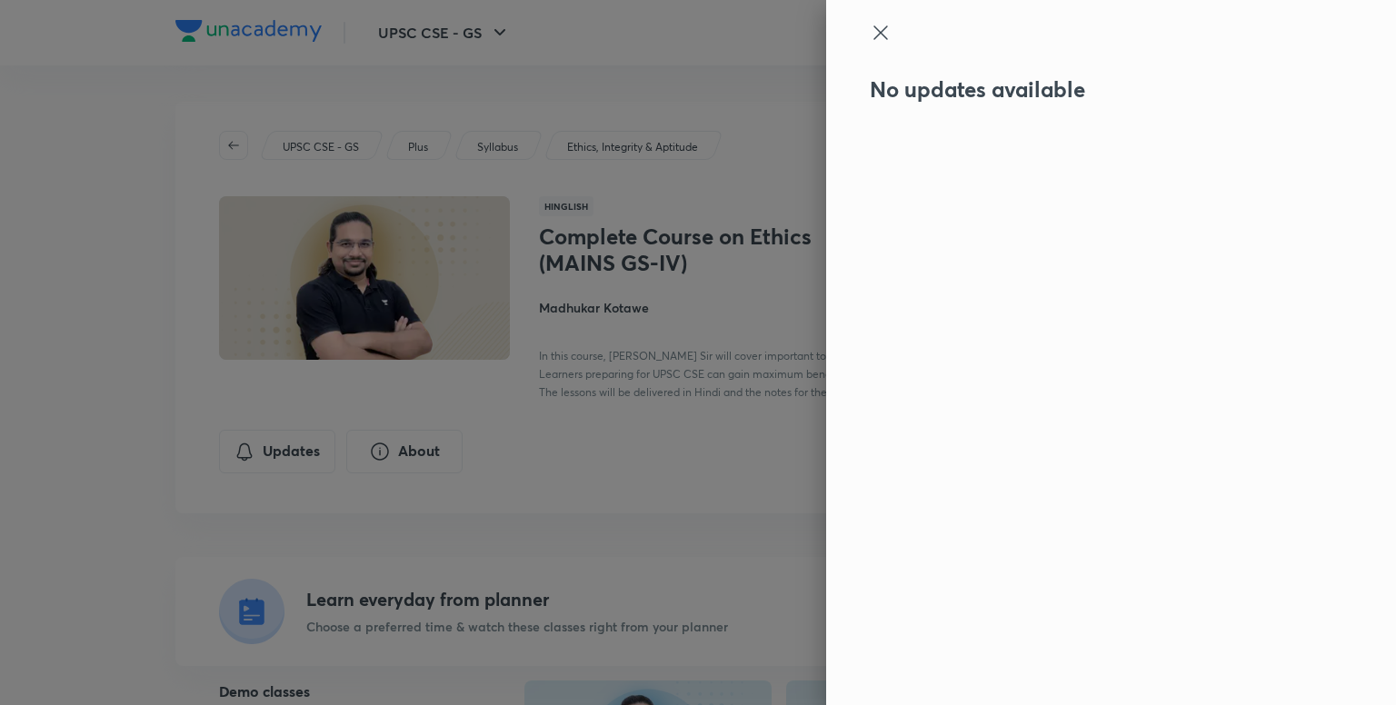
click at [182, 437] on div at bounding box center [698, 352] width 1396 height 705
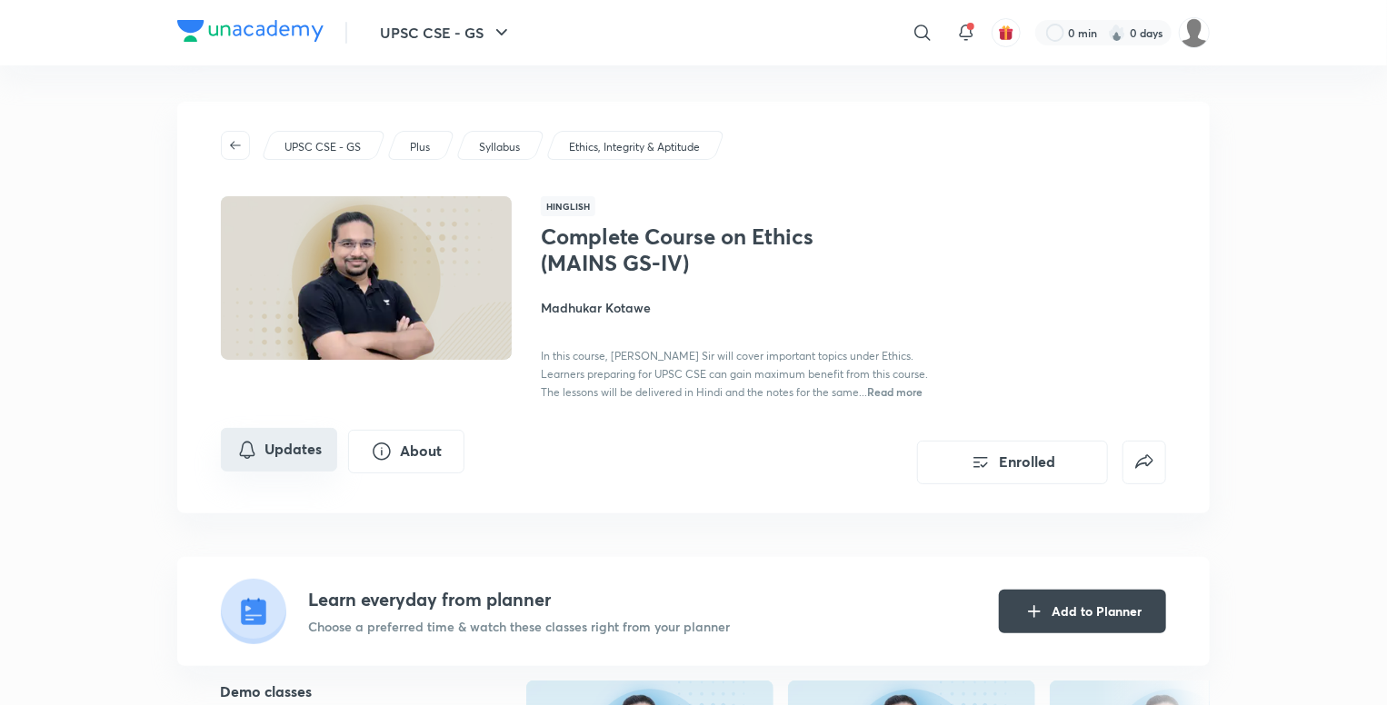
click at [264, 440] on button "Updates" at bounding box center [279, 450] width 116 height 44
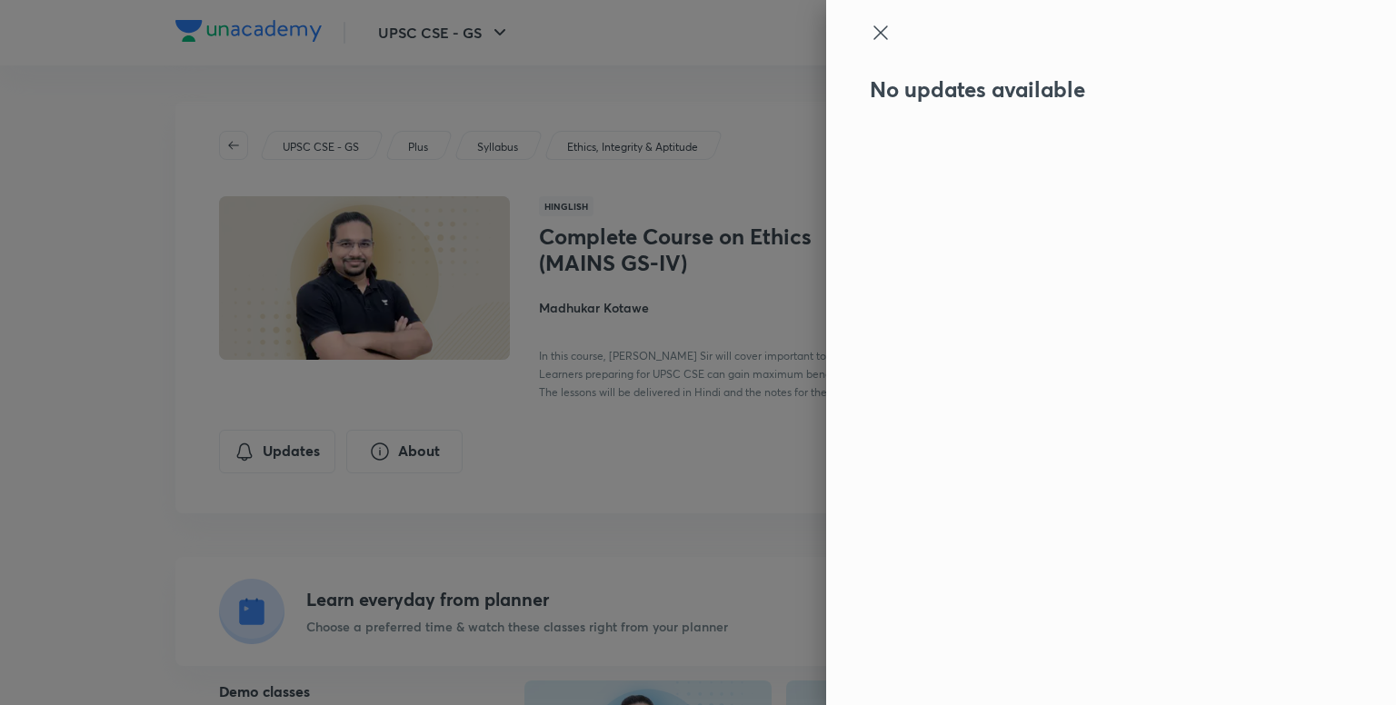
click at [0, 373] on div at bounding box center [698, 352] width 1396 height 705
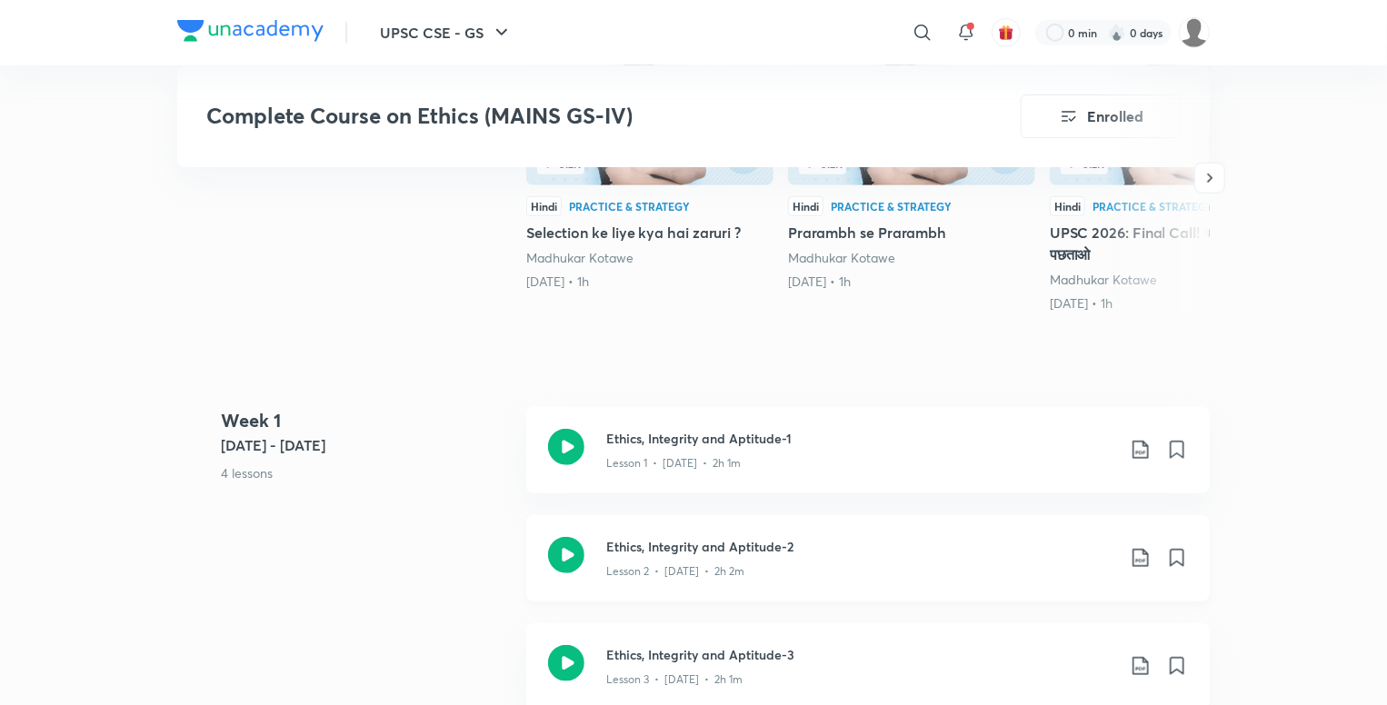
scroll to position [636, 0]
click at [1139, 450] on icon at bounding box center [1140, 451] width 22 height 22
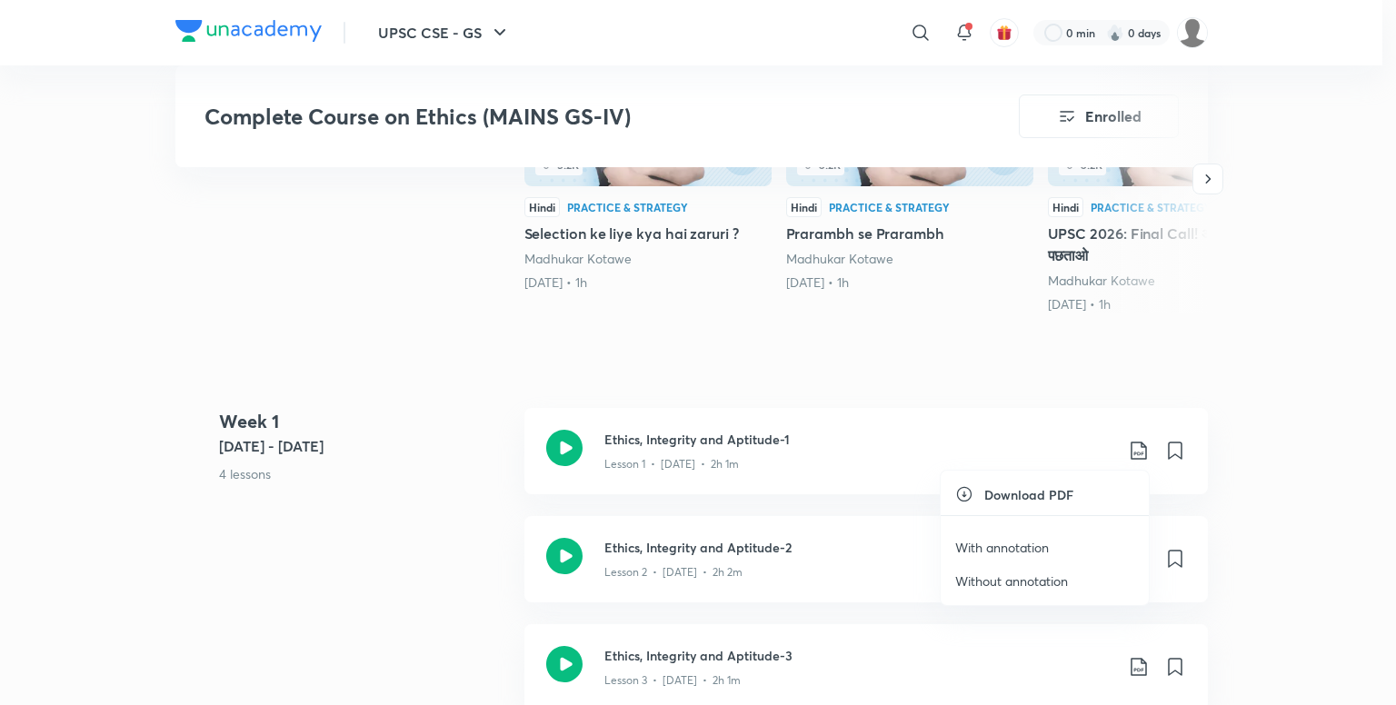
click at [1021, 542] on p "With annotation" at bounding box center [1002, 547] width 94 height 19
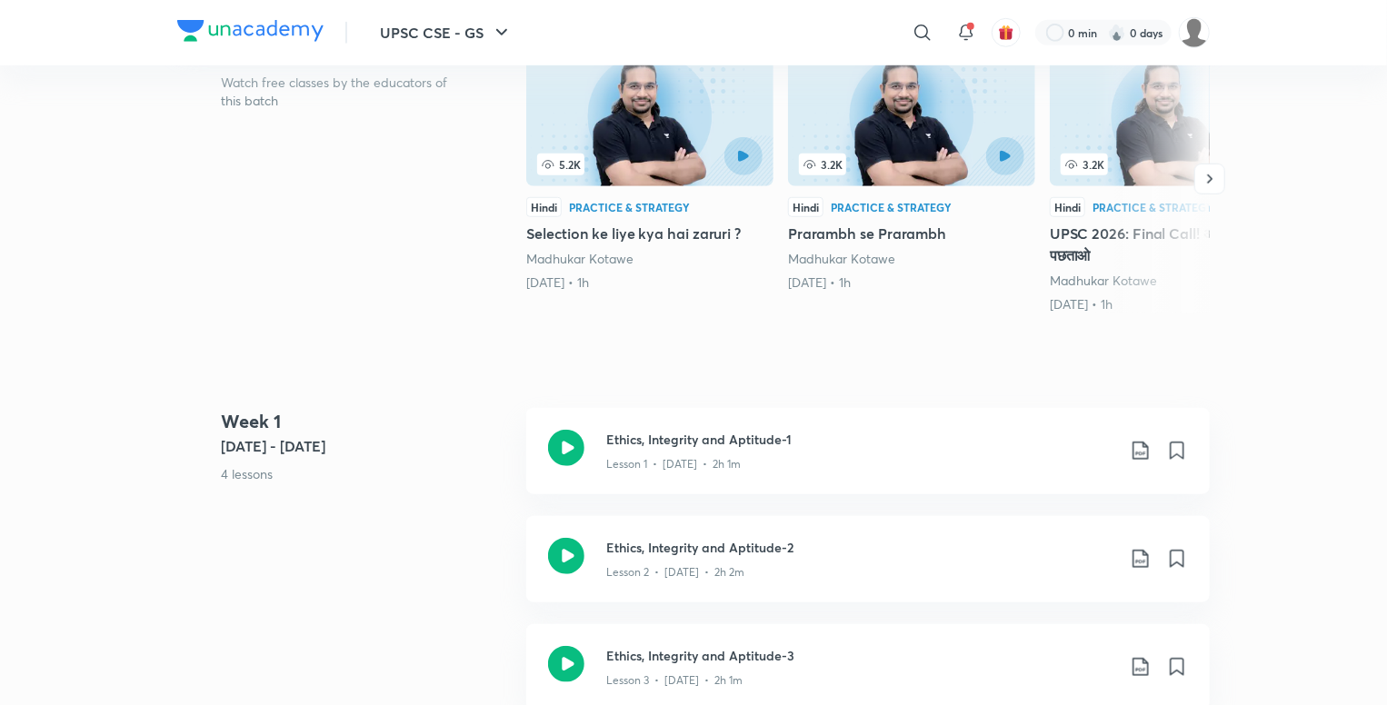
scroll to position [260, 0]
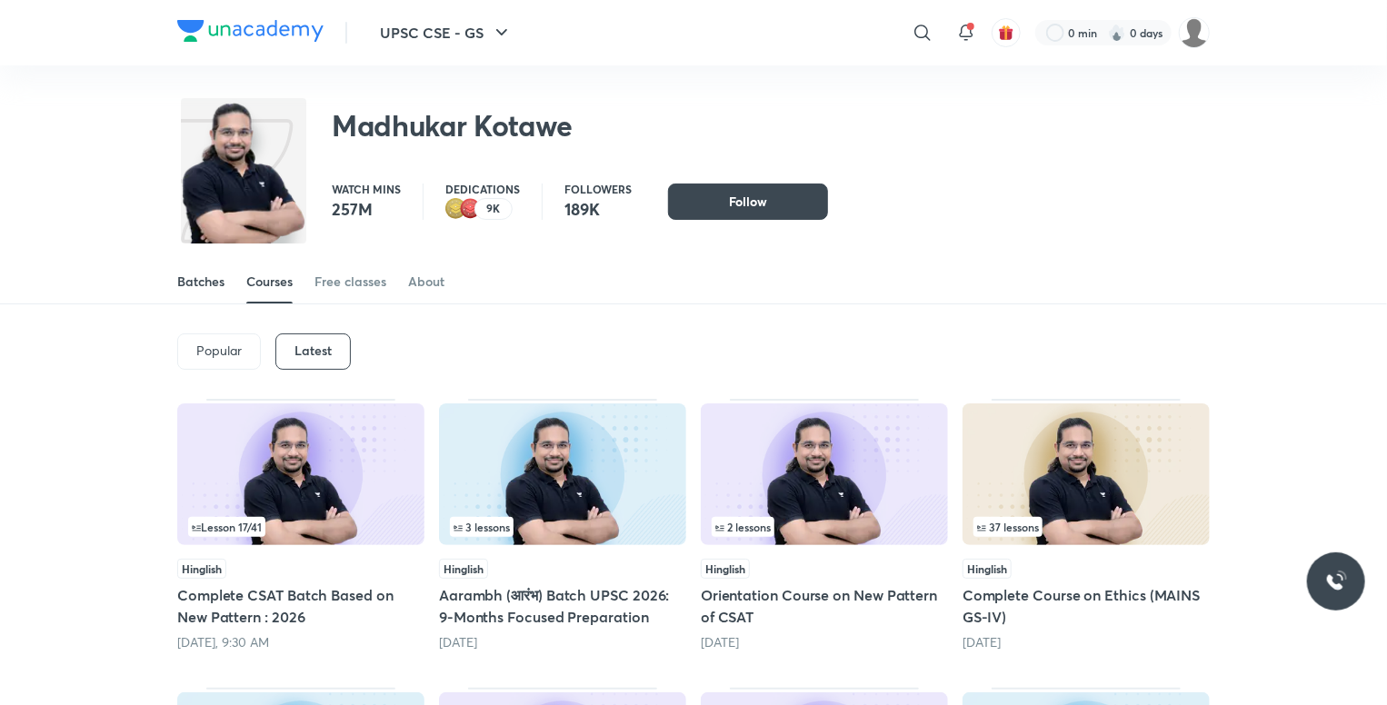
click at [194, 283] on div "Batches" at bounding box center [200, 282] width 47 height 18
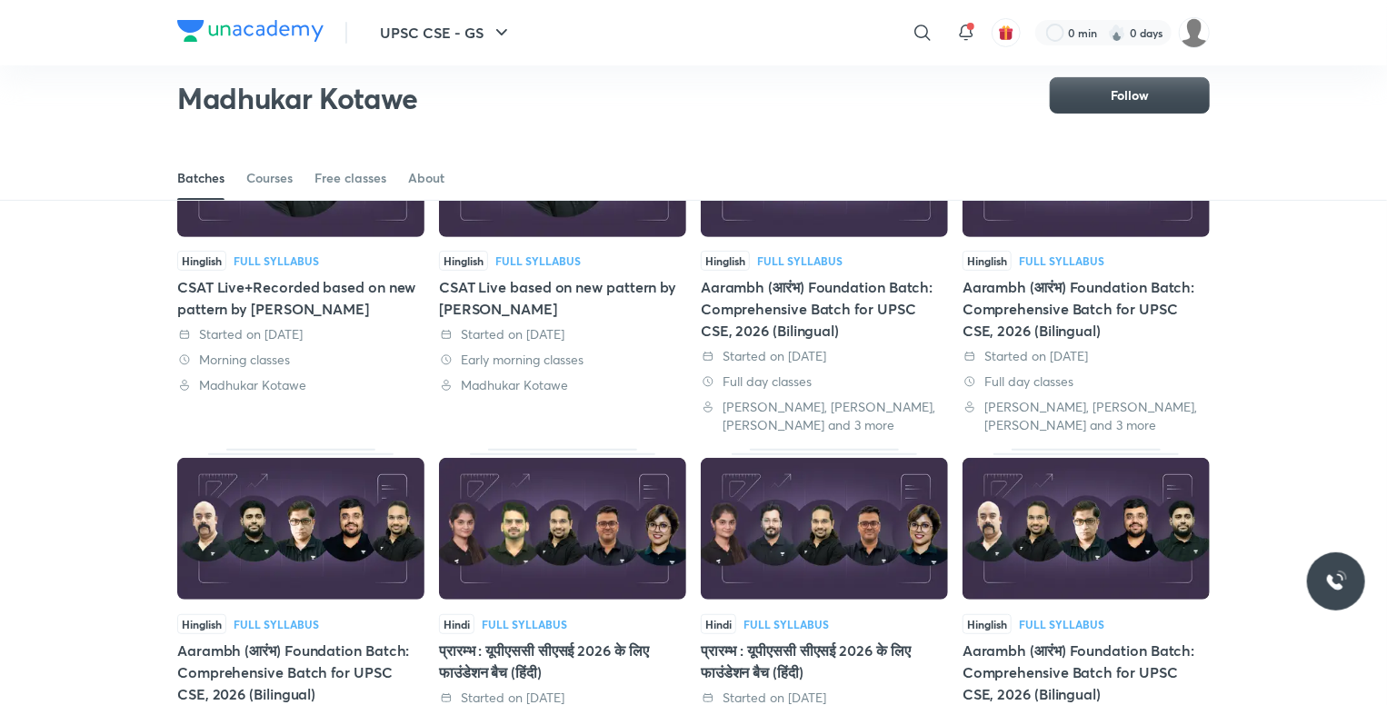
scroll to position [78, 0]
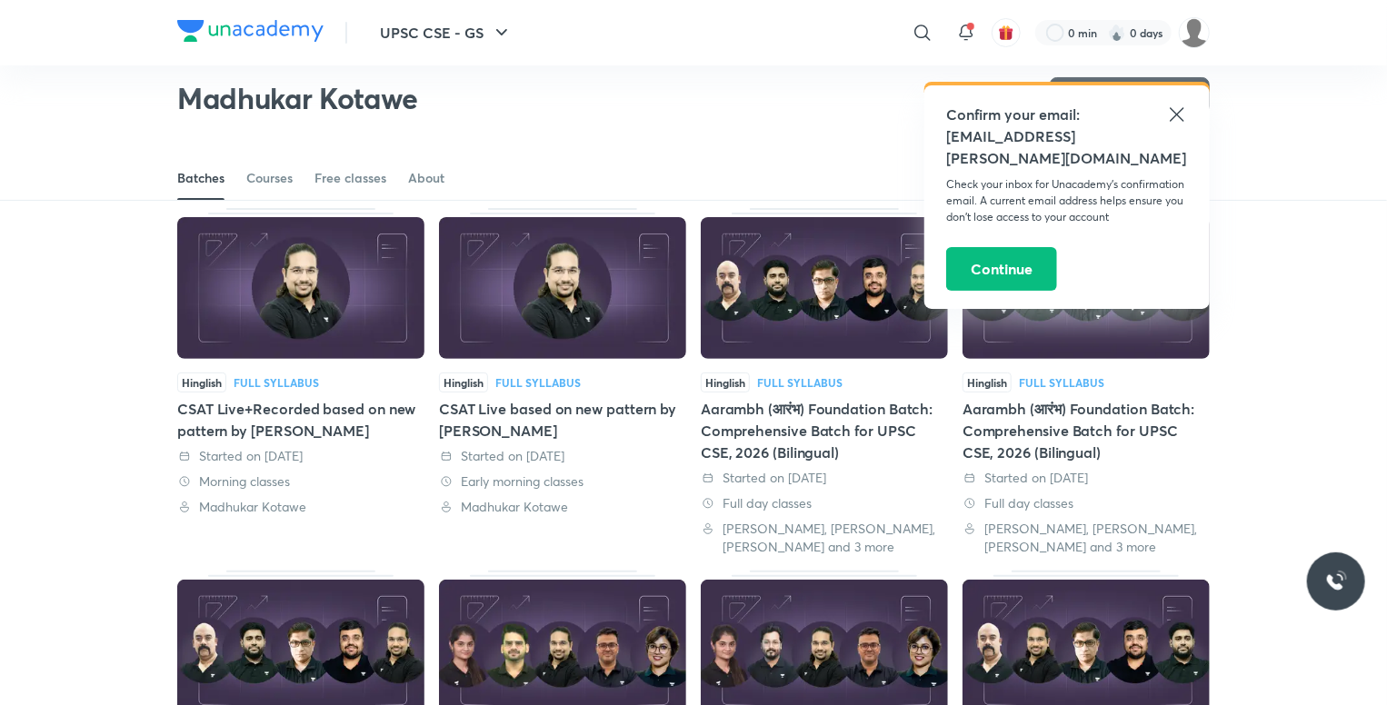
click at [1177, 120] on icon at bounding box center [1177, 115] width 22 height 22
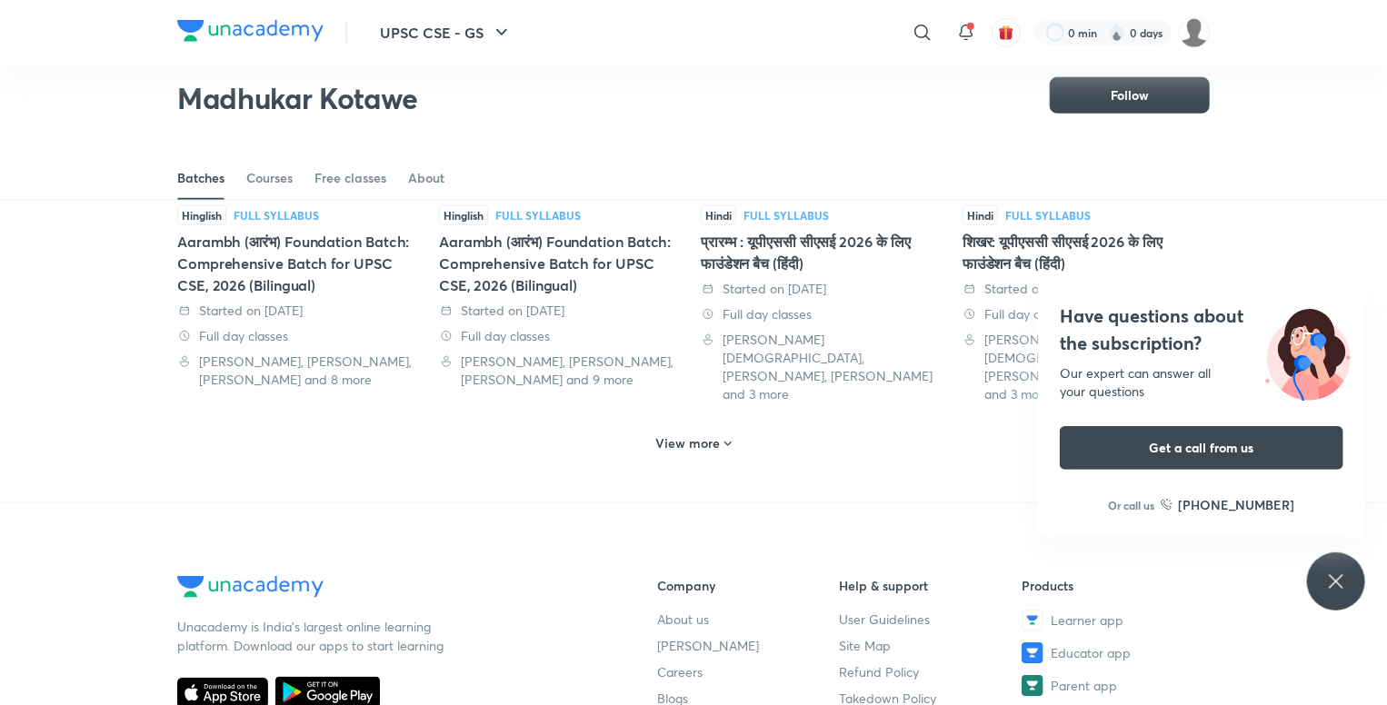
scroll to position [1078, 0]
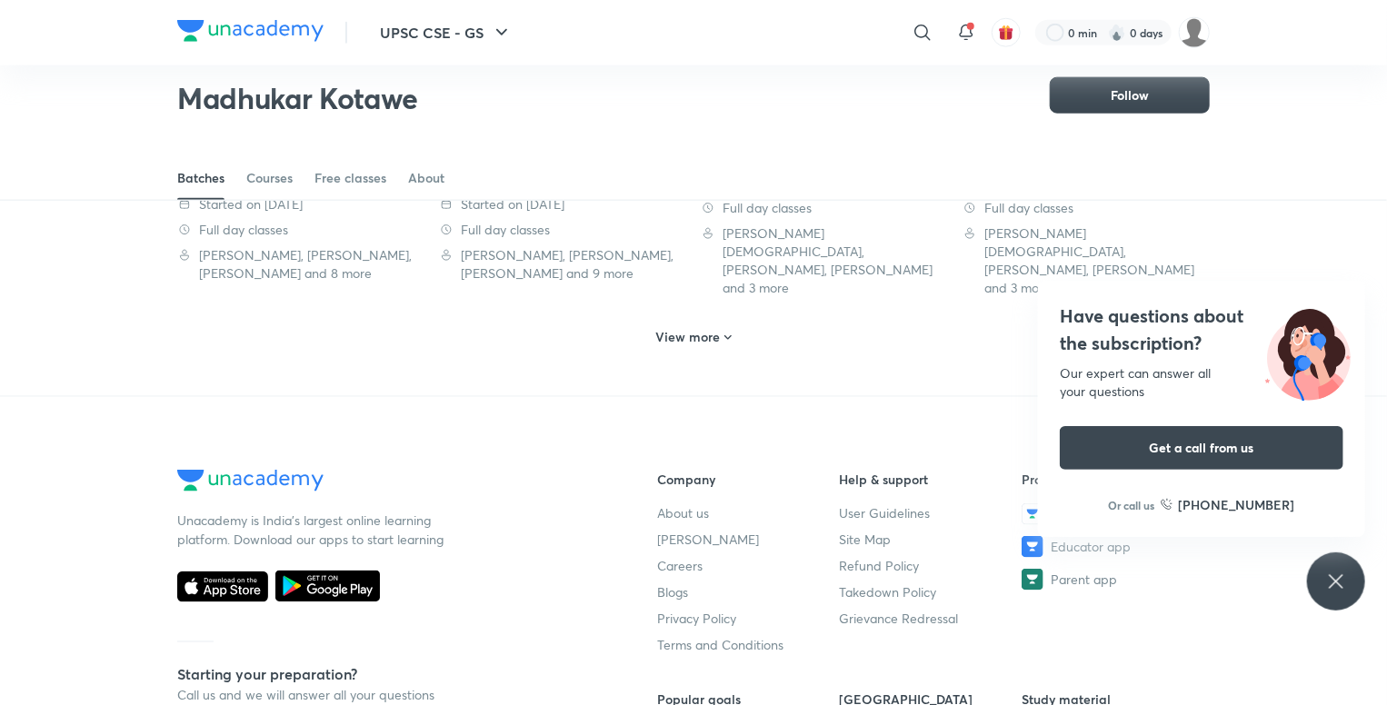
click at [727, 331] on icon at bounding box center [728, 338] width 15 height 15
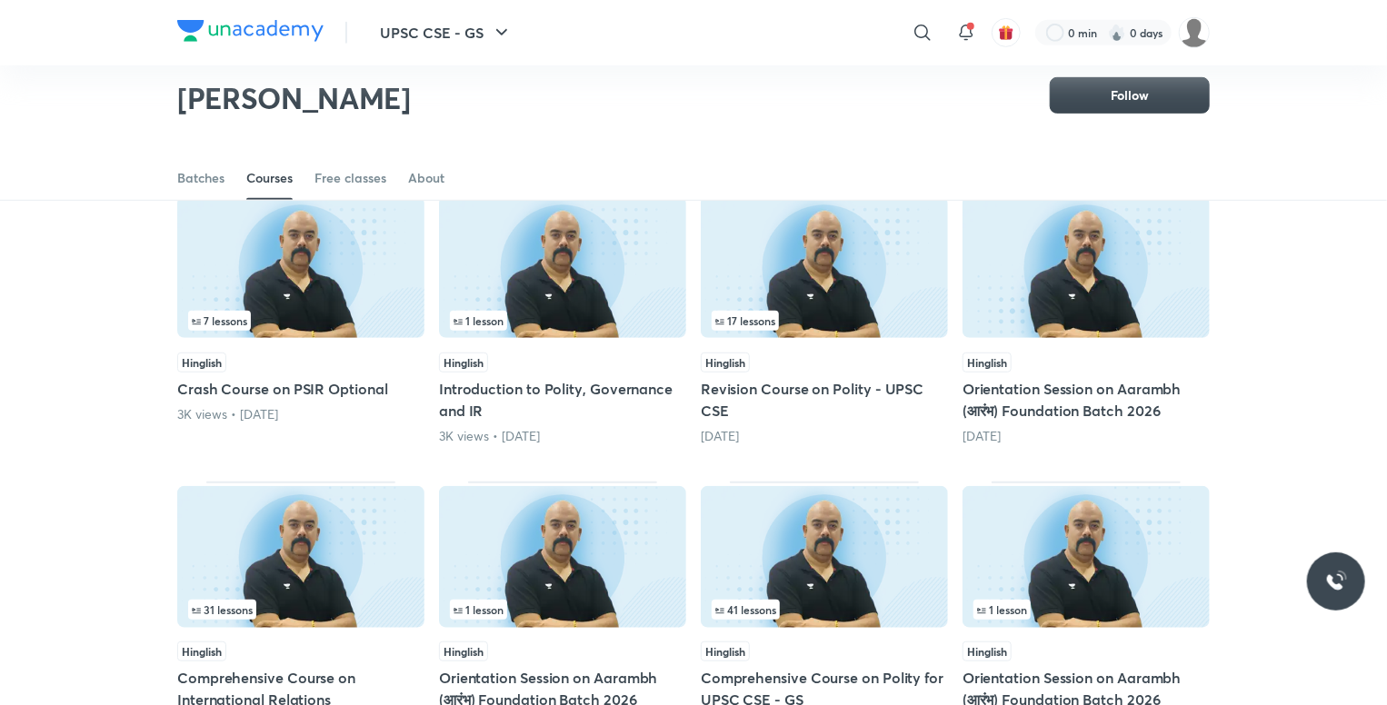
click at [277, 37] on img at bounding box center [250, 31] width 146 height 22
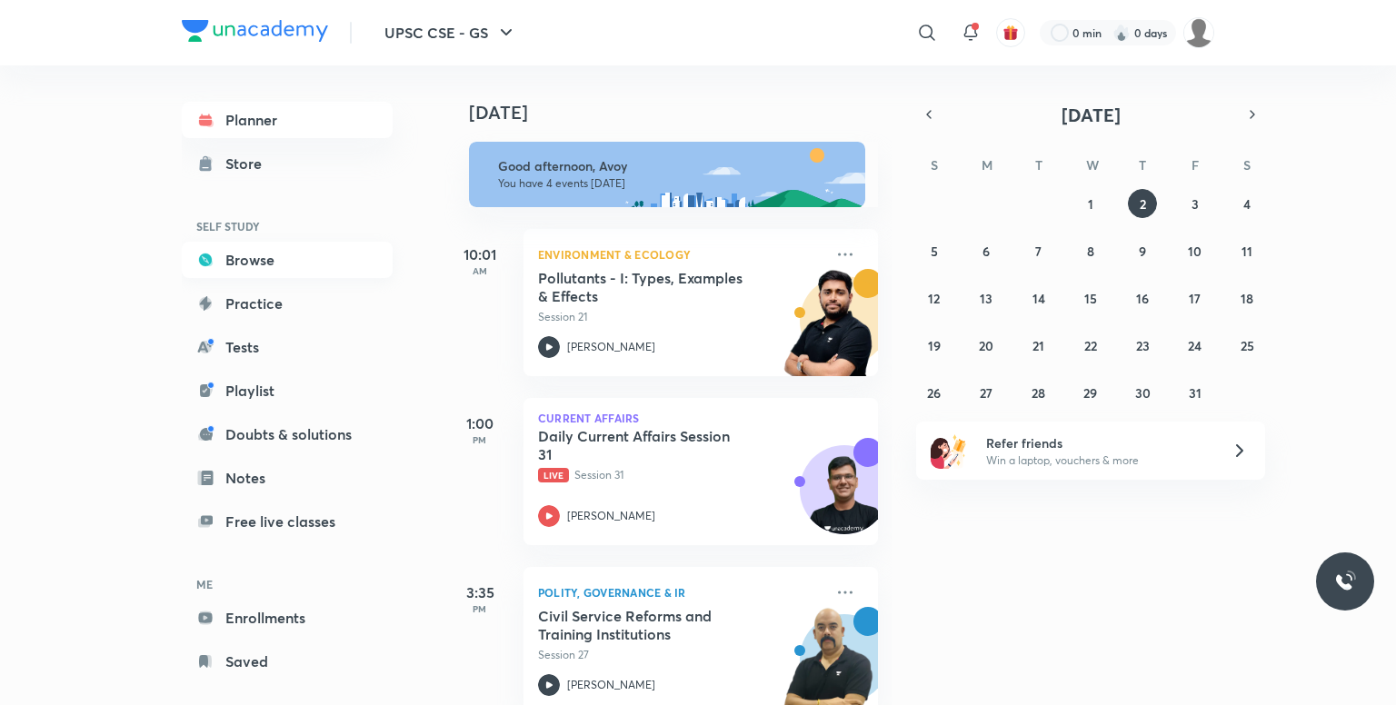
click at [269, 245] on link "Browse" at bounding box center [287, 260] width 211 height 36
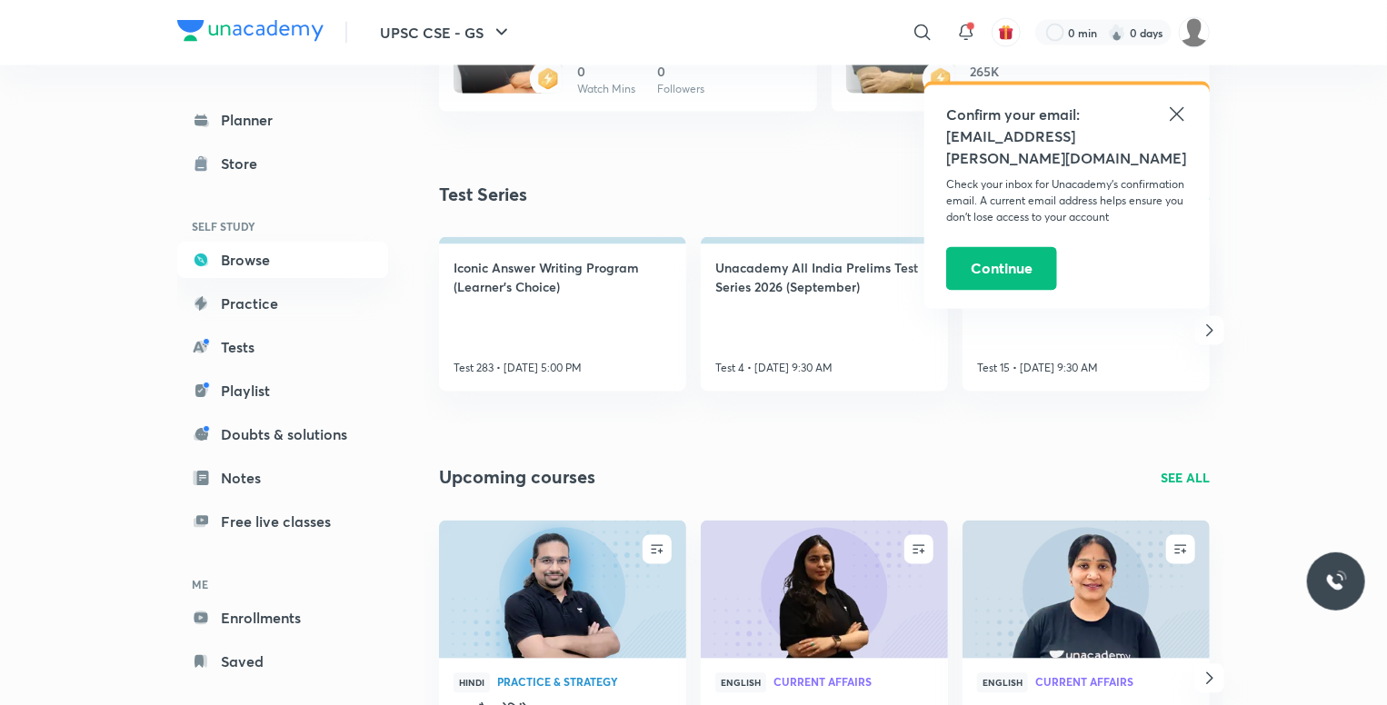
scroll to position [1419, 0]
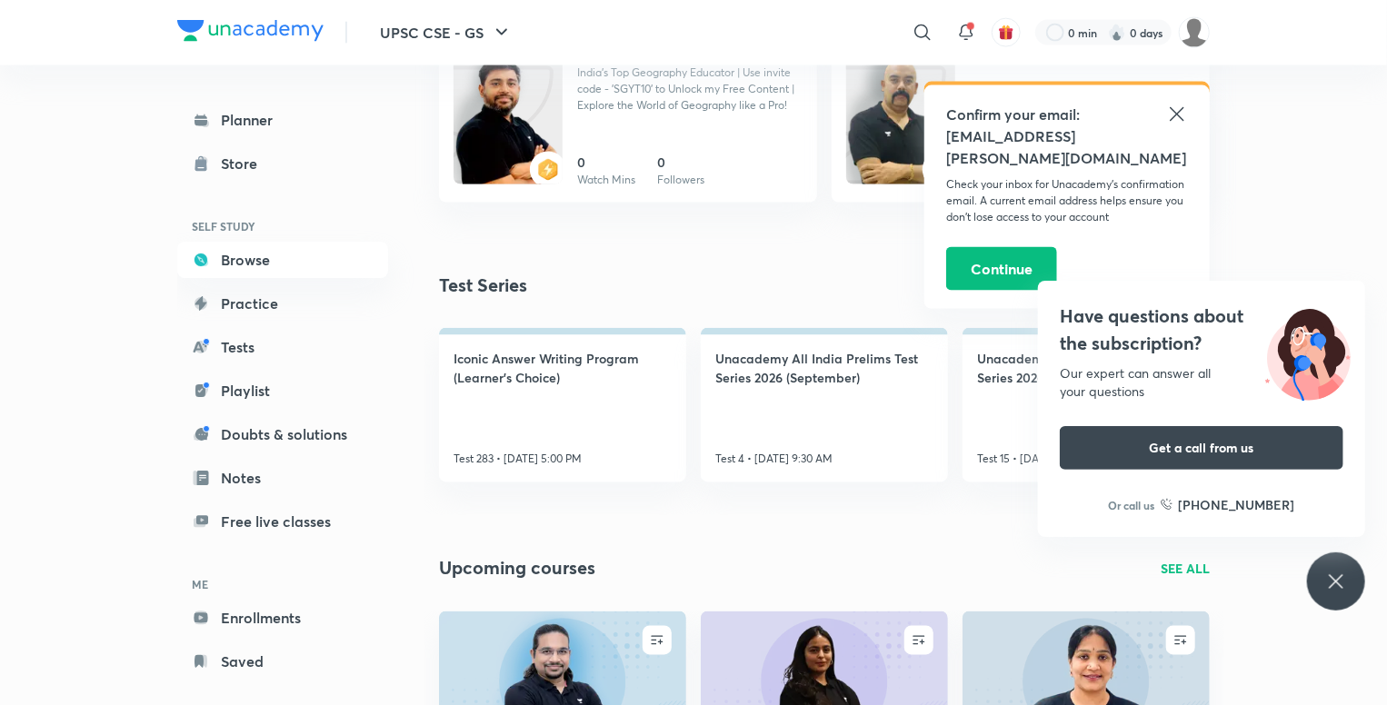
click at [1330, 576] on icon at bounding box center [1335, 581] width 14 height 14
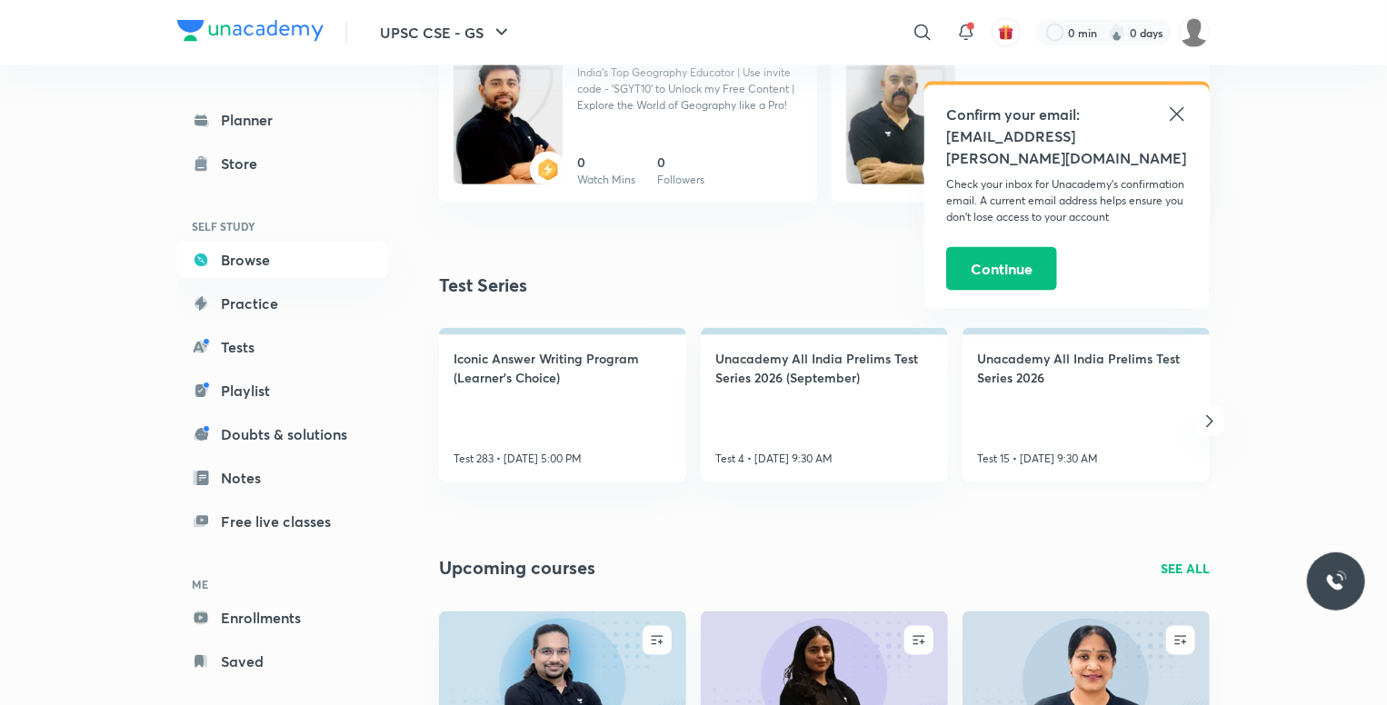
click at [1158, 447] on link "Unacademy All India Prelims Test Series 2026 Test 15 • [DATE] 9:30 AM" at bounding box center [1085, 405] width 247 height 154
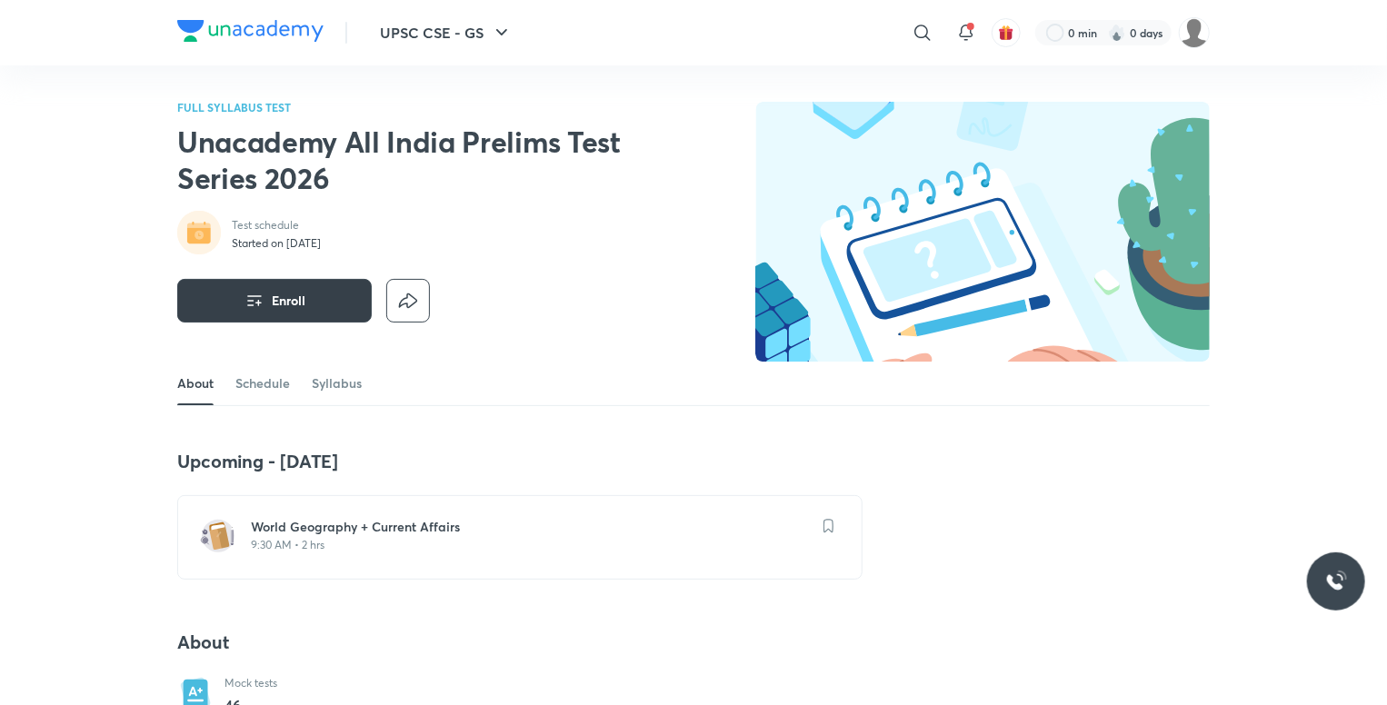
click at [280, 301] on span "Enroll" at bounding box center [289, 301] width 34 height 18
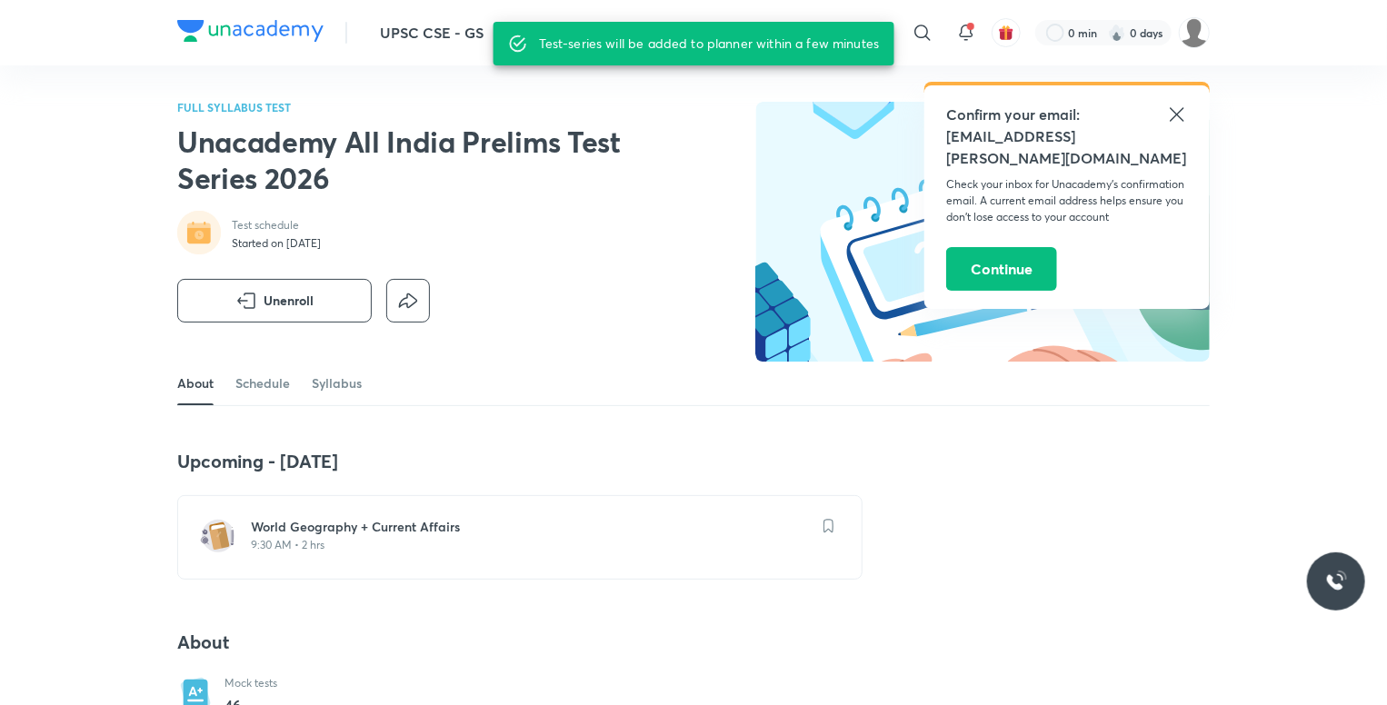
click at [1176, 117] on icon at bounding box center [1177, 115] width 22 height 22
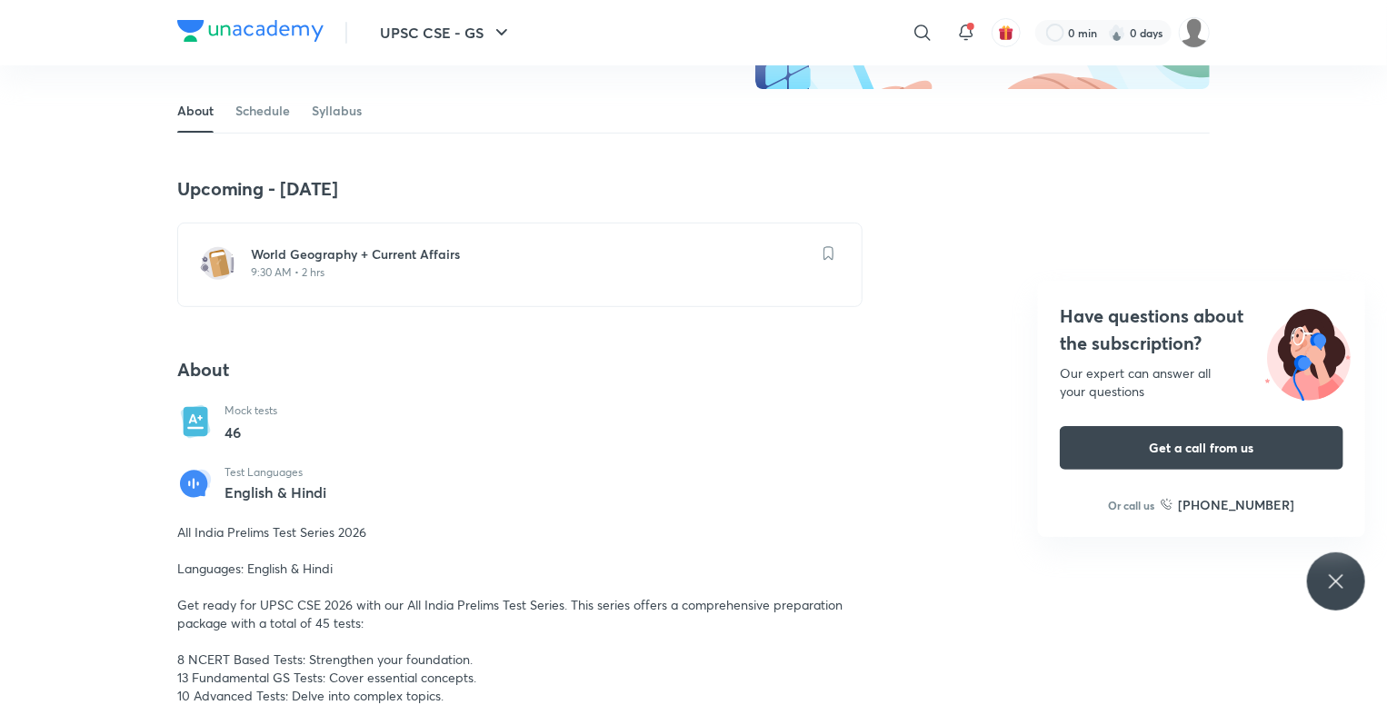
scroll to position [91, 0]
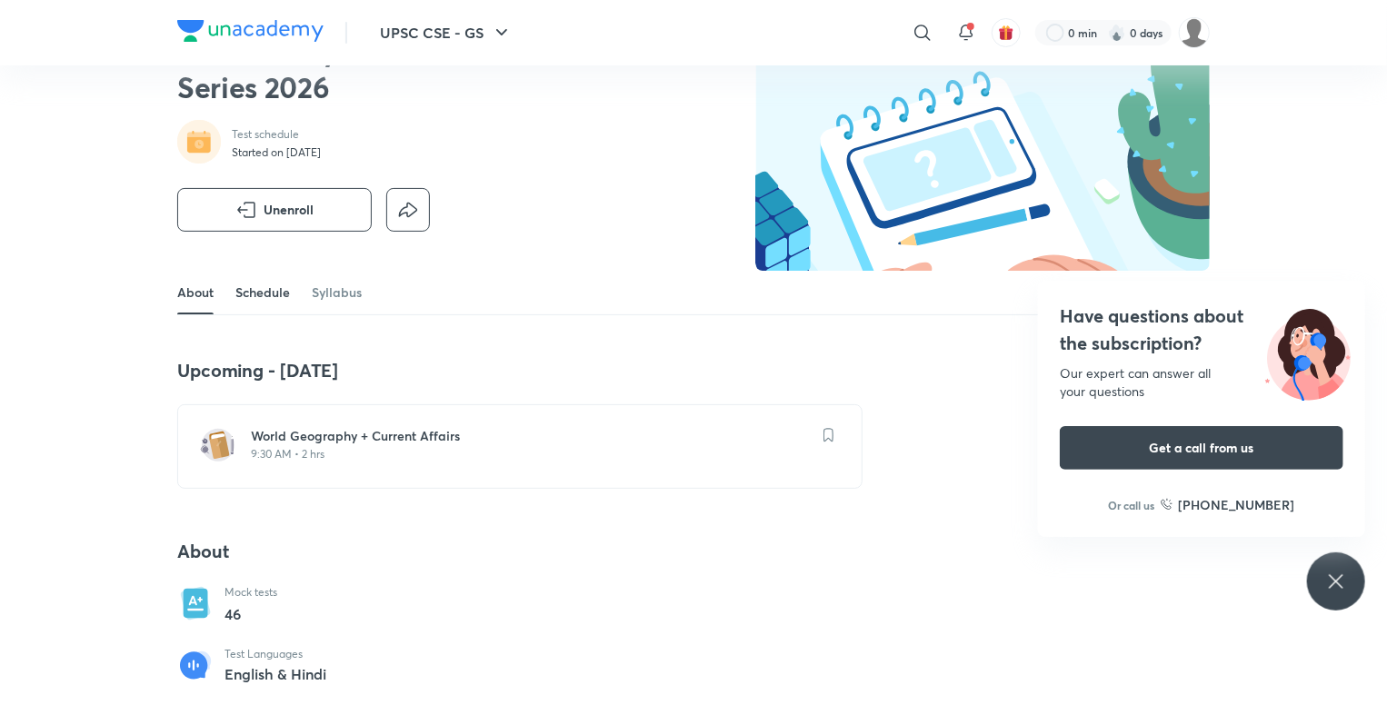
click at [276, 279] on link "Schedule" at bounding box center [262, 293] width 55 height 44
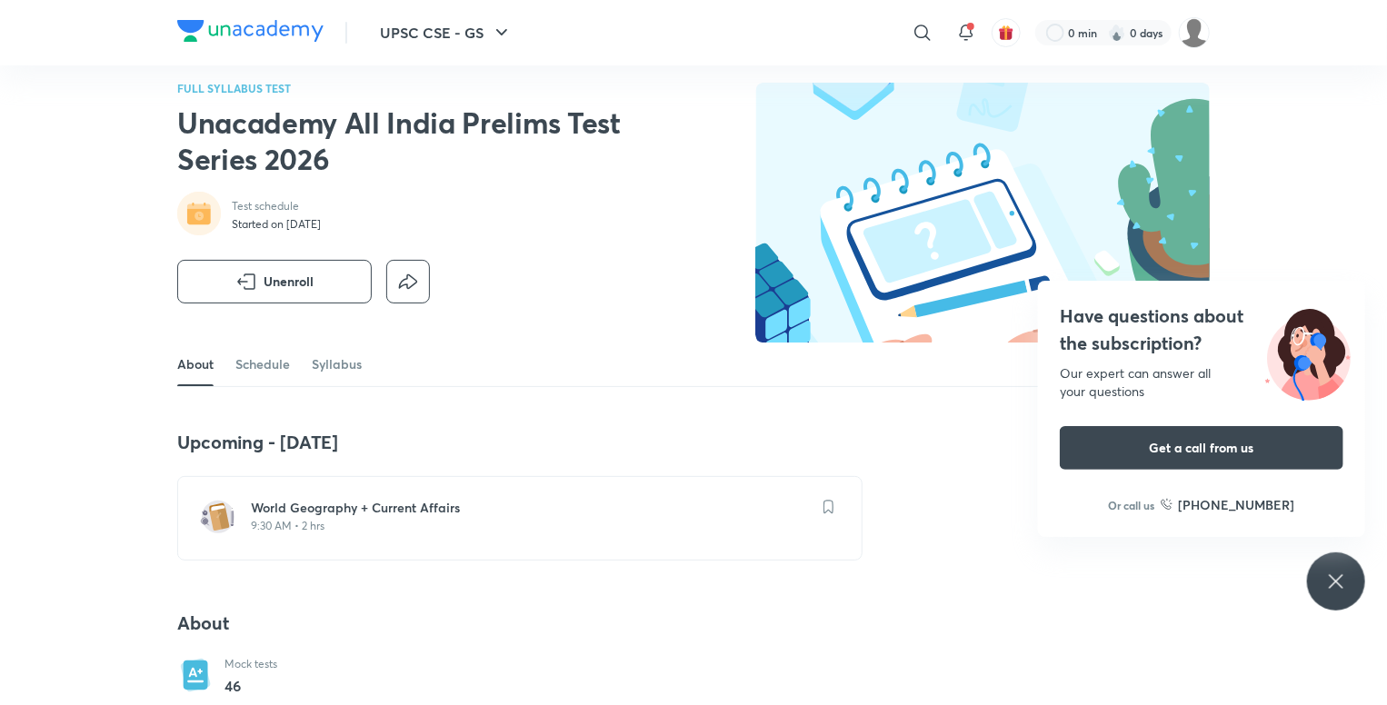
scroll to position [0, 0]
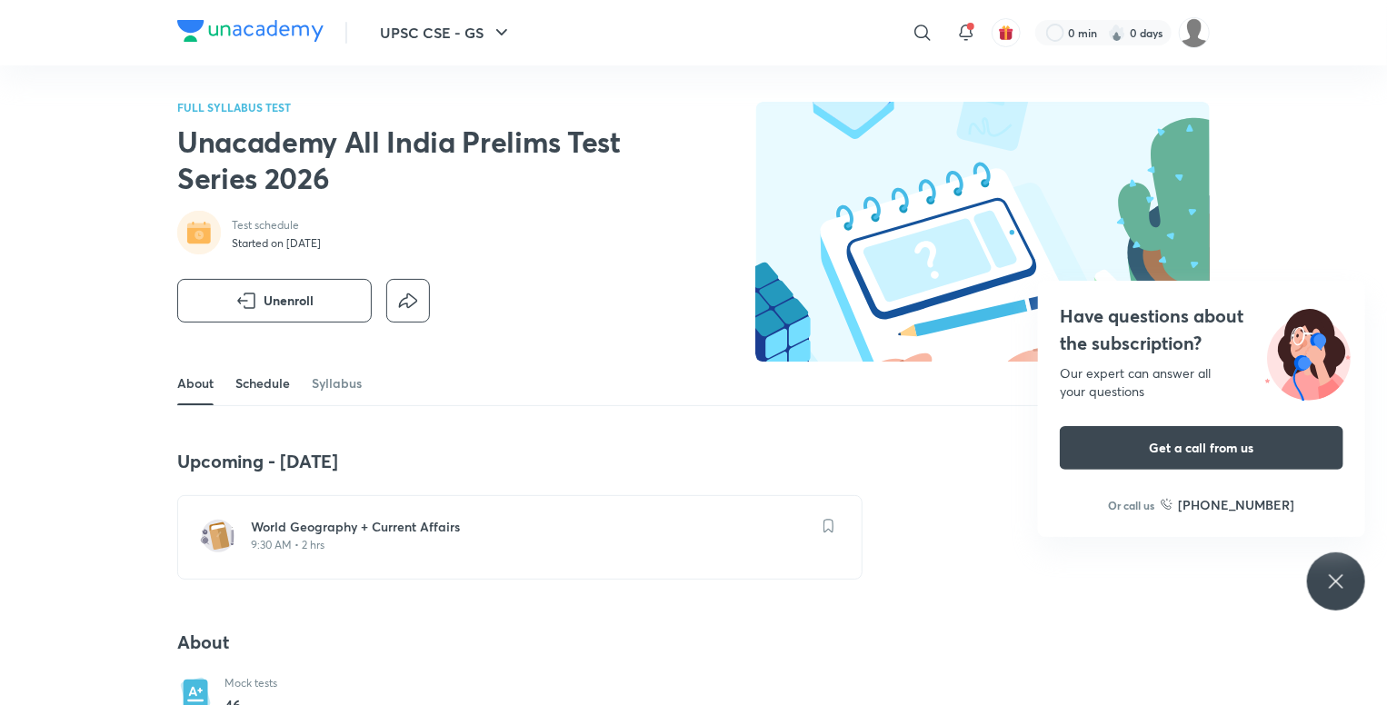
click at [276, 386] on link "Schedule" at bounding box center [262, 384] width 55 height 44
click at [345, 372] on link "Syllabus" at bounding box center [337, 384] width 50 height 44
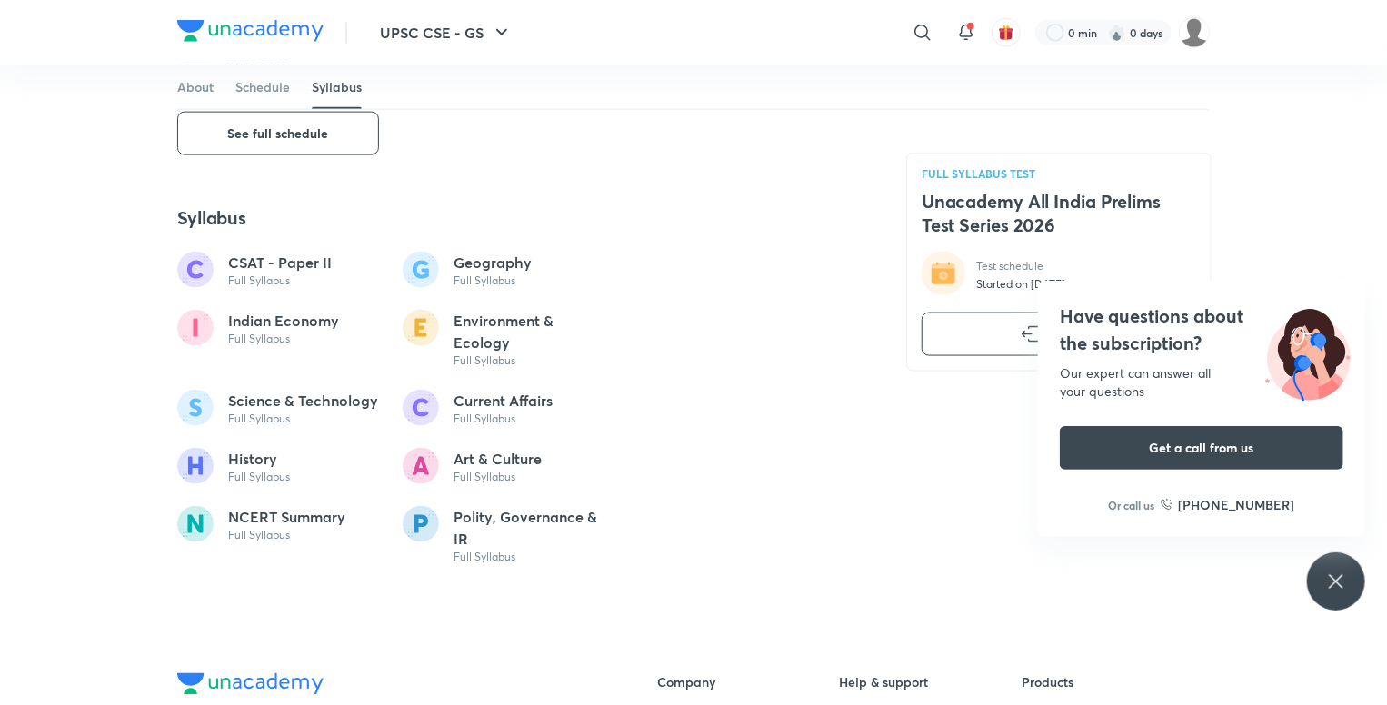
scroll to position [1234, 0]
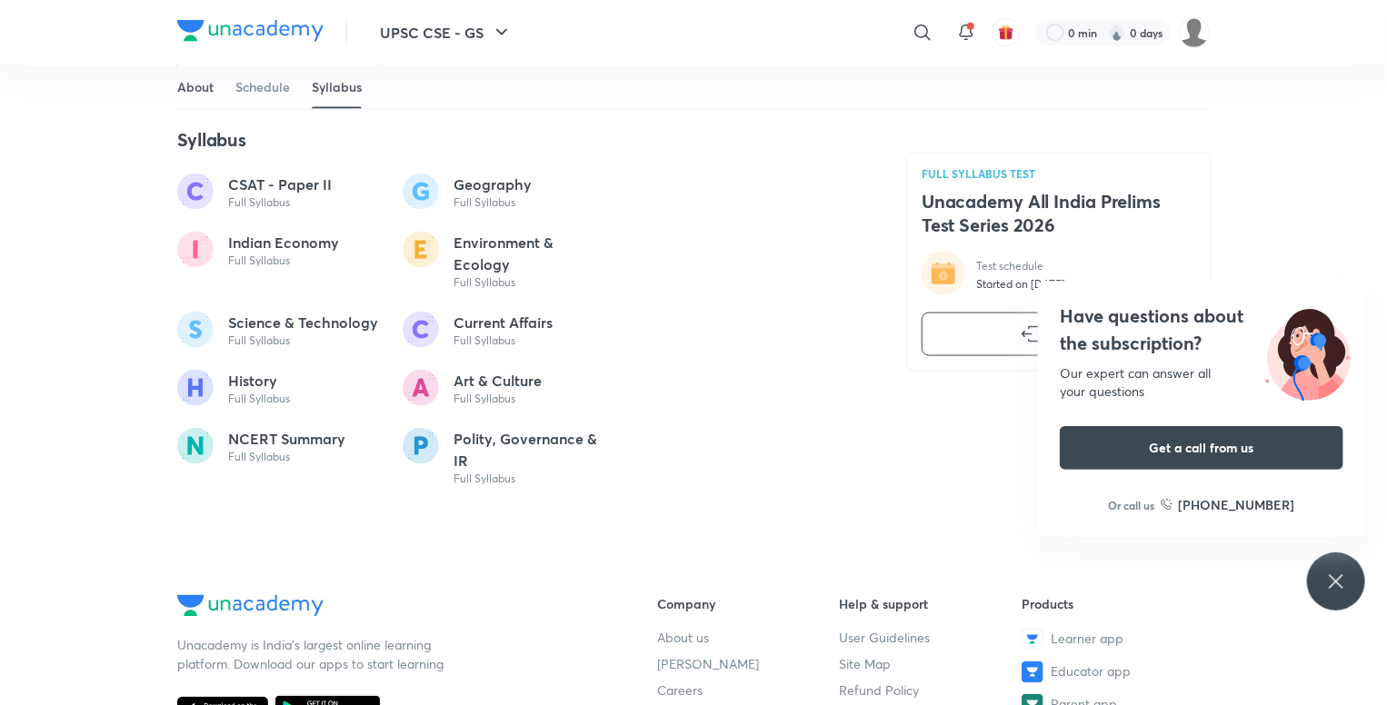
click at [179, 87] on link "About" at bounding box center [195, 87] width 36 height 44
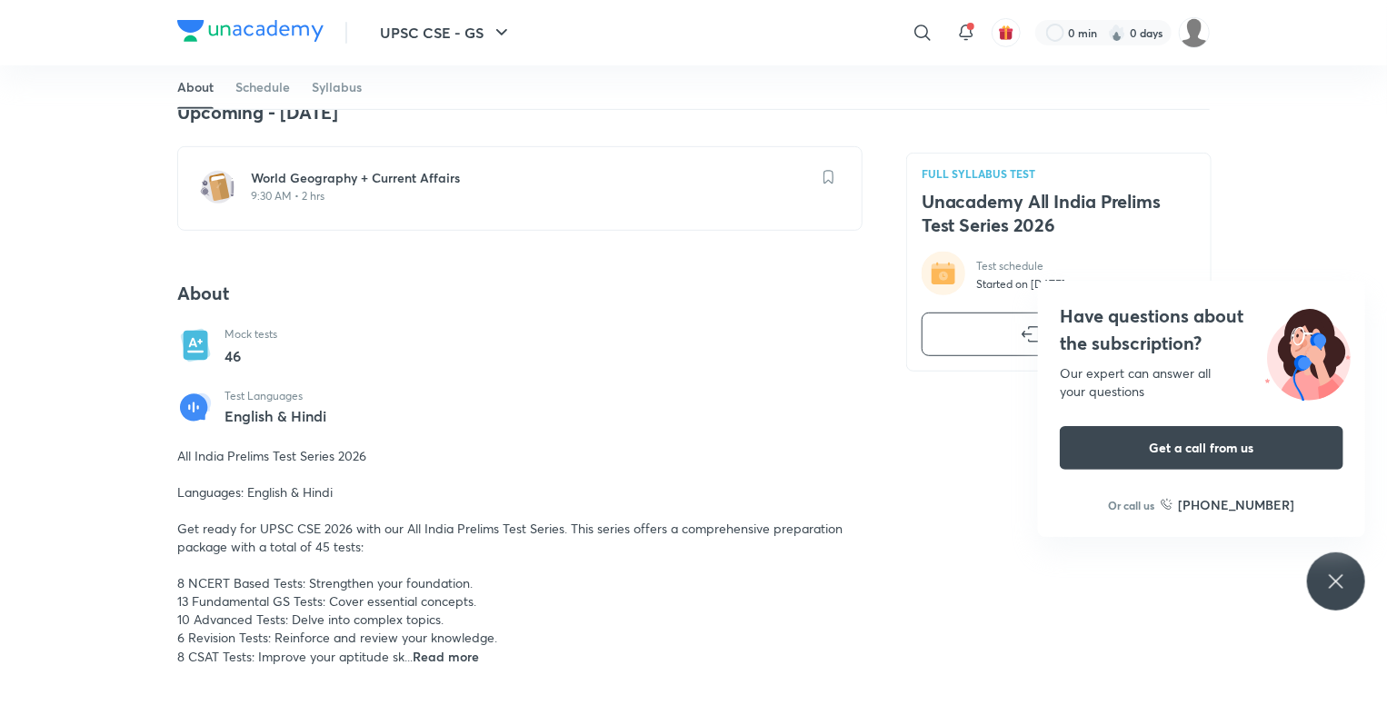
scroll to position [323, 0]
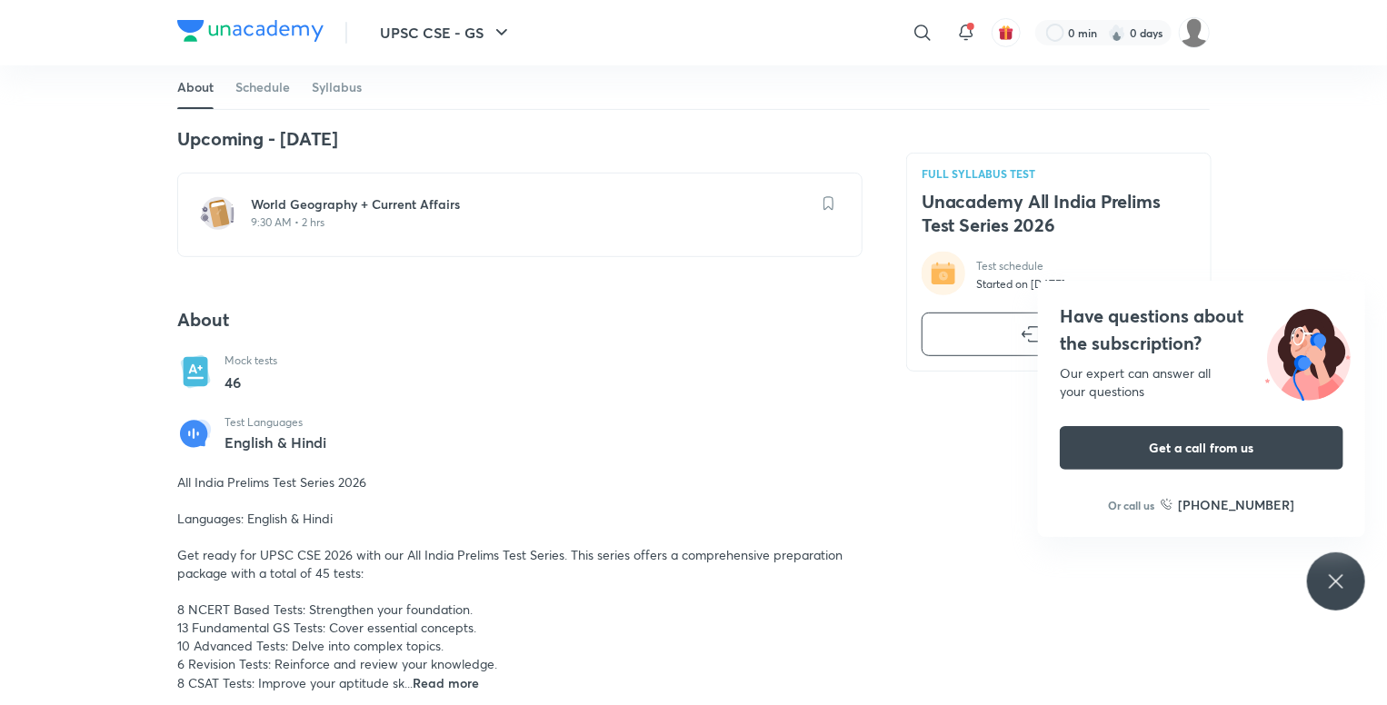
click at [428, 210] on h6 "World Geography + Current Affairs" at bounding box center [531, 204] width 560 height 18
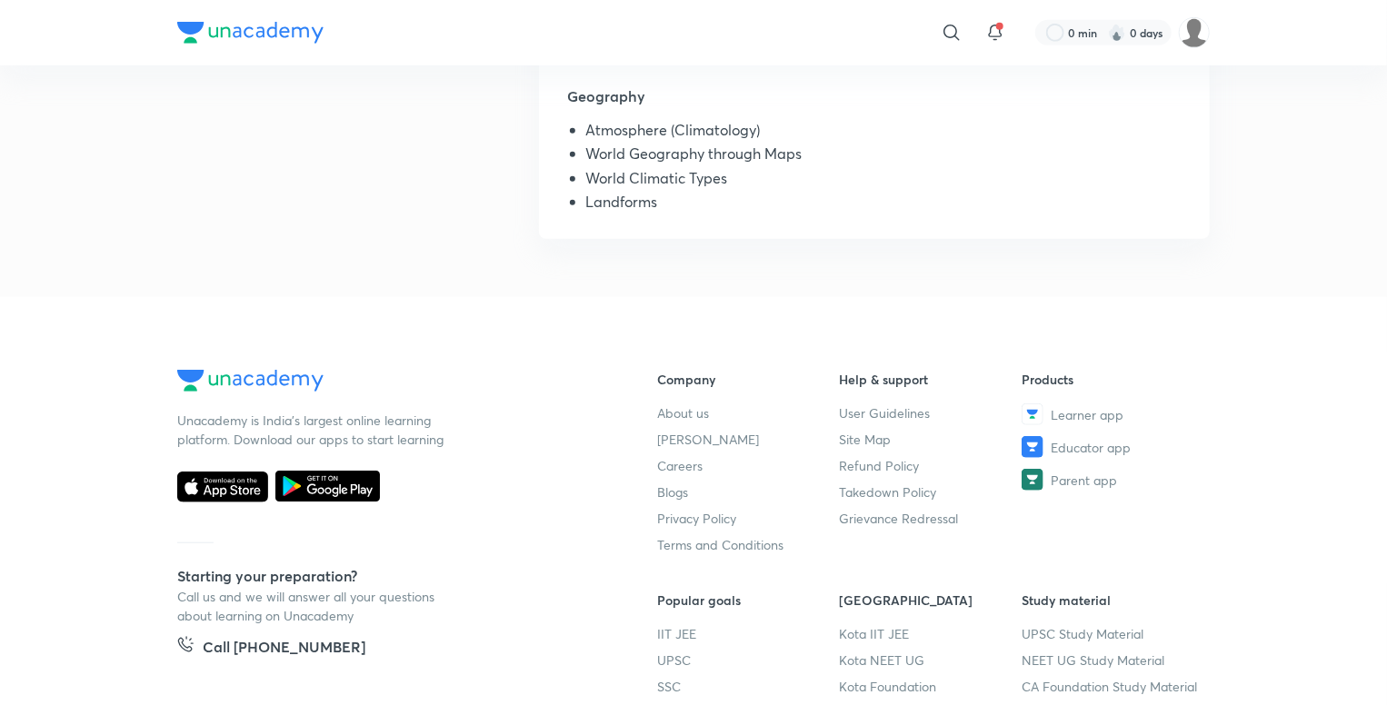
scroll to position [496, 0]
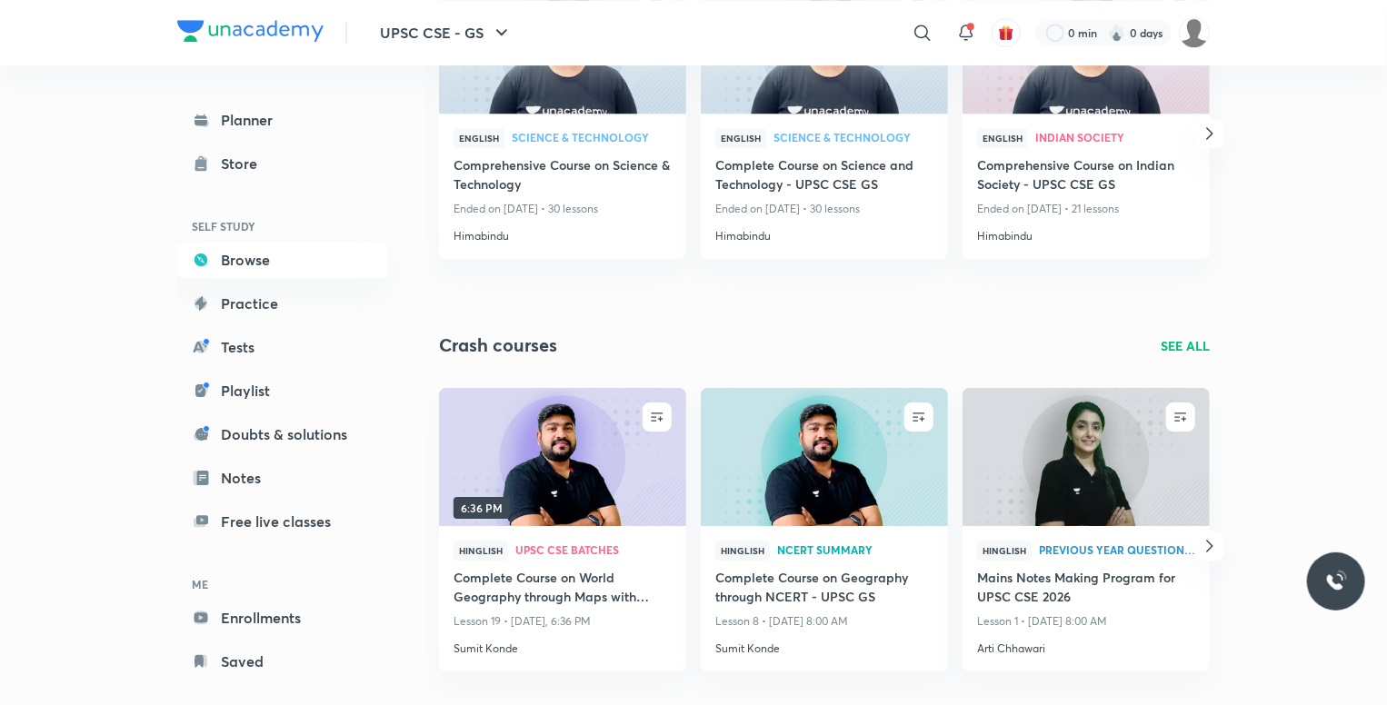
scroll to position [2957, 0]
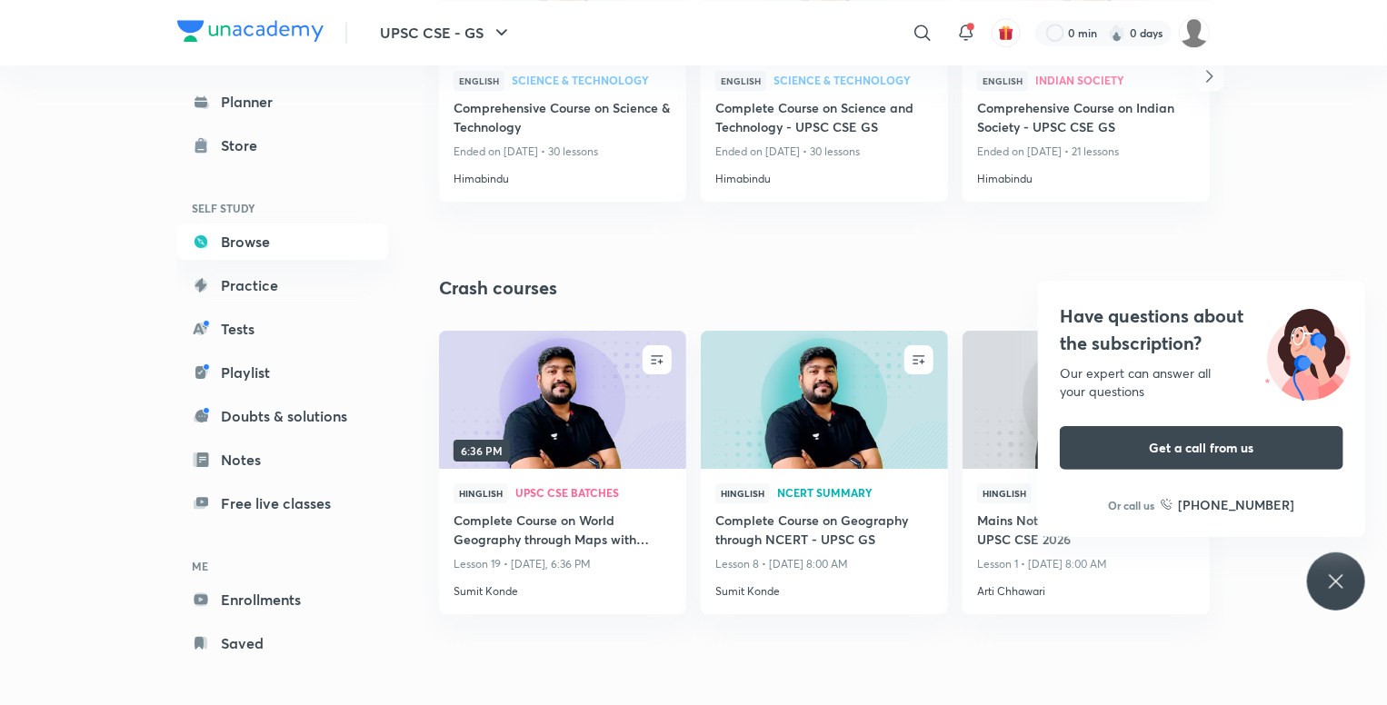
click at [1324, 572] on div "Have questions about the subscription? Our expert can answer all your questions…" at bounding box center [1336, 581] width 58 height 58
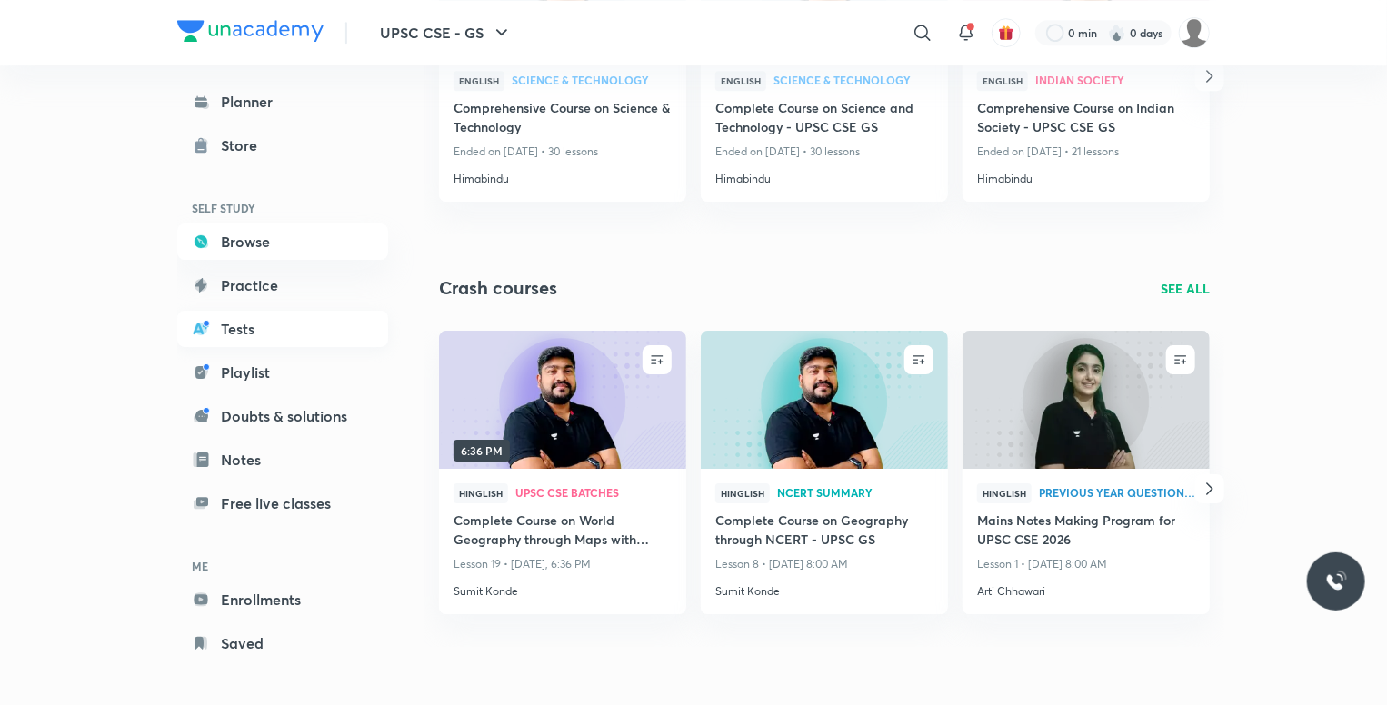
click at [263, 325] on link "Tests" at bounding box center [282, 329] width 211 height 36
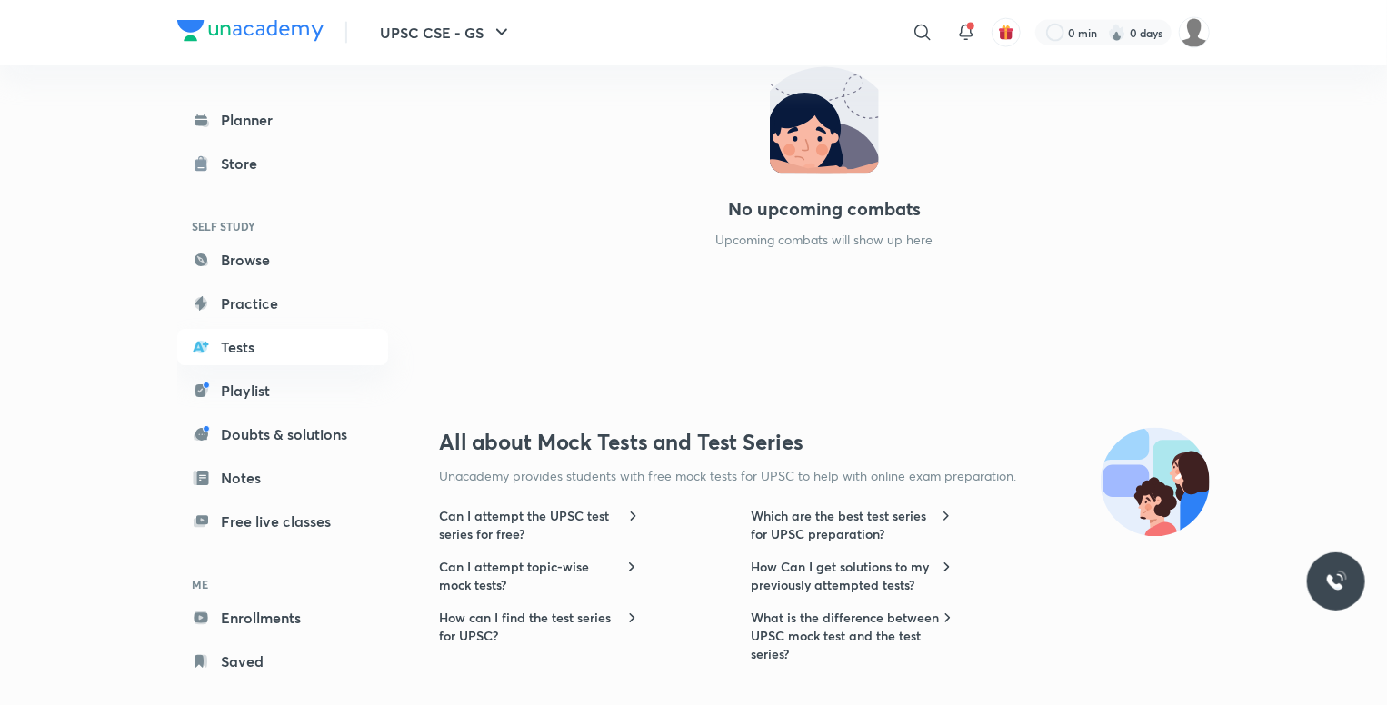
scroll to position [1428, 0]
click at [328, 430] on link "Doubts & solutions" at bounding box center [282, 434] width 211 height 36
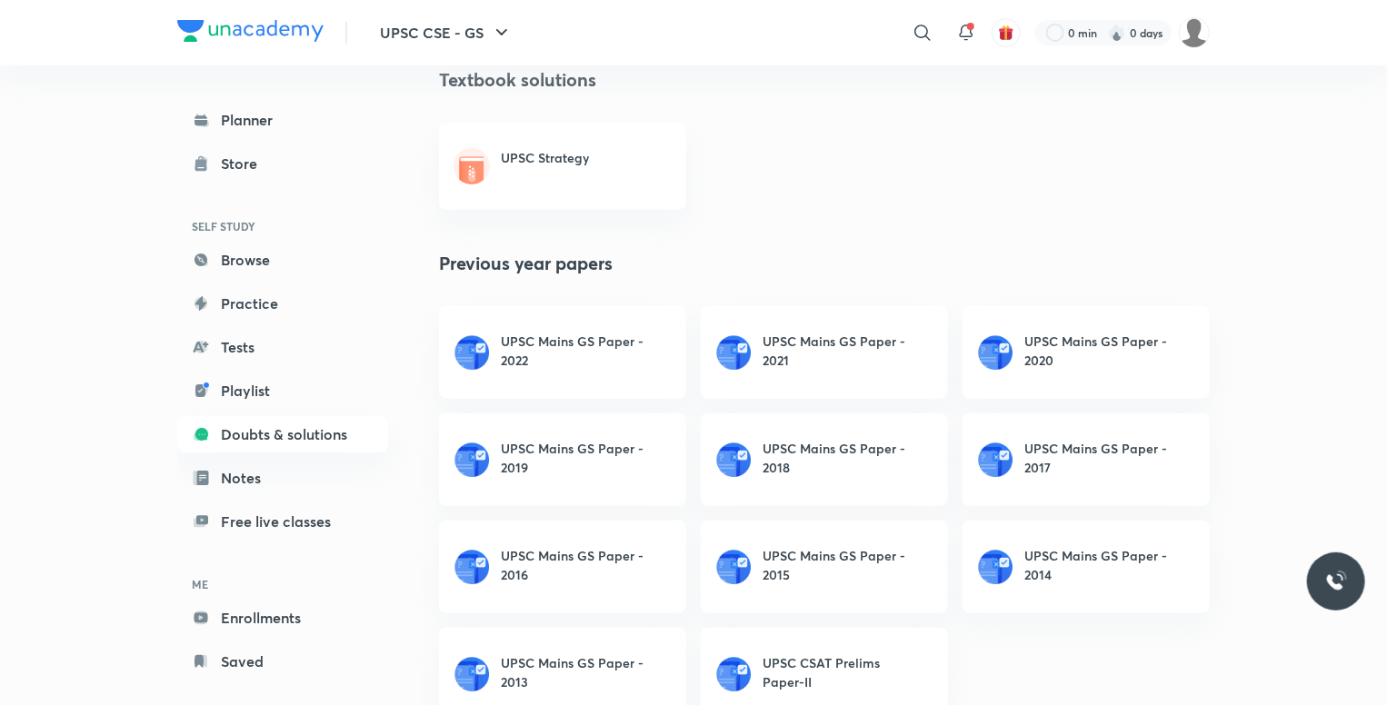
scroll to position [273, 0]
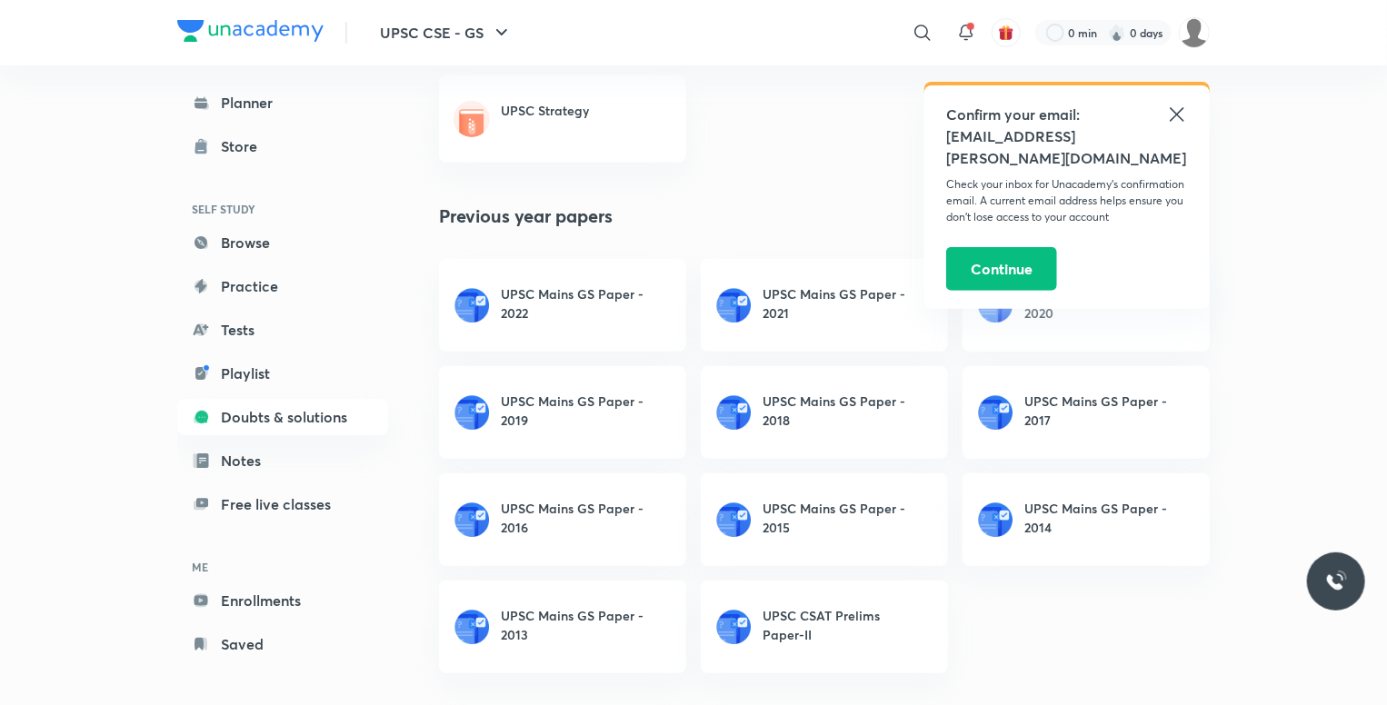
click at [1178, 123] on icon at bounding box center [1177, 115] width 22 height 22
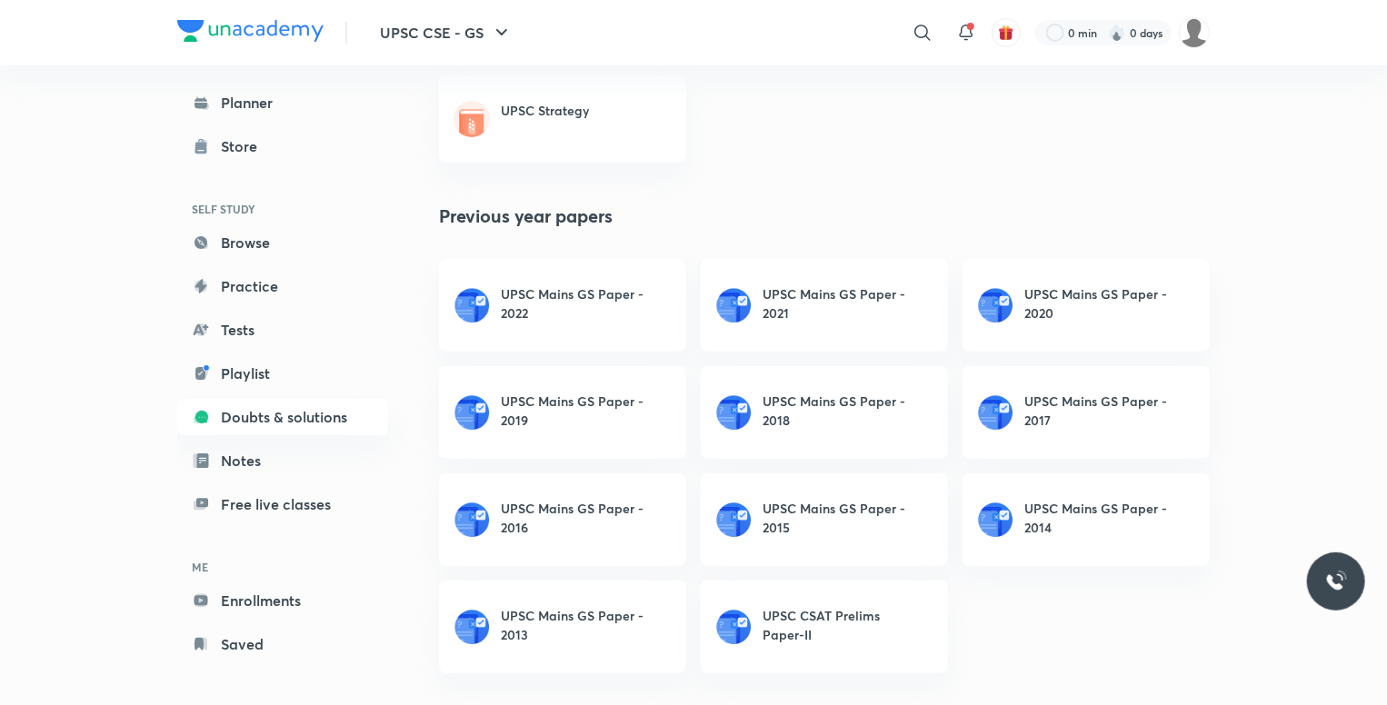
click at [531, 288] on h6 "UPSC Mains GS Paper - 2022" at bounding box center [581, 303] width 160 height 38
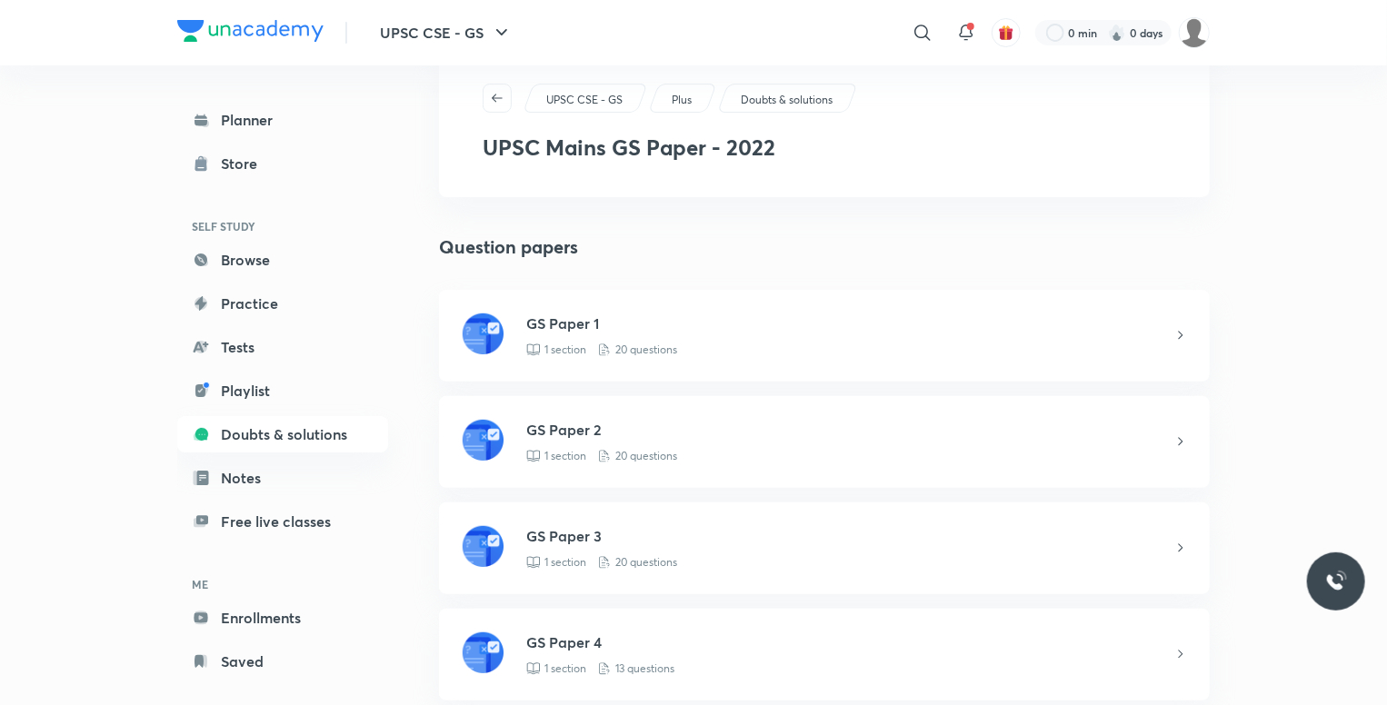
scroll to position [80, 0]
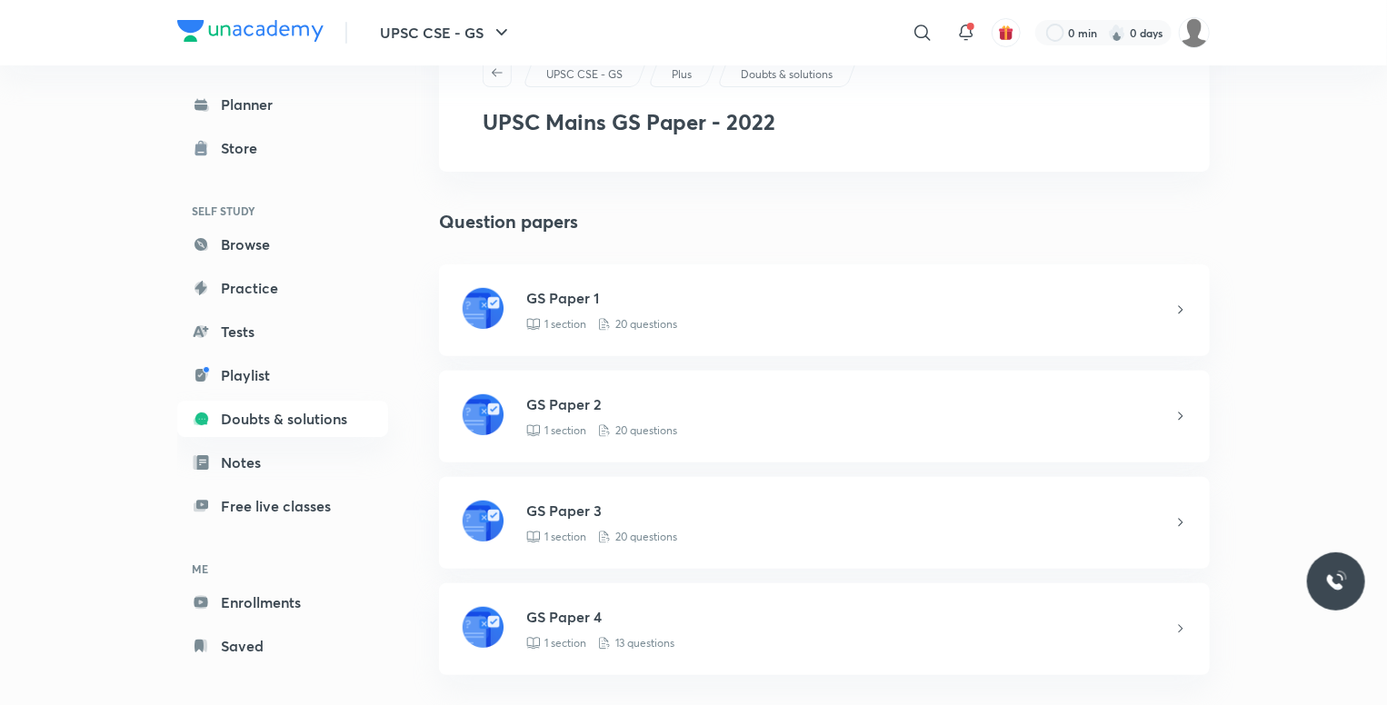
click at [1108, 313] on div "GS Paper 1 1 section 20 questions" at bounding box center [849, 309] width 647 height 45
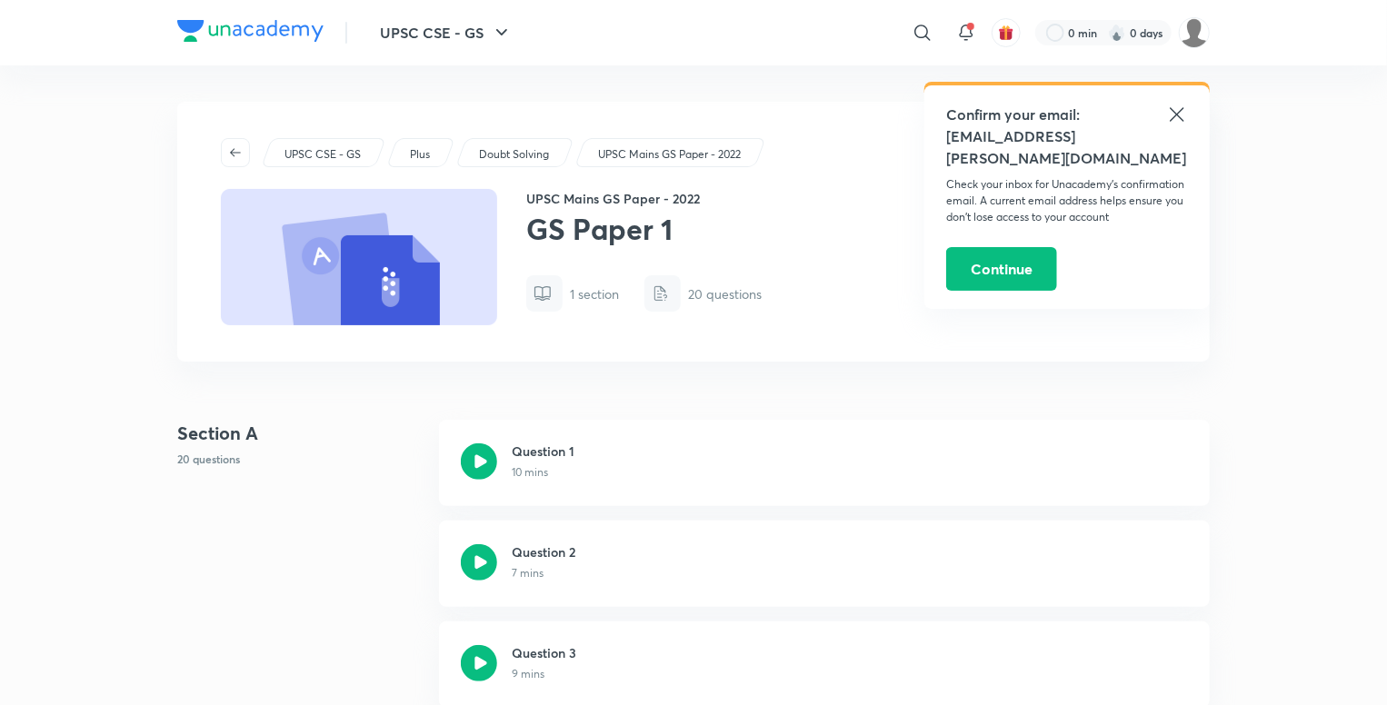
click at [487, 466] on icon at bounding box center [479, 461] width 36 height 36
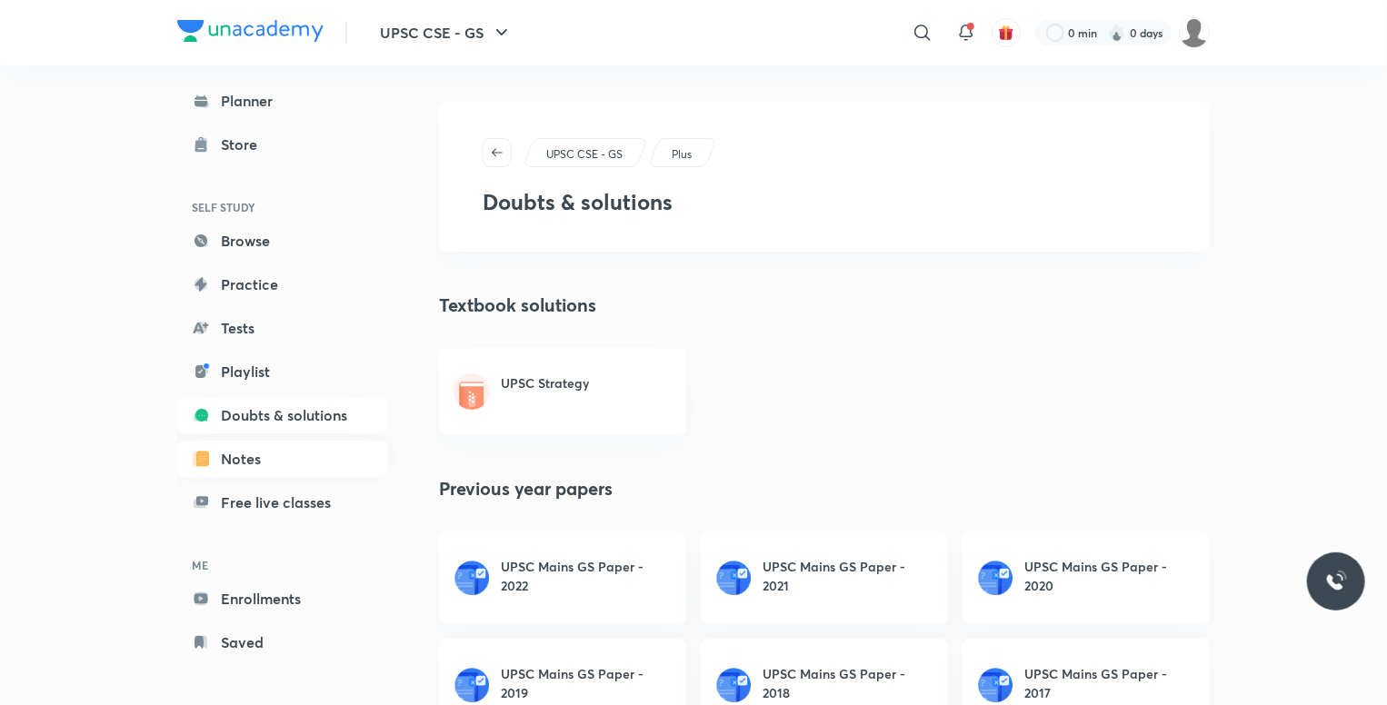
scroll to position [25, 0]
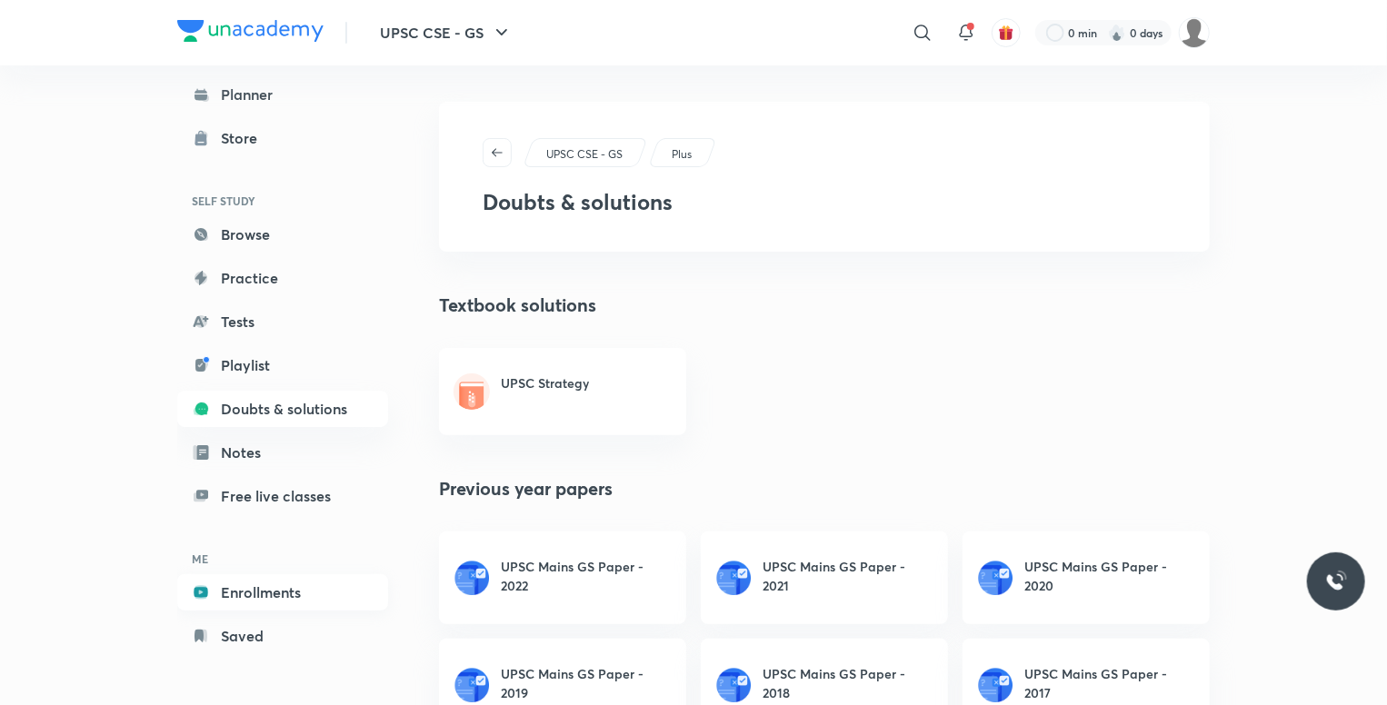
click at [254, 585] on link "Enrollments" at bounding box center [282, 592] width 211 height 36
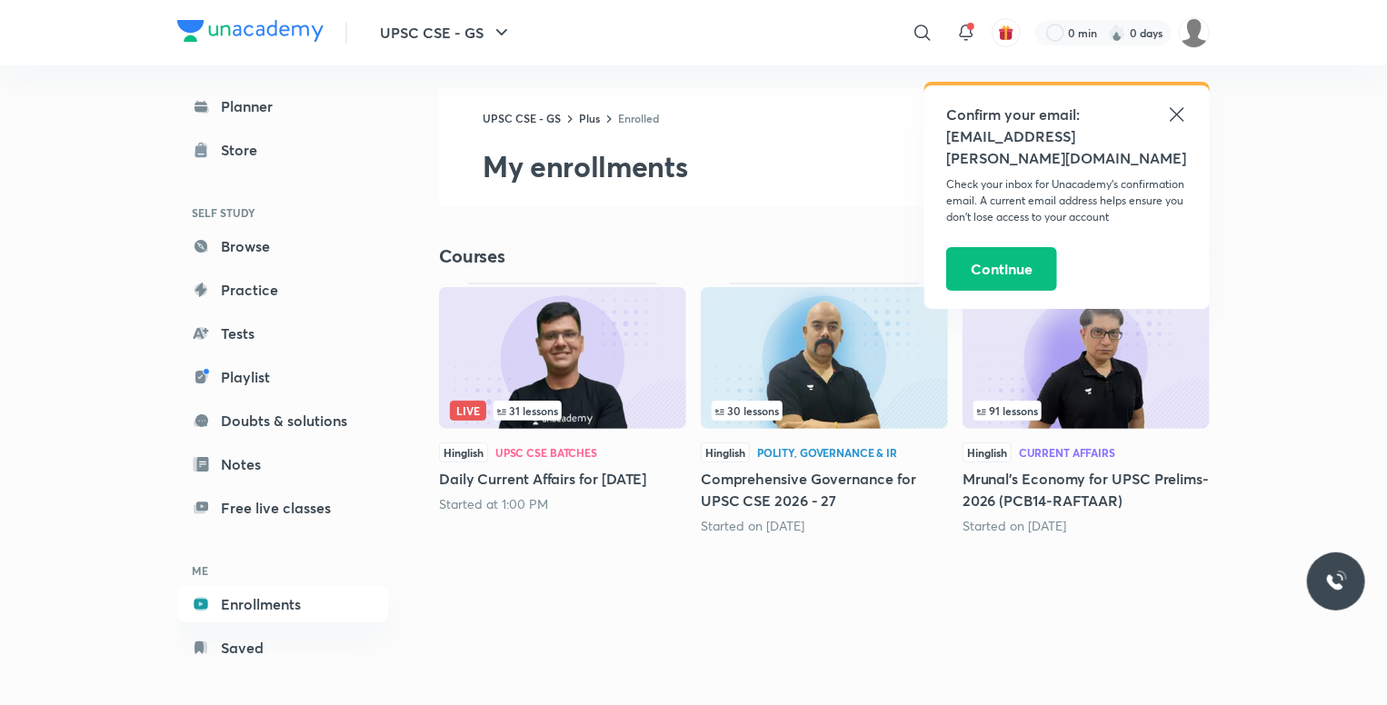
scroll to position [18, 0]
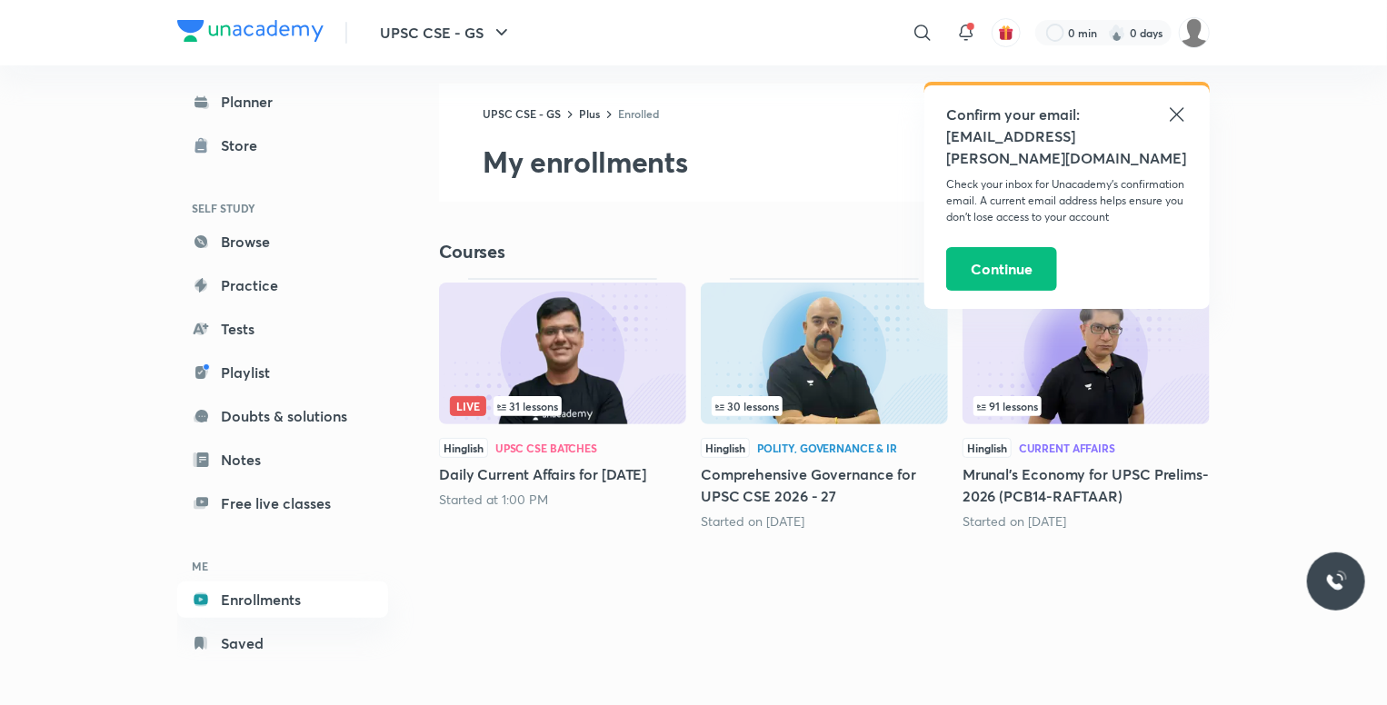
click at [1178, 114] on icon at bounding box center [1176, 114] width 14 height 14
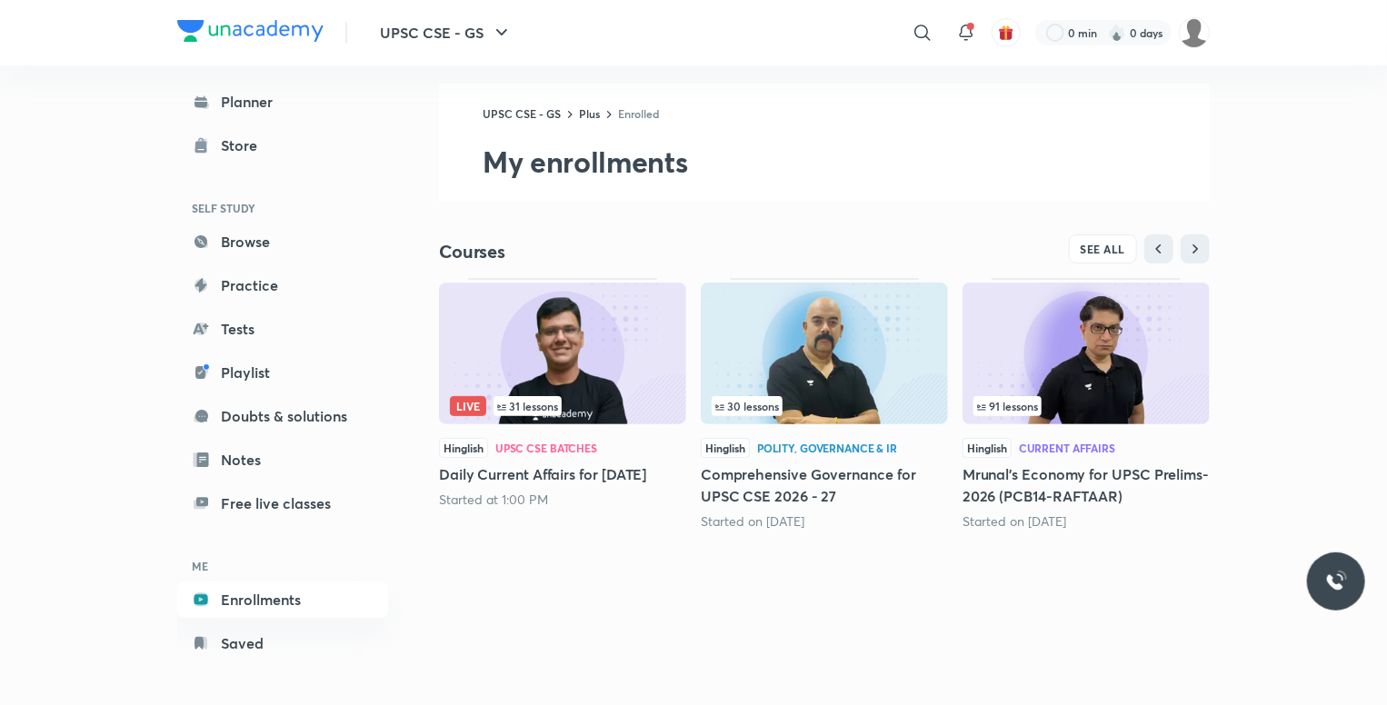
click at [1073, 484] on h5 "Mrunal’s Economy for UPSC Prelims-2026 (PCB14-RAFTAAR)" at bounding box center [1085, 485] width 247 height 44
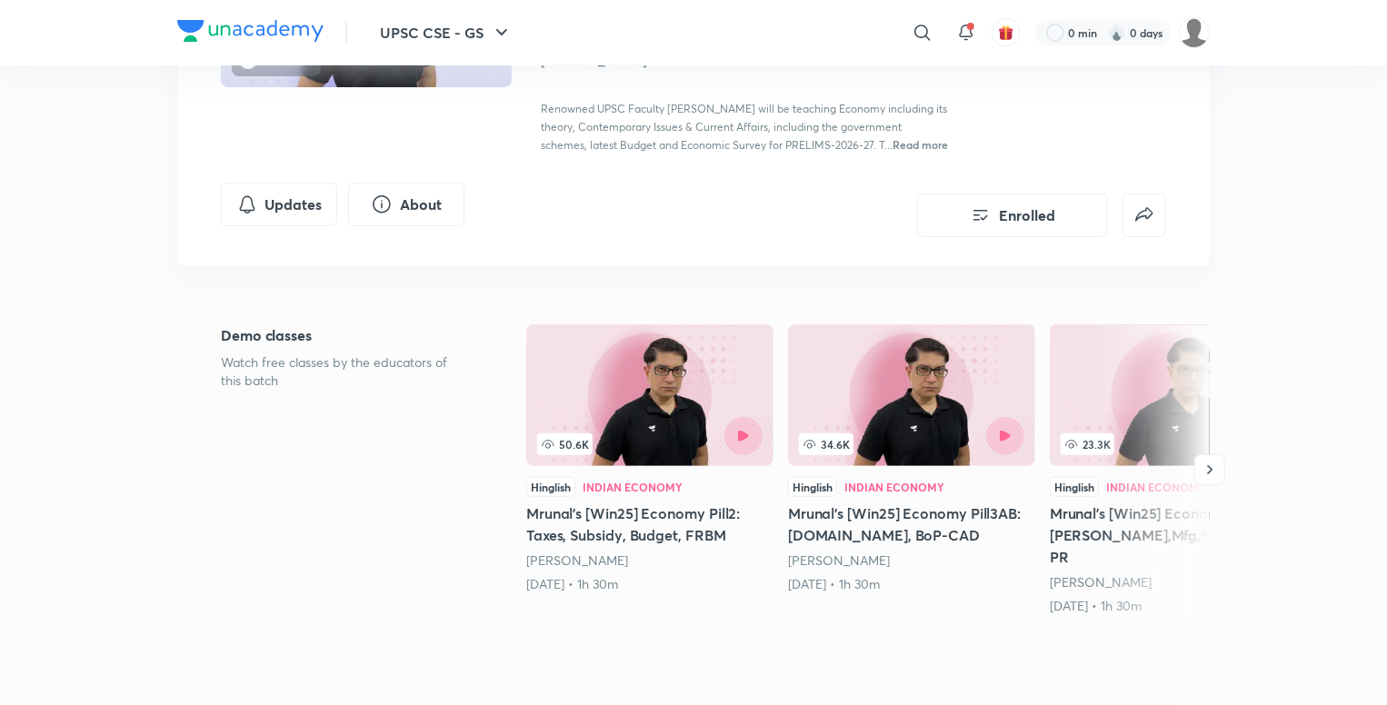
scroll to position [363, 0]
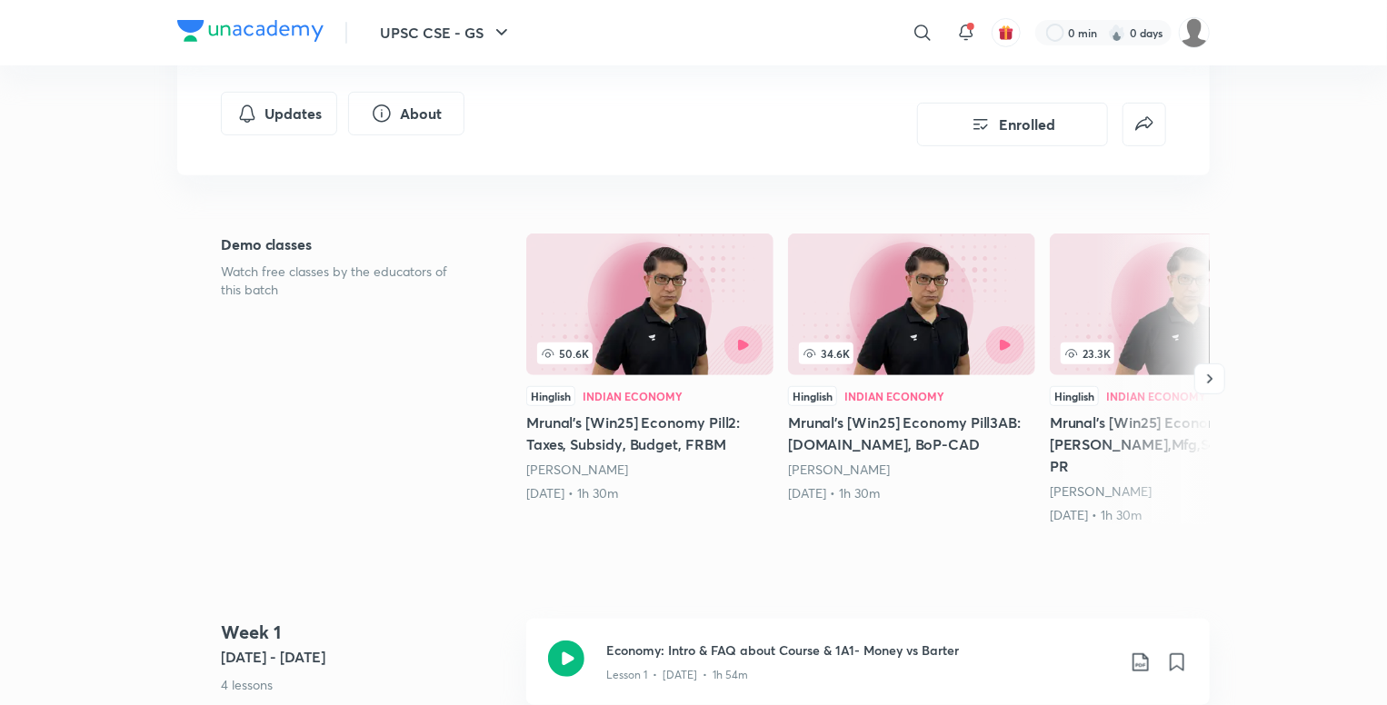
click at [642, 444] on h5 "Mrunal’s [Win25] Economy Pill2: Taxes, Subsidy, Budget, FRBM" at bounding box center [649, 434] width 247 height 44
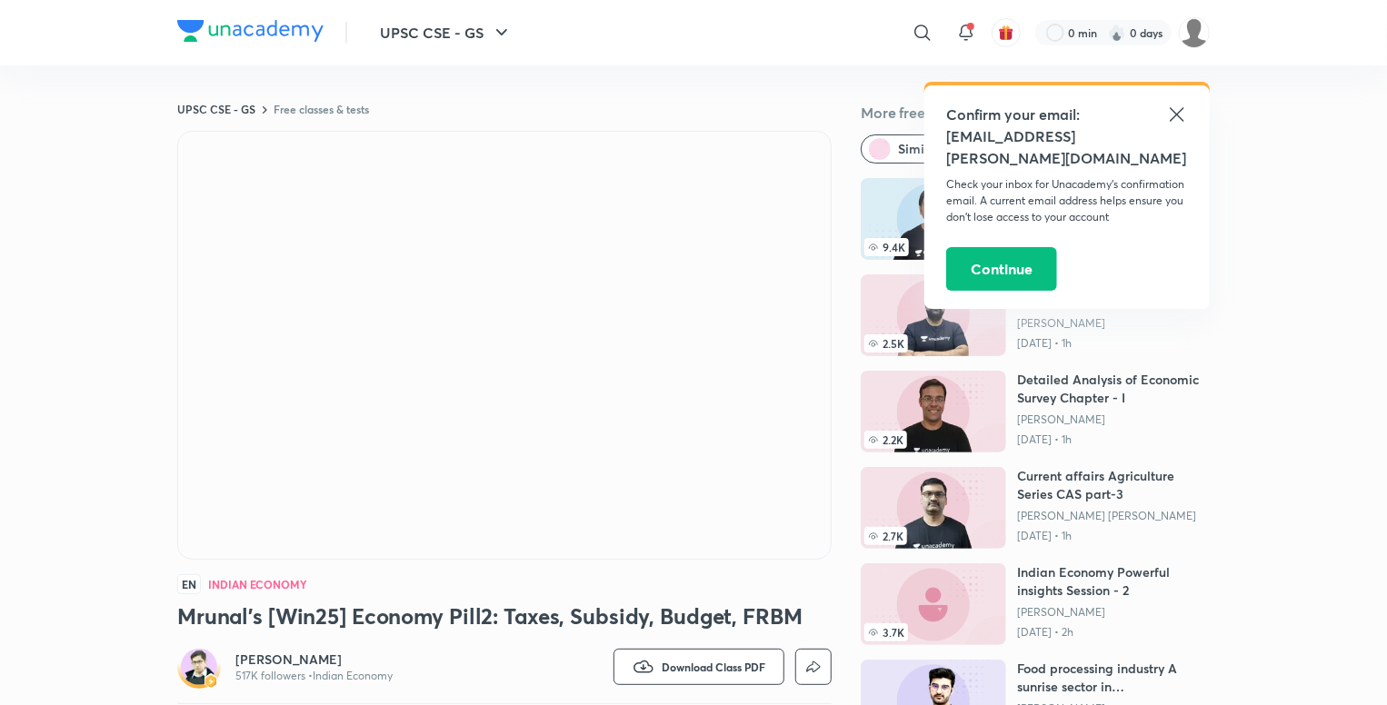
click at [1178, 114] on icon at bounding box center [1177, 115] width 22 height 22
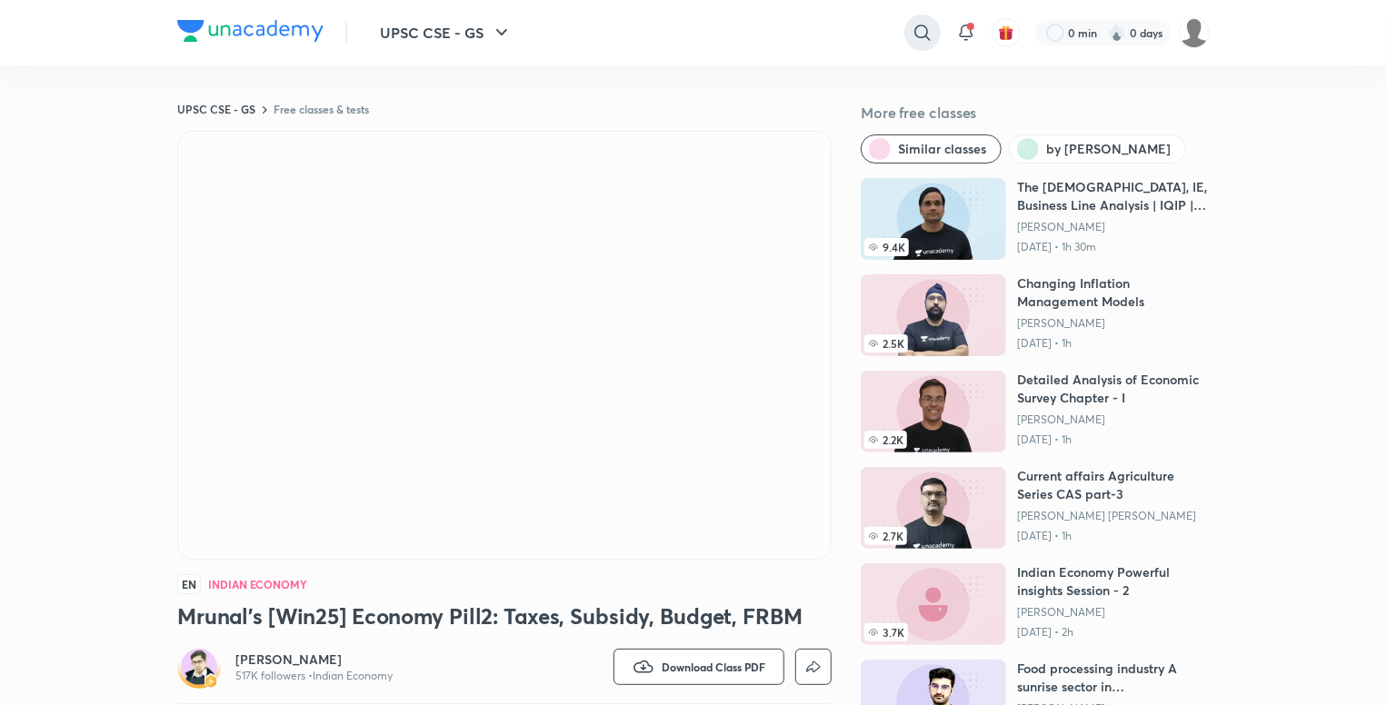
click at [930, 41] on icon at bounding box center [922, 33] width 22 height 22
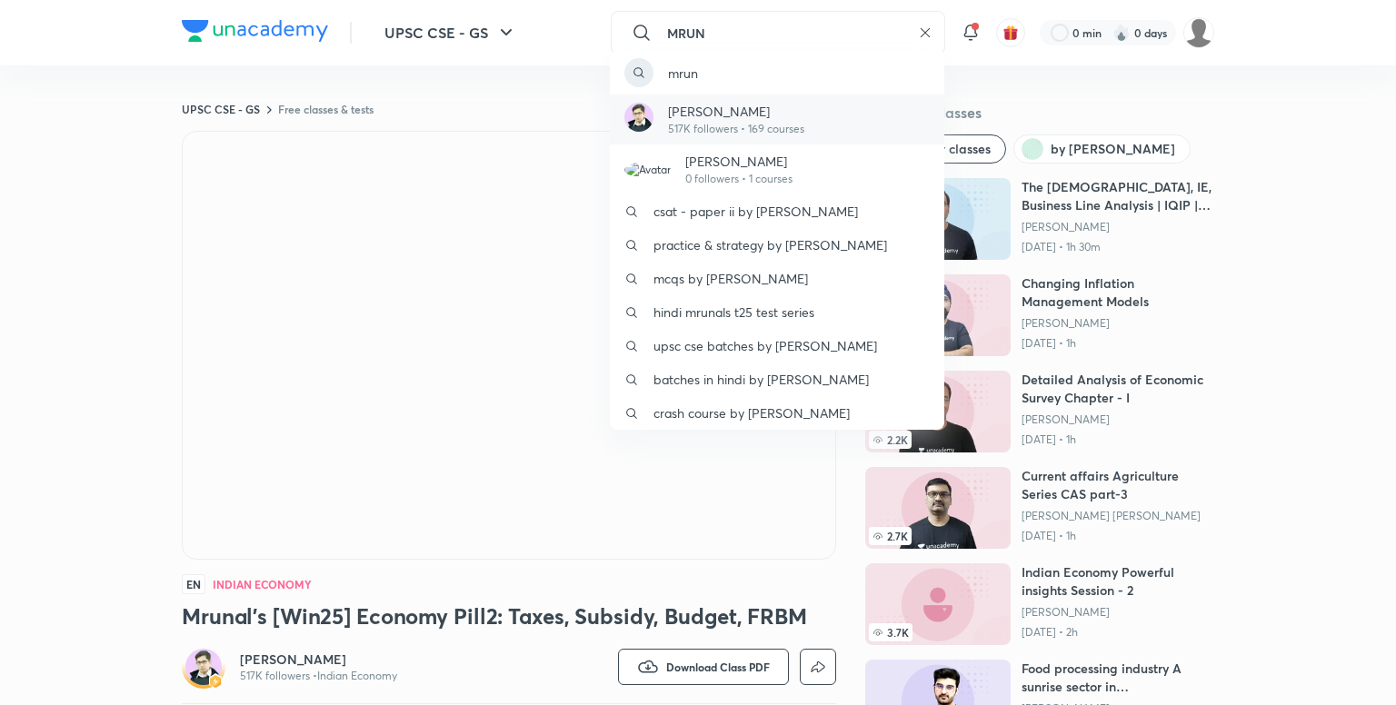
type input "MRUN"
click at [741, 123] on p "517K followers • 169 courses" at bounding box center [736, 129] width 136 height 16
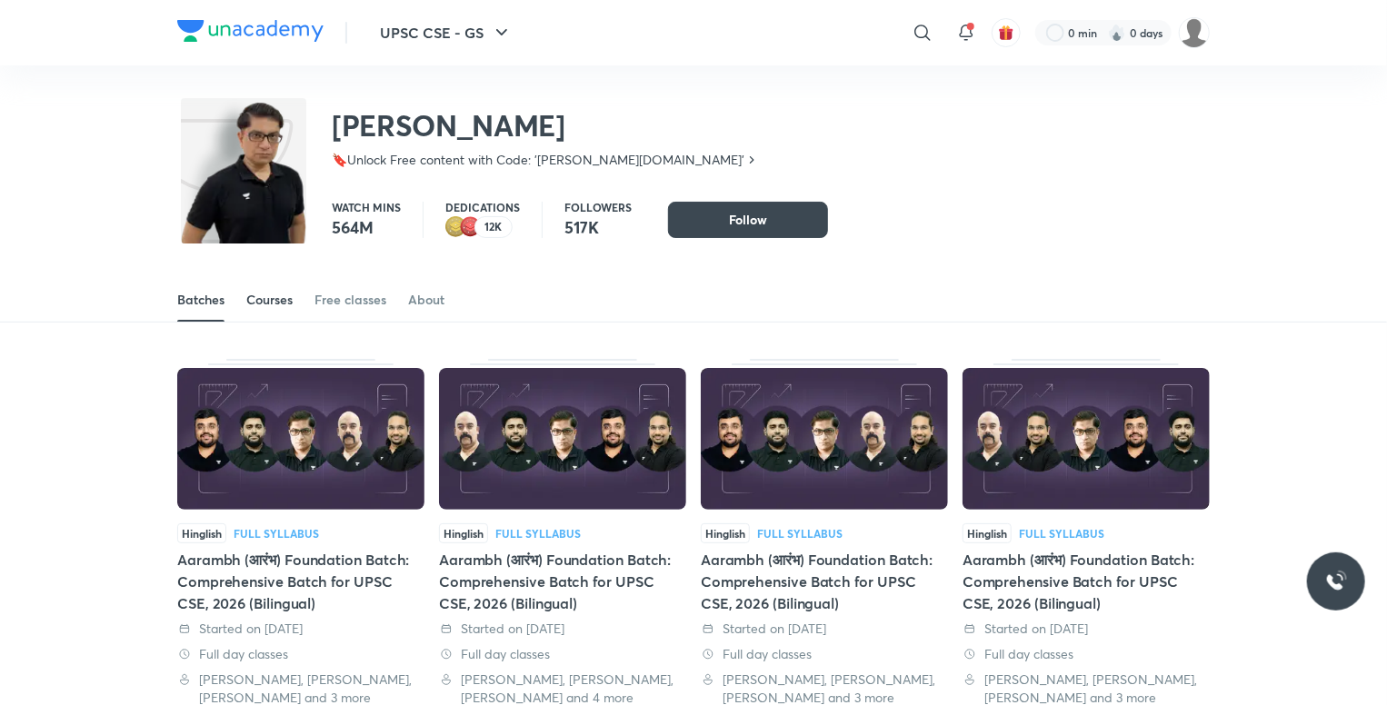
click at [273, 299] on div "Courses" at bounding box center [269, 300] width 46 height 18
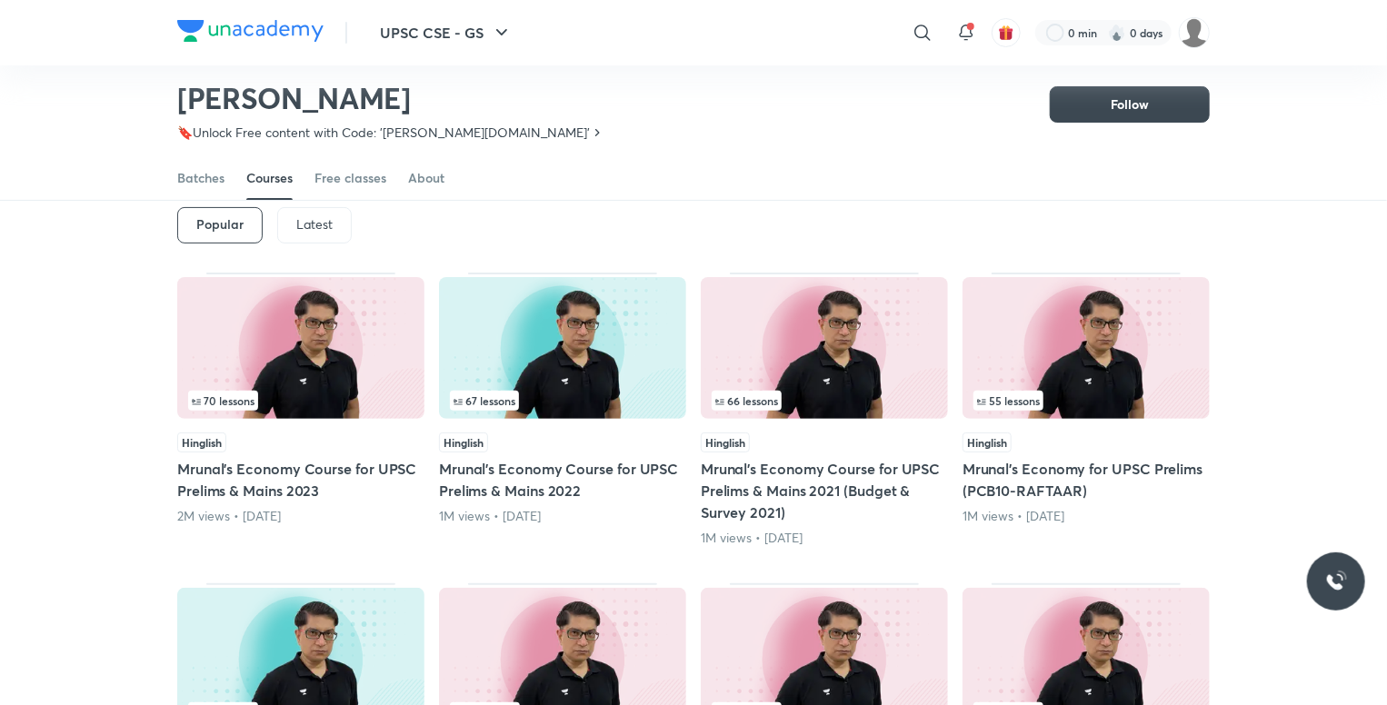
scroll to position [78, 0]
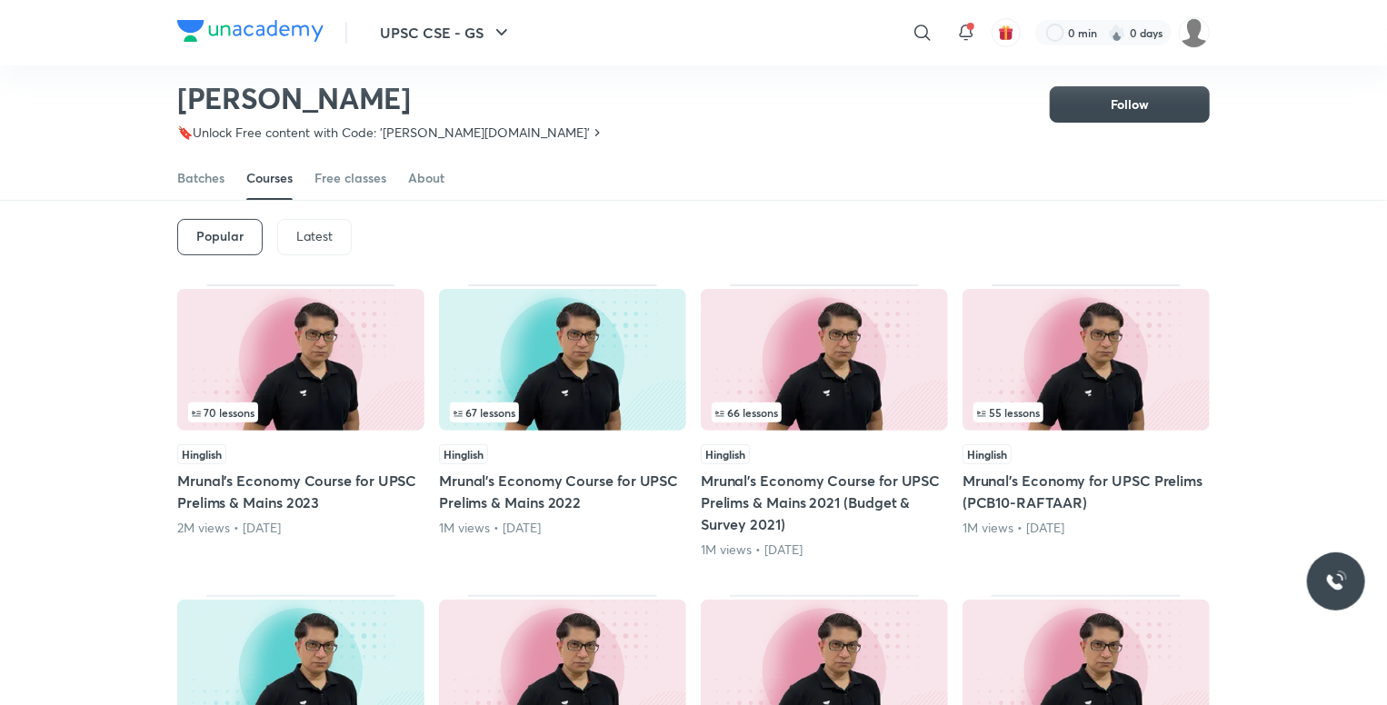
click at [305, 220] on div "Latest" at bounding box center [314, 237] width 75 height 36
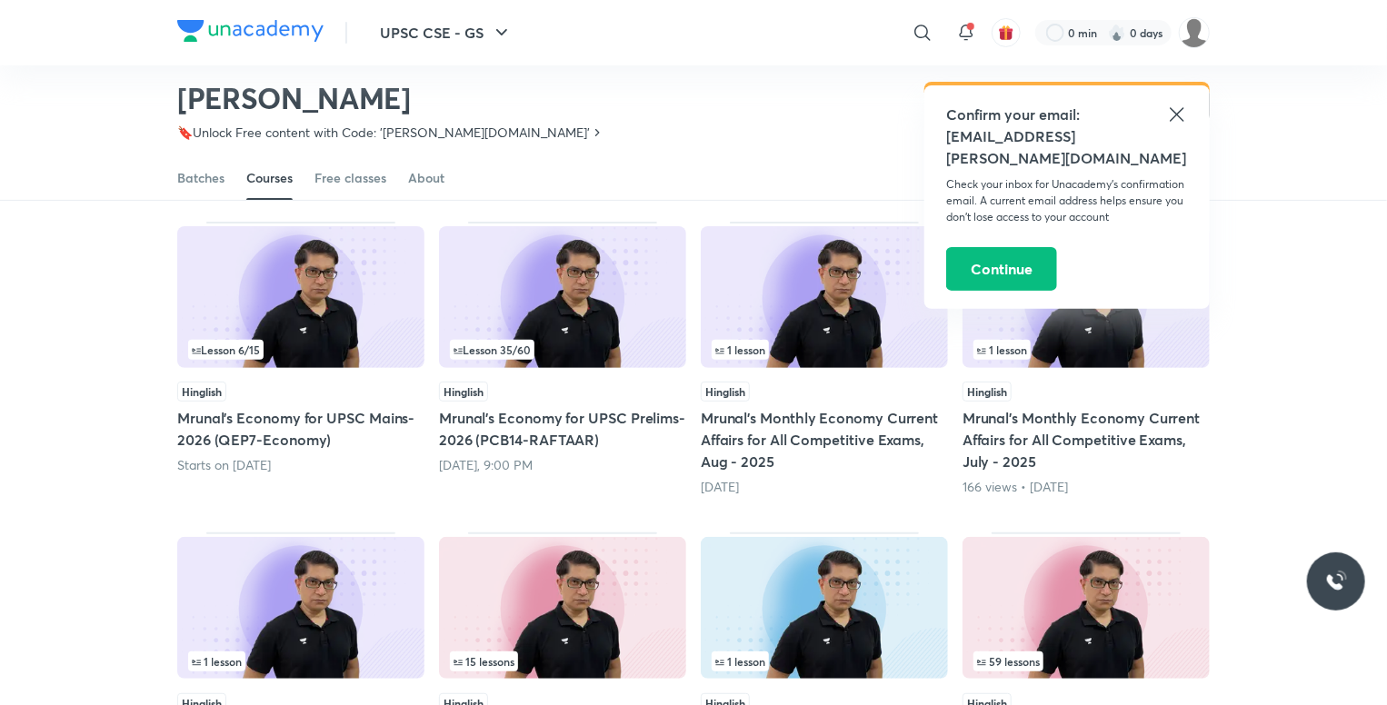
scroll to position [260, 0]
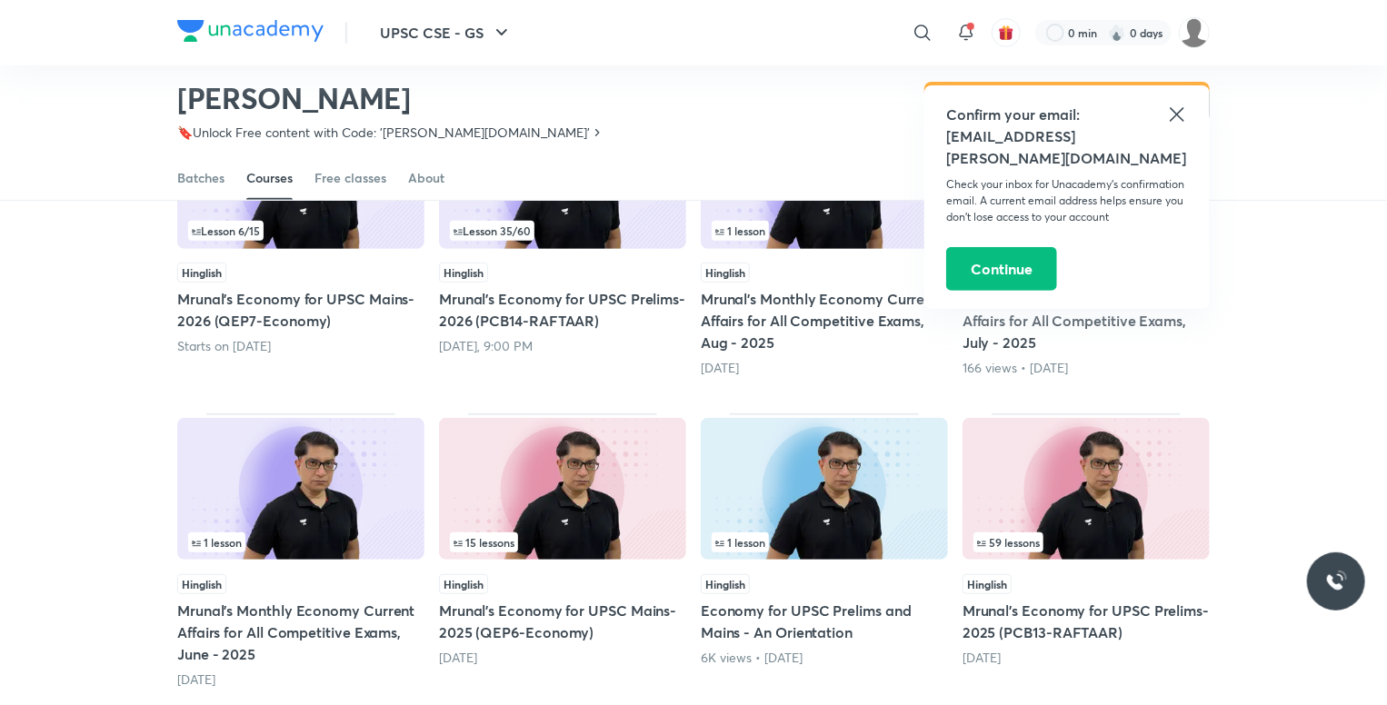
click at [1185, 114] on icon at bounding box center [1177, 115] width 22 height 22
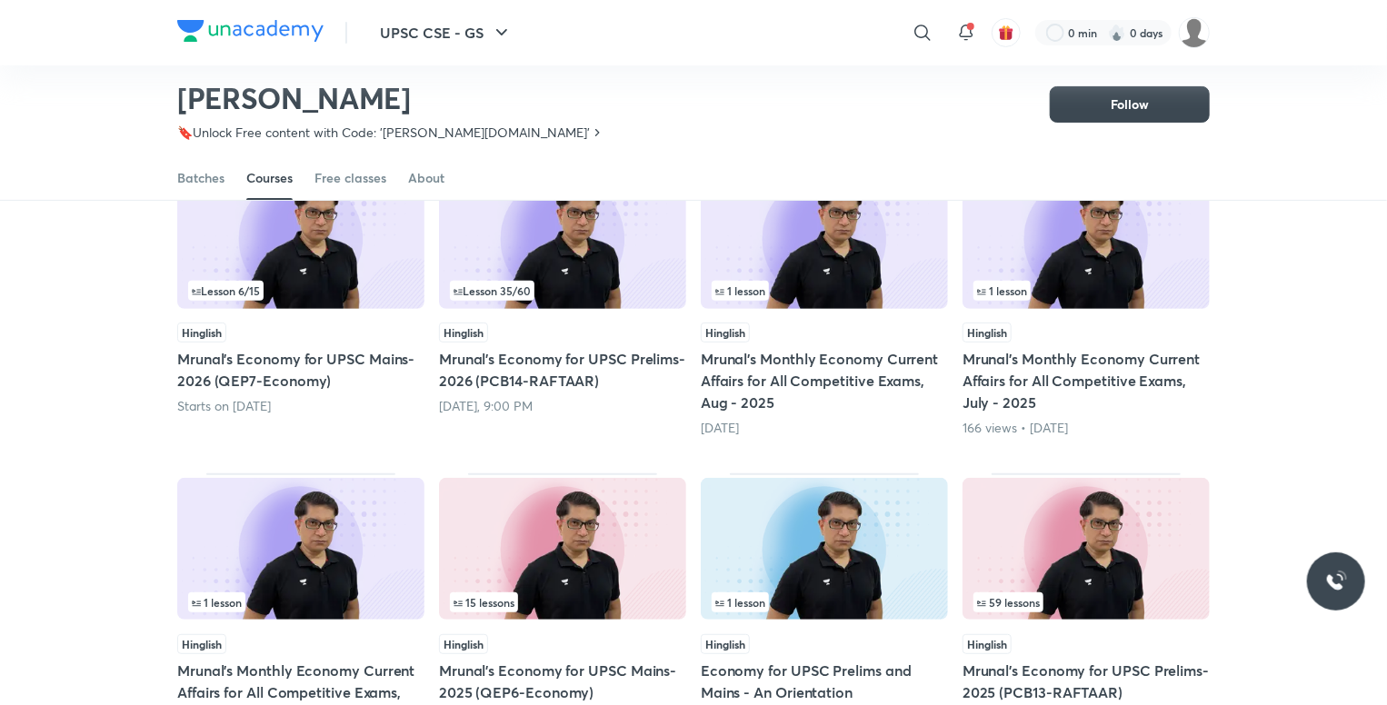
scroll to position [169, 0]
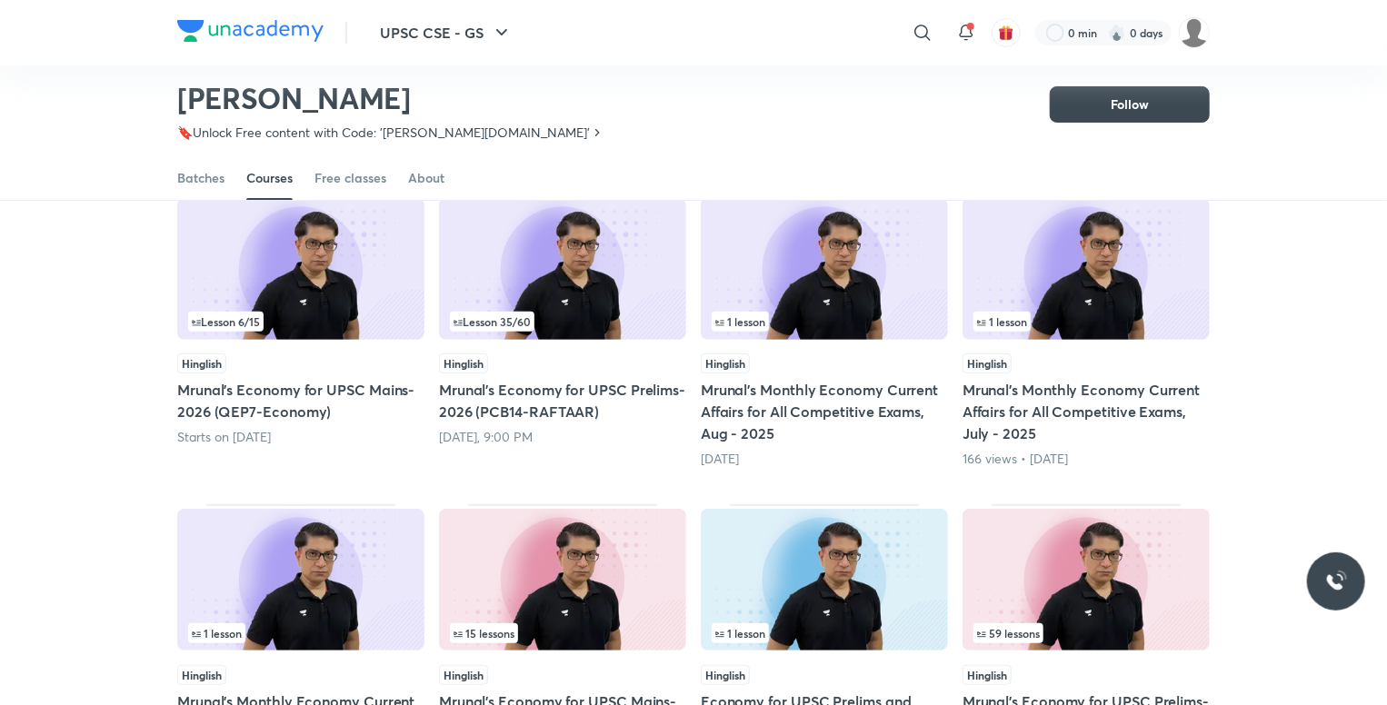
click at [806, 393] on h5 "Mrunal’s Monthly Economy Current Affairs for All Competitive Exams, Aug - 2025" at bounding box center [824, 411] width 247 height 65
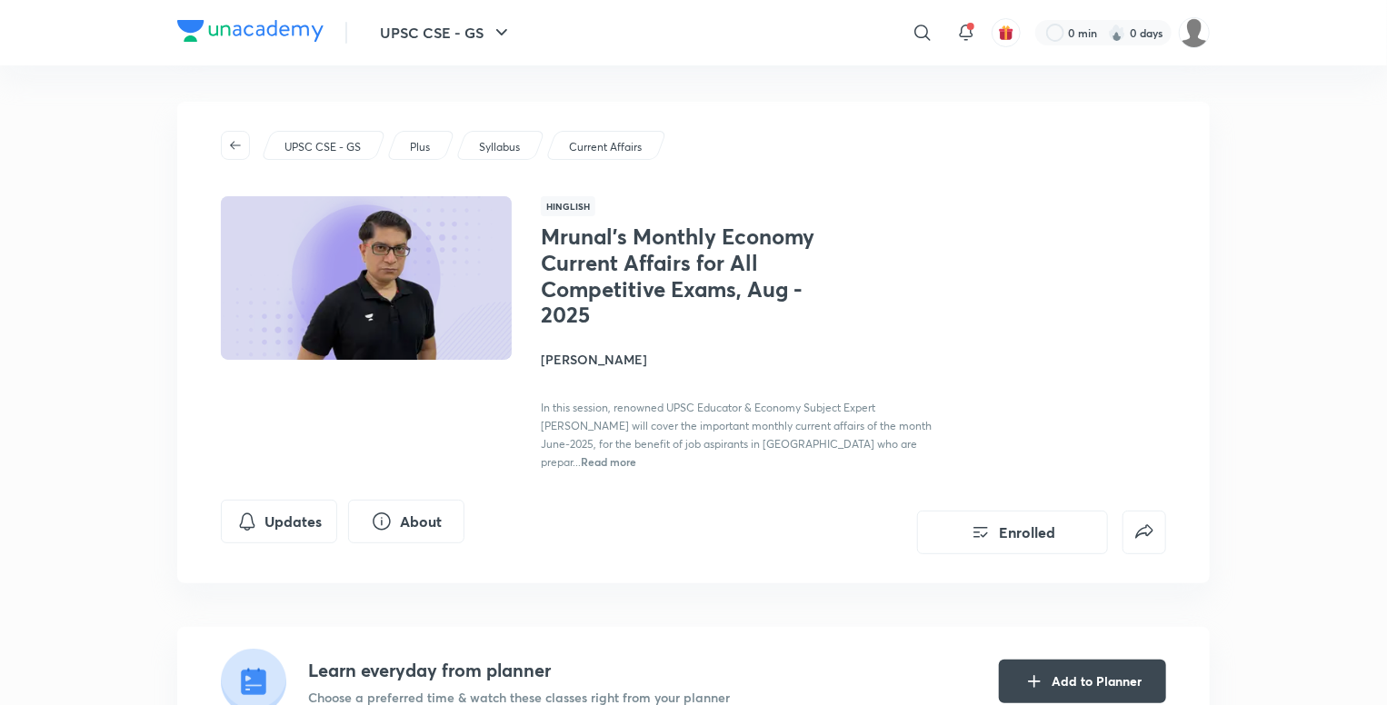
scroll to position [182, 0]
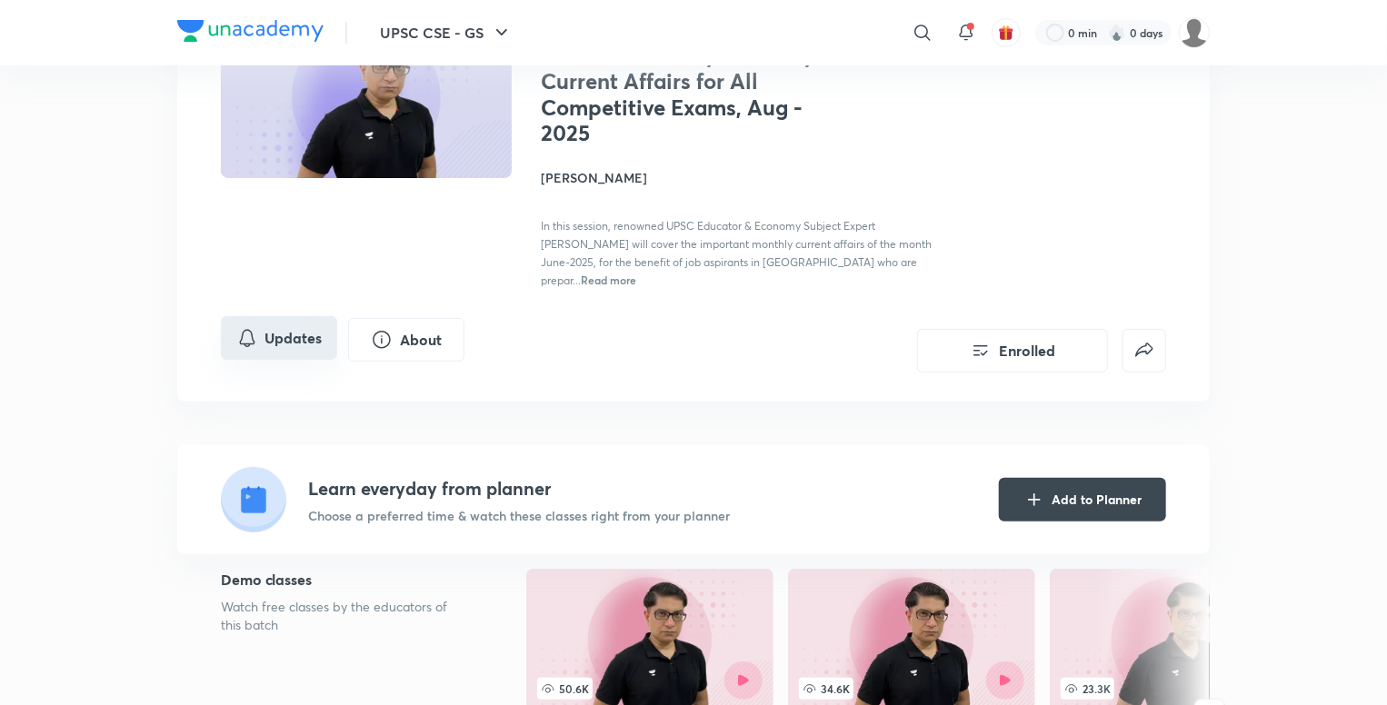
click at [235, 317] on button "Updates" at bounding box center [279, 338] width 116 height 44
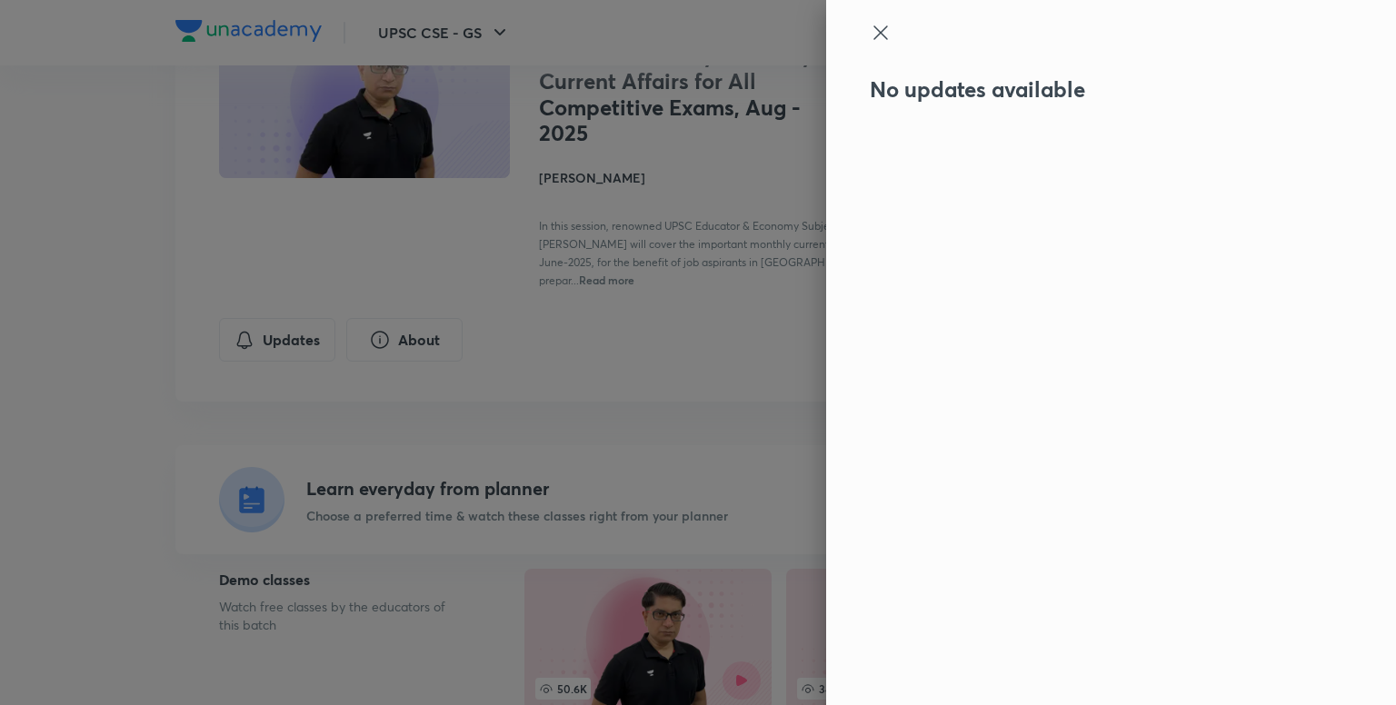
click at [883, 34] on icon at bounding box center [881, 33] width 22 height 22
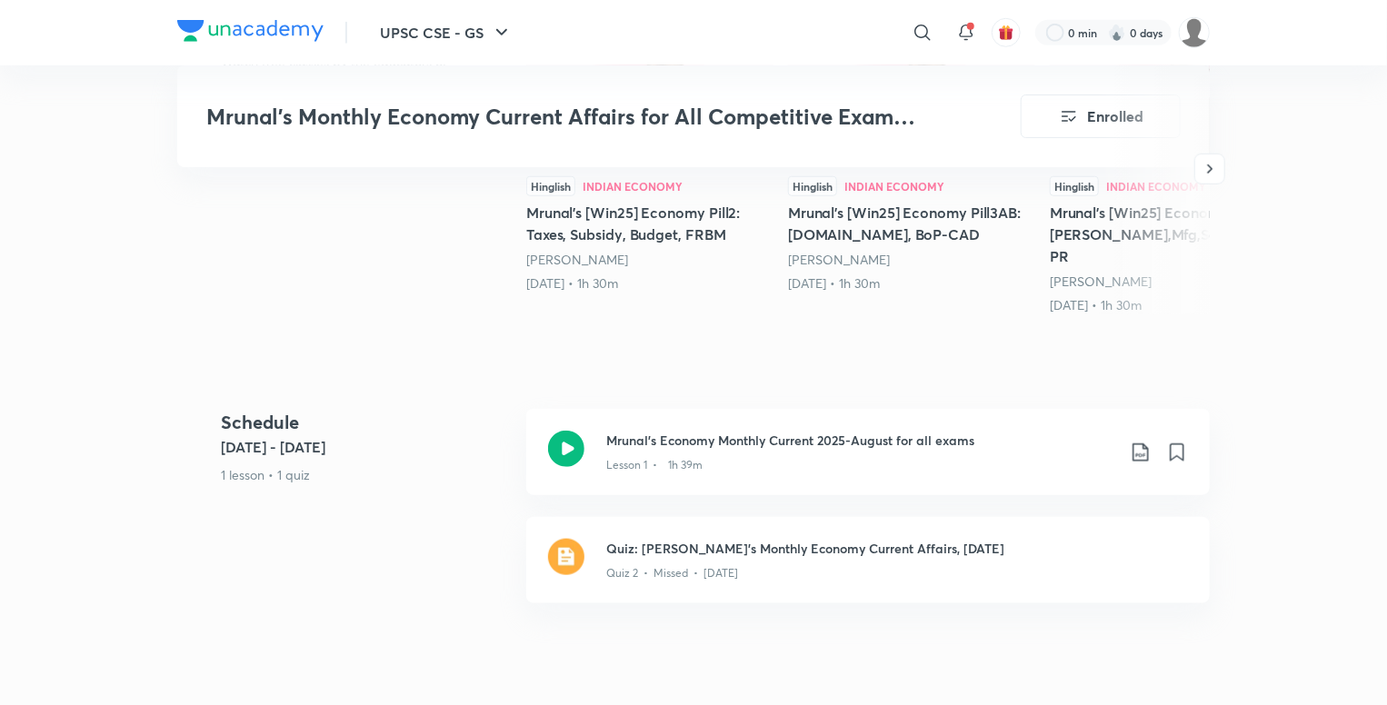
scroll to position [818, 0]
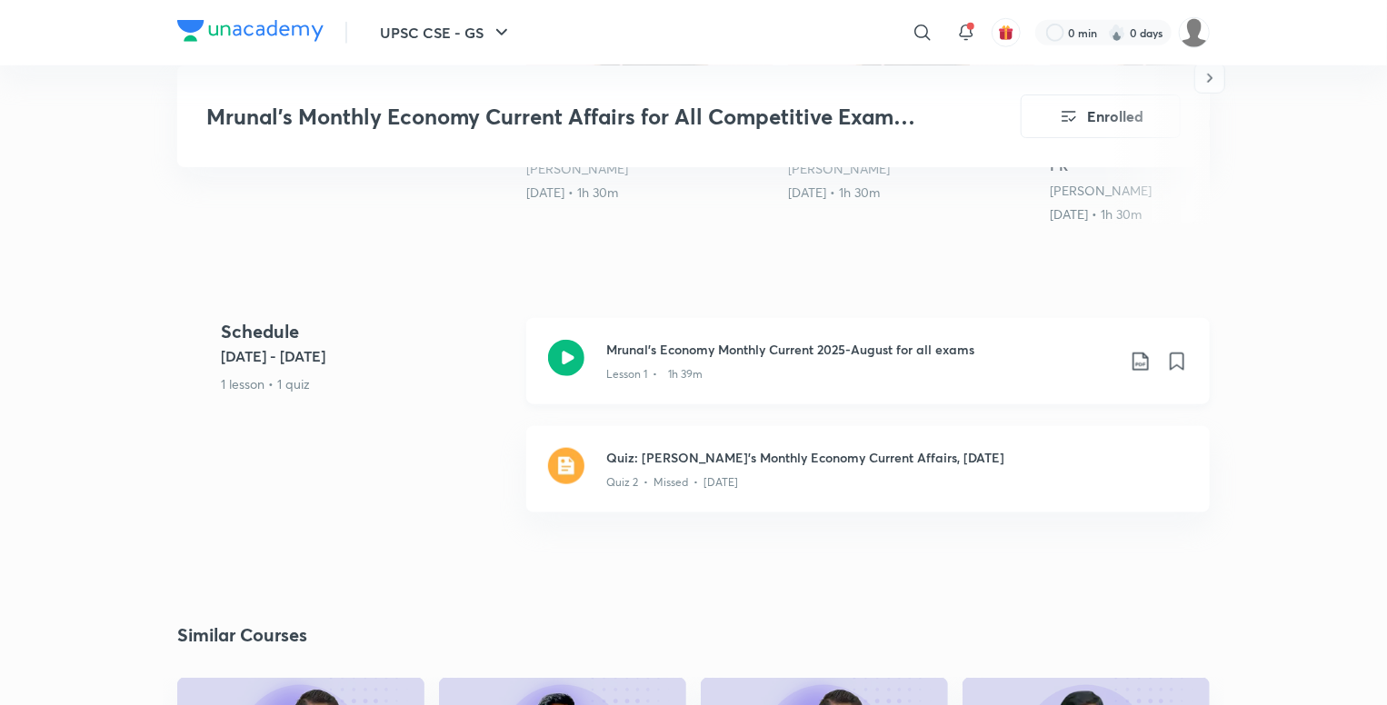
click at [1141, 351] on icon at bounding box center [1140, 362] width 22 height 22
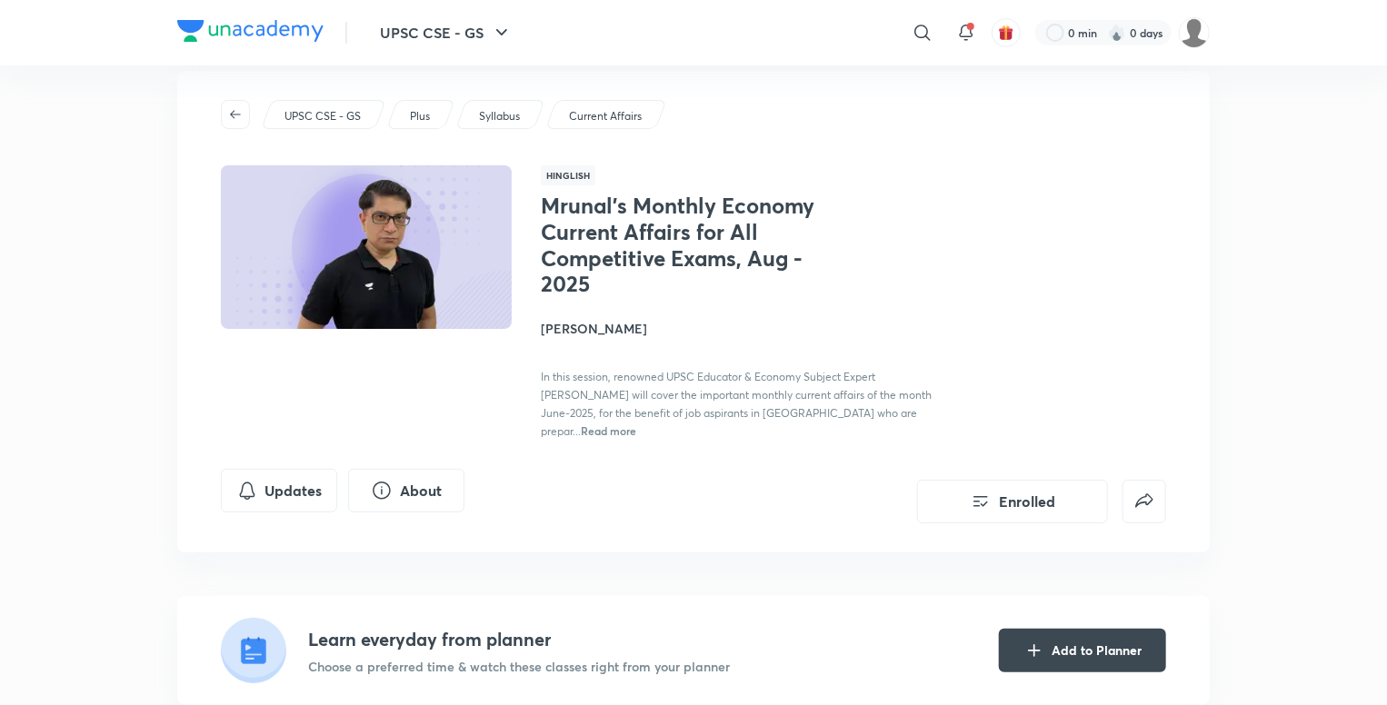
scroll to position [0, 0]
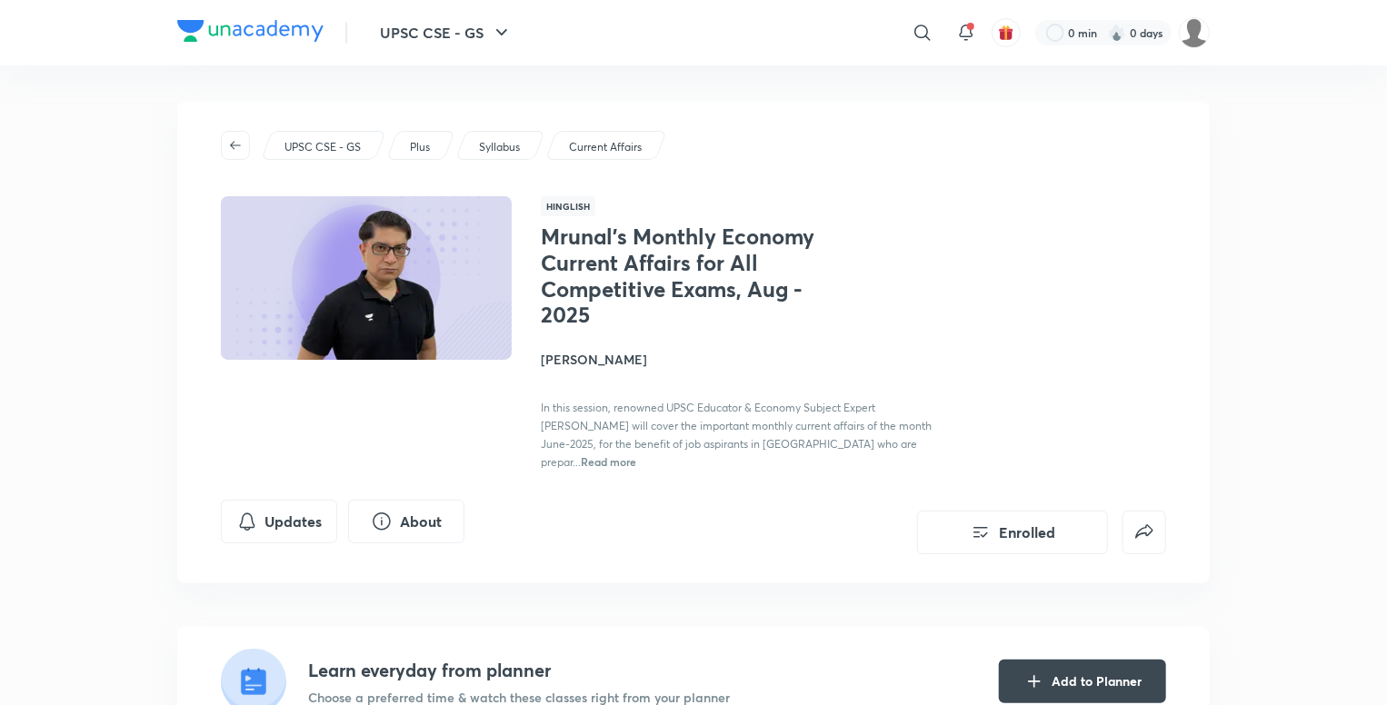
scroll to position [169, 0]
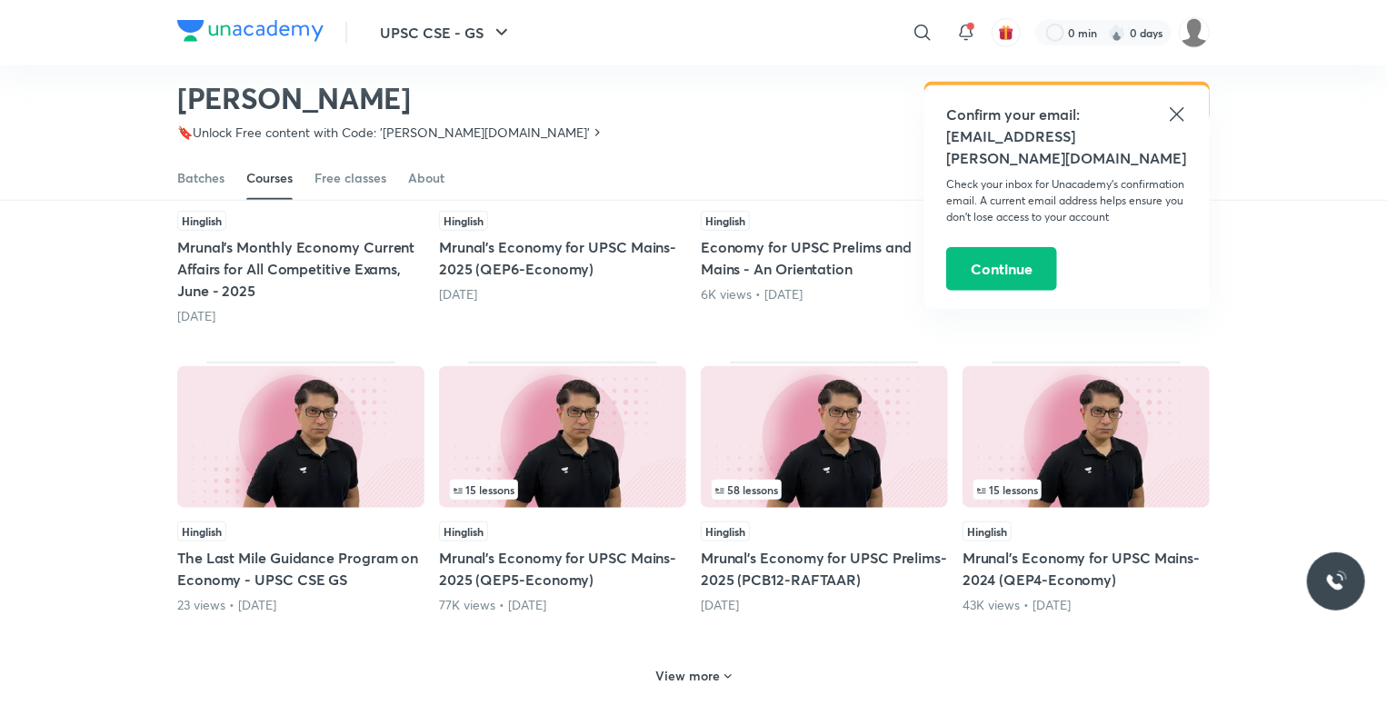
scroll to position [714, 0]
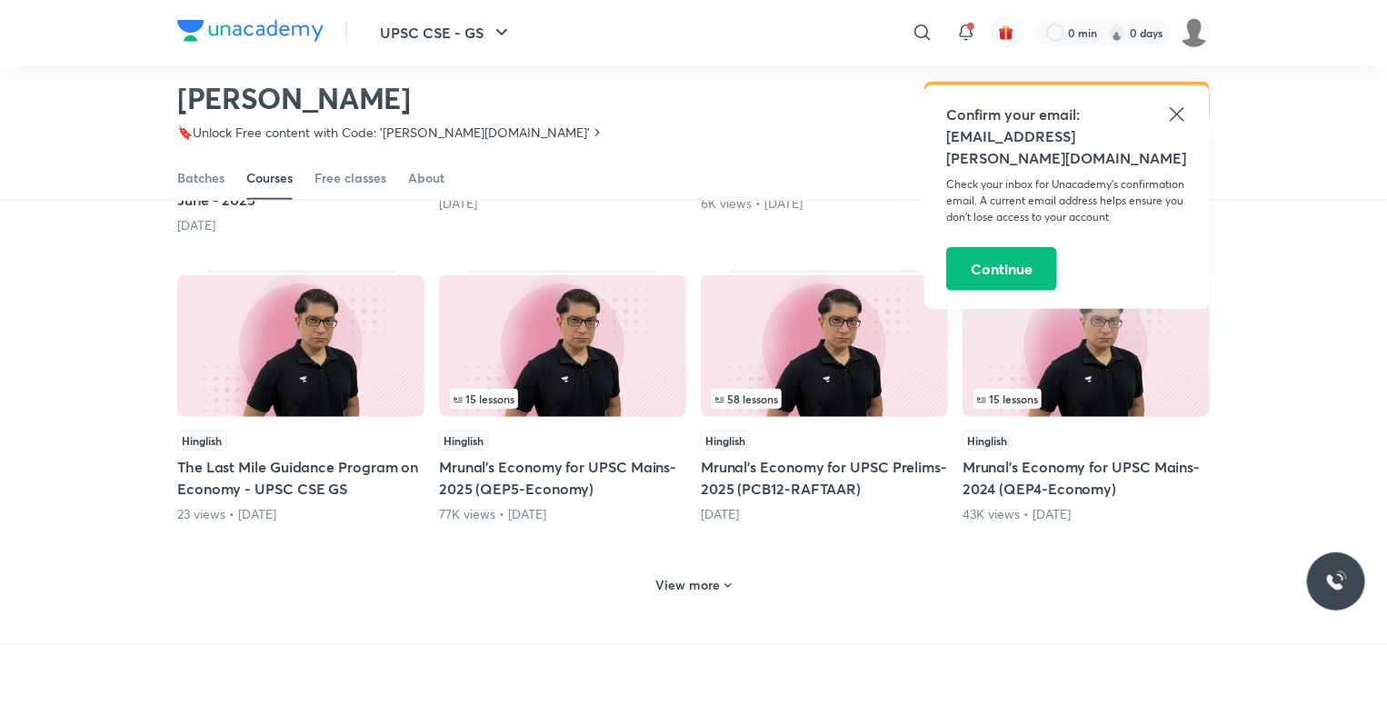
click at [713, 591] on h6 "View more" at bounding box center [688, 585] width 65 height 18
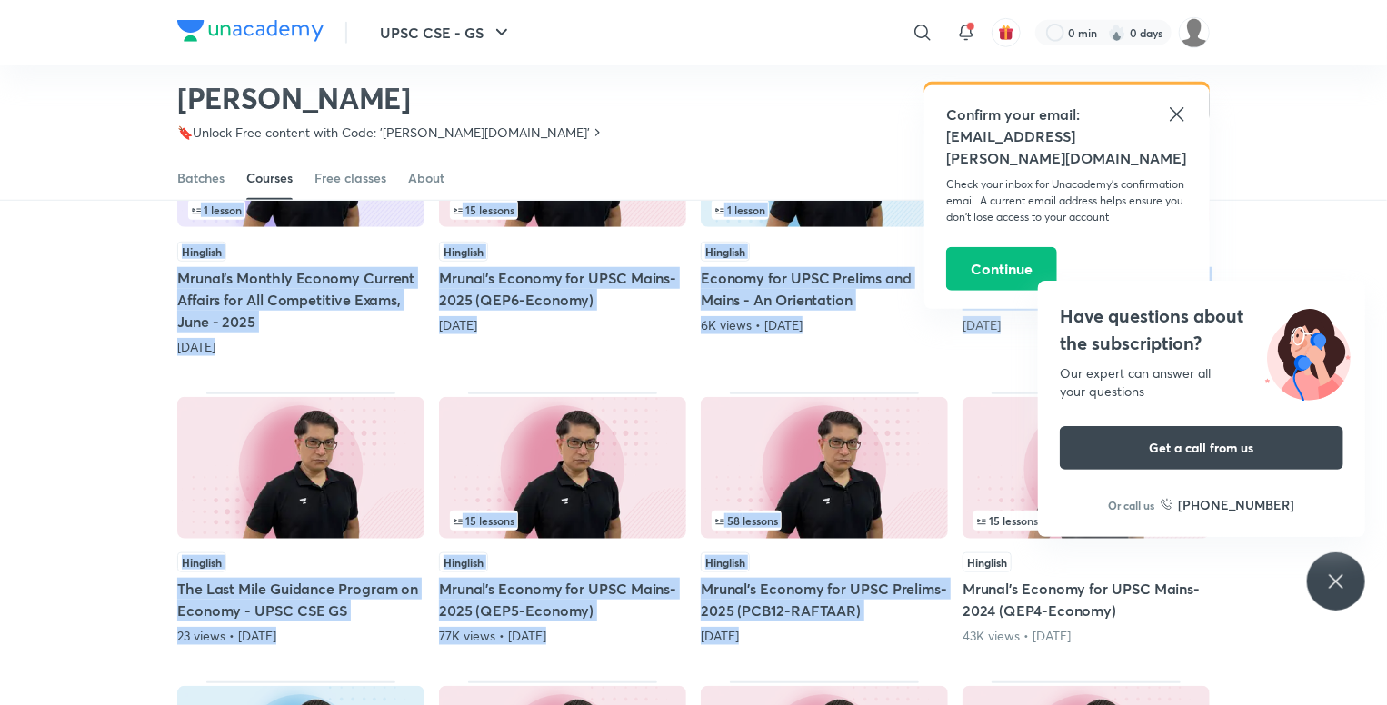
scroll to position [623, 0]
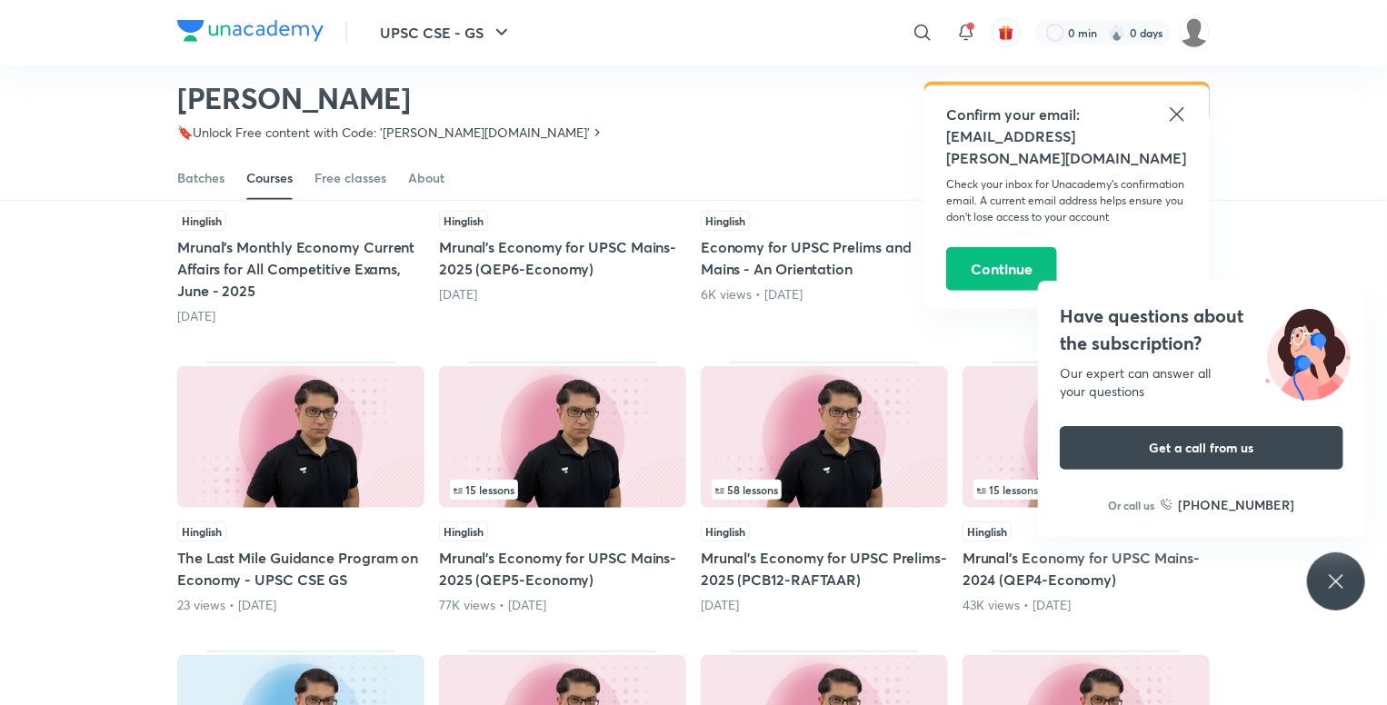
click at [1167, 112] on icon at bounding box center [1177, 115] width 22 height 22
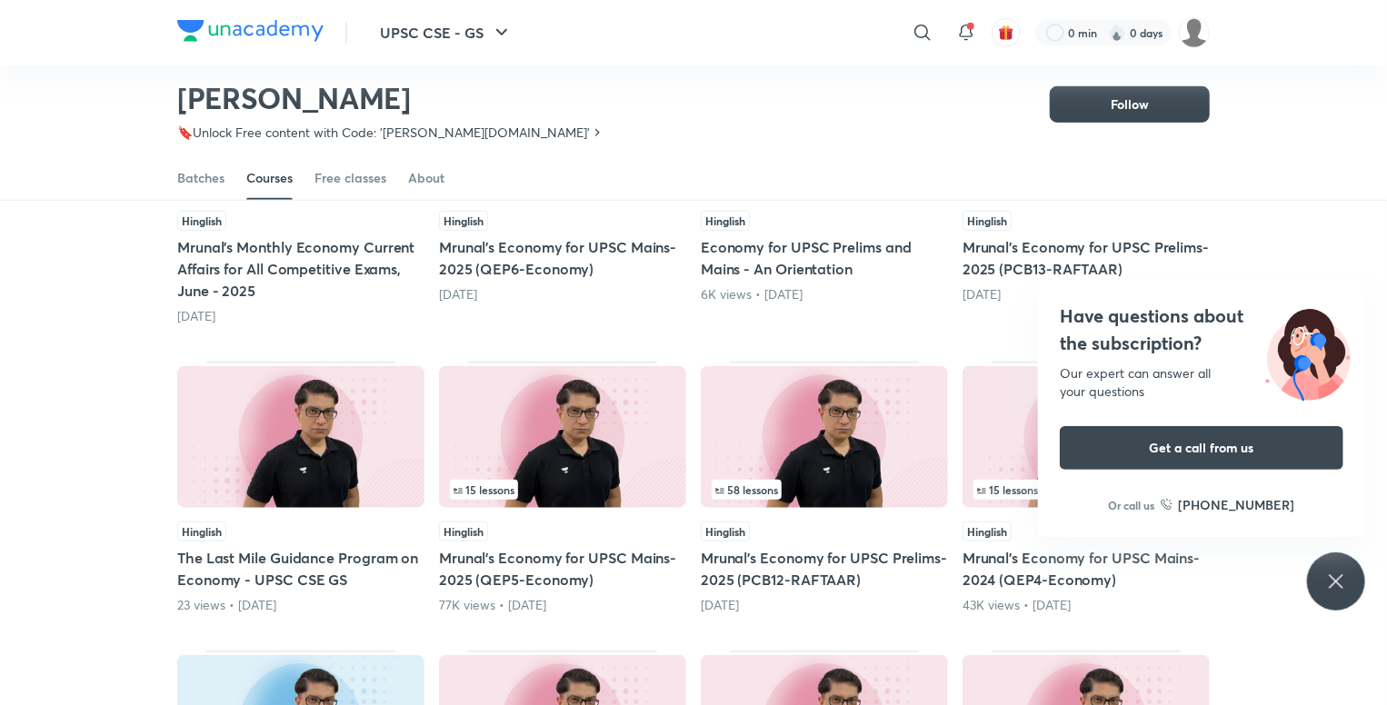
click at [1314, 226] on div "Popular Latest Lesson 6 / 15 Hinglish Mrunal’s Economy for UPSC Mains-2026 (QEP…" at bounding box center [693, 635] width 1387 height 1981
click at [1317, 582] on div "Have questions about the subscription? Our expert can answer all your questions…" at bounding box center [1336, 581] width 58 height 58
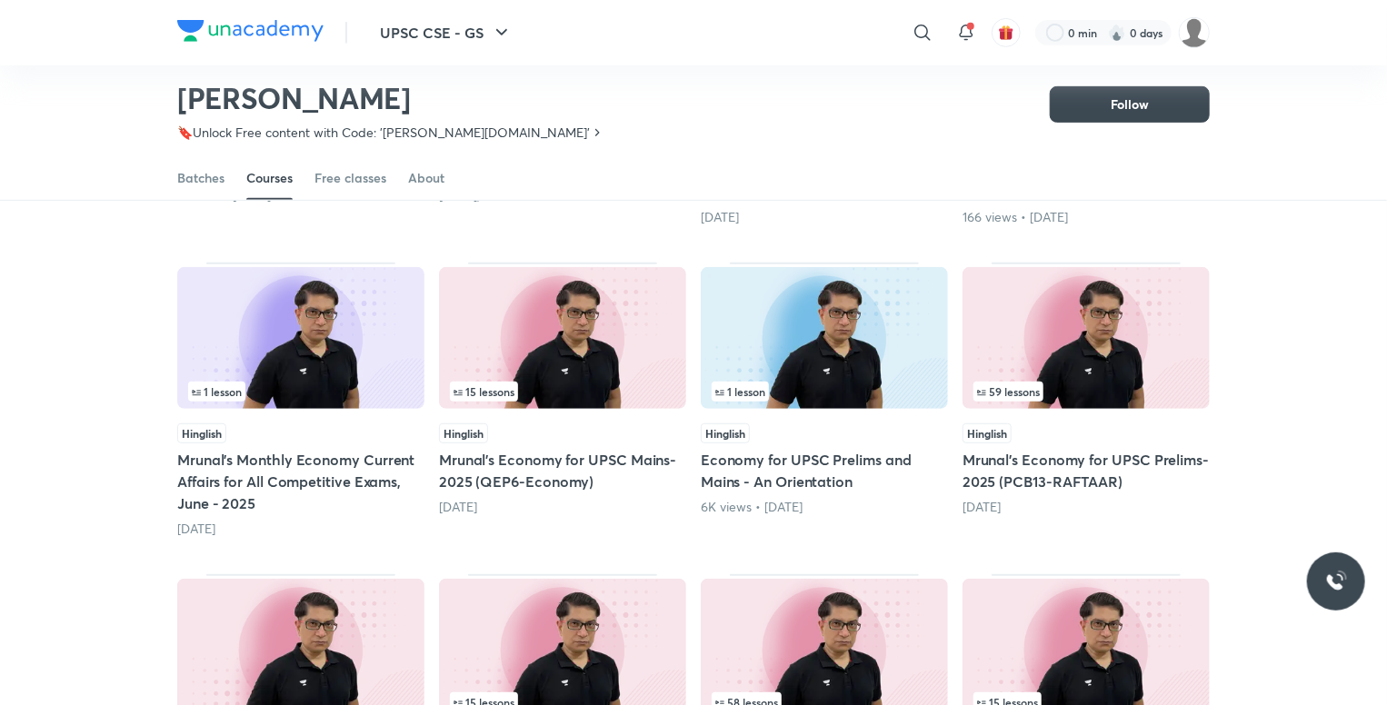
scroll to position [442, 0]
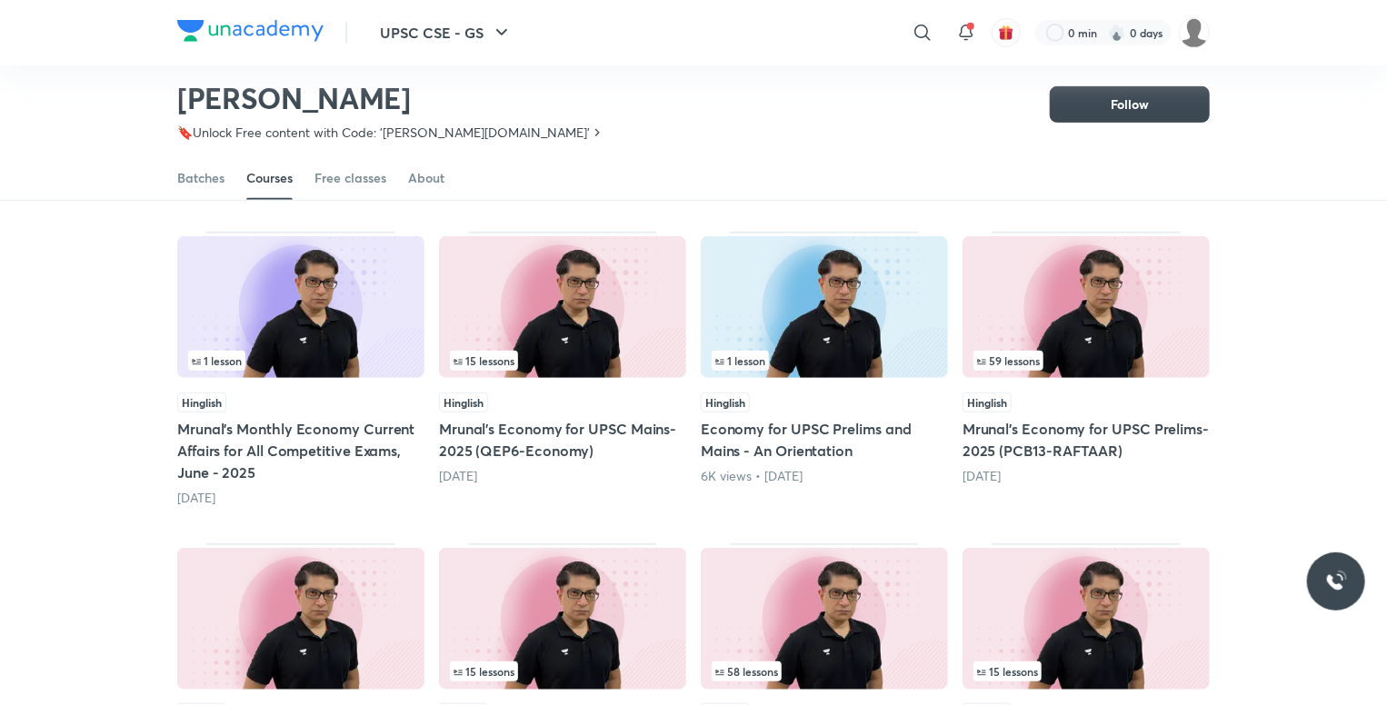
click at [749, 430] on h5 "Economy for UPSC Prelims and Mains - An Orientation" at bounding box center [824, 440] width 247 height 44
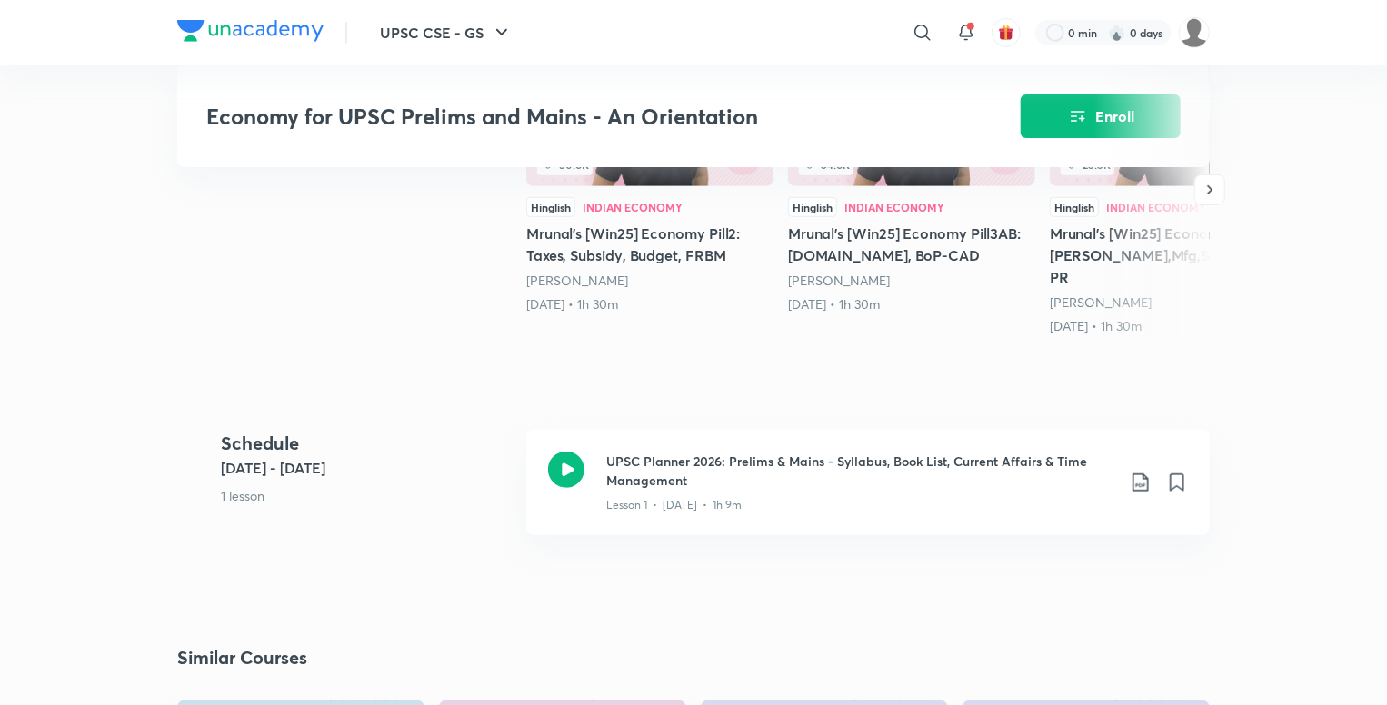
scroll to position [454, 0]
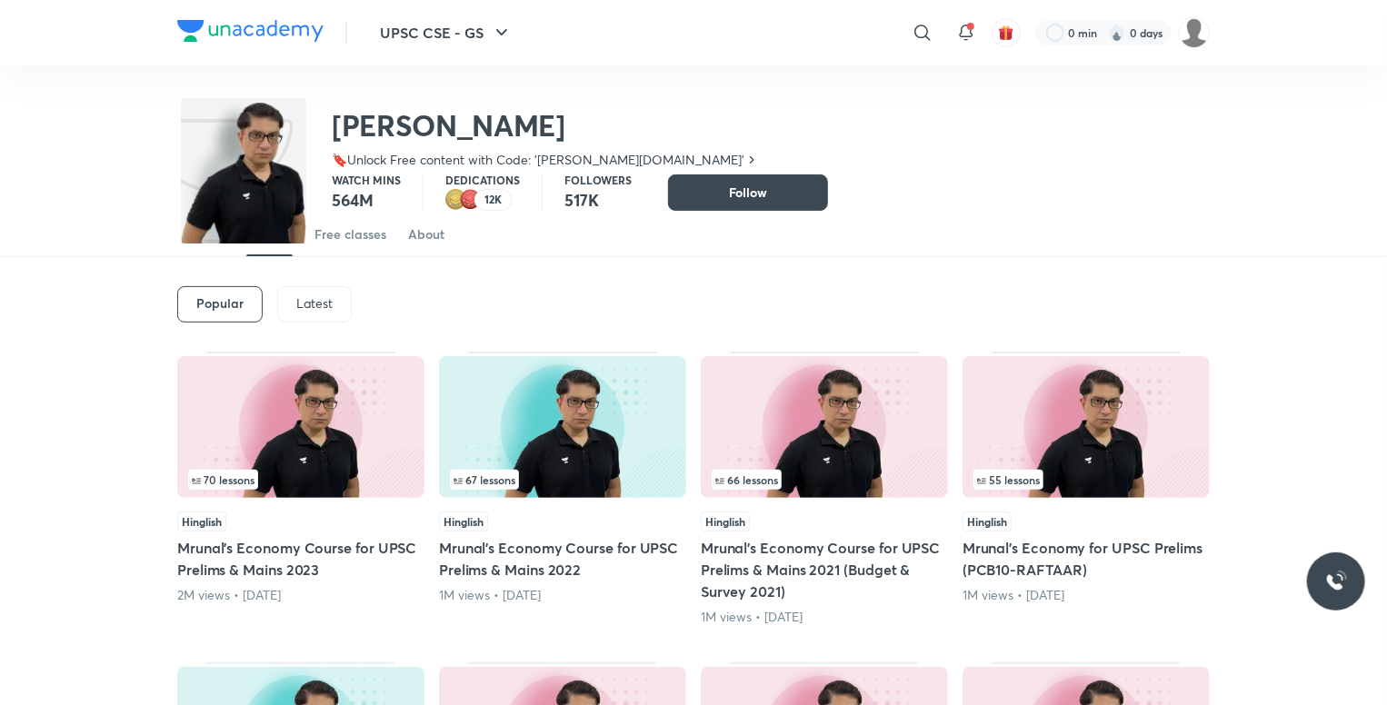
scroll to position [55, 0]
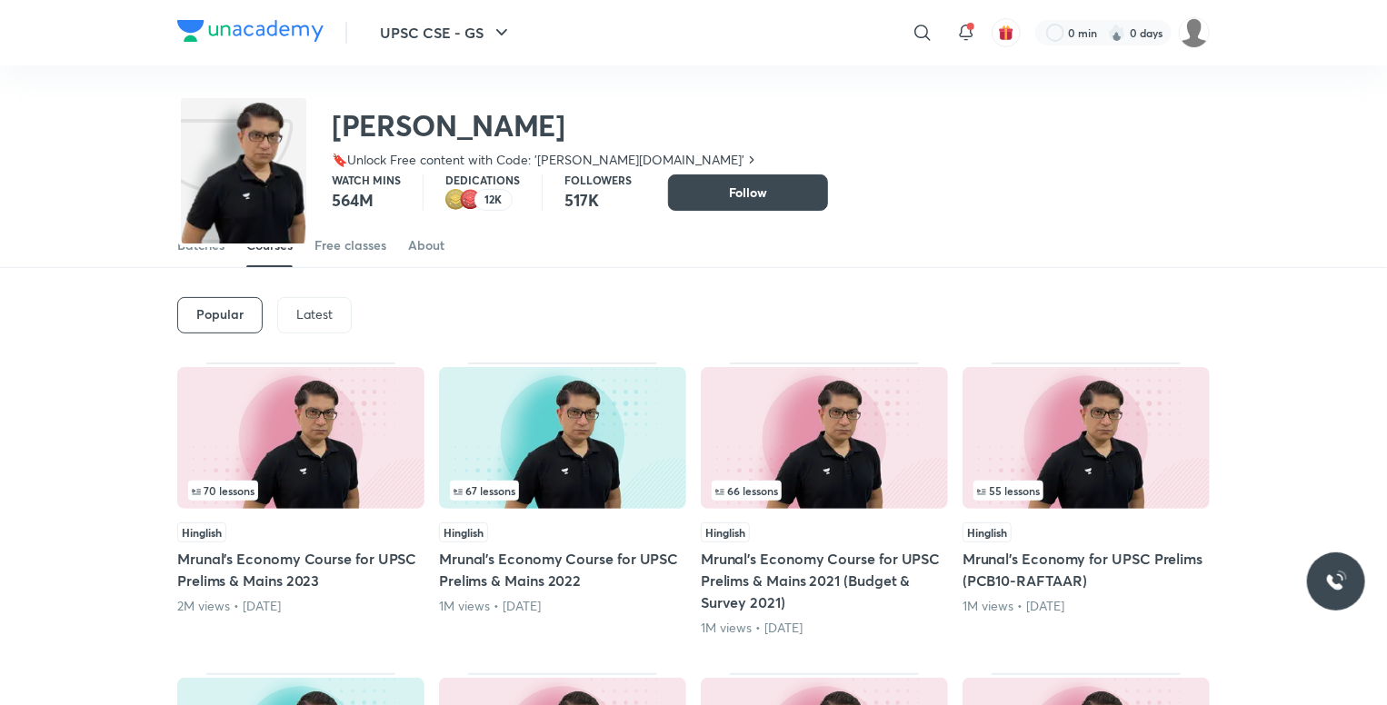
click at [300, 313] on p "Latest" at bounding box center [314, 314] width 36 height 15
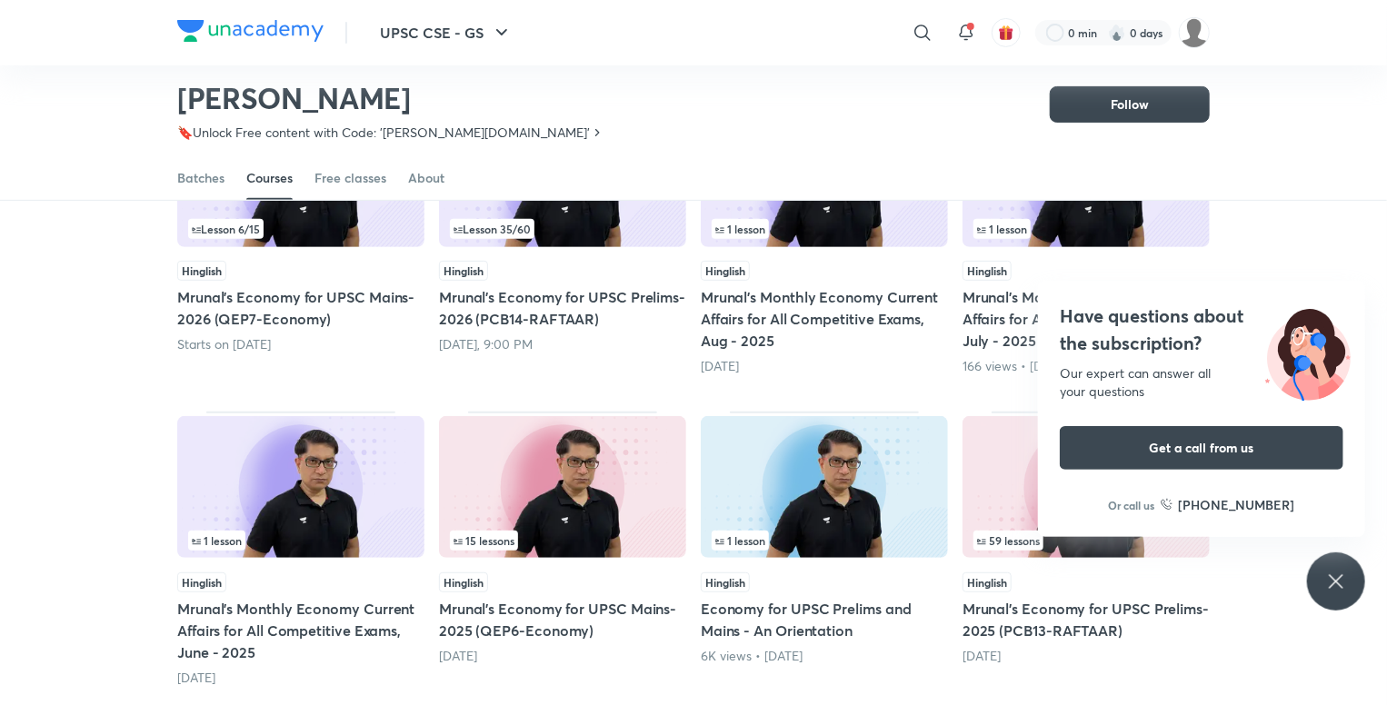
scroll to position [353, 0]
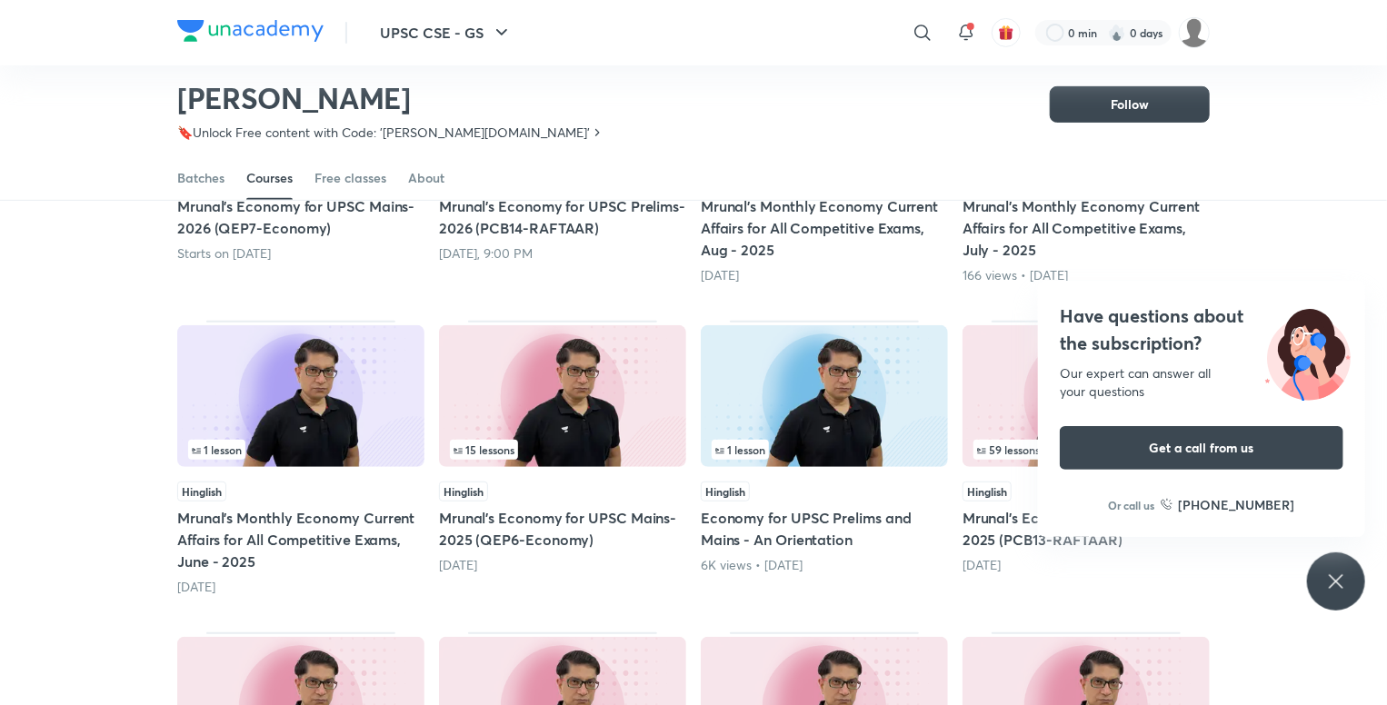
click at [785, 533] on h5 "Economy for UPSC Prelims and Mains - An Orientation" at bounding box center [824, 529] width 247 height 44
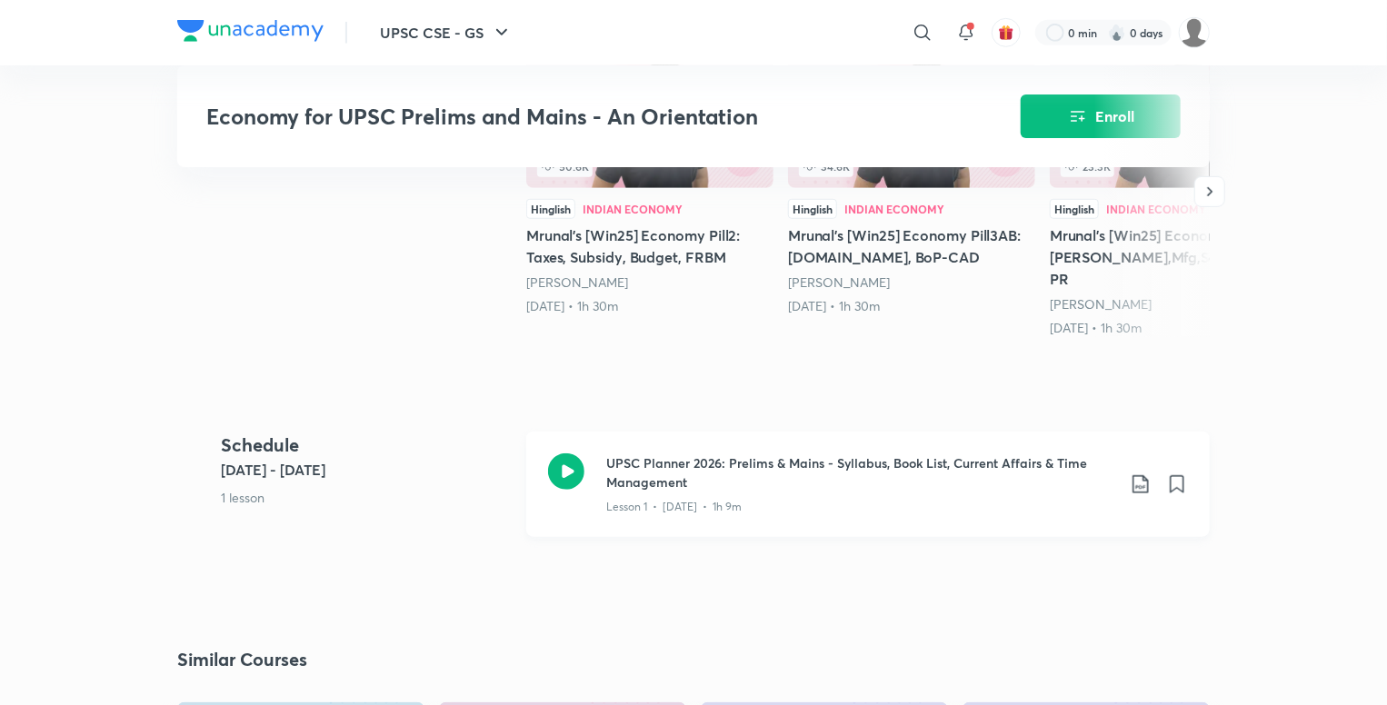
scroll to position [545, 0]
click at [578, 452] on icon at bounding box center [566, 470] width 36 height 36
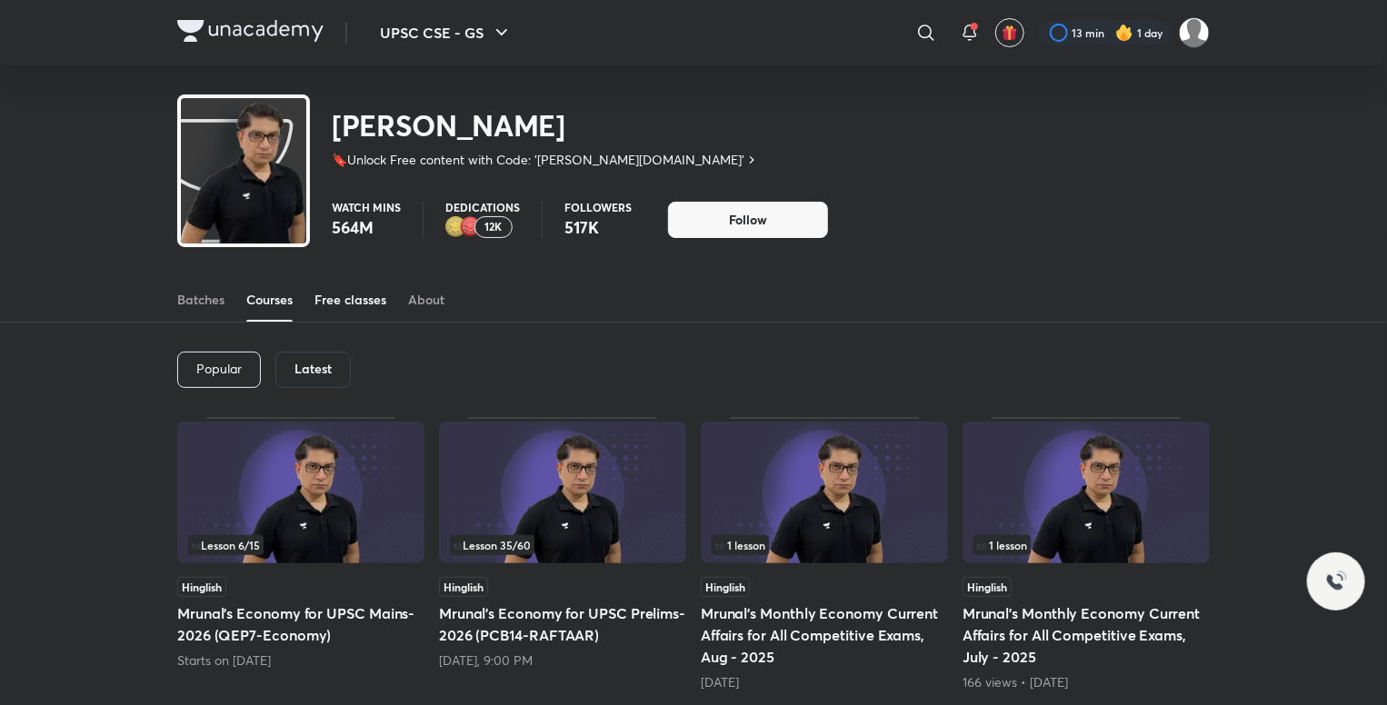
click at [372, 297] on div "Free classes" at bounding box center [350, 300] width 72 height 18
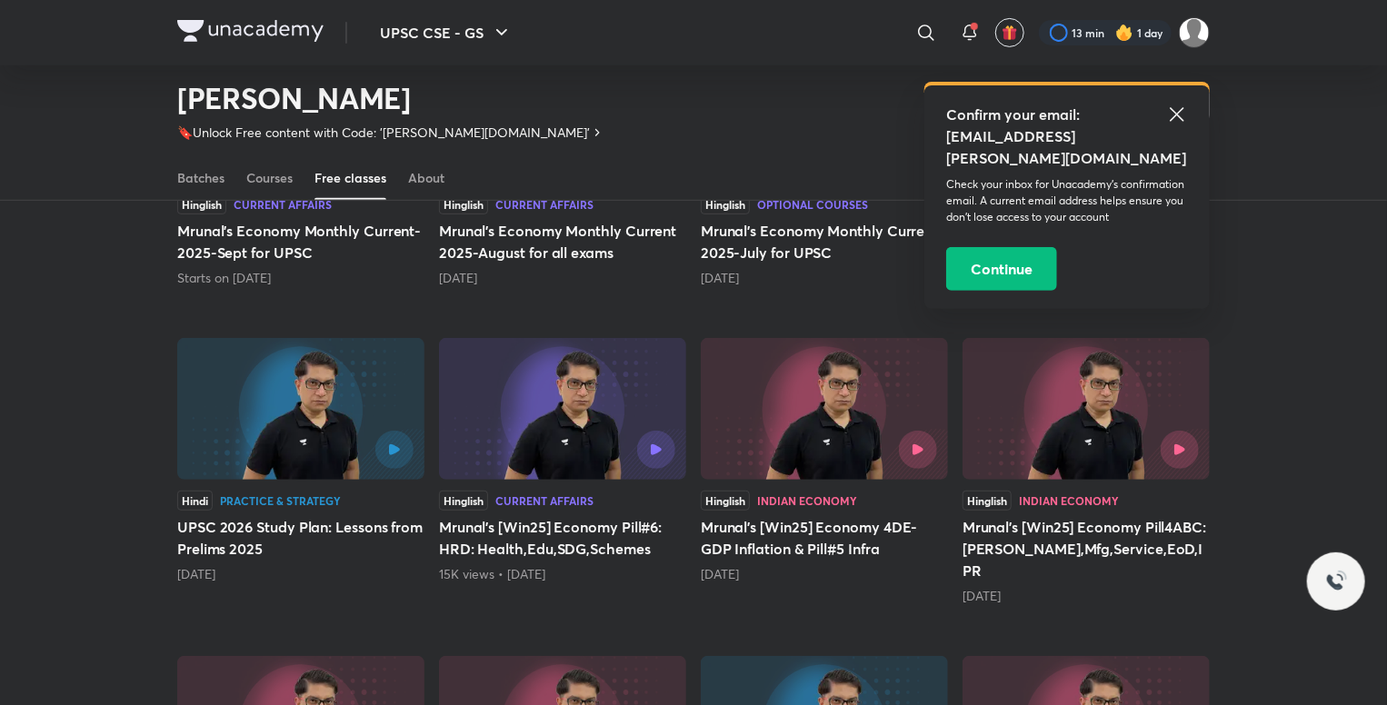
scroll to position [353, 0]
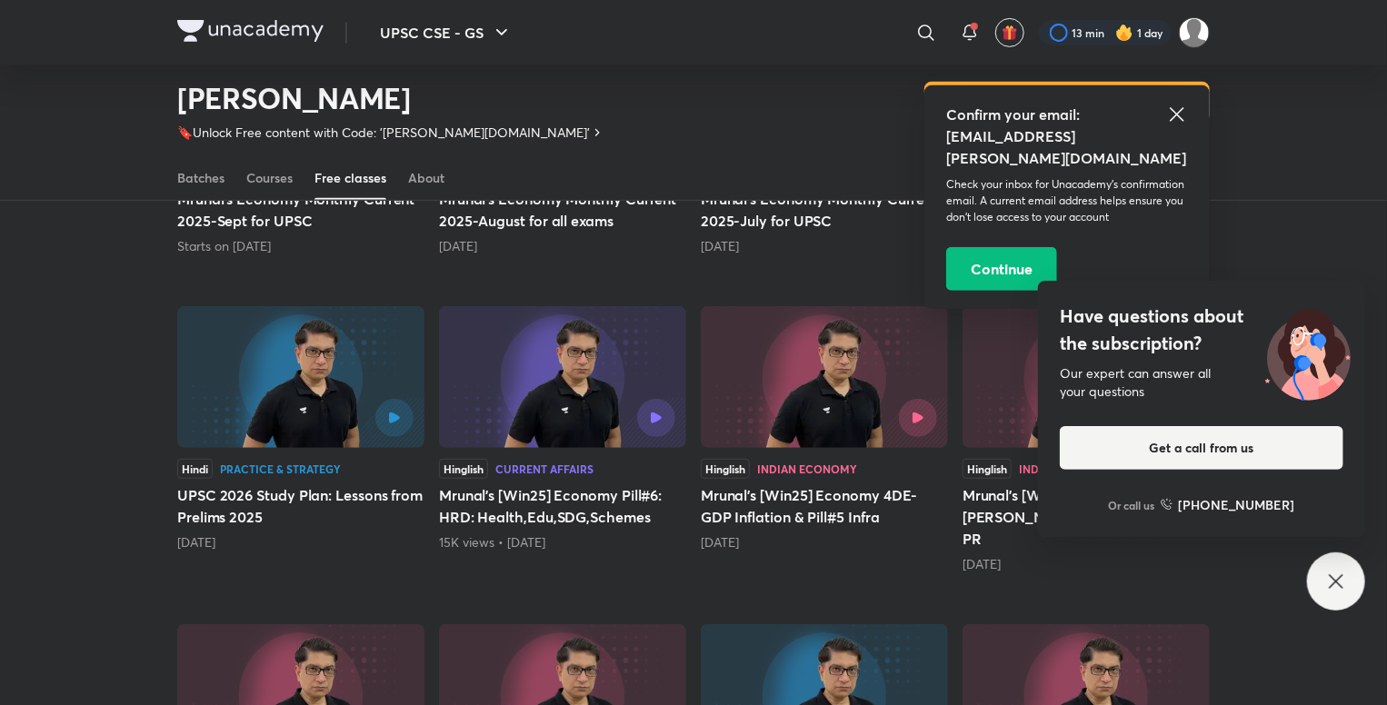
click at [233, 500] on h5 "UPSC 2026 Study Plan: Lessons from Prelims 2025" at bounding box center [300, 506] width 247 height 44
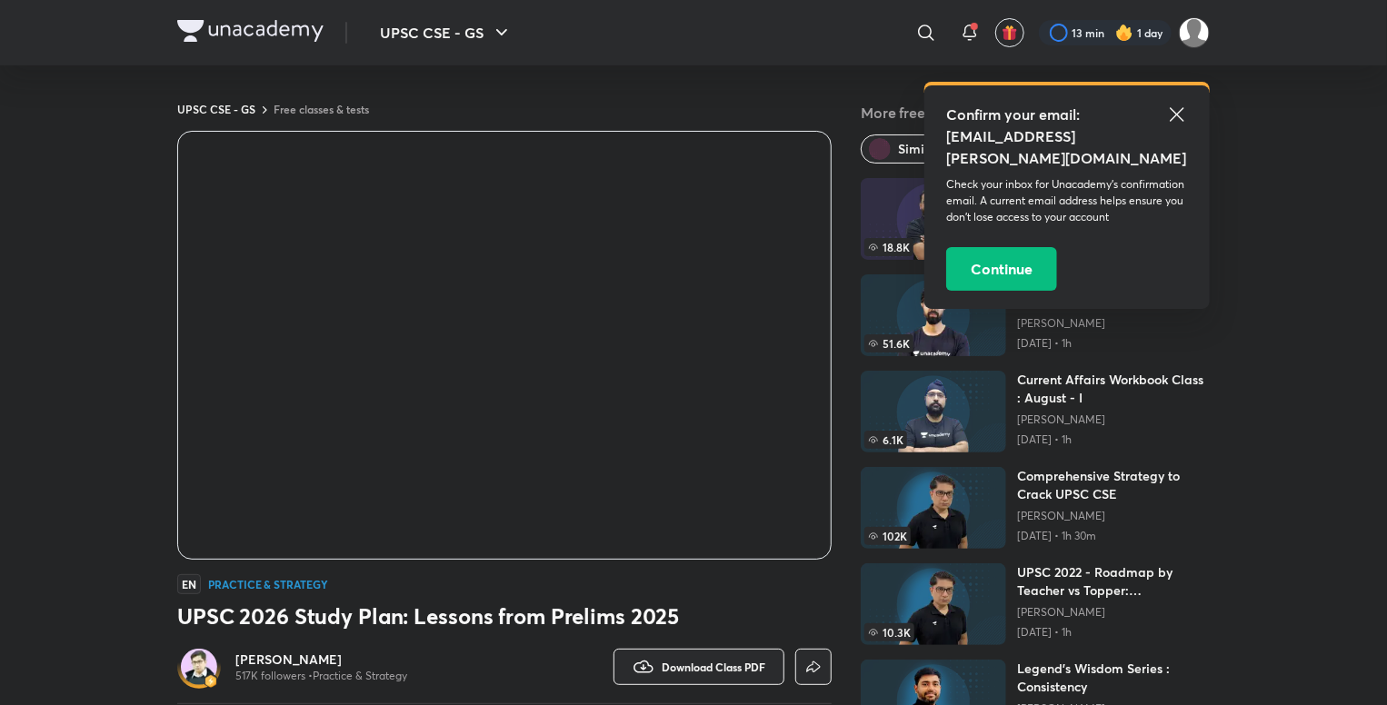
click at [1176, 104] on icon at bounding box center [1177, 115] width 22 height 22
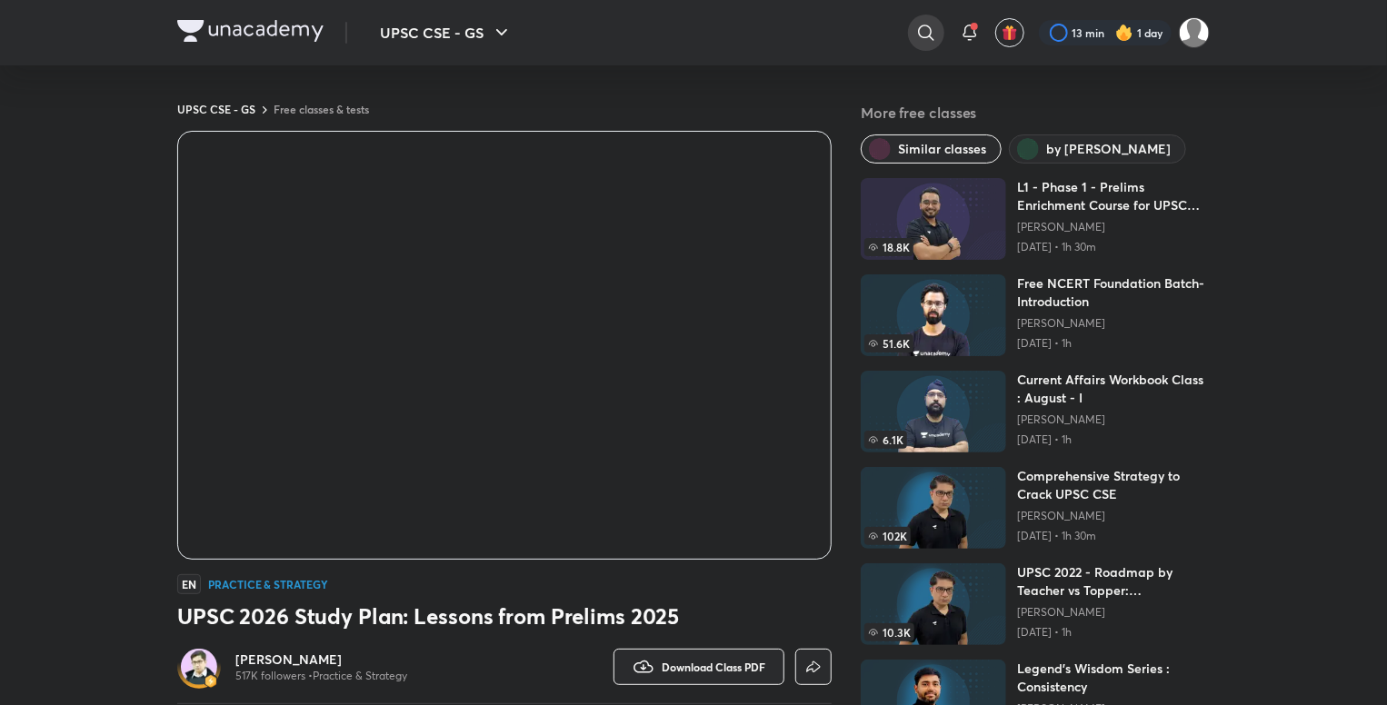
click at [925, 37] on icon at bounding box center [925, 32] width 15 height 15
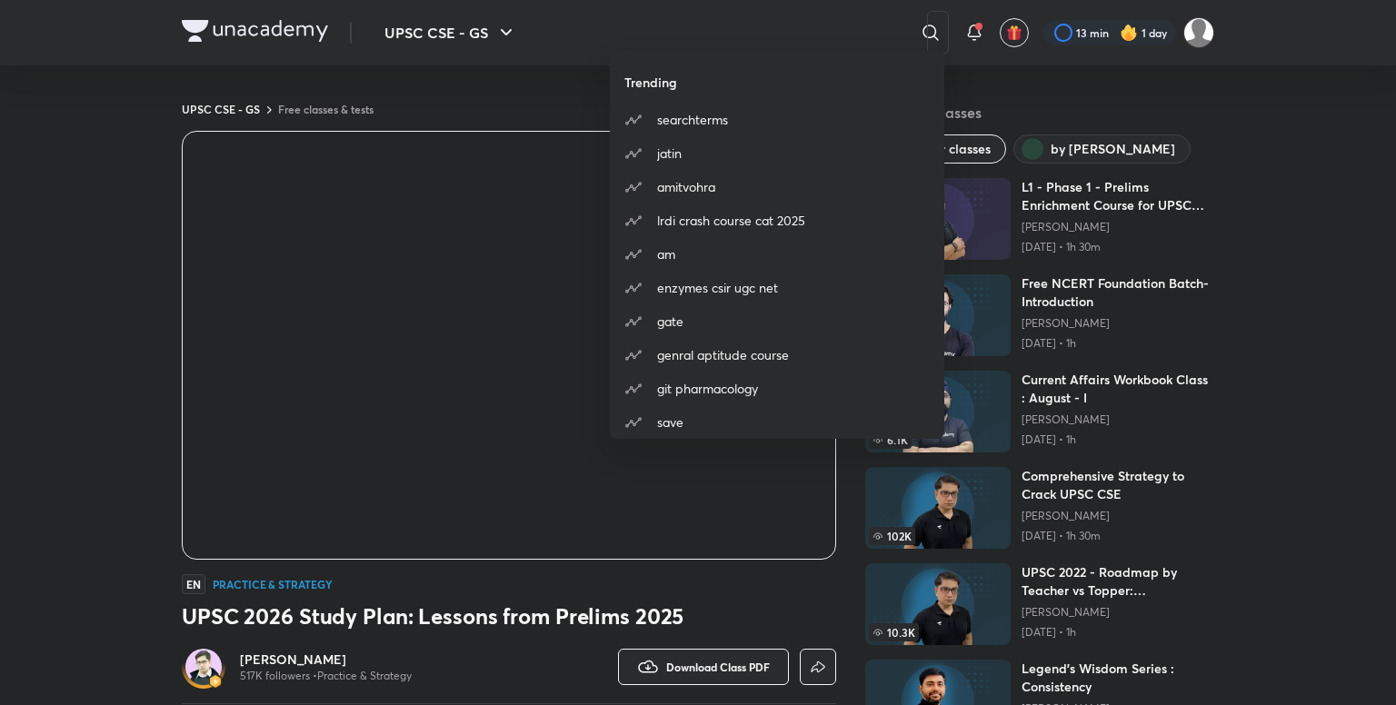
click at [1197, 53] on div "Trending searchterms [PERSON_NAME] amitvohra lrdi crash course cat 2025 am enzy…" at bounding box center [698, 352] width 1396 height 705
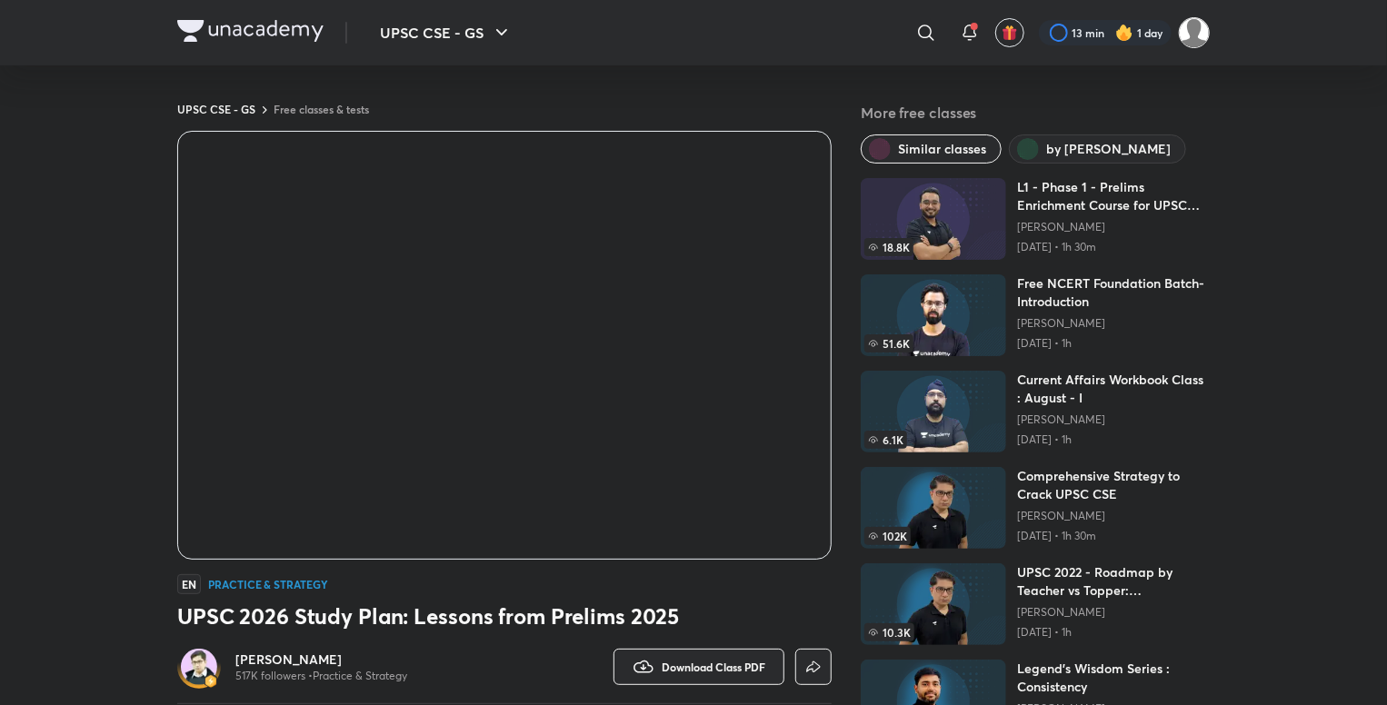
click at [1197, 30] on img at bounding box center [1193, 32] width 31 height 31
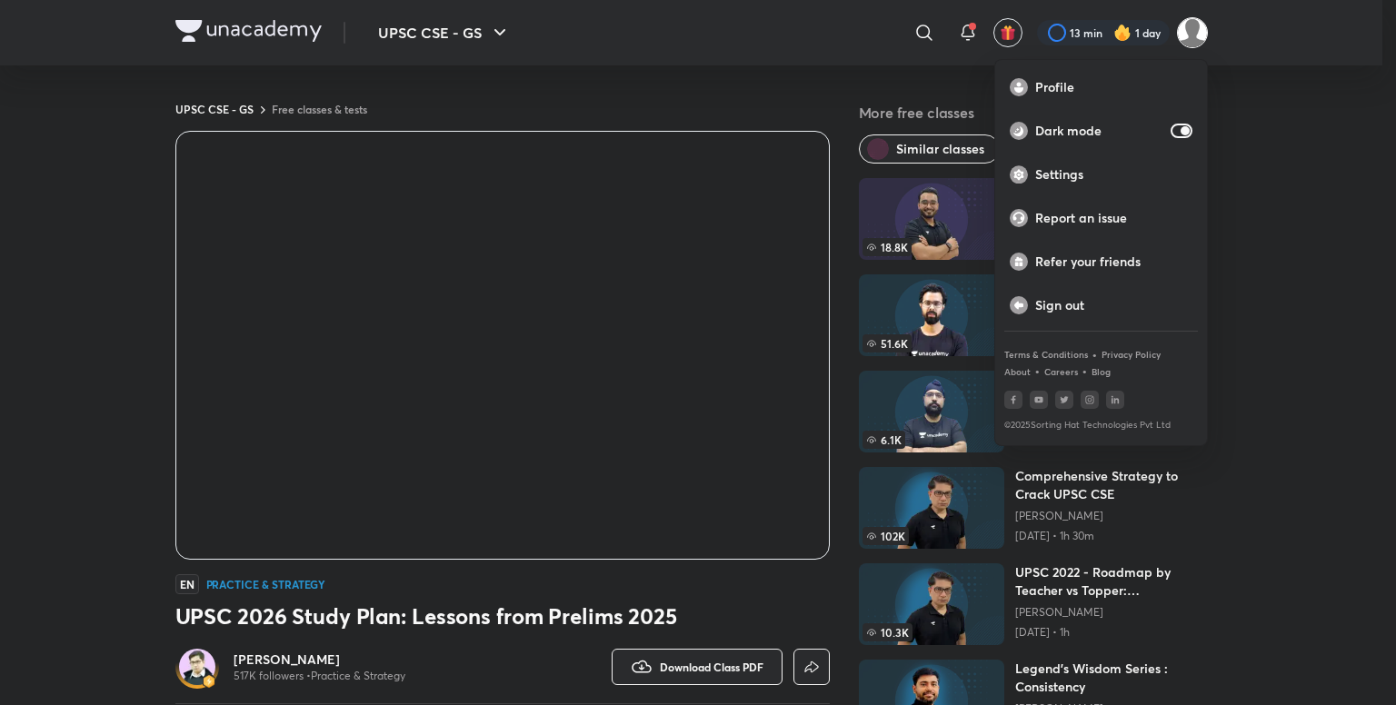
click at [1293, 135] on div at bounding box center [698, 352] width 1396 height 705
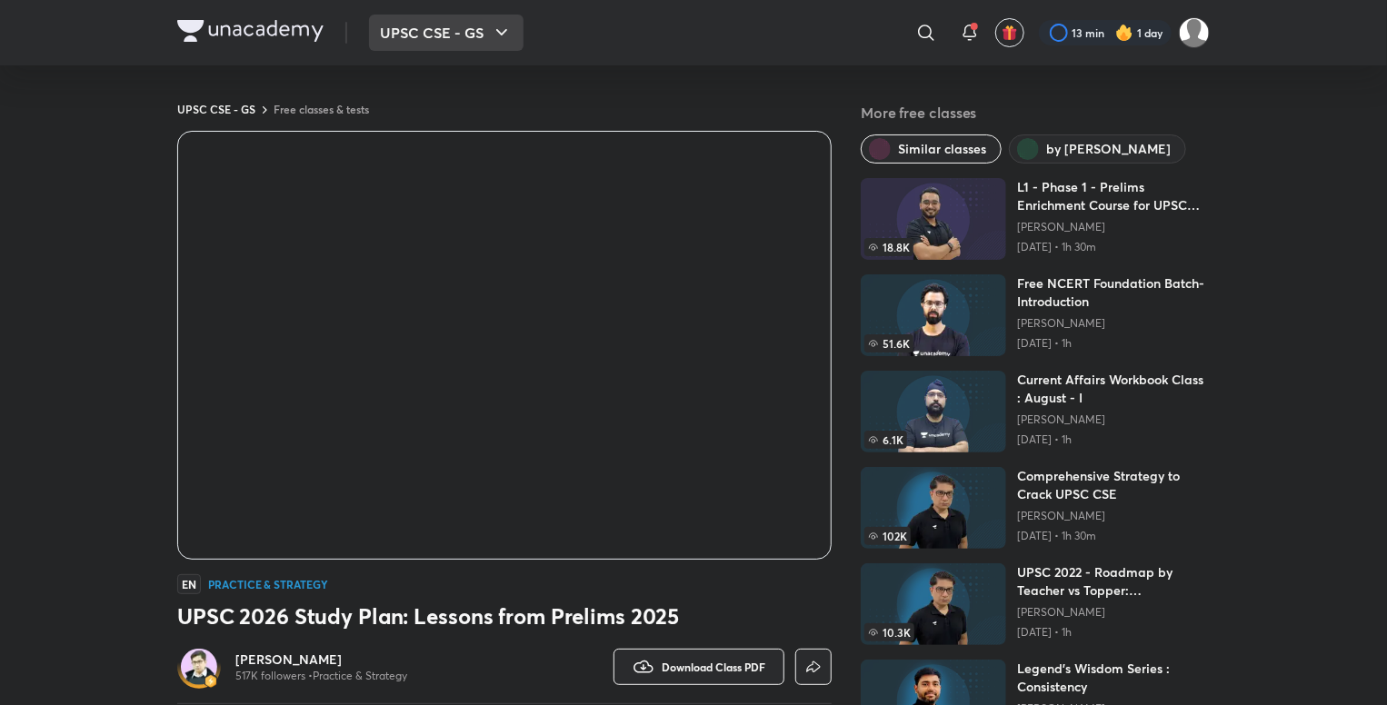
click at [490, 34] on button "UPSC CSE - GS" at bounding box center [446, 33] width 154 height 36
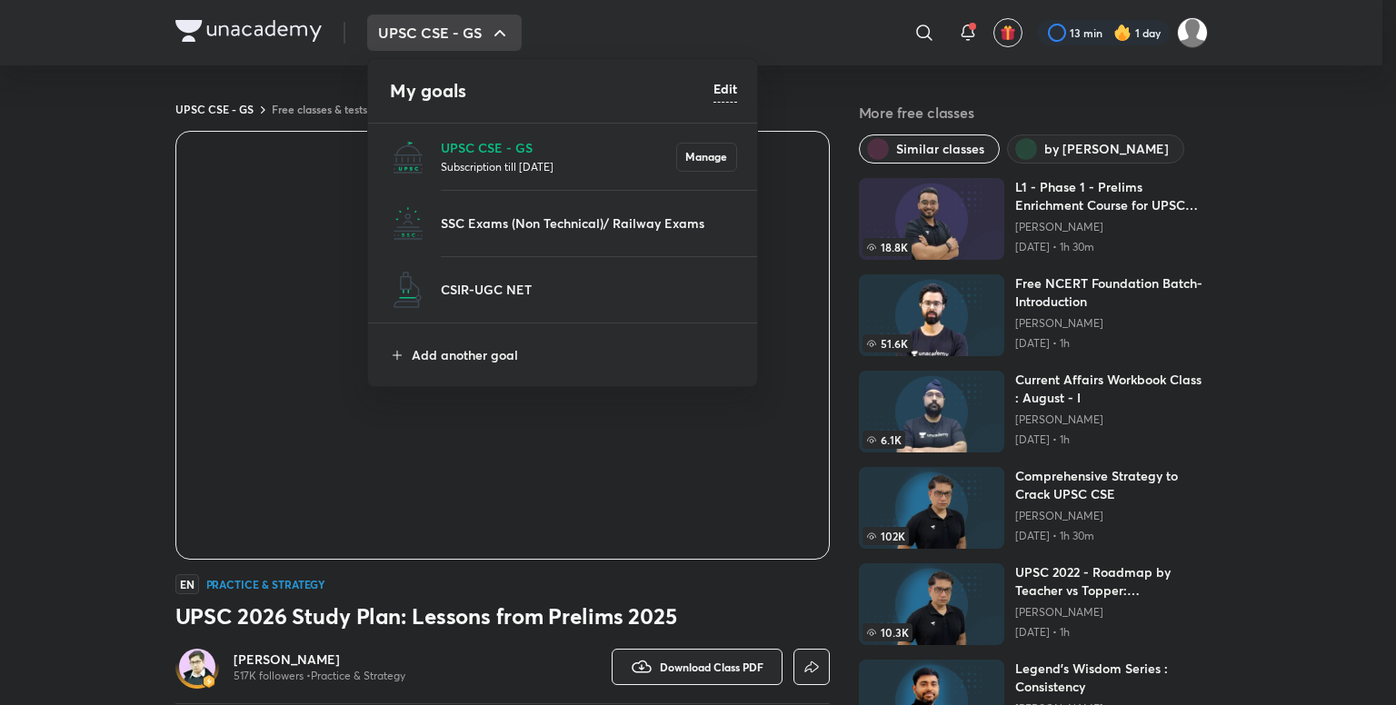
click at [770, 30] on div at bounding box center [698, 352] width 1396 height 705
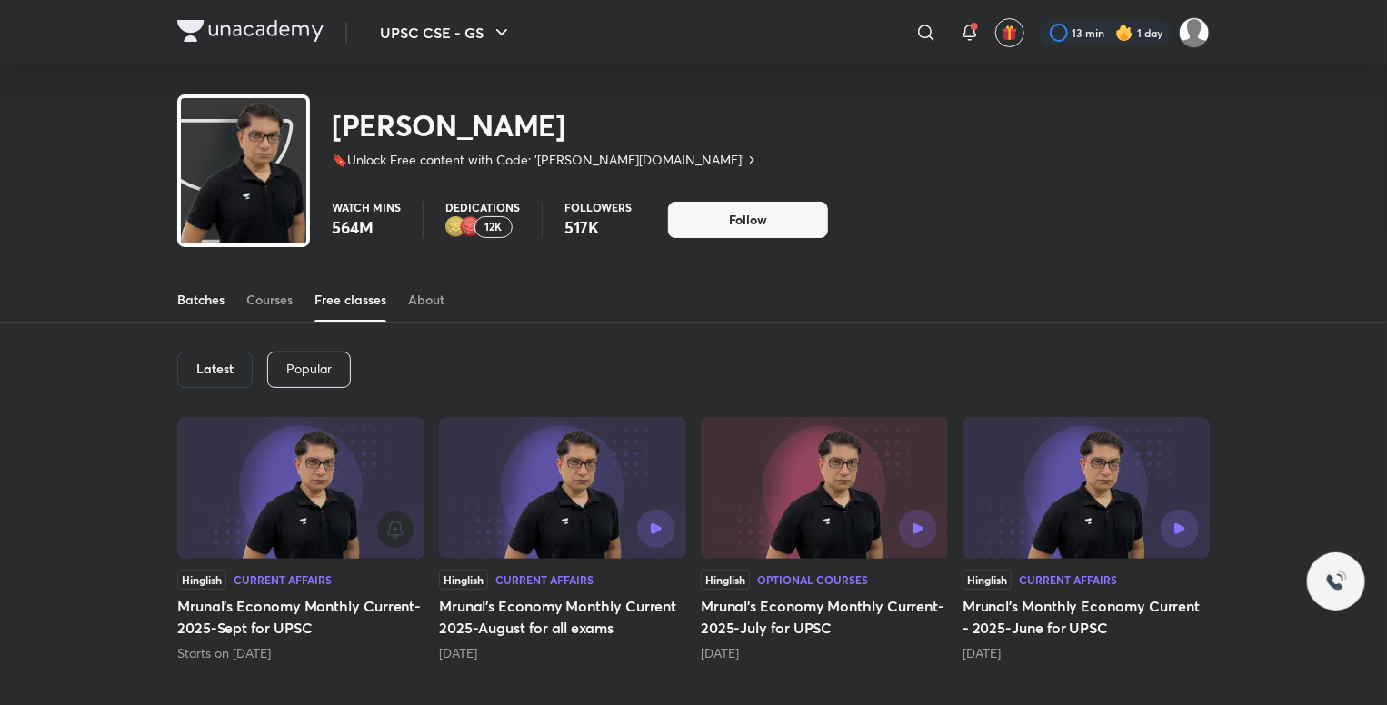
click at [196, 298] on div "Batches" at bounding box center [200, 300] width 47 height 18
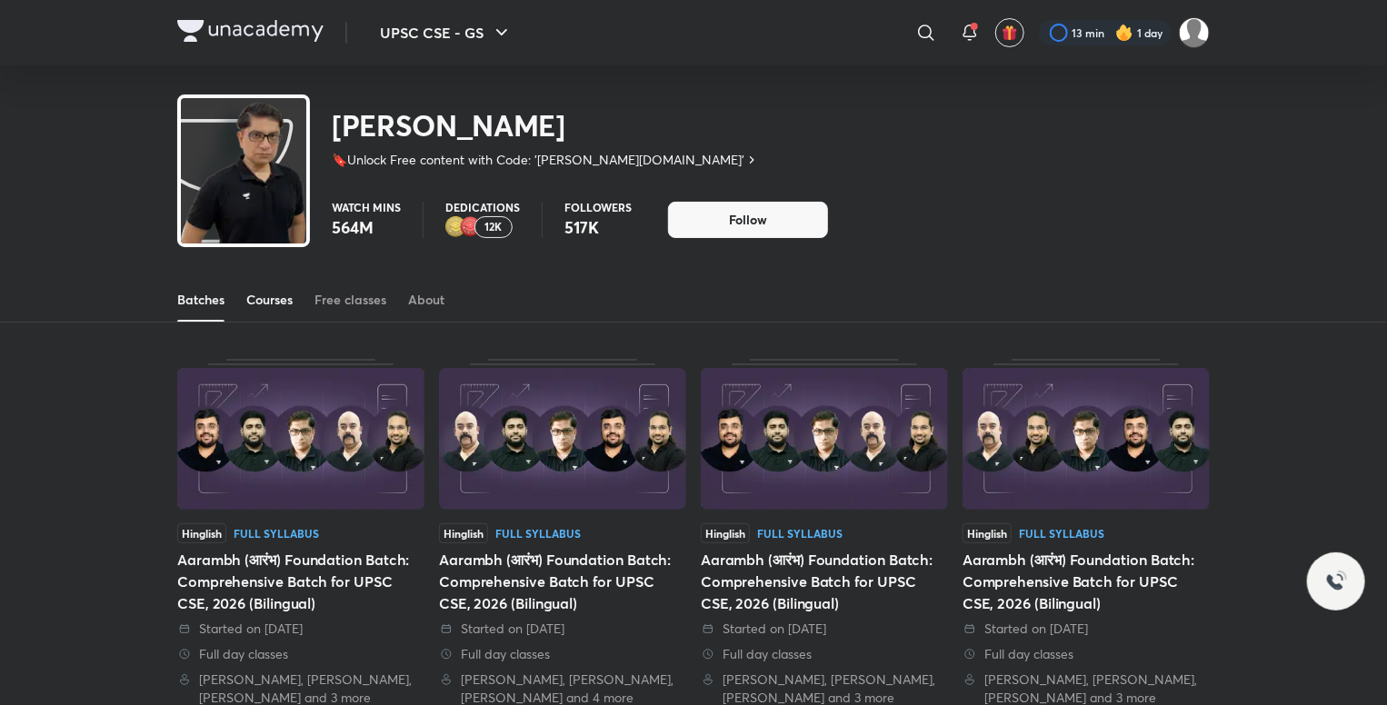
click at [250, 299] on div "Courses" at bounding box center [269, 300] width 46 height 18
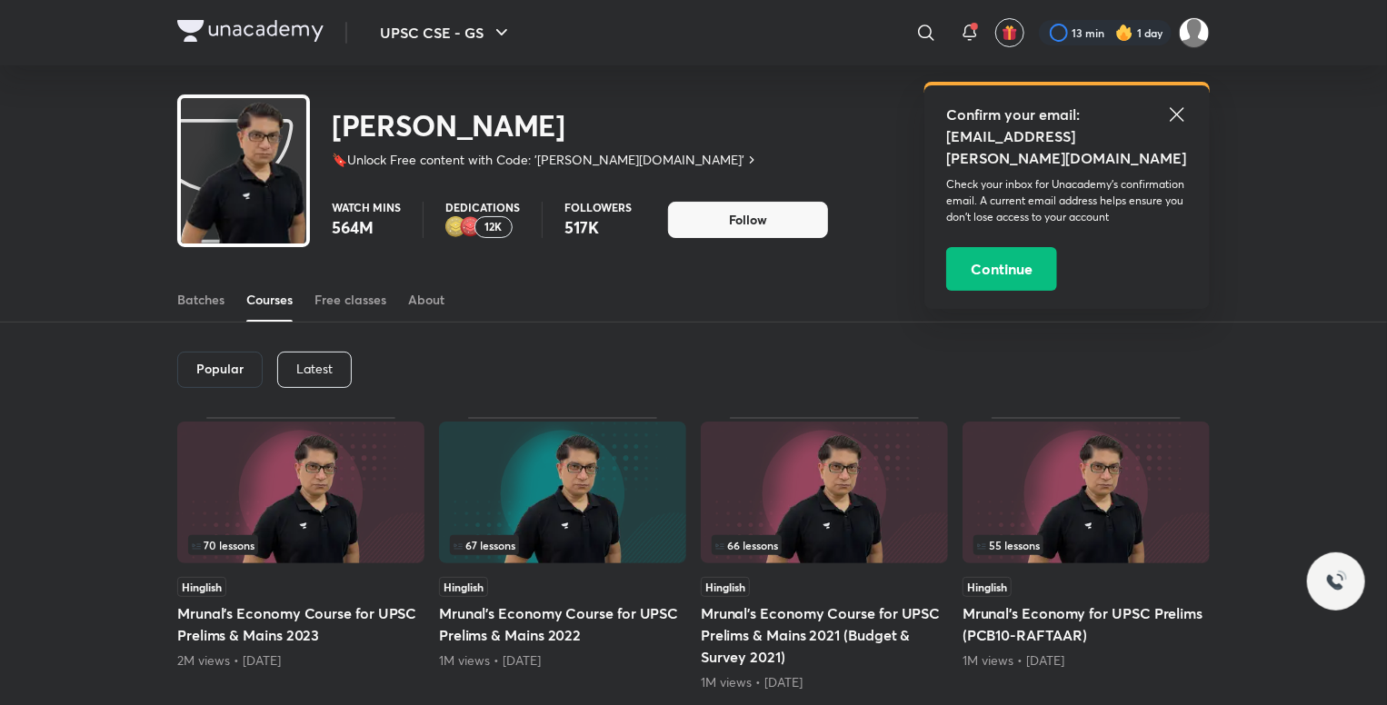
click at [309, 362] on p "Latest" at bounding box center [314, 369] width 36 height 15
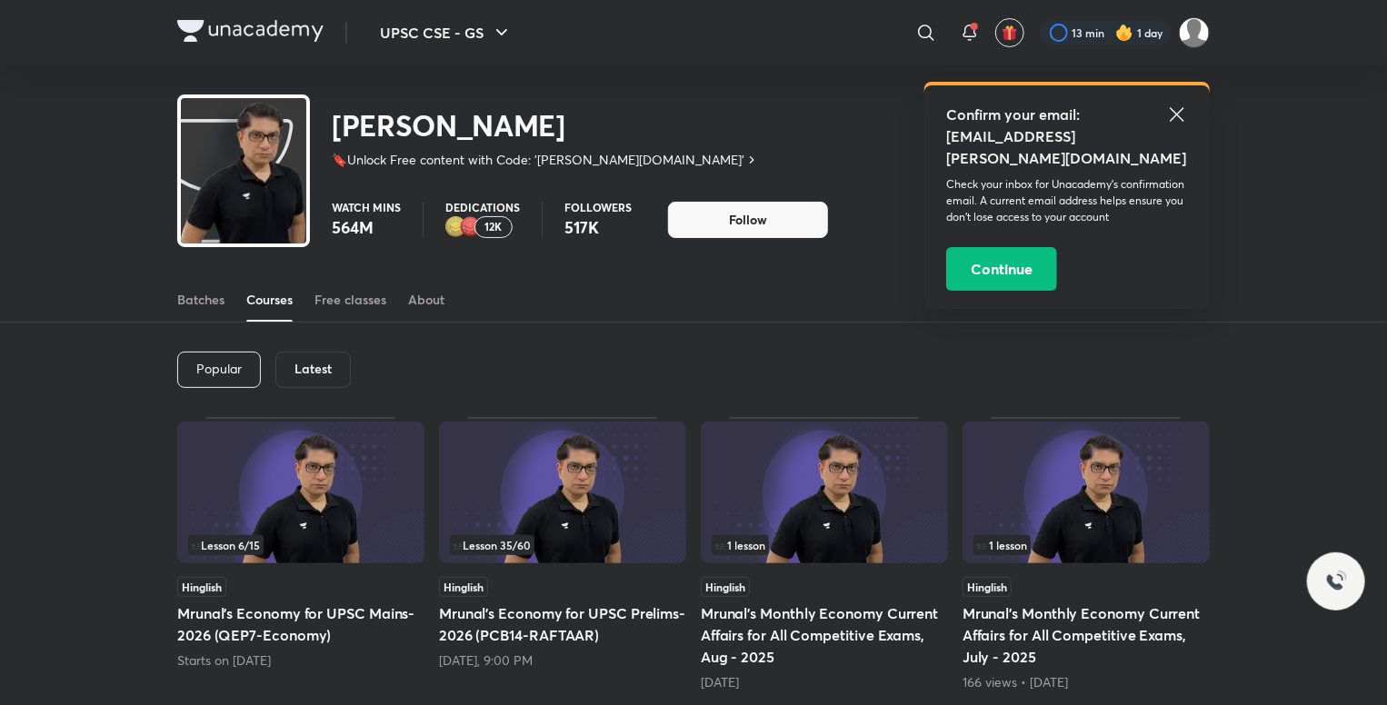
click at [309, 362] on h6 "Latest" at bounding box center [312, 369] width 37 height 15
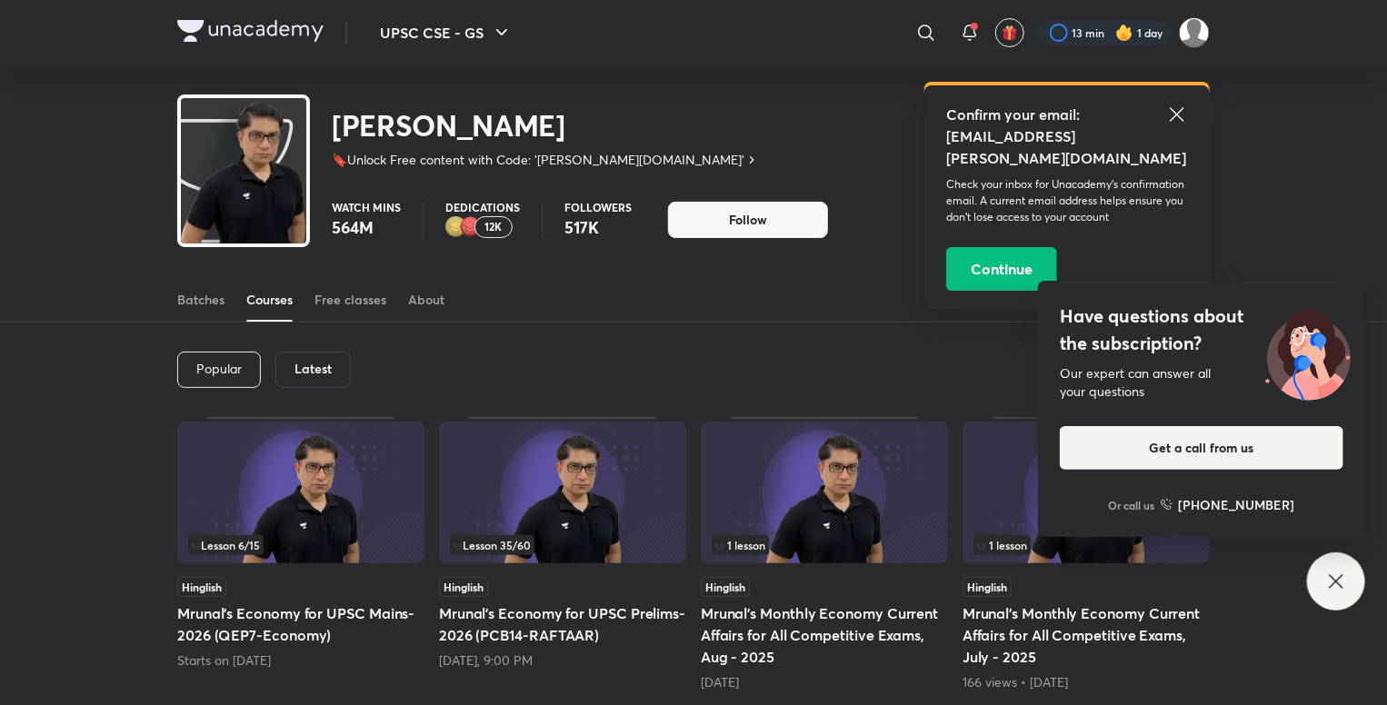
click at [738, 43] on div "​" at bounding box center [777, 33] width 334 height 44
